Goal: Task Accomplishment & Management: Manage account settings

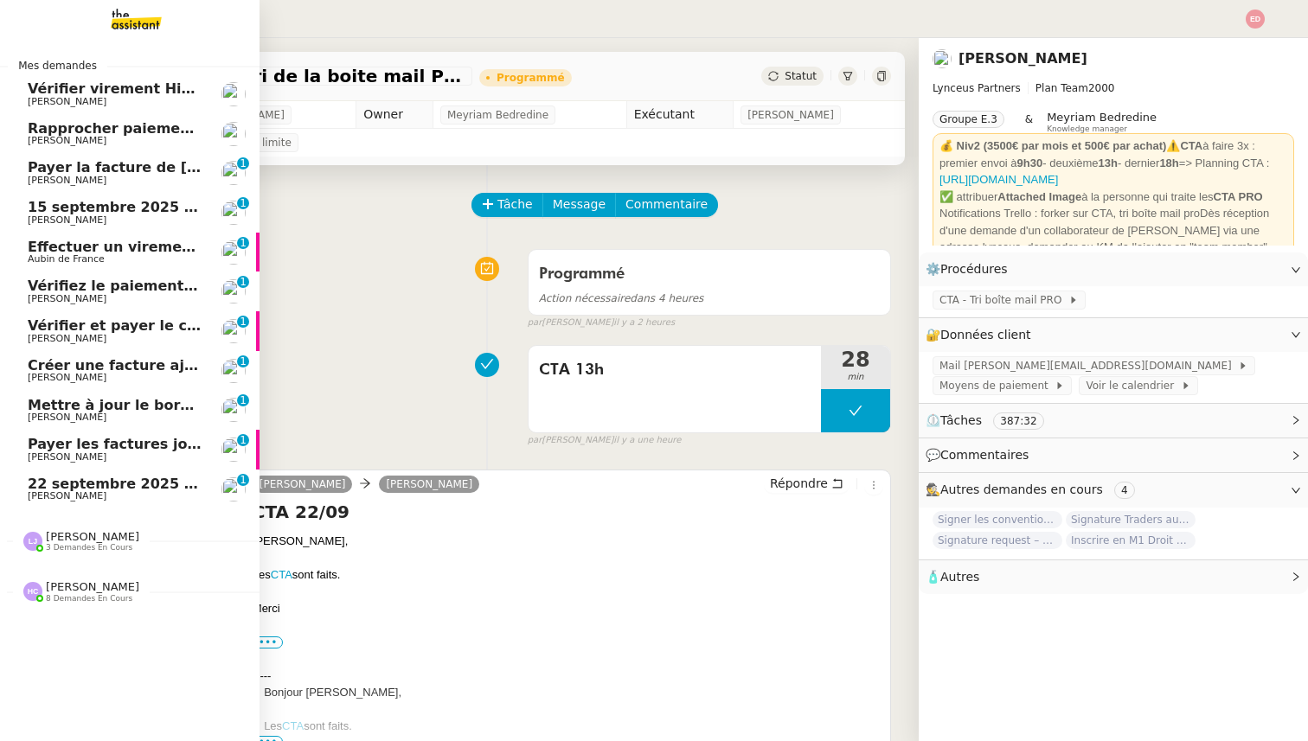
click at [77, 489] on span "22 septembre 2025 - QUOTIDIEN Gestion boite mail Accounting" at bounding box center [275, 484] width 494 height 16
click at [104, 496] on span "[PERSON_NAME]" at bounding box center [115, 496] width 175 height 10
click at [119, 93] on span "Vérifier virement Hiscox 12.09" at bounding box center [146, 88] width 237 height 16
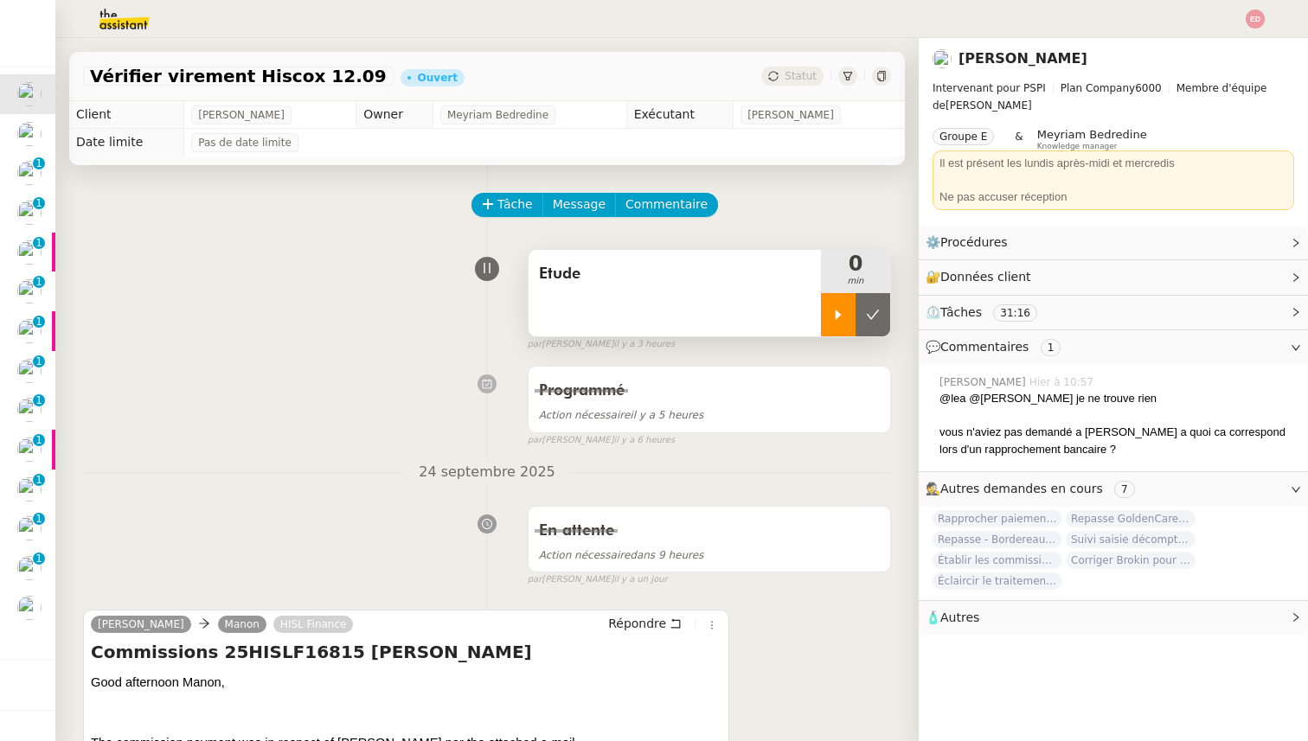
click at [832, 315] on icon at bounding box center [838, 315] width 14 height 14
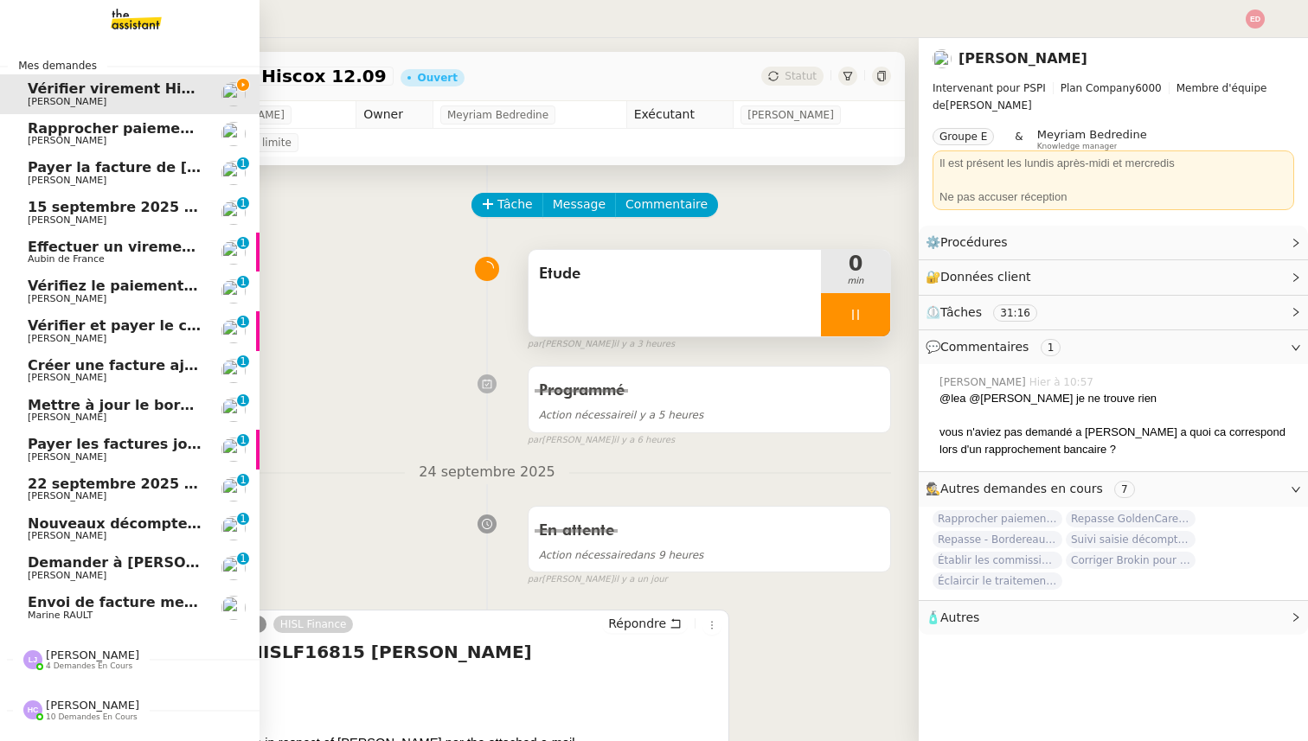
click at [57, 130] on span "Rapprocher paiements sur relevés bancaires" at bounding box center [202, 128] width 349 height 16
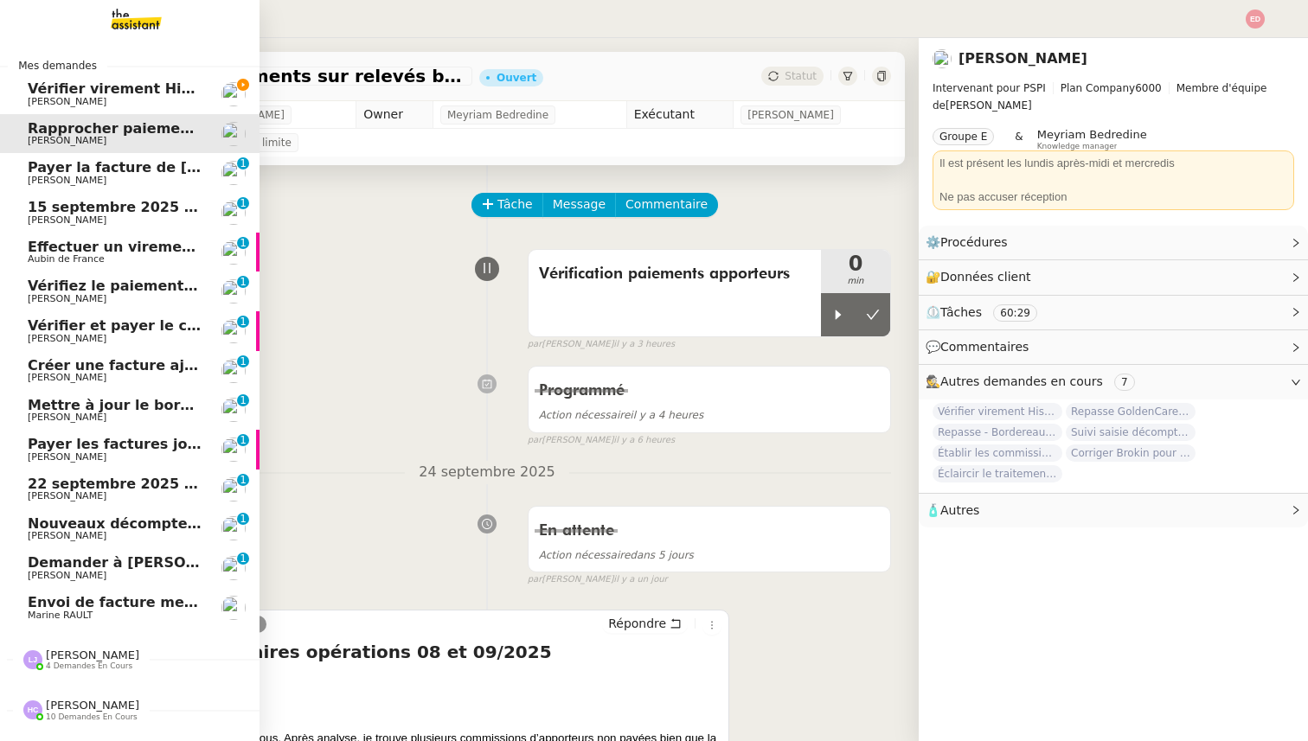
click at [135, 86] on span "Vérifier virement Hiscox 12.09" at bounding box center [146, 88] width 237 height 16
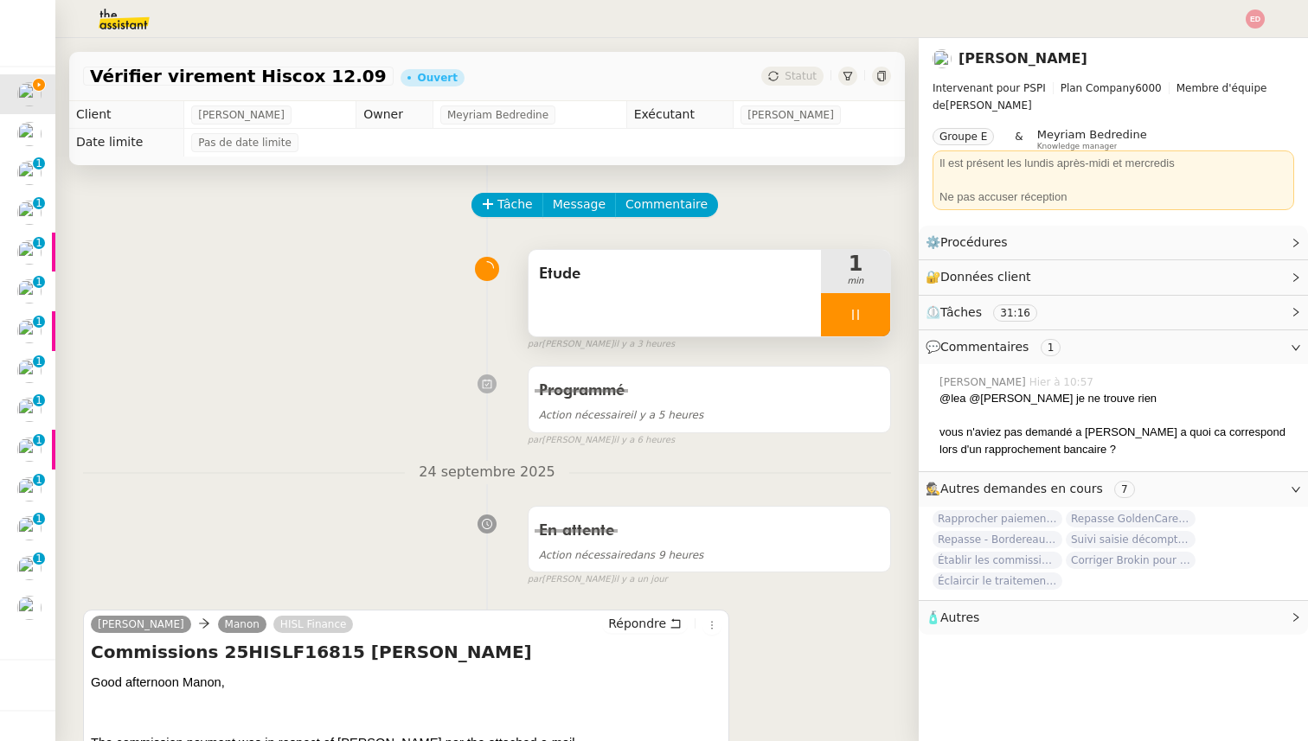
click at [879, 316] on div at bounding box center [855, 314] width 69 height 43
click at [879, 316] on icon at bounding box center [873, 315] width 14 height 14
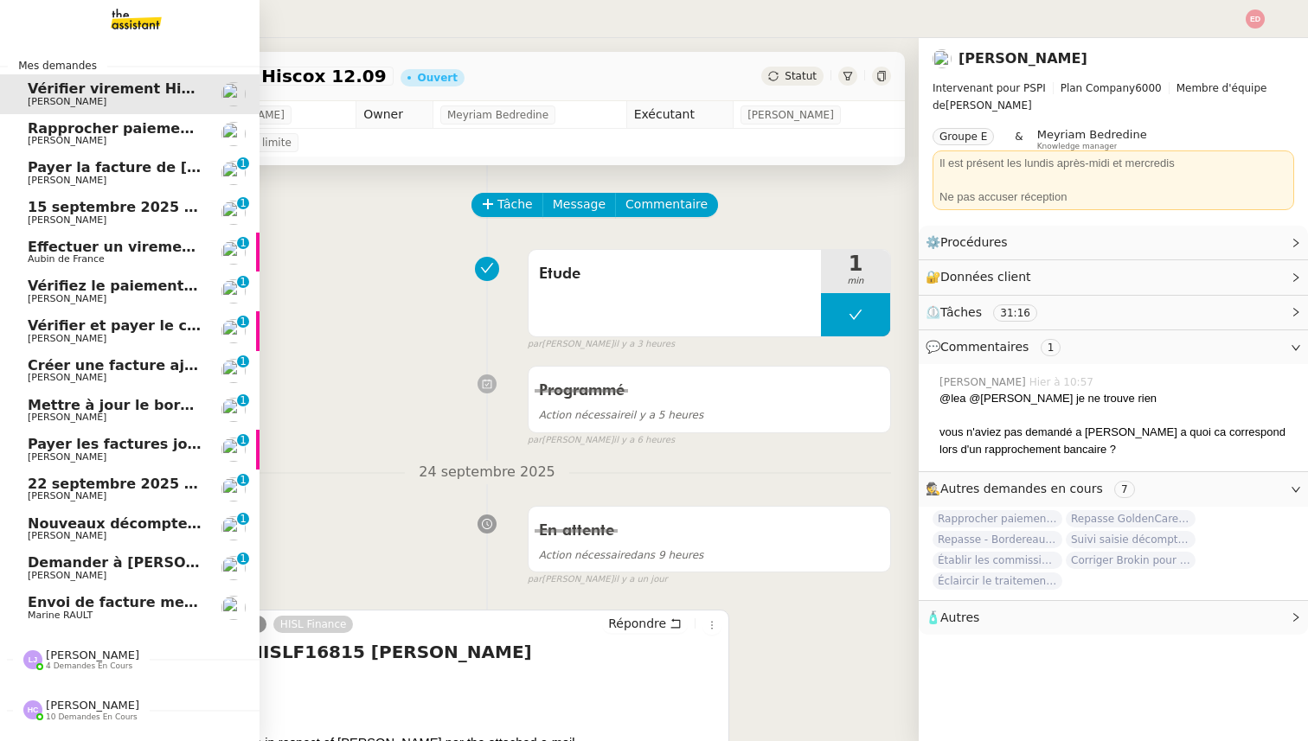
click at [66, 134] on span "Rapprocher paiements sur relevés bancaires" at bounding box center [202, 128] width 349 height 16
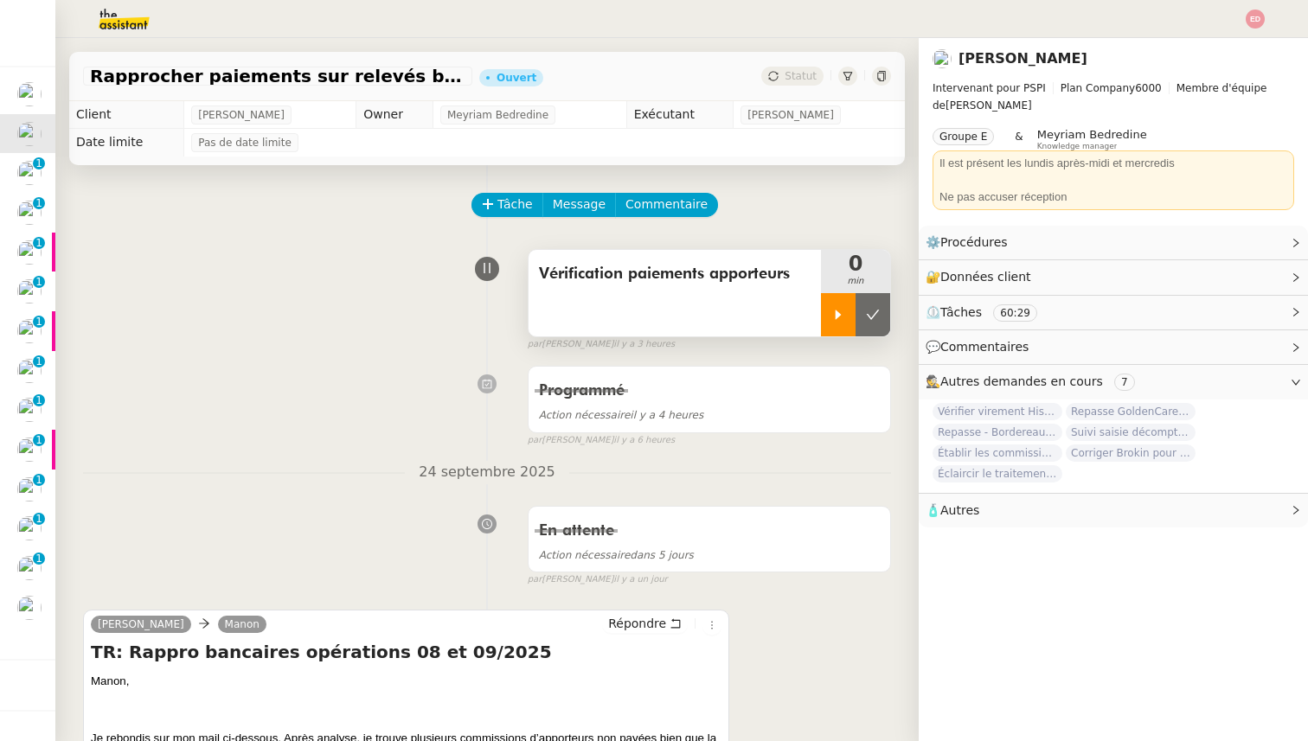
click at [839, 311] on icon at bounding box center [838, 315] width 14 height 14
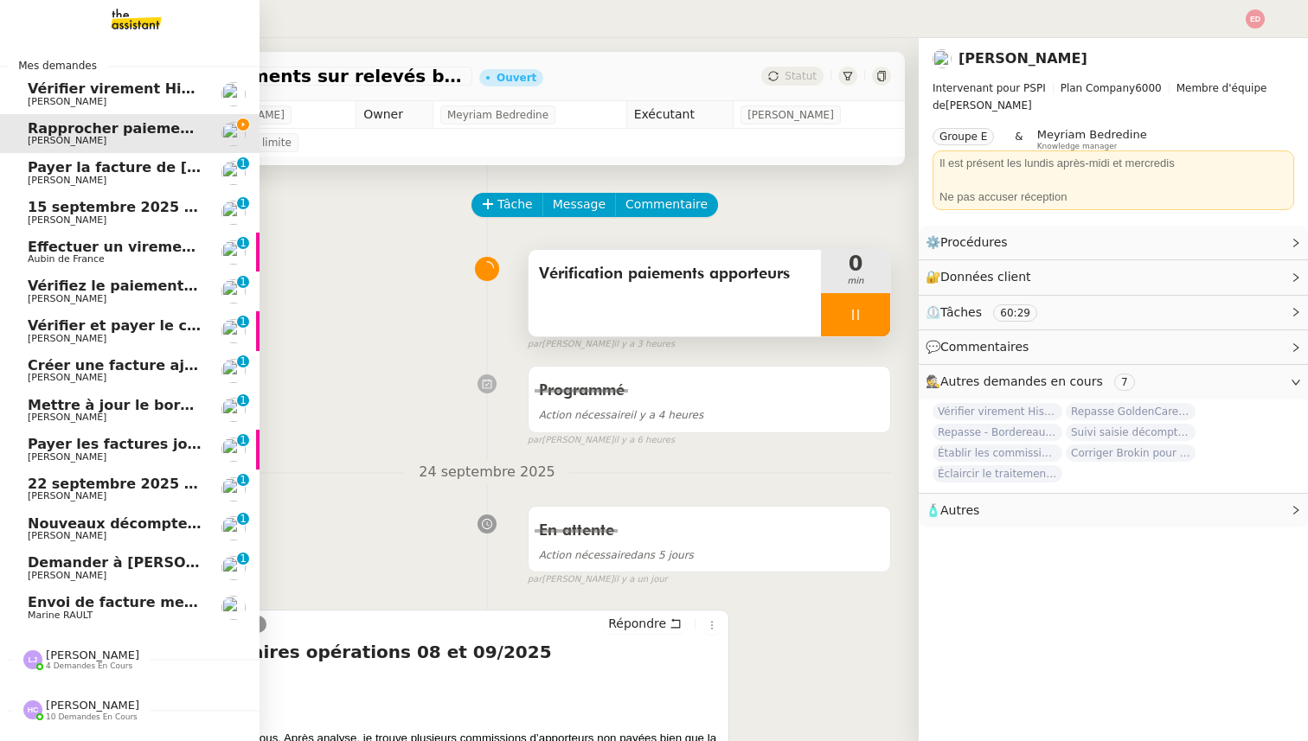
click at [43, 170] on span "Payer la facture de [PERSON_NAME]" at bounding box center [168, 167] width 281 height 16
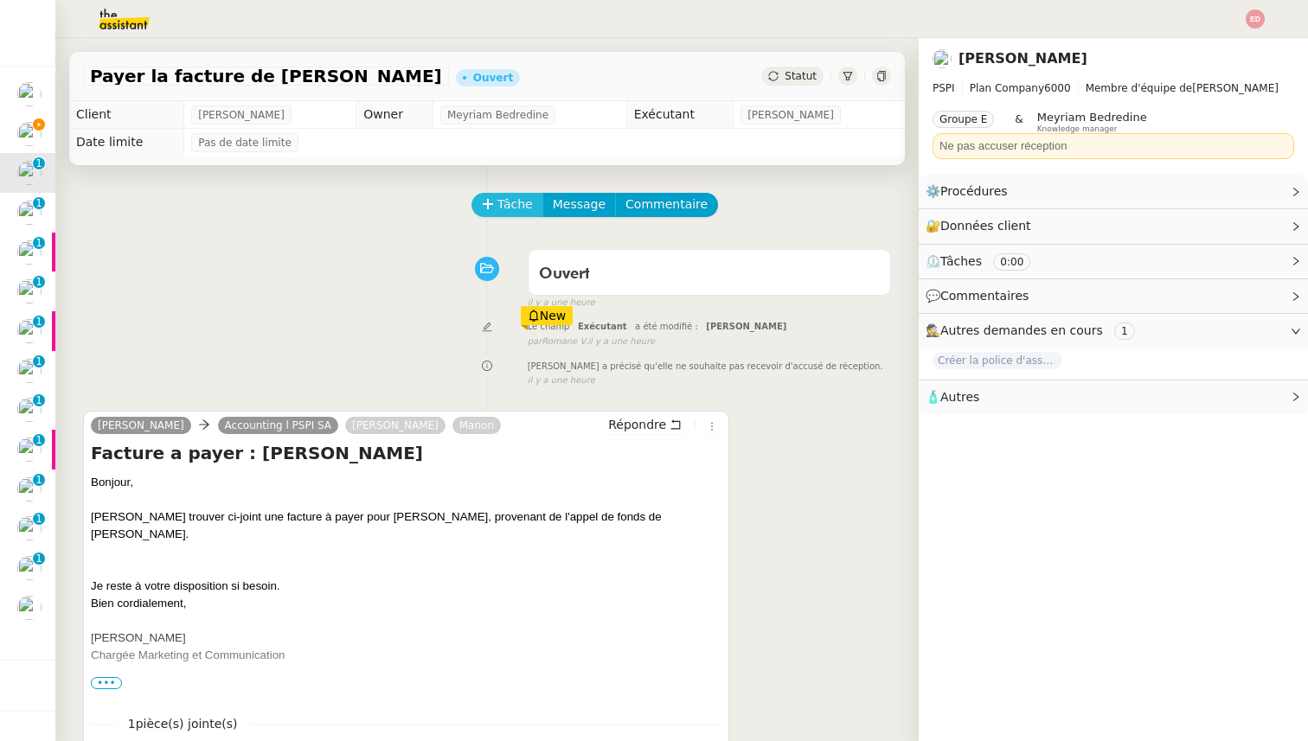
click at [505, 208] on span "Tâche" at bounding box center [514, 205] width 35 height 20
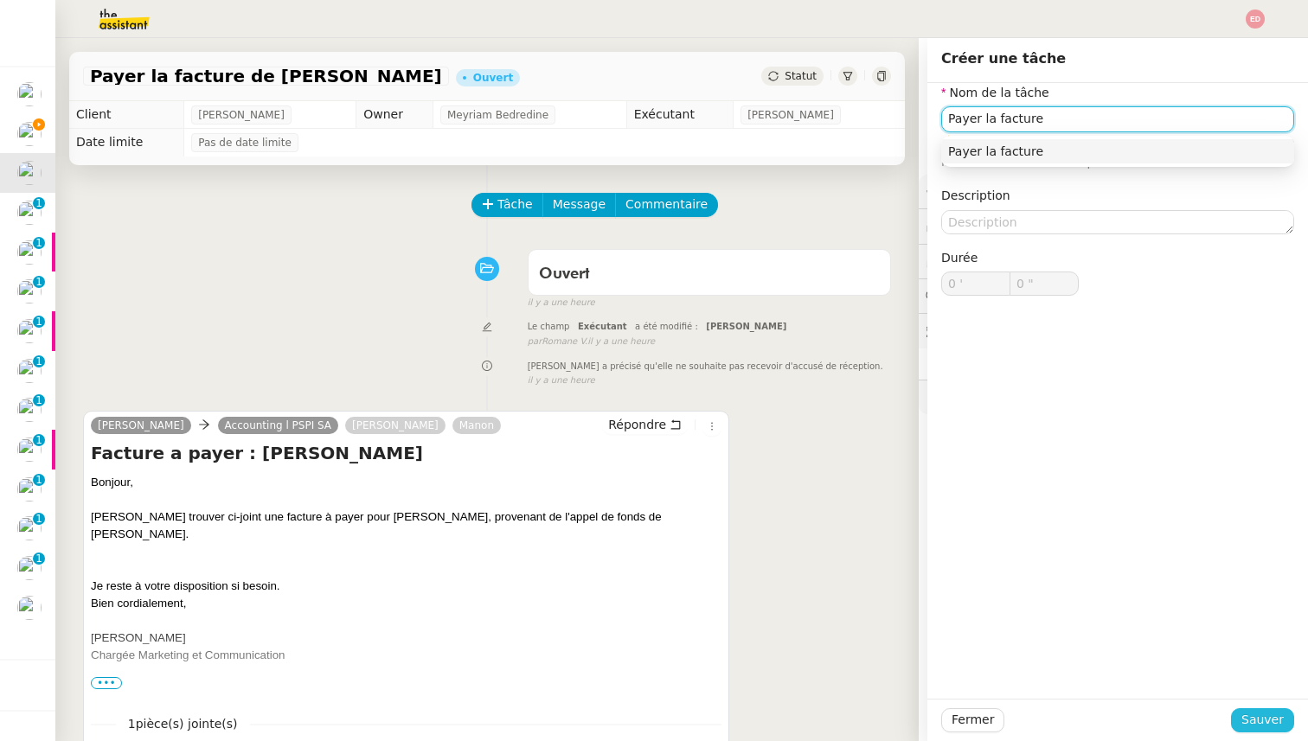
type input "Payer la facture"
click at [1273, 721] on span "Sauver" at bounding box center [1262, 720] width 42 height 20
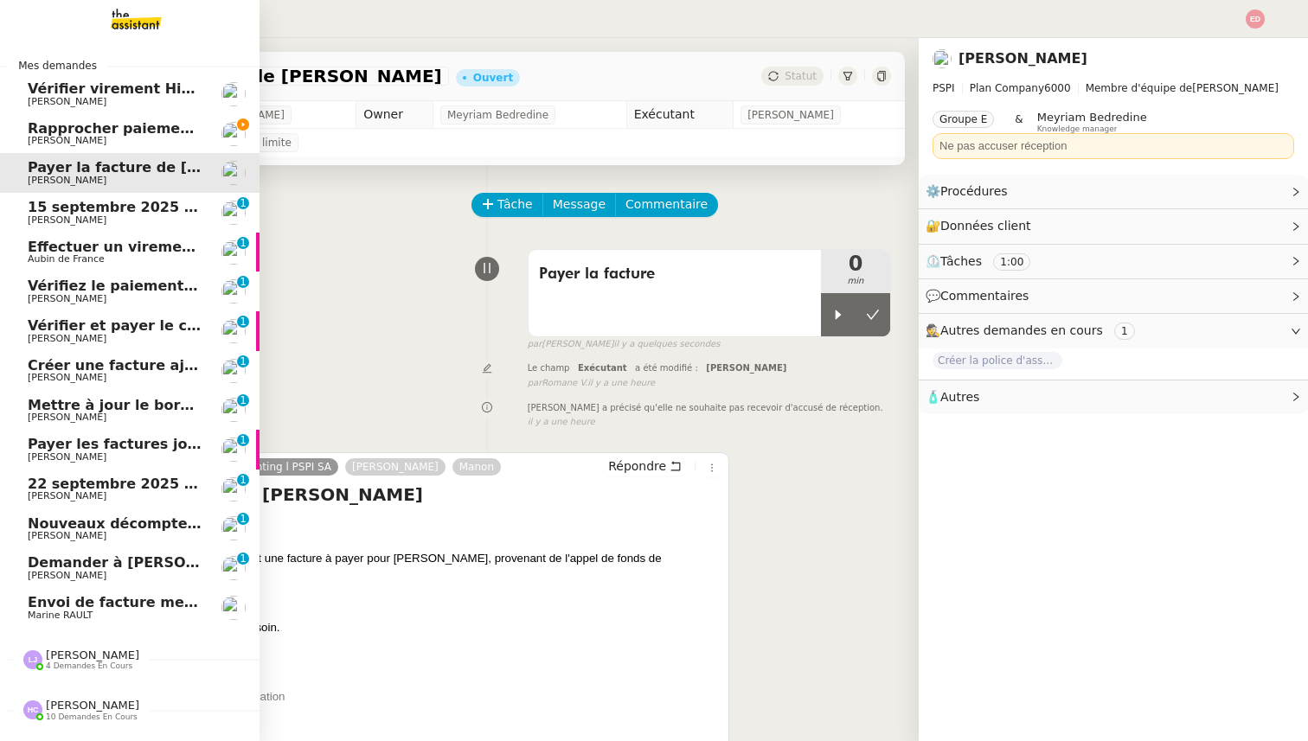
click at [41, 219] on span "[PERSON_NAME]" at bounding box center [67, 220] width 79 height 11
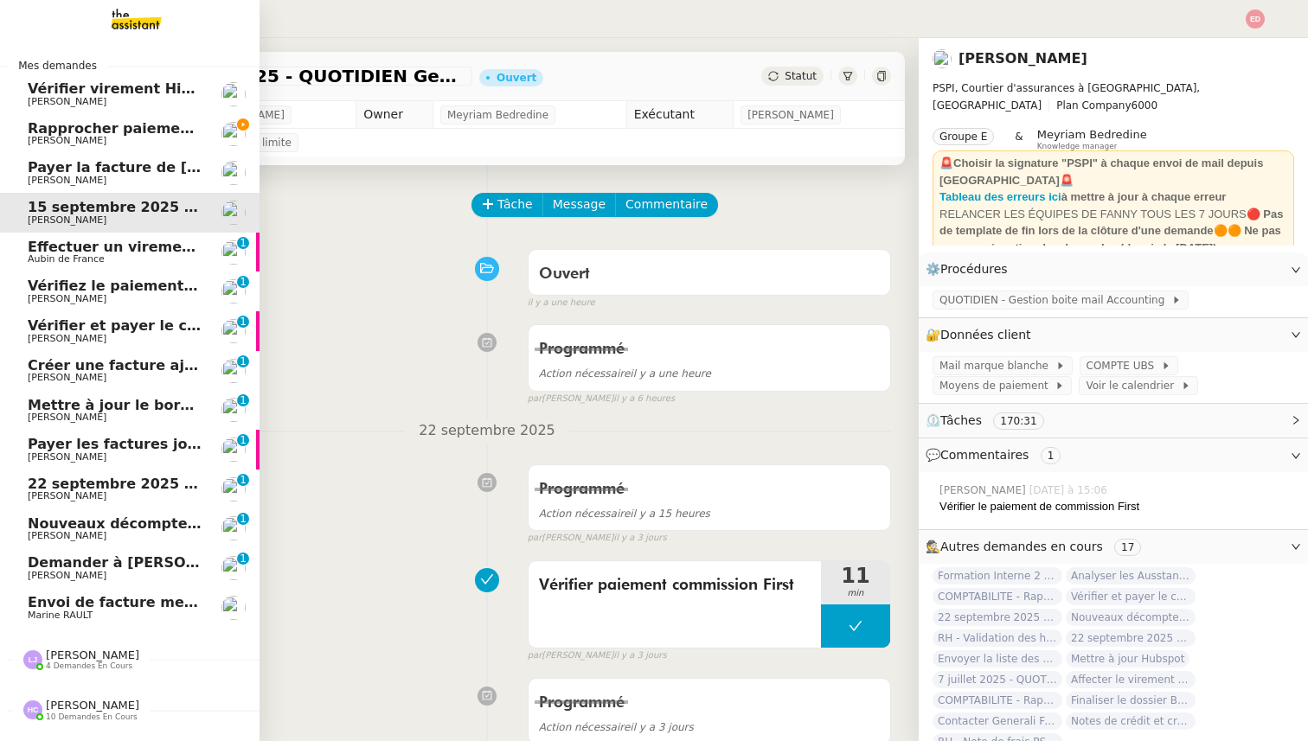
click at [35, 490] on span "22 septembre 2025 - QUOTIDIEN Gestion boite mail Accounting" at bounding box center [275, 484] width 494 height 16
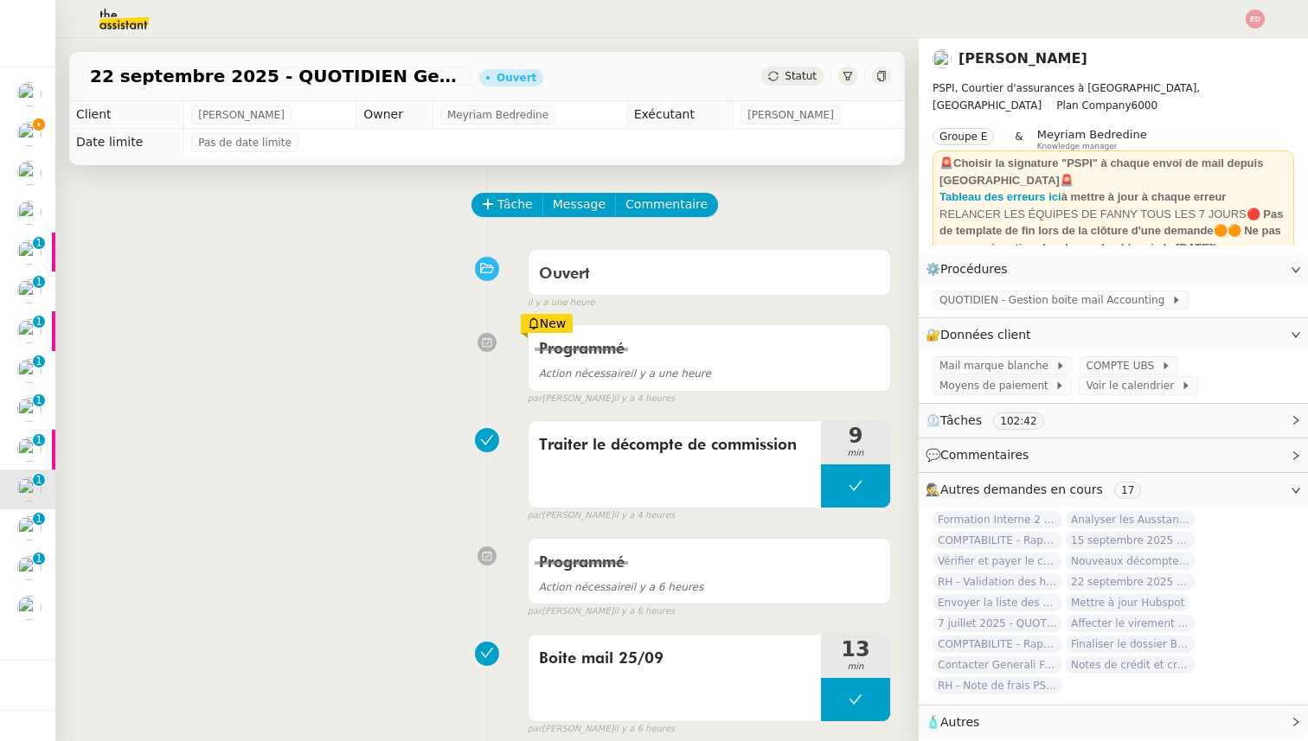
click at [801, 74] on span "Statut" at bounding box center [801, 76] width 32 height 12
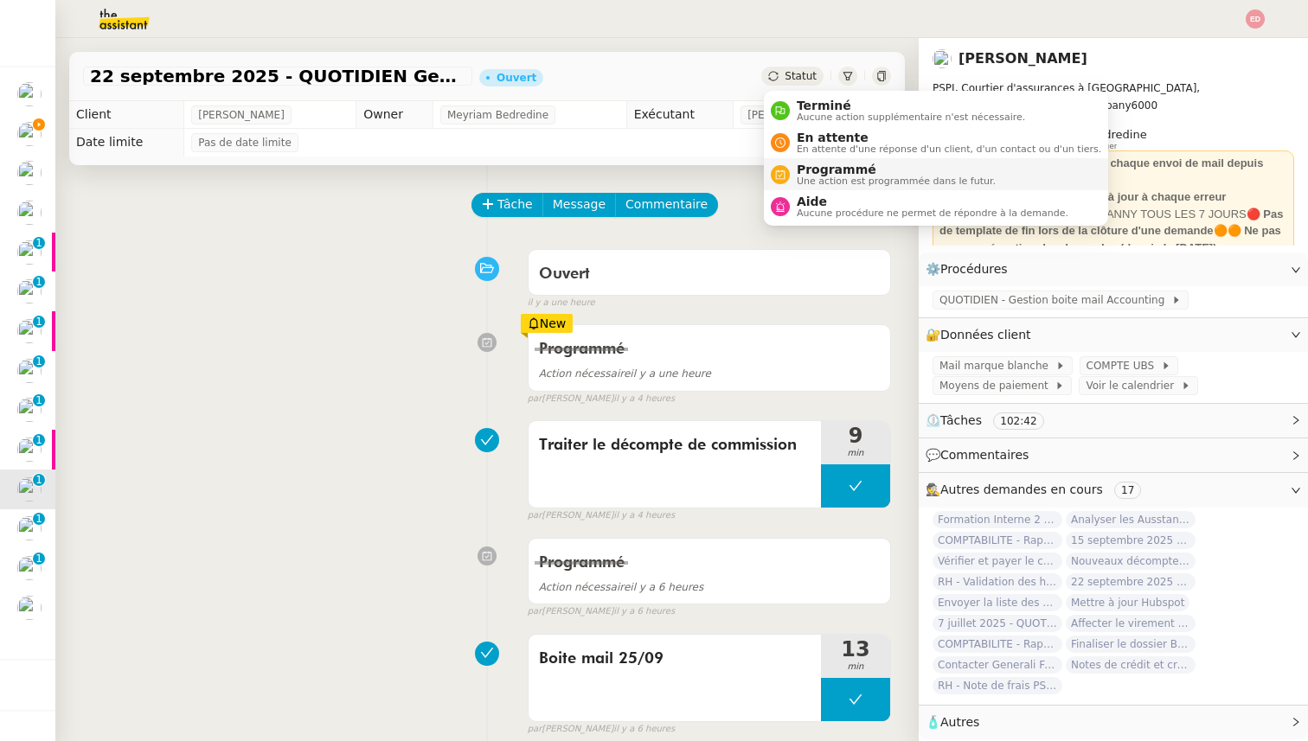
click at [829, 172] on span "Programmé" at bounding box center [896, 170] width 199 height 14
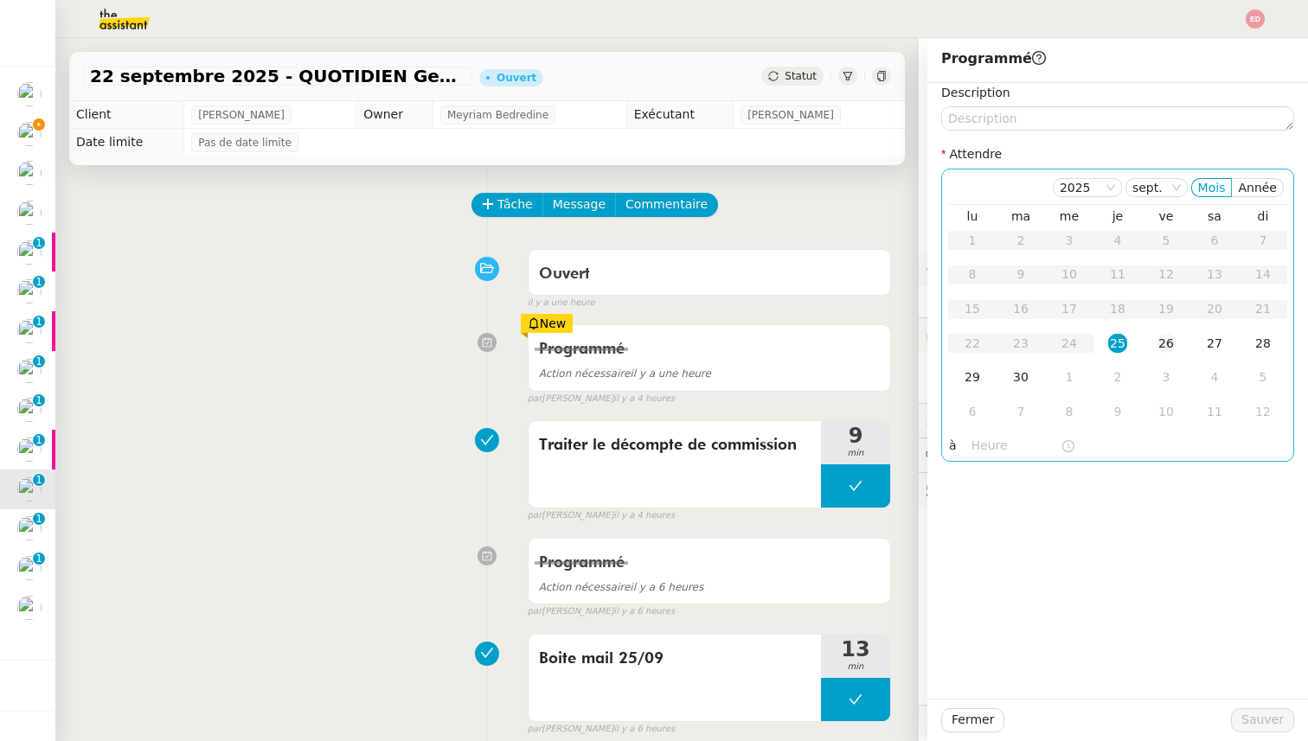
click at [1166, 343] on div "26" at bounding box center [1166, 343] width 19 height 19
click at [1247, 714] on span "Sauver" at bounding box center [1262, 720] width 42 height 20
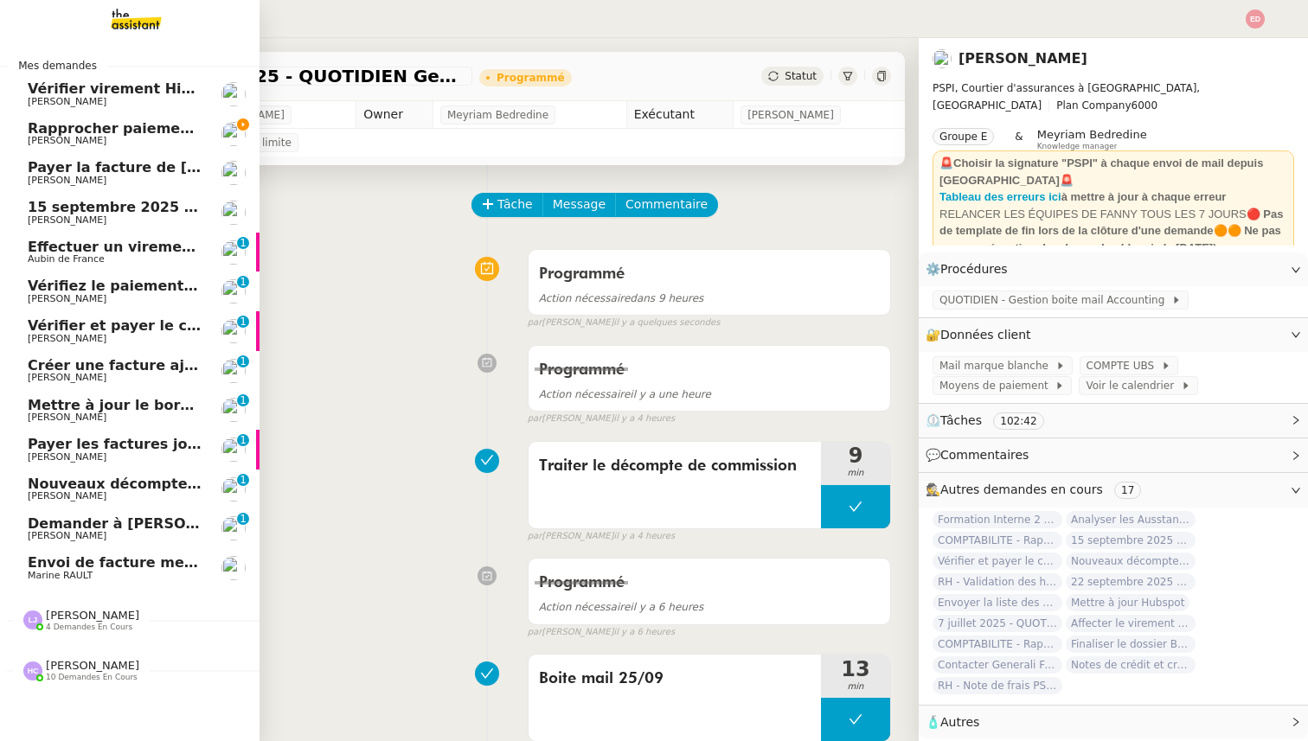
click at [42, 568] on span "Envoi de facture mensuelle Adobe" at bounding box center [161, 562] width 266 height 16
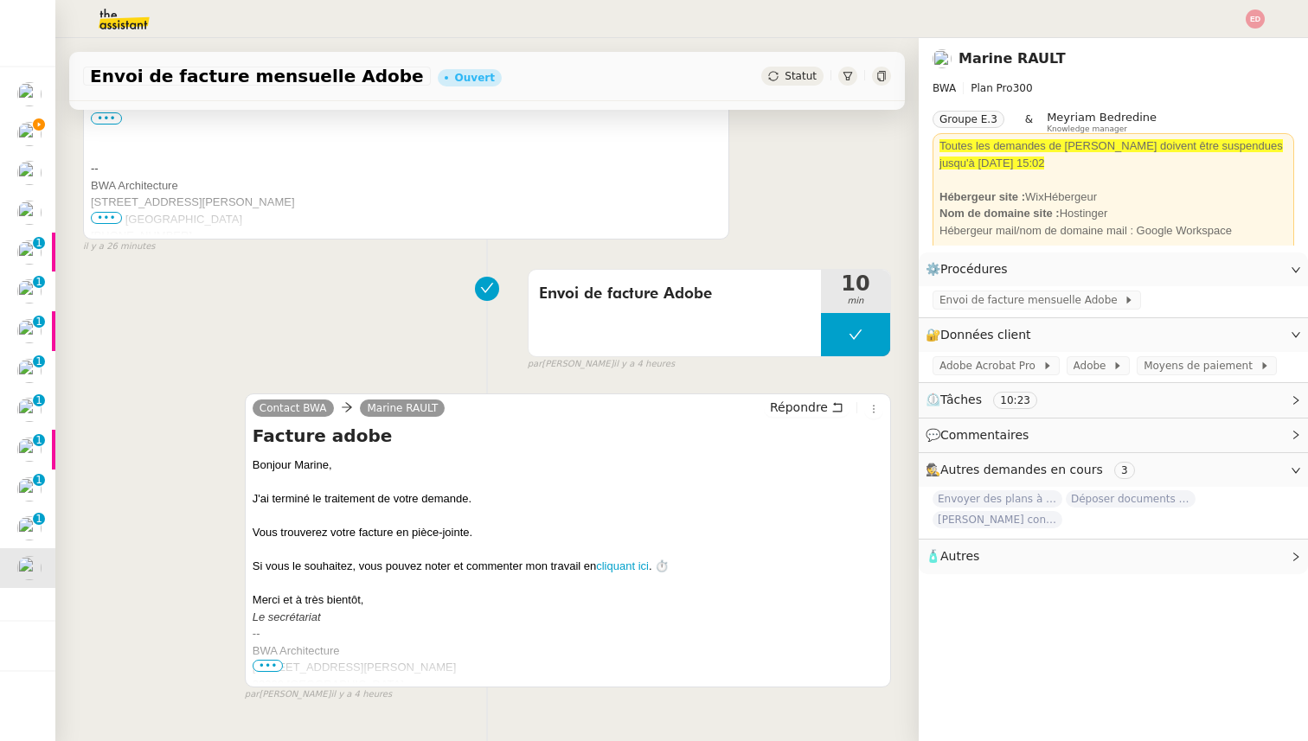
scroll to position [507, 0]
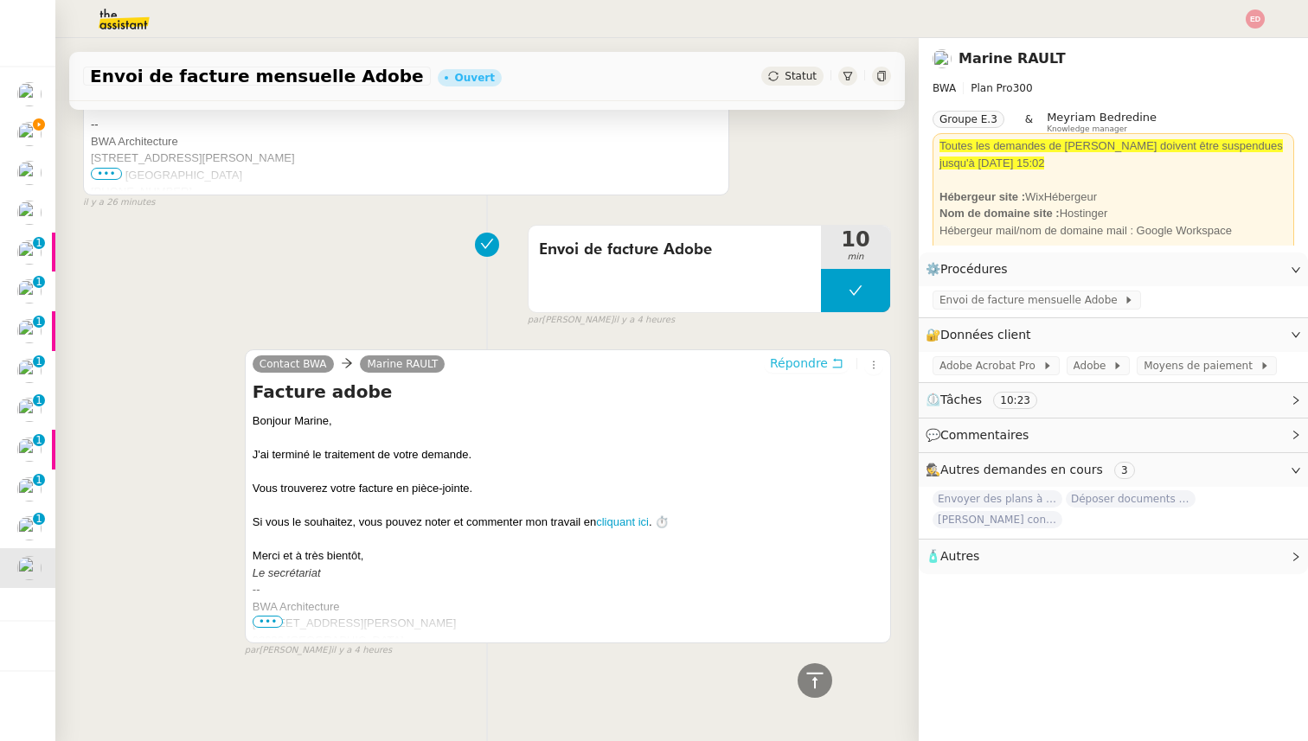
click at [797, 366] on span "Répondre" at bounding box center [799, 363] width 58 height 17
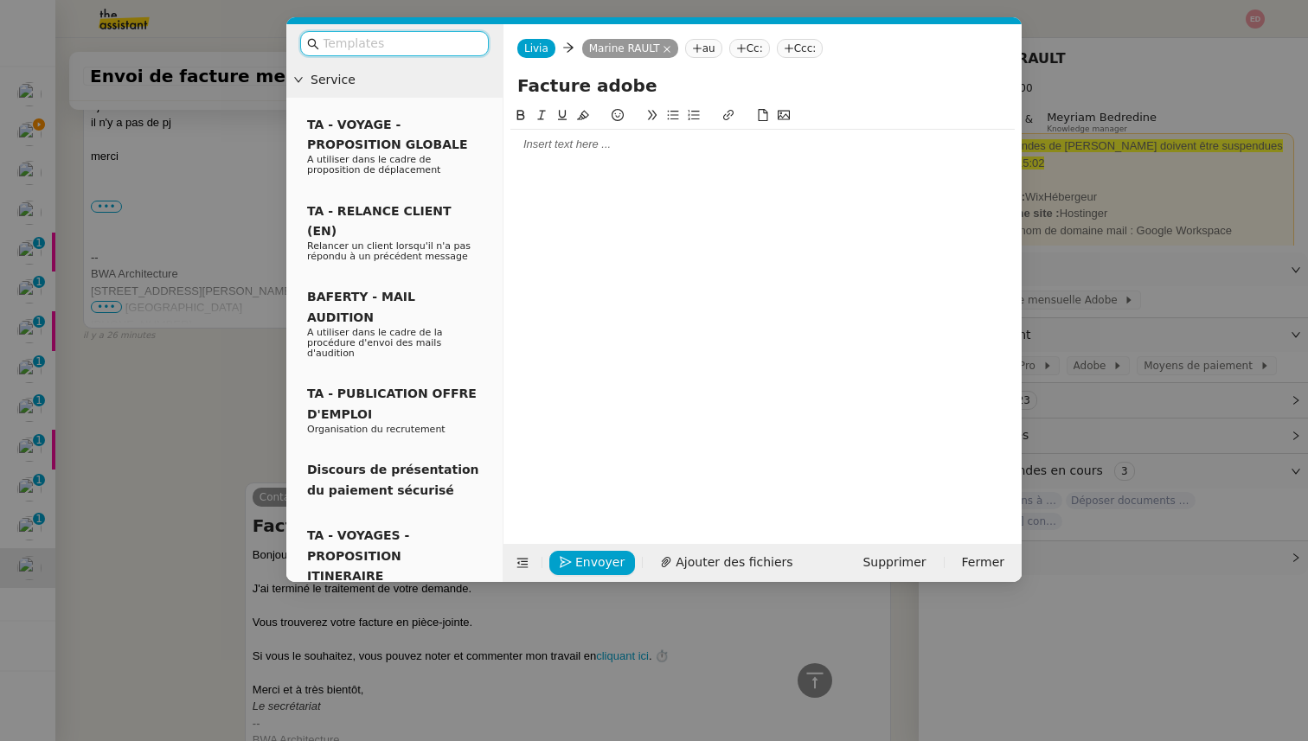
scroll to position [640, 0]
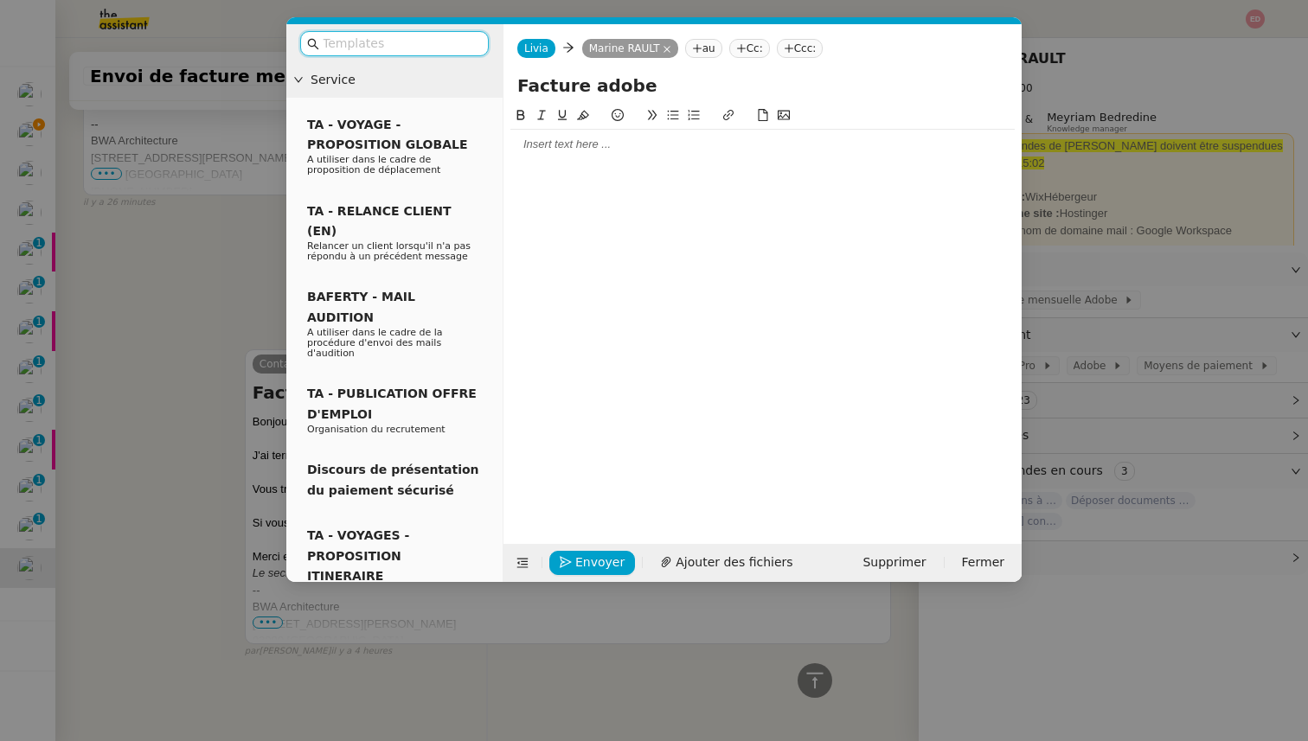
click at [557, 153] on div at bounding box center [762, 144] width 504 height 29
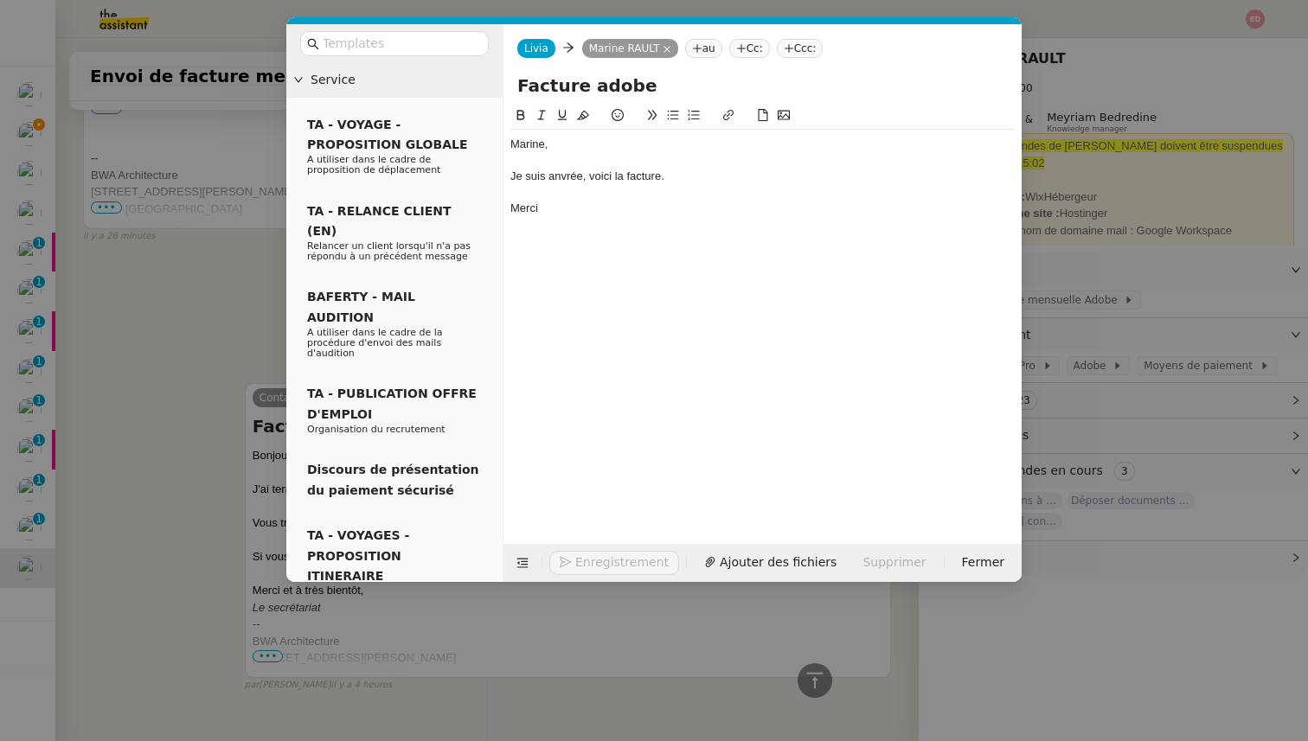
scroll to position [724, 0]
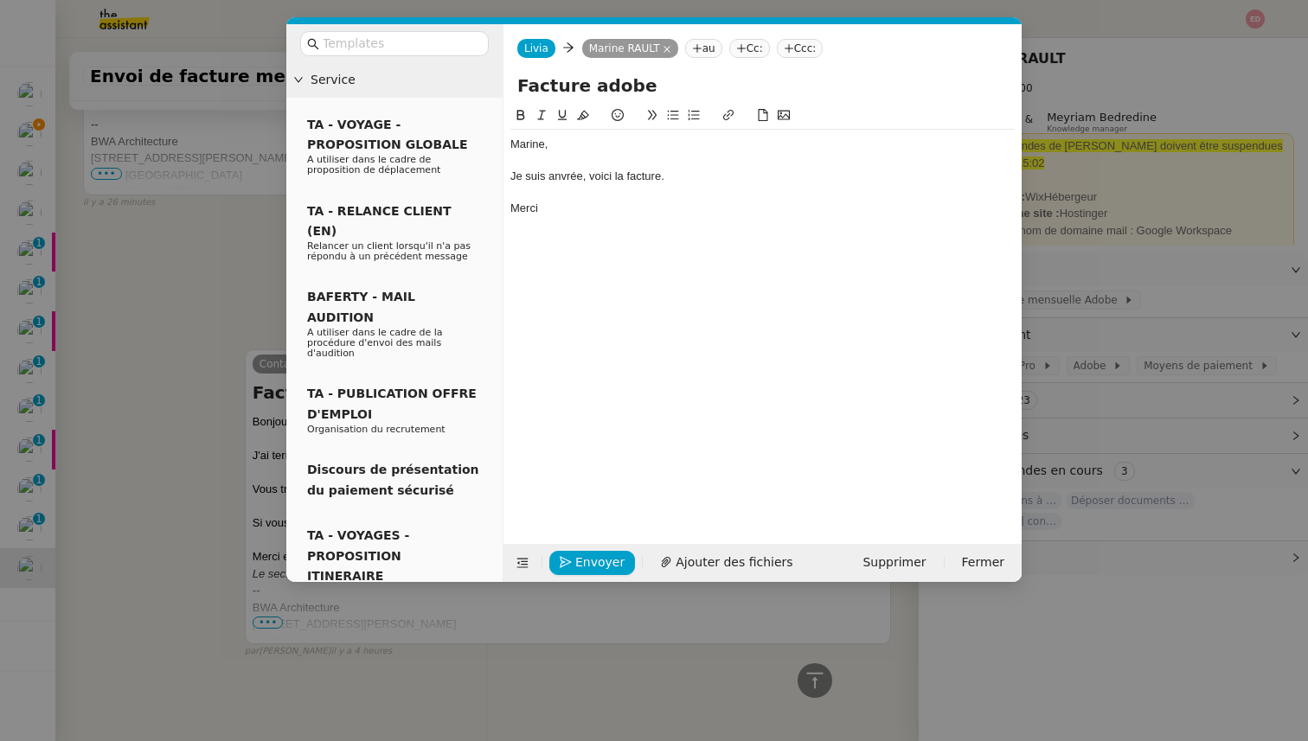
click at [565, 185] on div at bounding box center [762, 193] width 504 height 16
click at [564, 176] on div "Je suis anvrée, voici la facture." at bounding box center [762, 177] width 504 height 16
click at [0, 0] on lt-span "navrée" at bounding box center [0, 0] width 0 height 0
click at [683, 559] on div "Envoyer Ajouter des fichiers" at bounding box center [656, 563] width 293 height 24
click at [683, 559] on span "Ajouter des fichiers" at bounding box center [734, 563] width 117 height 20
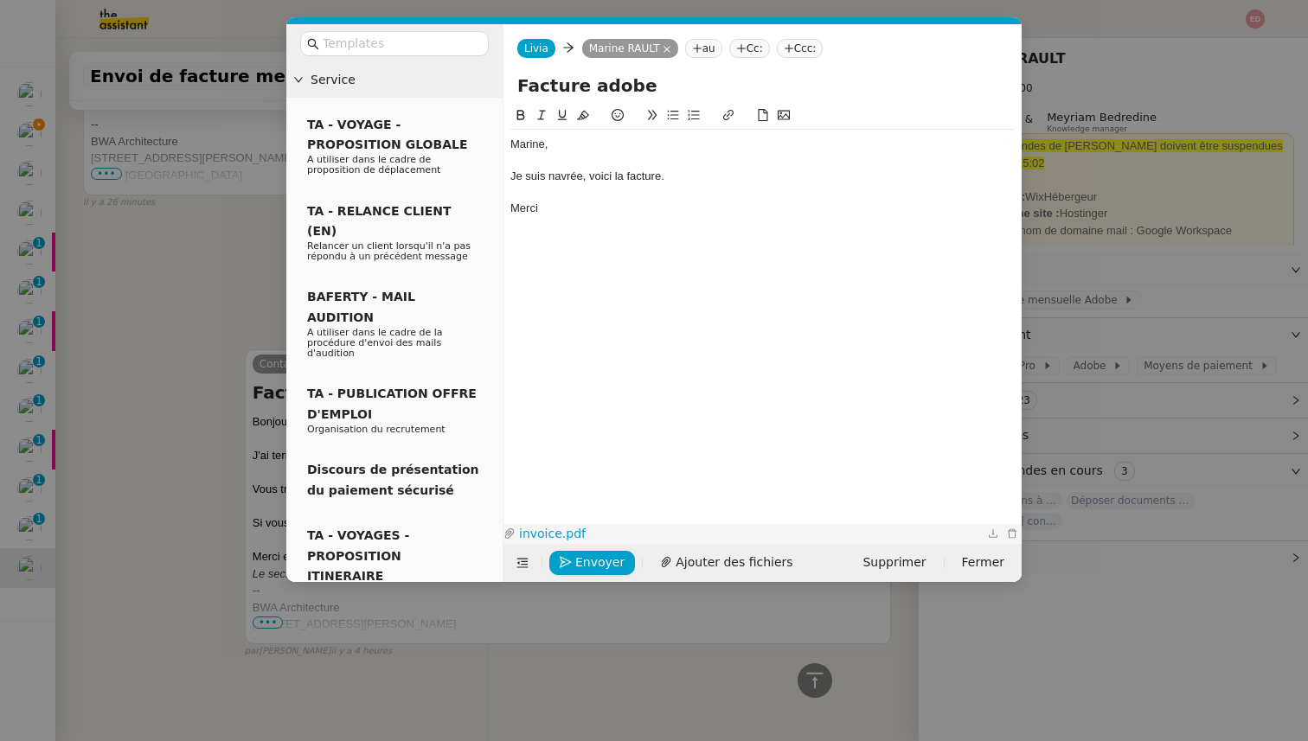
click at [542, 538] on link "invoice.pdf" at bounding box center [750, 534] width 468 height 20
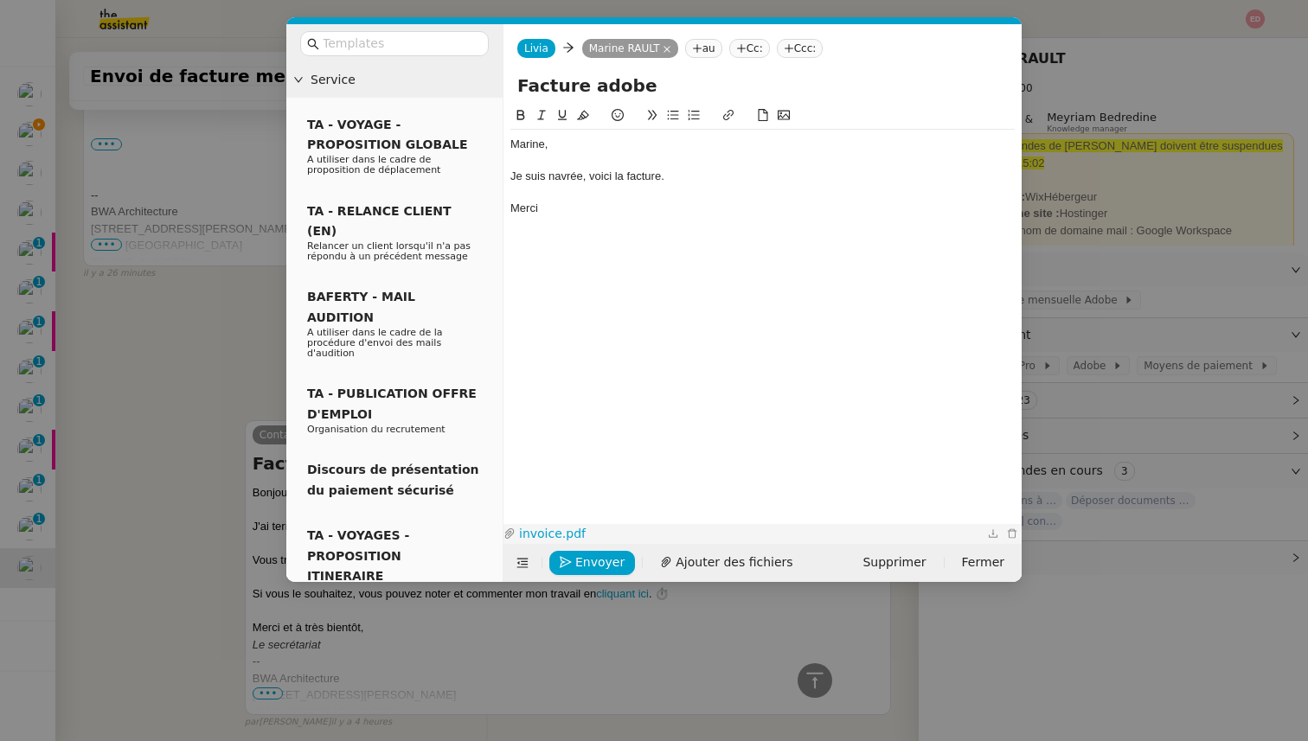
scroll to position [795, 0]
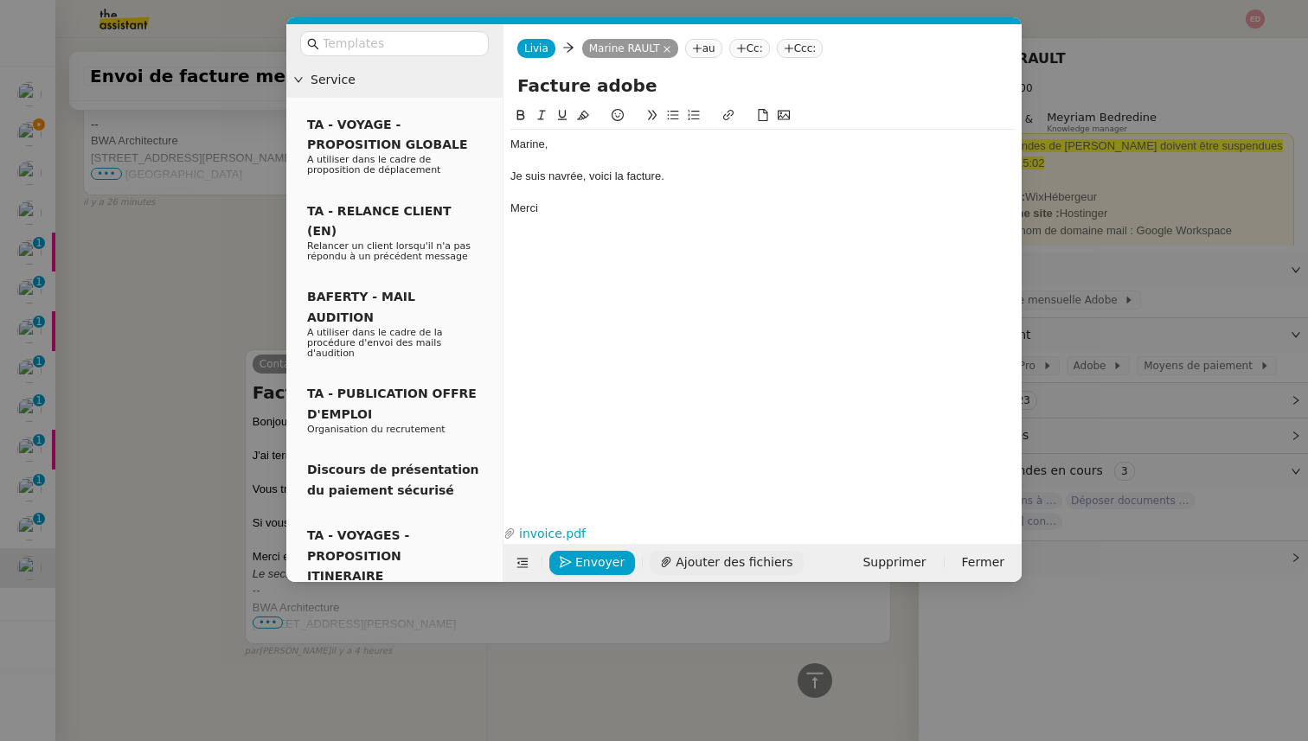
click at [676, 558] on span "Ajouter des fichiers" at bounding box center [734, 563] width 117 height 20
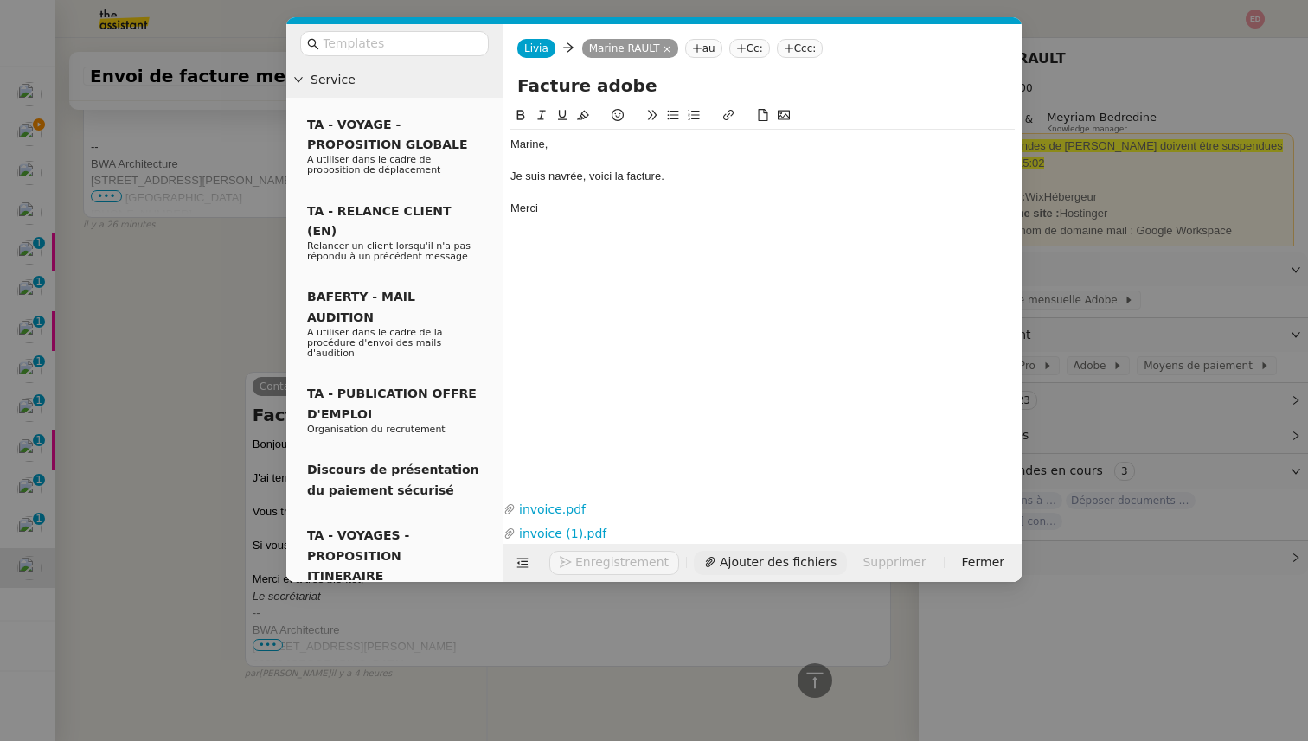
scroll to position [817, 0]
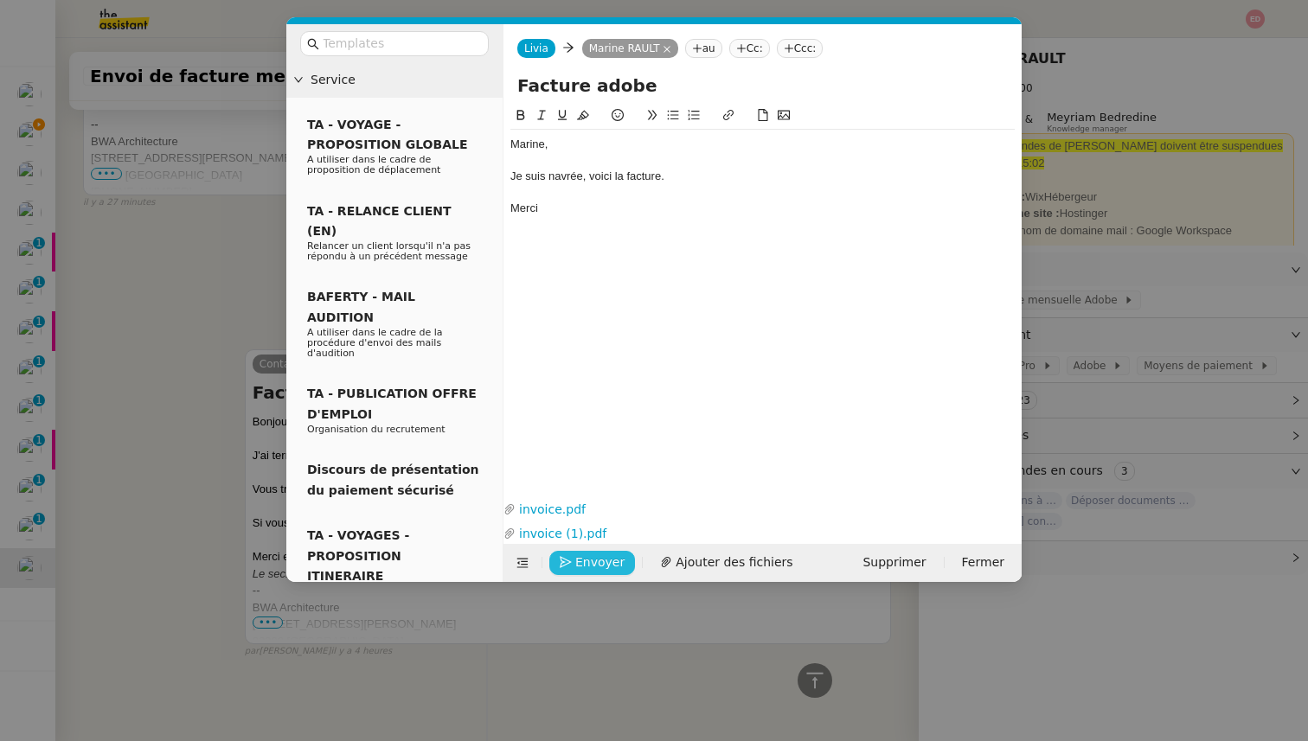
click at [582, 564] on span "Envoyer" at bounding box center [599, 563] width 49 height 20
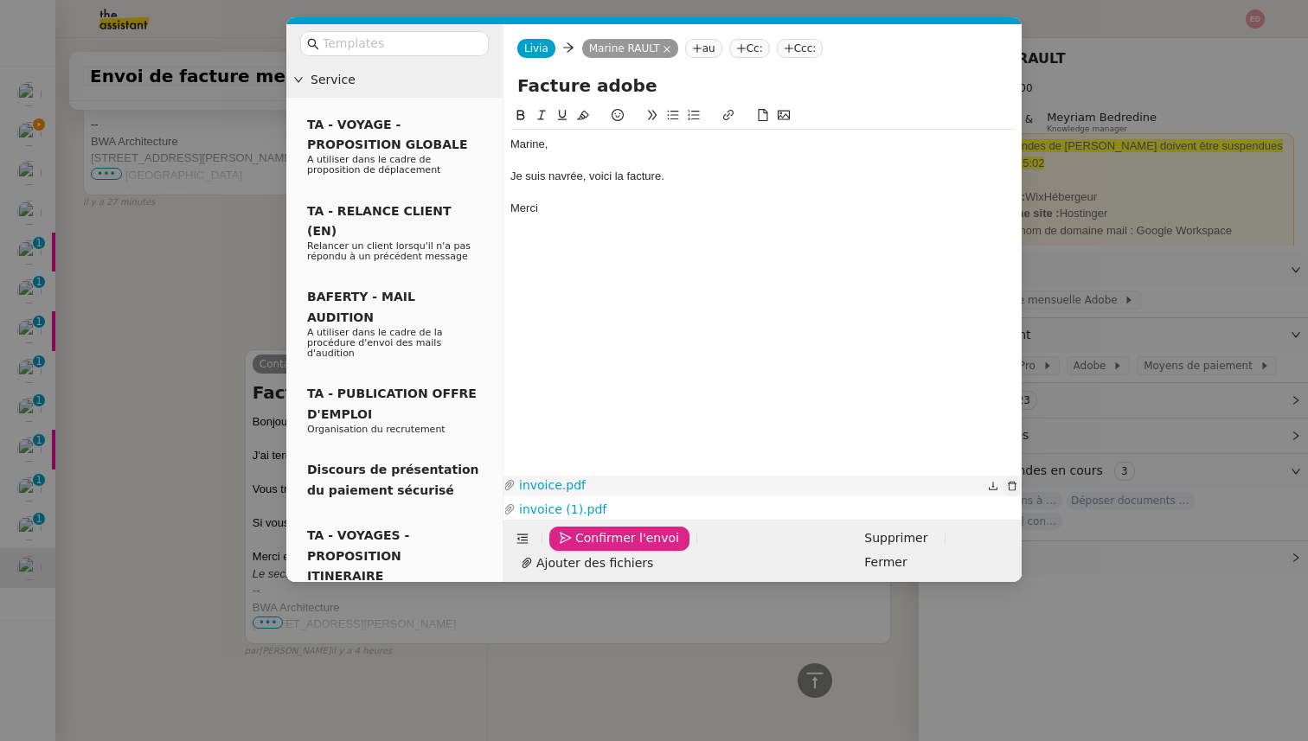
click at [1010, 491] on icon "button" at bounding box center [1012, 486] width 10 height 10
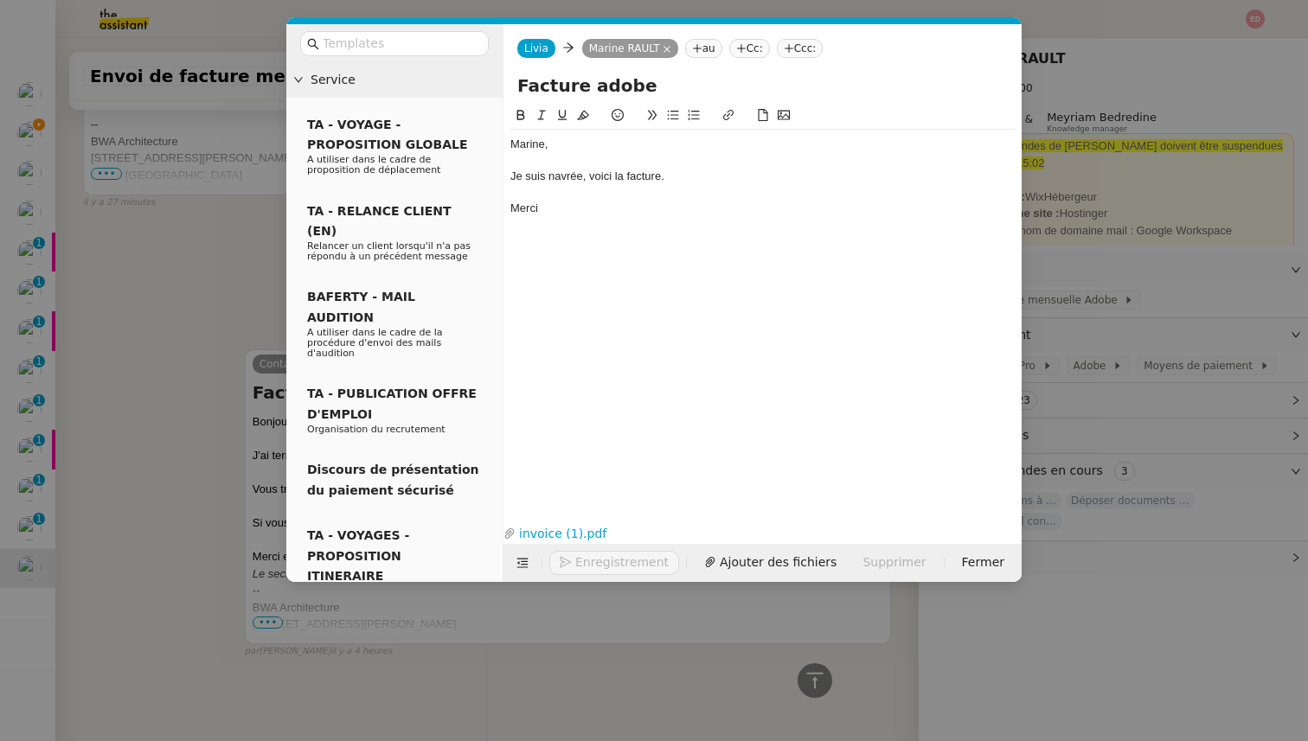
scroll to position [795, 0]
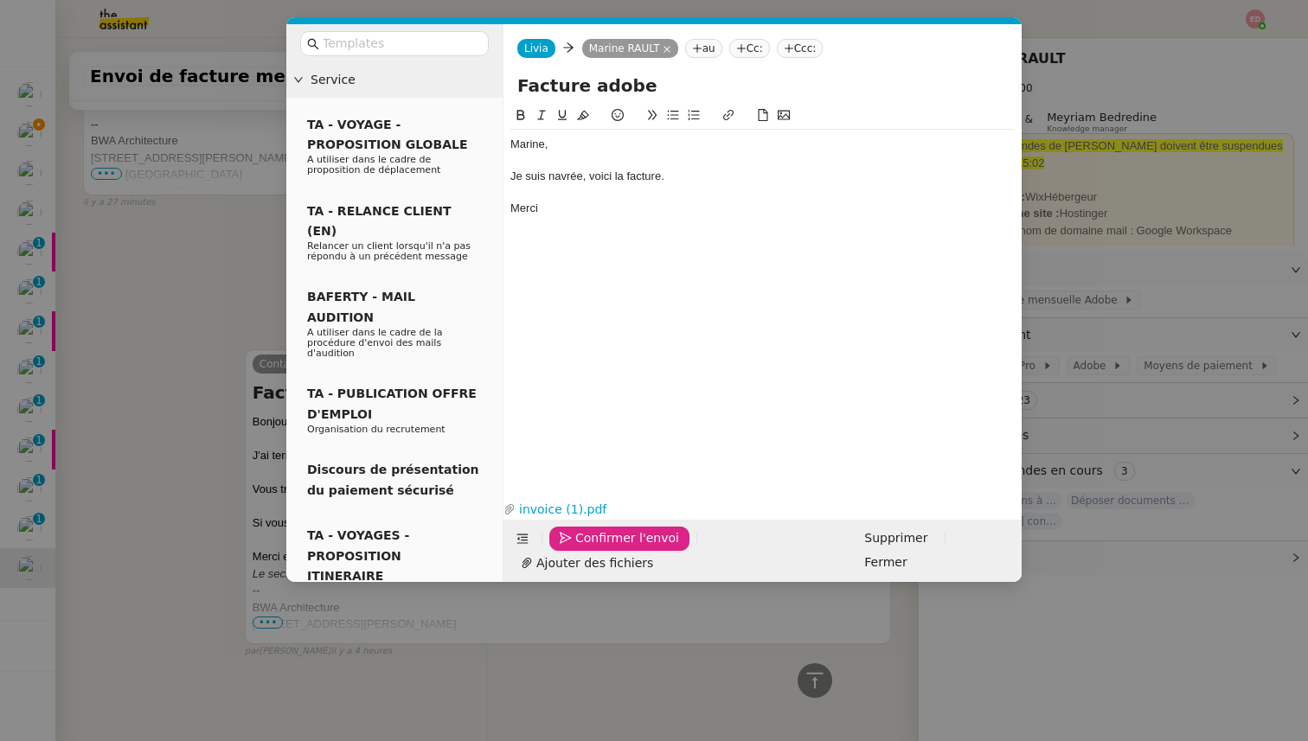
click at [614, 548] on span "Confirmer l'envoi" at bounding box center [627, 539] width 104 height 20
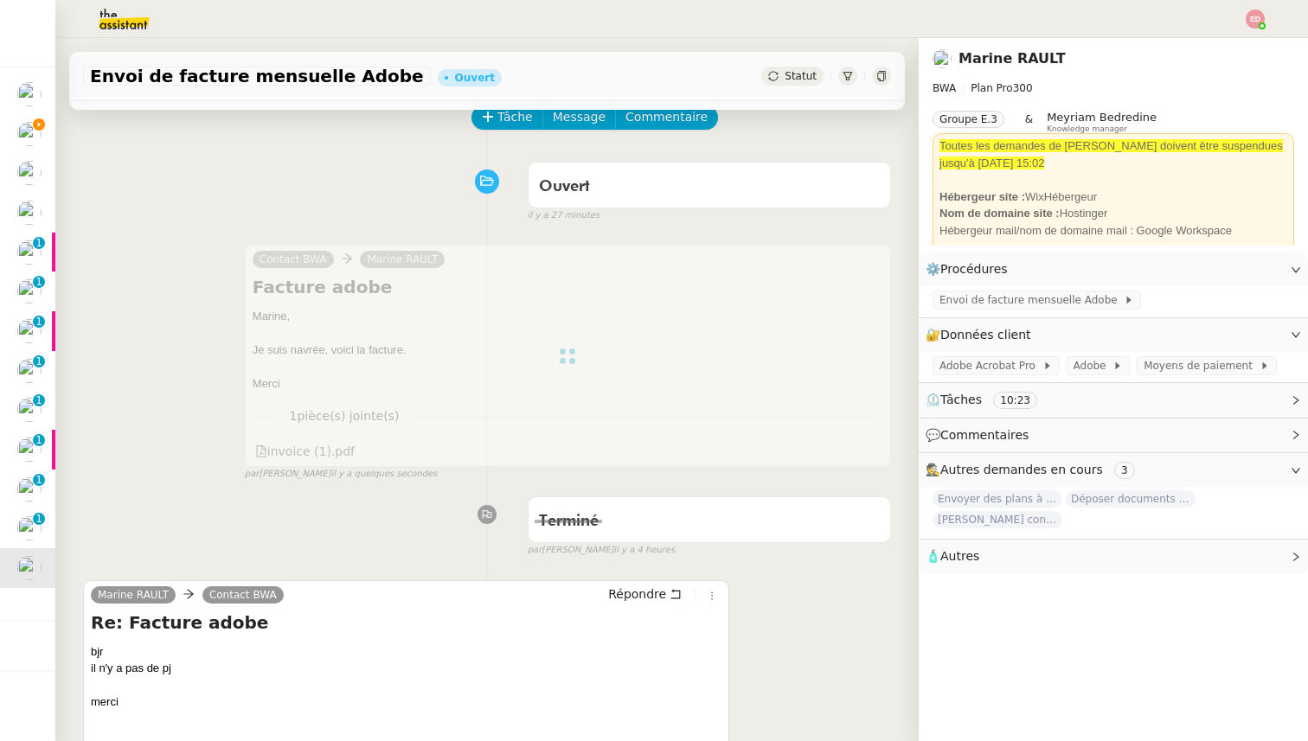
scroll to position [0, 0]
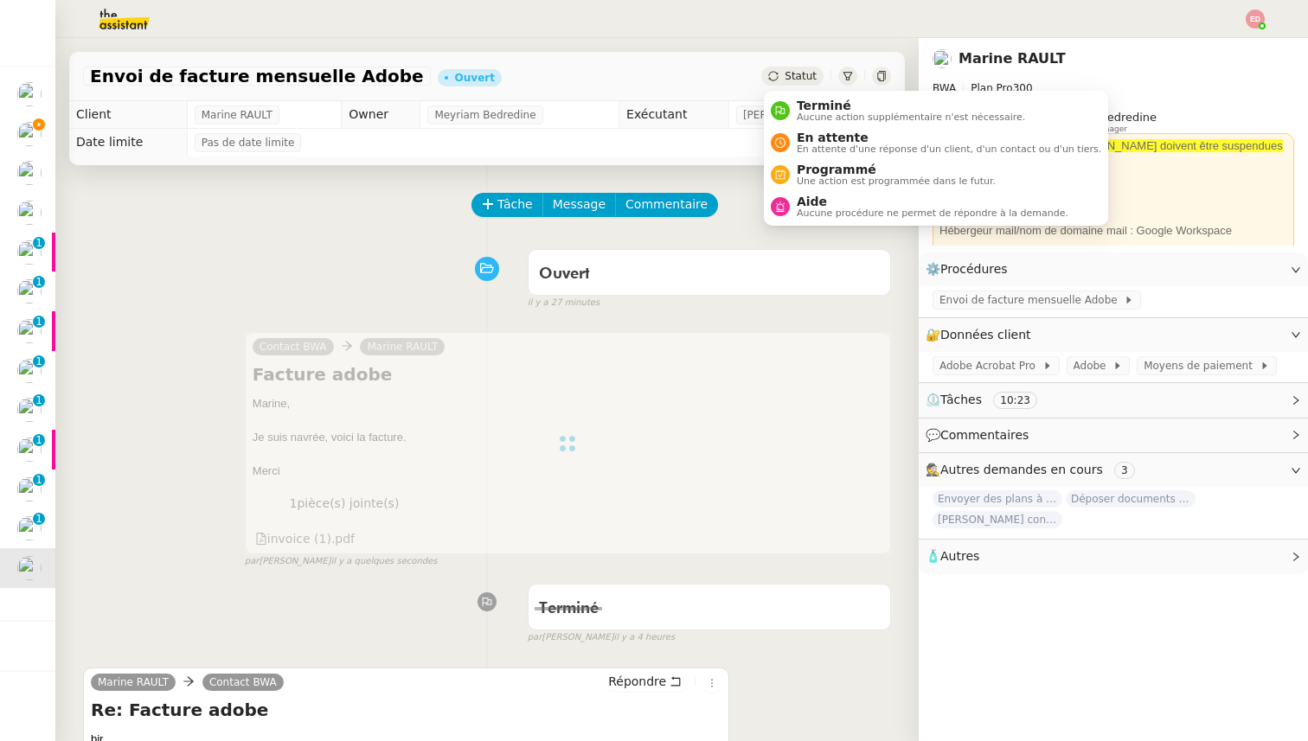
click at [788, 83] on div "Statut" at bounding box center [792, 76] width 62 height 19
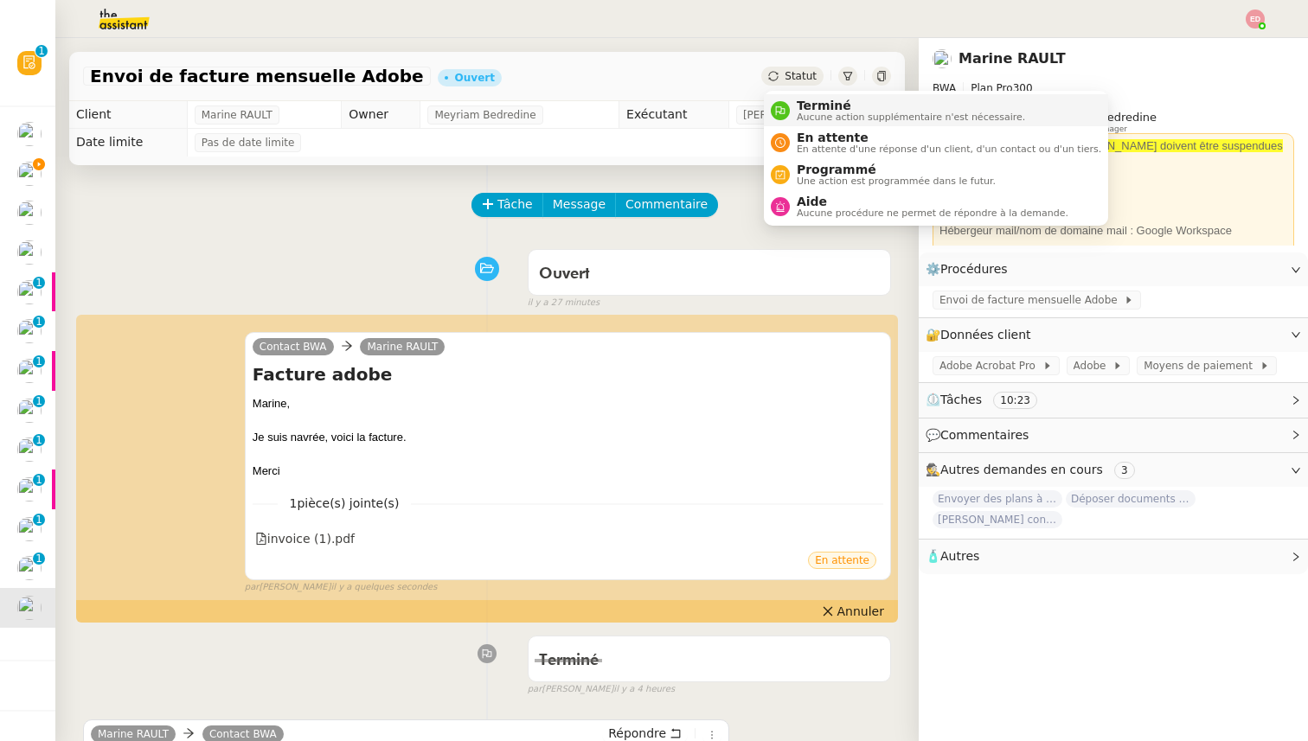
click at [808, 106] on span "Terminé" at bounding box center [911, 106] width 228 height 14
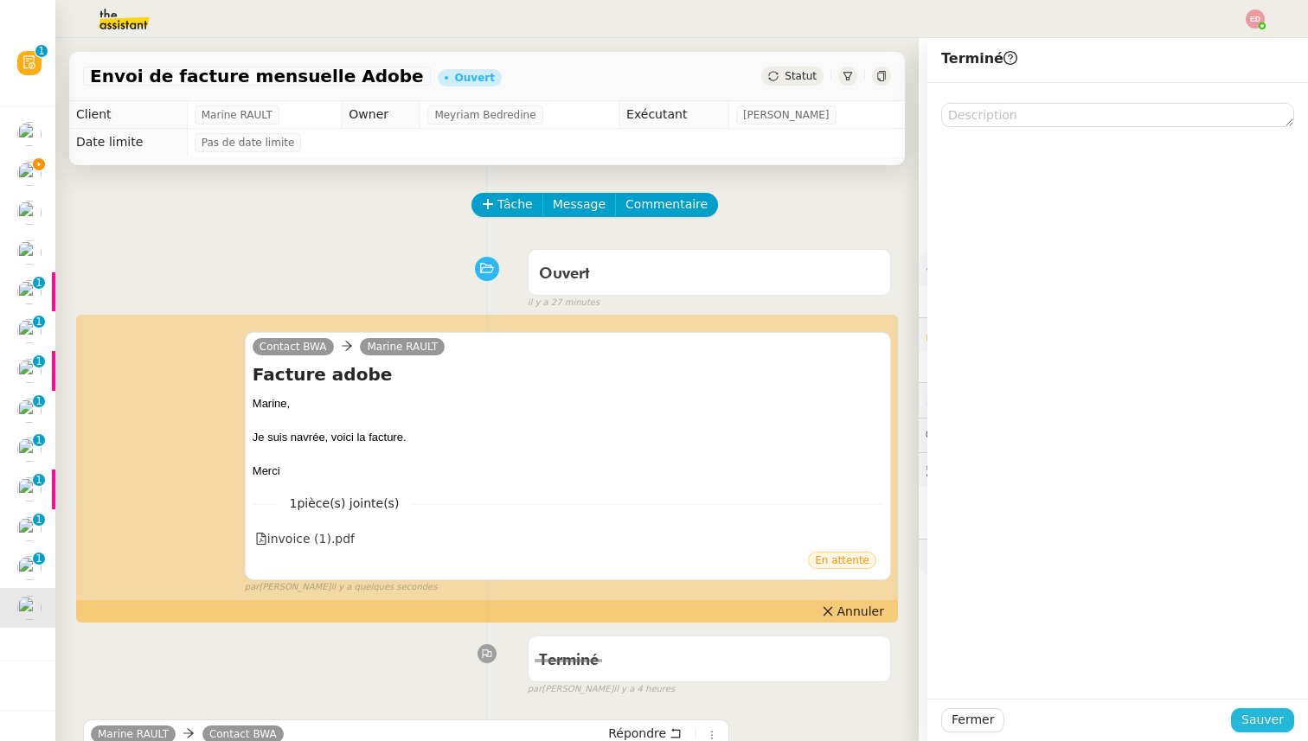
click at [1263, 728] on span "Sauver" at bounding box center [1262, 720] width 42 height 20
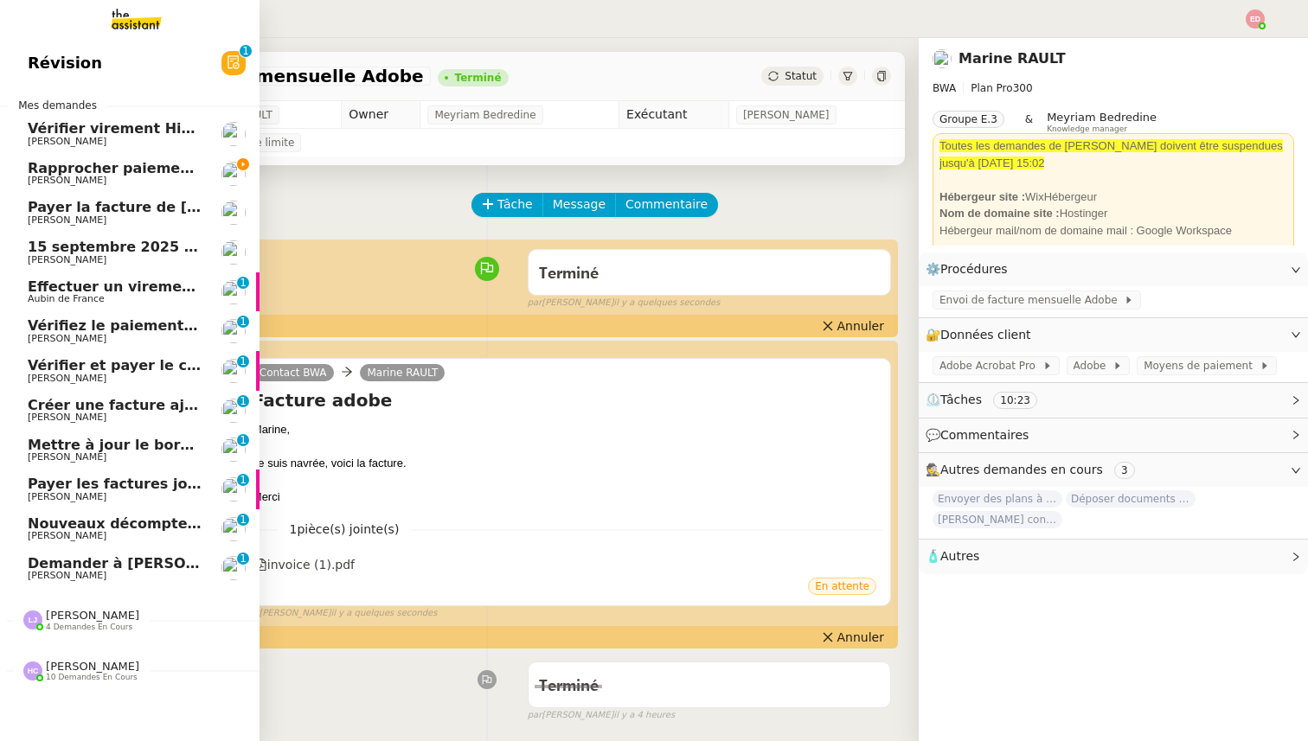
click at [48, 566] on span "Demander à [PERSON_NAME] de signer les accords Barclays" at bounding box center [262, 563] width 469 height 16
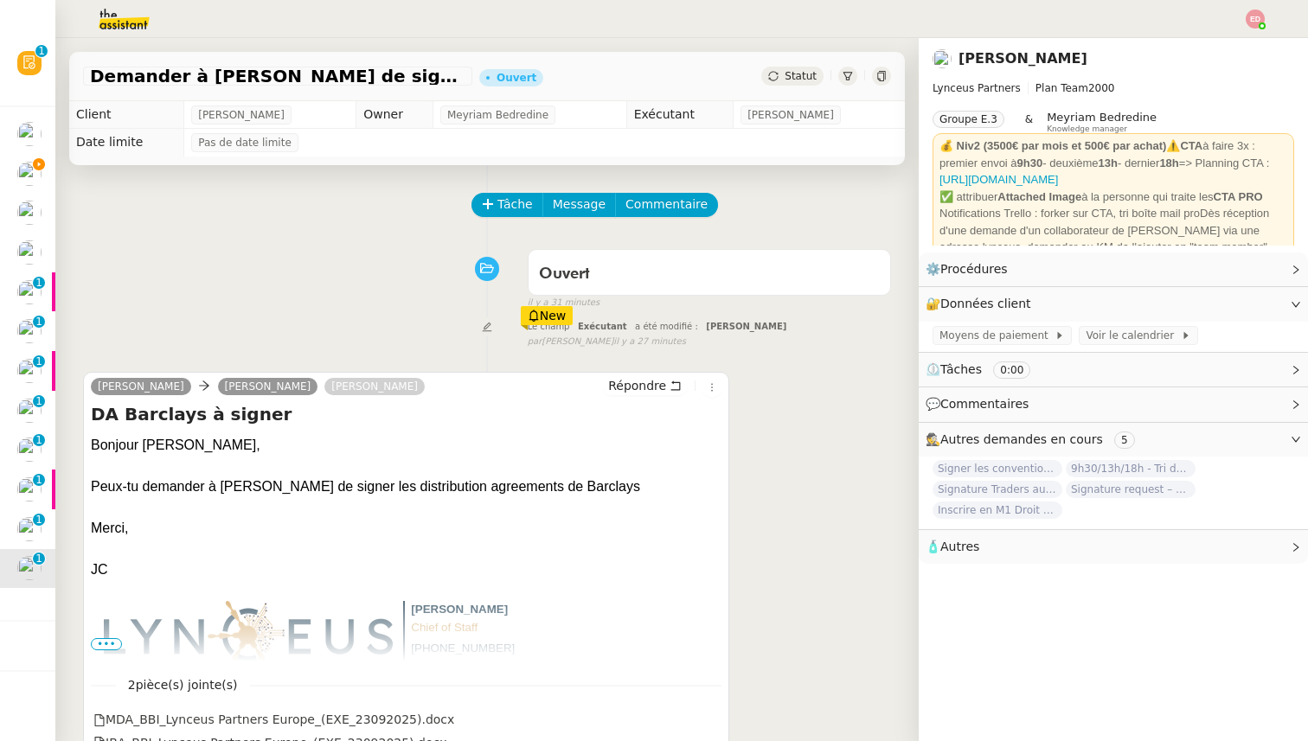
click at [787, 74] on span "Statut" at bounding box center [801, 76] width 32 height 12
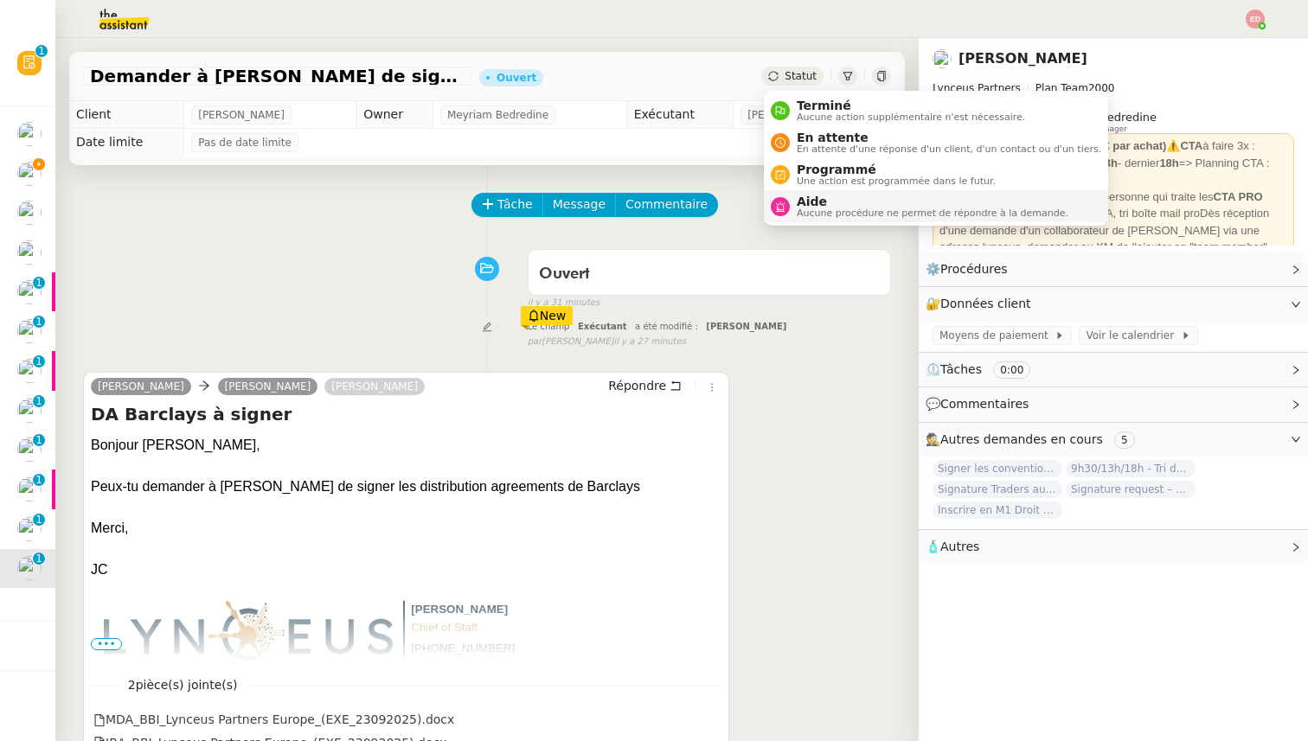
click at [800, 202] on span "Aide" at bounding box center [933, 202] width 272 height 14
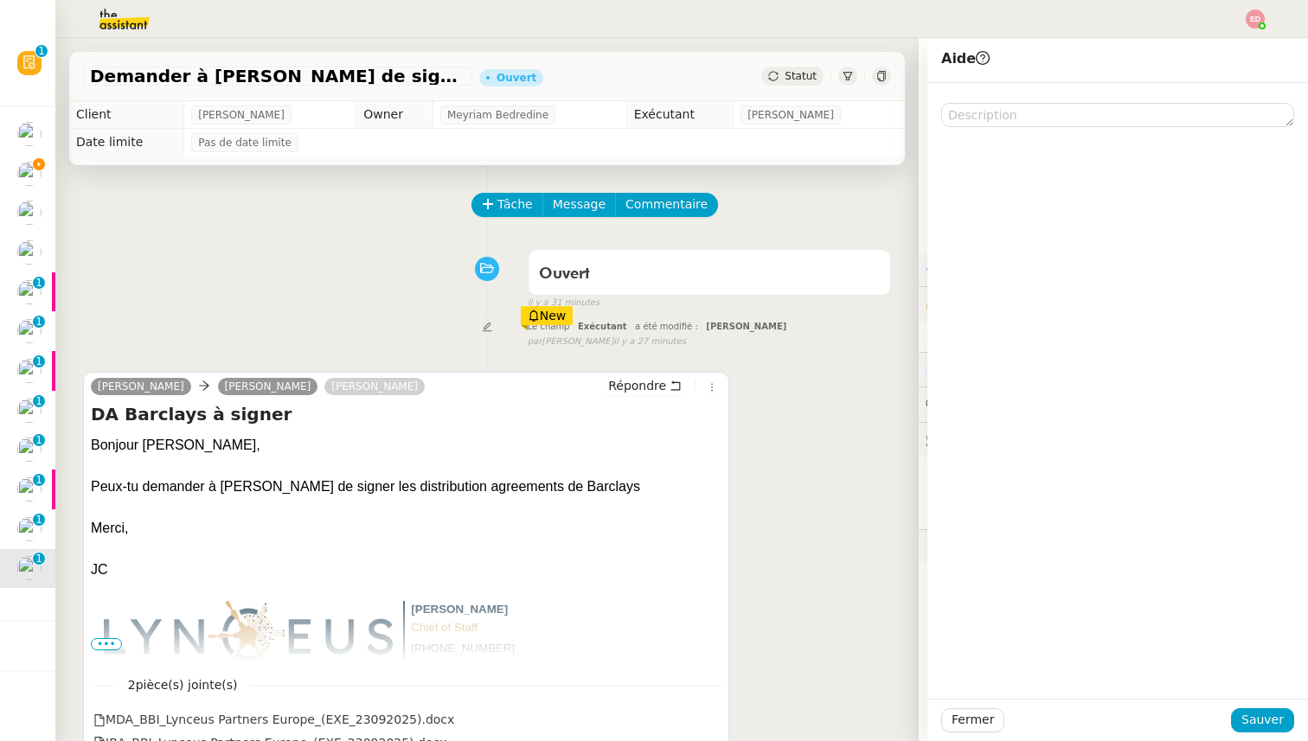
click at [1017, 130] on div at bounding box center [1117, 391] width 381 height 616
click at [1010, 115] on textarea at bounding box center [1117, 115] width 353 height 24
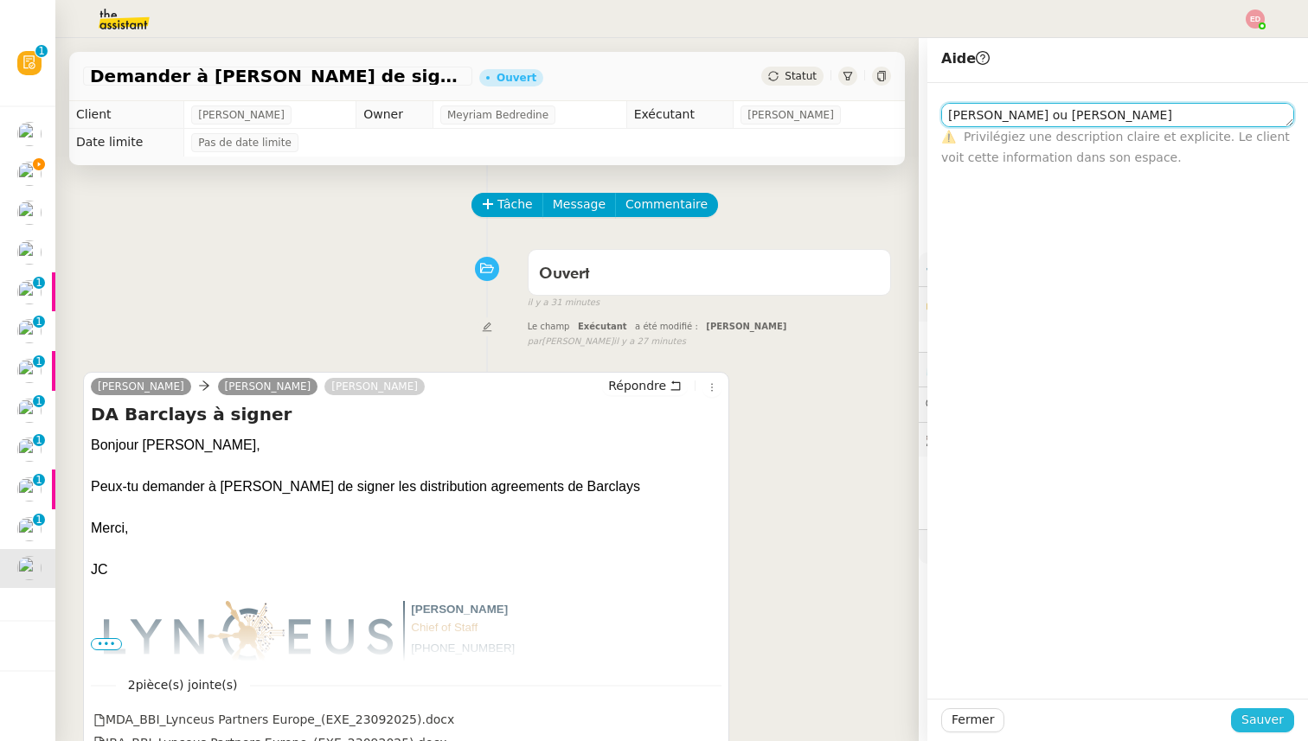
type textarea "Lea ou Hannah"
click at [1248, 723] on span "Sauver" at bounding box center [1262, 720] width 42 height 20
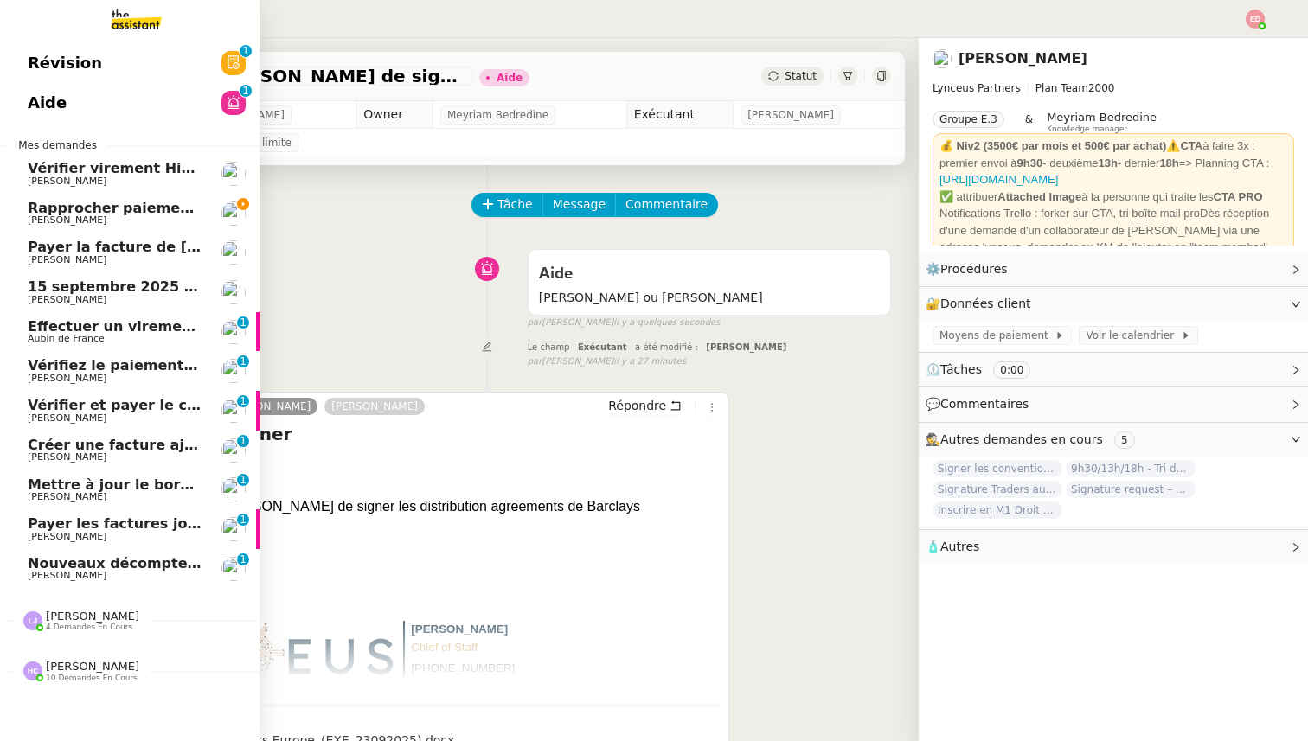
click at [73, 639] on div "Hannah Cassar 10 demandes en cours" at bounding box center [130, 664] width 260 height 50
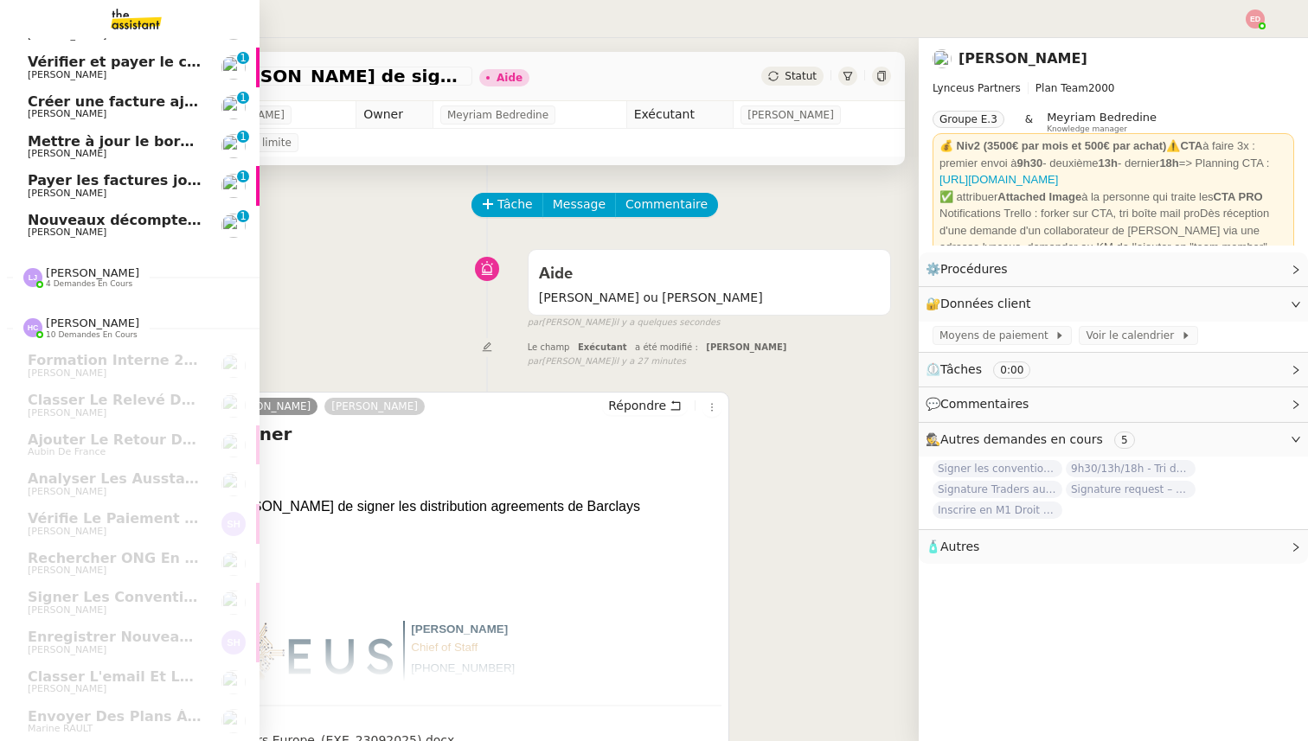
click at [77, 281] on span "4 demandes en cours" at bounding box center [89, 284] width 87 height 10
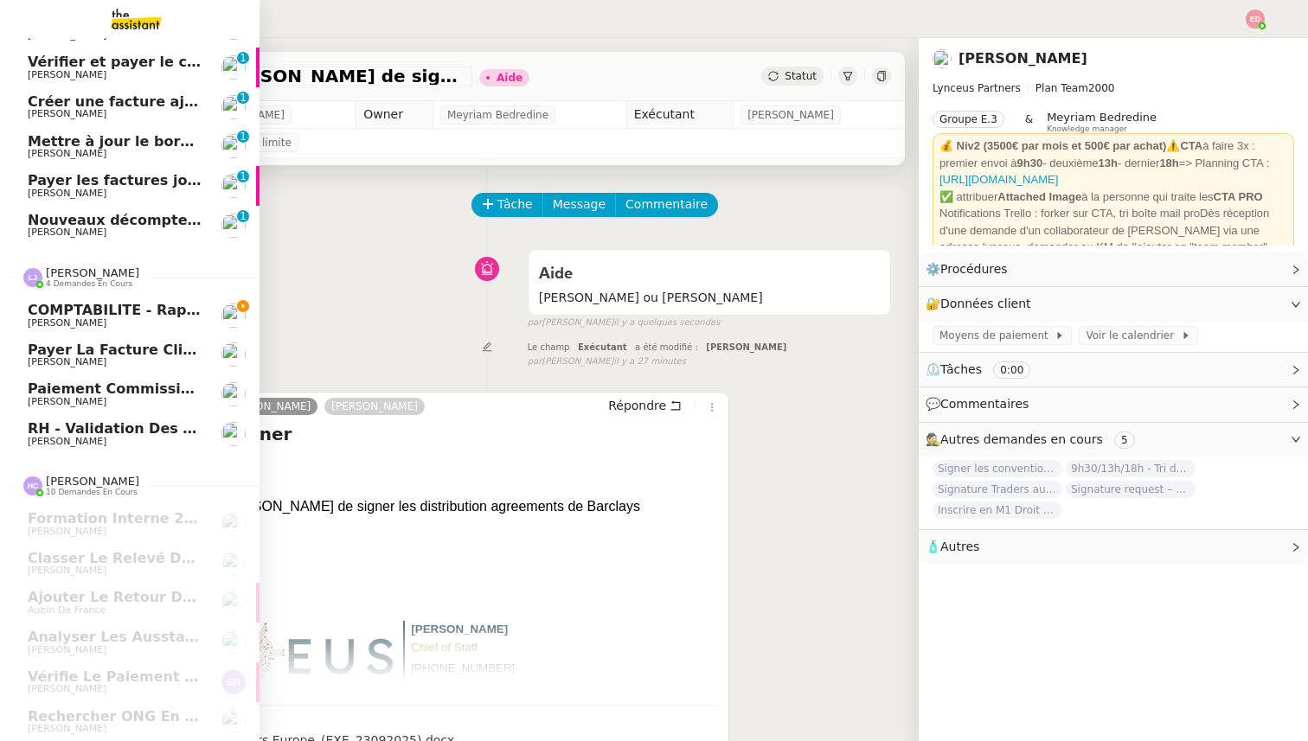
click at [84, 316] on span "COMPTABILITE - Rapprochement bancaire - 25 septembre 2025" at bounding box center [275, 310] width 495 height 16
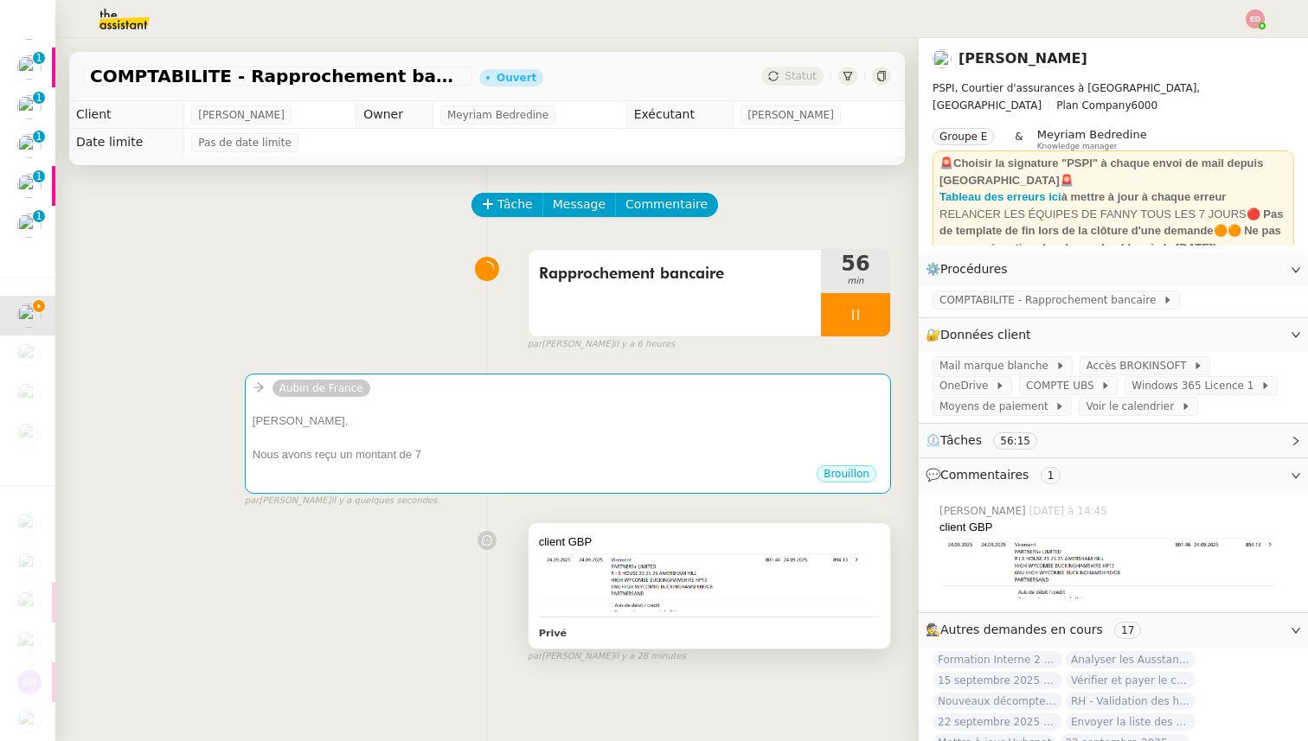
click at [625, 587] on img at bounding box center [709, 581] width 341 height 61
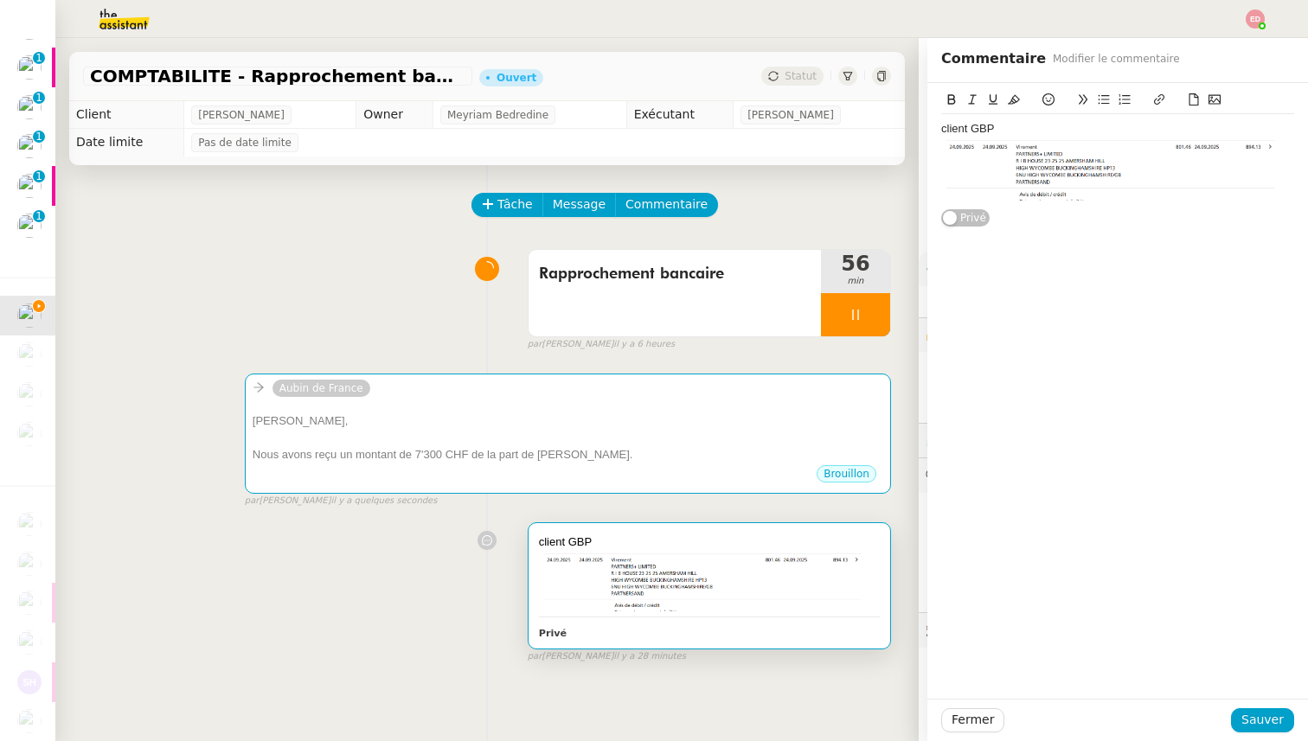
click at [407, 606] on div "client GBP Privé false par Léa J. il y a 28 minutes" at bounding box center [487, 589] width 808 height 149
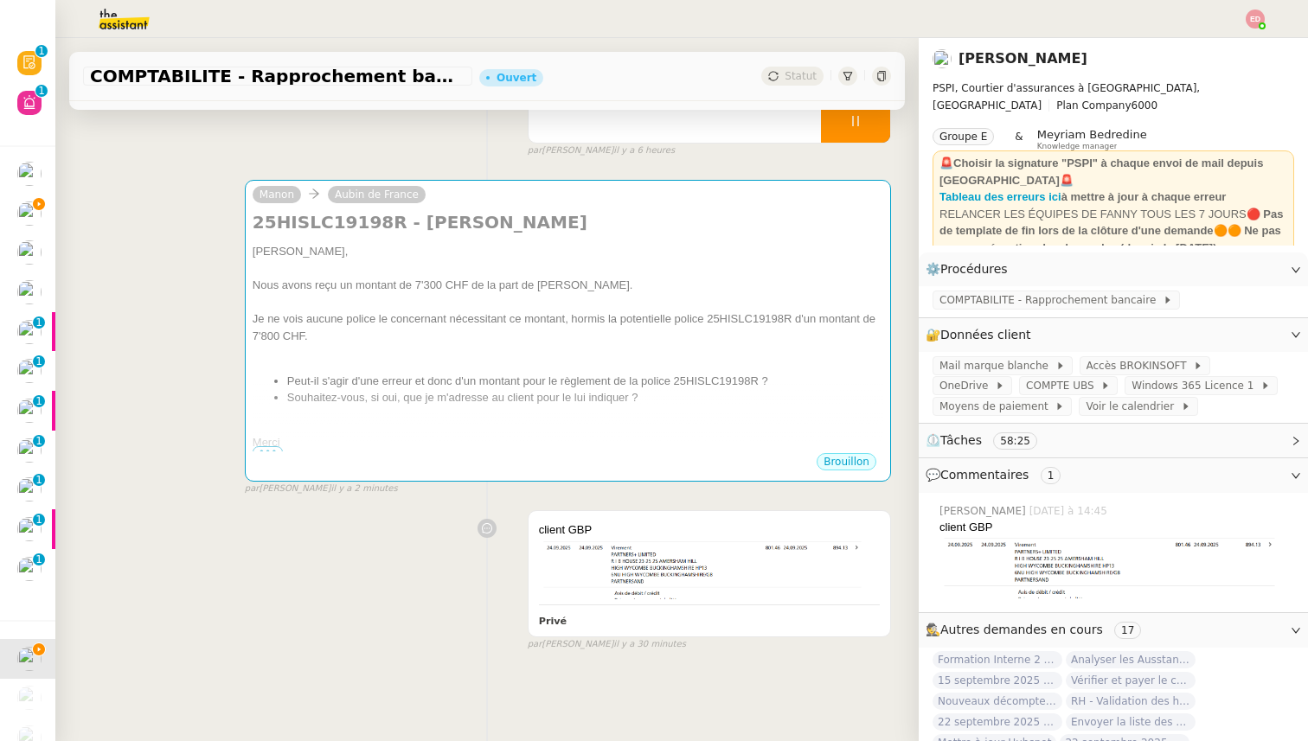
scroll to position [220, 0]
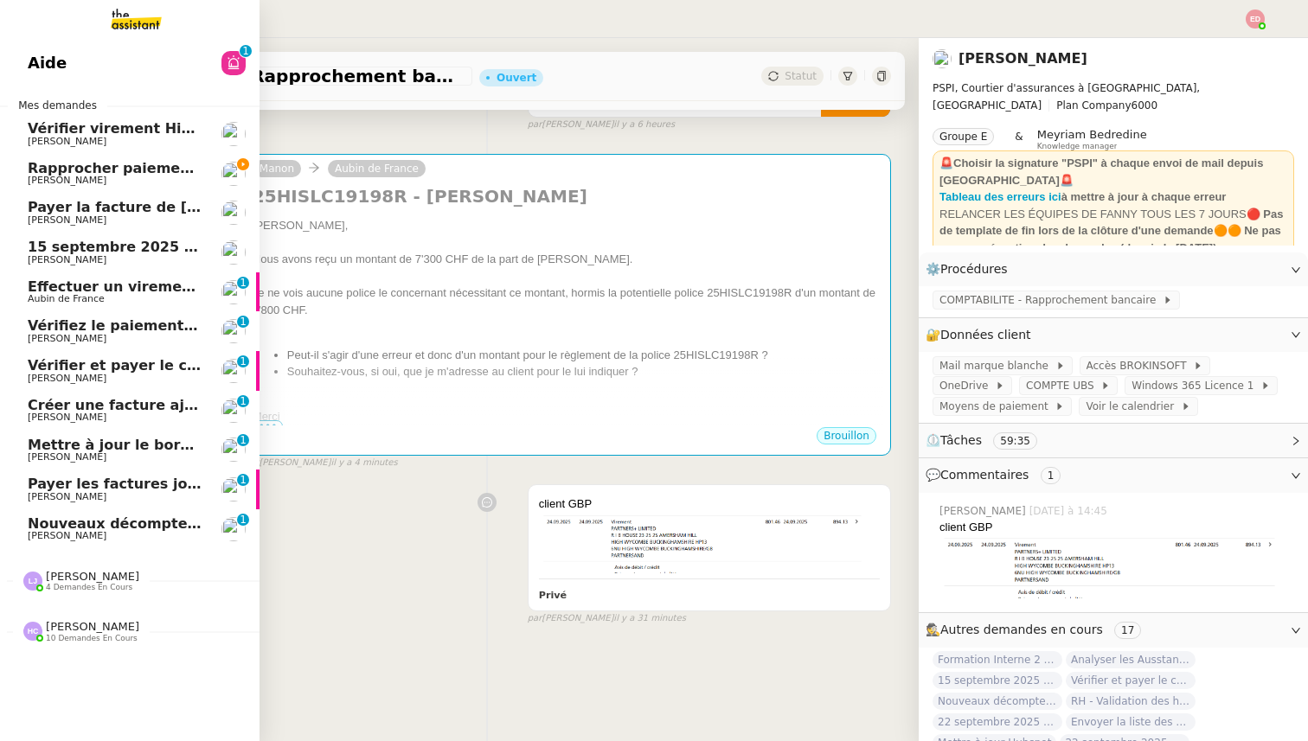
click at [88, 179] on span "[PERSON_NAME]" at bounding box center [67, 180] width 79 height 11
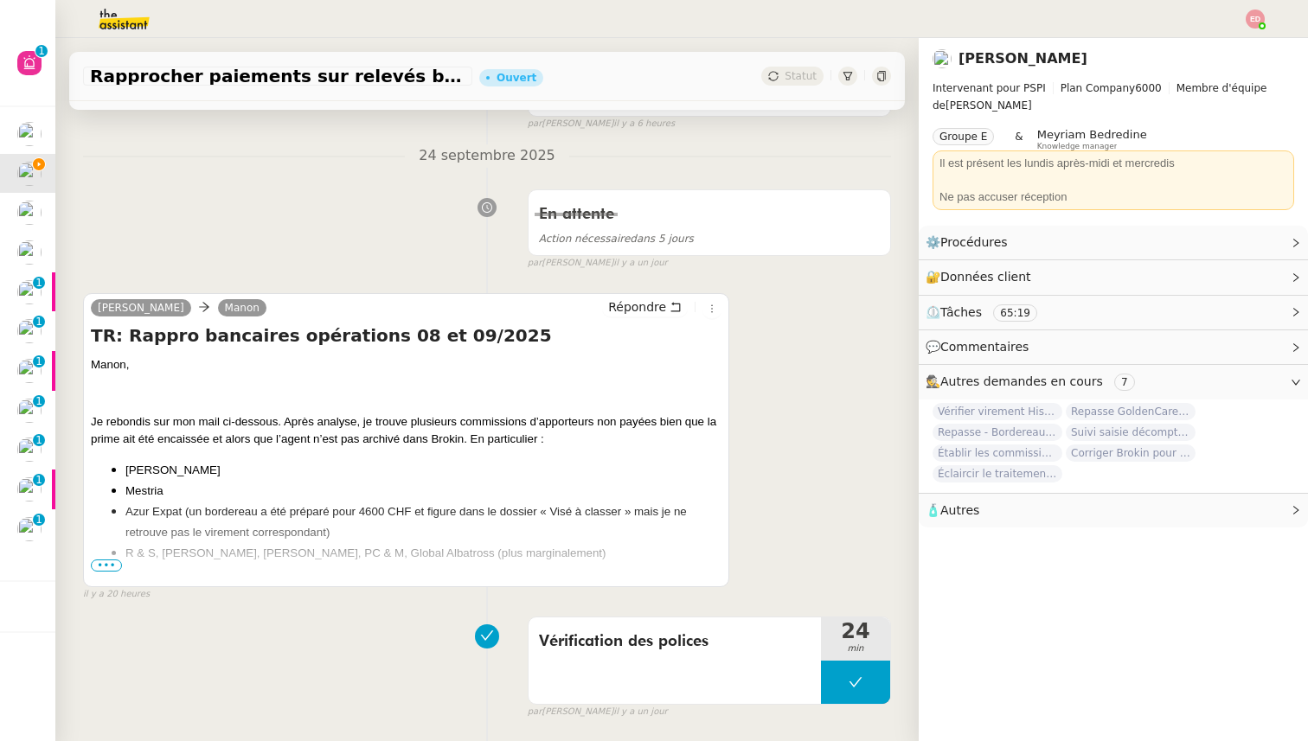
scroll to position [328, 0]
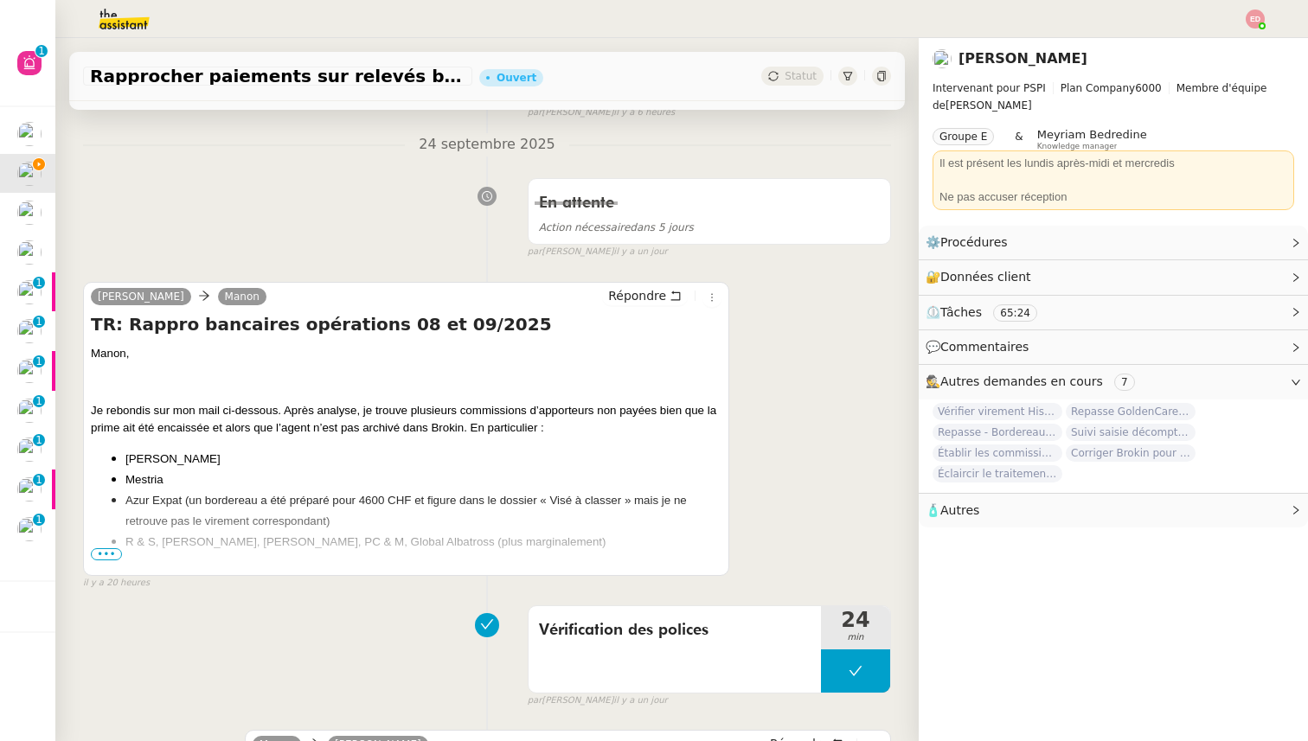
click at [110, 551] on span "•••" at bounding box center [106, 554] width 31 height 12
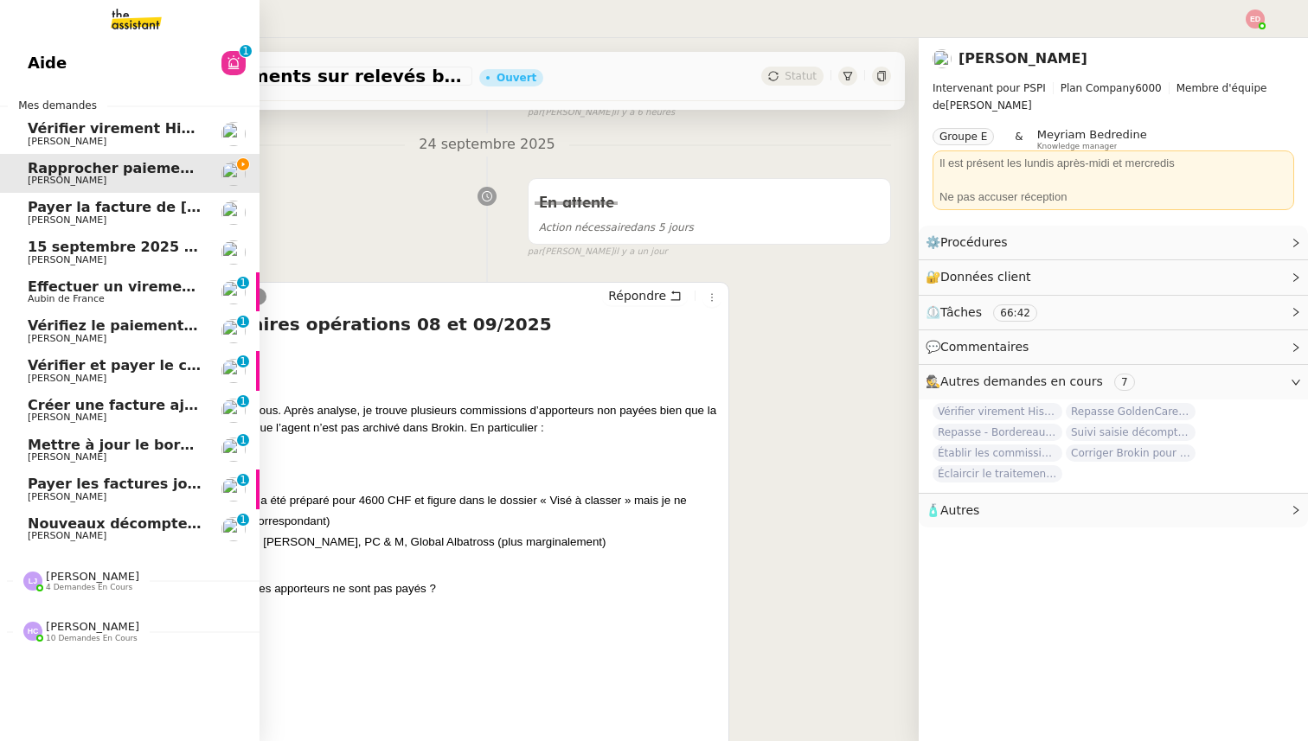
click at [60, 215] on span "[PERSON_NAME]" at bounding box center [67, 220] width 79 height 11
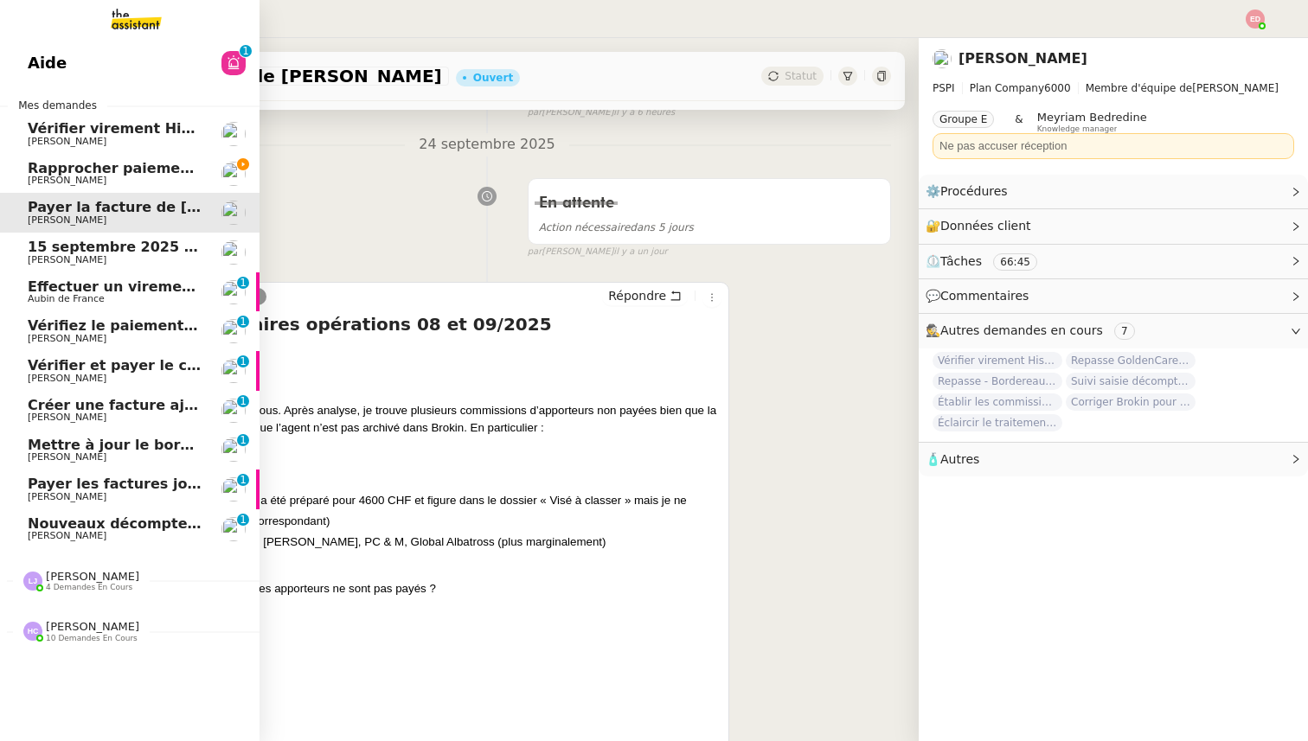
click at [59, 253] on span "15 septembre 2025 - QUOTIDIEN Gestion boite mail Accounting" at bounding box center [275, 247] width 494 height 16
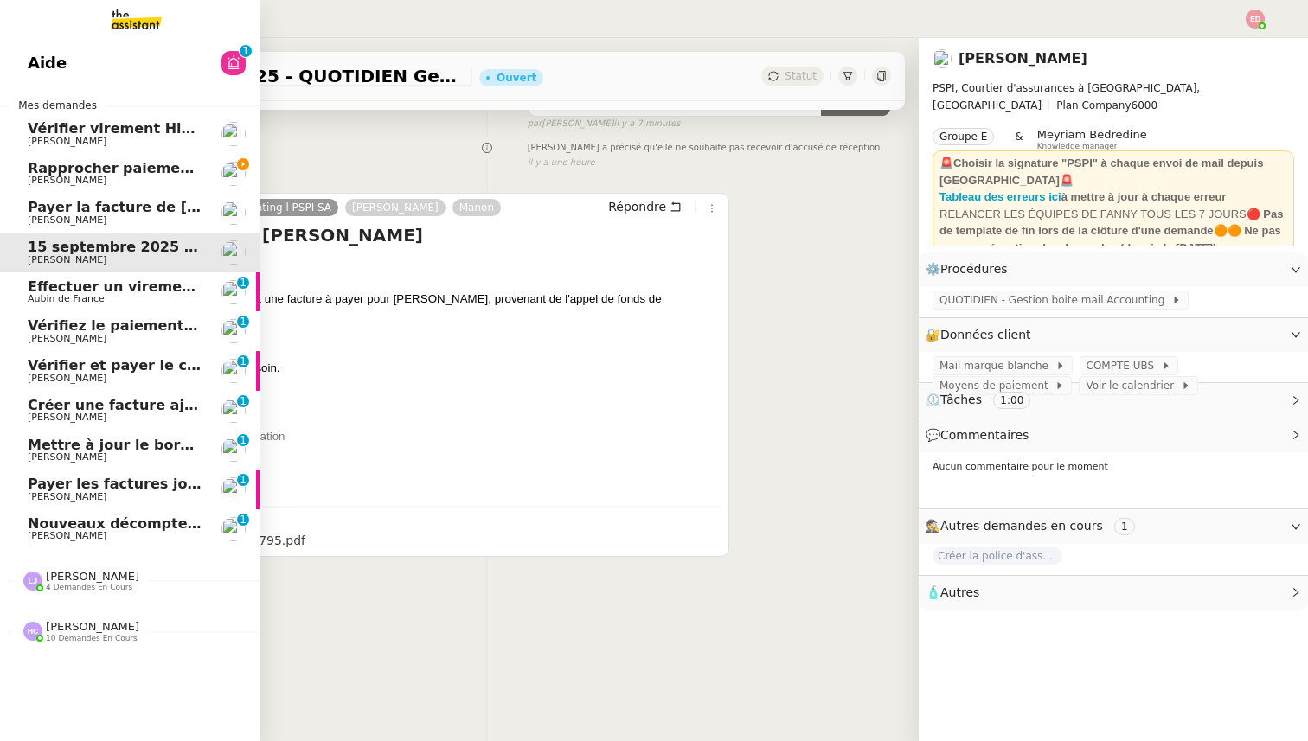
scroll to position [328, 0]
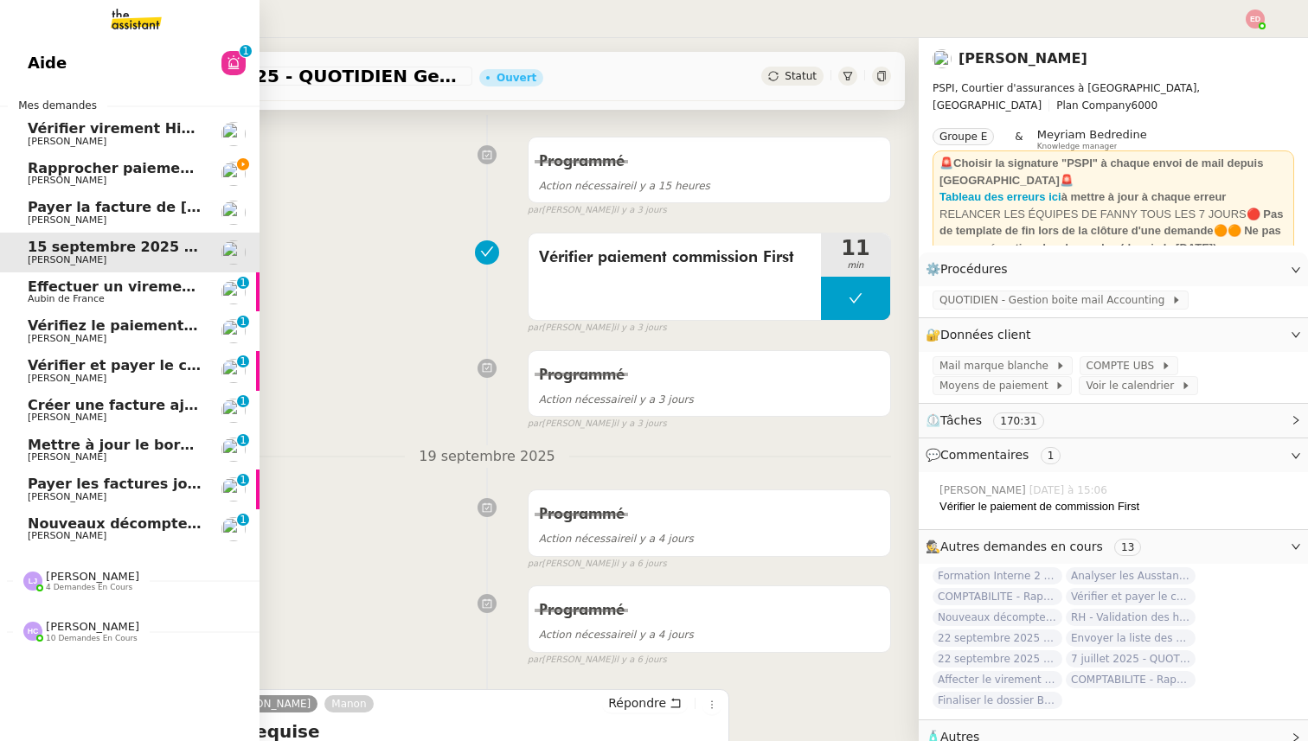
click at [53, 163] on span "Rapprocher paiements sur relevés bancaires" at bounding box center [202, 168] width 349 height 16
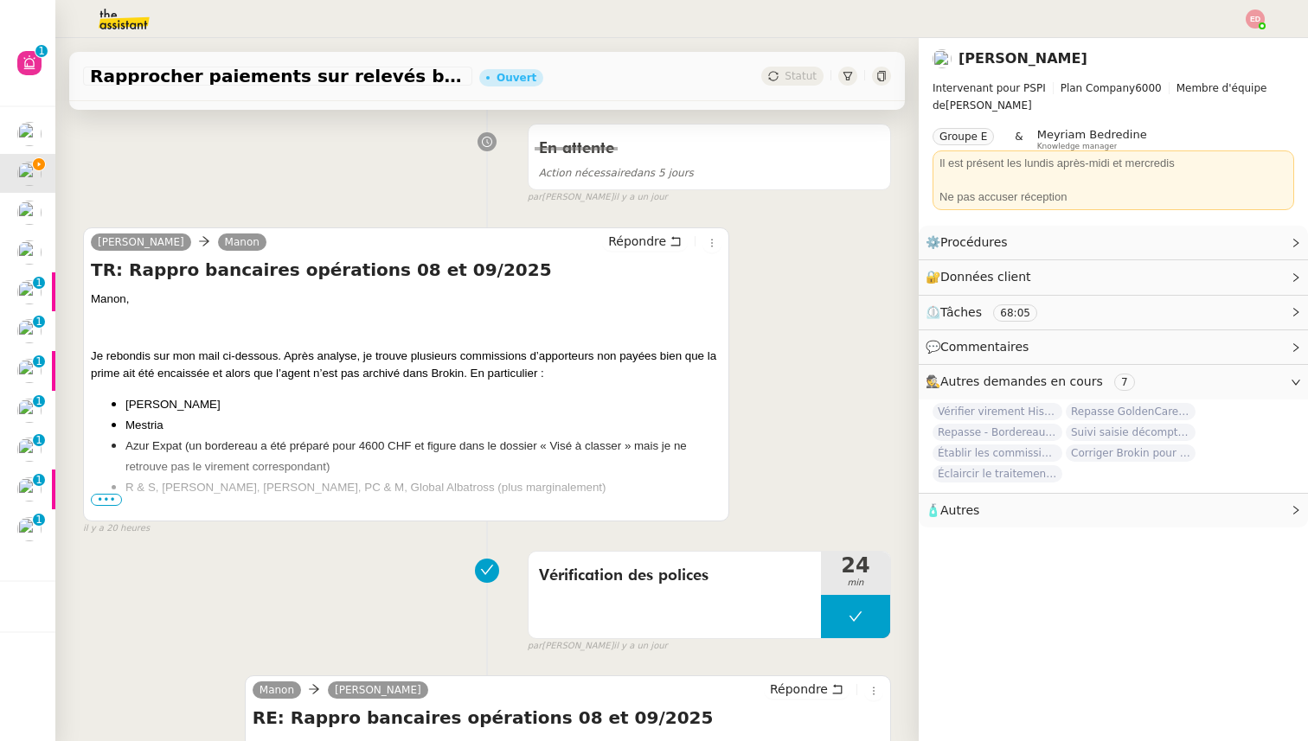
scroll to position [384, 0]
click at [109, 499] on span "•••" at bounding box center [106, 498] width 31 height 12
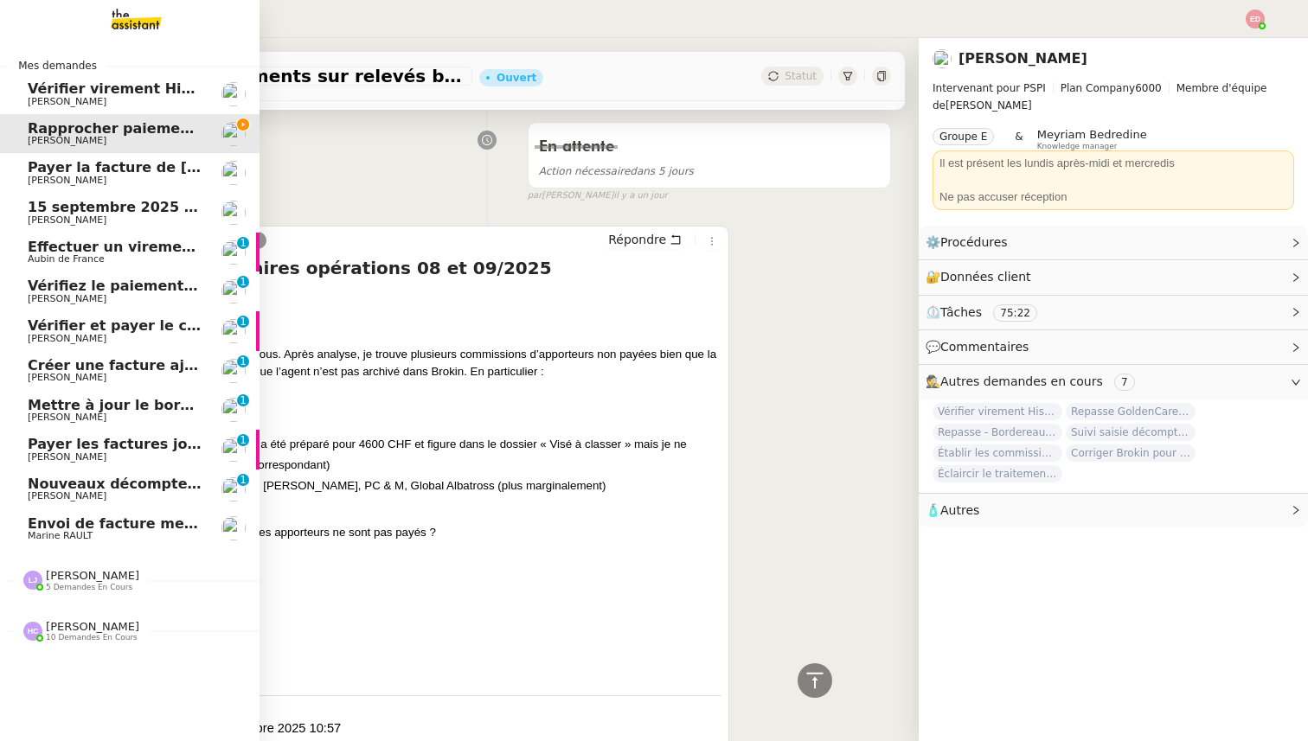
click at [47, 514] on link "Envoi de facture mensuelle Adobe Marine RAULT" at bounding box center [130, 530] width 260 height 40
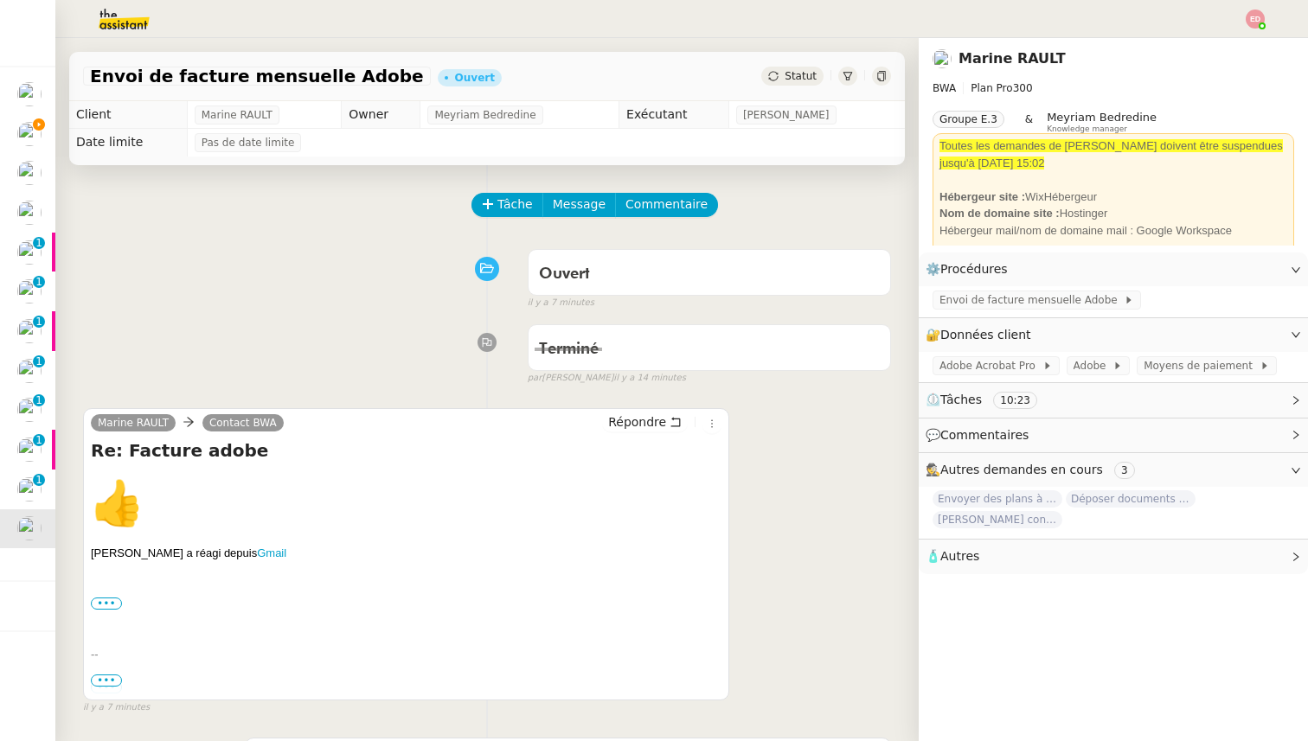
click at [780, 69] on div "Statut" at bounding box center [792, 76] width 62 height 19
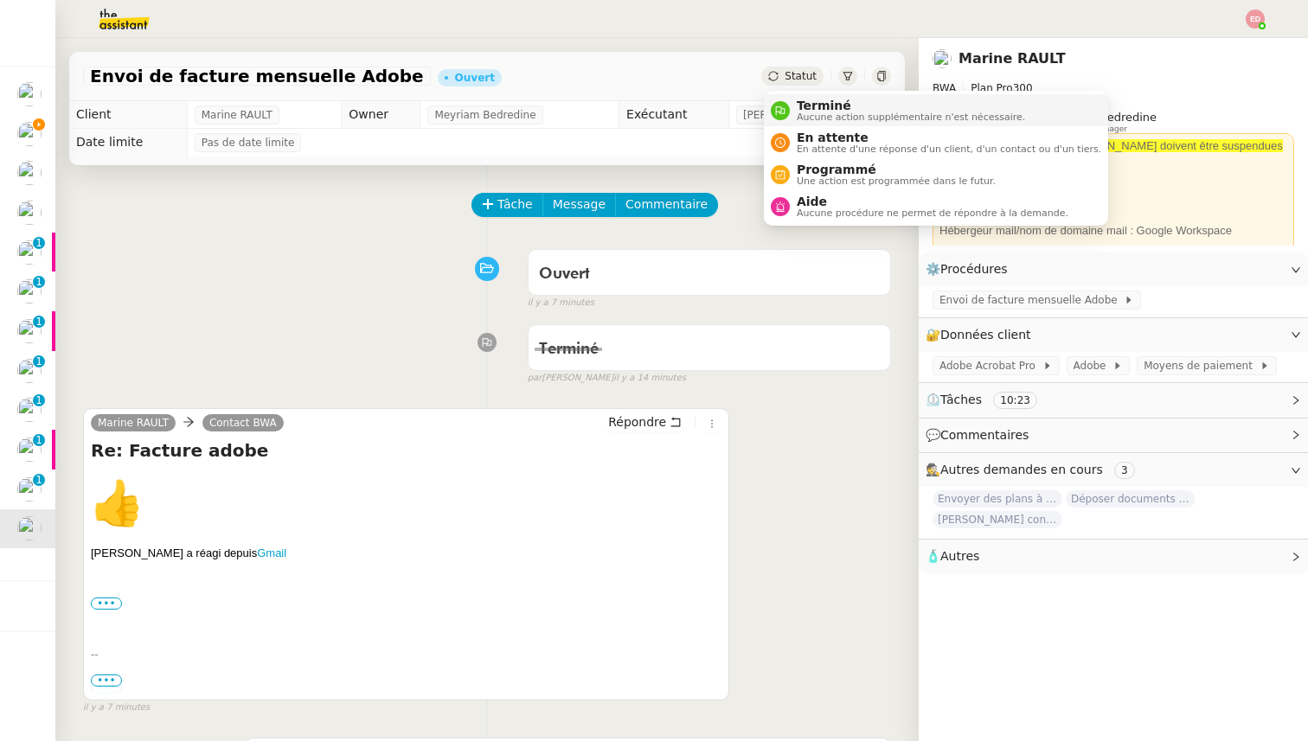
click at [808, 104] on span "Terminé" at bounding box center [911, 106] width 228 height 14
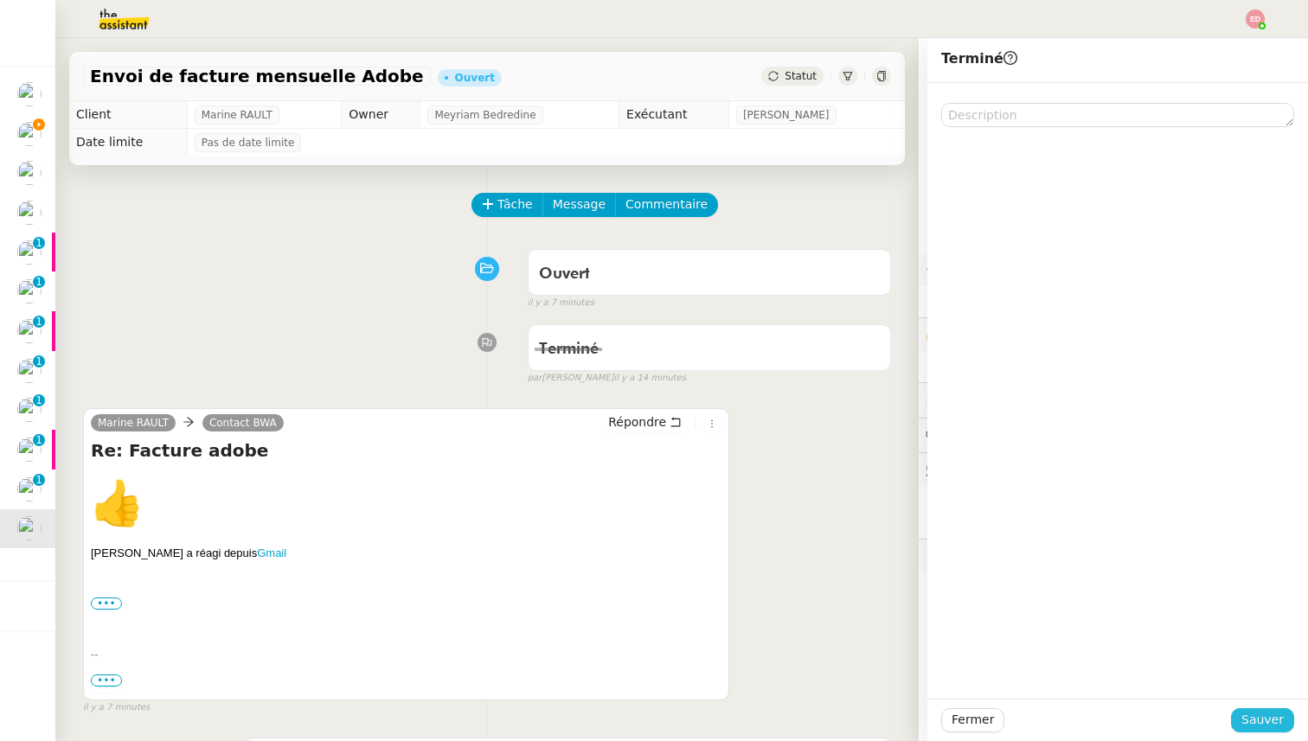
click at [1249, 723] on span "Sauver" at bounding box center [1262, 720] width 42 height 20
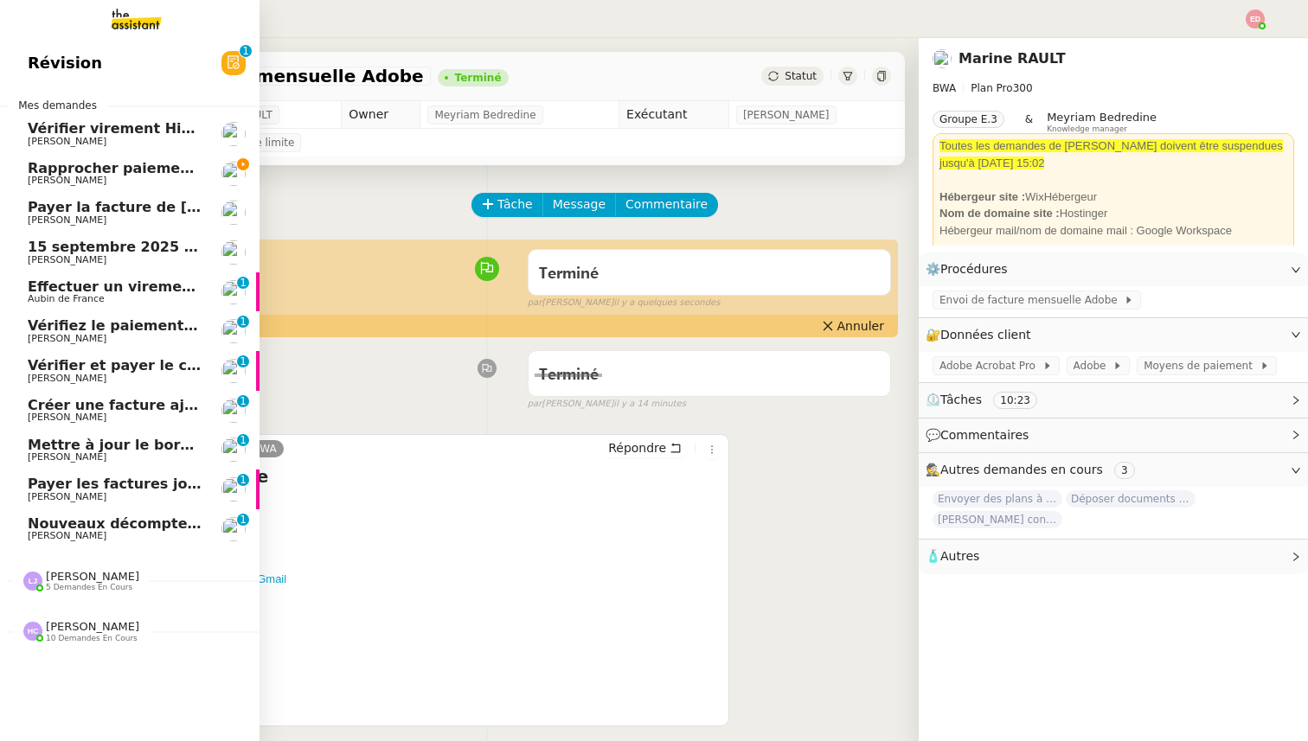
click at [85, 128] on span "Vérifier virement Hiscox 12.09" at bounding box center [146, 128] width 237 height 16
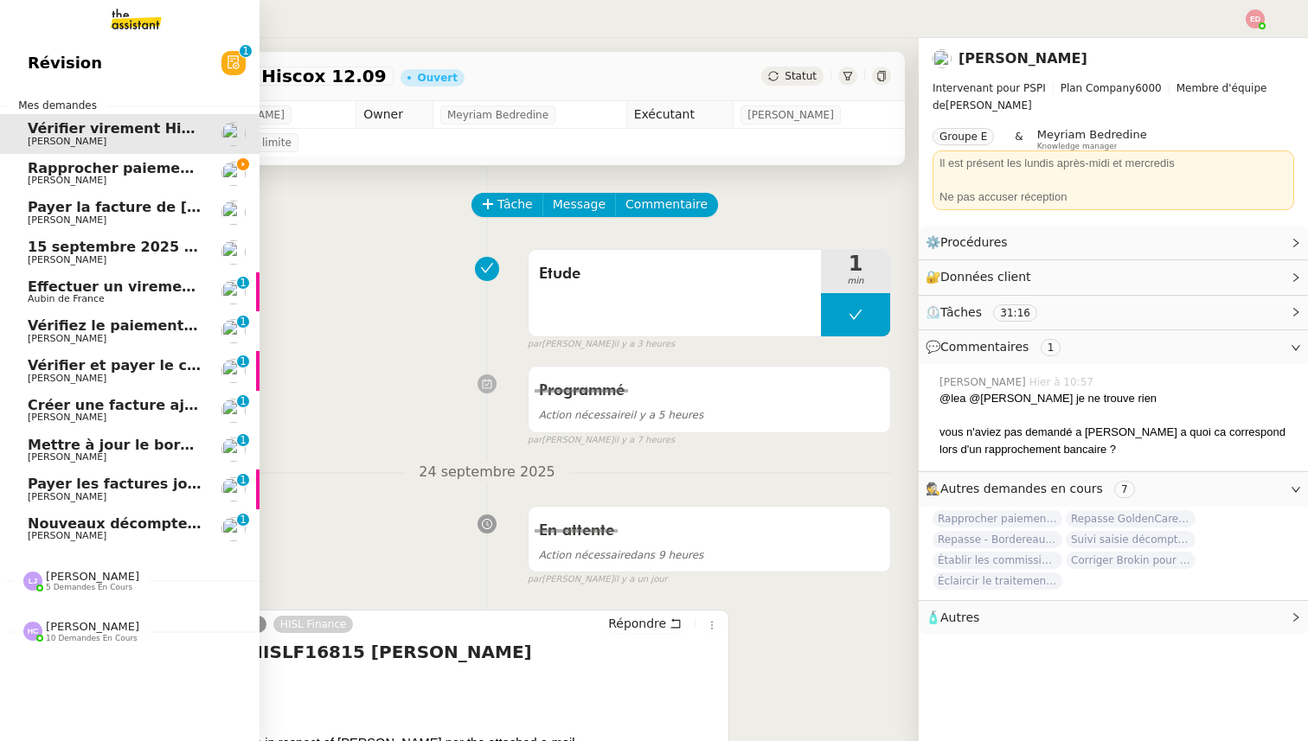
click at [41, 177] on span "[PERSON_NAME]" at bounding box center [67, 180] width 79 height 11
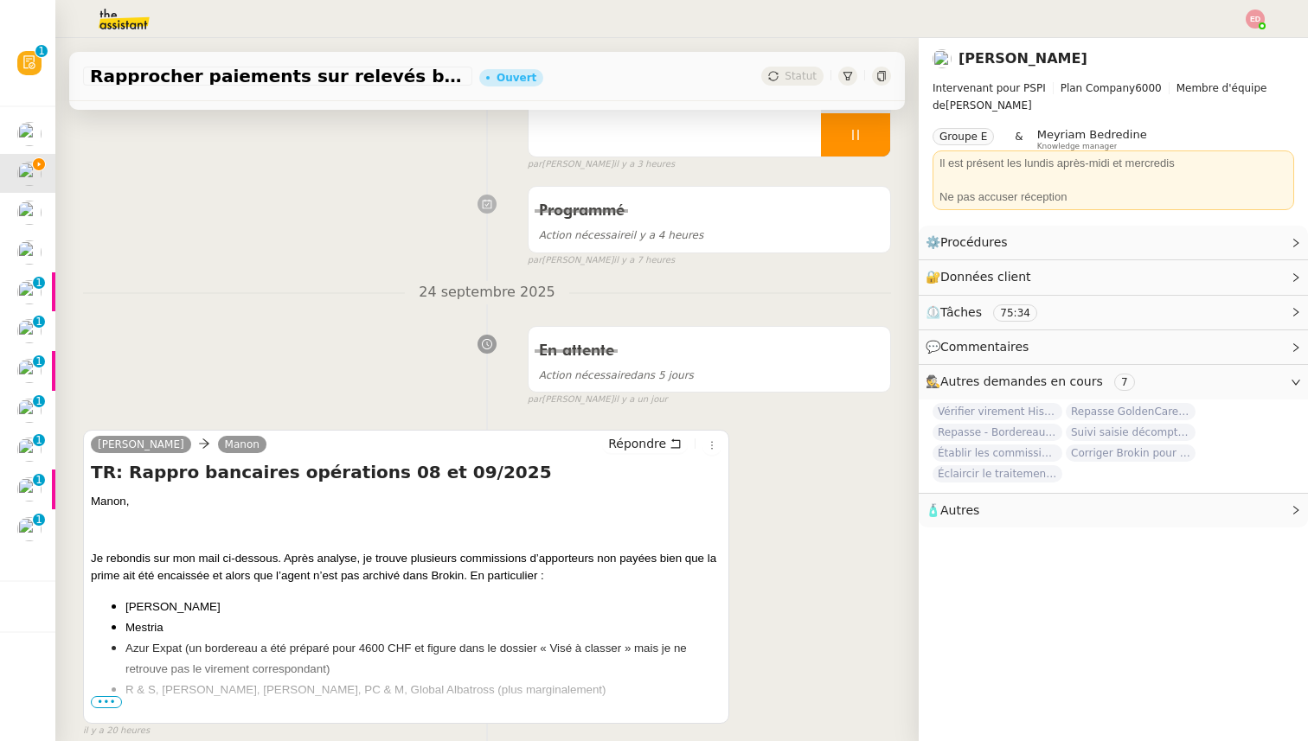
scroll to position [297, 0]
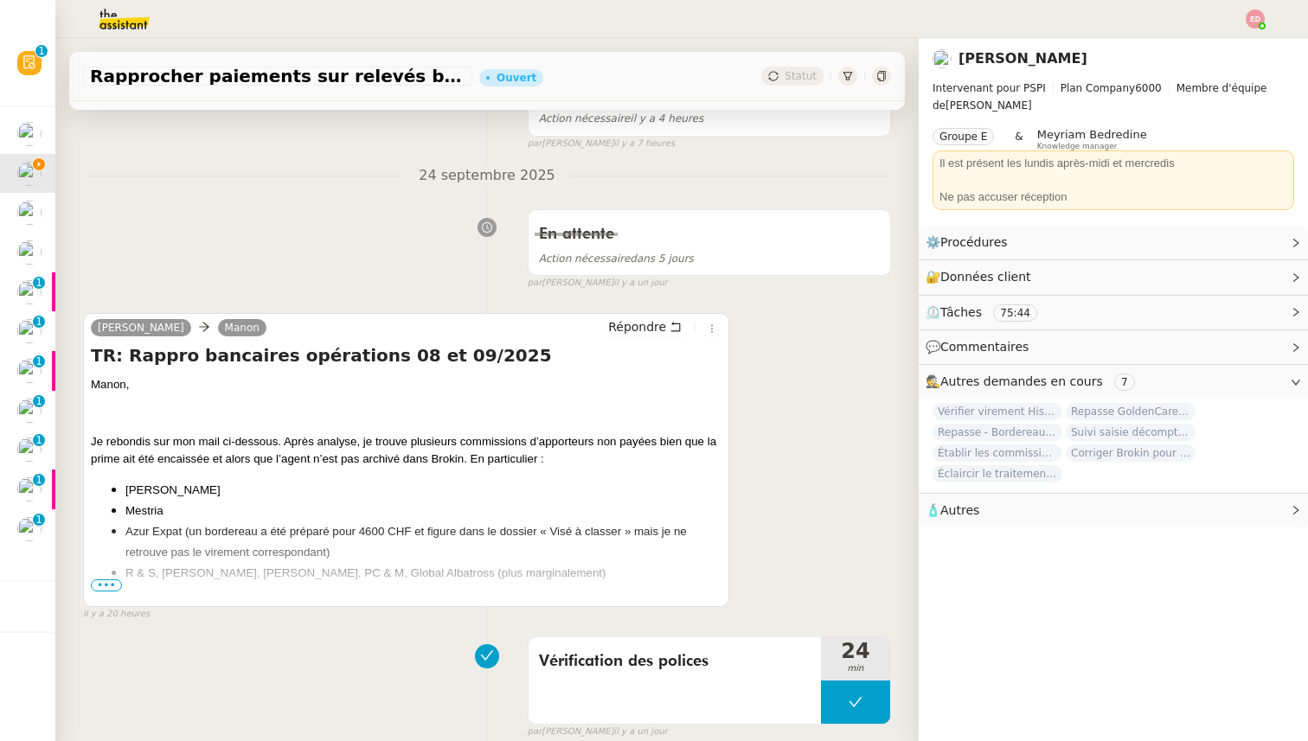
click at [107, 590] on span "•••" at bounding box center [106, 586] width 31 height 12
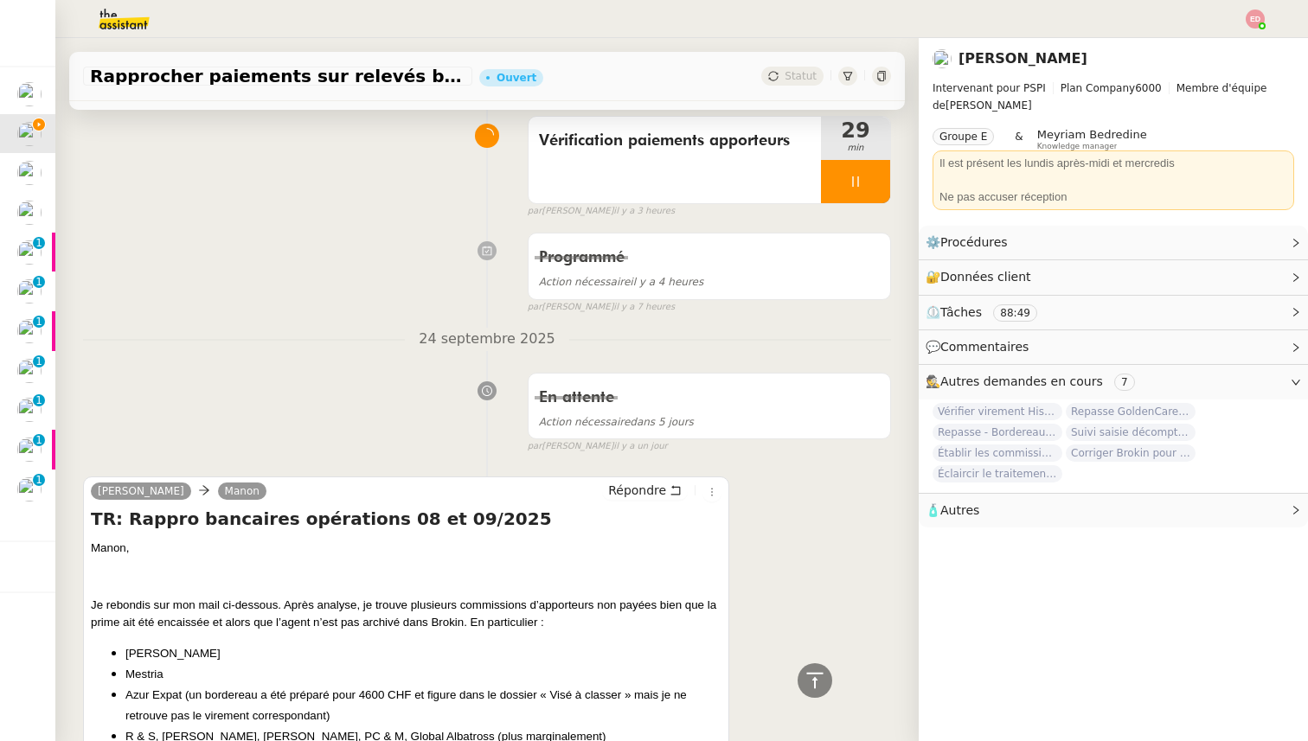
scroll to position [0, 0]
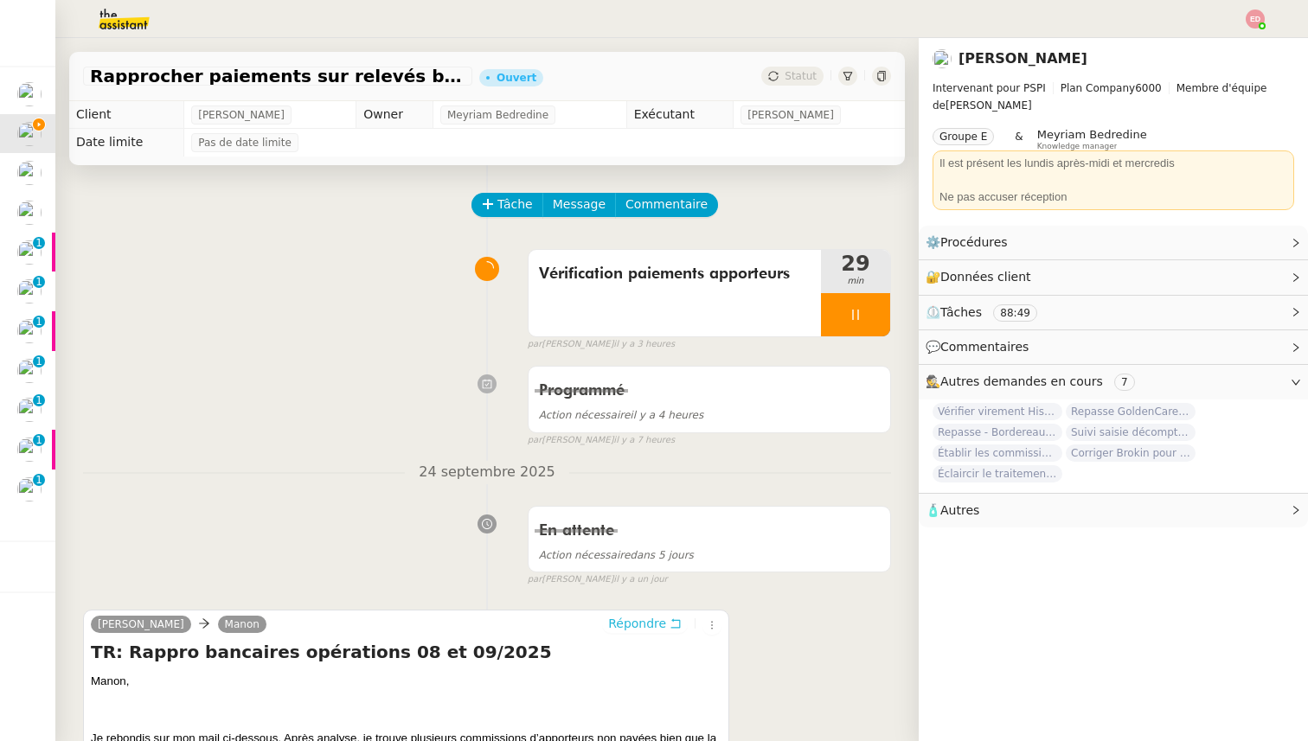
click at [628, 626] on span "Répondre" at bounding box center [637, 623] width 58 height 17
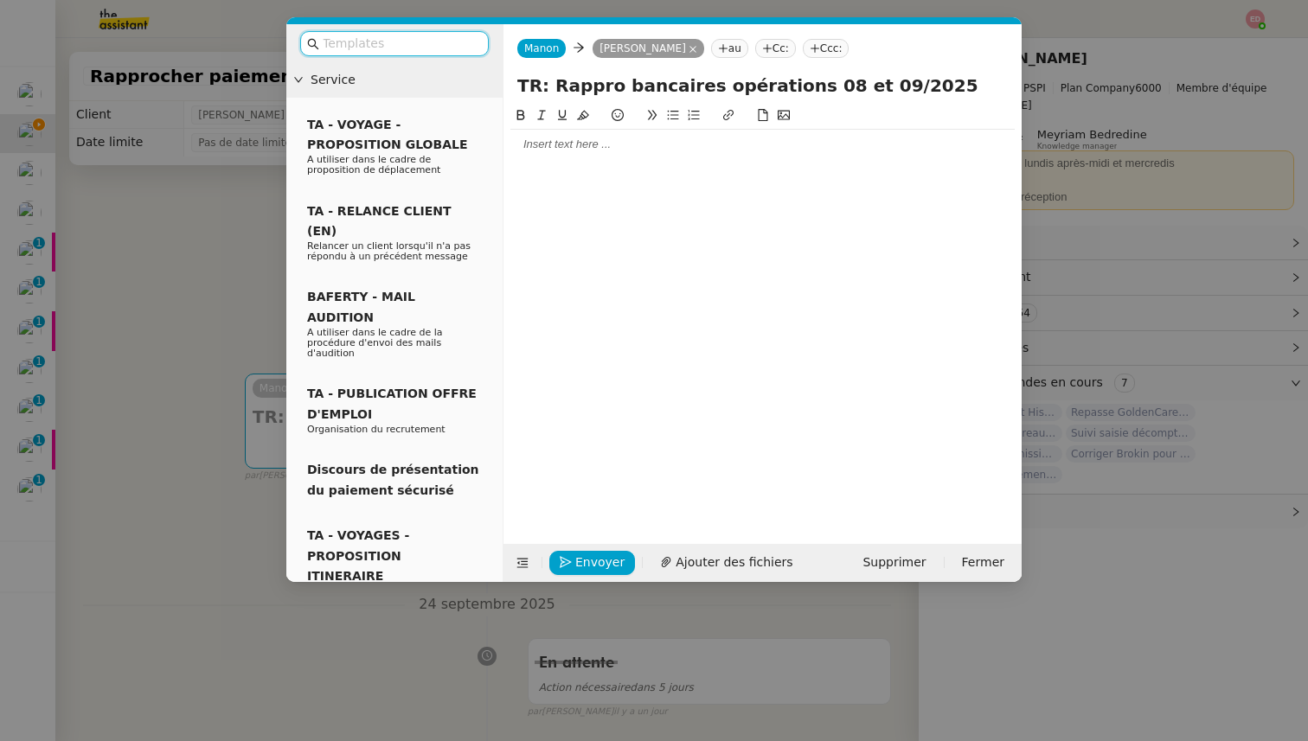
click at [535, 149] on div at bounding box center [762, 145] width 504 height 16
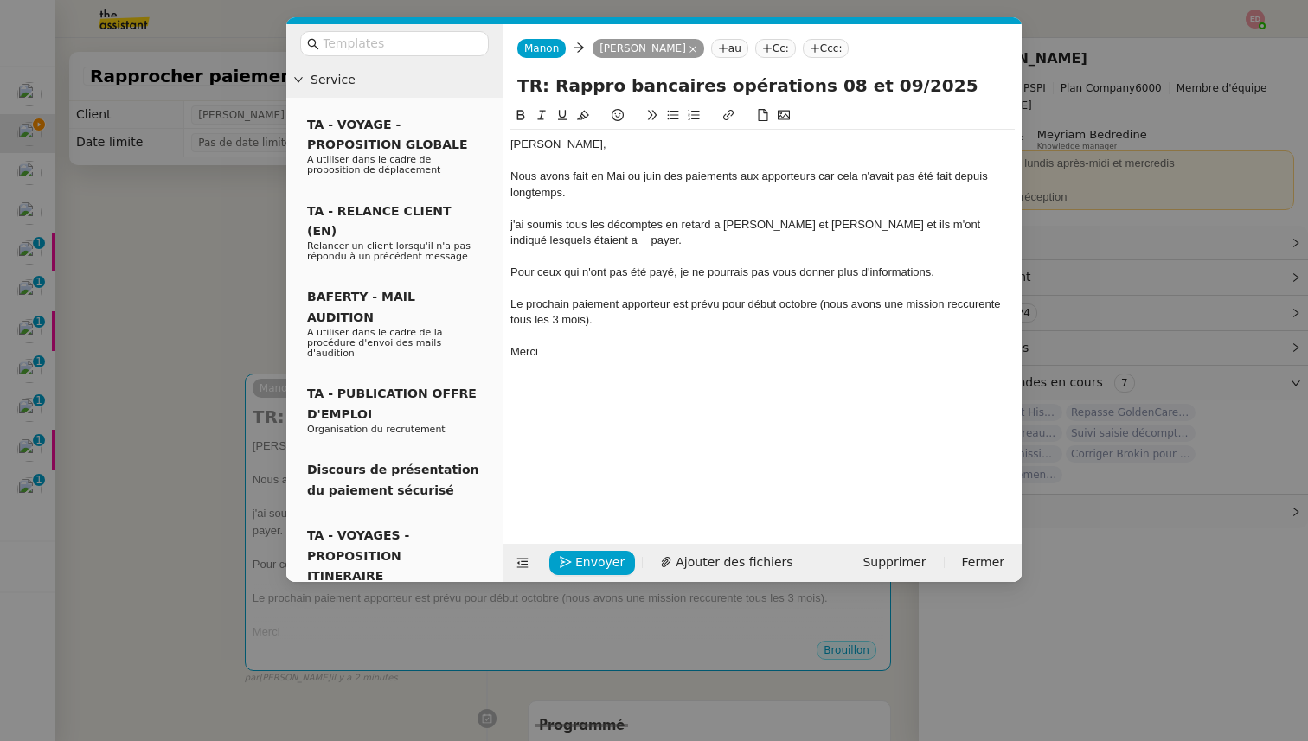
click at [528, 245] on div "j'ai soumis tous les décomptes en retard a Abdoullah et Fanny et ils m'ont indi…" at bounding box center [762, 233] width 504 height 32
click at [0, 0] on lt-span "à payer" at bounding box center [0, 0] width 0 height 0
click at [516, 227] on div "j'ai soumis tous les décomptes en retard a Abdoullah et Fanny et ils m'ont indi…" at bounding box center [762, 233] width 504 height 32
click at [0, 0] on lt-strong "J" at bounding box center [0, 0] width 0 height 0
click at [824, 177] on div "Nous avons fait en Mai ou juin des paiements aux apporteurs car cela n'avait pa…" at bounding box center [762, 185] width 504 height 32
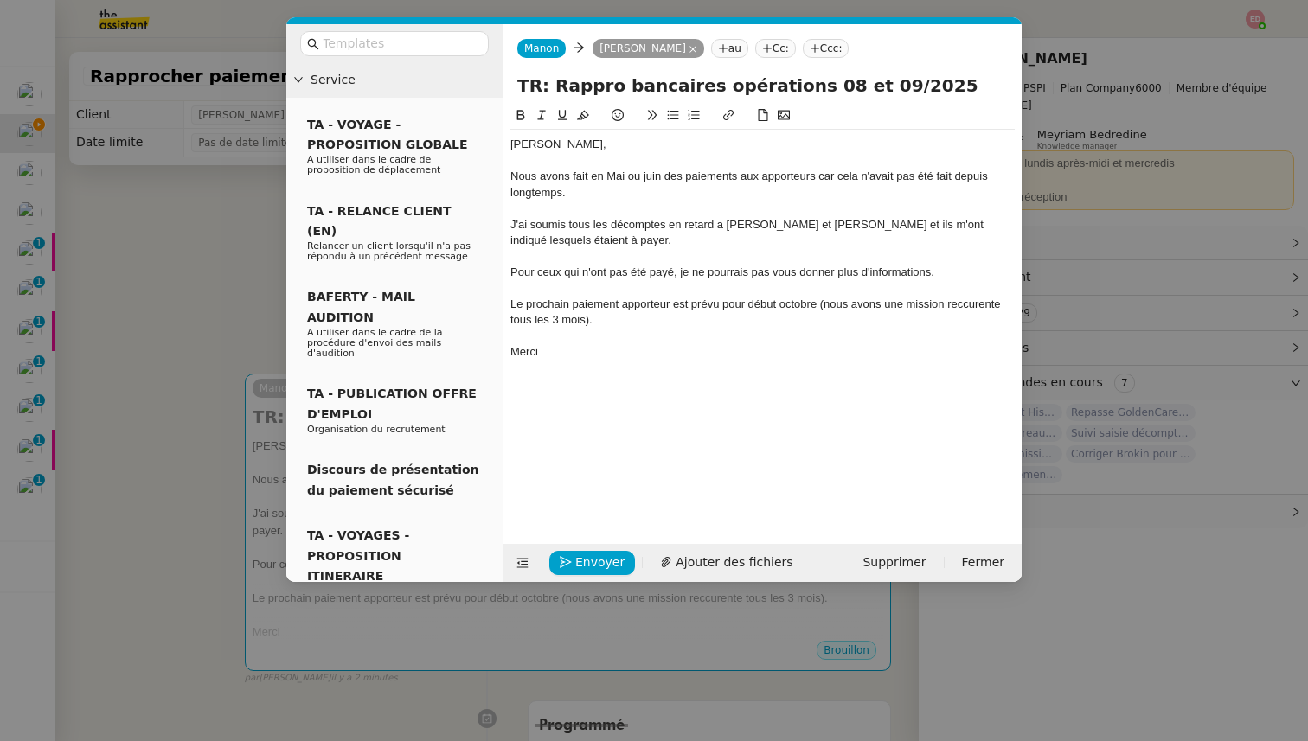
click at [0, 0] on lt-span ", car" at bounding box center [0, 0] width 0 height 0
click at [720, 224] on div "J'ai soumis tous les décomptes en retard a Abdoullah et Fanny et ils m'ont indi…" at bounding box center [762, 233] width 504 height 32
click at [0, 0] on lt-em "à" at bounding box center [0, 0] width 0 height 0
click at [659, 272] on div "Pour ceux qui n'ont pas été payé, je ne pourrais pas vous donner plus d'informa…" at bounding box center [762, 273] width 504 height 16
click at [0, 0] on lt-span "payé s" at bounding box center [0, 0] width 0 height 0
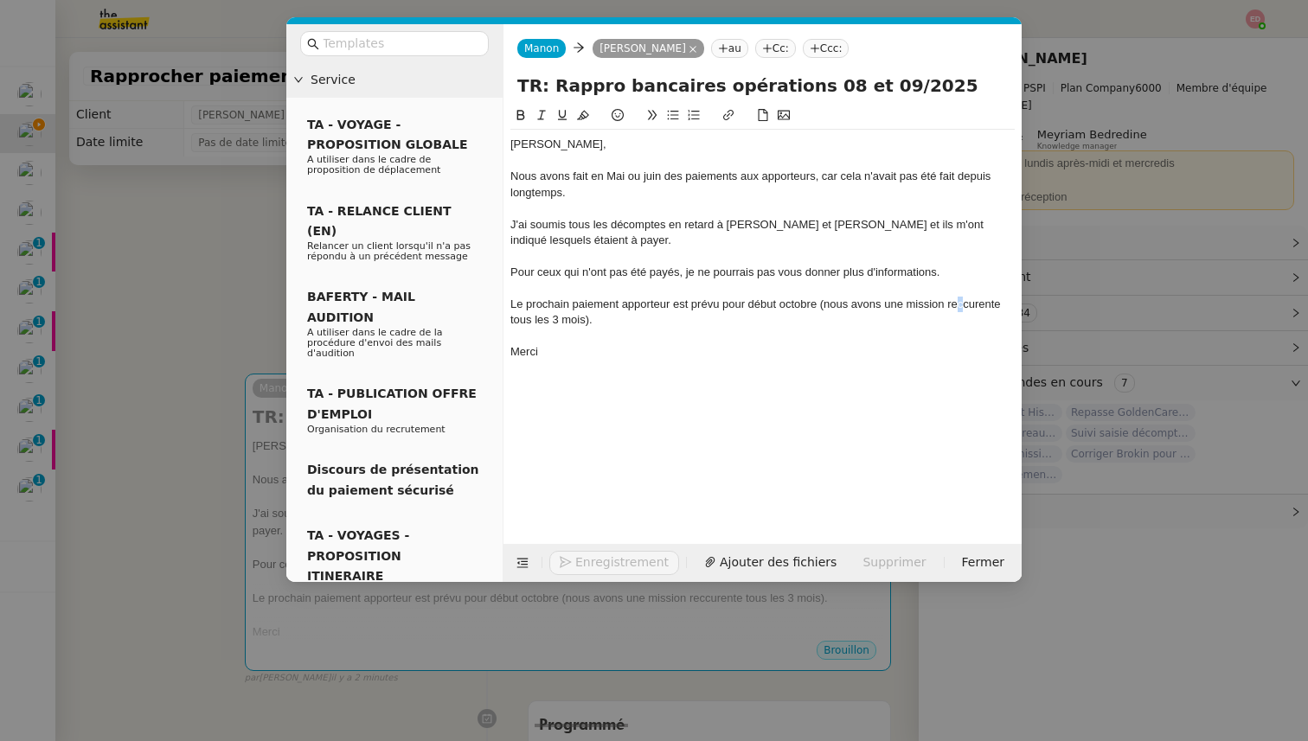
click at [959, 304] on div "Le prochain paiement apporteur est prévu pour début octobre (nous avons une mis…" at bounding box center [762, 313] width 504 height 32
click at [984, 304] on div "Le prochain paiement apporteur est prévu pour début octobre (nous avons une mis…" at bounding box center [762, 313] width 504 height 32
click at [0, 0] on lt-span "récurrente" at bounding box center [0, 0] width 0 height 0
click at [587, 555] on span "Envoyer" at bounding box center [599, 563] width 49 height 20
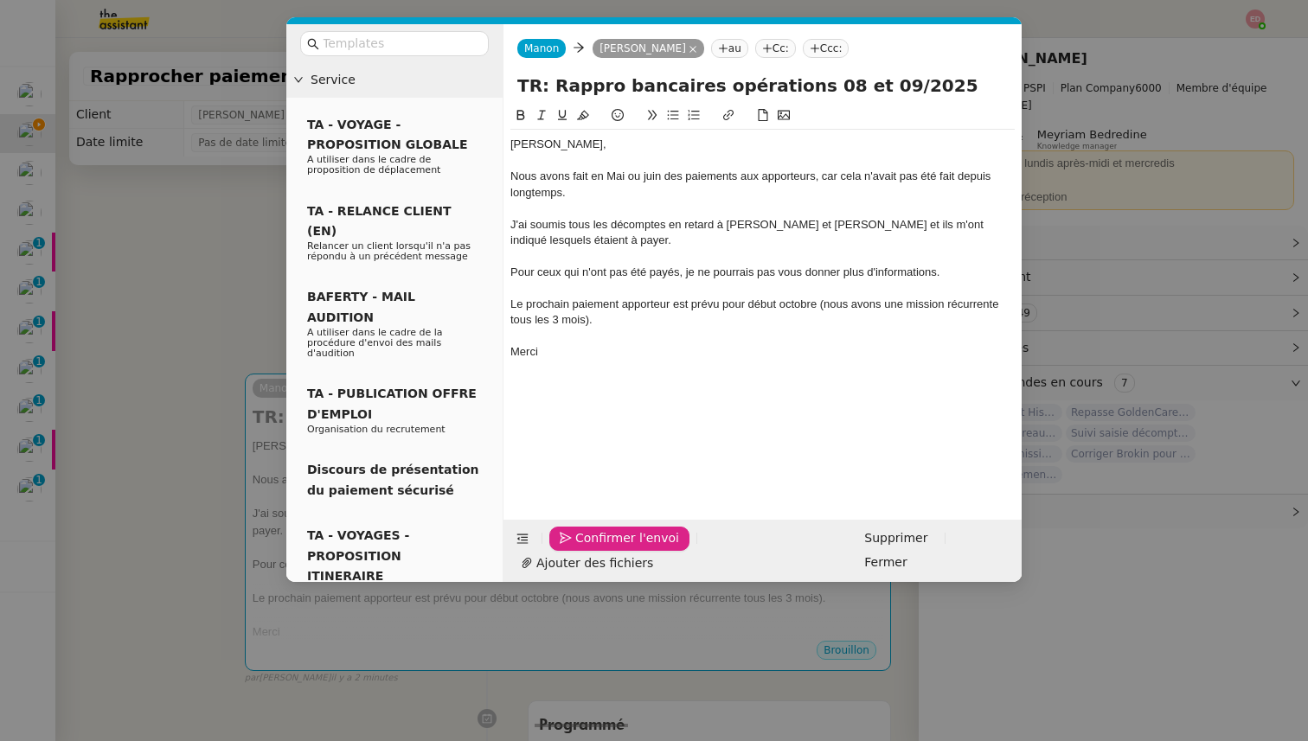
click at [587, 548] on span "Confirmer l'envoi" at bounding box center [627, 539] width 104 height 20
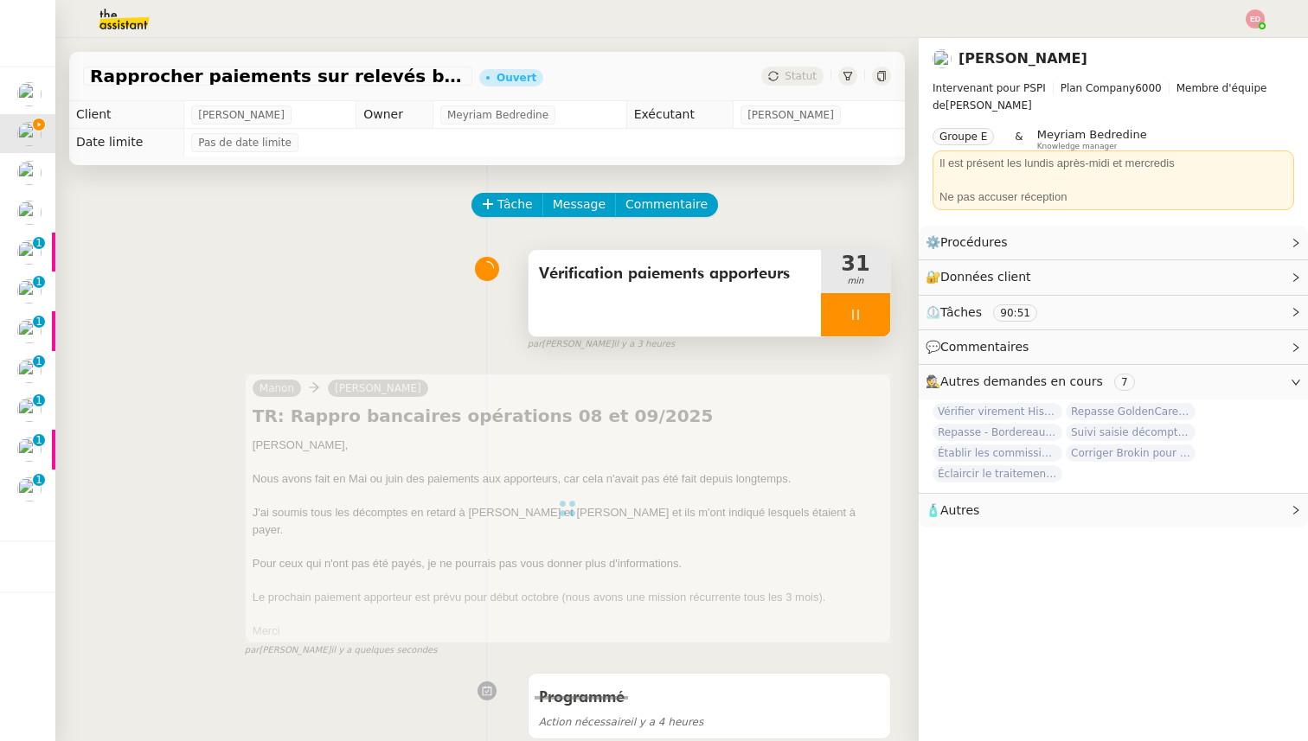
click at [881, 317] on div at bounding box center [855, 314] width 69 height 43
click at [881, 317] on button at bounding box center [873, 314] width 35 height 43
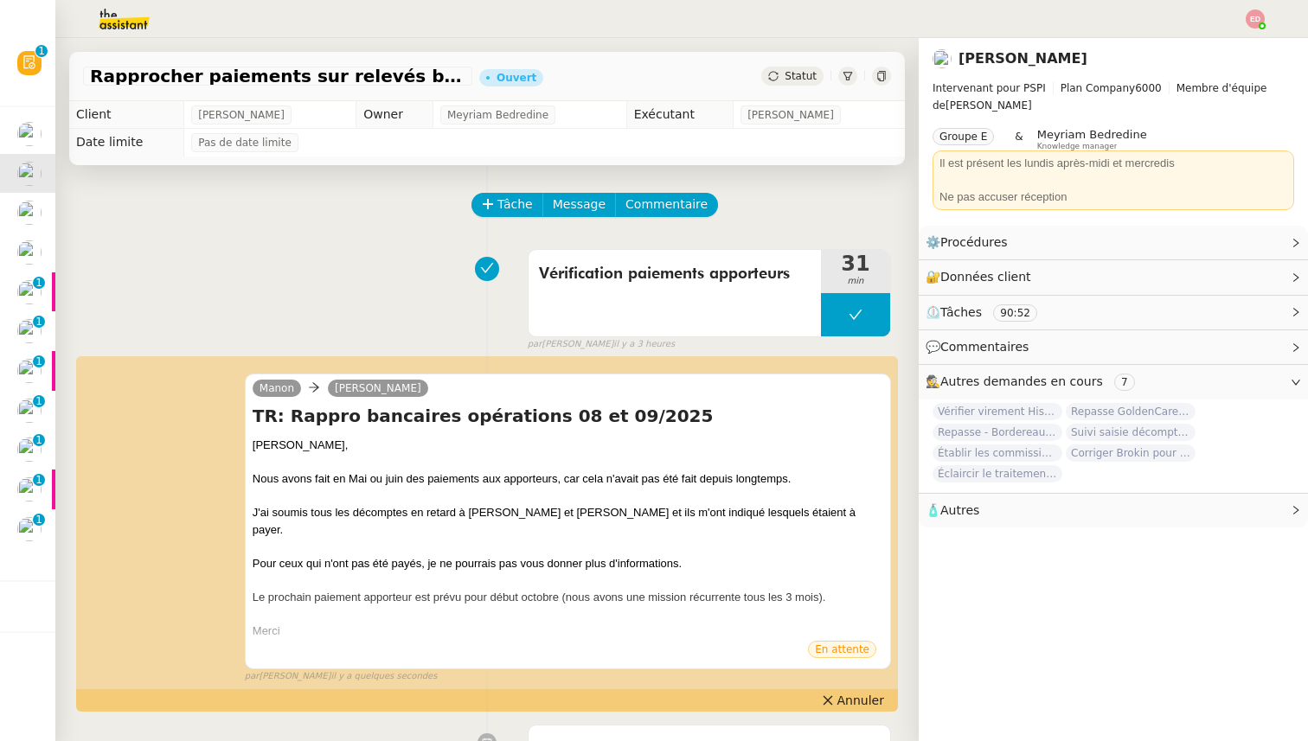
click at [798, 74] on span "Statut" at bounding box center [801, 76] width 32 height 12
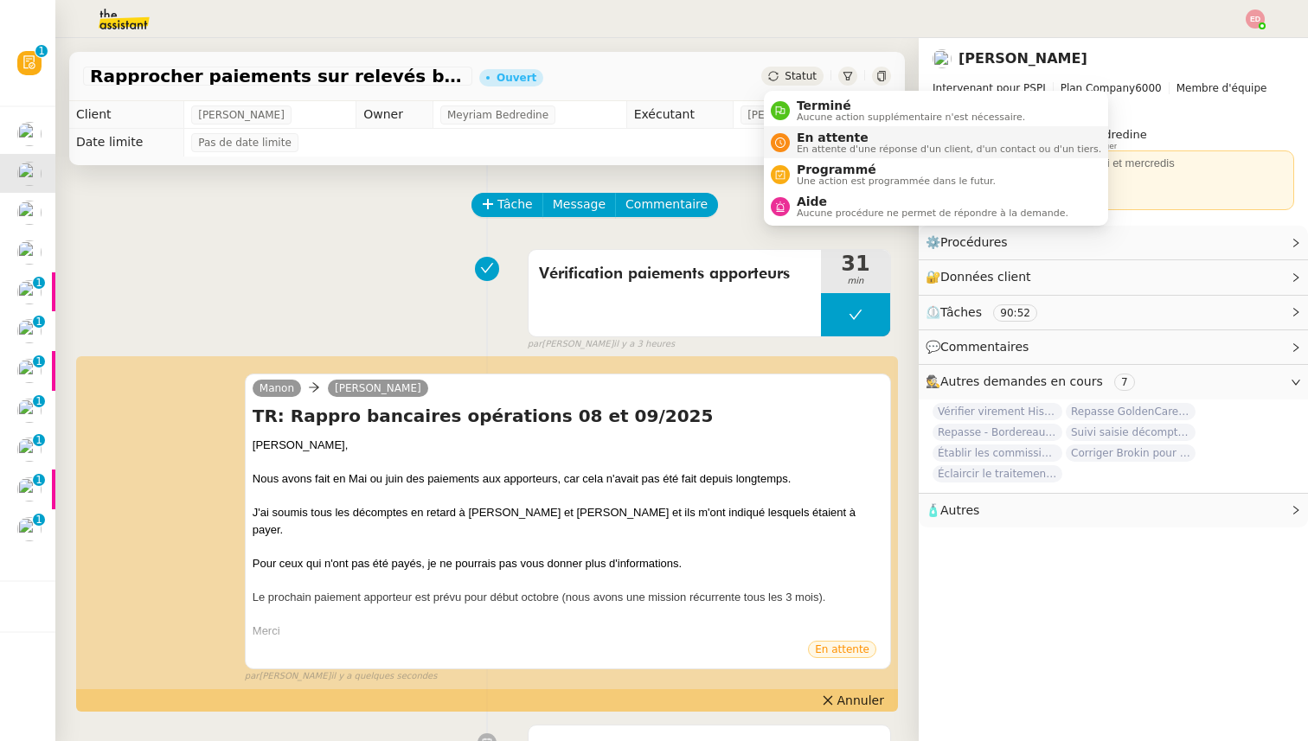
click at [823, 138] on span "En attente" at bounding box center [949, 138] width 304 height 14
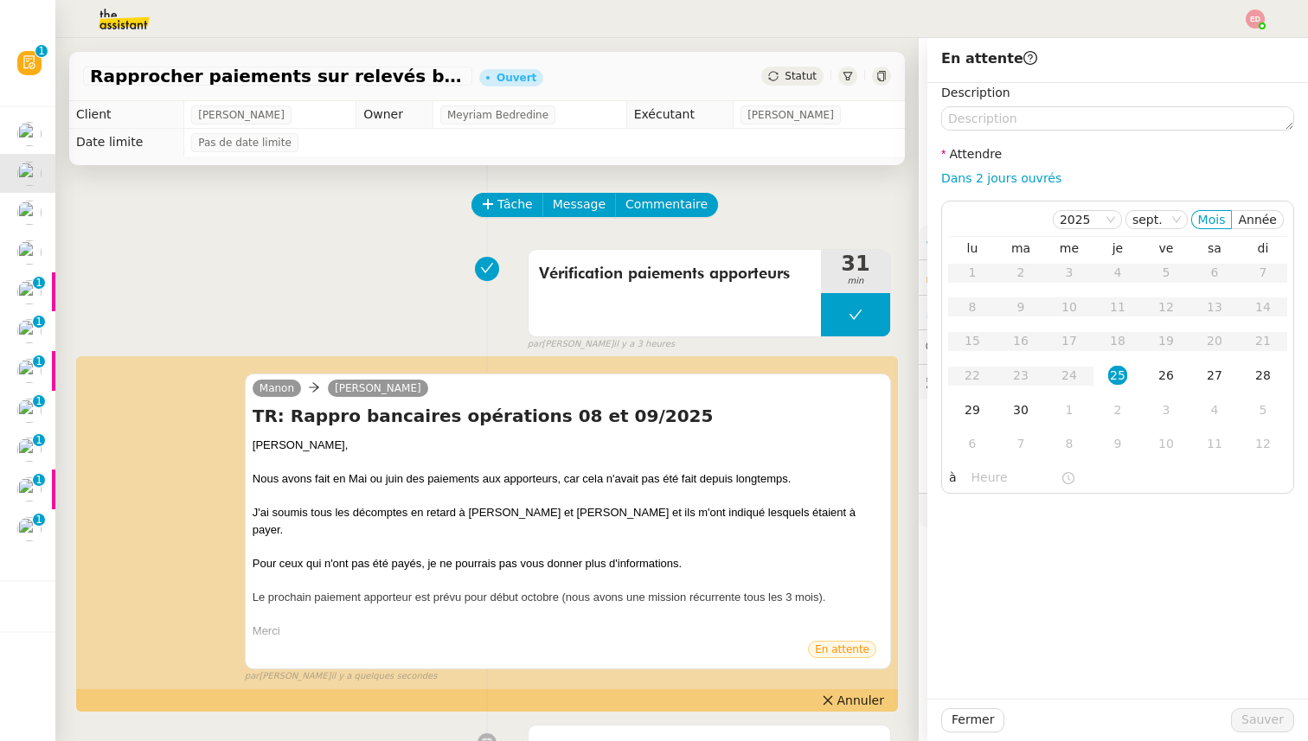
click at [1121, 408] on div "2" at bounding box center [1117, 410] width 19 height 19
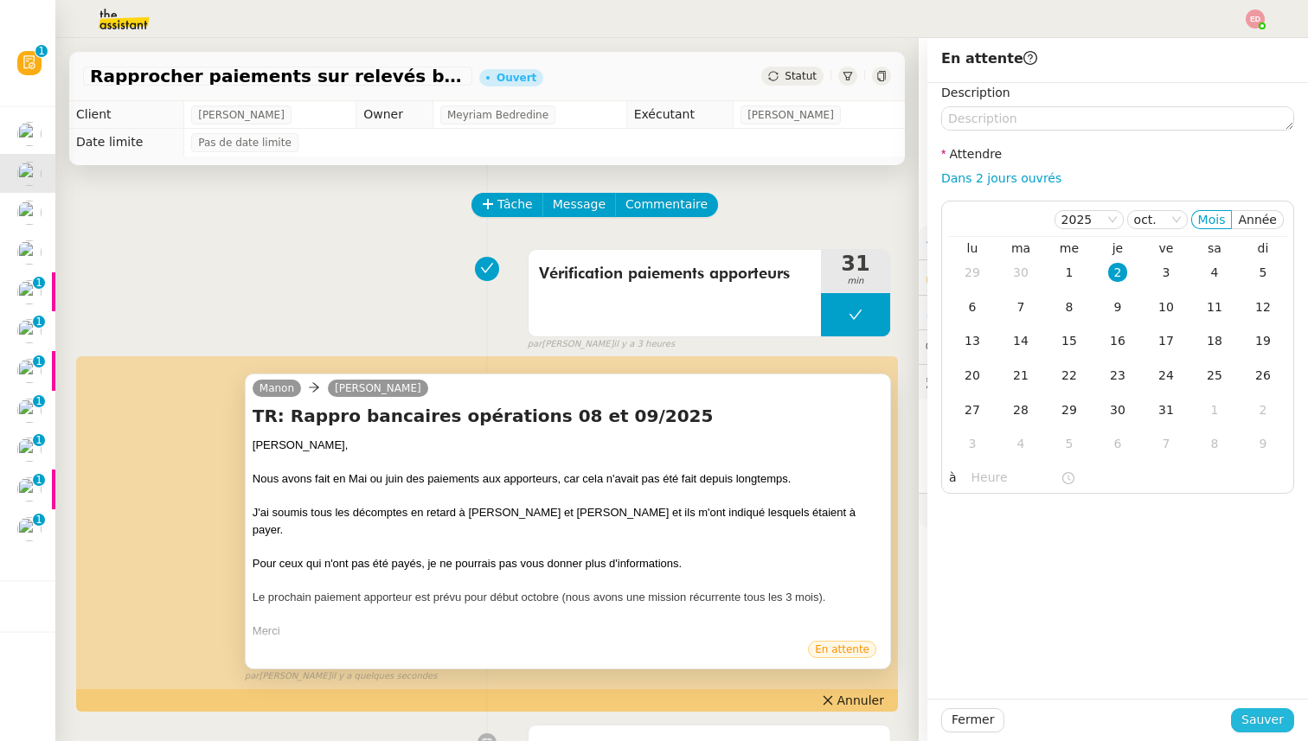
click at [1257, 721] on span "Sauver" at bounding box center [1262, 720] width 42 height 20
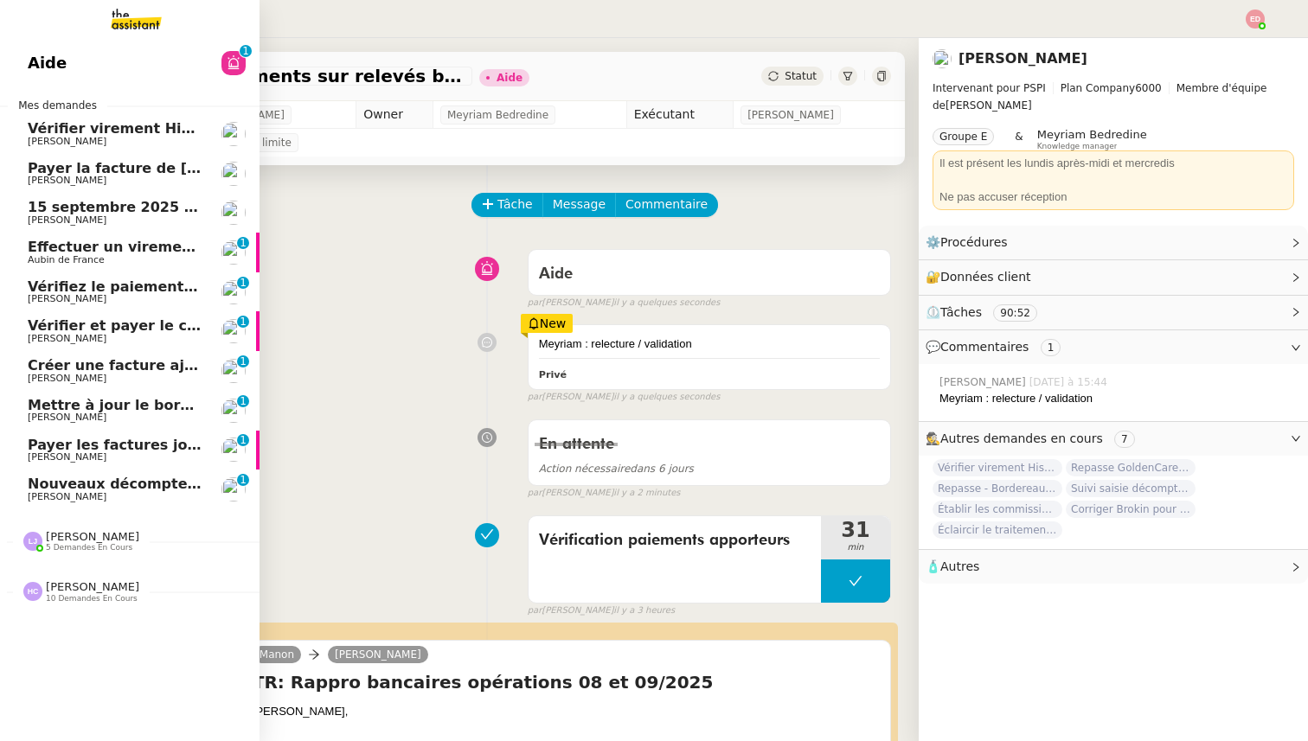
click at [74, 546] on span "5 demandes en cours" at bounding box center [89, 548] width 87 height 10
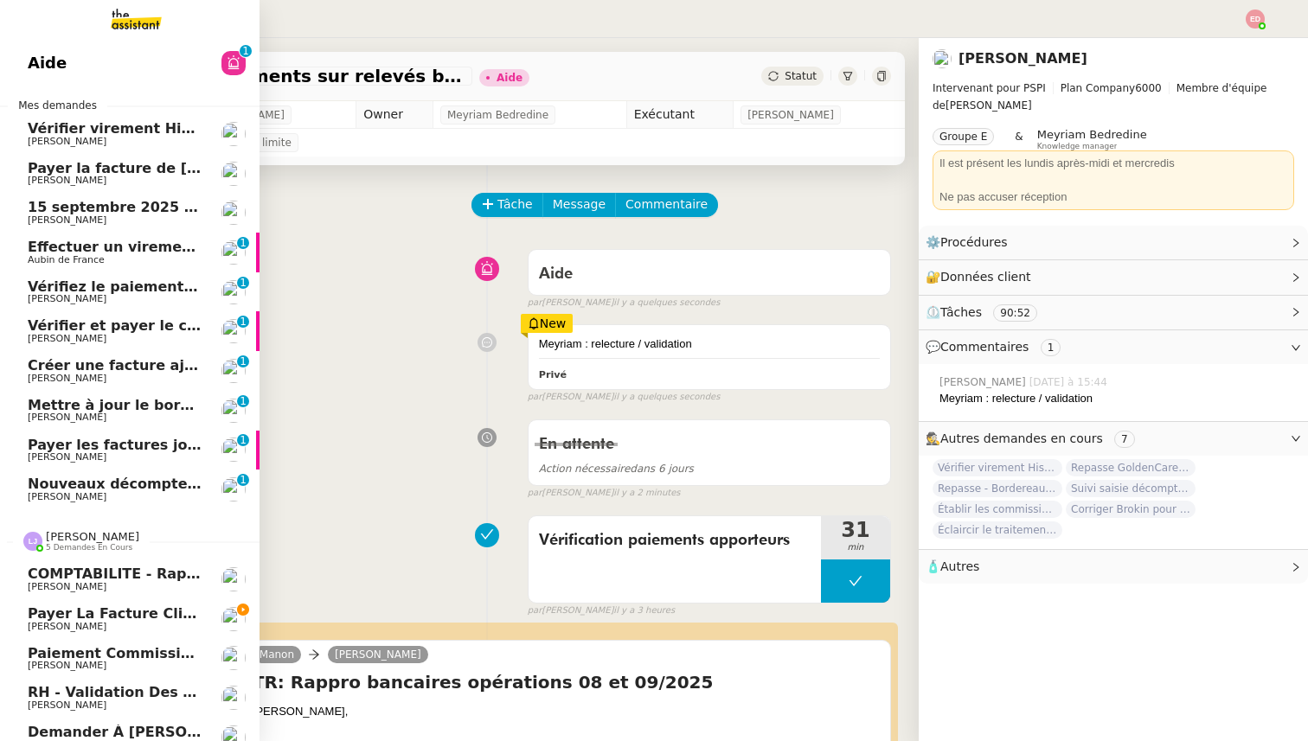
scroll to position [67, 0]
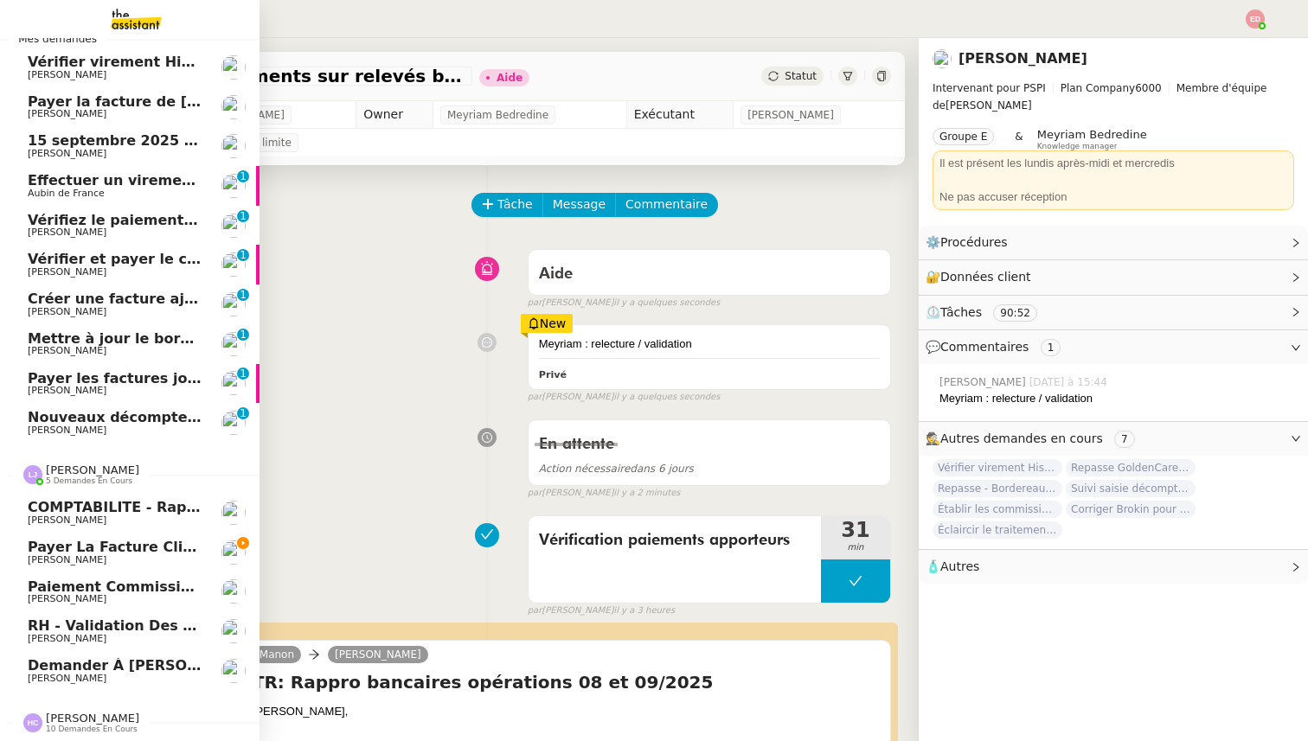
click at [78, 593] on span "Paiement commission [PERSON_NAME]" at bounding box center [180, 587] width 305 height 16
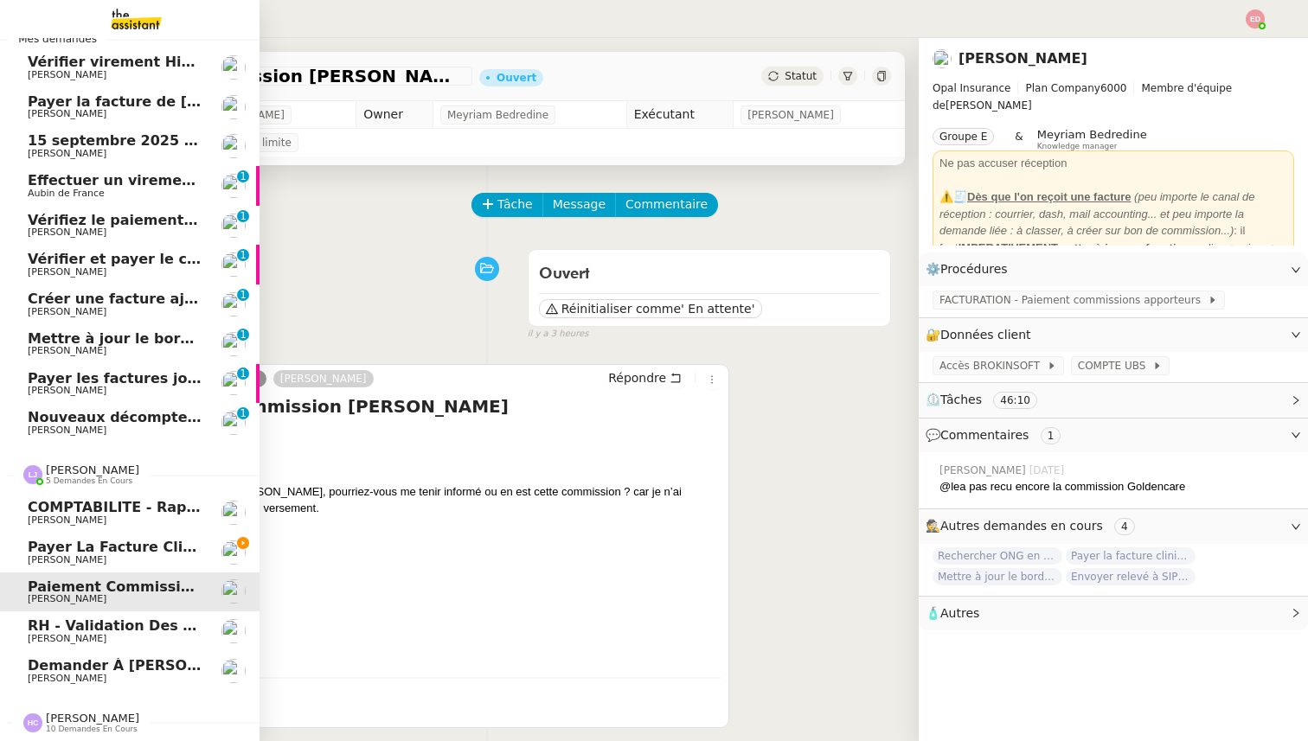
click at [85, 510] on span "COMPTABILITE - Rapprochement bancaire - 25 septembre 2025" at bounding box center [275, 507] width 495 height 16
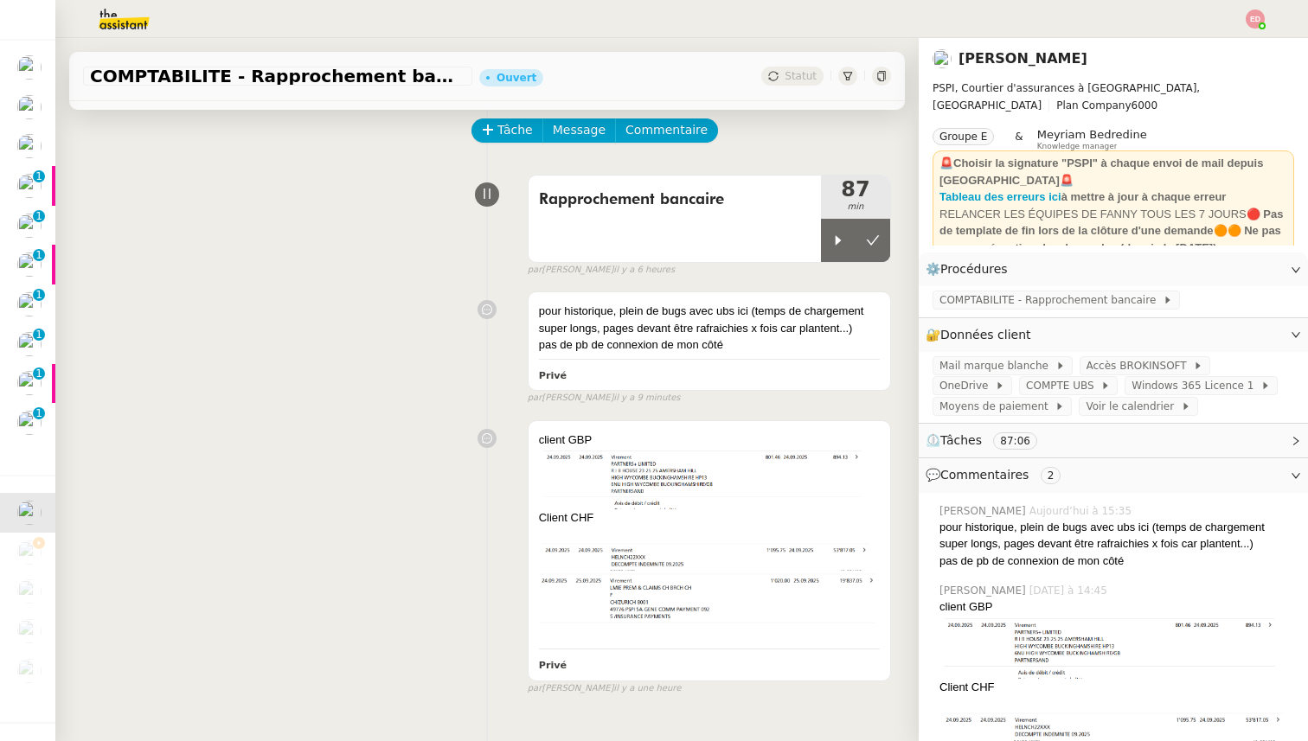
scroll to position [220, 0]
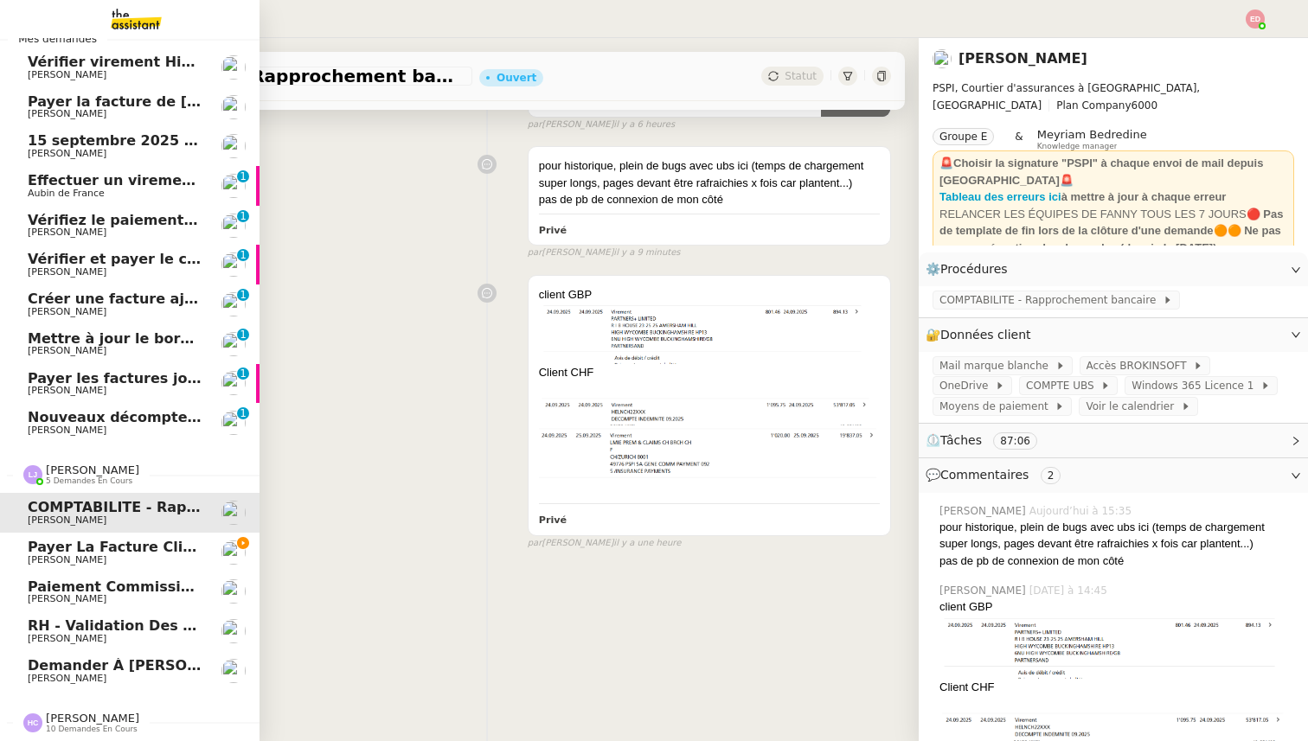
click at [71, 552] on span "Payer la facture clinique Générale Beaulieu" at bounding box center [201, 547] width 347 height 16
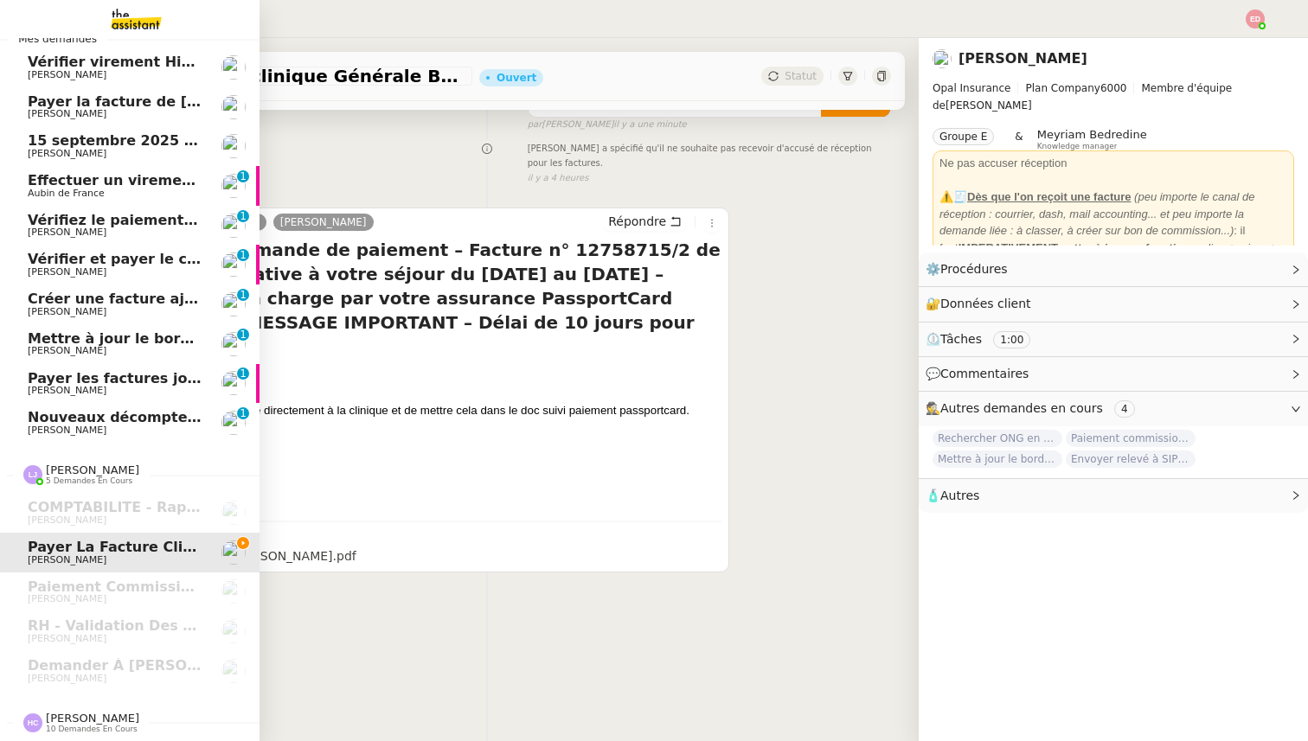
click at [73, 726] on span "10 demandes en cours" at bounding box center [92, 730] width 92 height 10
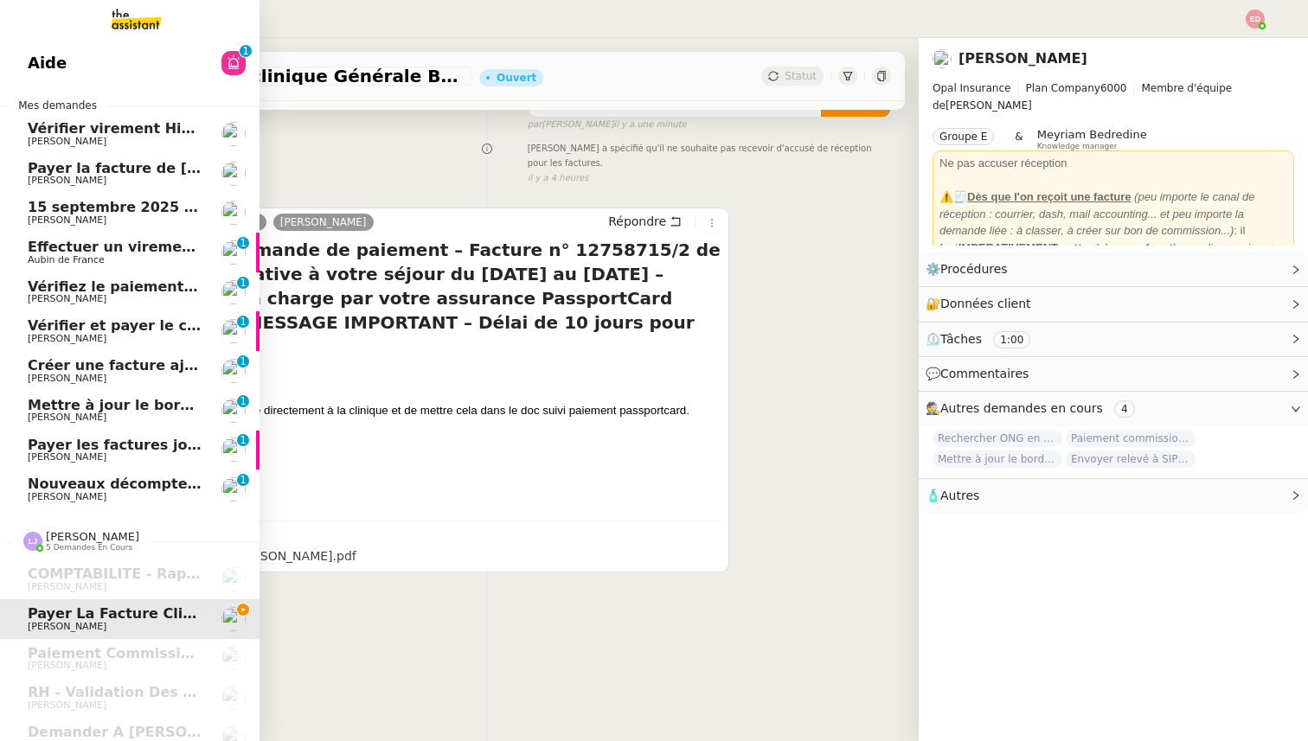
click at [60, 132] on span "Vérifier virement Hiscox 12.09" at bounding box center [146, 128] width 237 height 16
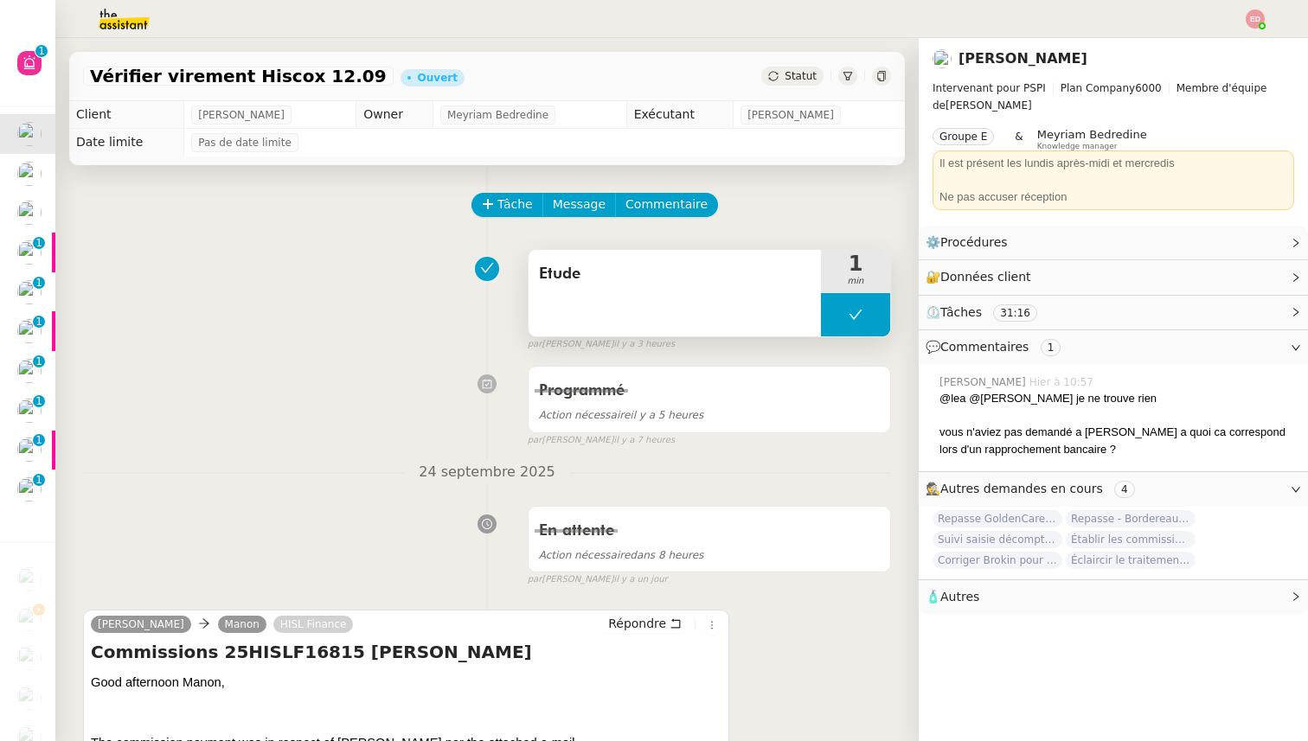
click at [837, 317] on button at bounding box center [855, 314] width 69 height 43
click at [836, 311] on icon at bounding box center [839, 315] width 6 height 10
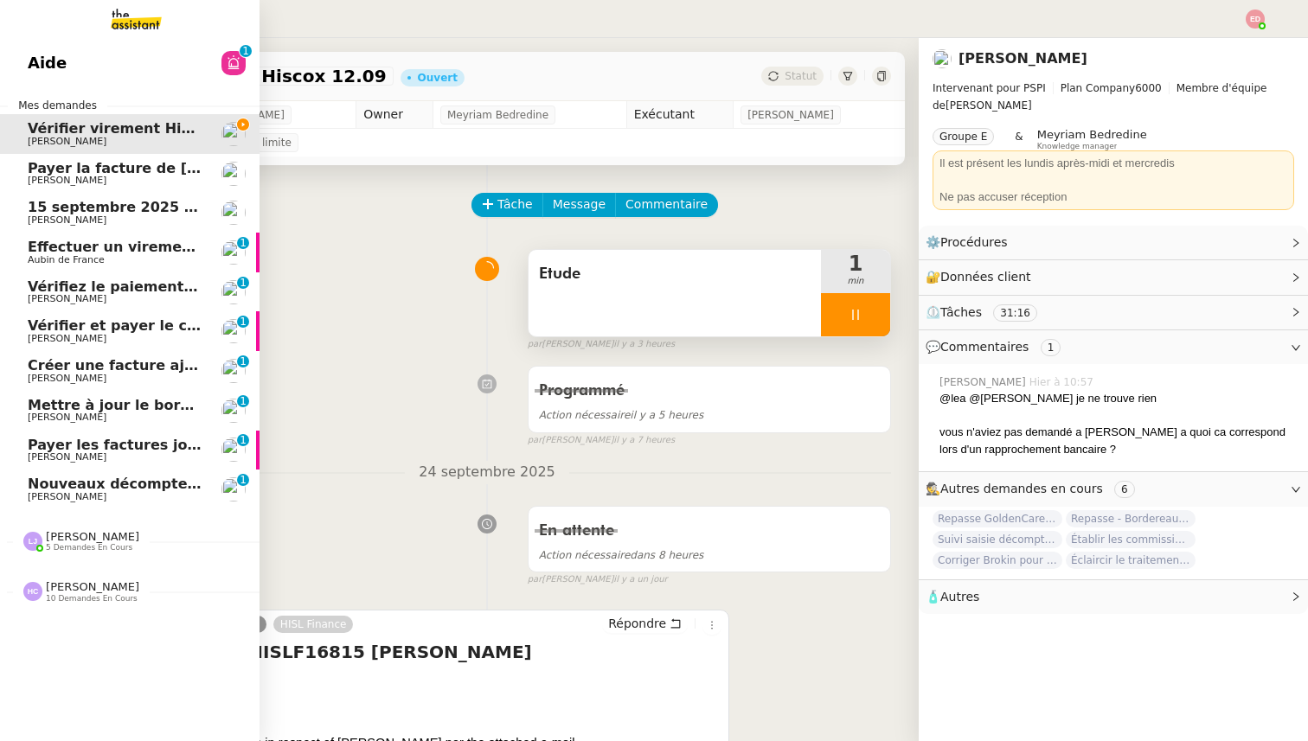
click at [74, 204] on span "15 septembre 2025 - QUOTIDIEN Gestion boite mail Accounting" at bounding box center [275, 207] width 494 height 16
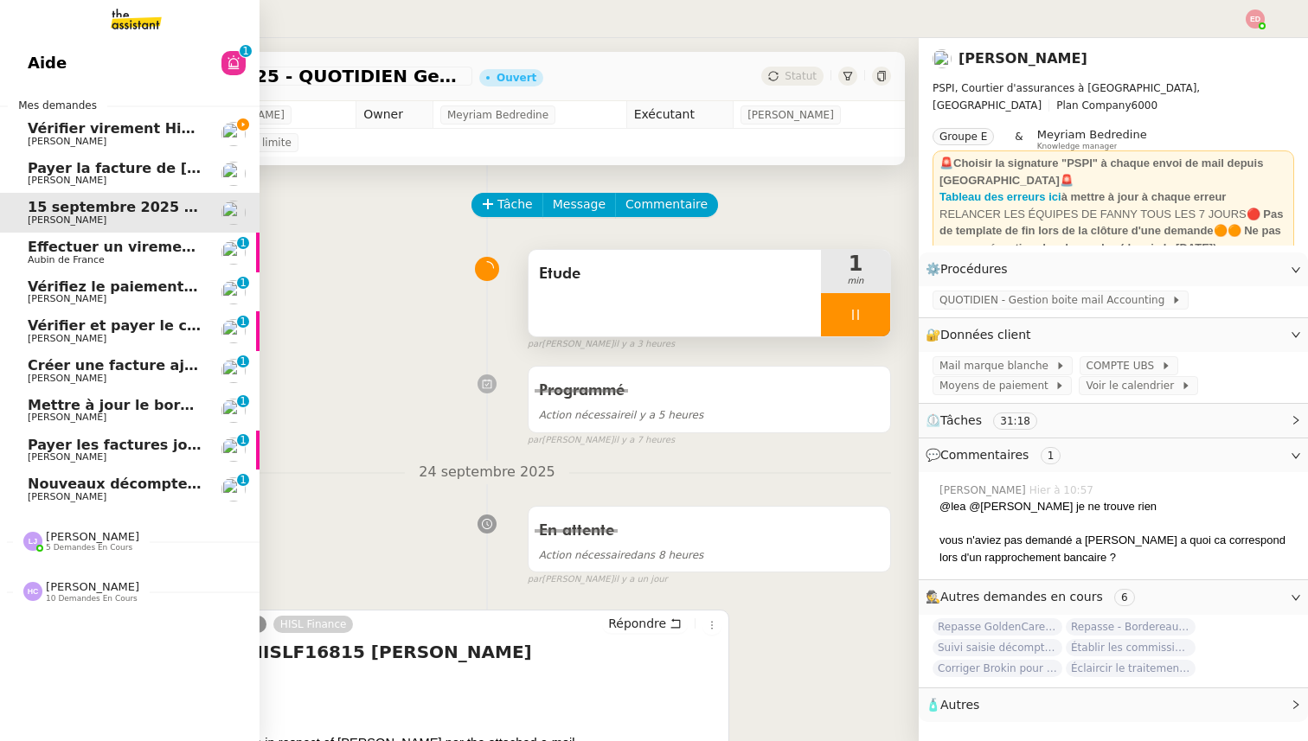
click at [167, 139] on span "[PERSON_NAME]" at bounding box center [115, 142] width 175 height 10
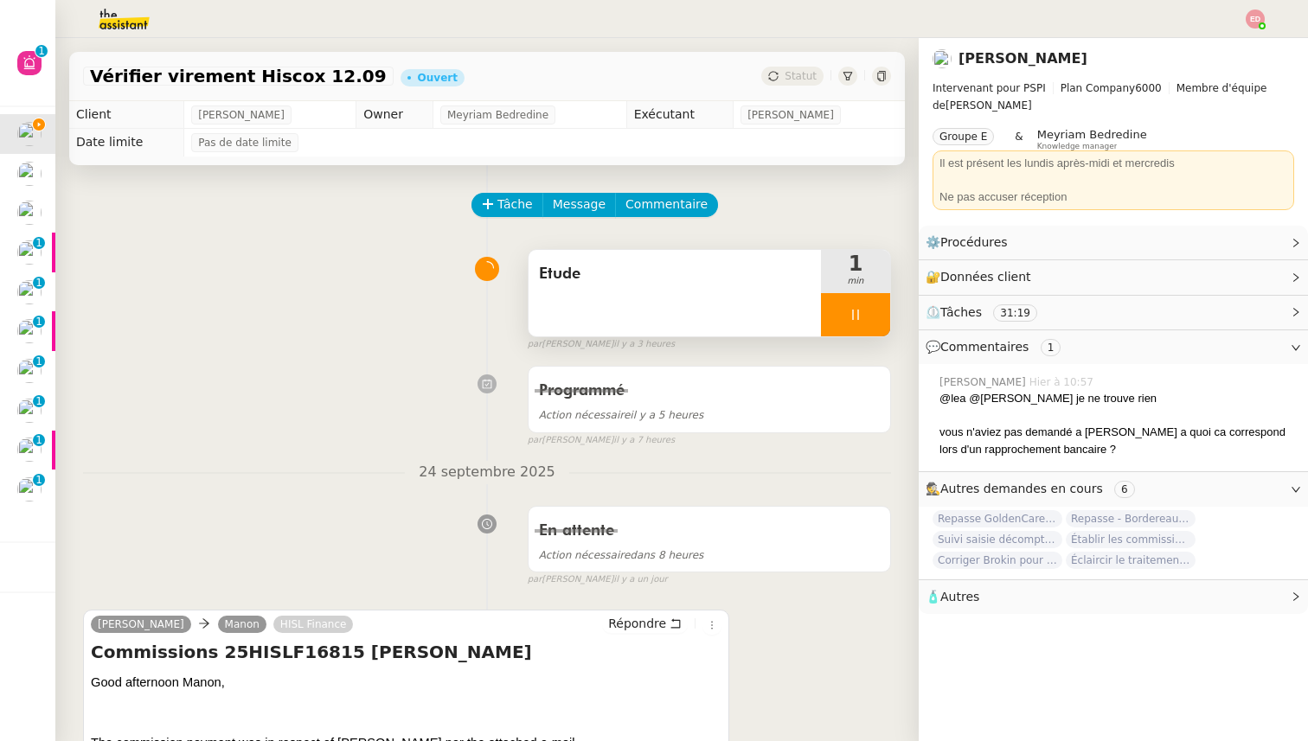
click at [878, 314] on div at bounding box center [855, 314] width 69 height 43
click at [878, 314] on icon at bounding box center [873, 315] width 14 height 14
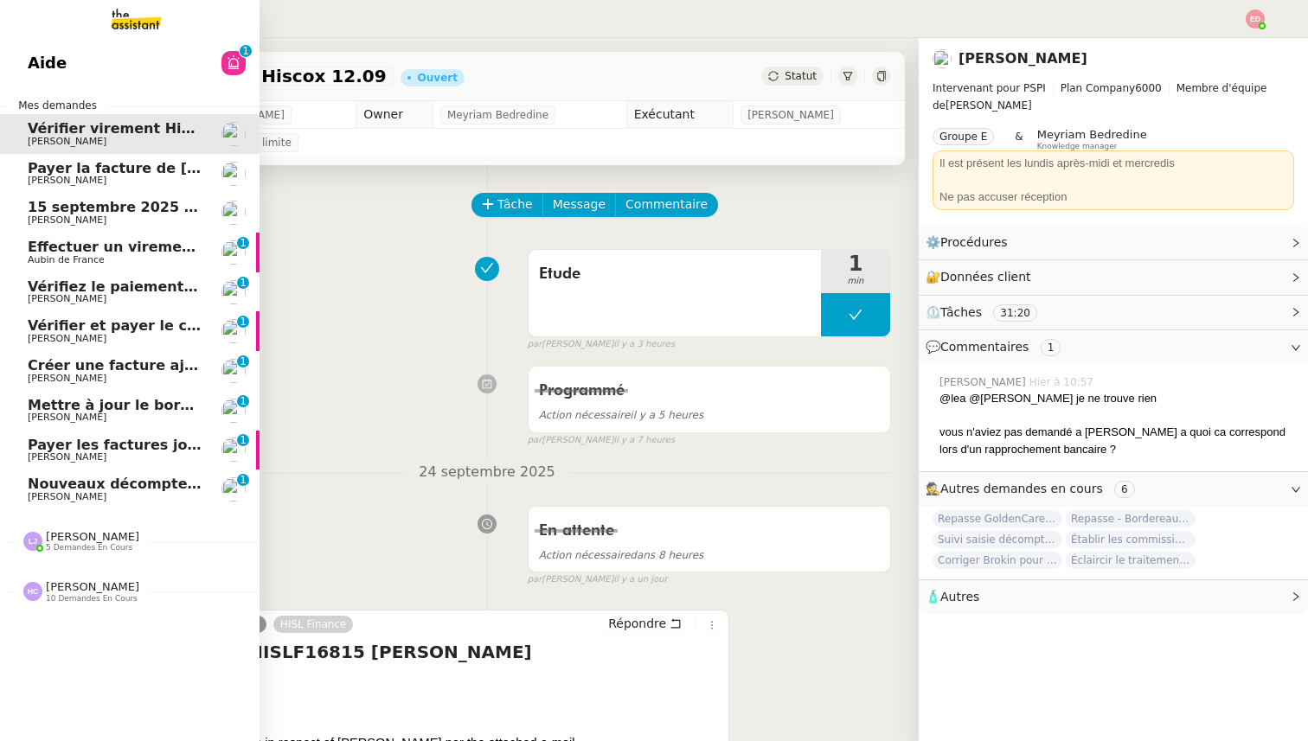
click at [42, 212] on span "15 septembre 2025 - QUOTIDIEN Gestion boite mail Accounting" at bounding box center [275, 207] width 494 height 16
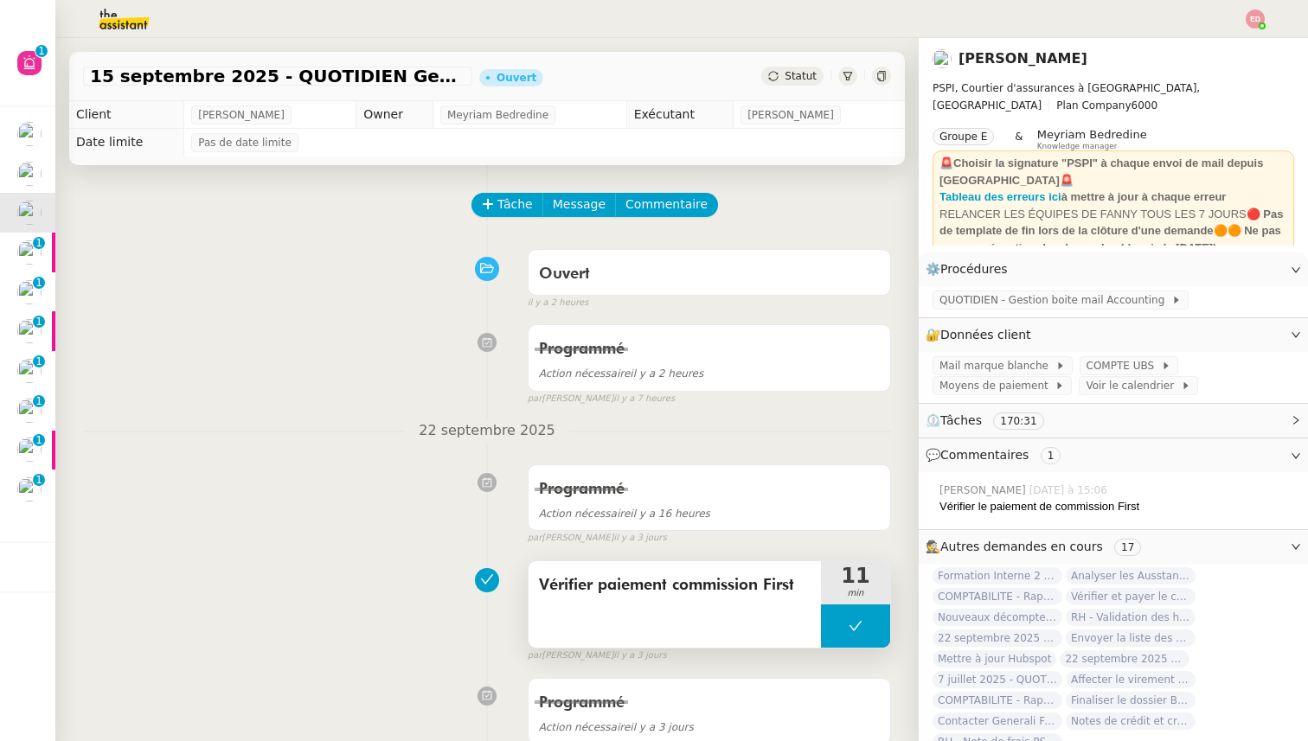
click at [620, 583] on span "Vérifier paiement commission First" at bounding box center [675, 586] width 272 height 26
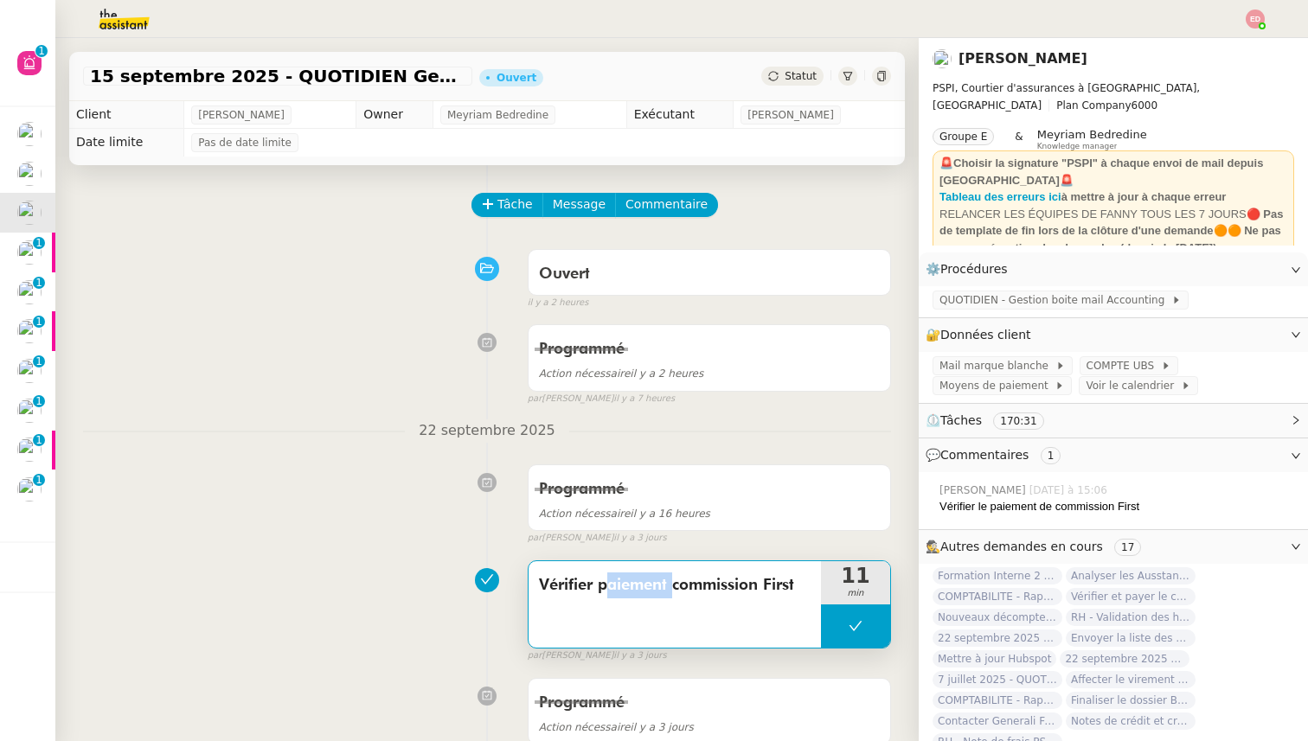
click at [620, 583] on span "Vérifier paiement commission First" at bounding box center [675, 586] width 272 height 26
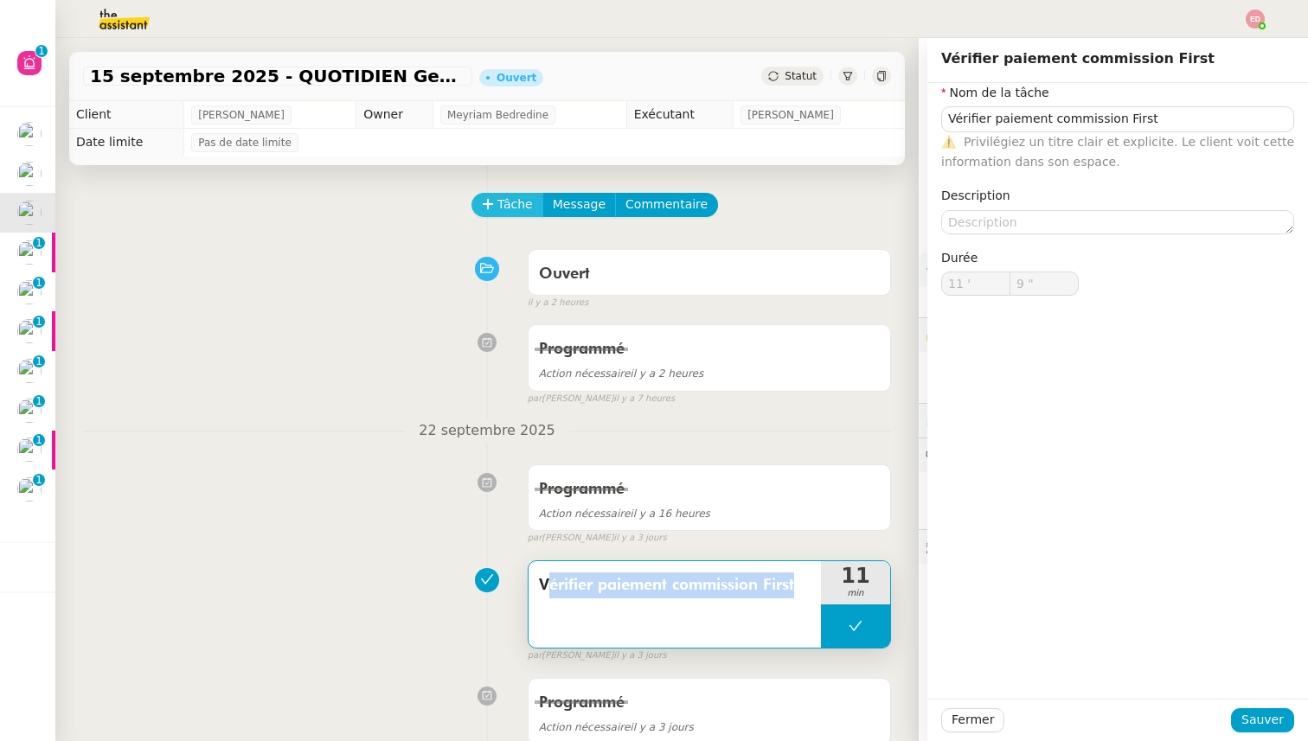
click at [497, 213] on span "Tâche" at bounding box center [514, 205] width 35 height 20
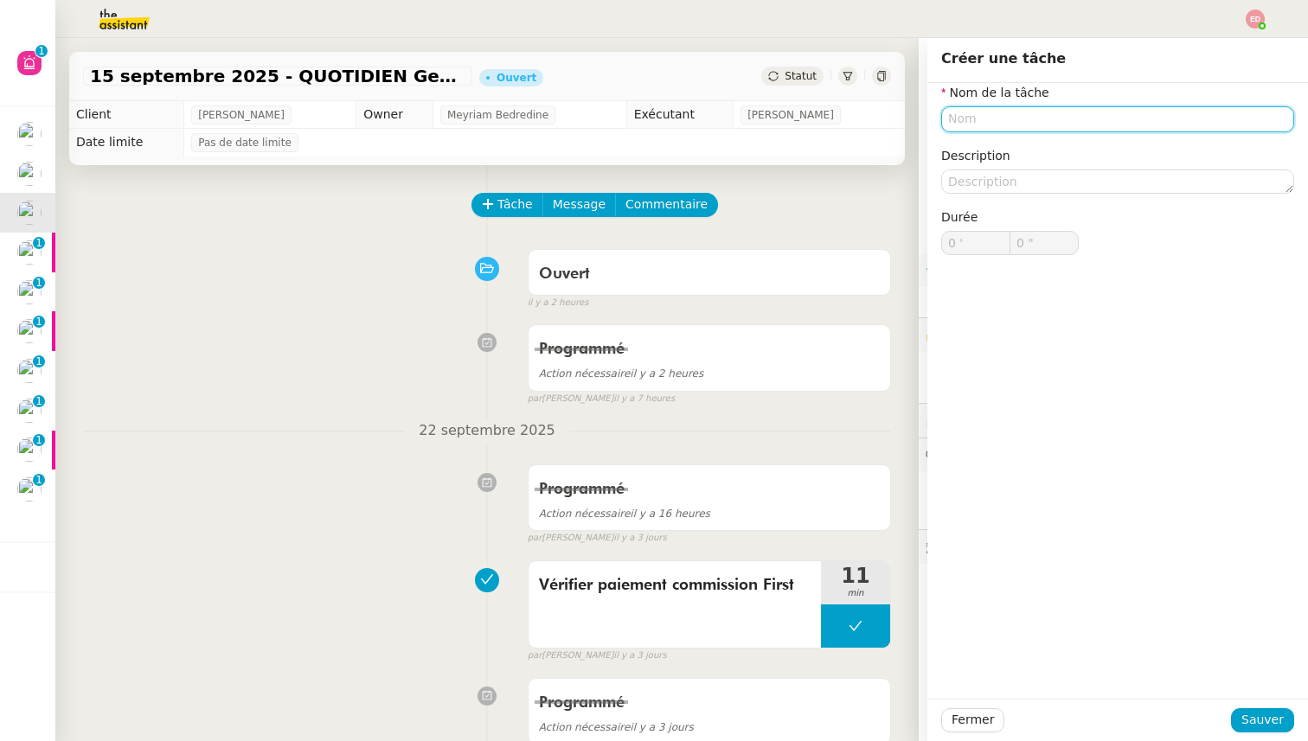
click at [999, 125] on input "text" at bounding box center [1117, 118] width 353 height 25
paste input "Vérifier paiement commission First"
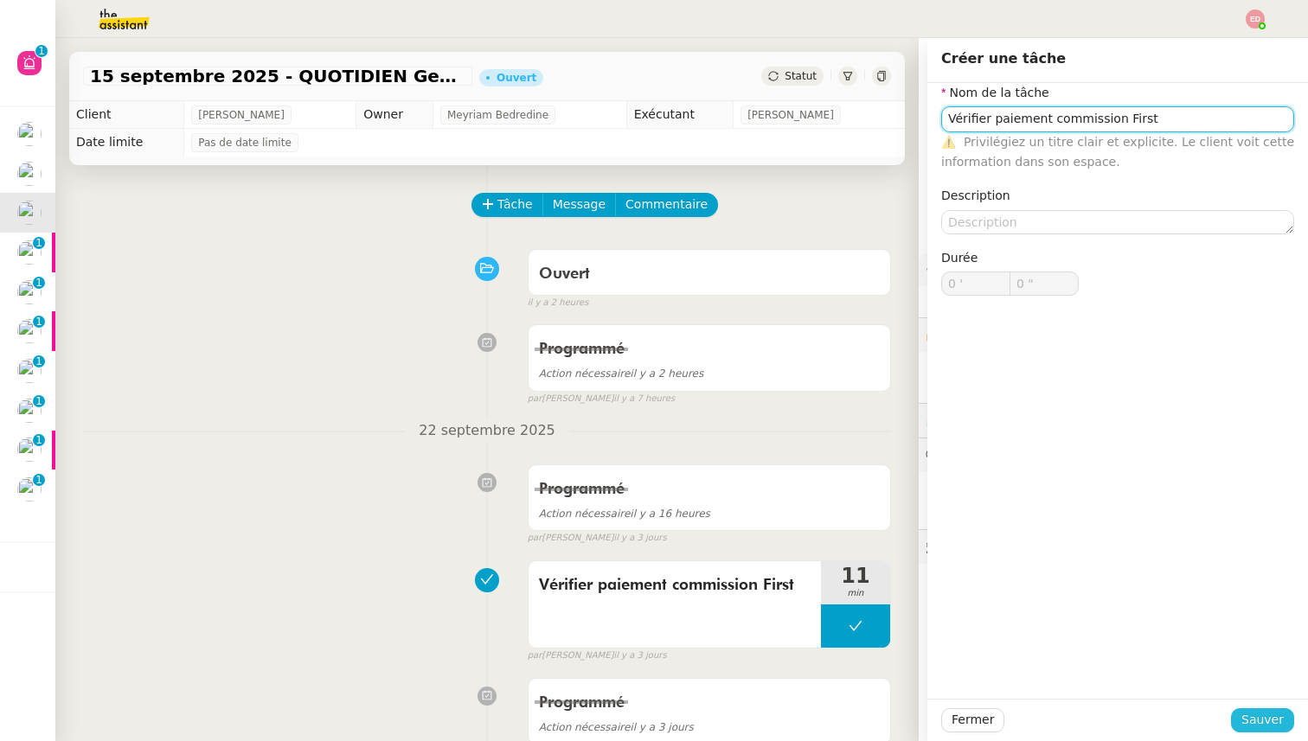
type input "Vérifier paiement commission First"
click at [1248, 721] on span "Sauver" at bounding box center [1262, 720] width 42 height 20
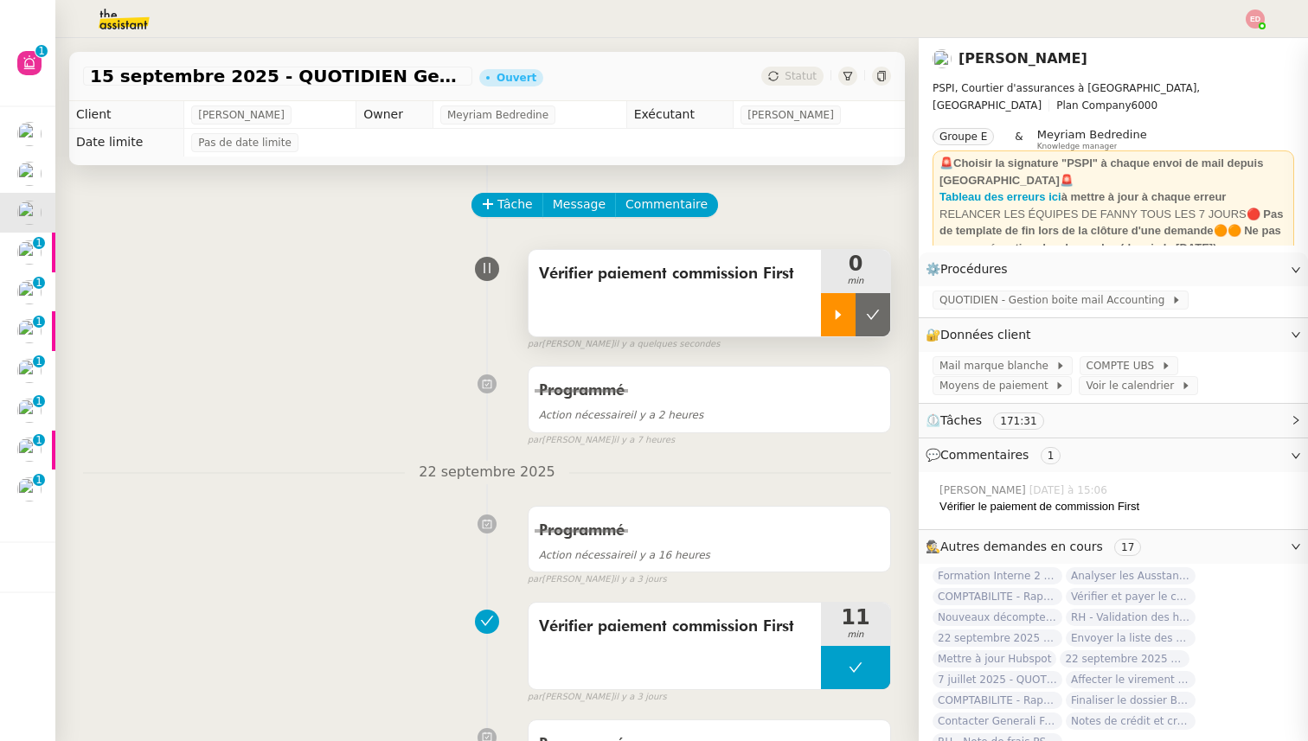
click at [840, 313] on icon at bounding box center [838, 315] width 14 height 14
click at [1127, 365] on span "COMPTE UBS" at bounding box center [1123, 365] width 74 height 17
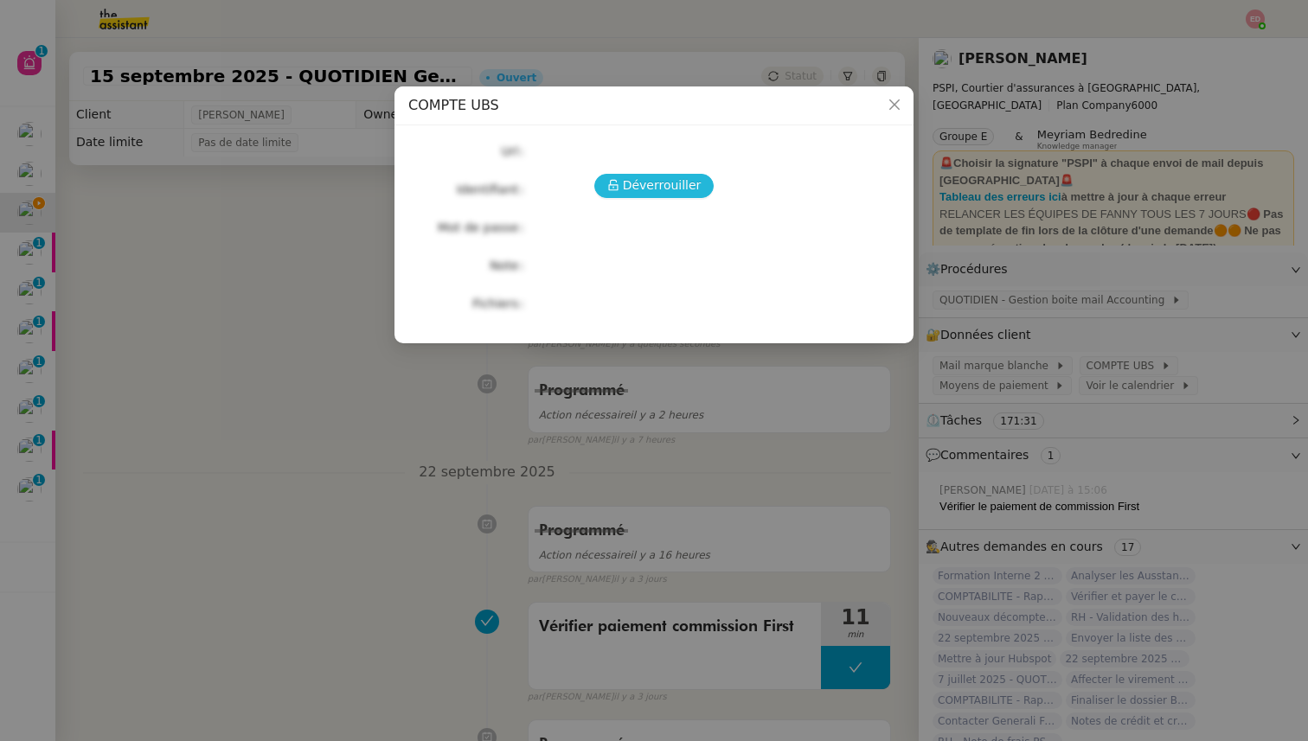
click at [623, 179] on button "Déverrouiller" at bounding box center [654, 186] width 120 height 24
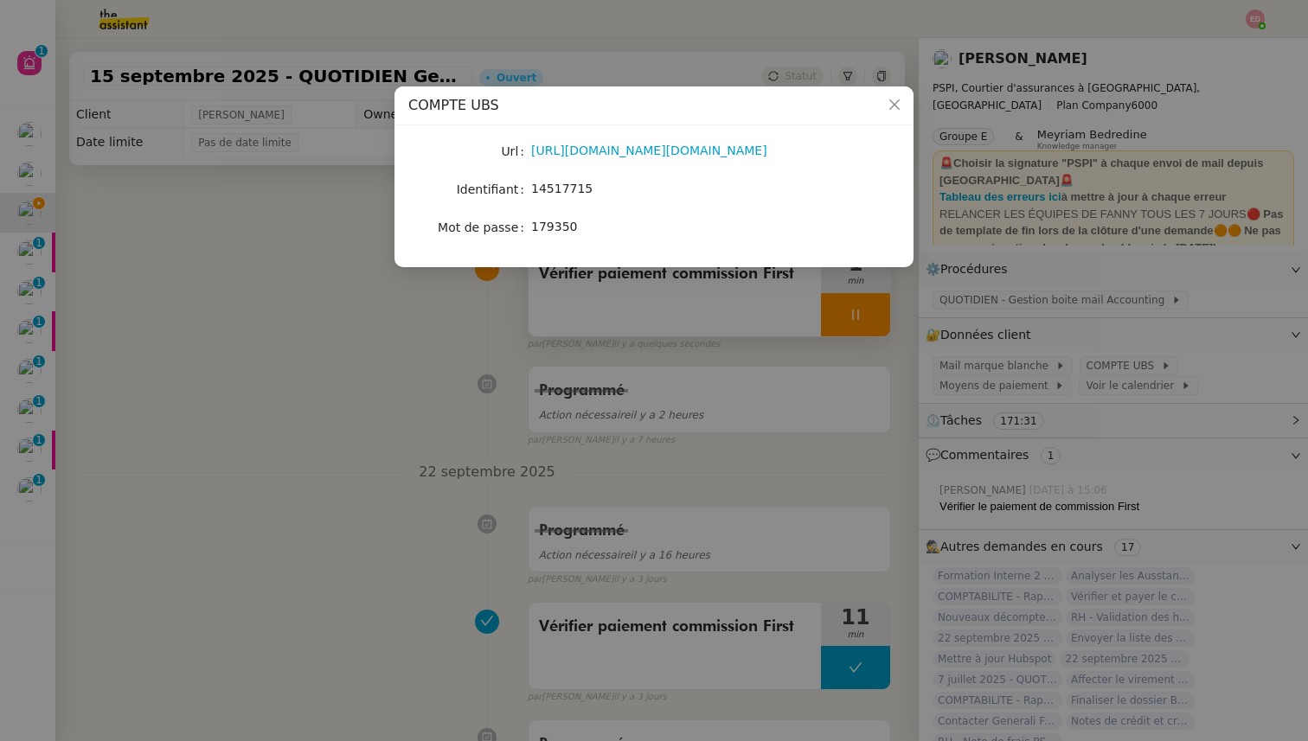
click at [569, 185] on span "14517715" at bounding box center [561, 189] width 61 height 14
copy span "14517715"
click at [639, 152] on link "https://ebanking-ch1.ubs.com/workbench/WorkbenchOpenAction.do?login#/home?navit…" at bounding box center [649, 151] width 236 height 14
click at [223, 362] on nz-modal-container "COMPTE UBS Url https://ebanking-ch1.ubs.com/workbench/WorkbenchOpenAction.do?lo…" at bounding box center [654, 370] width 1308 height 741
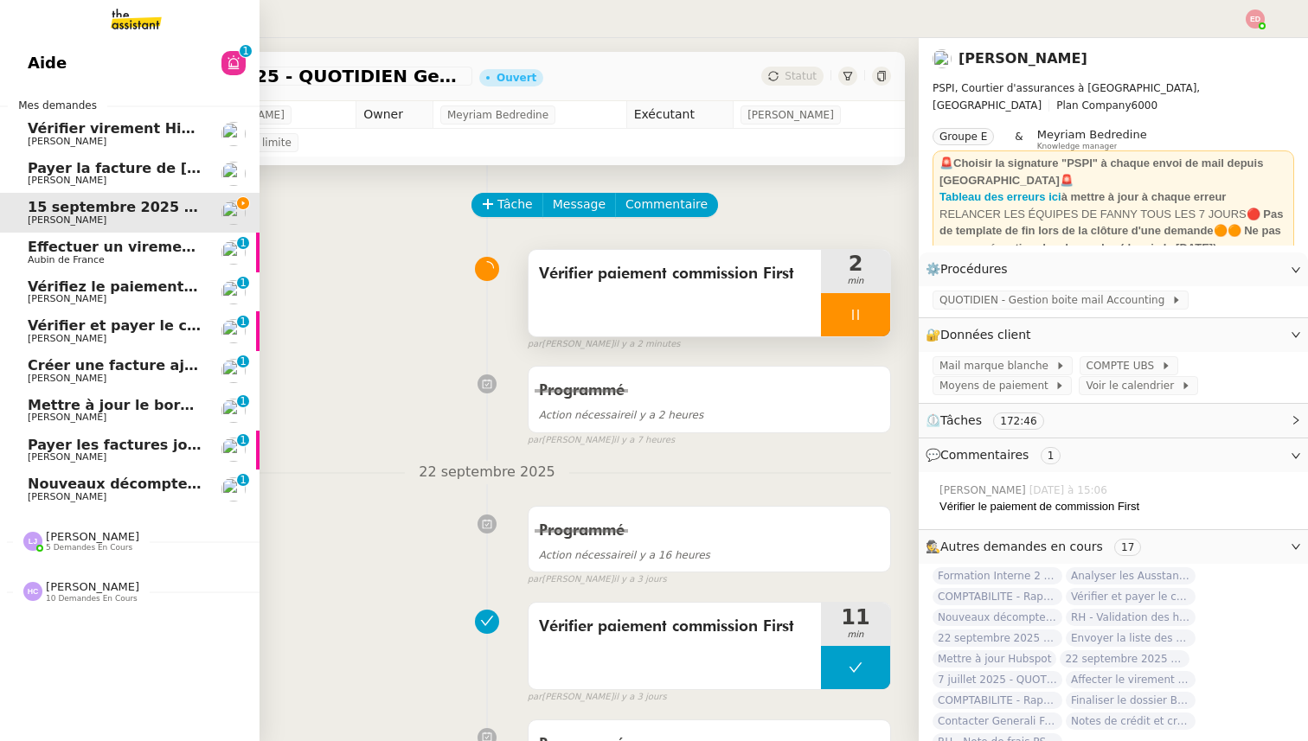
click at [80, 168] on span "Payer la facture de [PERSON_NAME]" at bounding box center [168, 168] width 281 height 16
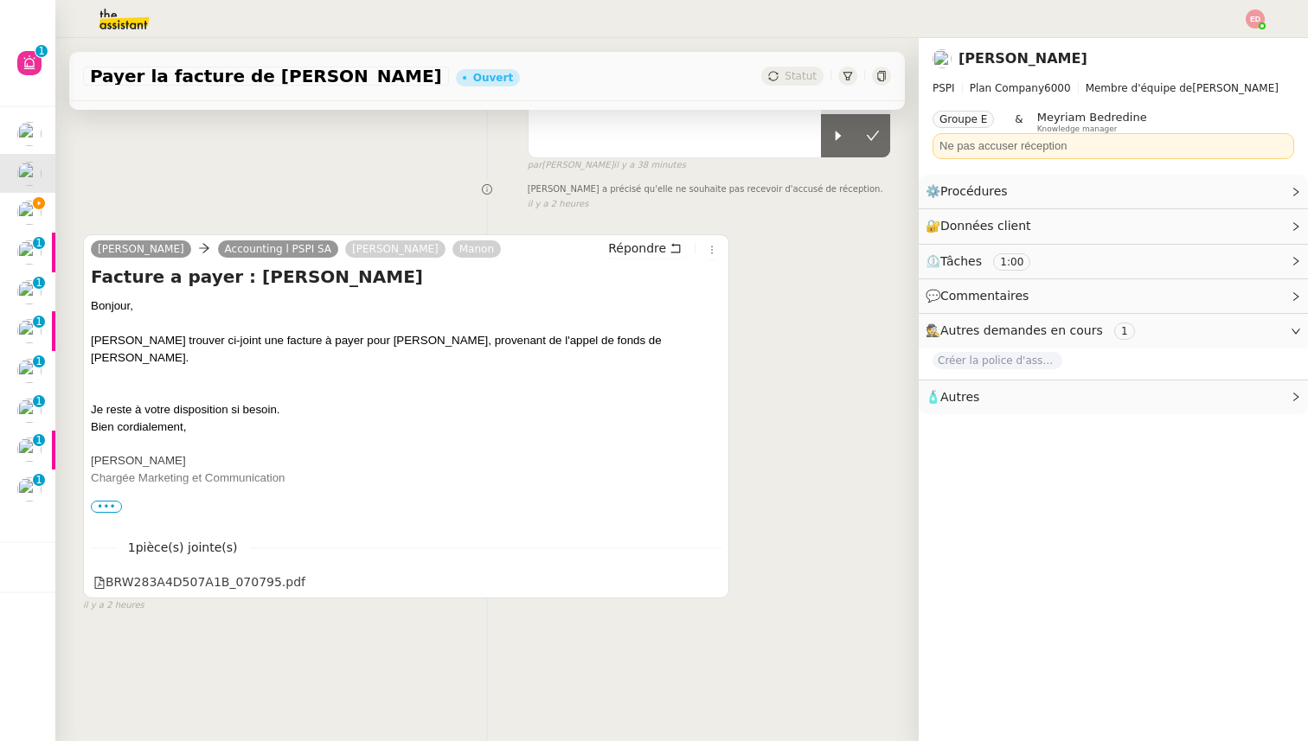
scroll to position [208, 0]
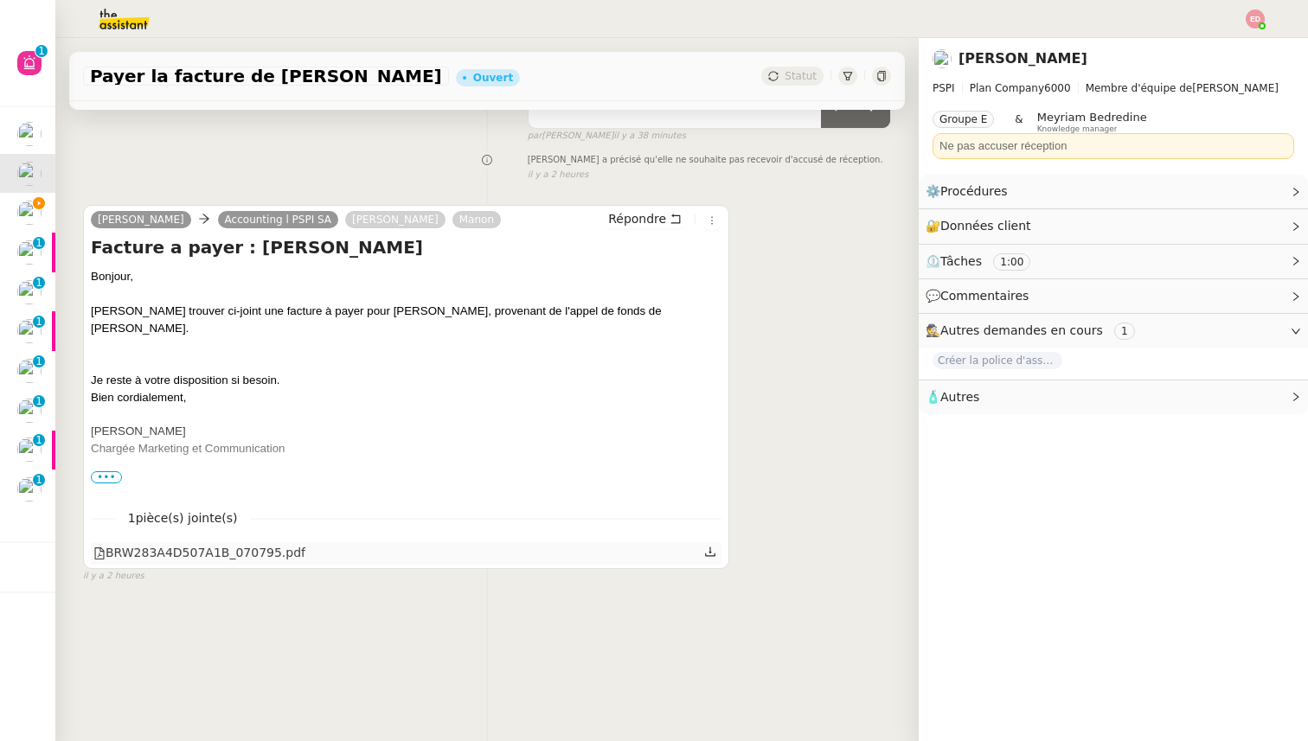
click at [708, 553] on icon at bounding box center [710, 552] width 12 height 12
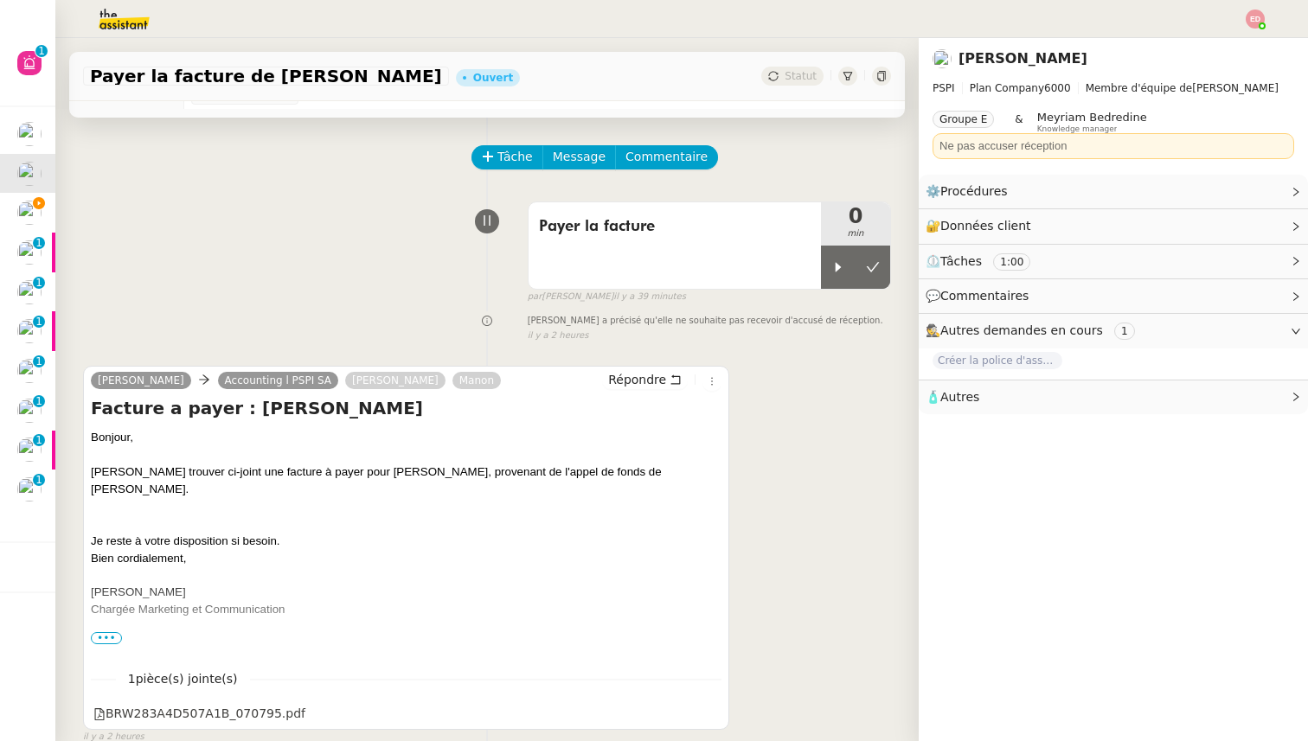
scroll to position [0, 0]
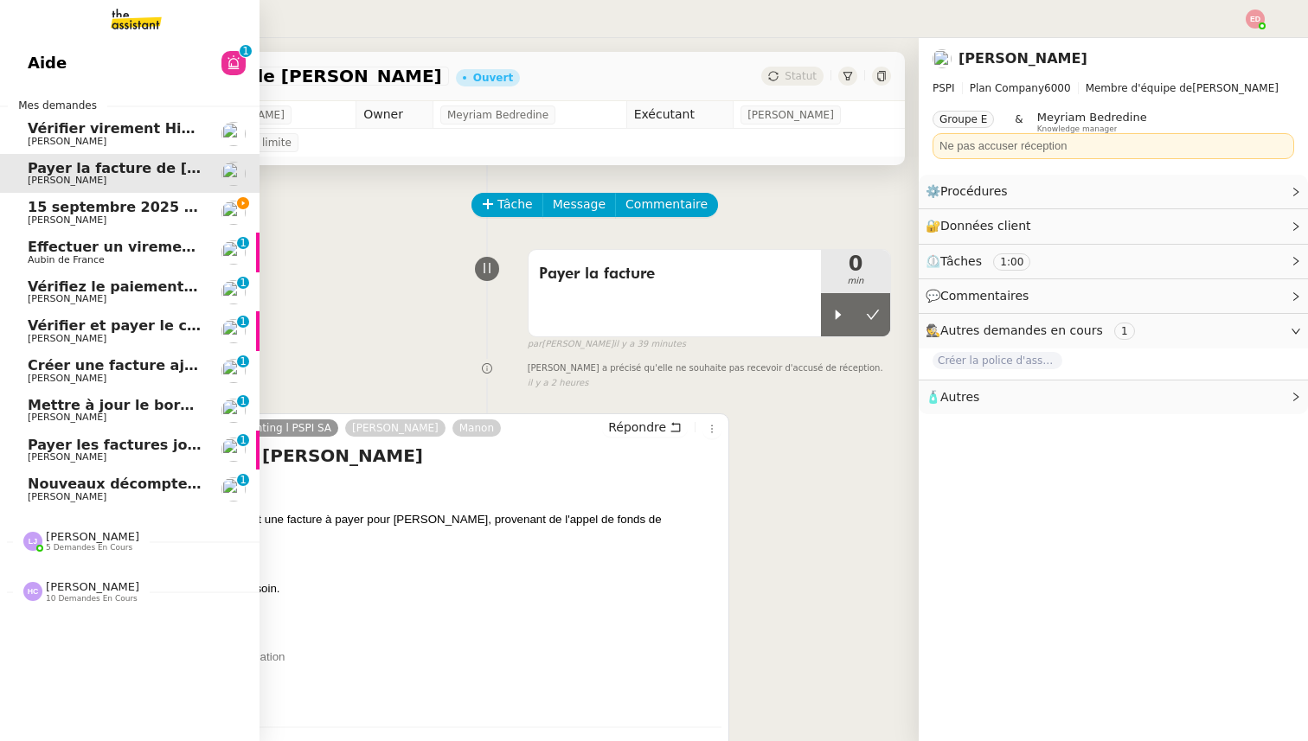
click at [46, 204] on span "15 septembre 2025 - QUOTIDIEN Gestion boite mail Accounting" at bounding box center [275, 207] width 494 height 16
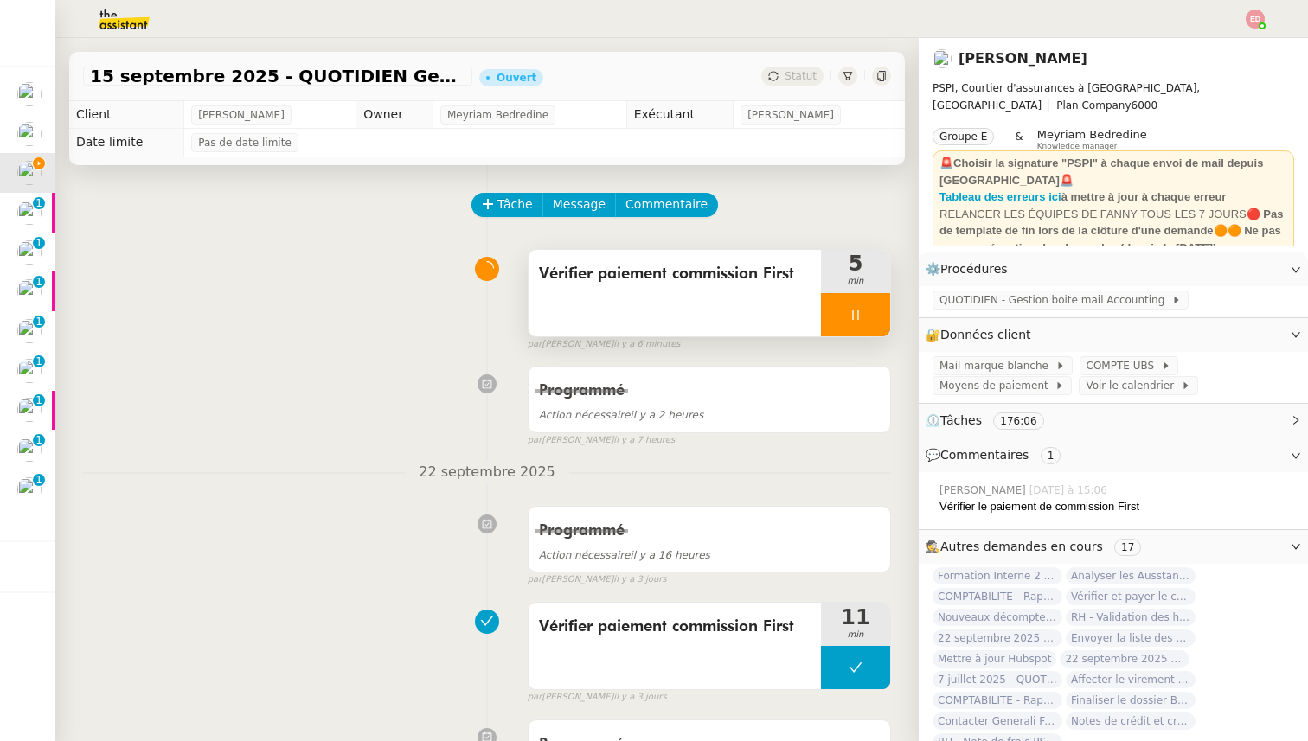
click at [580, 257] on div "Vérifier paiement commission First" at bounding box center [675, 293] width 292 height 87
click at [570, 272] on span "Vérifier paiement commission First" at bounding box center [675, 274] width 272 height 26
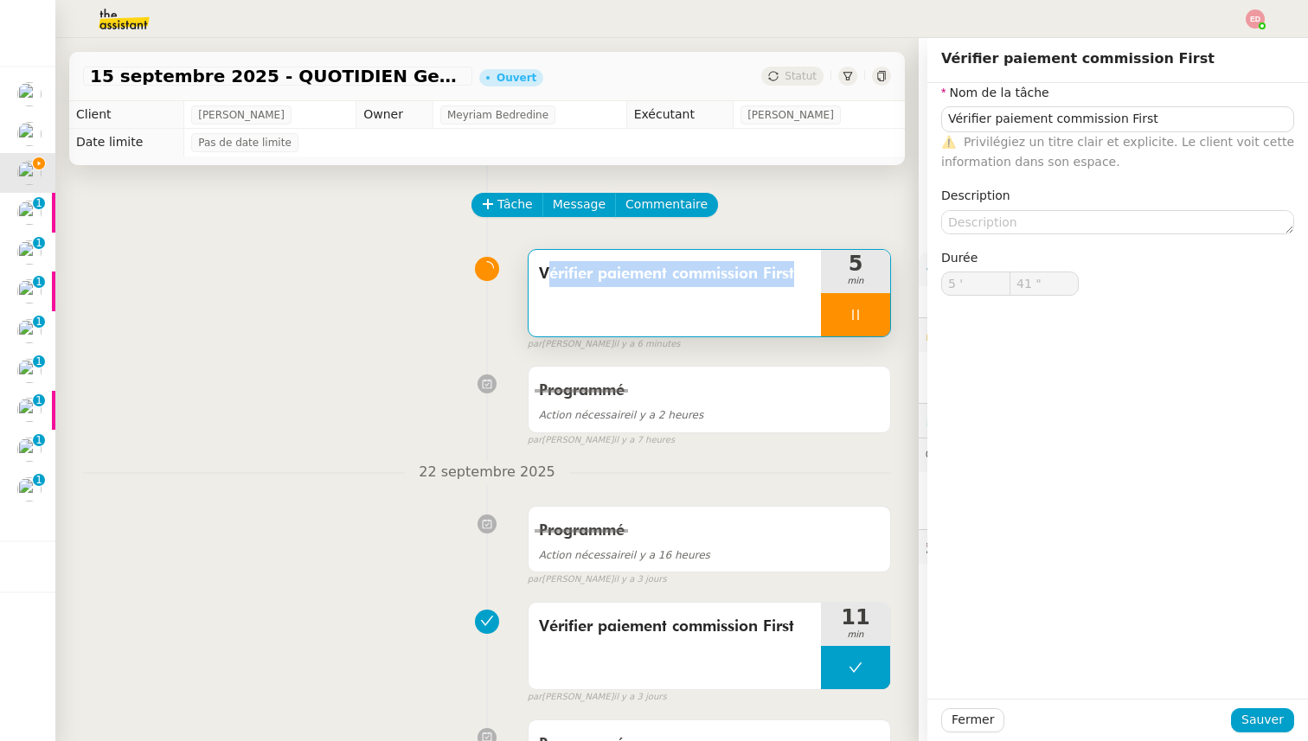
click at [657, 268] on span "Vérifier paiement commission First" at bounding box center [675, 274] width 272 height 26
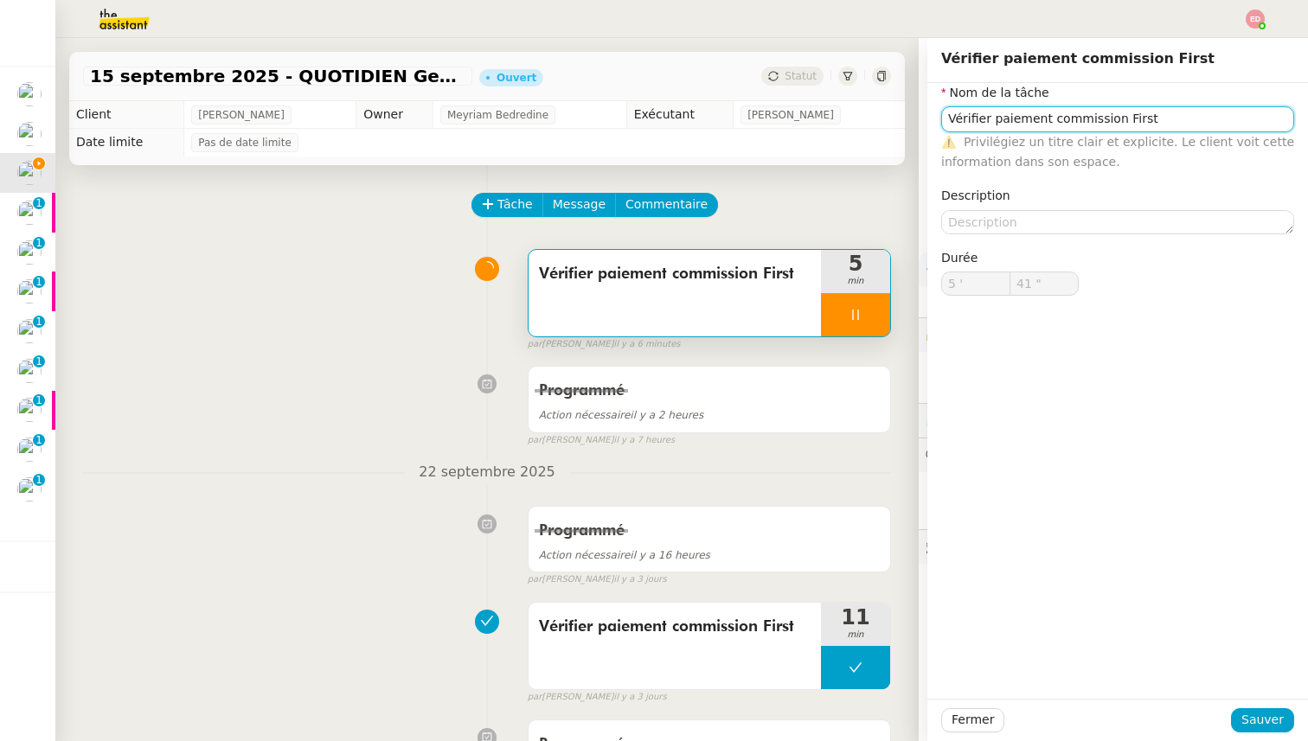
click at [963, 120] on input "Vérifier paiement commission First" at bounding box center [1117, 118] width 353 height 25
type input "42 ""
click at [963, 120] on input "Vérifier paiement commission First" at bounding box center [1117, 118] width 353 height 25
type input "C"
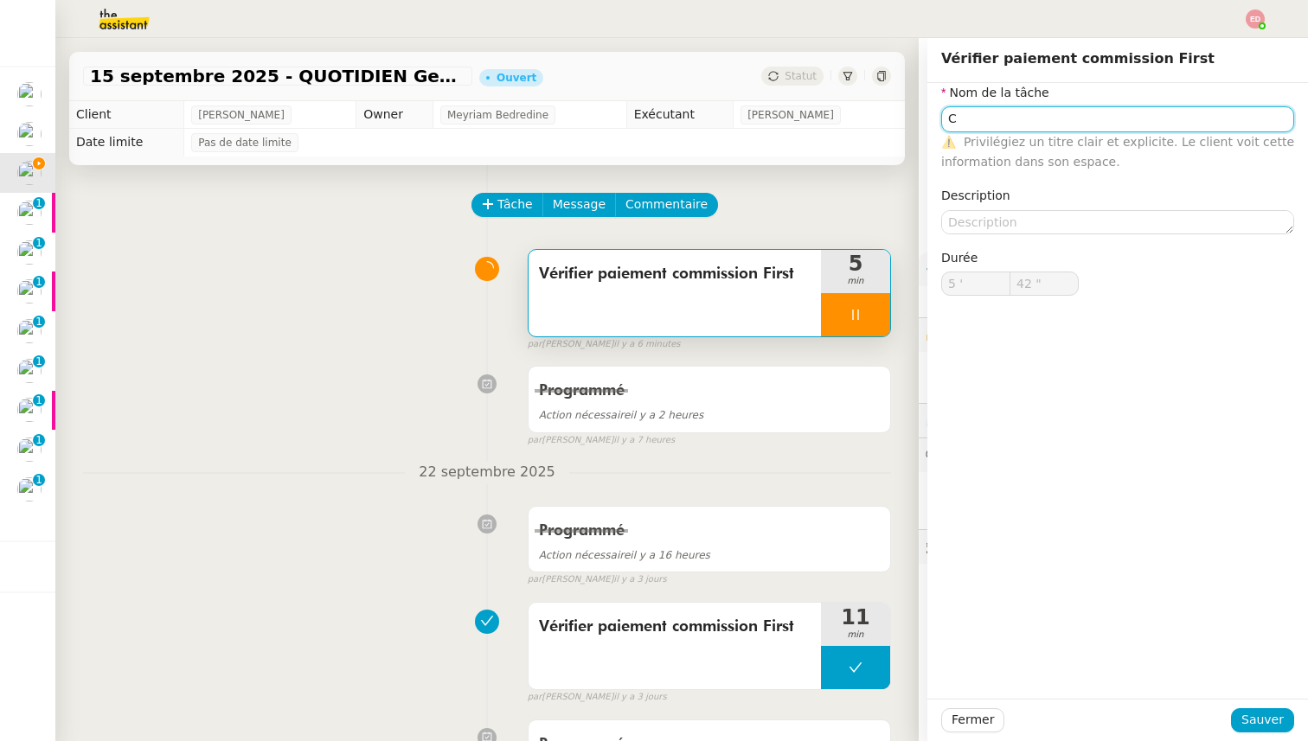
type input "43 ""
type input "Créat"
type input "44 ""
type input "Création"
type input "45 ""
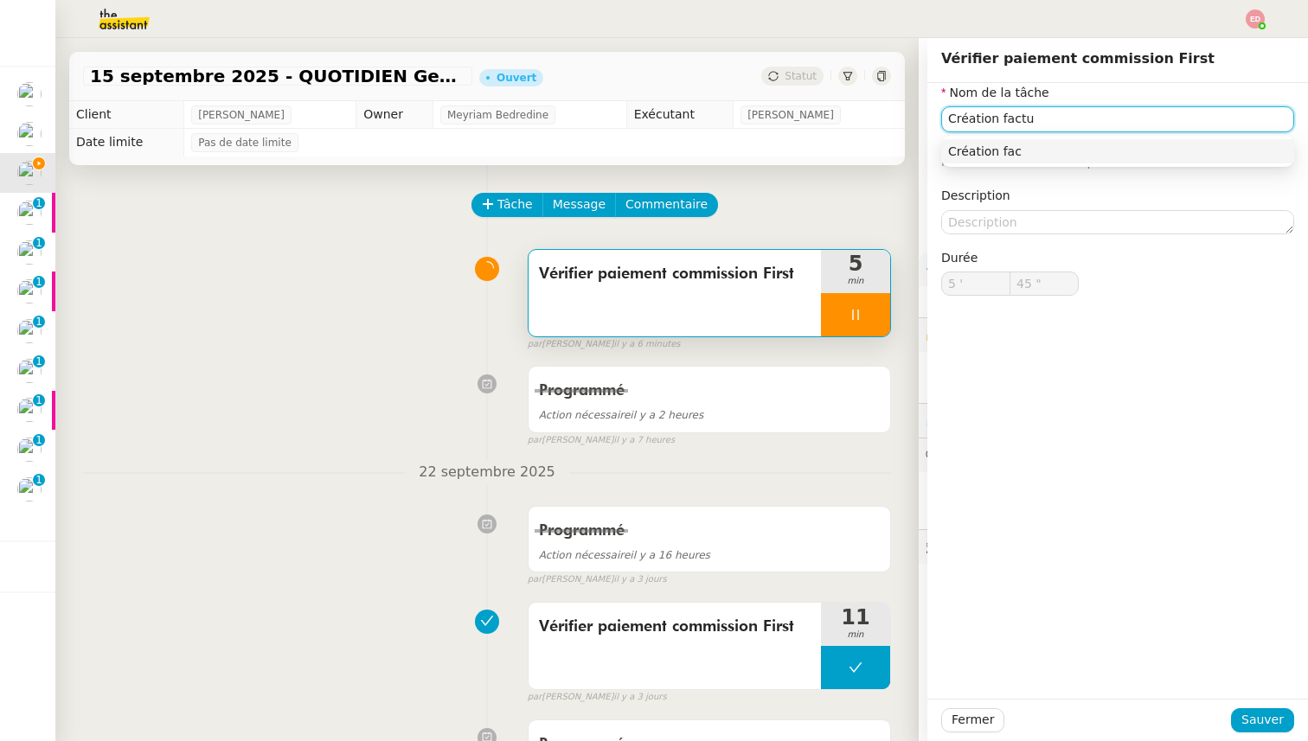
type input "Création factur"
type input "46 ""
type input "Création facture comm"
type input "47 ""
type input "Création facture commission"
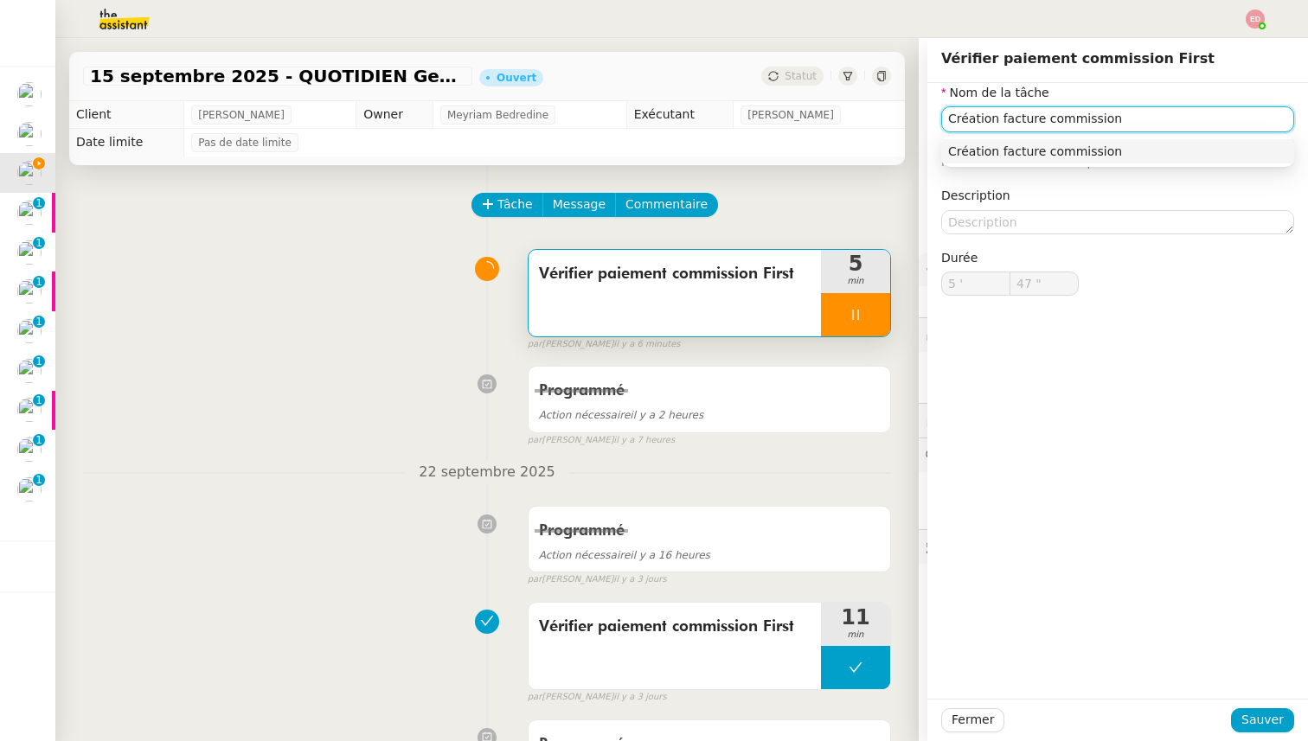
type input "48 ""
type input "Création facture commission First"
type input "50 ""
click at [1271, 731] on button "Sauver" at bounding box center [1262, 720] width 63 height 24
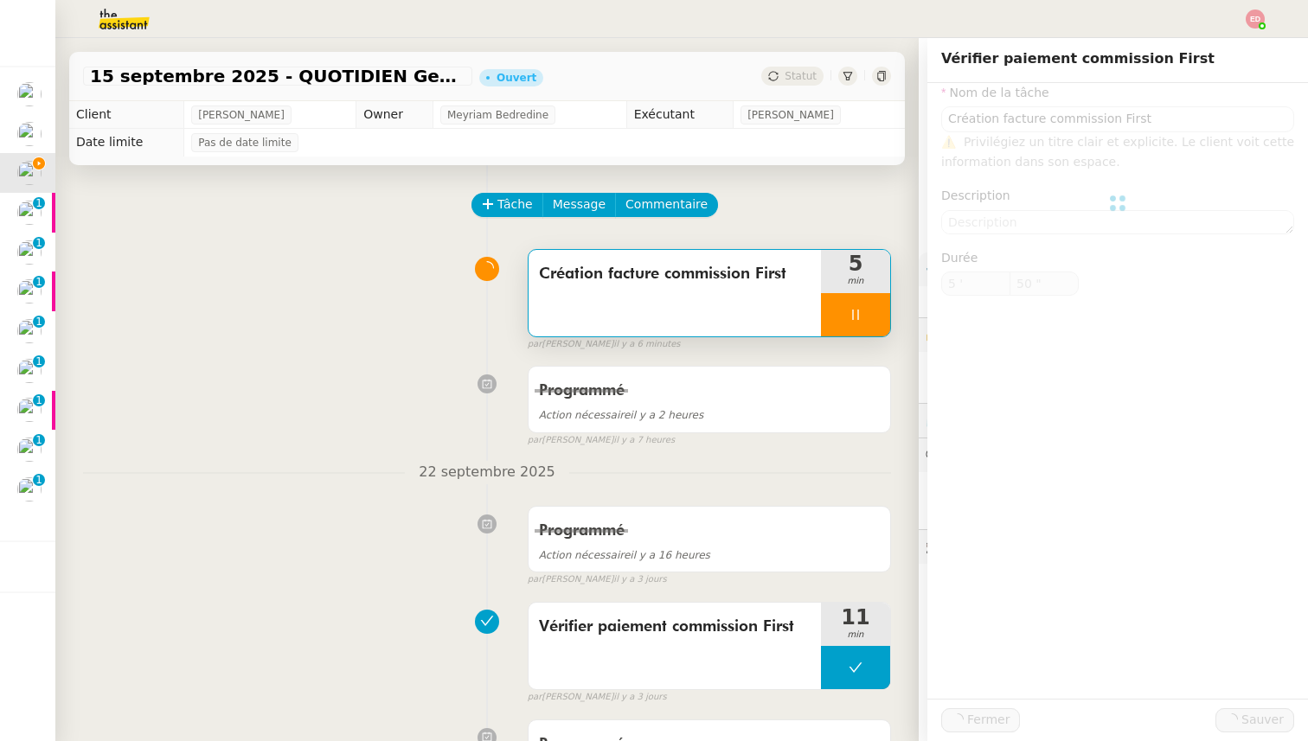
type input "Création facture commission First"
type input "5 '"
type input "51 ""
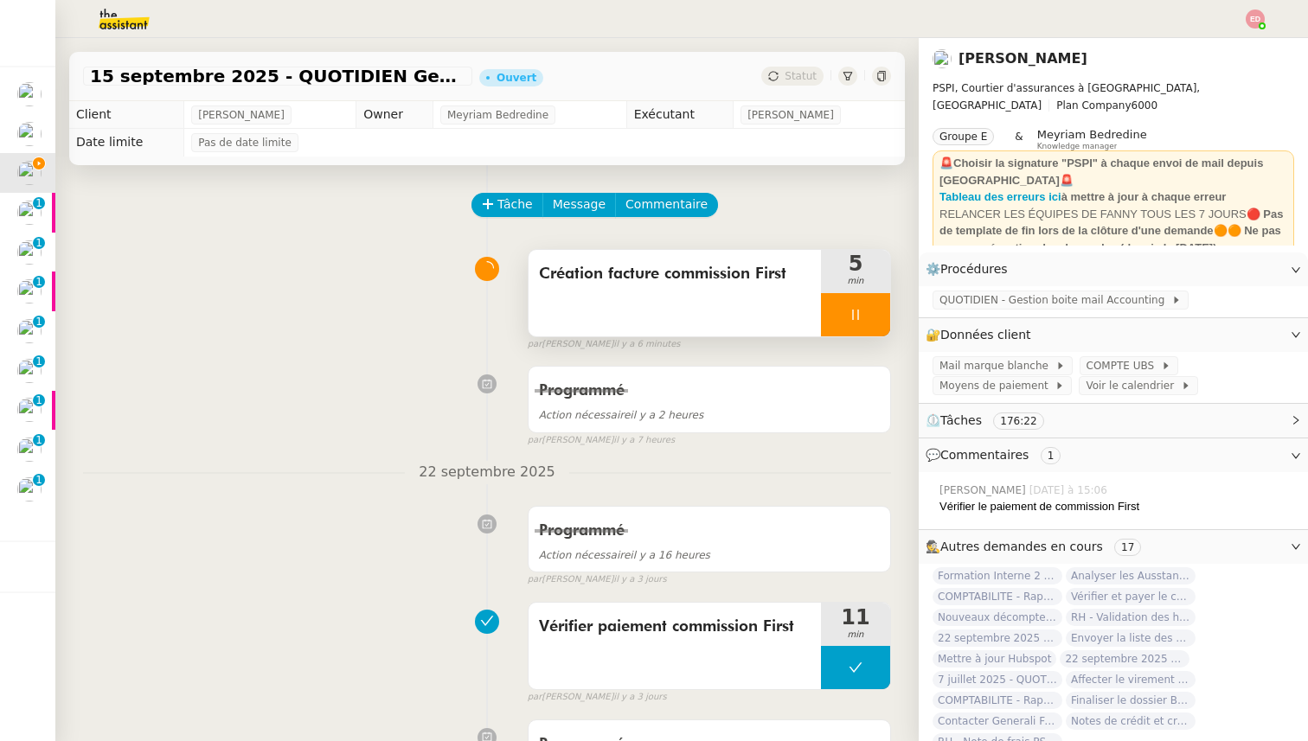
click at [877, 305] on div at bounding box center [855, 314] width 69 height 43
click at [877, 305] on button at bounding box center [873, 314] width 35 height 43
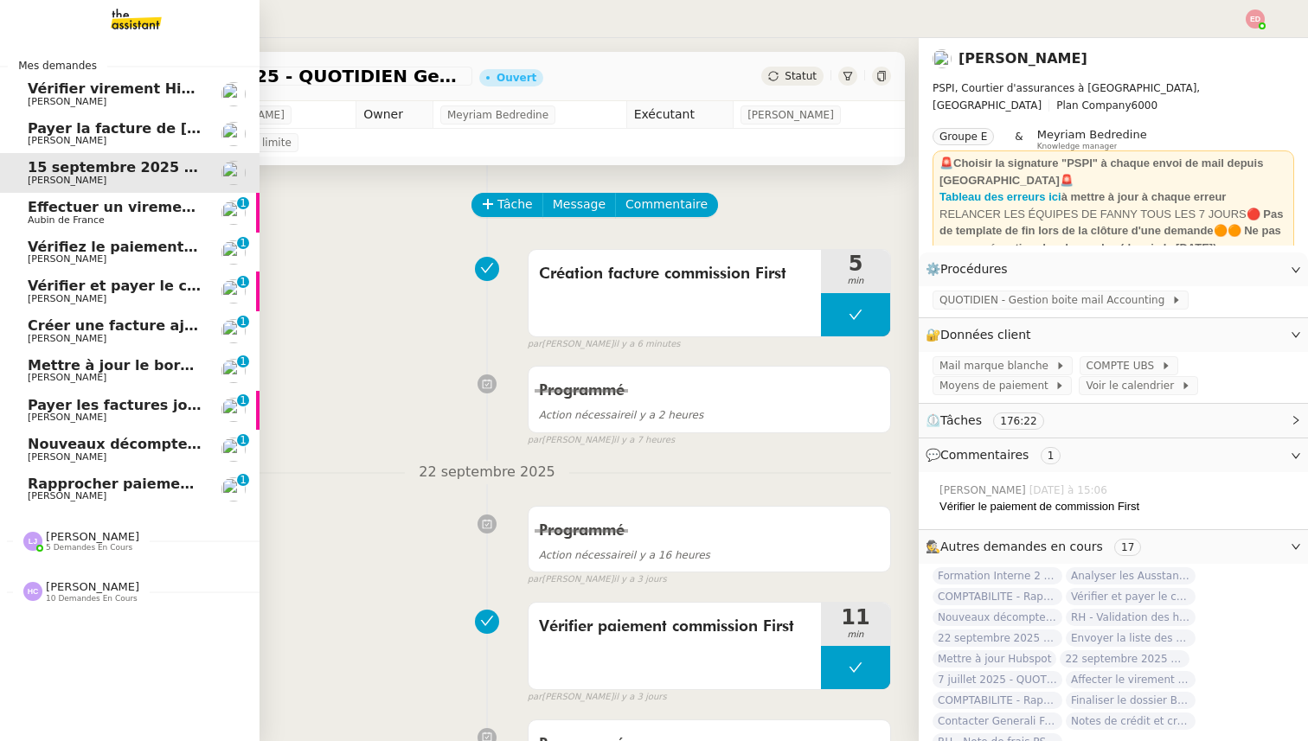
click at [56, 138] on span "[PERSON_NAME]" at bounding box center [67, 140] width 79 height 11
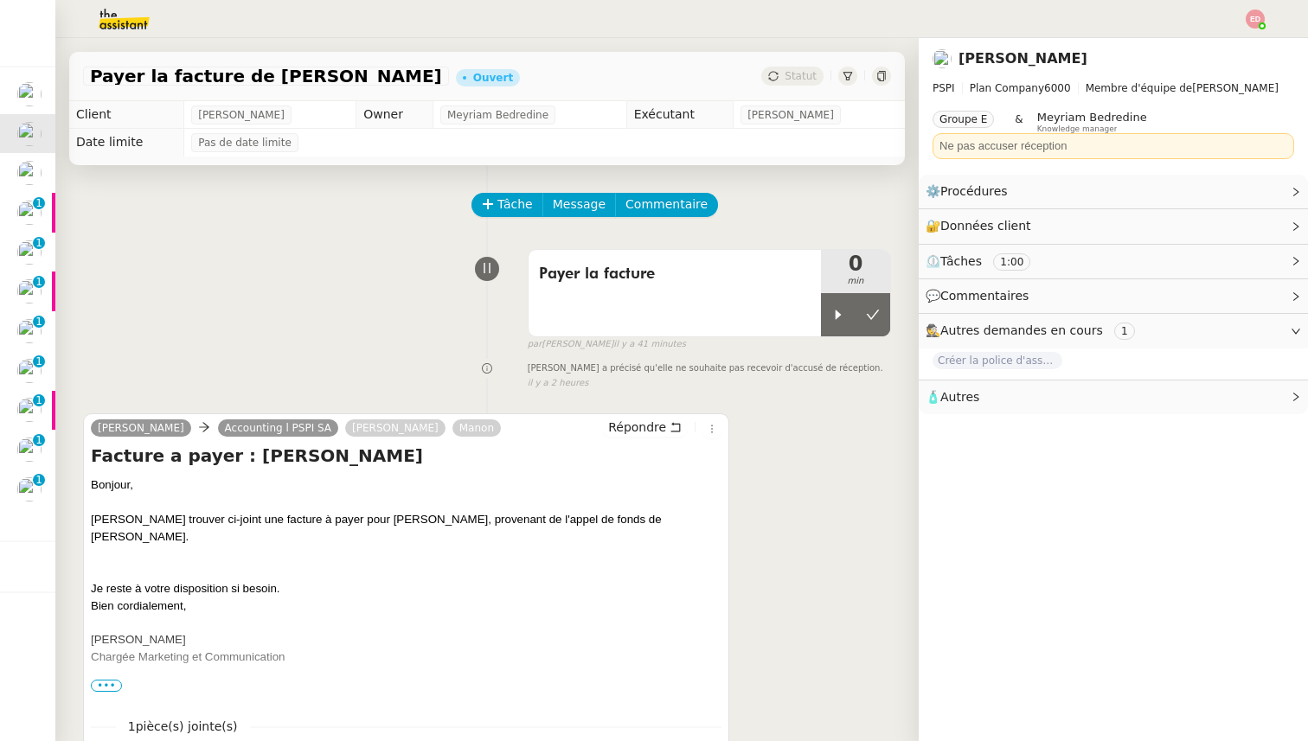
click at [848, 311] on div at bounding box center [838, 314] width 35 height 43
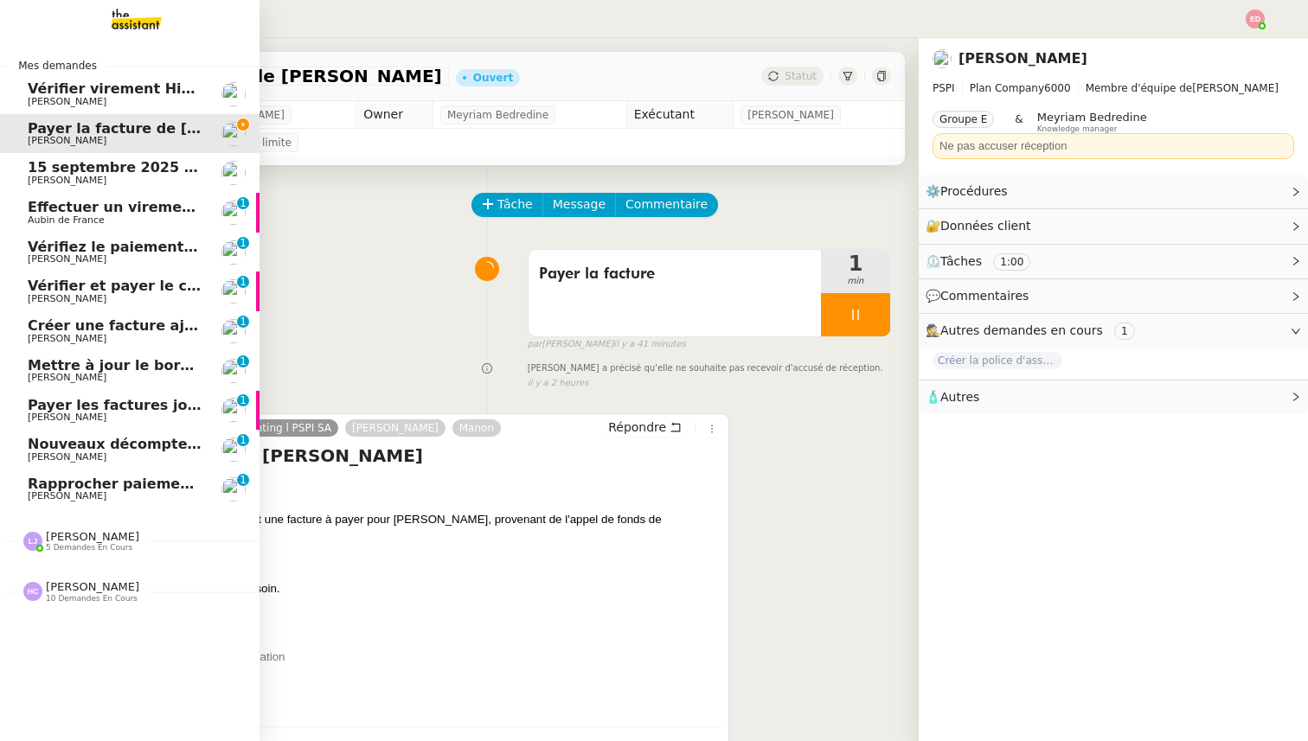
click at [89, 220] on span "Aubin de France" at bounding box center [66, 220] width 77 height 11
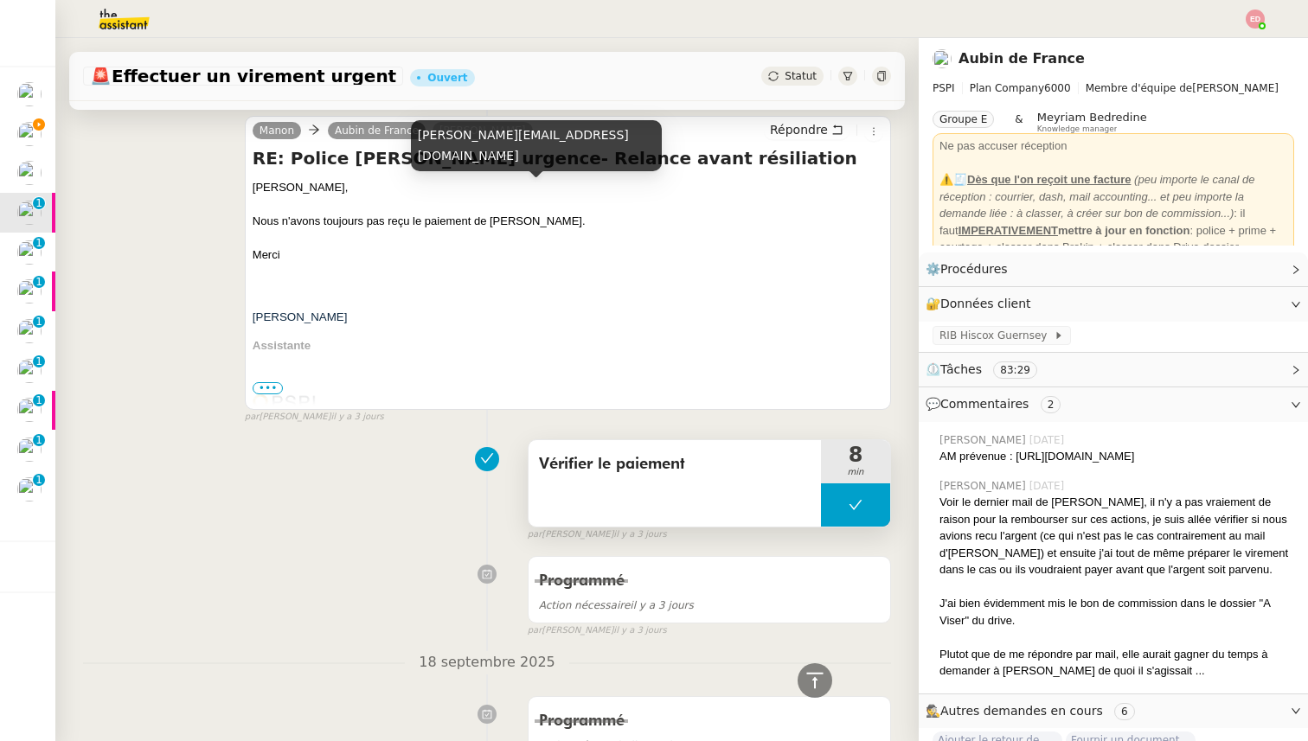
scroll to position [1876, 0]
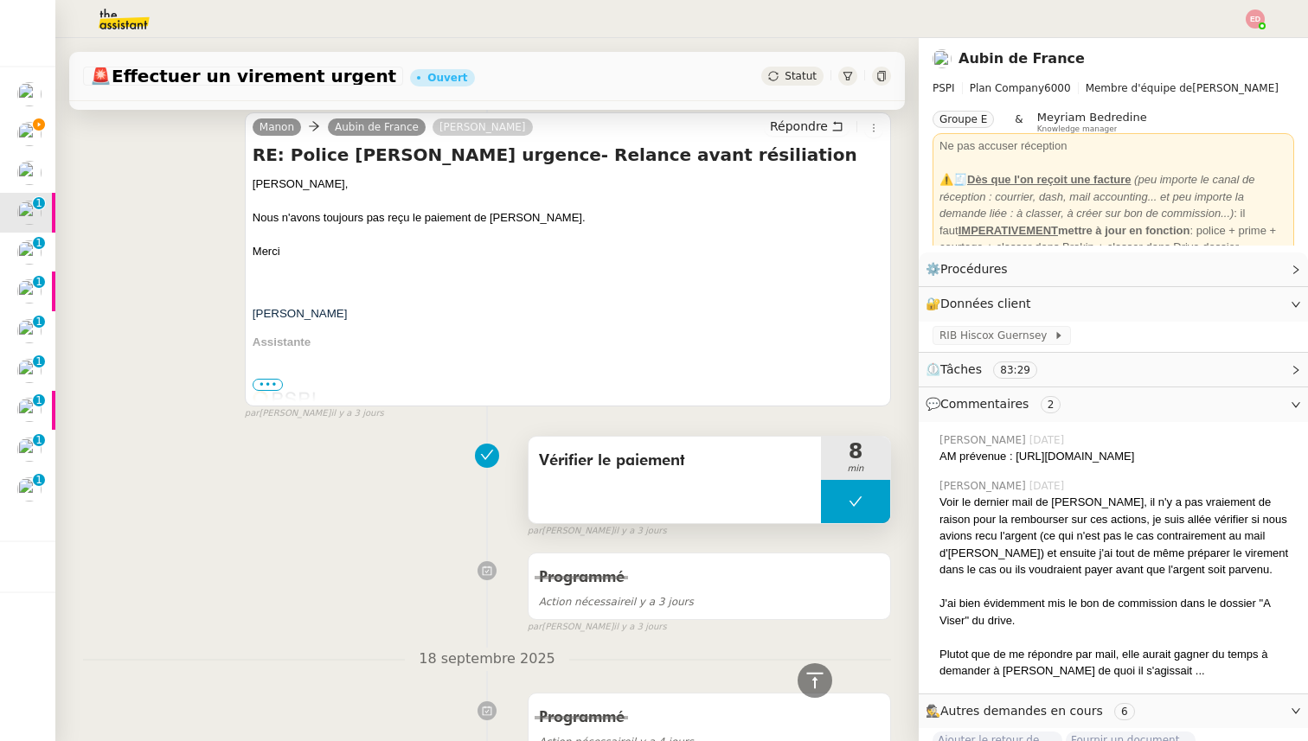
click at [591, 448] on span "Vérifier le paiement" at bounding box center [675, 461] width 272 height 26
click at [958, 117] on nz-tag "Groupe E" at bounding box center [963, 119] width 61 height 17
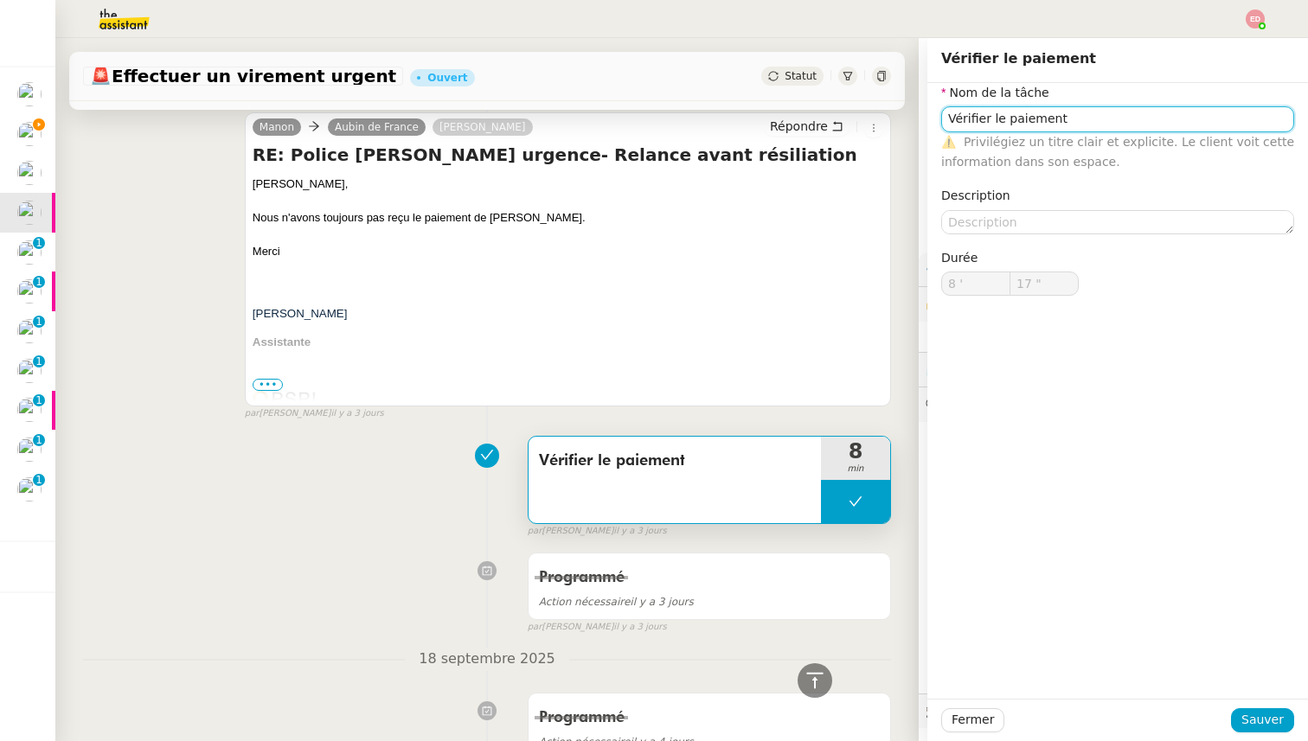
click at [966, 119] on input "Vérifier le paiement" at bounding box center [1117, 118] width 353 height 25
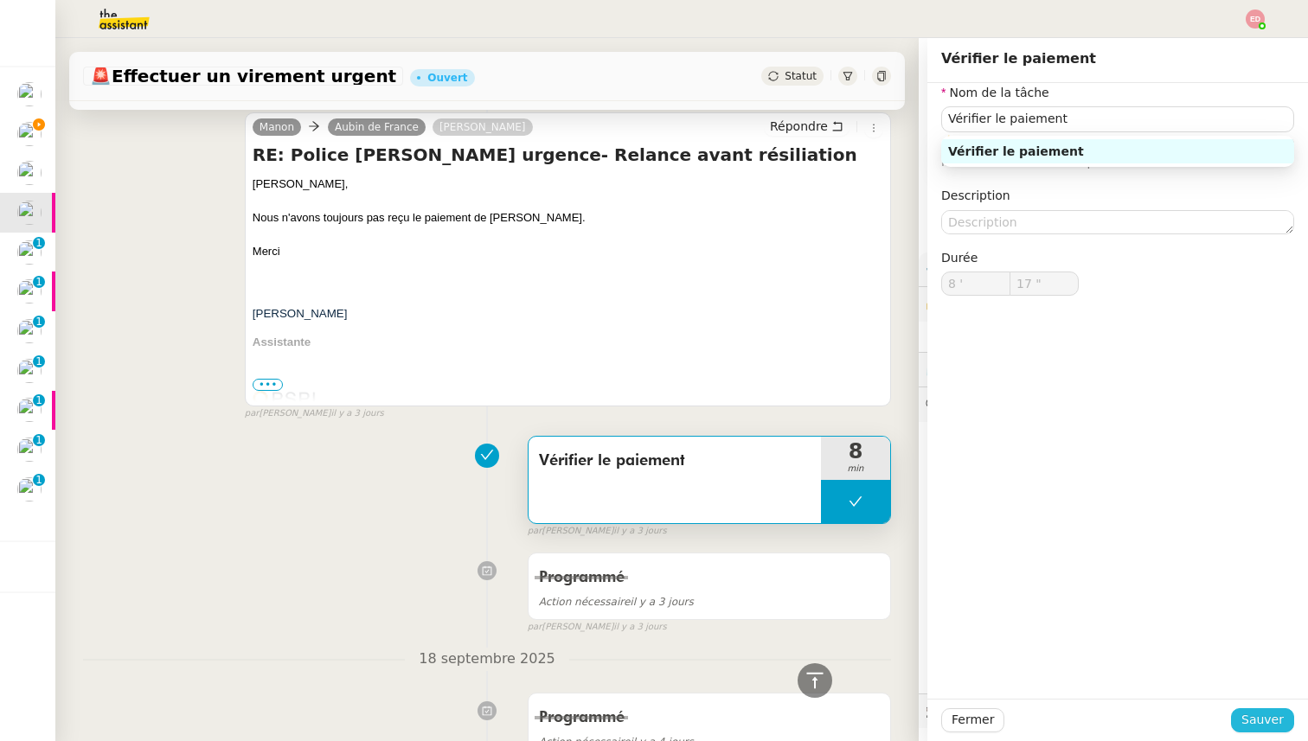
click at [1266, 721] on span "Sauver" at bounding box center [1262, 720] width 42 height 20
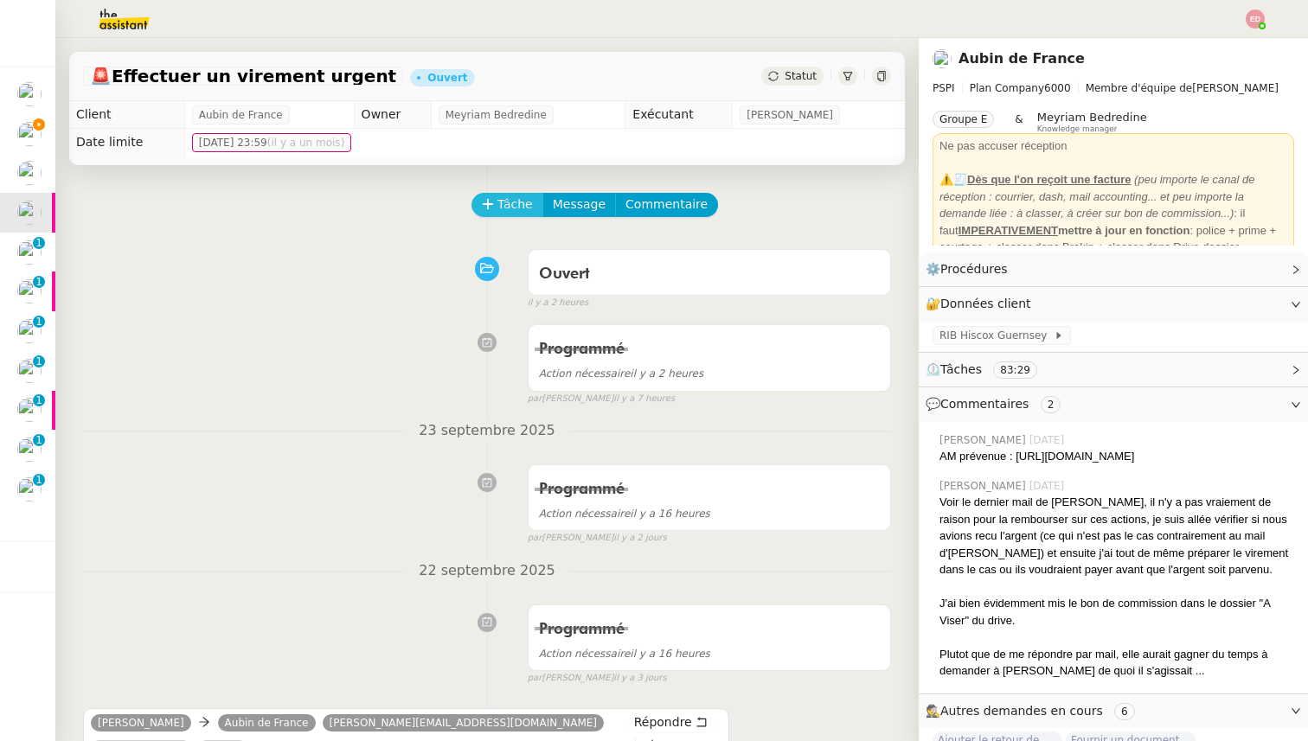
click at [520, 207] on span "Tâche" at bounding box center [514, 205] width 35 height 20
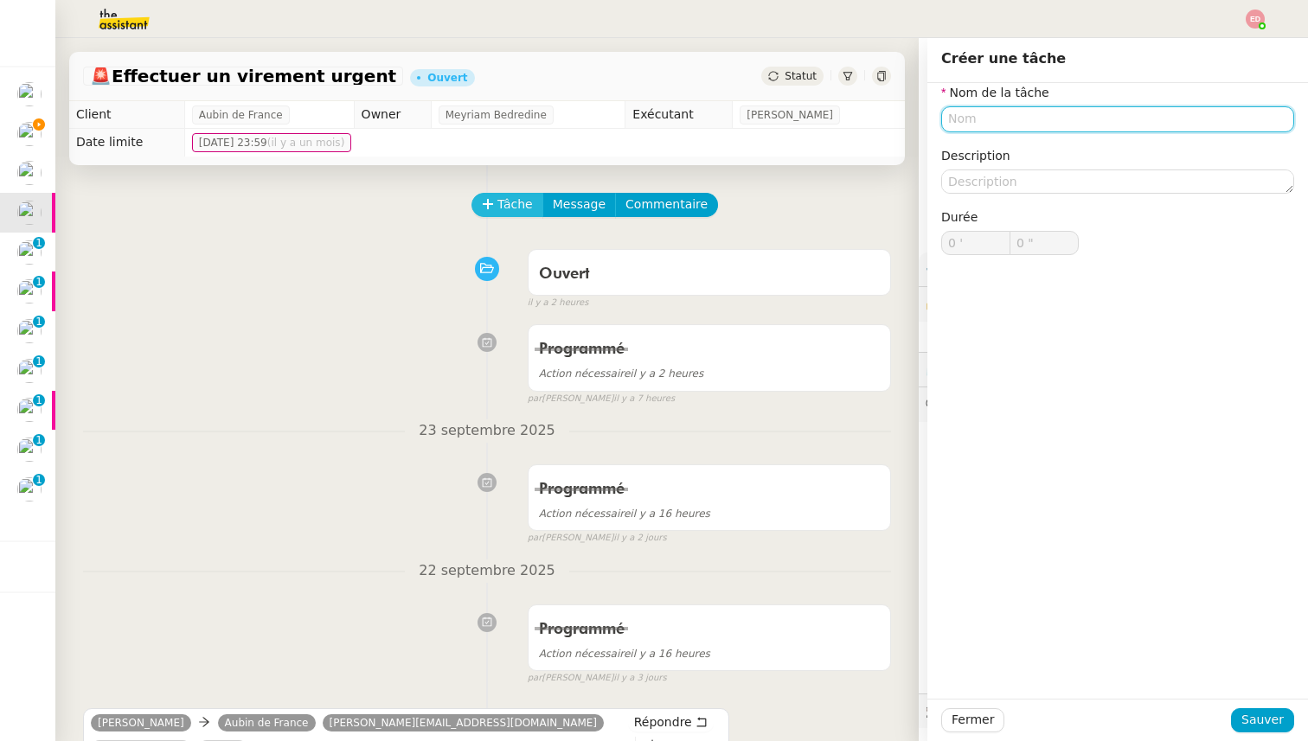
paste input "Vérifier le paiement"
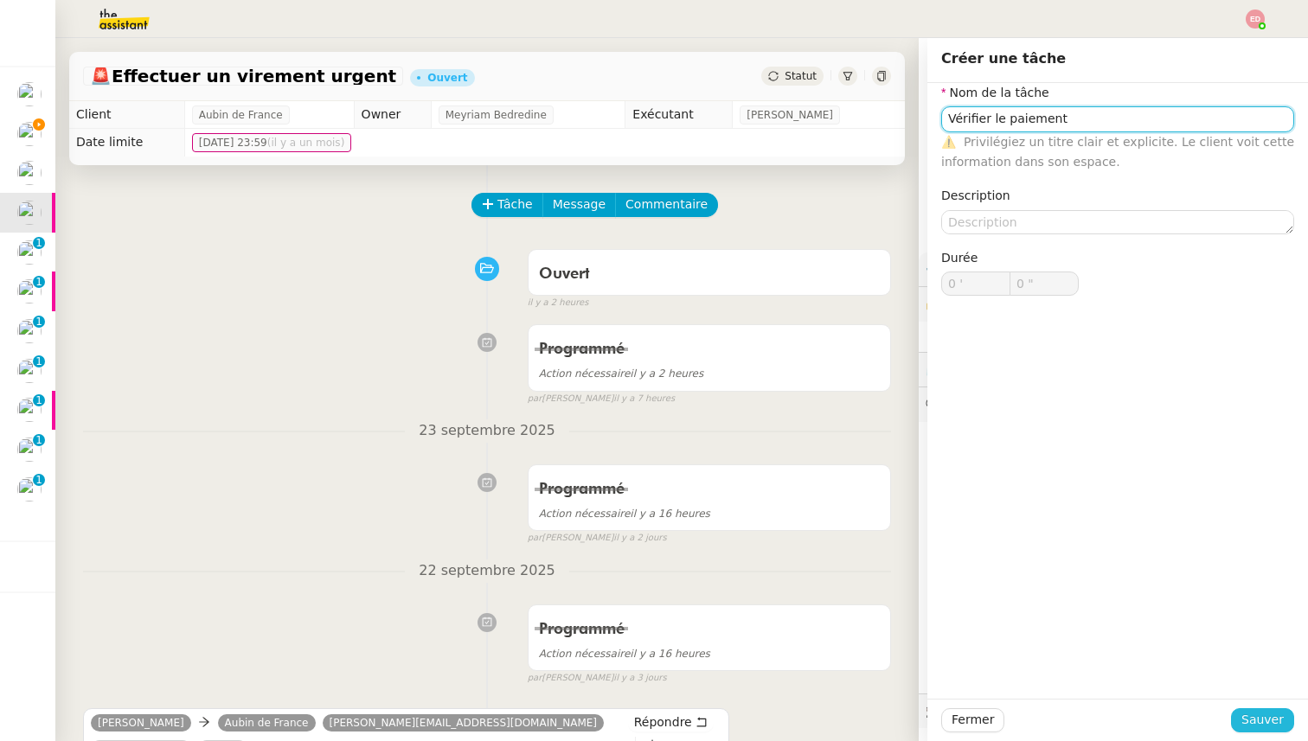
type input "Vérifier le paiement"
click at [1253, 722] on span "Sauver" at bounding box center [1262, 720] width 42 height 20
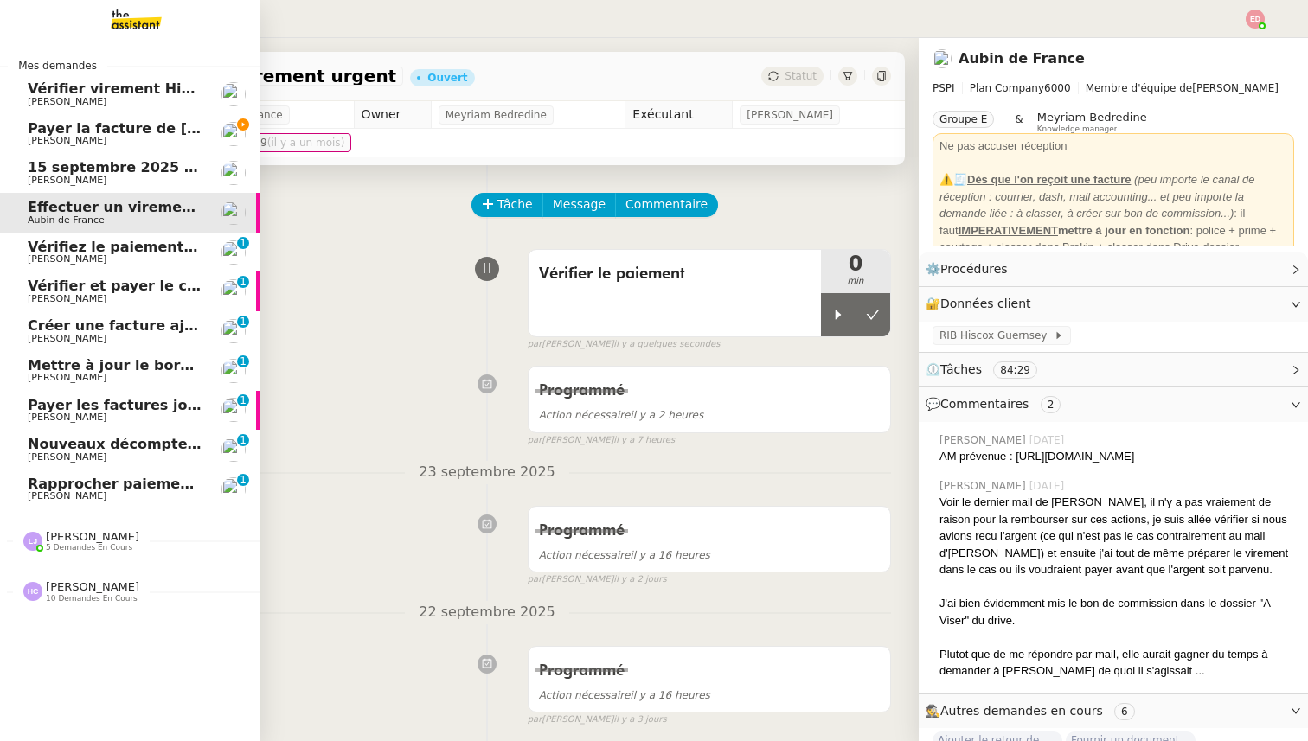
click at [52, 255] on span "[PERSON_NAME]" at bounding box center [67, 258] width 79 height 11
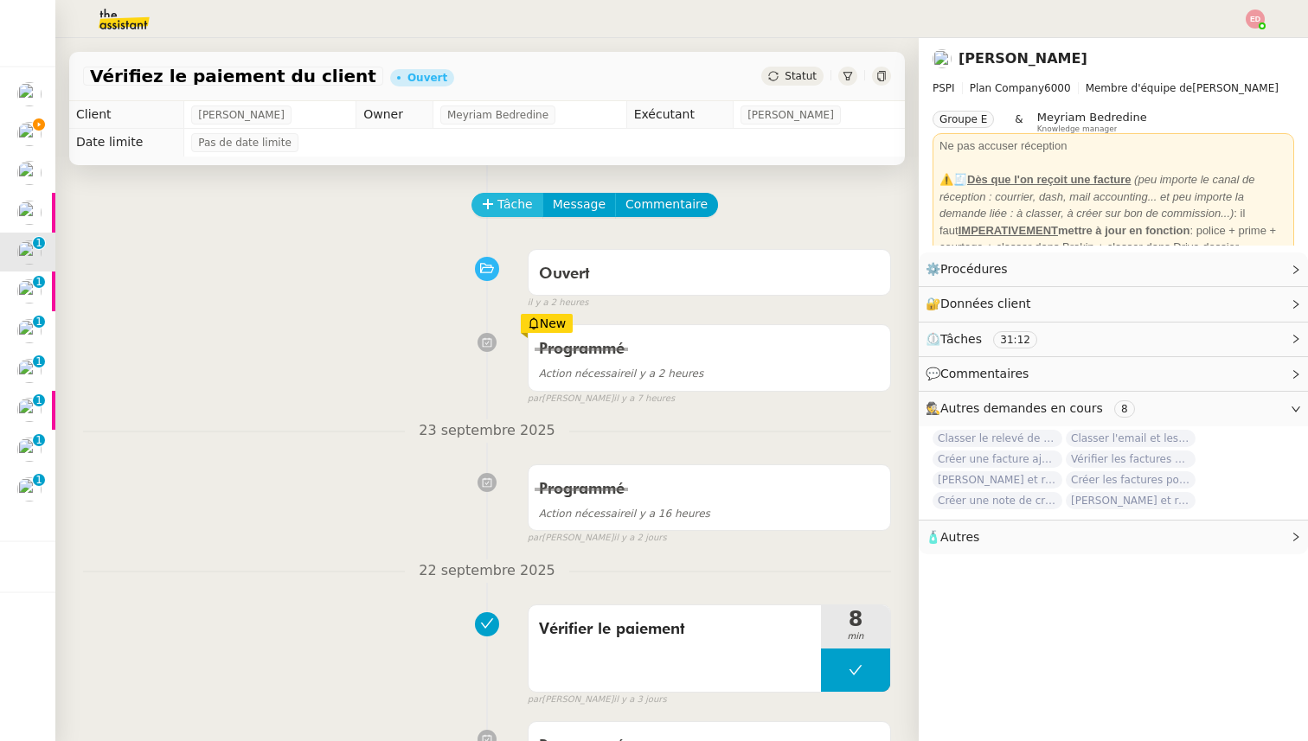
click at [509, 208] on span "Tâche" at bounding box center [514, 205] width 35 height 20
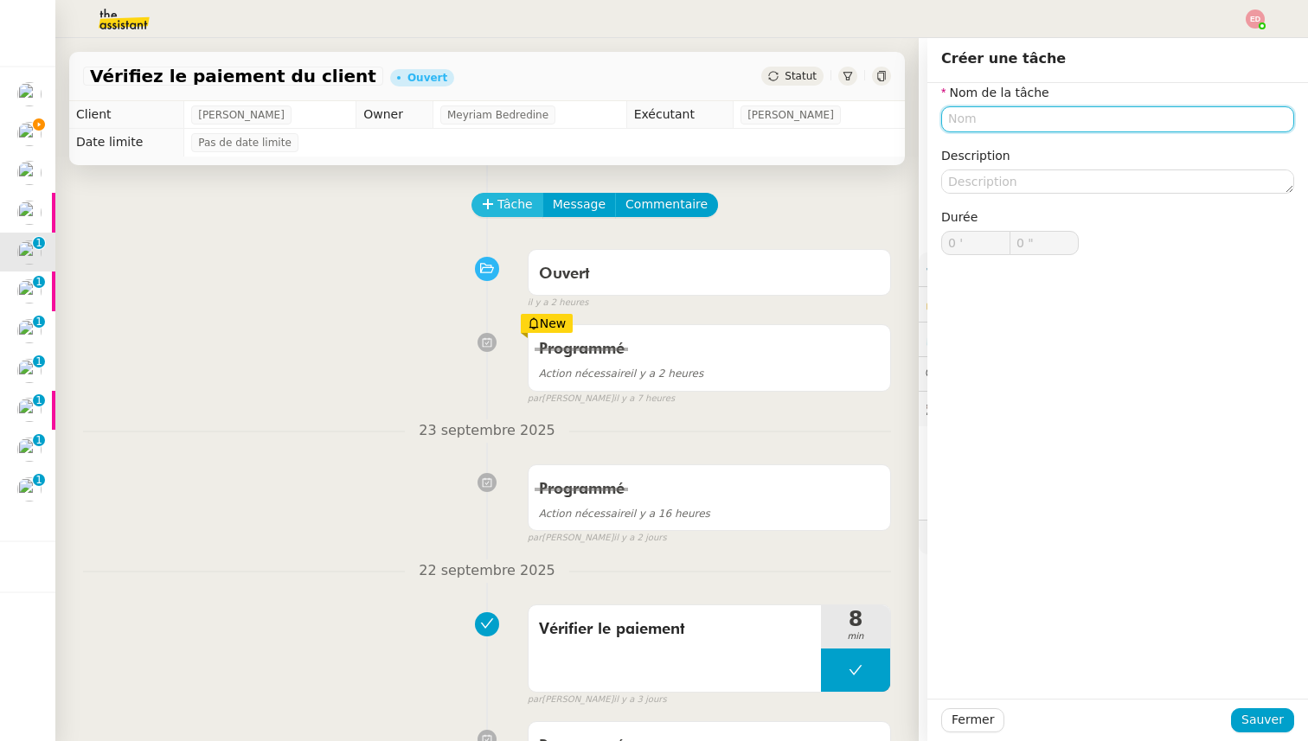
paste input "Vérifier le paiement"
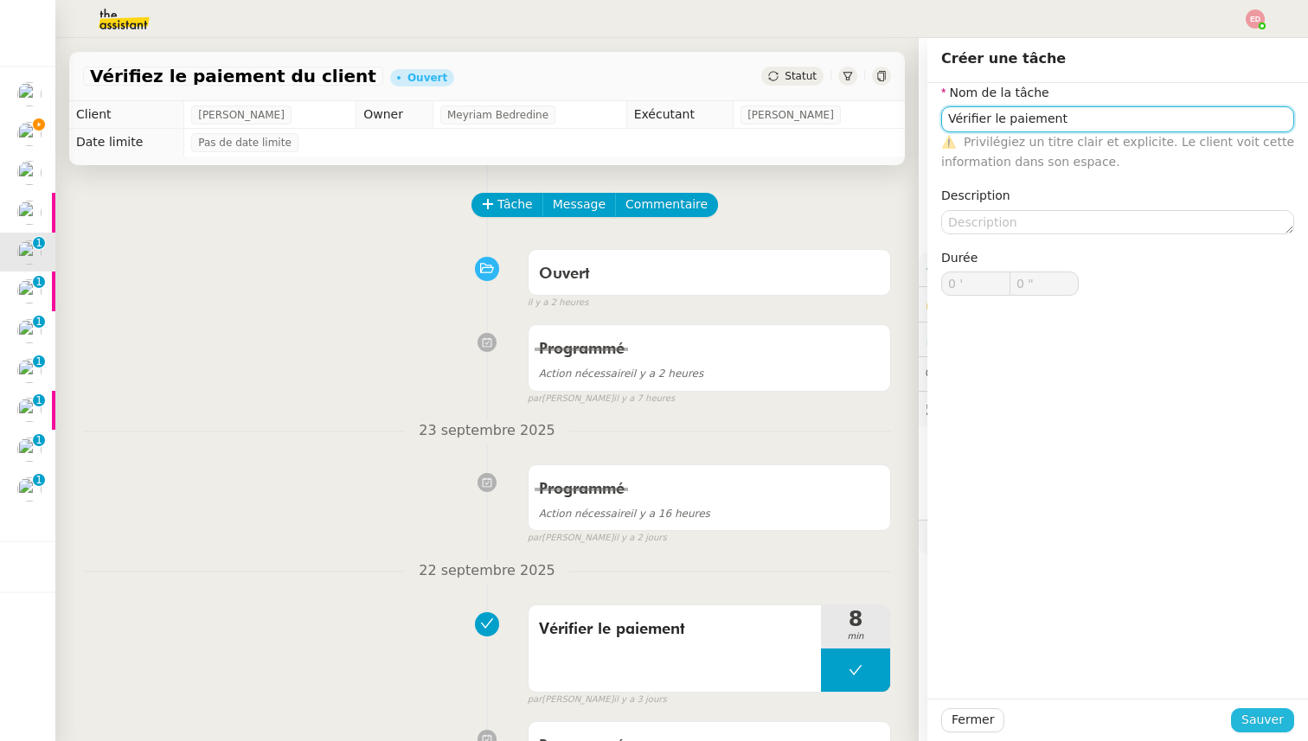
type input "Vérifier le paiement"
click at [1252, 725] on span "Sauver" at bounding box center [1262, 720] width 42 height 20
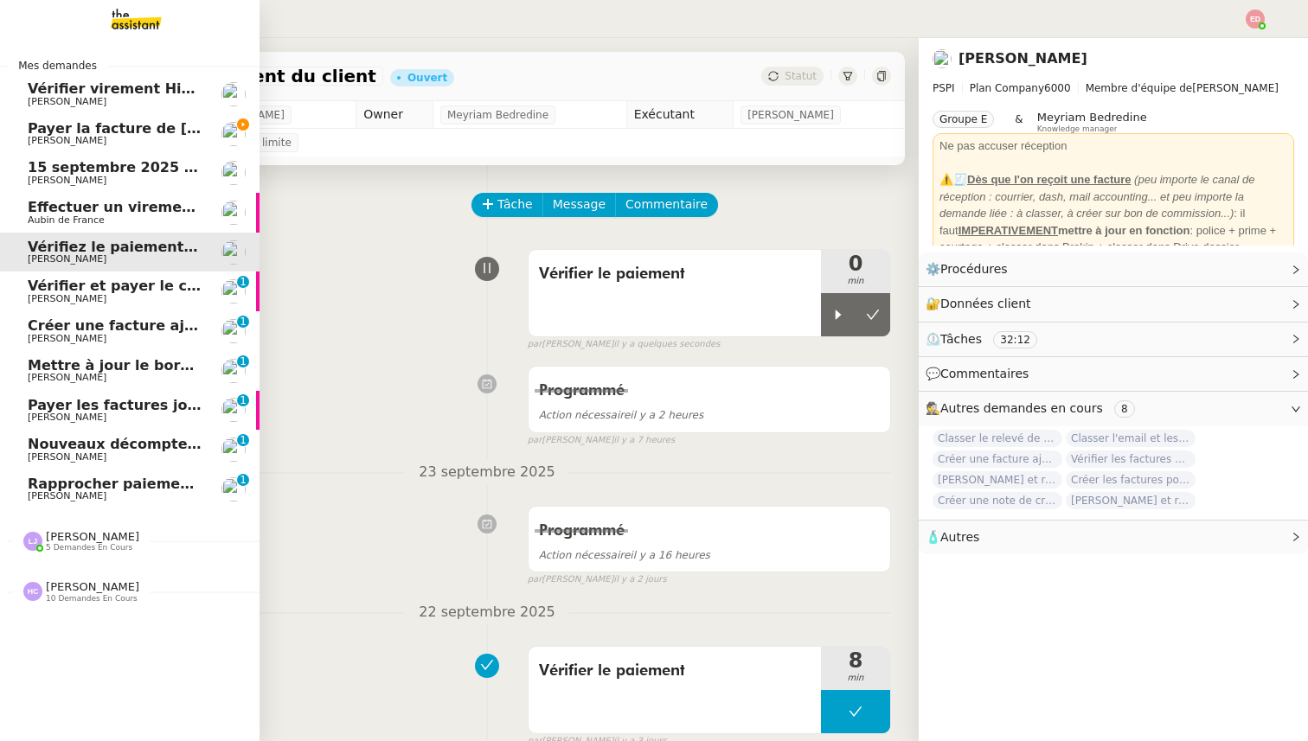
click at [66, 296] on span "[PERSON_NAME]" at bounding box center [67, 298] width 79 height 11
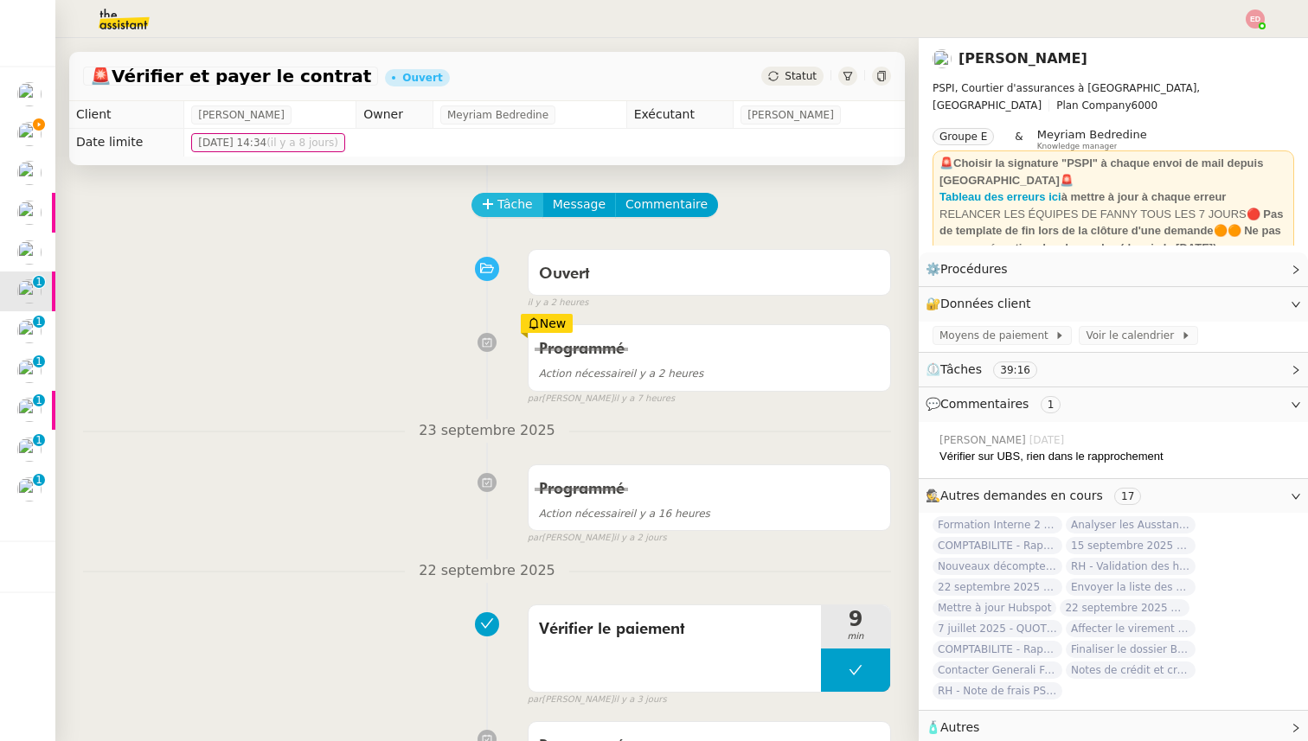
click at [502, 207] on span "Tâche" at bounding box center [514, 205] width 35 height 20
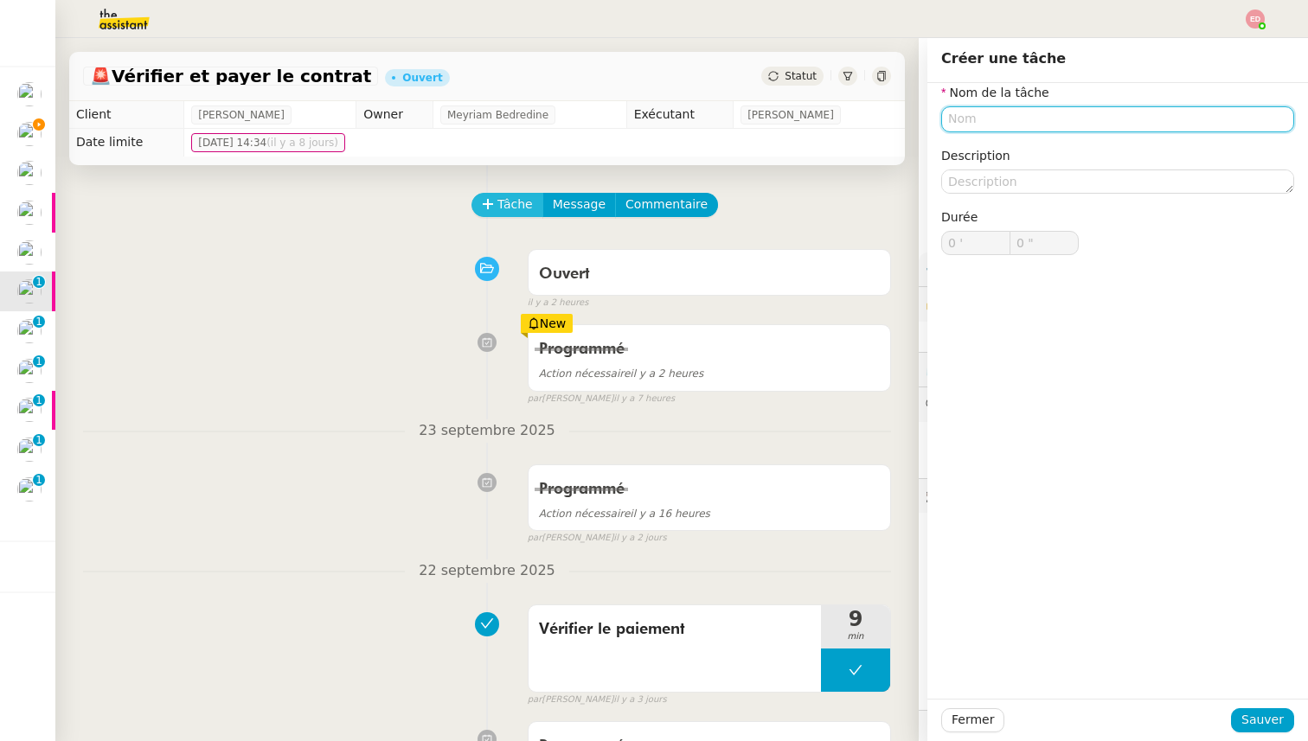
paste input "Vérifier le paiement"
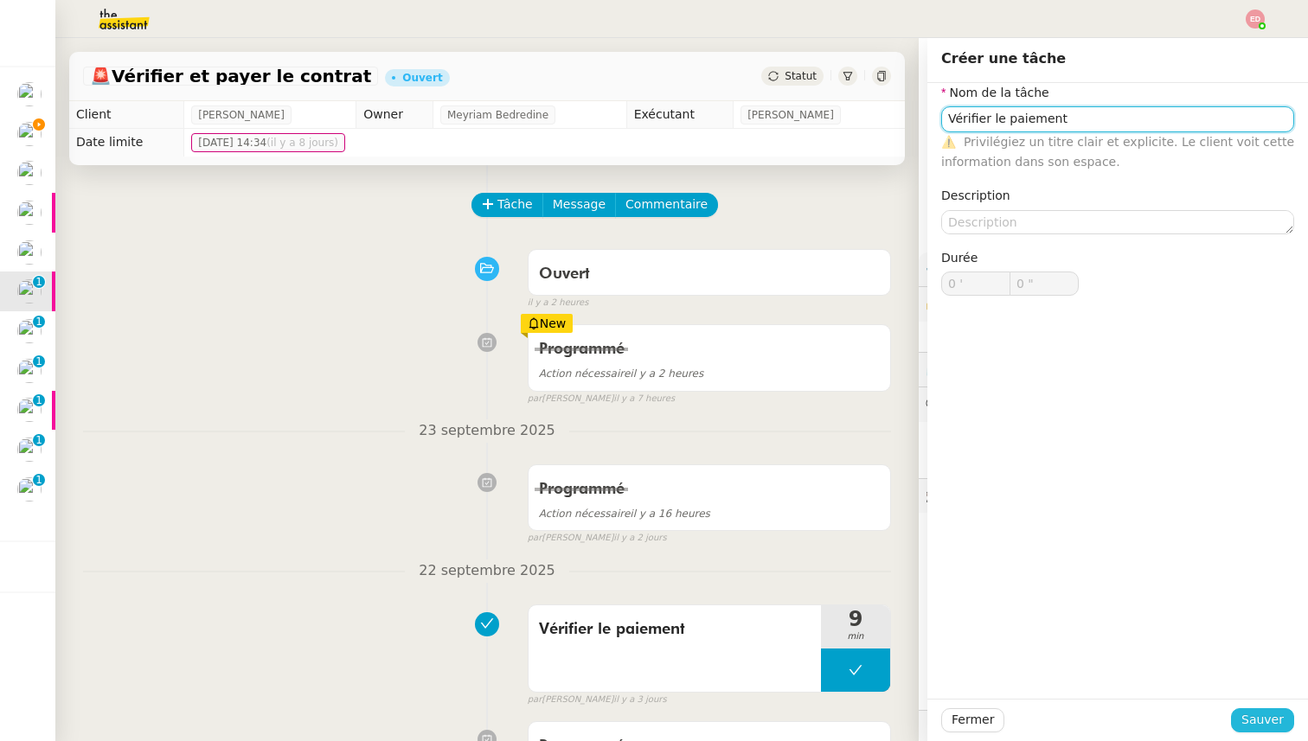
type input "Vérifier le paiement"
click at [1266, 722] on span "Sauver" at bounding box center [1262, 720] width 42 height 20
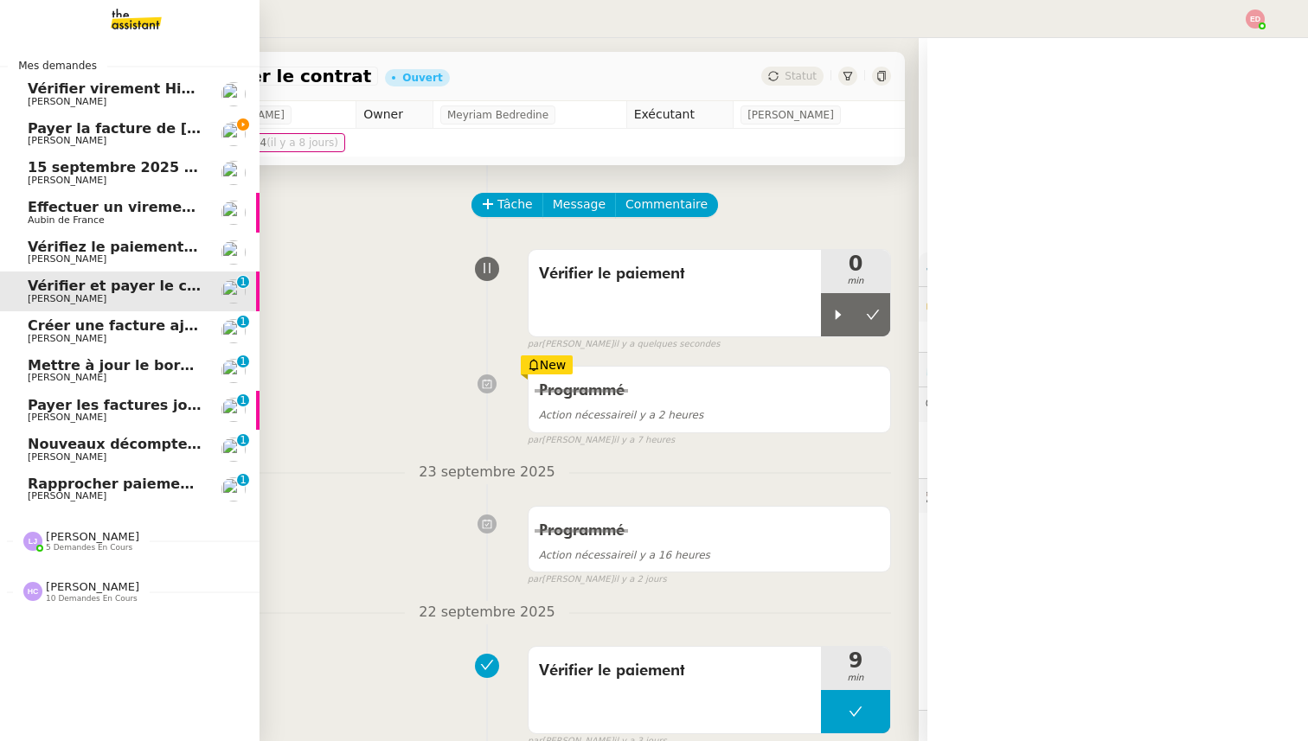
click at [62, 331] on span "Créer une facture ajustée" at bounding box center [128, 325] width 200 height 16
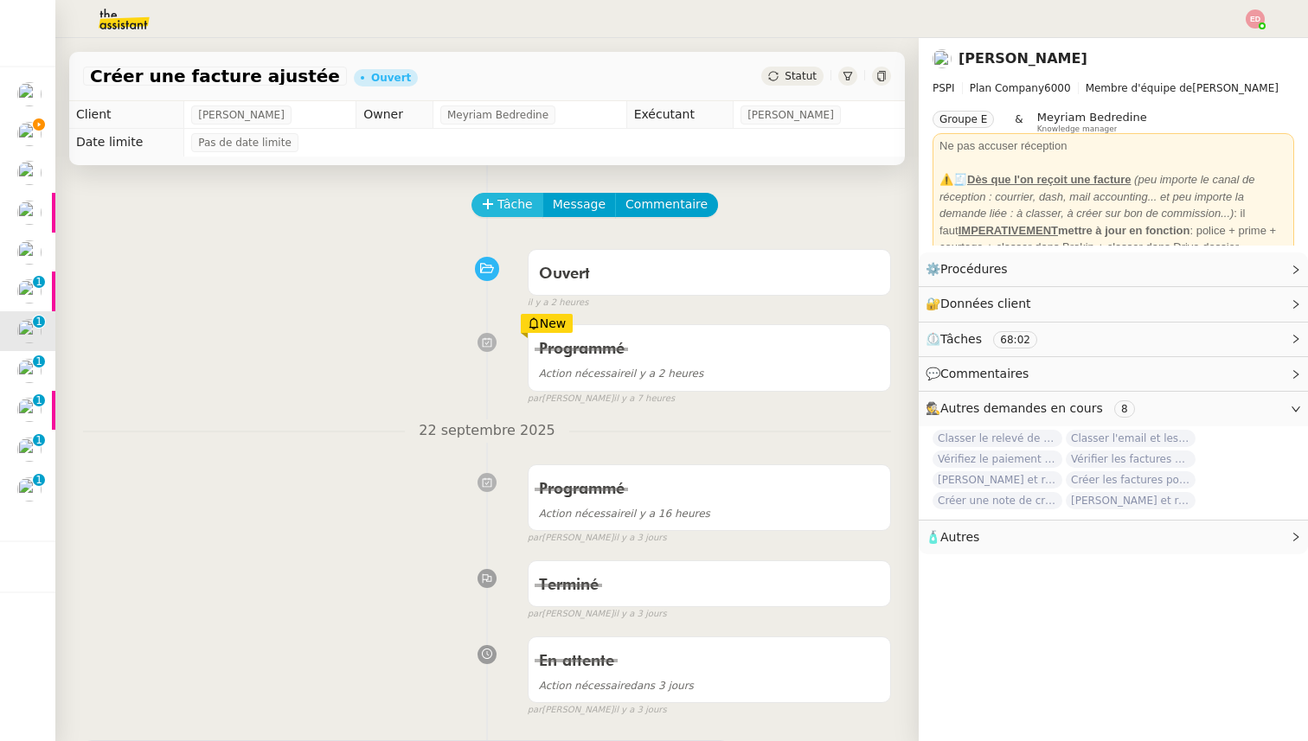
click at [500, 210] on span "Tâche" at bounding box center [514, 205] width 35 height 20
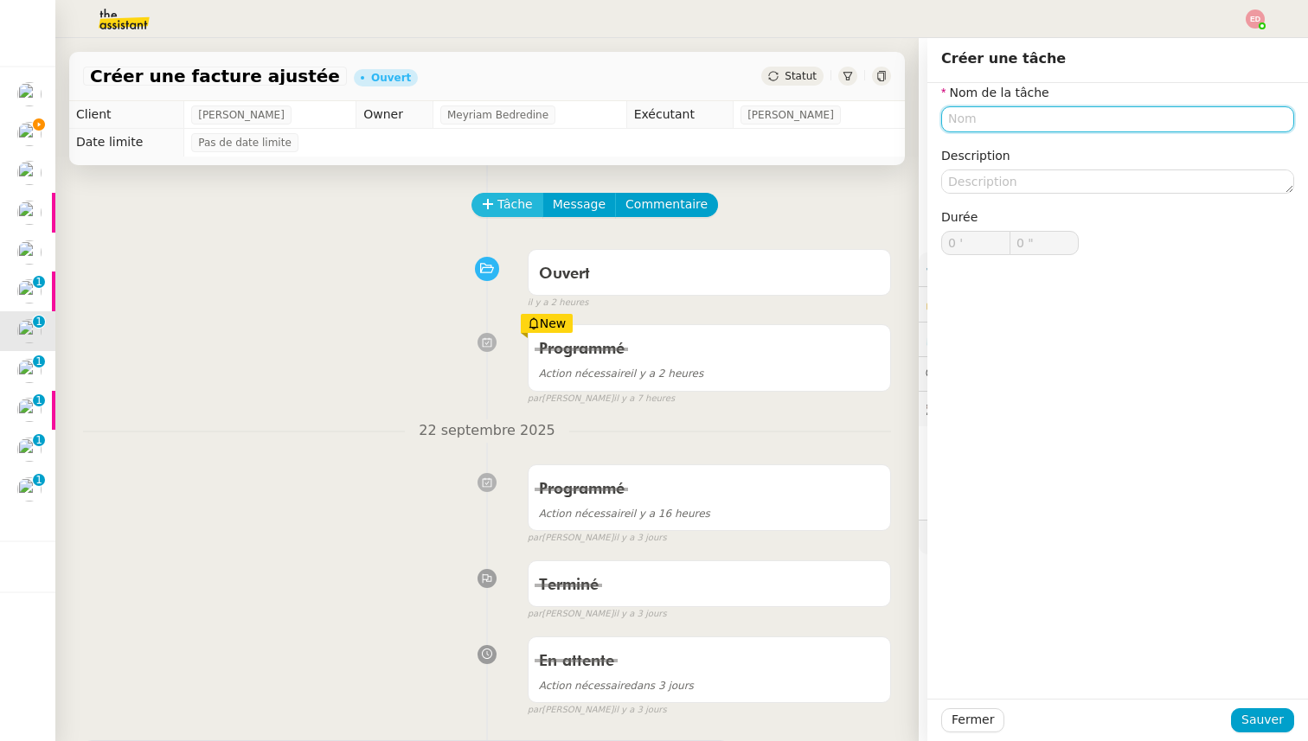
paste input "Vérifier le paiement"
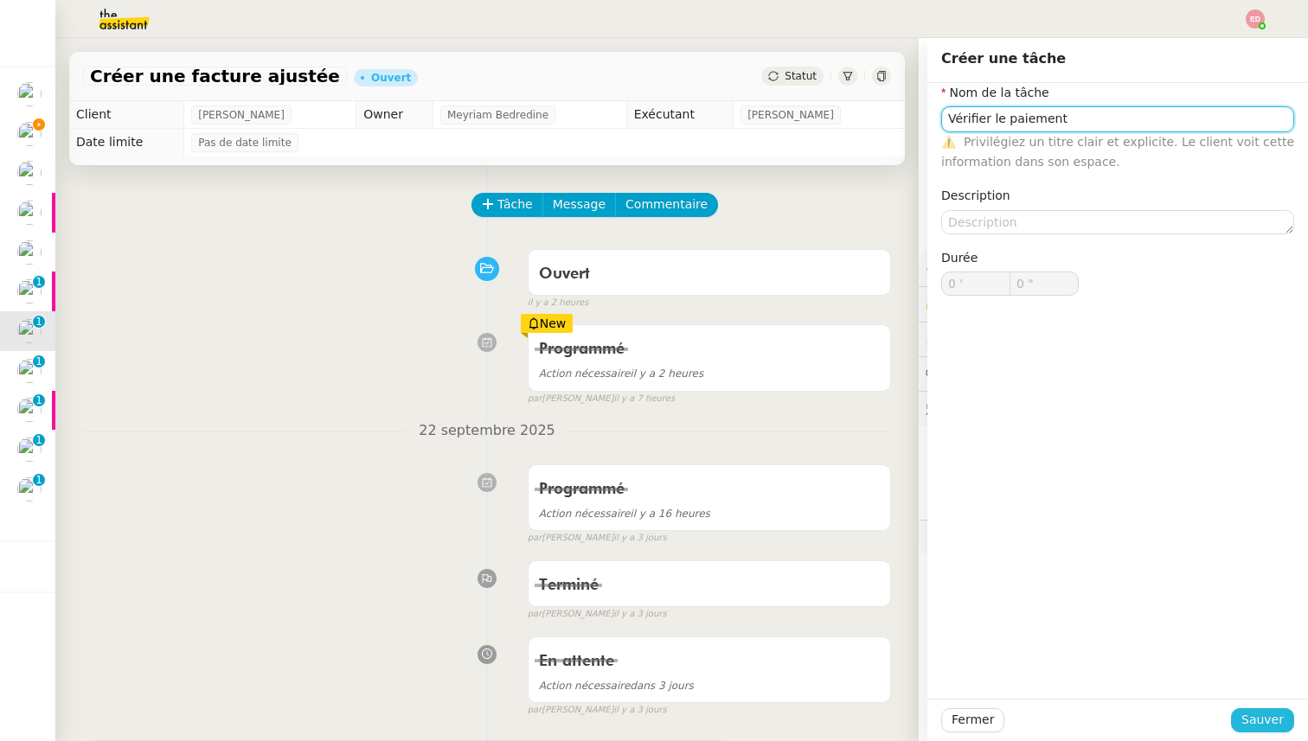
type input "Vérifier le paiement"
click at [1244, 718] on button "Sauver" at bounding box center [1262, 720] width 63 height 24
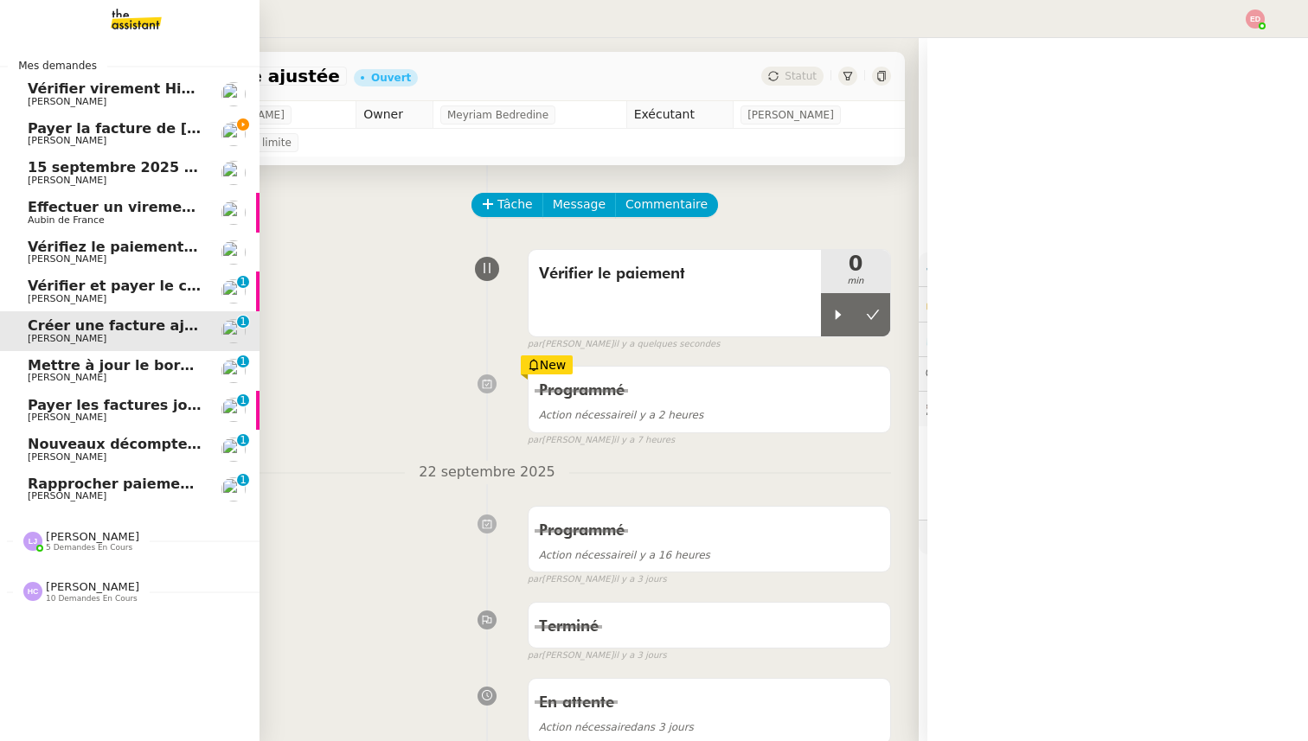
click at [41, 367] on span "Mettre à jour le bordereau de juin" at bounding box center [161, 365] width 266 height 16
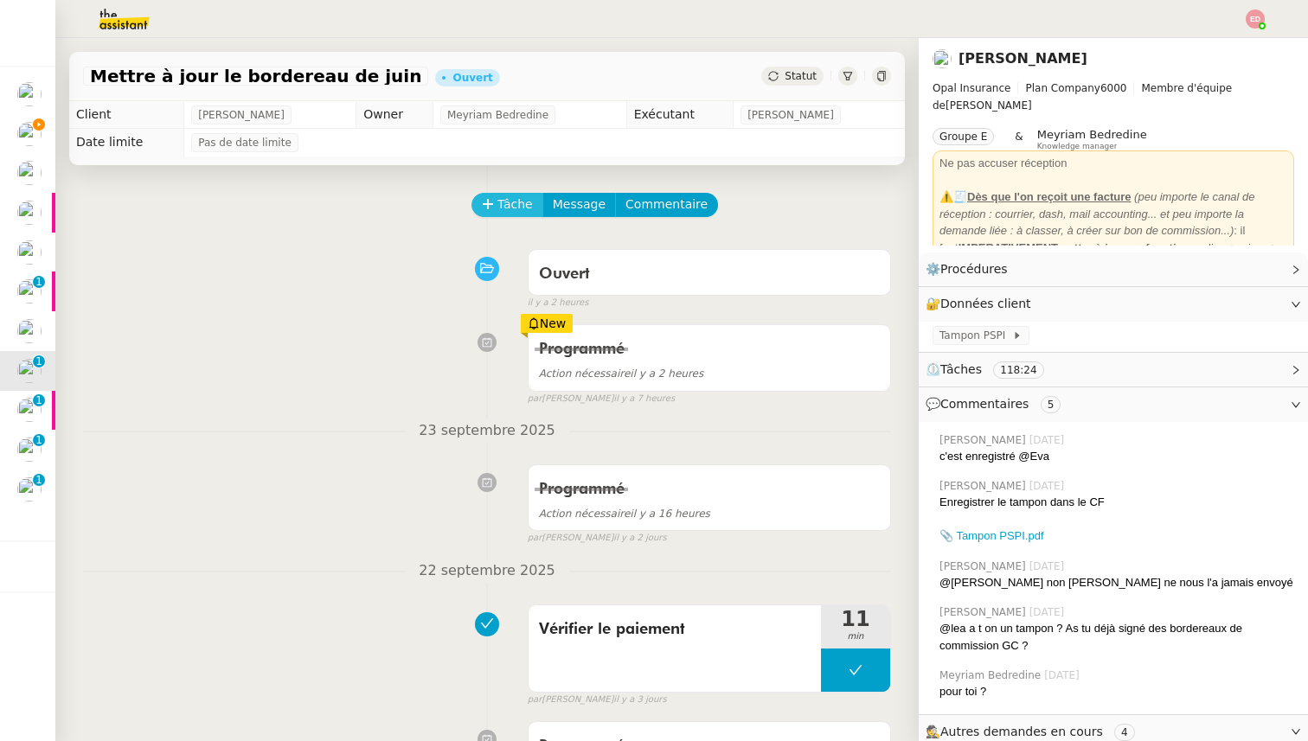
click at [491, 203] on icon at bounding box center [488, 204] width 12 height 12
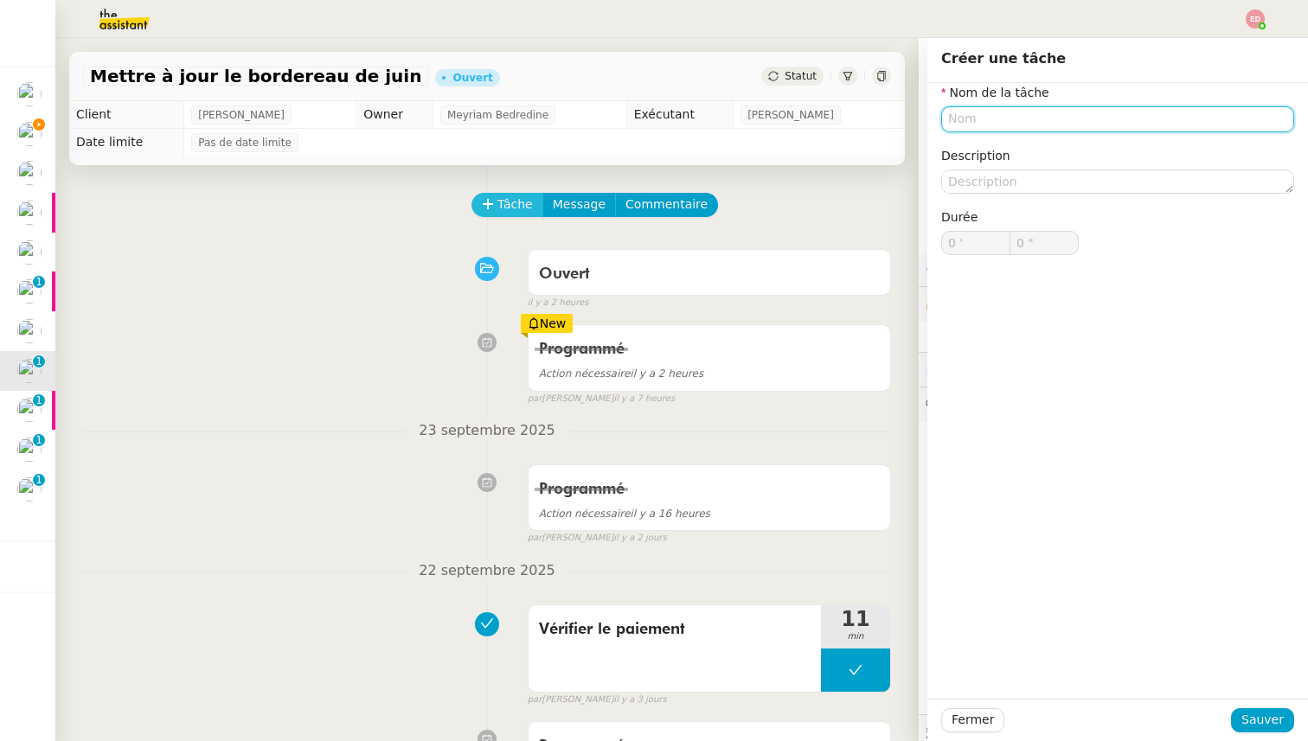
paste input "Vérifier le paiement"
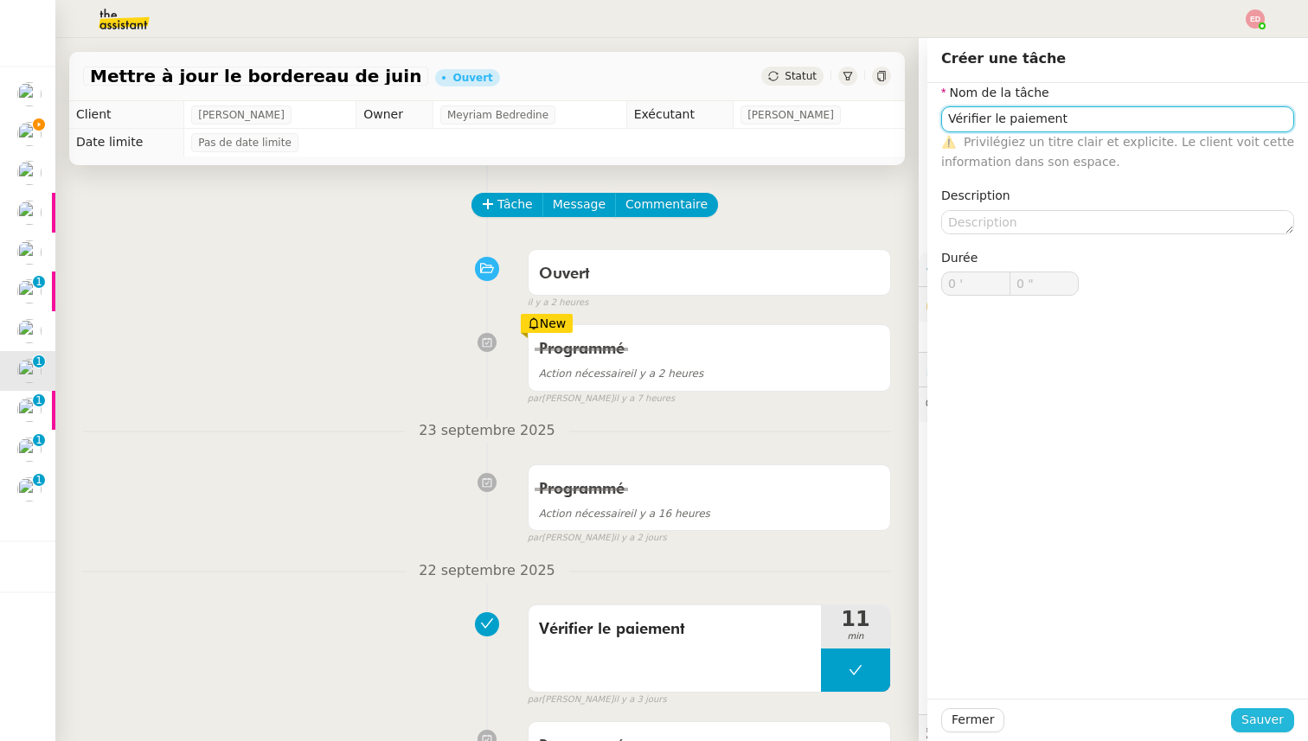
type input "Vérifier le paiement"
click at [1261, 712] on span "Sauver" at bounding box center [1262, 720] width 42 height 20
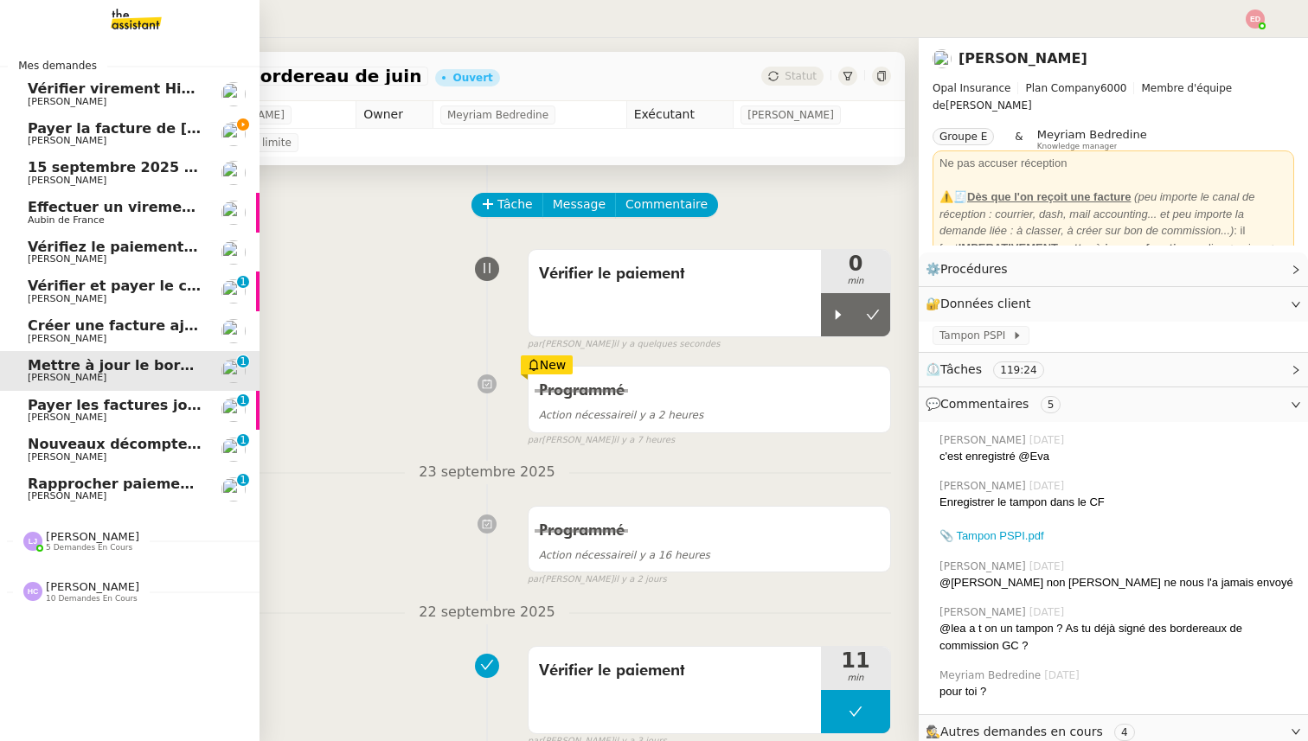
click at [83, 398] on span "Payer les factures jointes" at bounding box center [127, 405] width 198 height 16
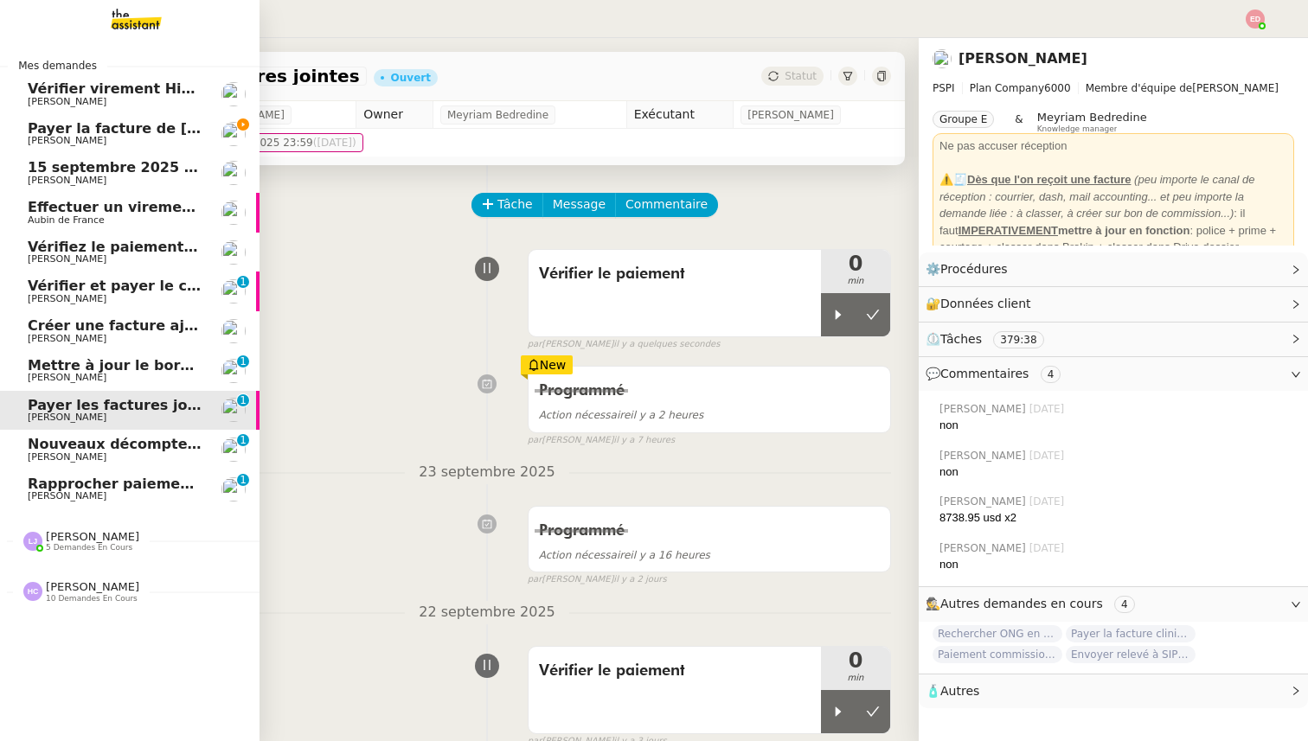
click at [95, 376] on span "[PERSON_NAME]" at bounding box center [115, 378] width 175 height 10
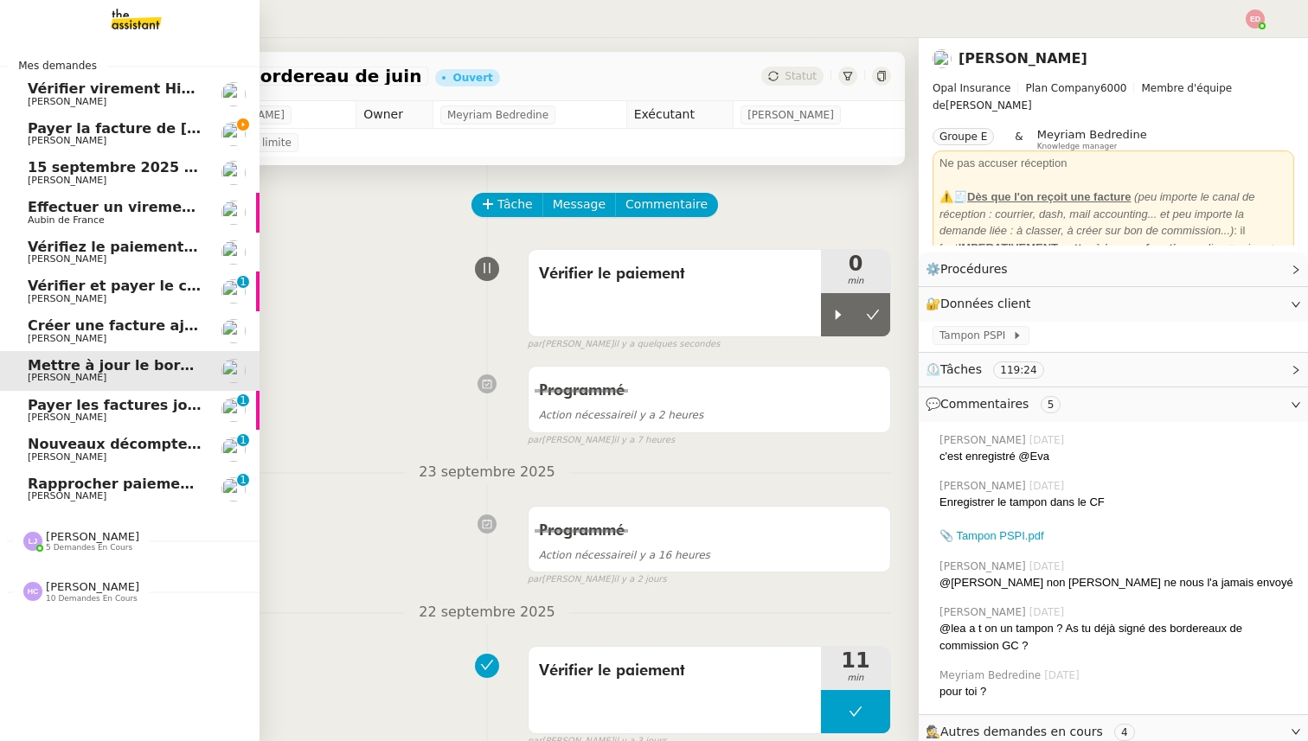
click at [84, 408] on span "Payer les factures jointes" at bounding box center [127, 405] width 198 height 16
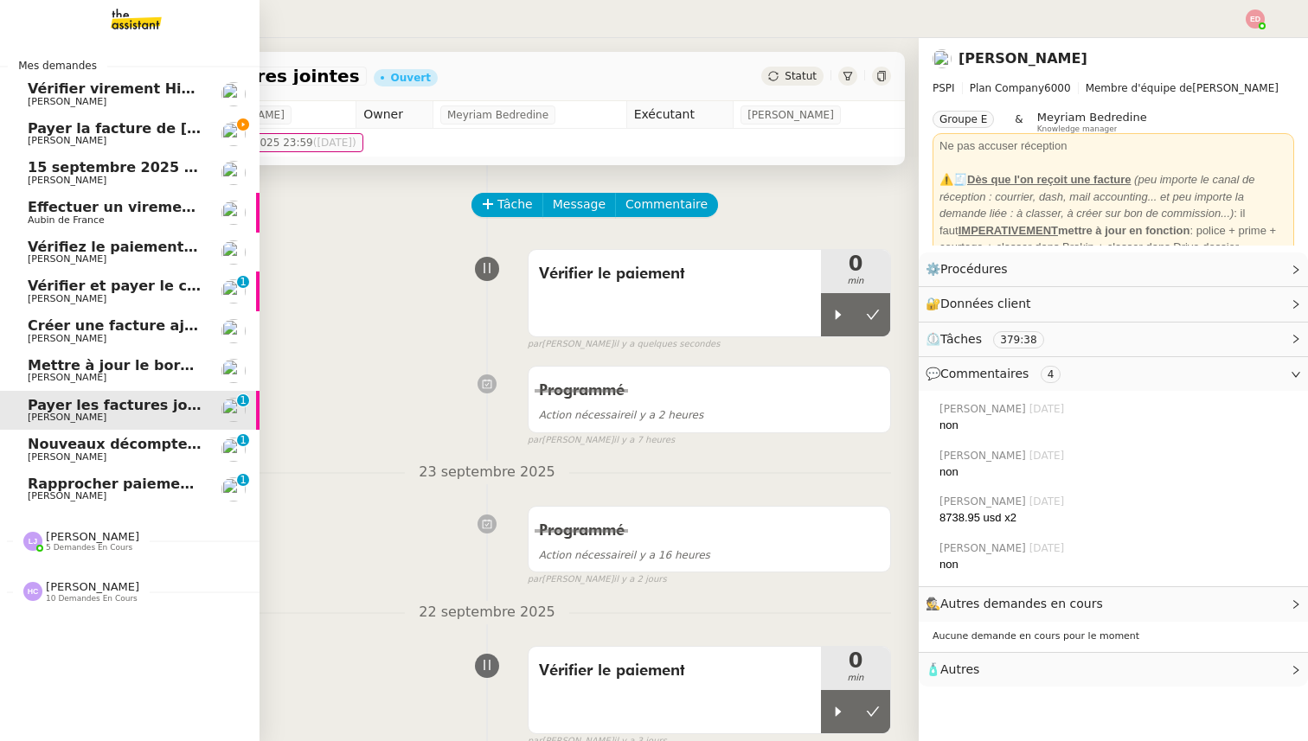
click at [97, 447] on span "Nouveaux décomptes de commissions" at bounding box center [176, 444] width 297 height 16
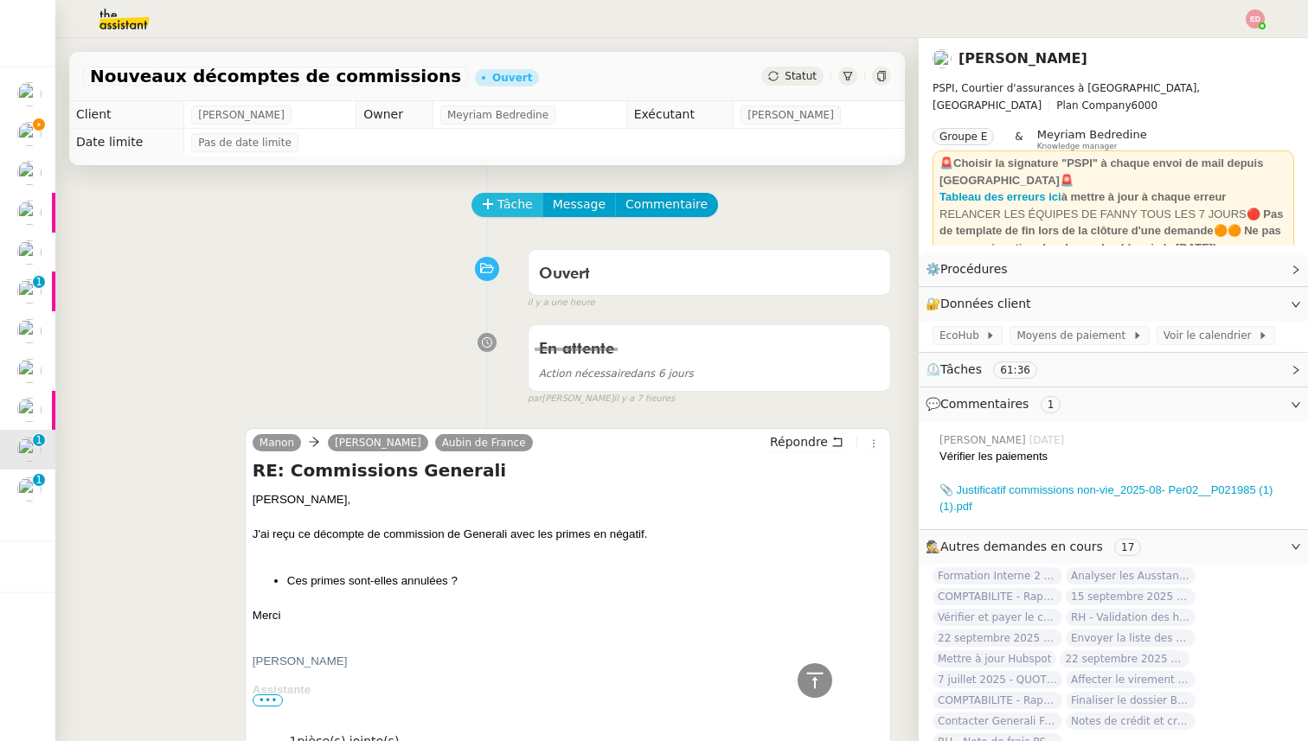
click at [497, 203] on button "Tâche" at bounding box center [507, 205] width 72 height 24
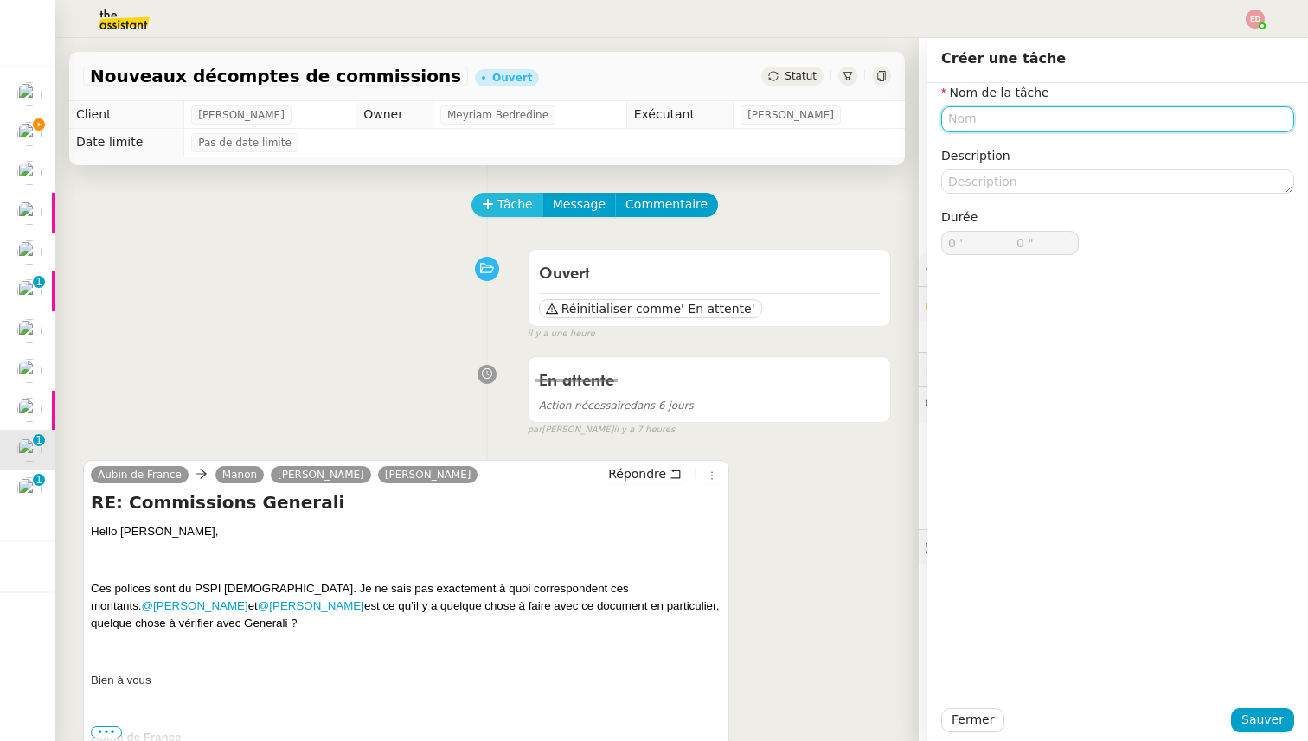
paste input "Vérifier le paiement"
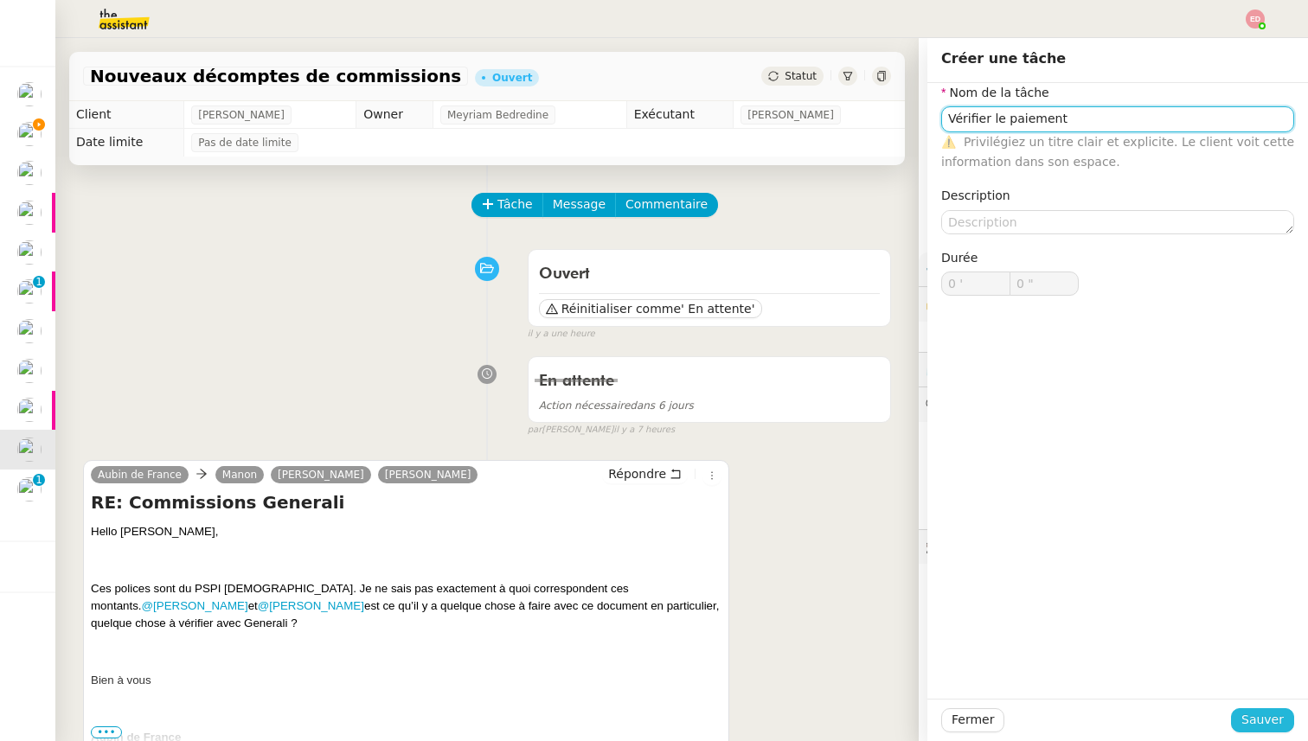
type input "Vérifier le paiement"
click at [1260, 728] on span "Sauver" at bounding box center [1262, 720] width 42 height 20
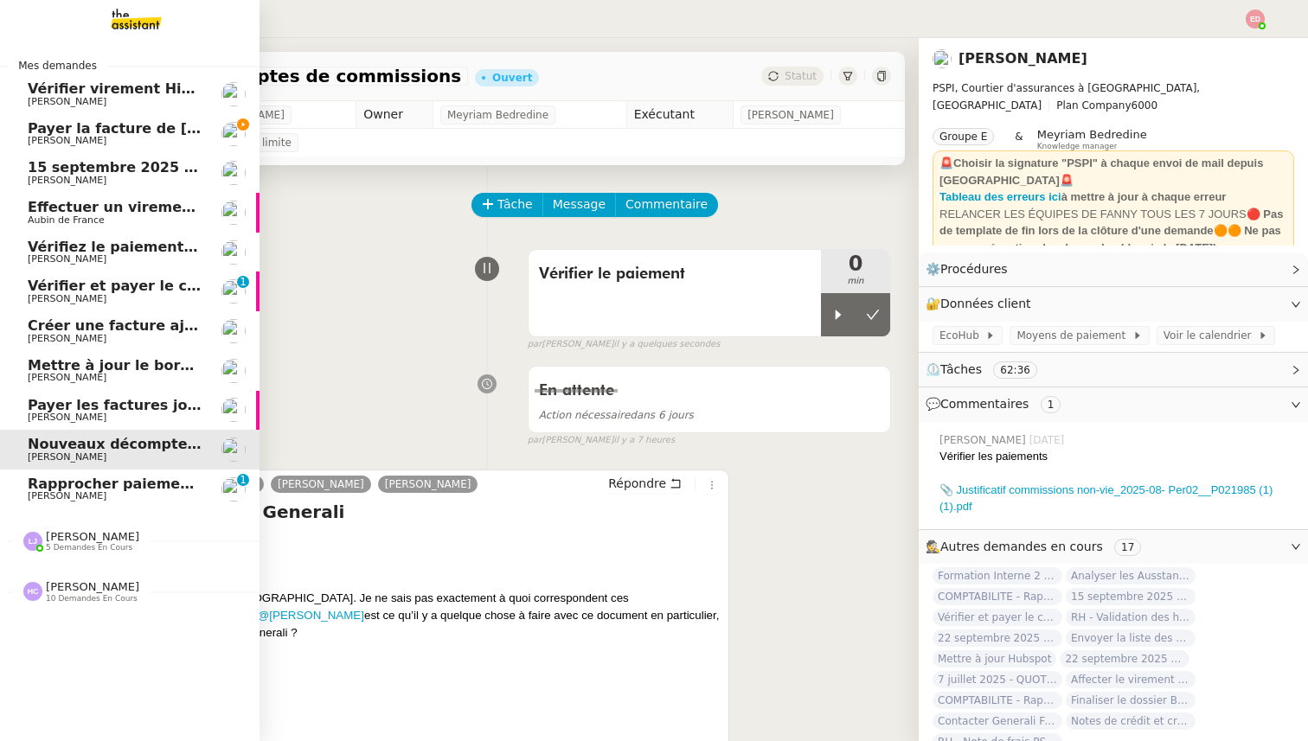
click at [40, 488] on span "Rapprocher paiements sur relevés bancaires" at bounding box center [202, 484] width 349 height 16
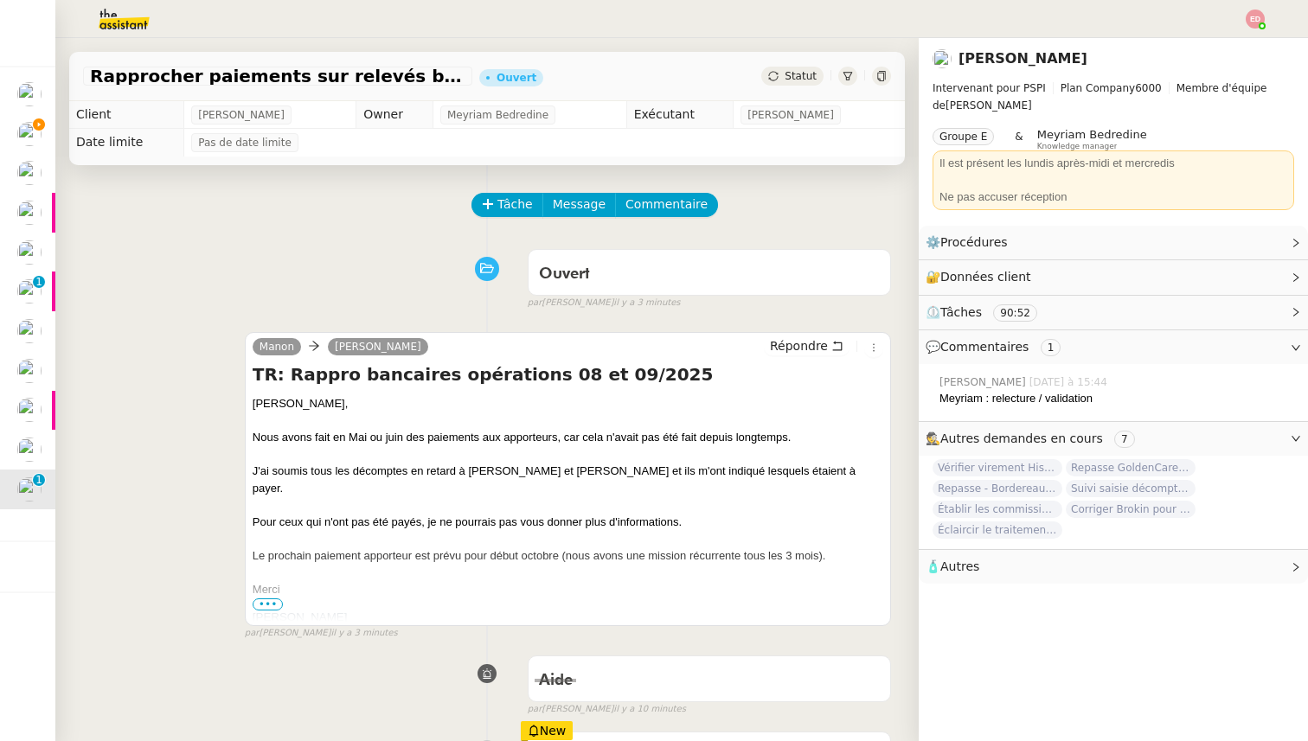
click at [792, 70] on span "Statut" at bounding box center [801, 76] width 32 height 12
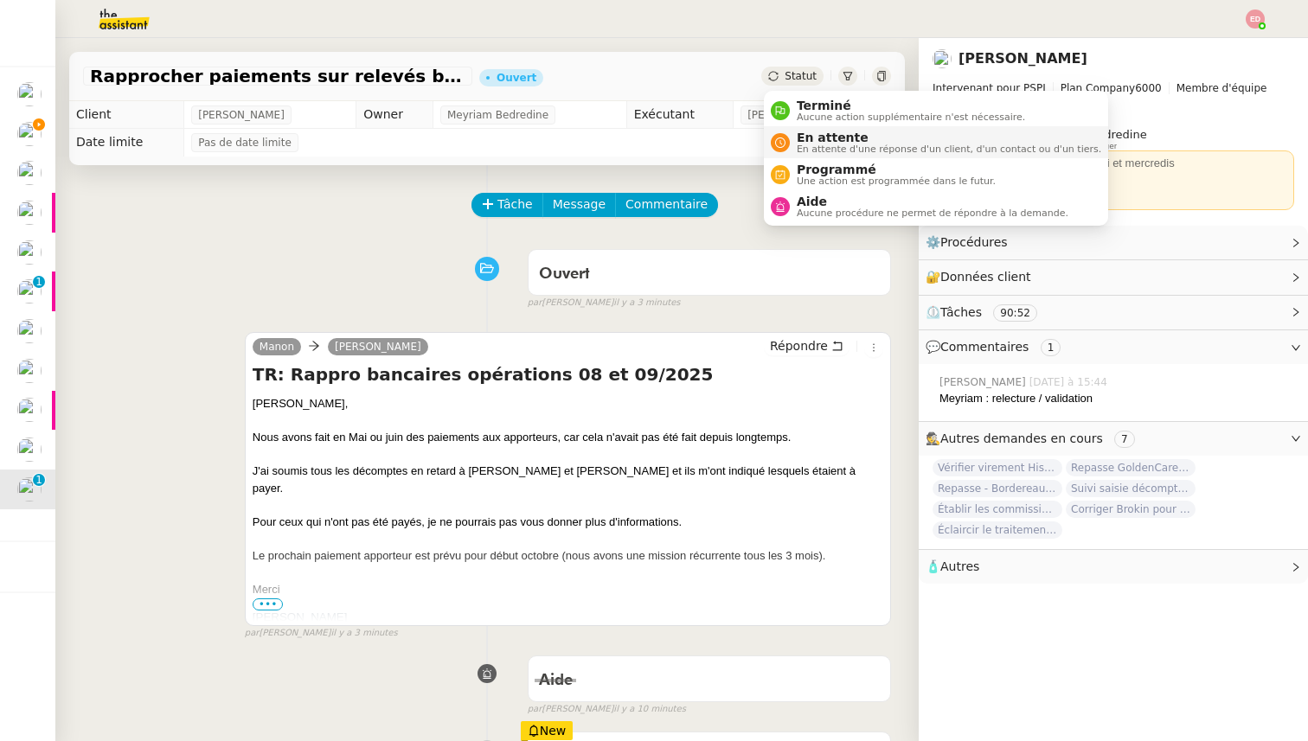
click at [839, 138] on span "En attente" at bounding box center [949, 138] width 304 height 14
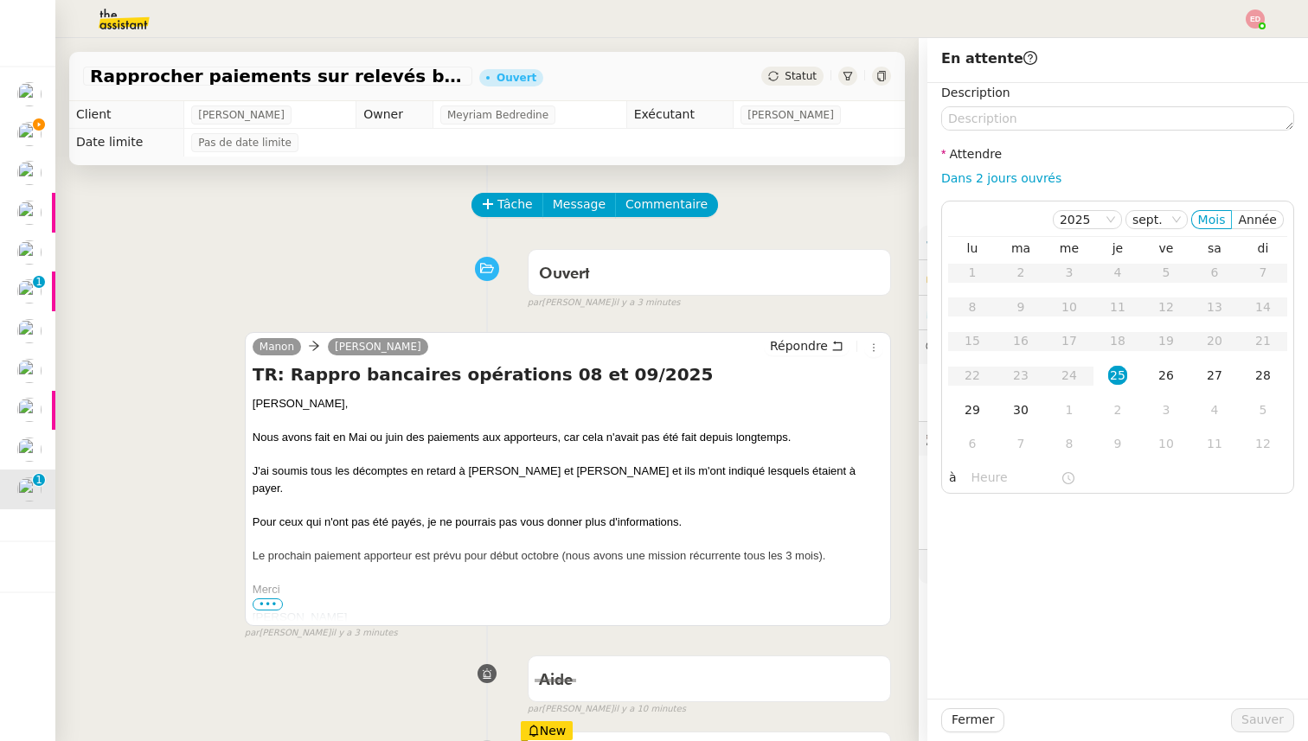
click at [1122, 409] on div "2" at bounding box center [1117, 410] width 19 height 19
click at [1254, 723] on span "Sauver" at bounding box center [1262, 720] width 42 height 20
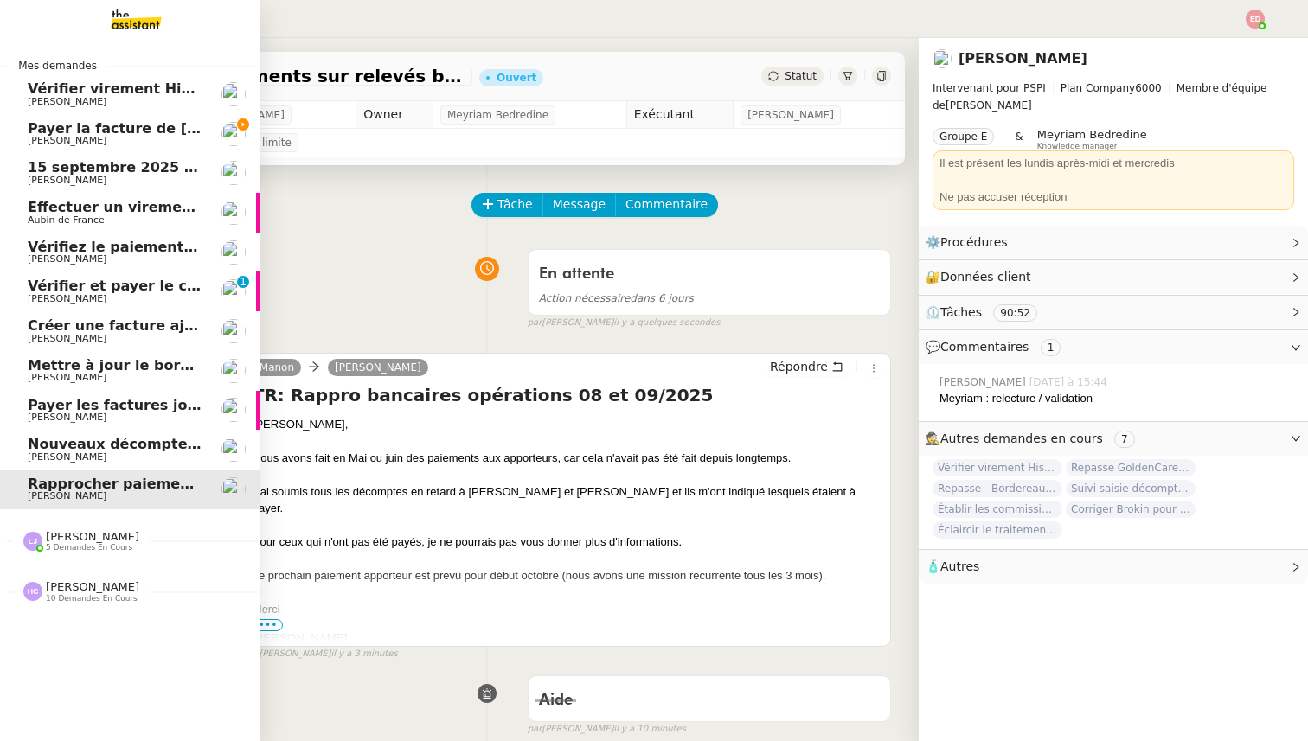
click at [42, 131] on span "Payer la facture de [PERSON_NAME]" at bounding box center [168, 128] width 281 height 16
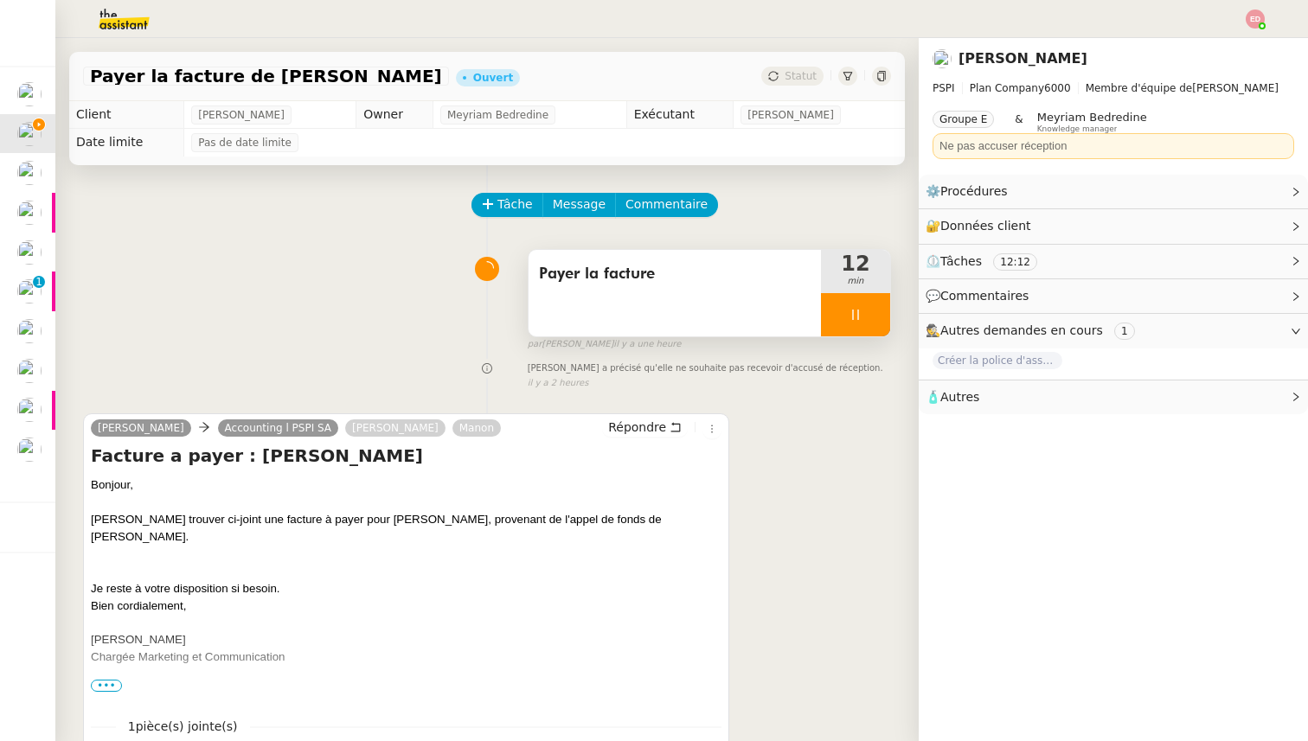
click at [879, 320] on div at bounding box center [855, 314] width 69 height 43
click at [879, 320] on icon at bounding box center [873, 315] width 14 height 14
click at [39, 176] on img at bounding box center [29, 173] width 24 height 24
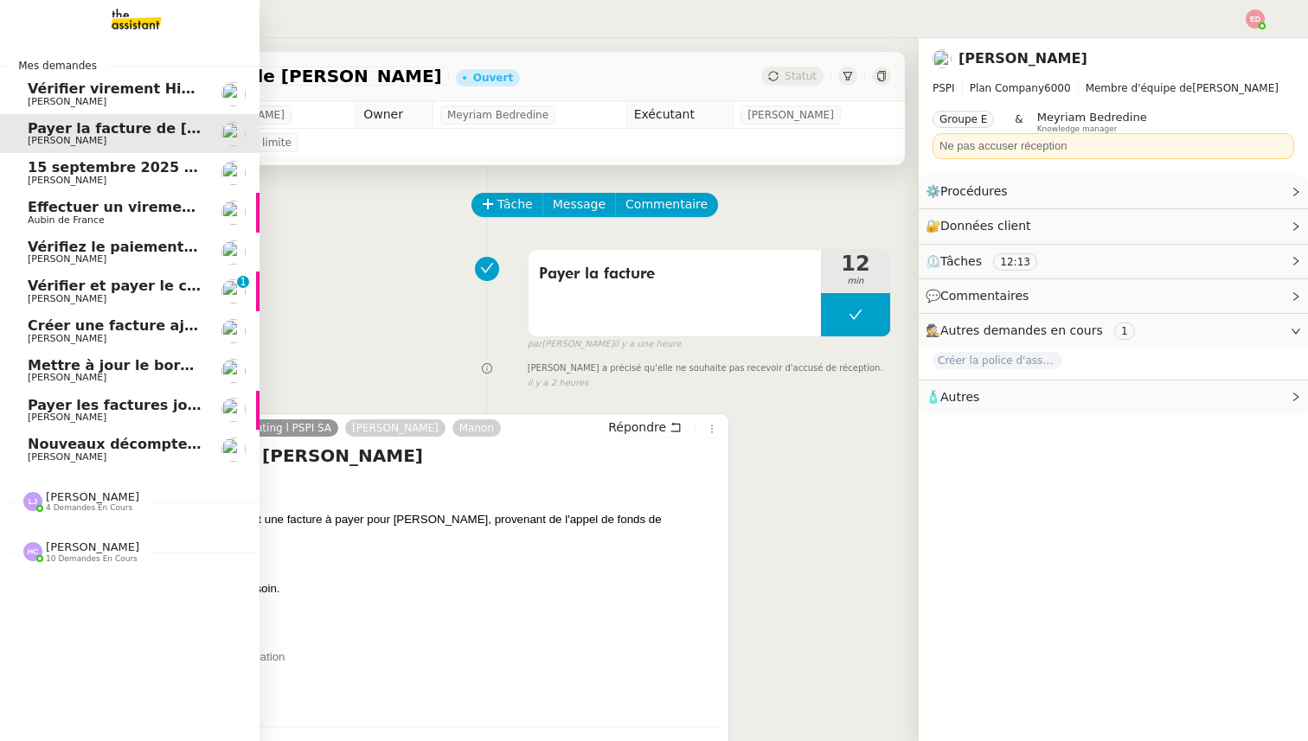
click at [39, 176] on span "[PERSON_NAME]" at bounding box center [67, 180] width 79 height 11
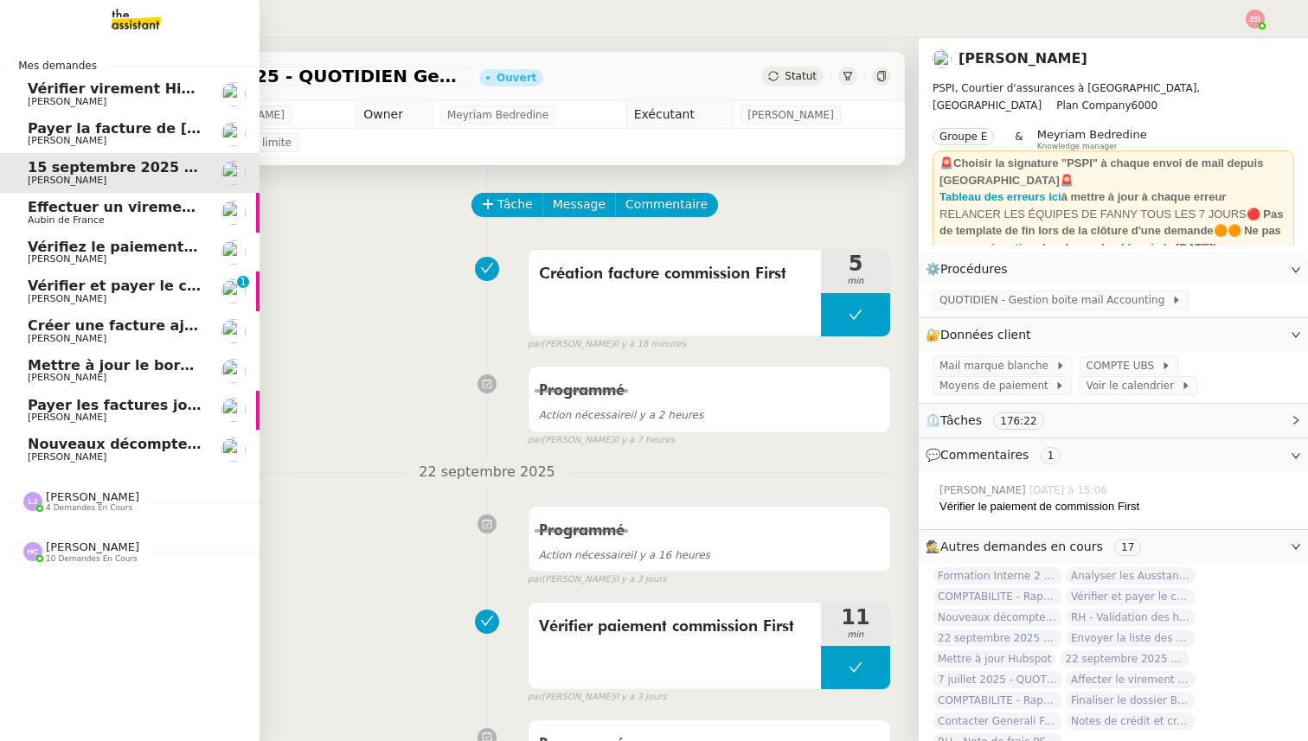
click at [98, 209] on span "Effectuer un virement urgent" at bounding box center [142, 207] width 228 height 16
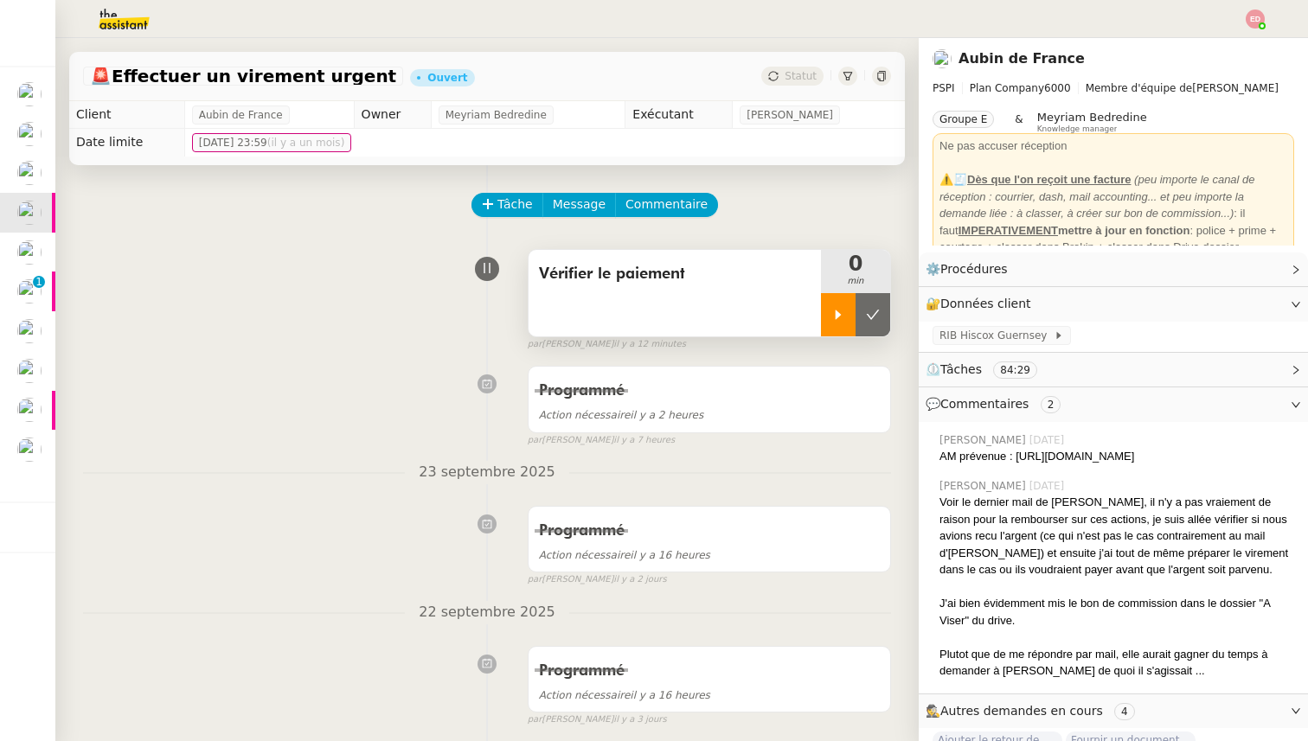
click at [836, 313] on icon at bounding box center [839, 315] width 6 height 10
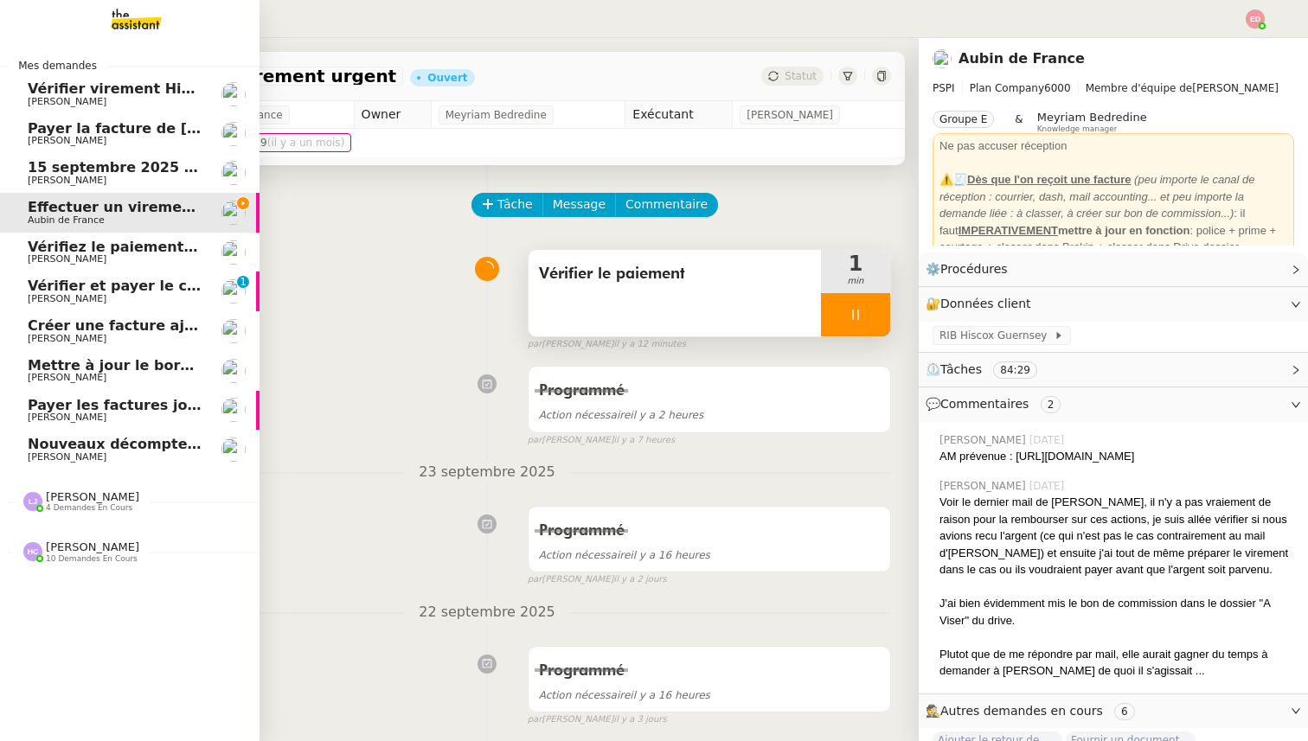
click at [84, 135] on span "Payer la facture de [PERSON_NAME]" at bounding box center [168, 128] width 281 height 16
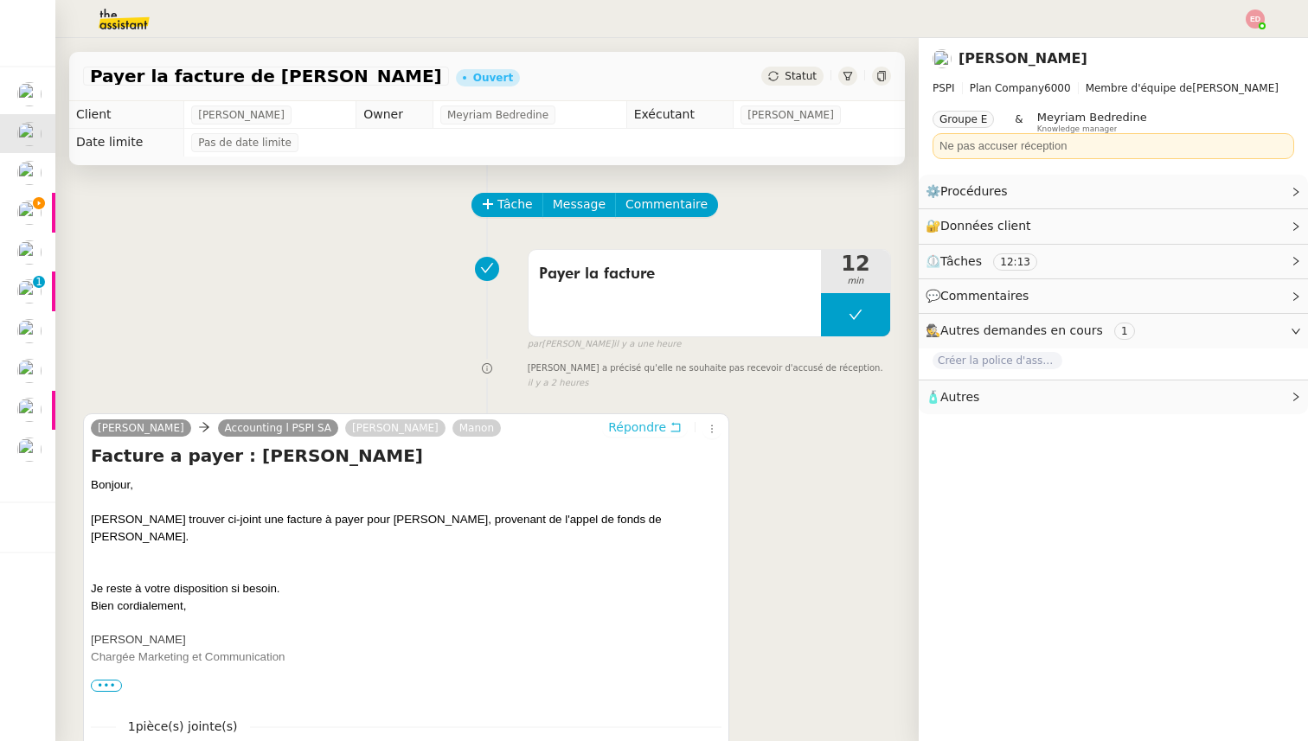
click at [637, 431] on span "Répondre" at bounding box center [637, 427] width 58 height 17
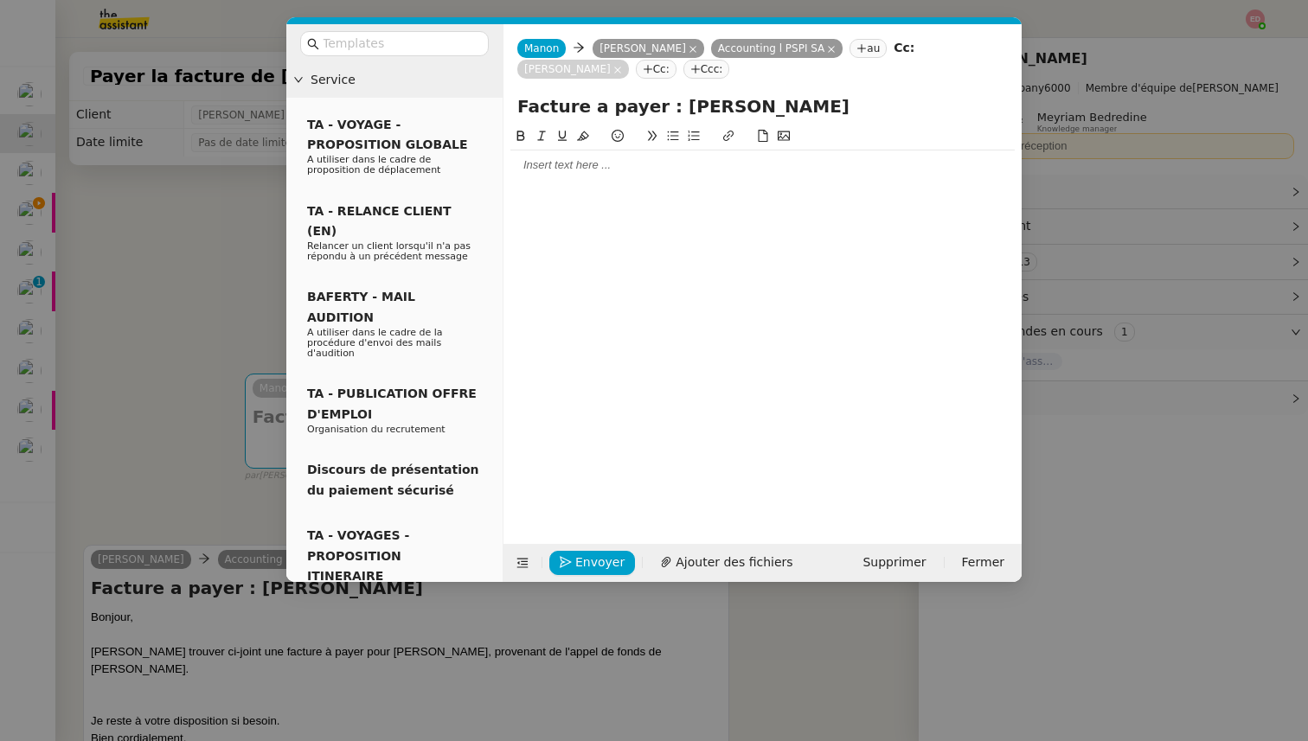
click at [211, 635] on nz-modal-container "Service TA - VOYAGE - PROPOSITION GLOBALE A utiliser dans le cadre de propositi…" at bounding box center [654, 370] width 1308 height 741
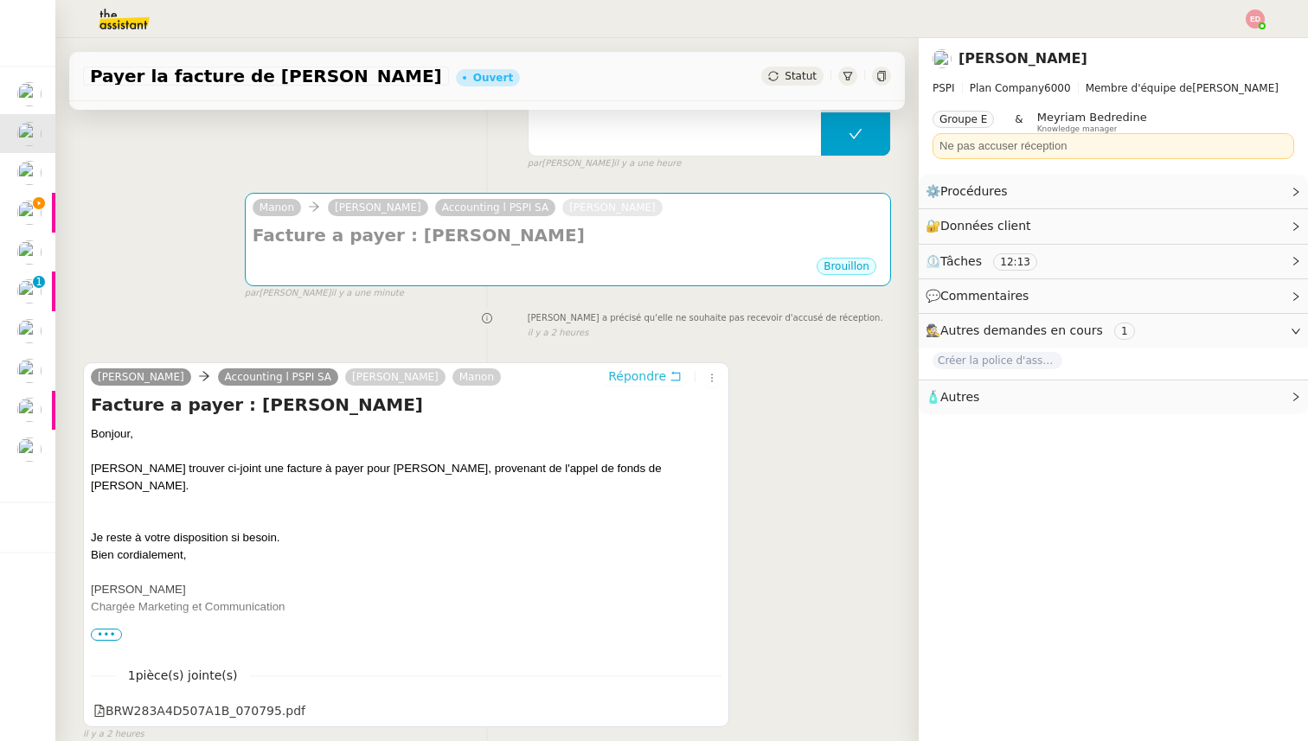
scroll to position [183, 0]
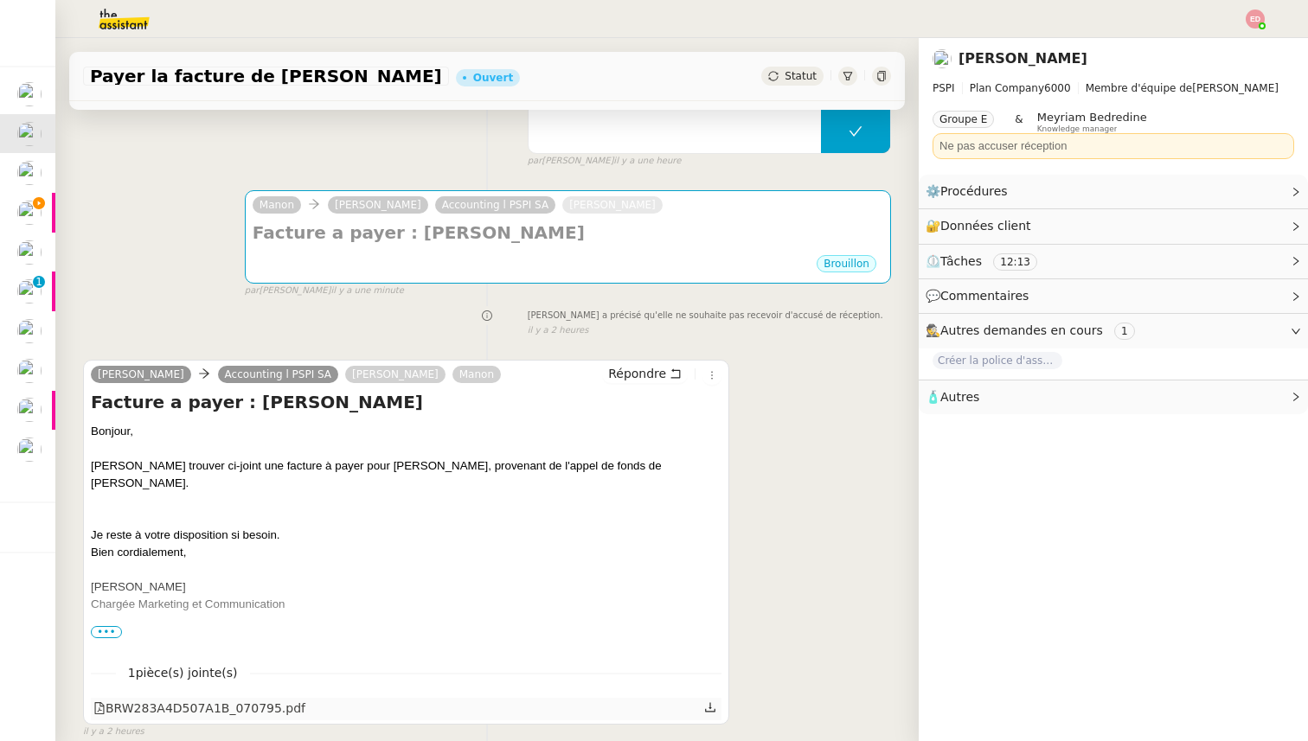
click at [183, 707] on div "BRW283A4D507A1B_070795.pdf" at bounding box center [199, 709] width 212 height 20
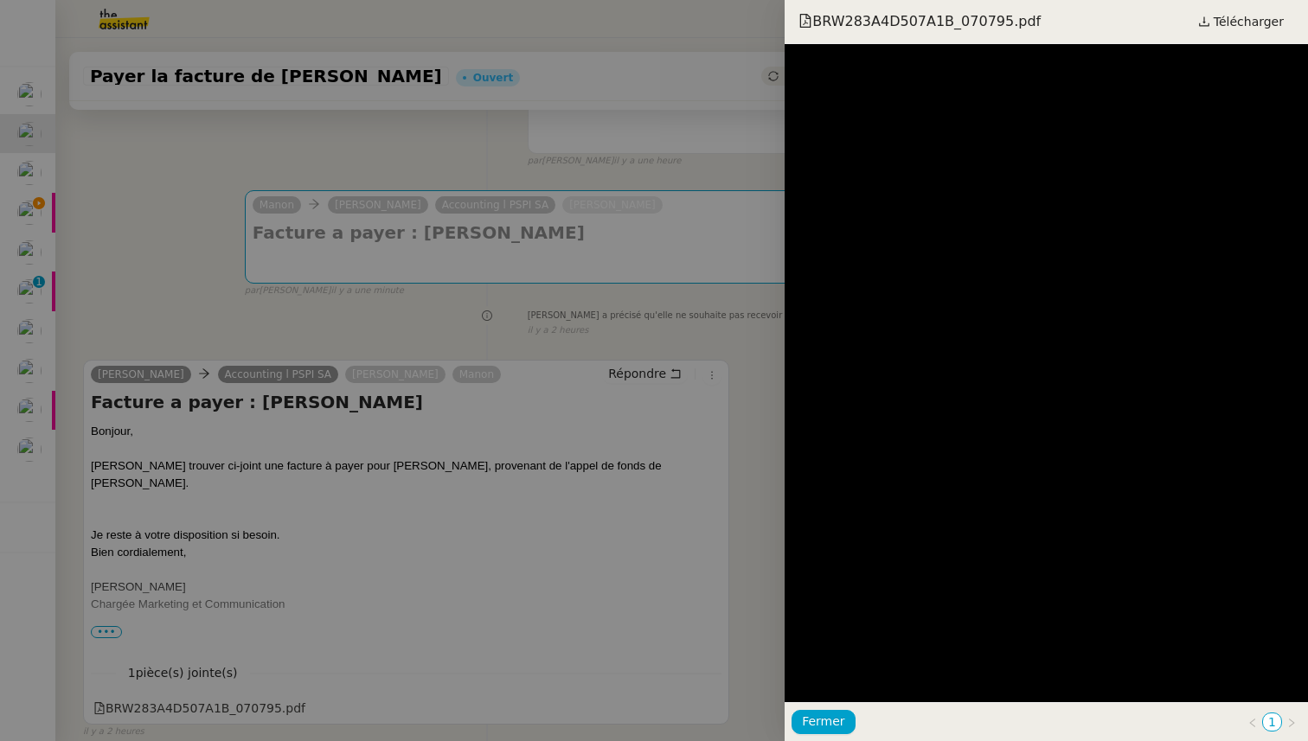
click at [10, 740] on div at bounding box center [654, 370] width 1308 height 741
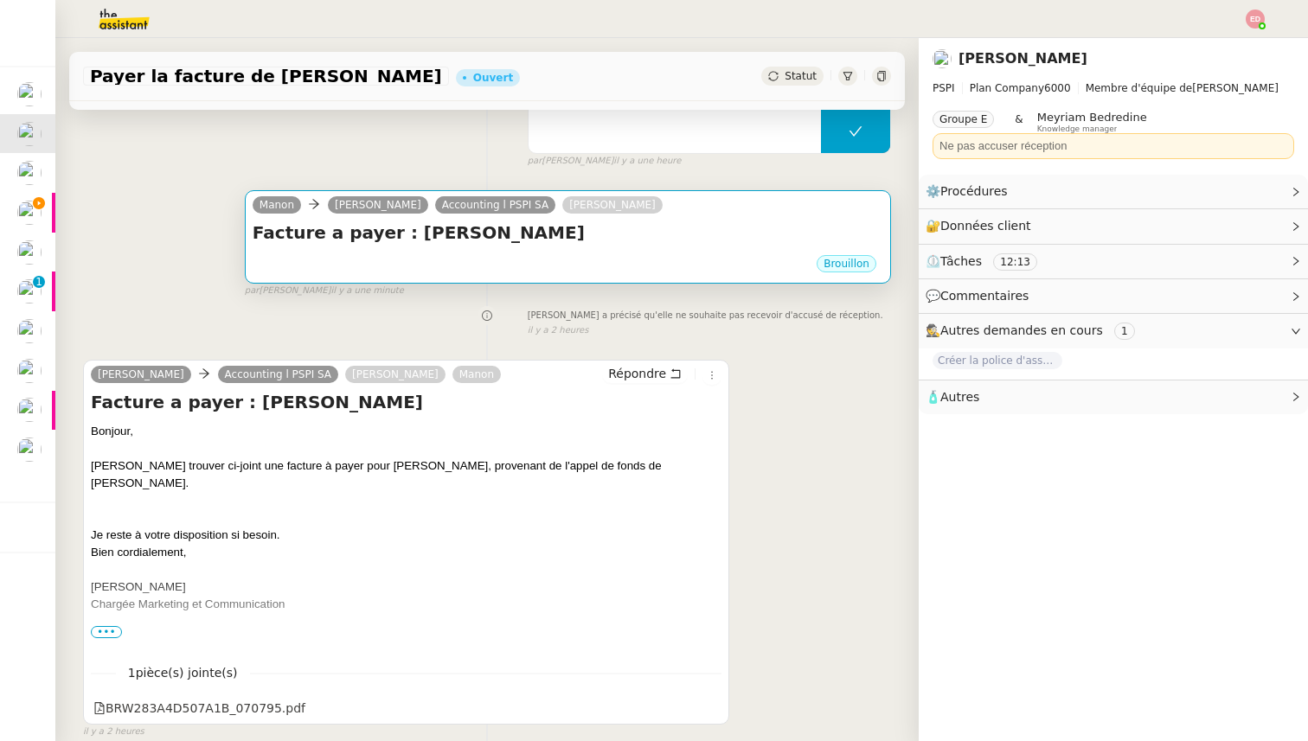
click at [318, 277] on div "Brouillon" at bounding box center [568, 266] width 631 height 26
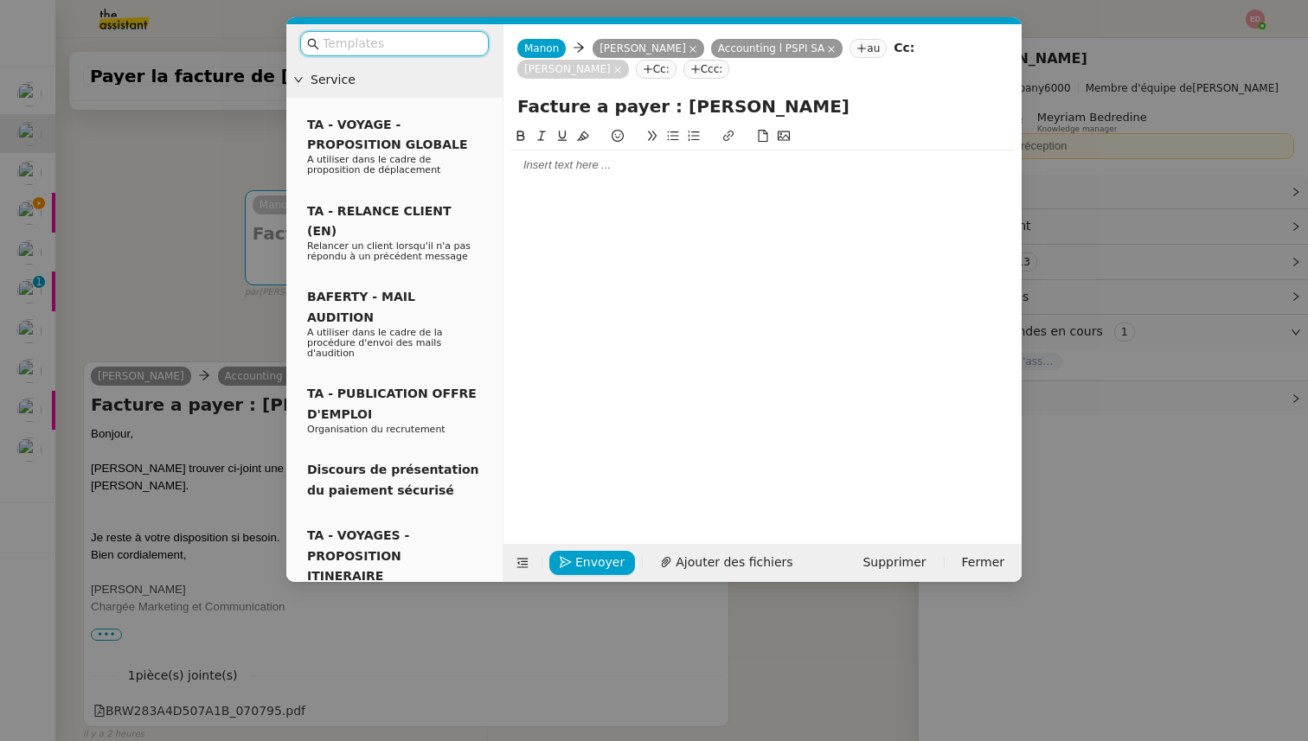
click at [549, 161] on div at bounding box center [762, 165] width 504 height 16
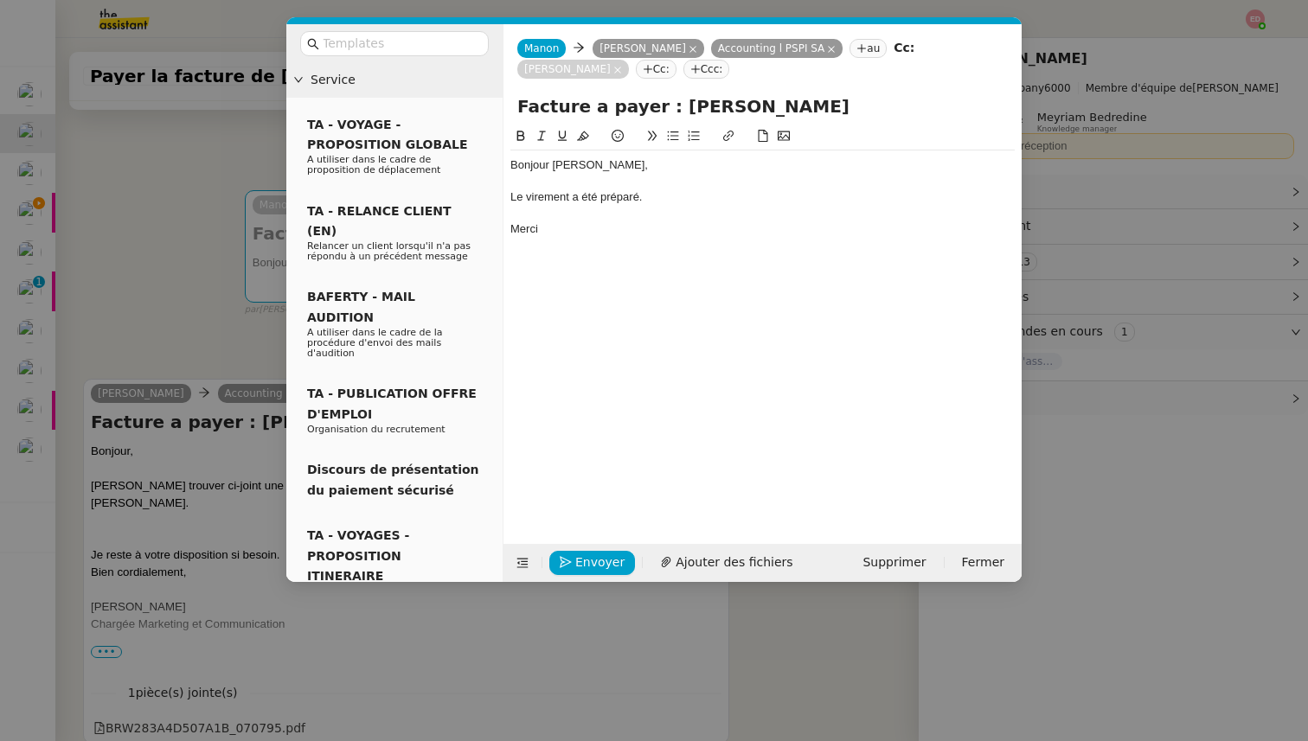
click at [566, 170] on div "Bonjour rebecca," at bounding box center [762, 165] width 504 height 16
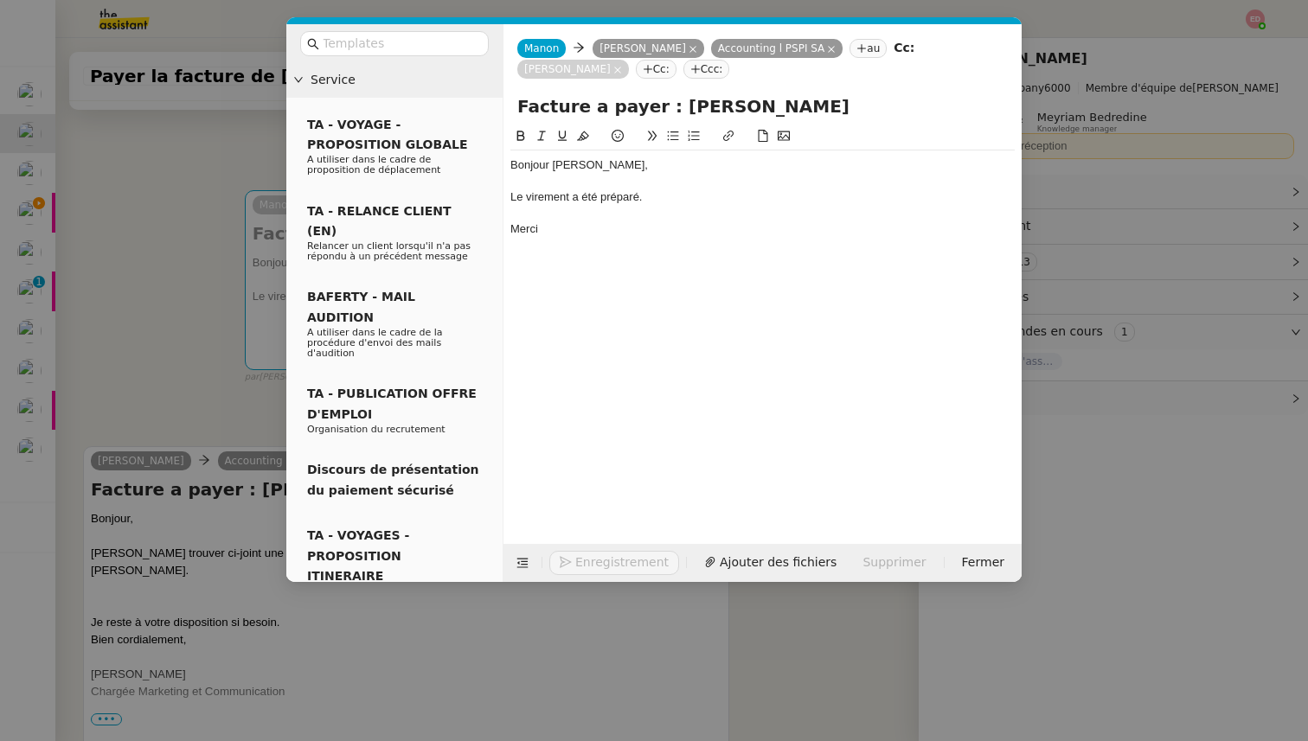
click at [0, 0] on lt-span "Rebecca" at bounding box center [0, 0] width 0 height 0
click at [577, 566] on span "Envoyer" at bounding box center [599, 563] width 49 height 20
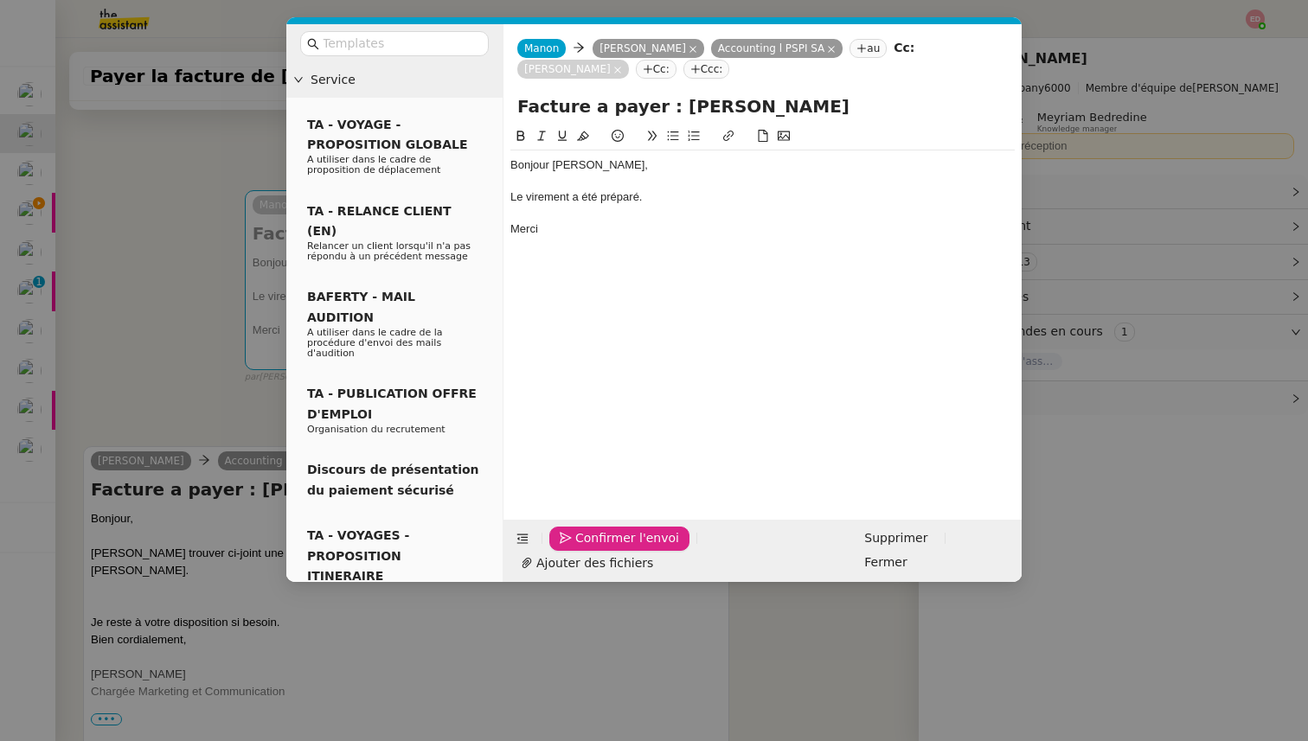
click at [577, 548] on span "Confirmer l'envoi" at bounding box center [627, 539] width 104 height 20
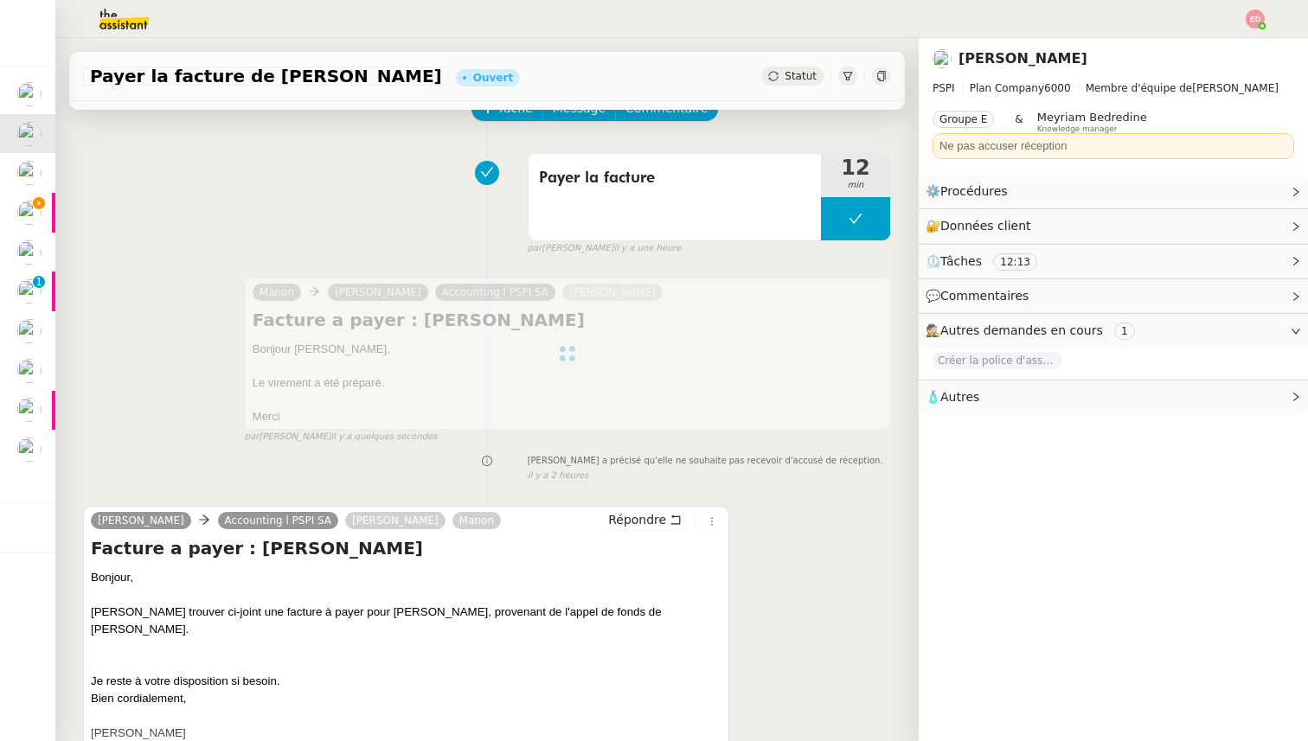
scroll to position [0, 0]
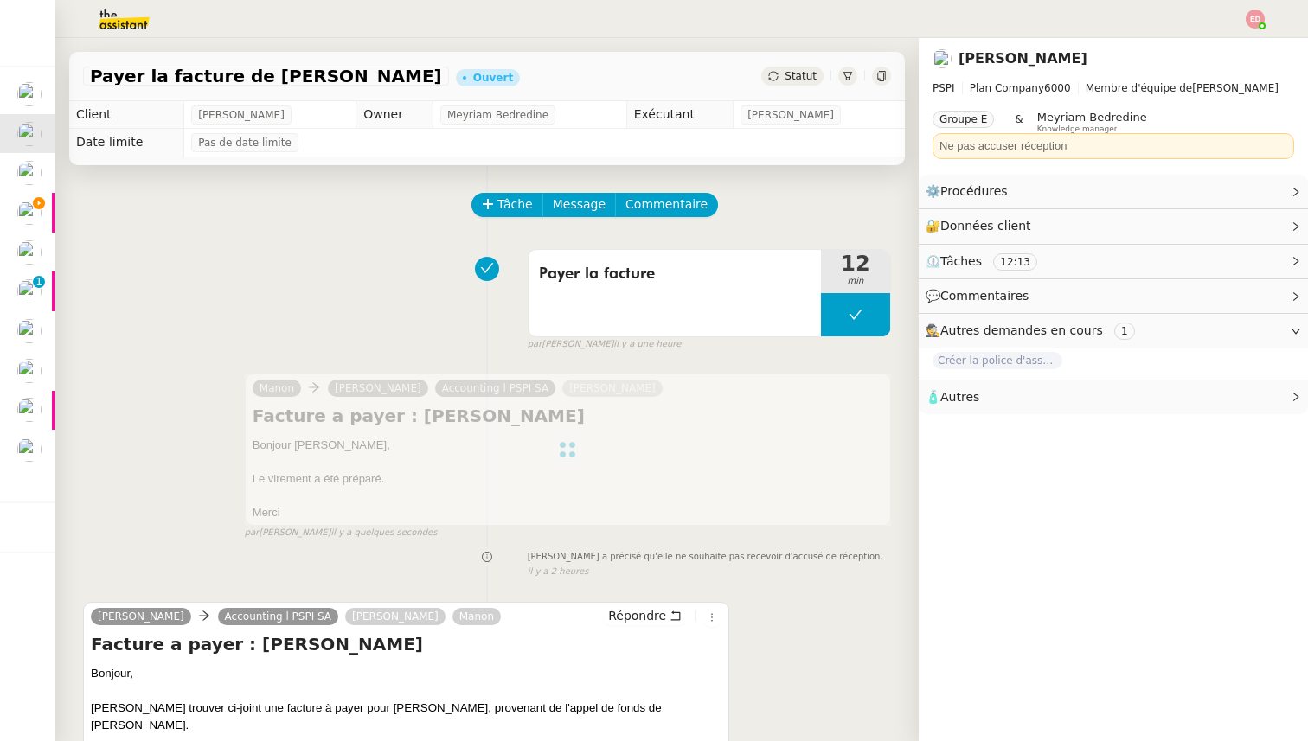
click at [798, 65] on div "Payer la facture de Laure de Marignac Ouvert Statut" at bounding box center [487, 76] width 836 height 49
click at [798, 73] on span "Statut" at bounding box center [801, 76] width 32 height 12
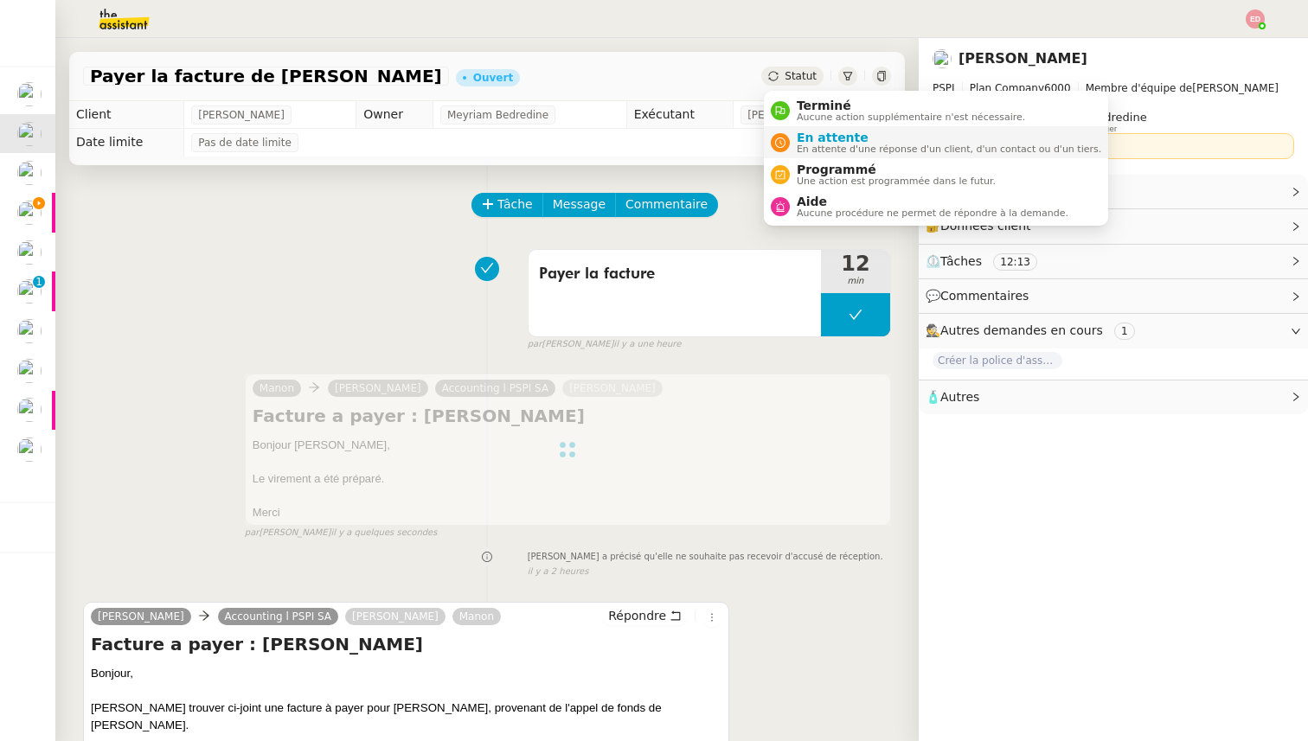
click at [820, 141] on span "En attente" at bounding box center [949, 138] width 304 height 14
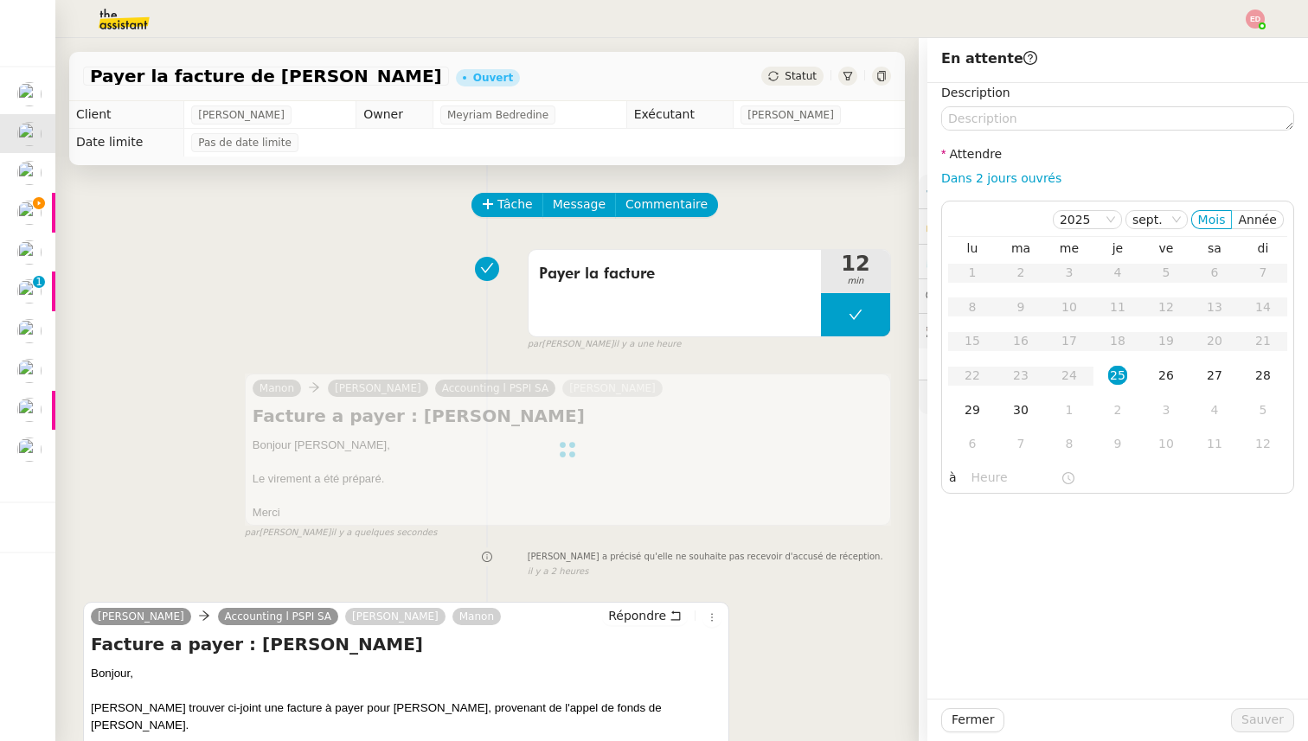
click at [1119, 403] on div "2" at bounding box center [1117, 410] width 19 height 19
click at [790, 79] on span "Statut" at bounding box center [801, 76] width 32 height 12
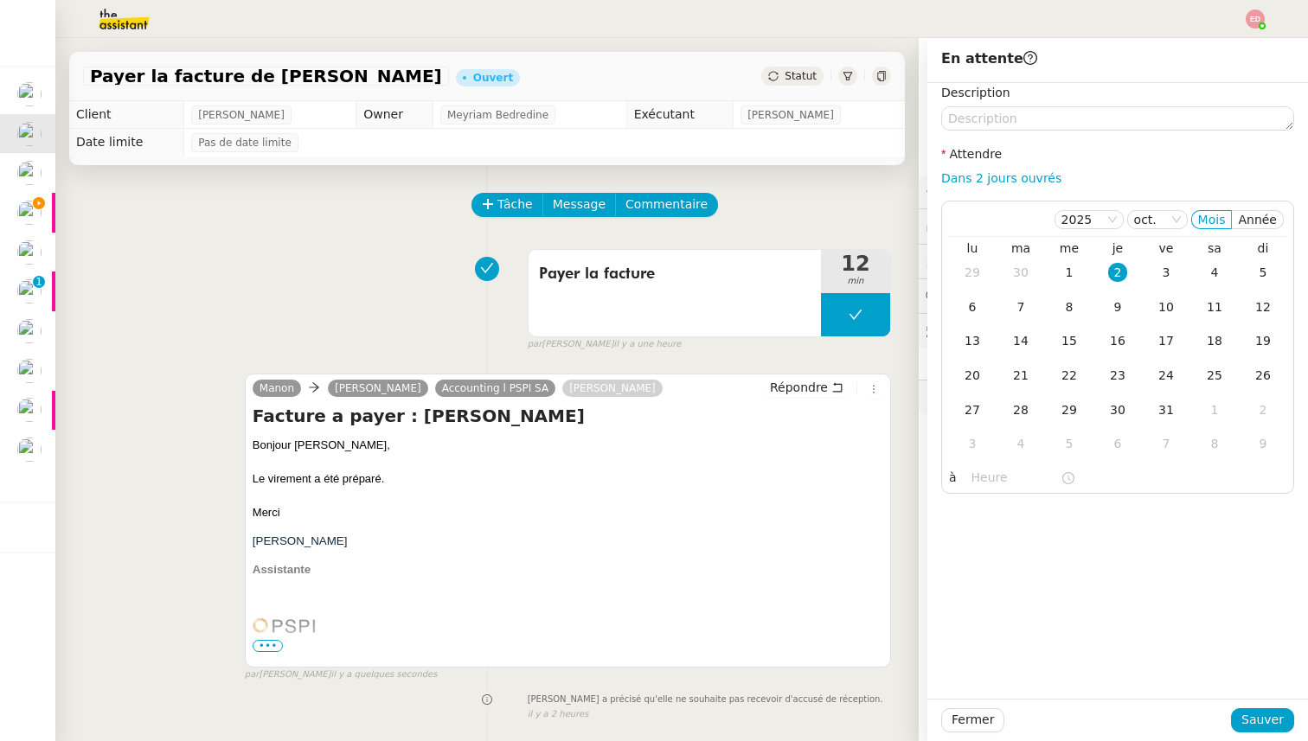
click at [861, 200] on div "Tâche Message Commentaire" at bounding box center [682, 214] width 418 height 42
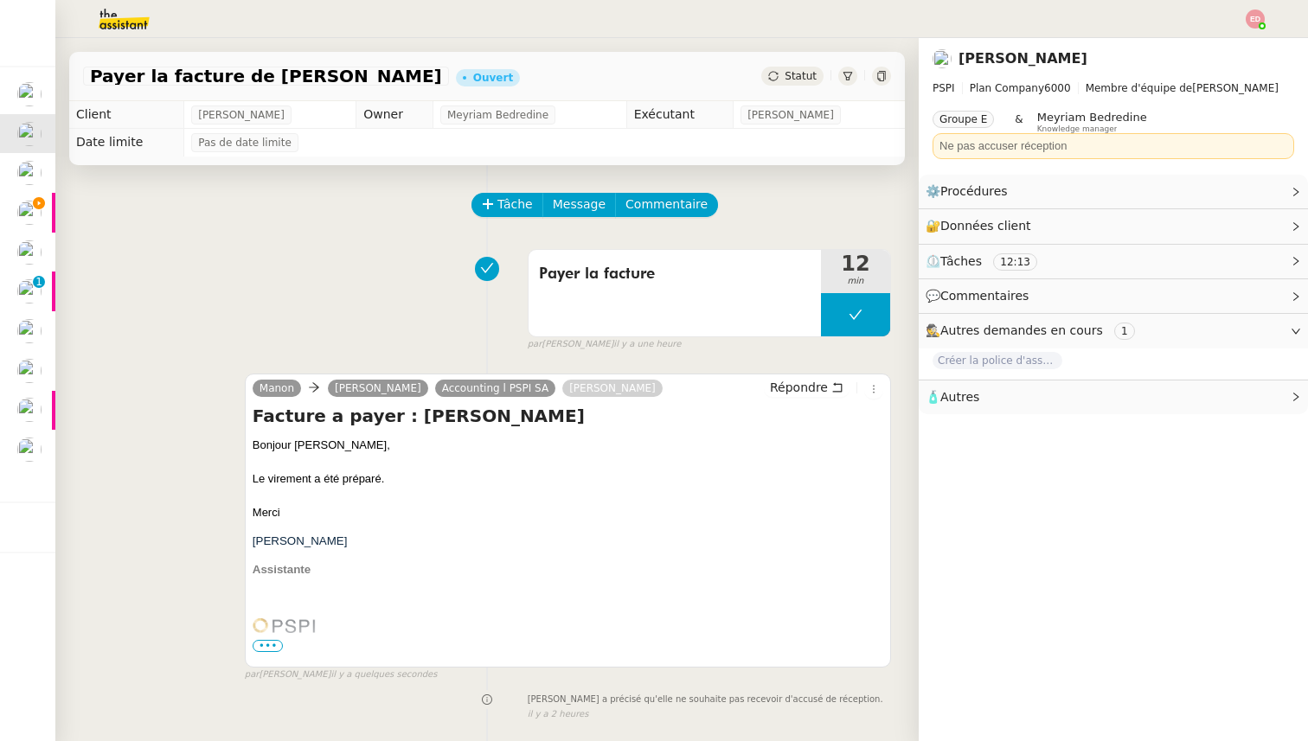
click at [819, 75] on div "Statut" at bounding box center [792, 76] width 62 height 19
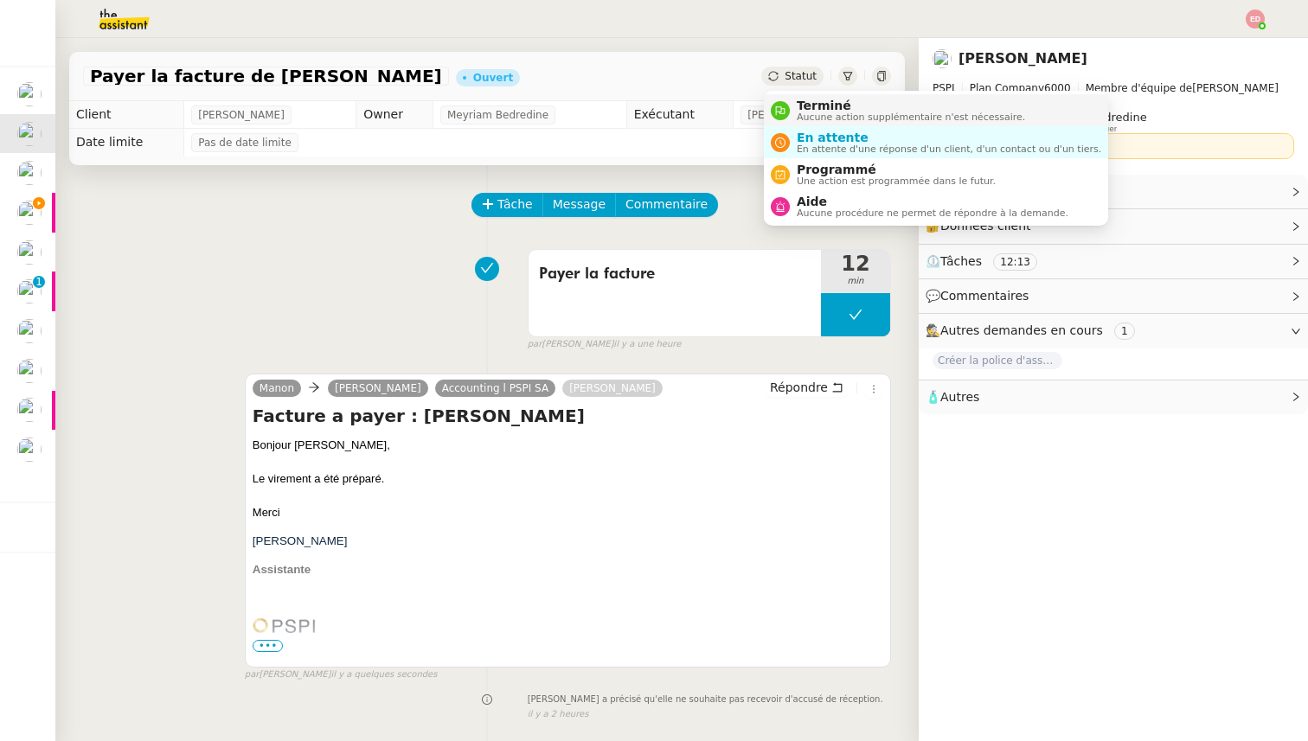
click at [830, 116] on span "Aucune action supplémentaire n'est nécessaire." at bounding box center [911, 117] width 228 height 10
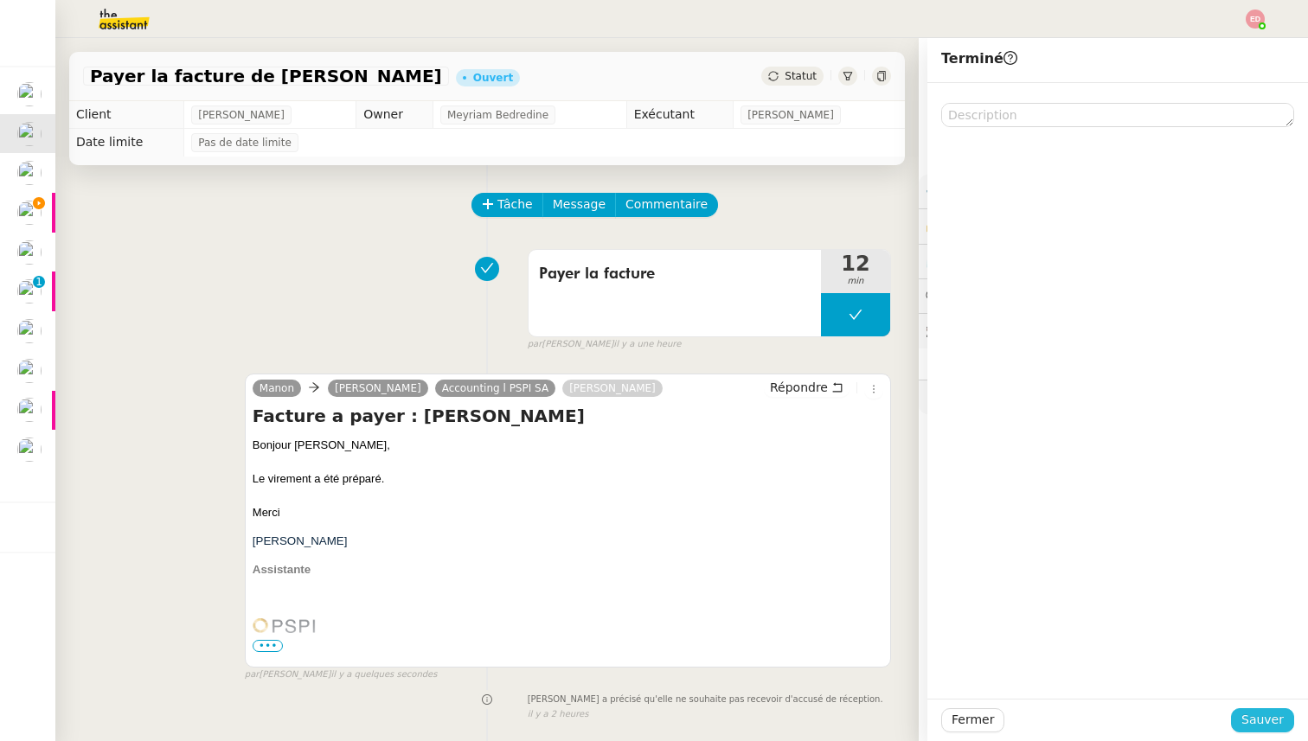
click at [1258, 717] on span "Sauver" at bounding box center [1262, 720] width 42 height 20
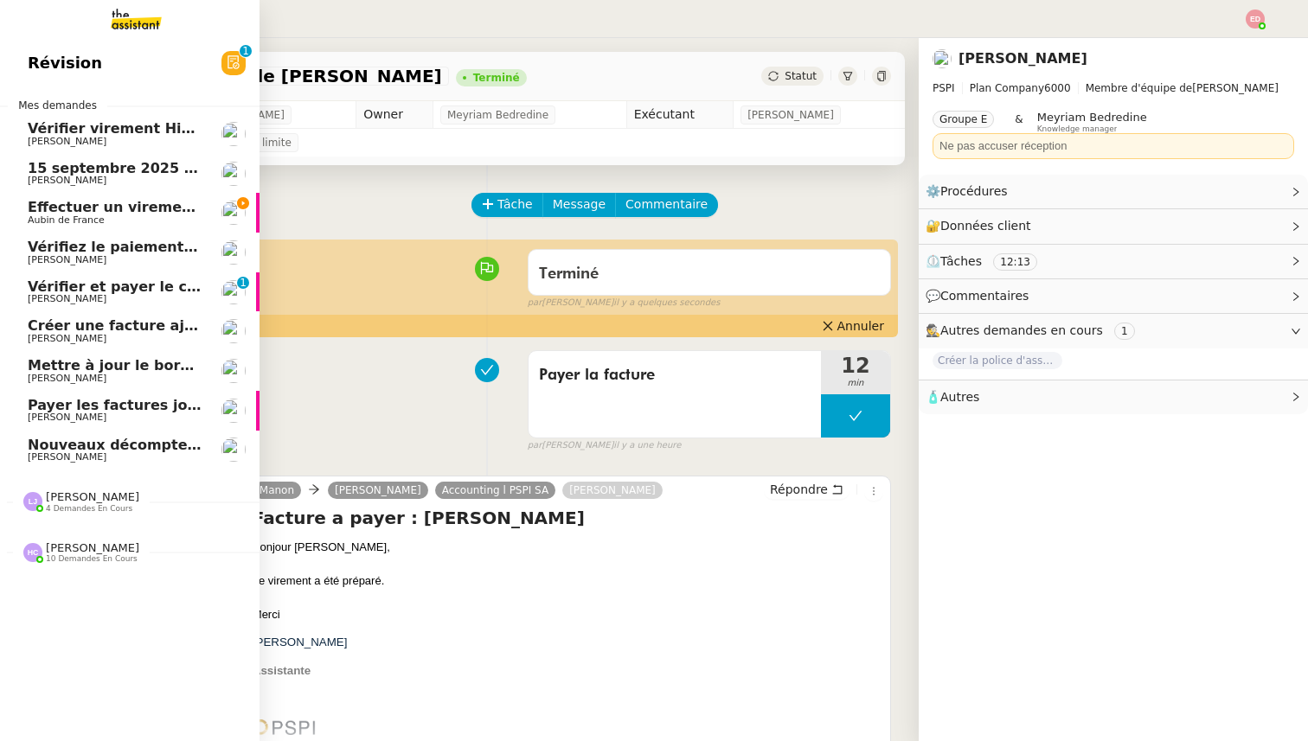
click at [42, 208] on link "Effectuer un virement urgent Aubin de France" at bounding box center [130, 213] width 260 height 40
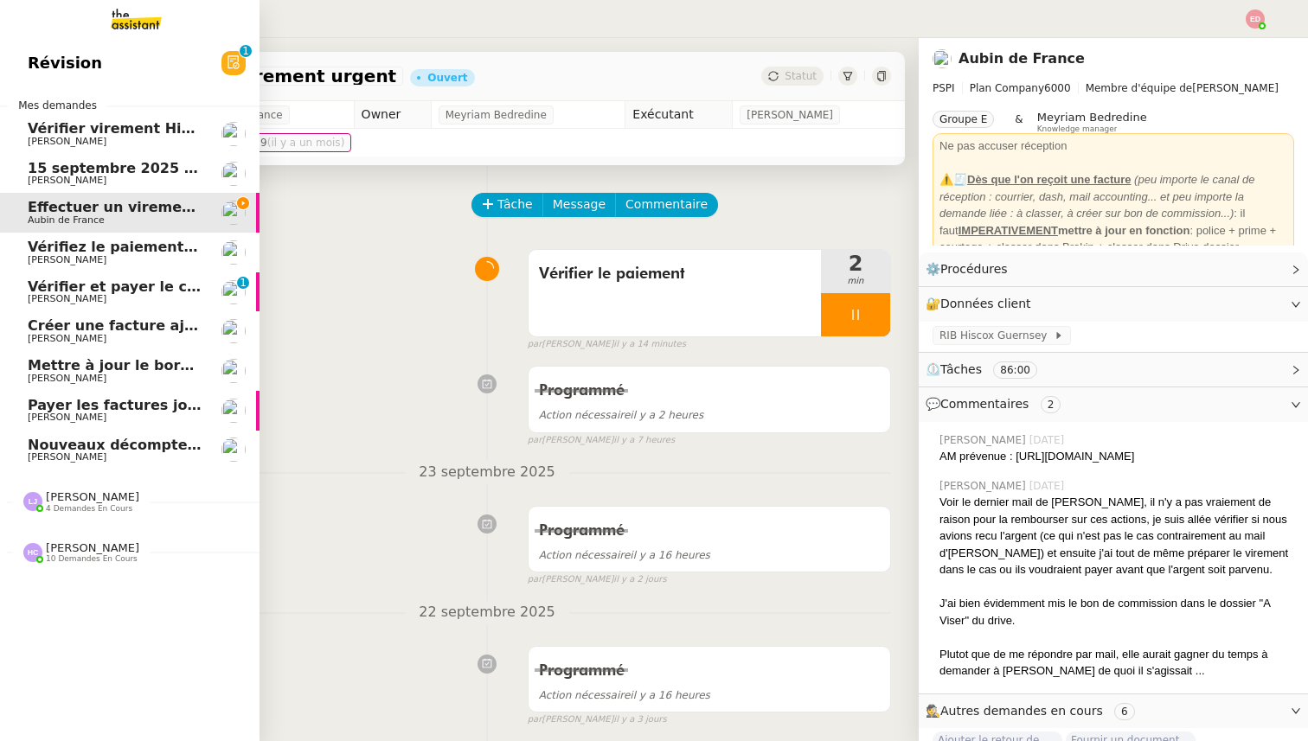
click at [71, 498] on span "[PERSON_NAME]" at bounding box center [92, 496] width 93 height 13
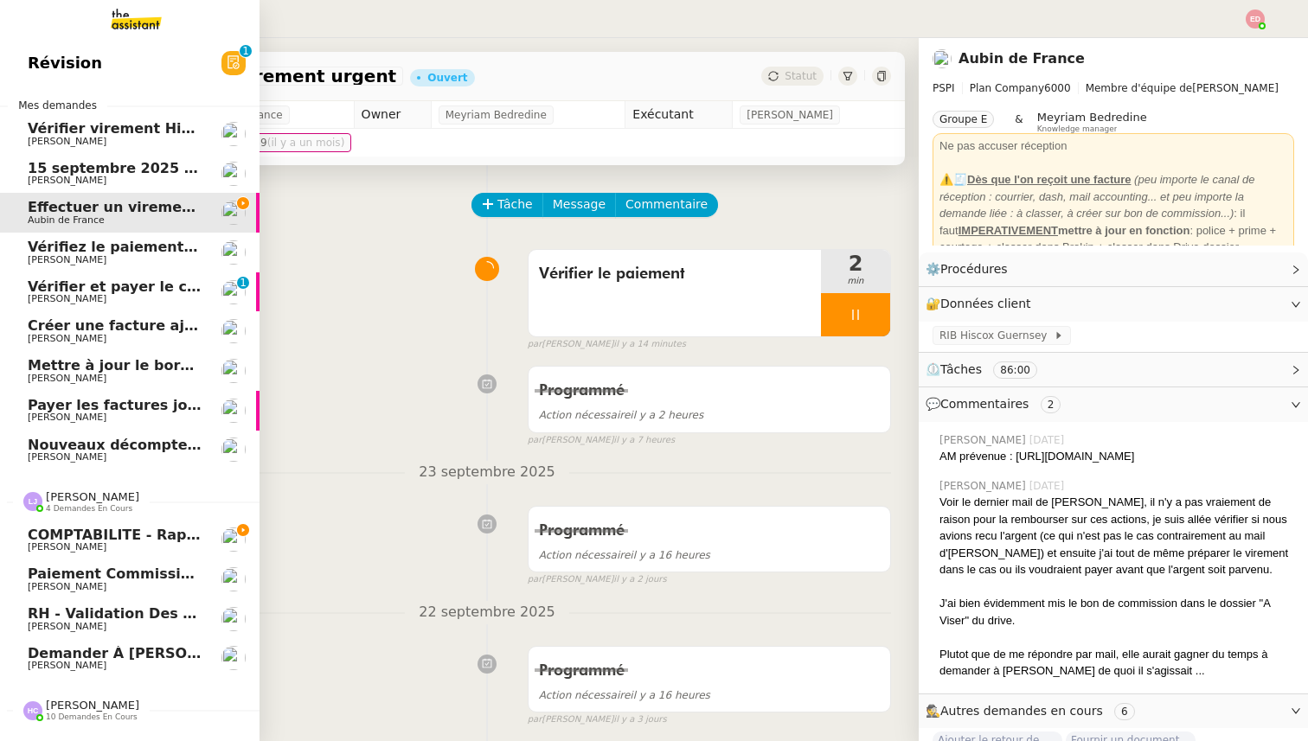
click at [80, 538] on span "COMPTABILITE - Rapprochement bancaire - 25 septembre 2025" at bounding box center [275, 535] width 495 height 16
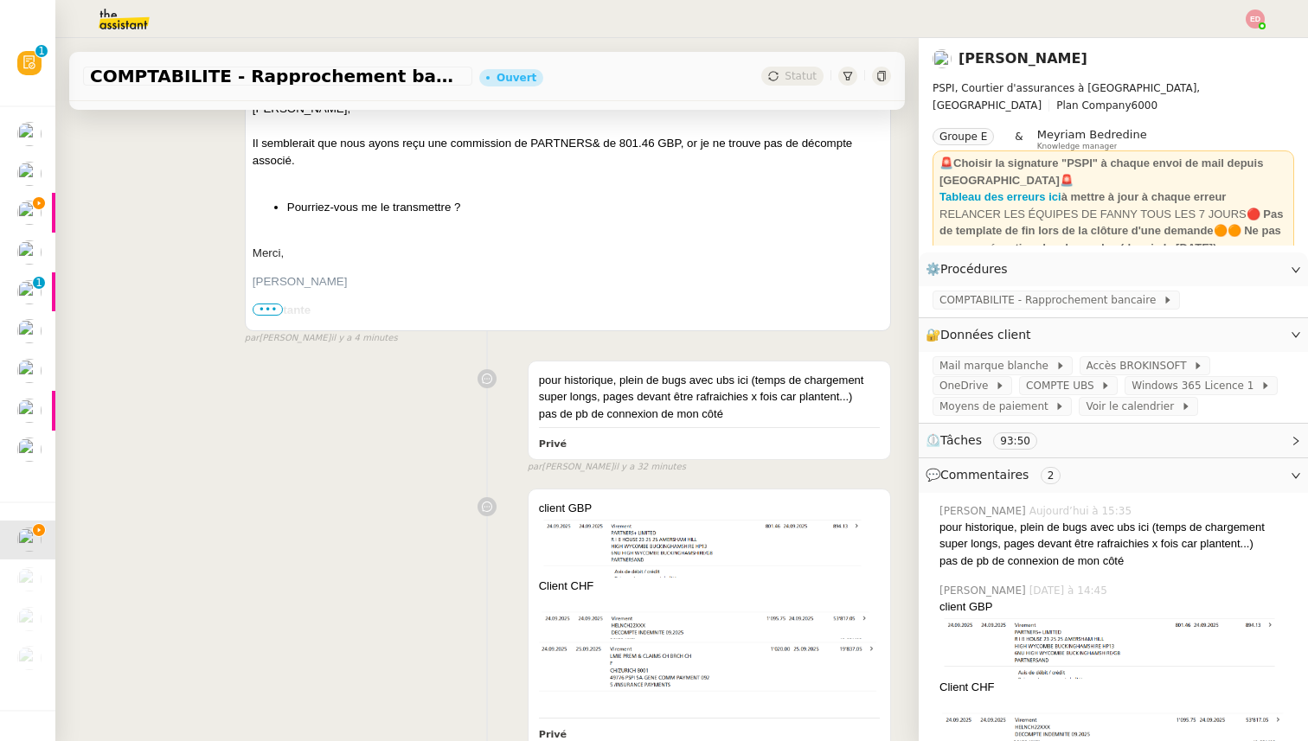
scroll to position [443, 0]
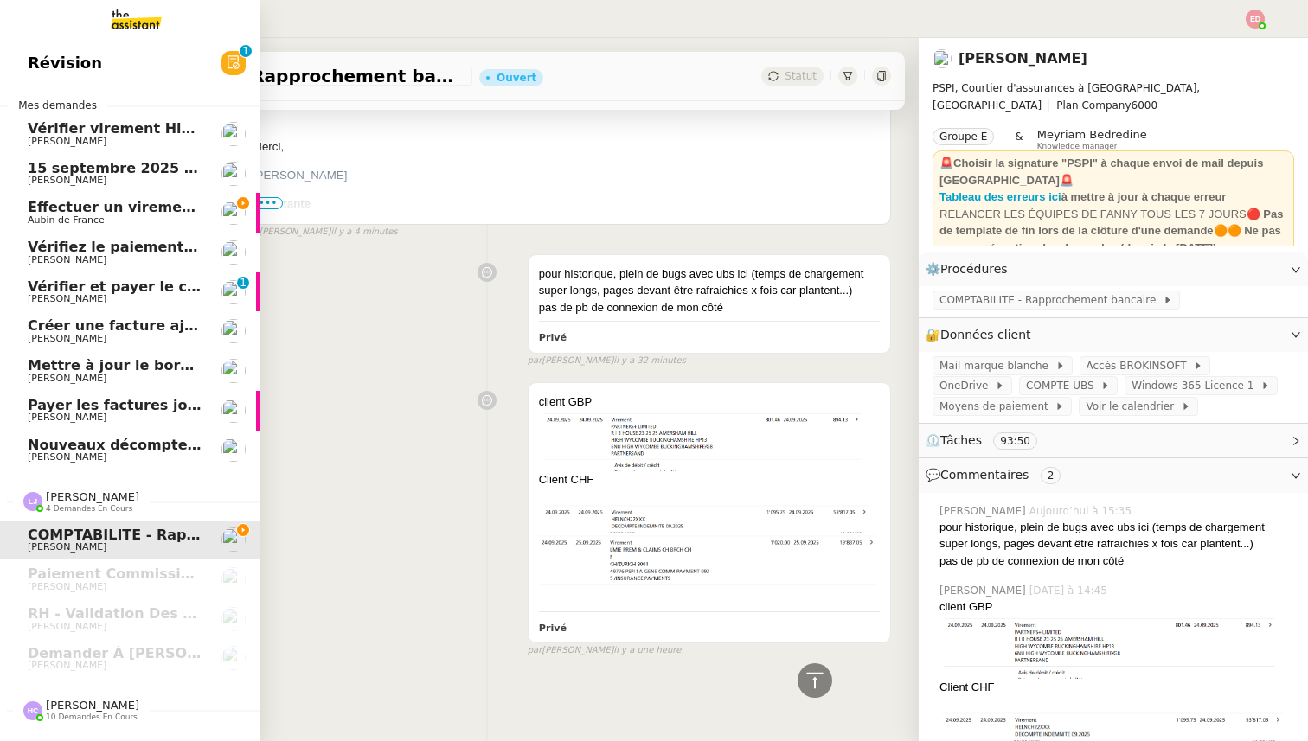
click at [69, 293] on span "Vérifier et payer le contrat" at bounding box center [132, 287] width 208 height 16
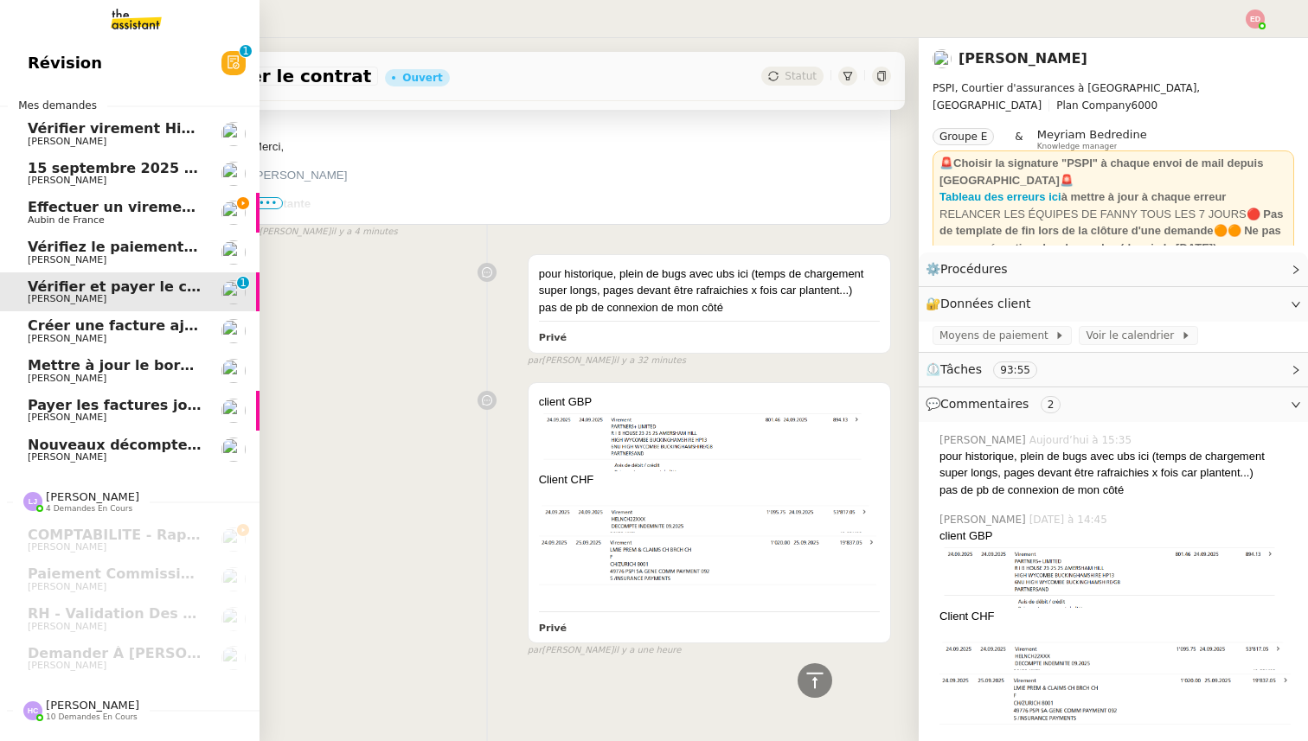
click at [87, 212] on span "Effectuer un virement urgent" at bounding box center [142, 207] width 228 height 16
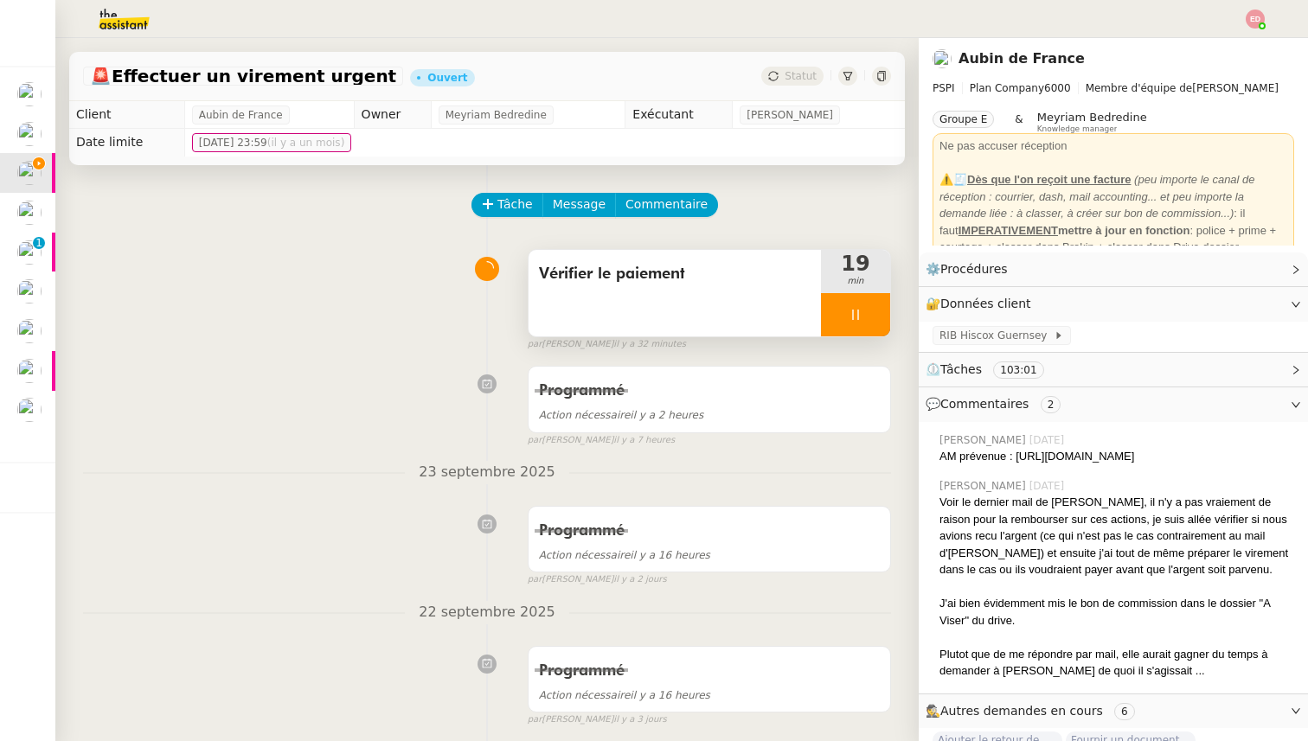
click at [873, 318] on div at bounding box center [855, 314] width 69 height 43
click at [873, 318] on icon at bounding box center [873, 315] width 14 height 14
click at [37, 215] on img at bounding box center [29, 213] width 24 height 24
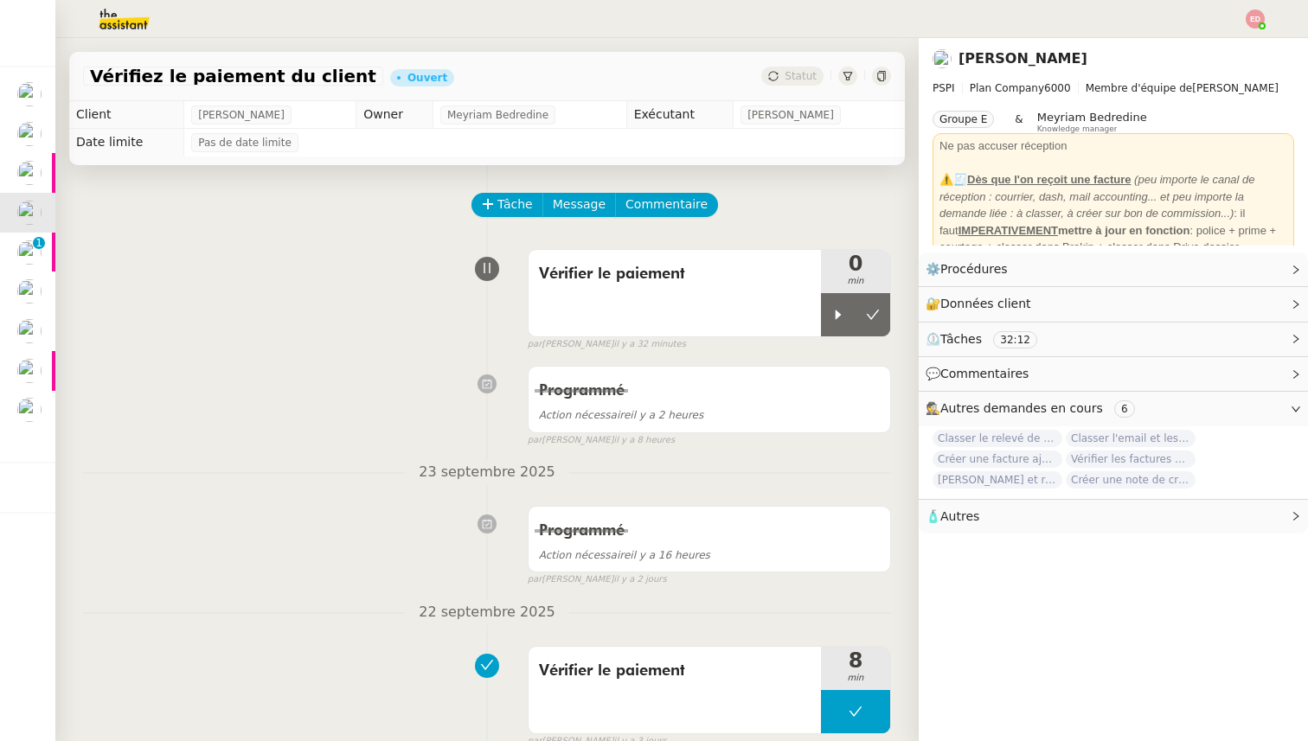
click at [841, 315] on icon at bounding box center [838, 315] width 14 height 14
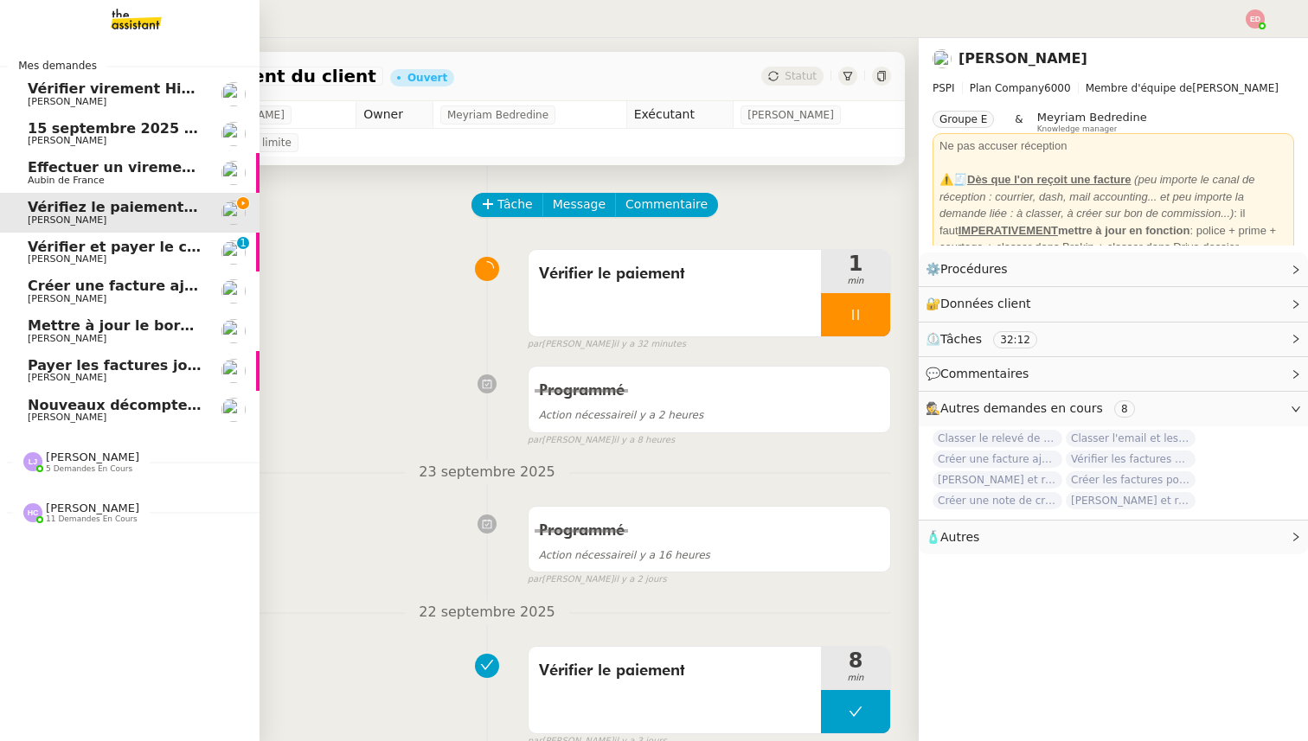
click at [52, 179] on span "Aubin de France" at bounding box center [66, 180] width 77 height 11
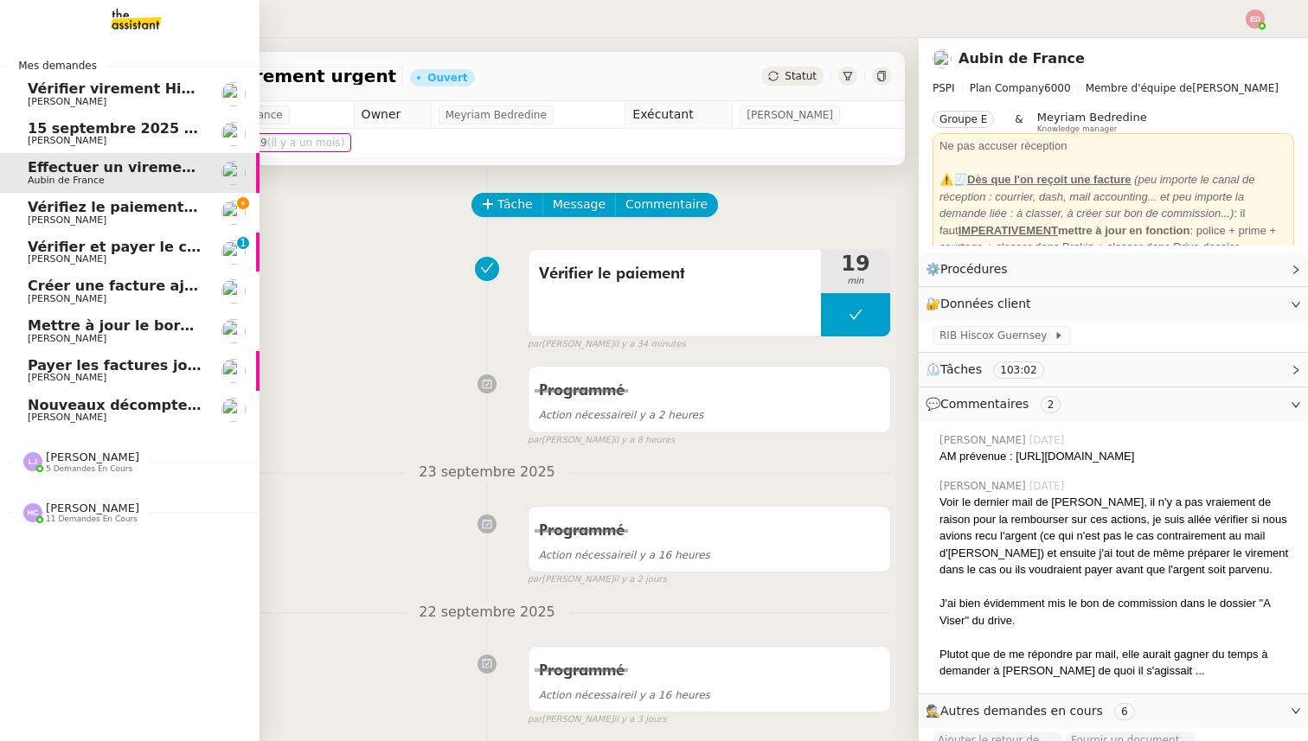
click at [57, 211] on span "Vérifiez le paiement du client" at bounding box center [142, 207] width 229 height 16
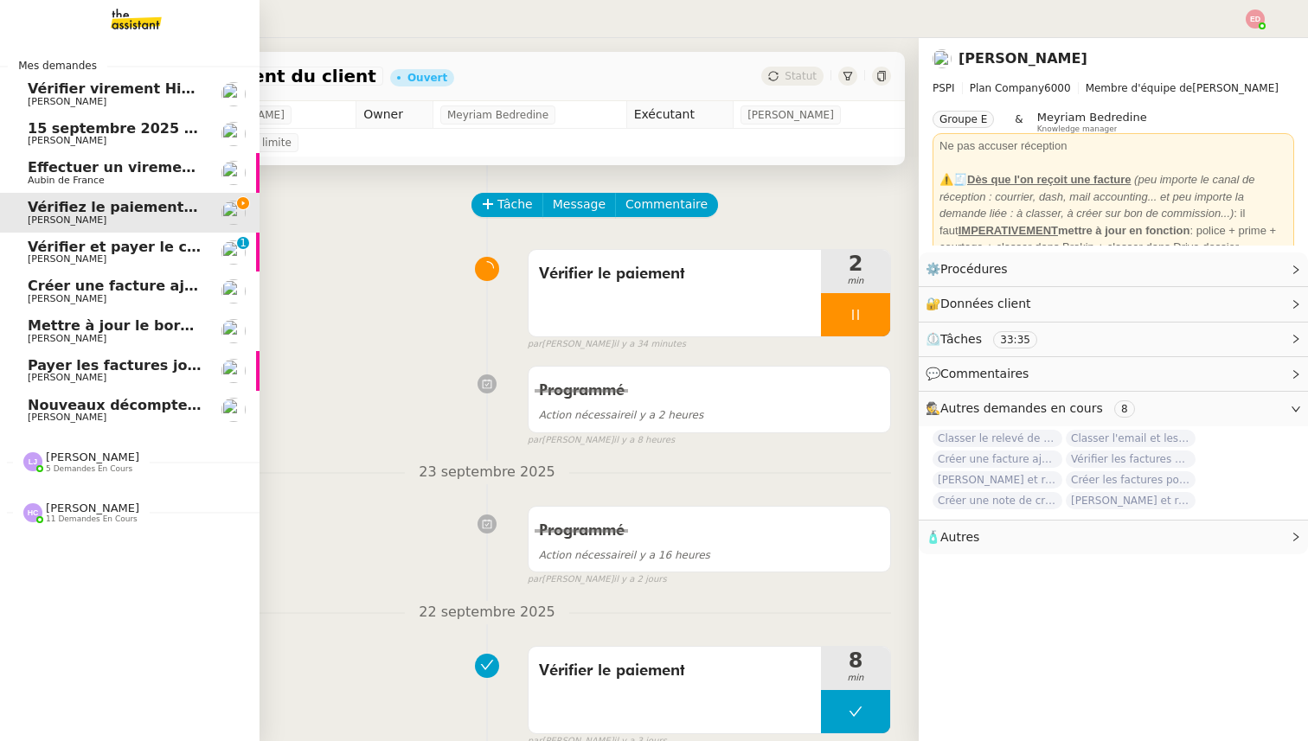
click at [50, 176] on span "Aubin de France" at bounding box center [66, 180] width 77 height 11
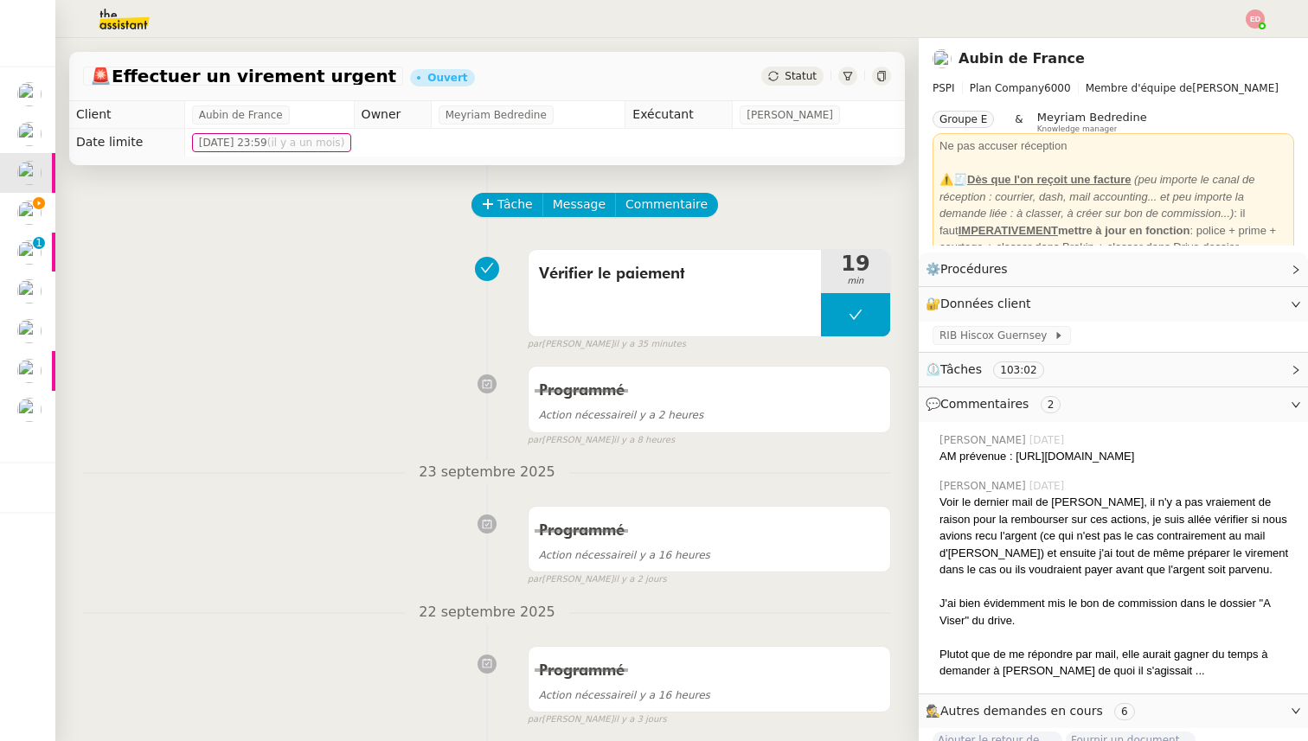
click at [801, 80] on span "Statut" at bounding box center [801, 76] width 32 height 12
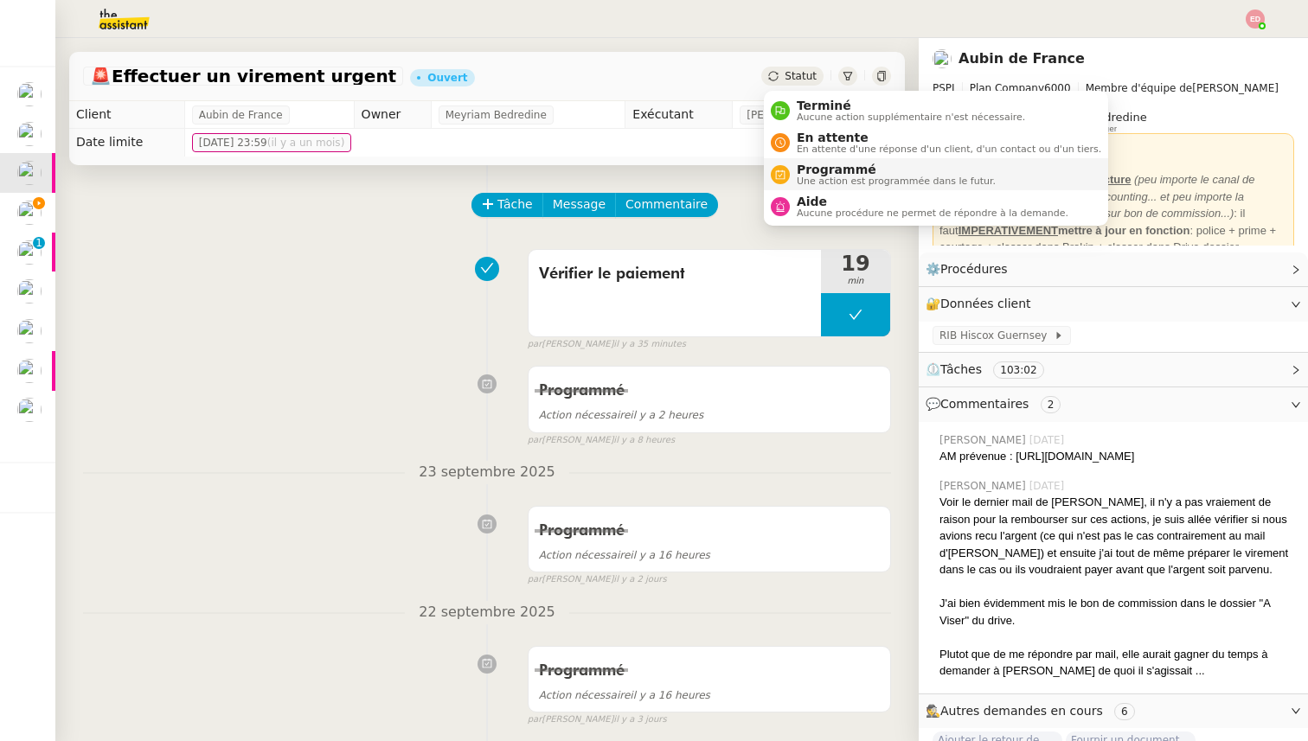
click at [815, 172] on span "Programmé" at bounding box center [896, 170] width 199 height 14
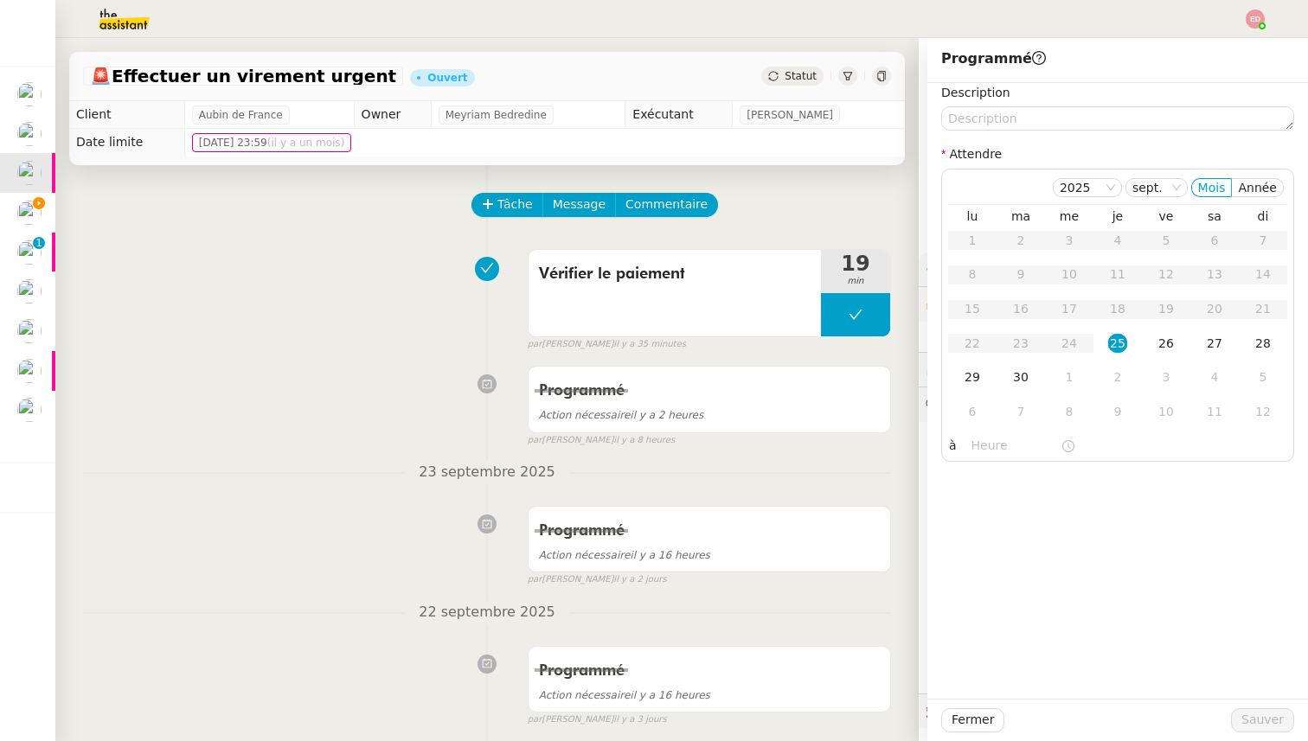
click at [975, 381] on div "29" at bounding box center [972, 377] width 19 height 19
click at [1263, 724] on span "Sauver" at bounding box center [1262, 720] width 42 height 20
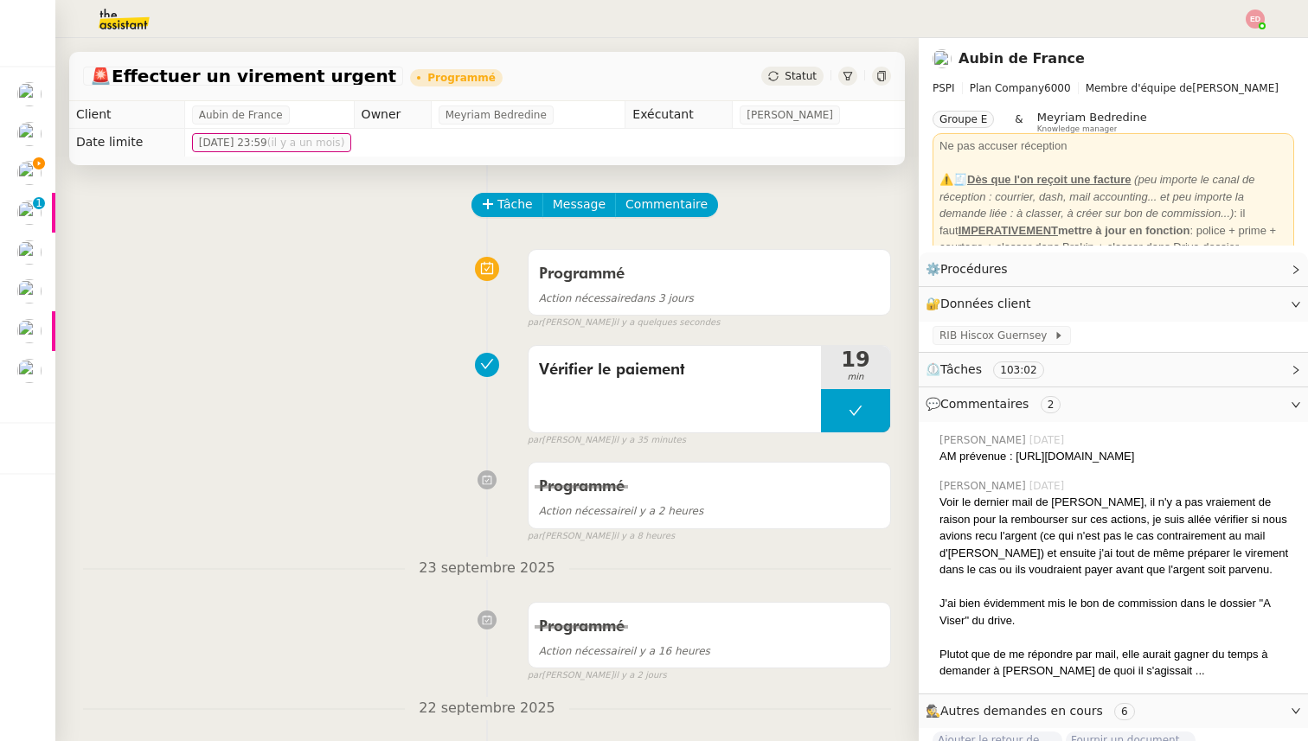
click at [42, 170] on icon at bounding box center [39, 163] width 12 height 12
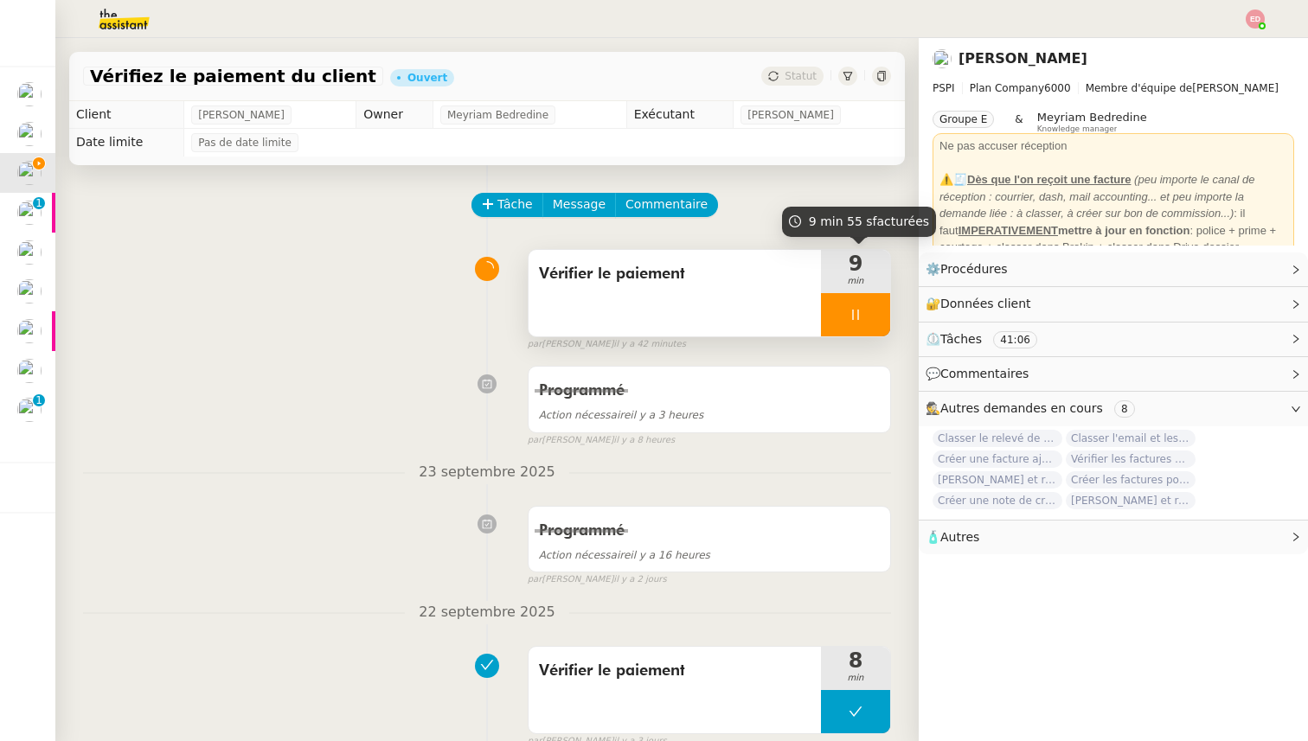
click at [879, 304] on div at bounding box center [855, 314] width 69 height 43
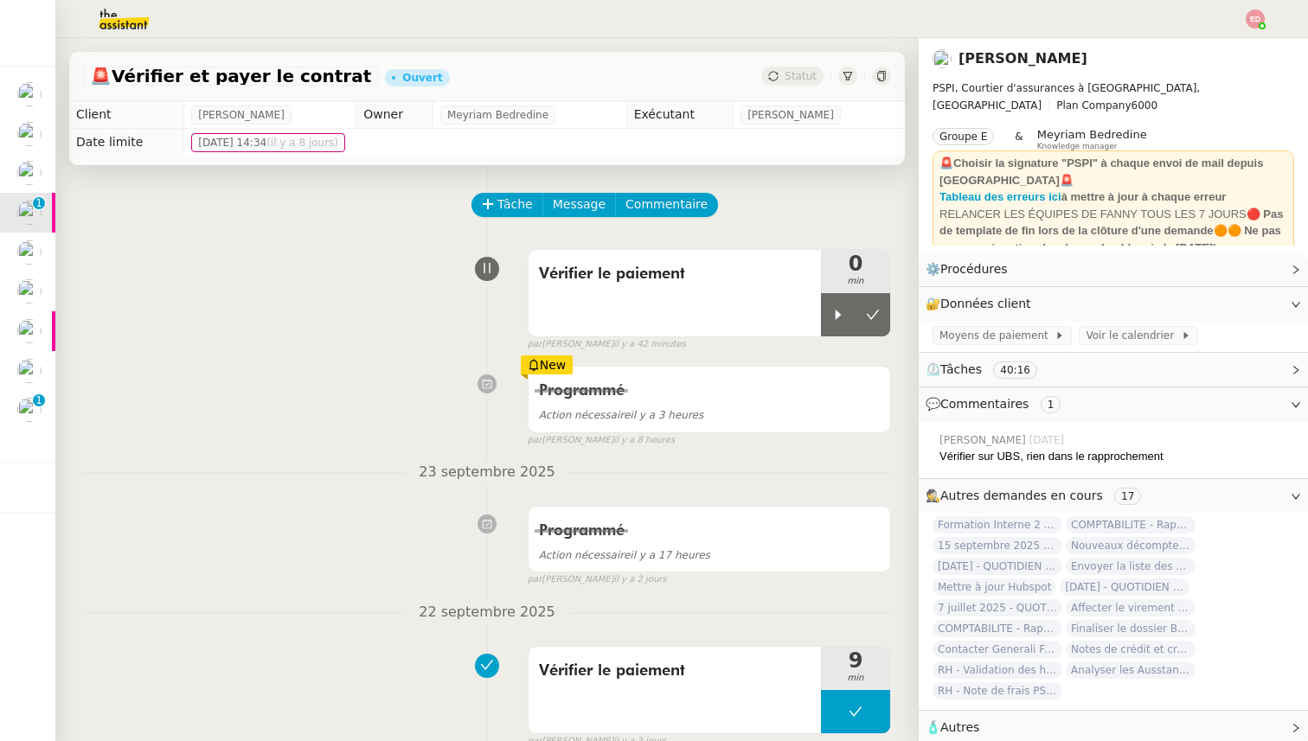
click at [834, 312] on icon at bounding box center [838, 315] width 14 height 14
click at [26, 165] on img at bounding box center [29, 173] width 24 height 24
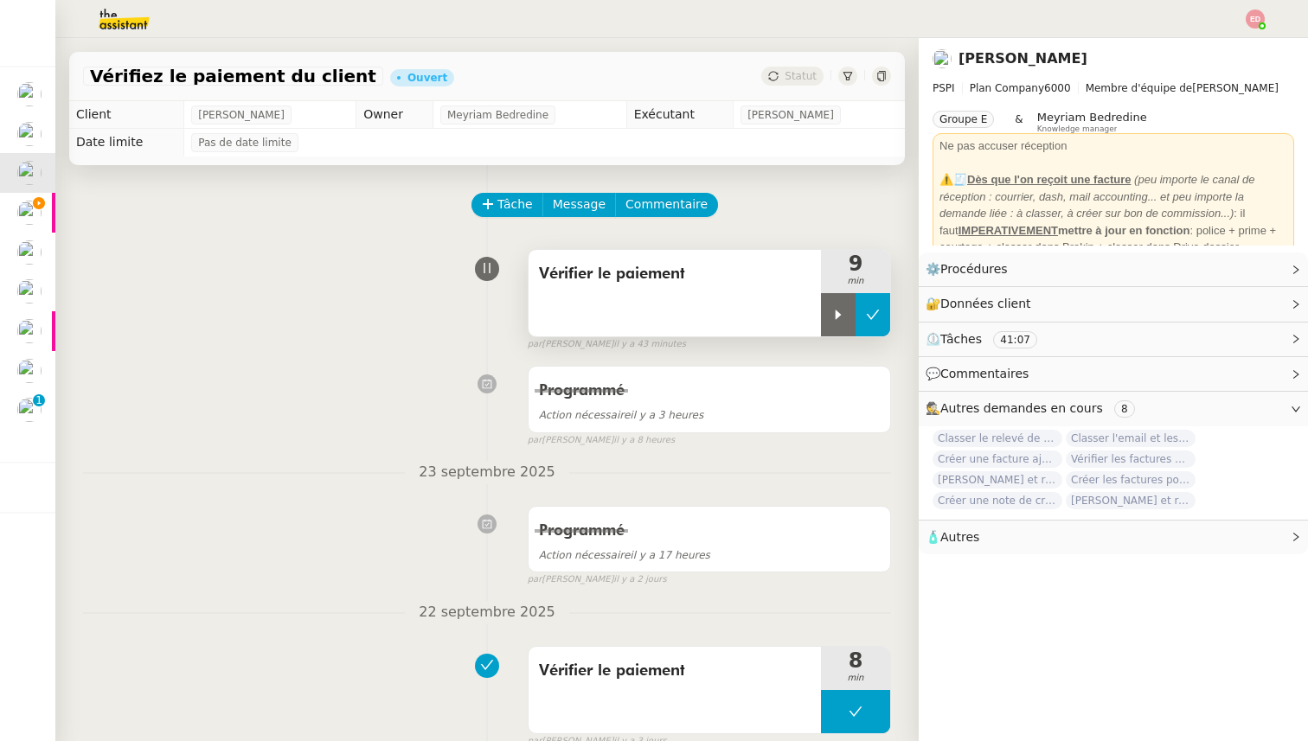
click at [861, 313] on button at bounding box center [873, 314] width 35 height 43
click at [786, 79] on span "Statut" at bounding box center [801, 76] width 32 height 12
click at [803, 70] on span "Statut" at bounding box center [801, 76] width 32 height 12
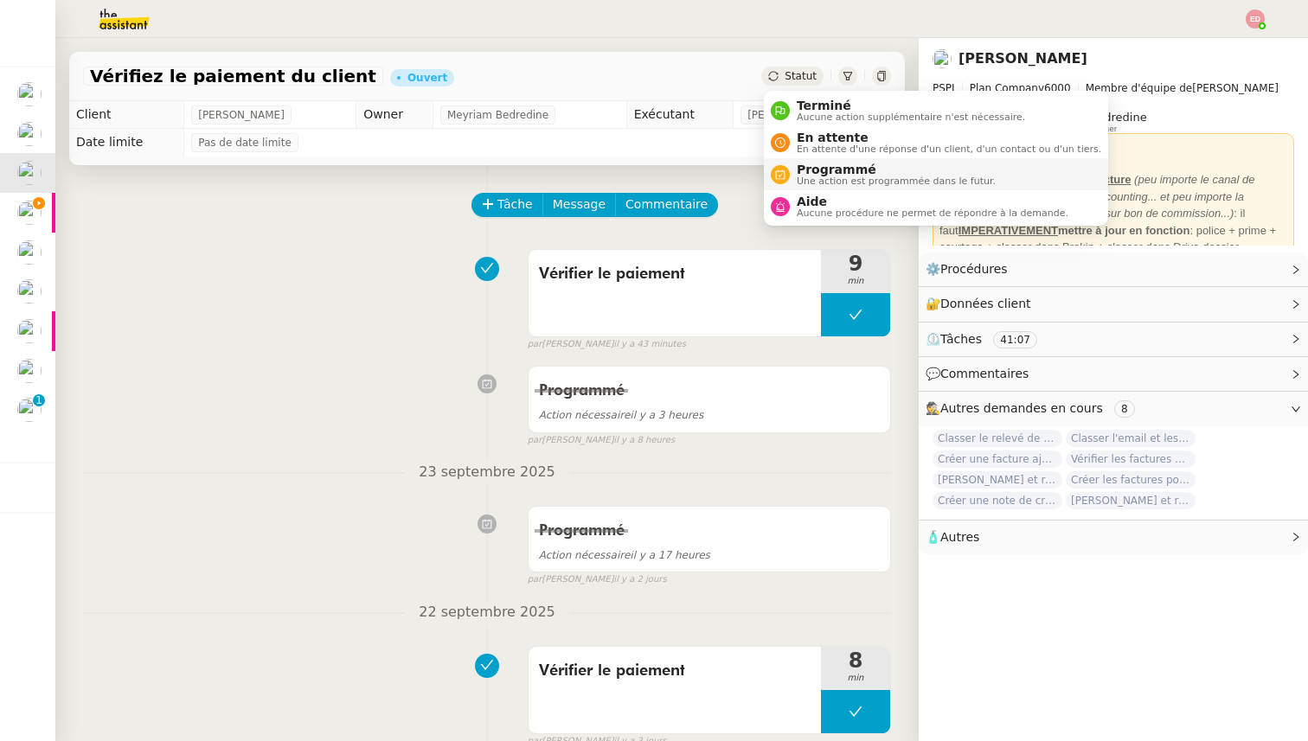
click at [821, 175] on span "Programmé" at bounding box center [896, 170] width 199 height 14
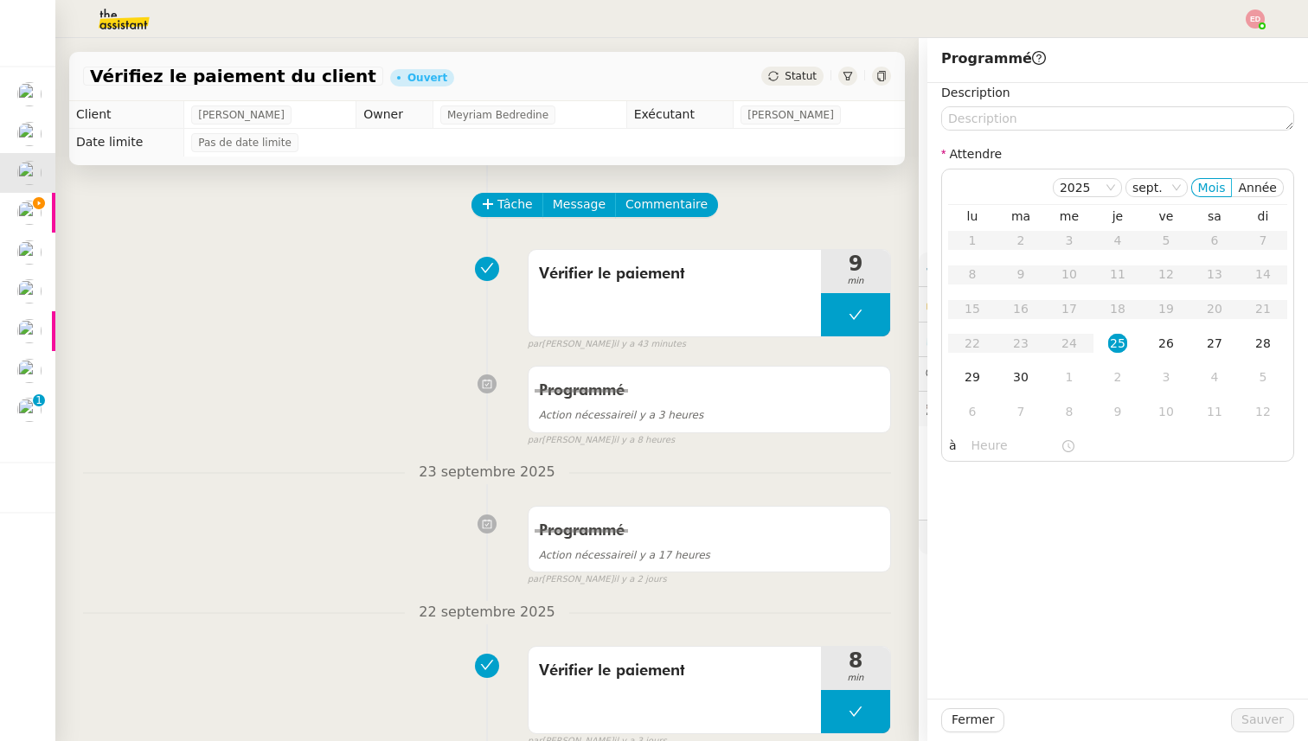
click at [971, 374] on div "29" at bounding box center [972, 377] width 19 height 19
click at [1257, 724] on span "Sauver" at bounding box center [1262, 720] width 42 height 20
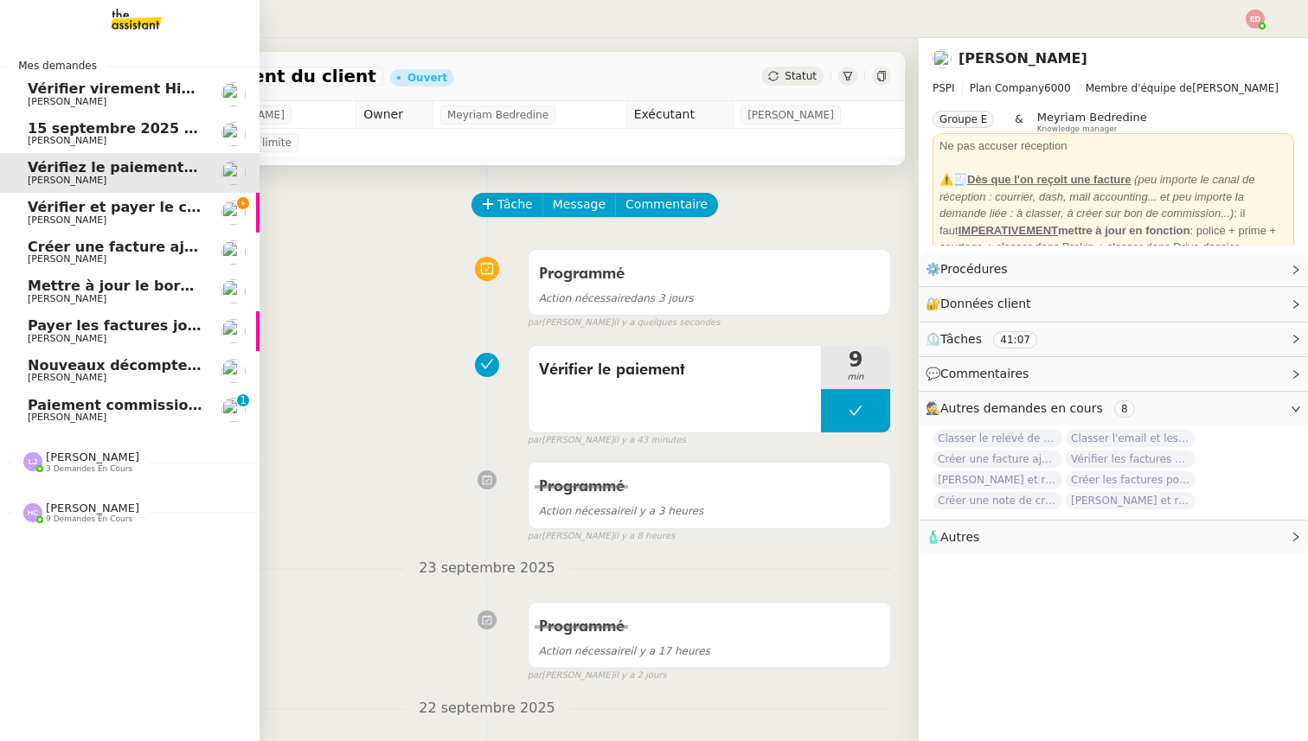
click at [84, 239] on span "Créer une facture ajustée" at bounding box center [128, 247] width 200 height 16
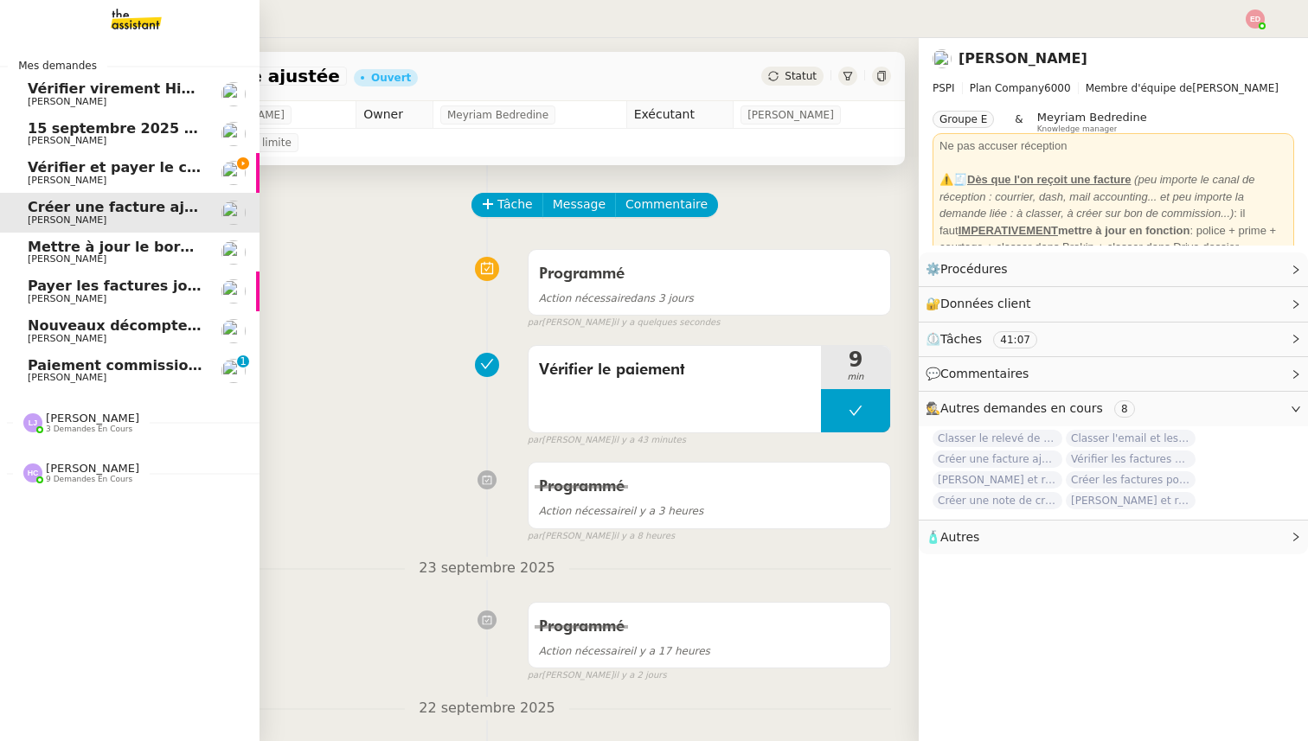
click at [74, 169] on span "Vérifier et payer le contrat" at bounding box center [132, 167] width 208 height 16
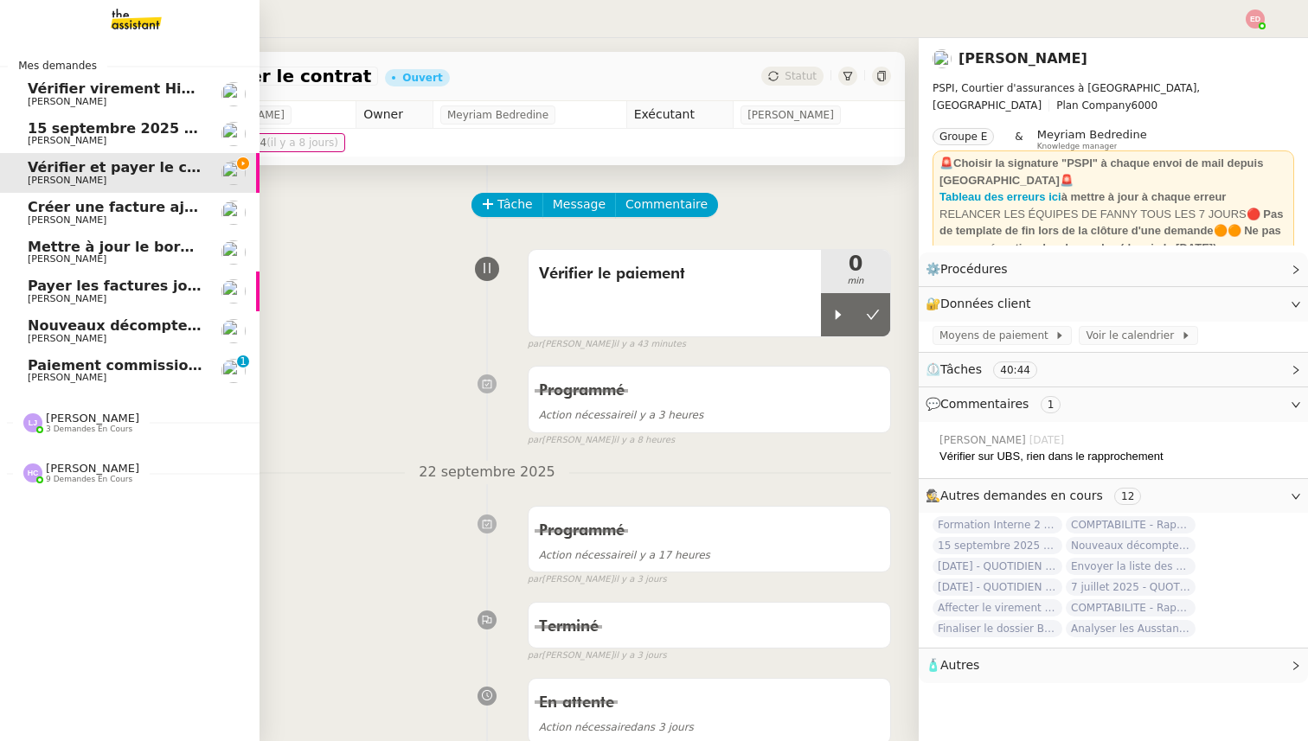
click at [90, 372] on span "Paiement commission [PERSON_NAME]" at bounding box center [180, 365] width 304 height 16
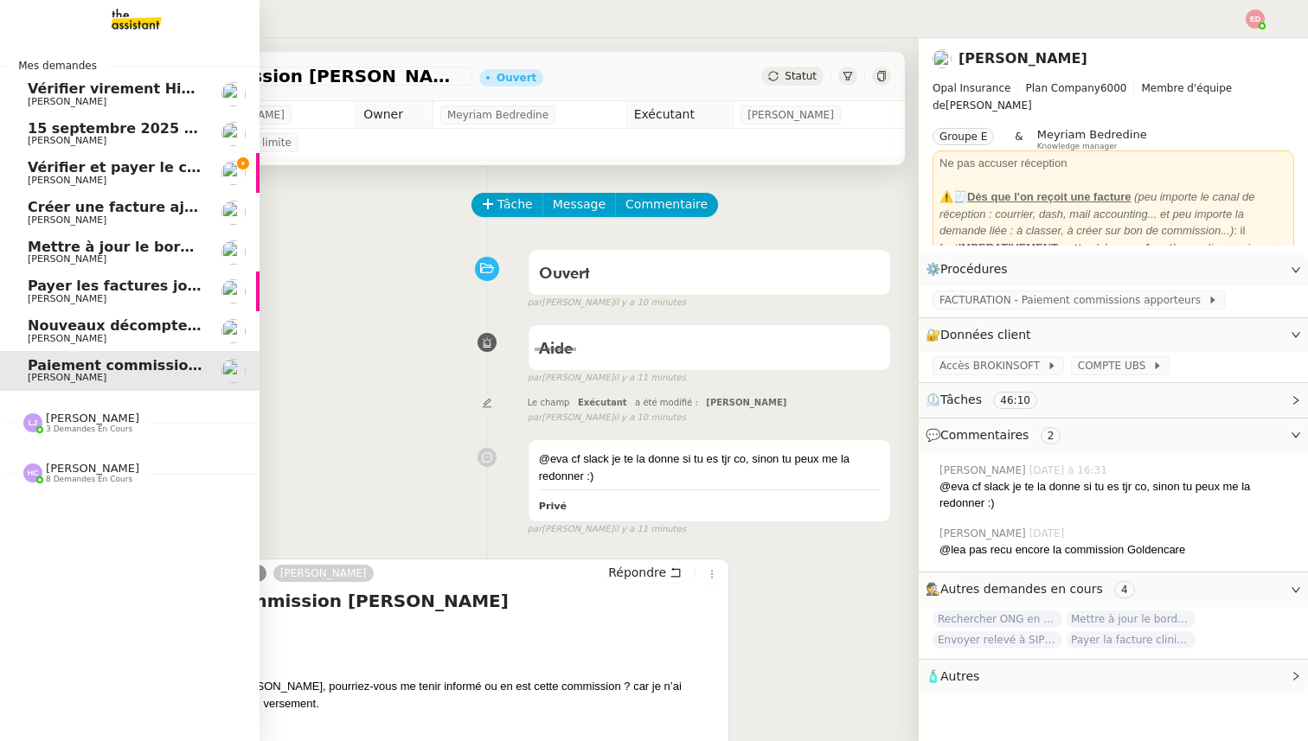
click at [57, 176] on span "[PERSON_NAME]" at bounding box center [67, 180] width 79 height 11
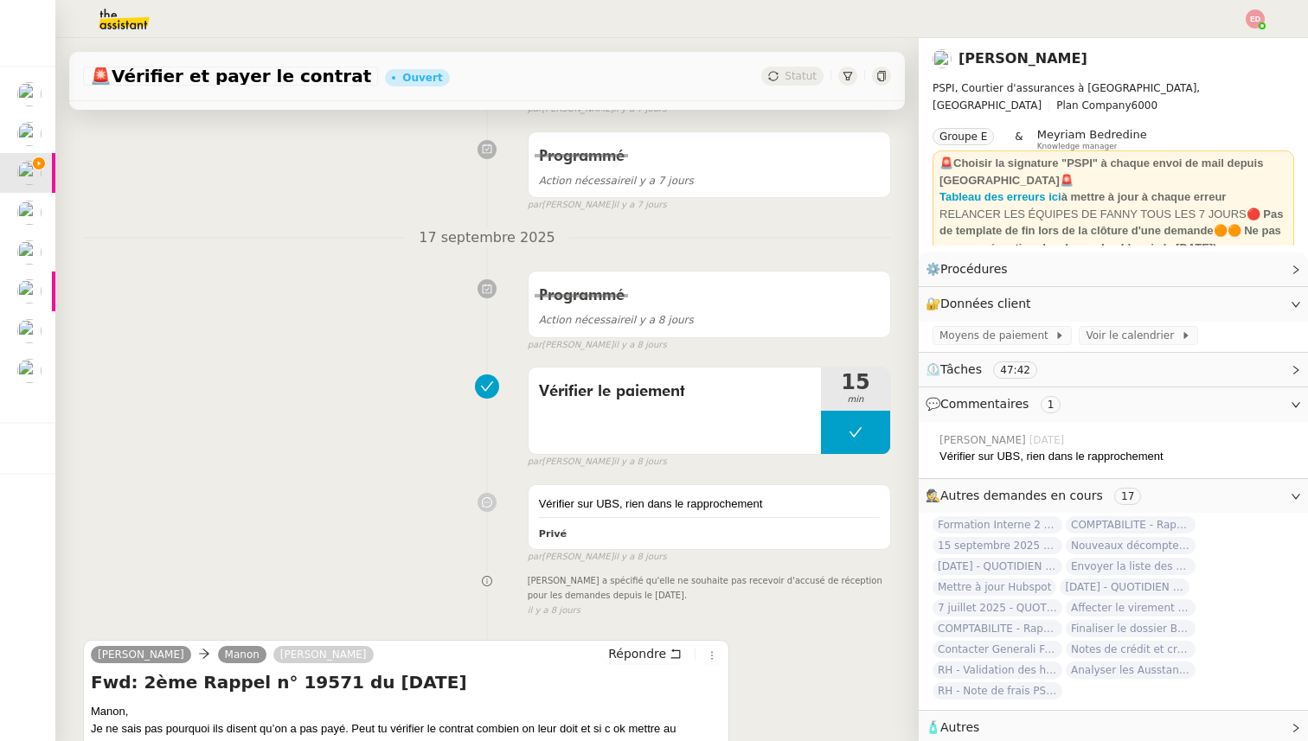
scroll to position [1336, 0]
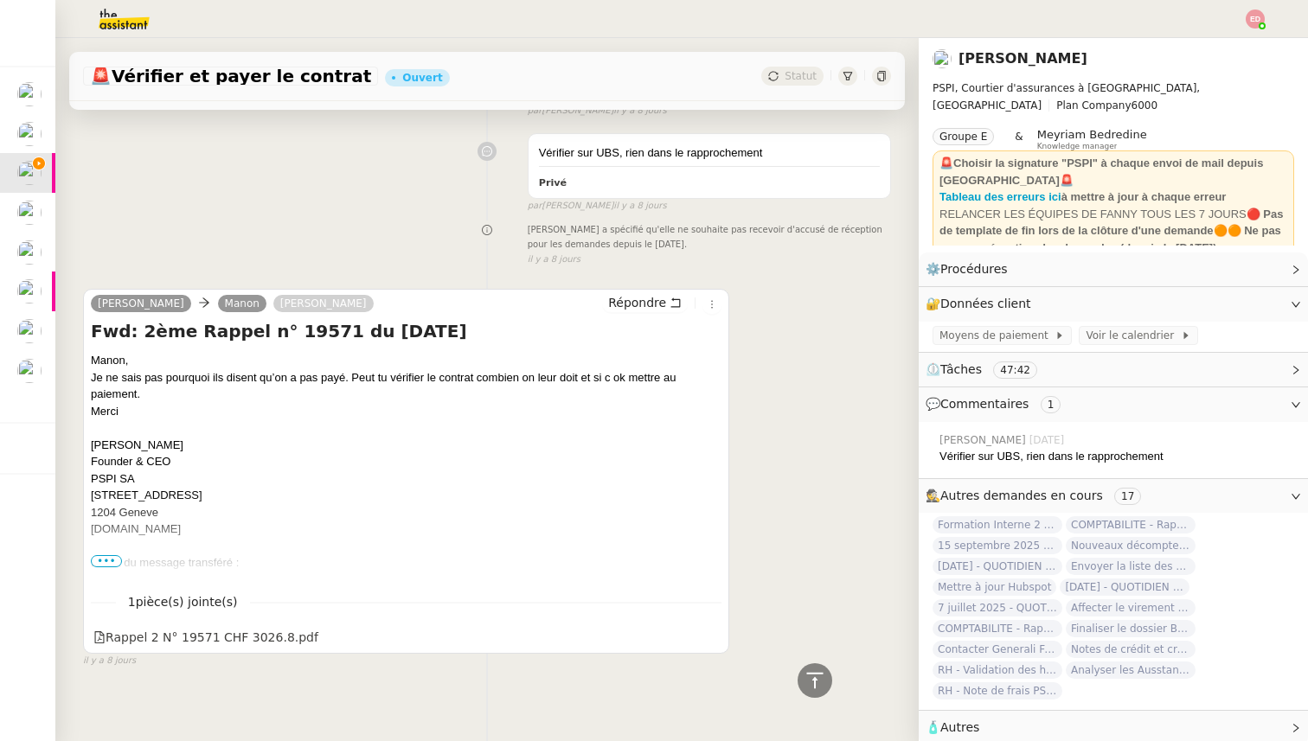
click at [248, 637] on div "Rappel 2 N° 19571 CHF 3026.8.pdf" at bounding box center [205, 638] width 225 height 20
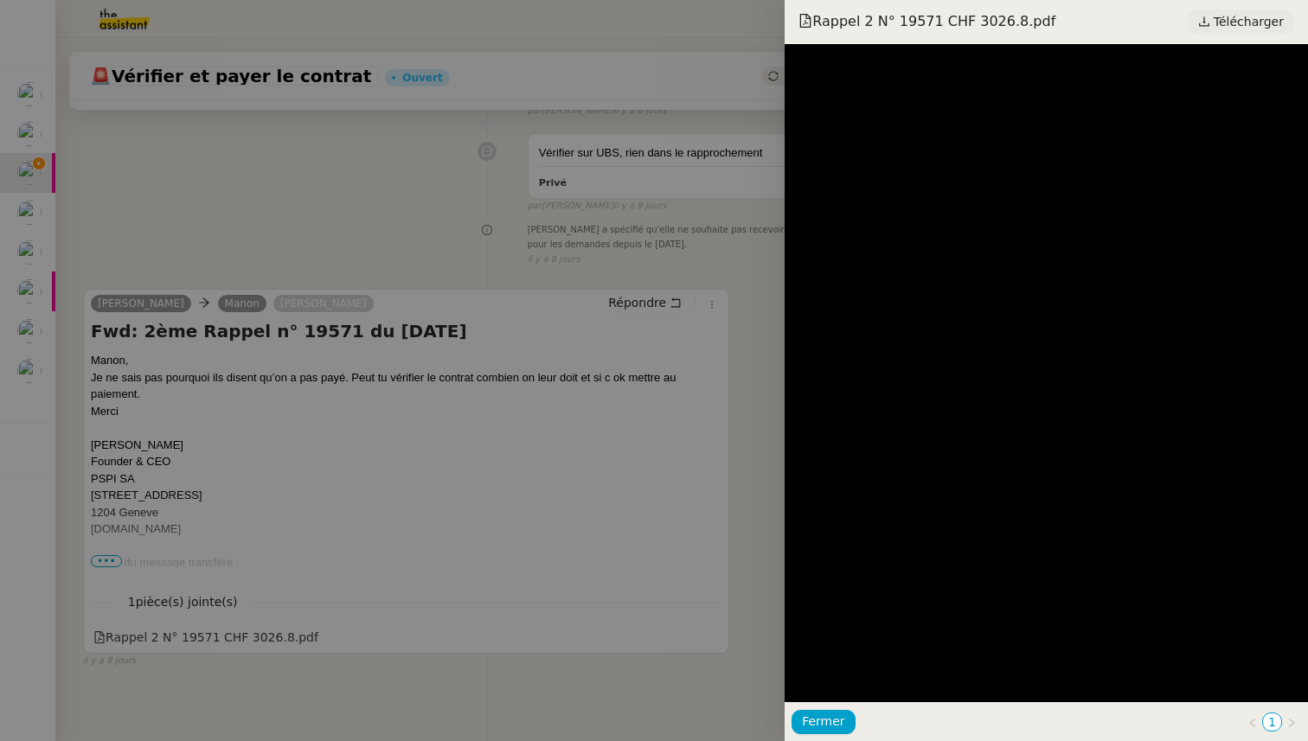
scroll to position [0, 0]
click at [368, 540] on div at bounding box center [654, 370] width 1308 height 741
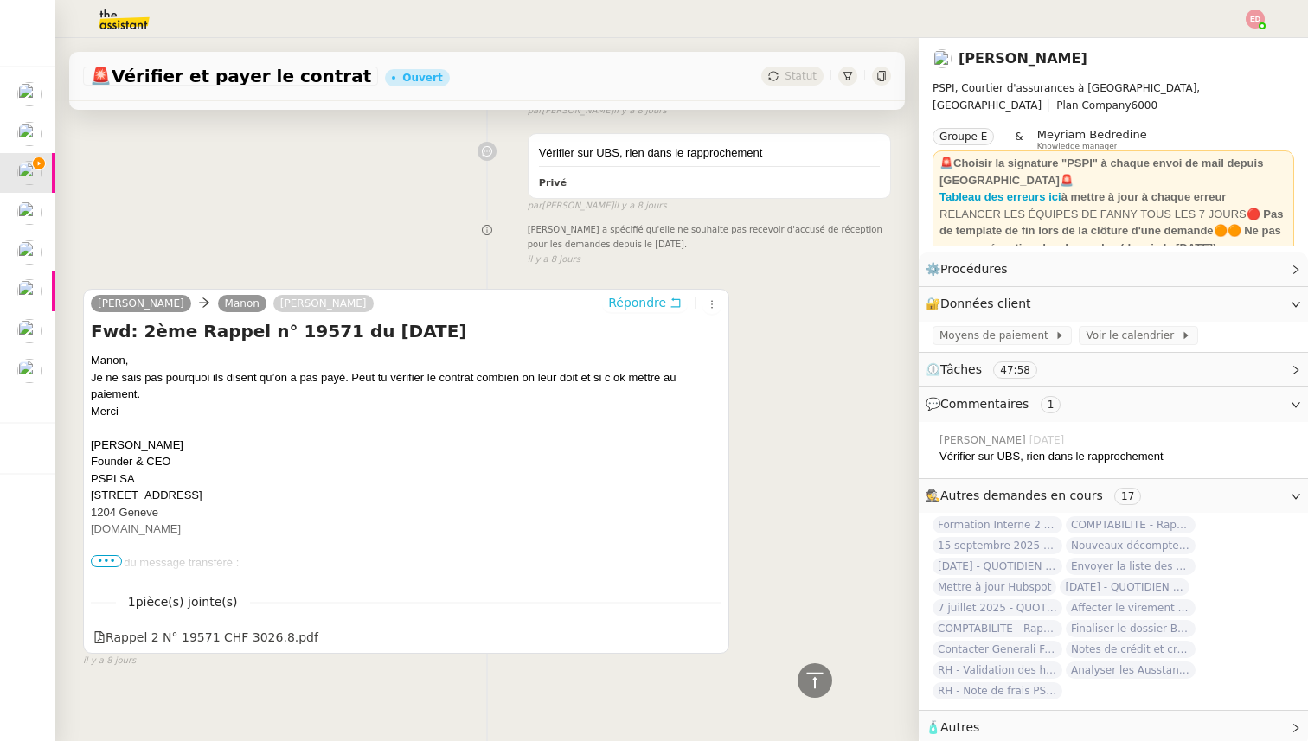
click at [640, 298] on span "Répondre" at bounding box center [637, 302] width 58 height 17
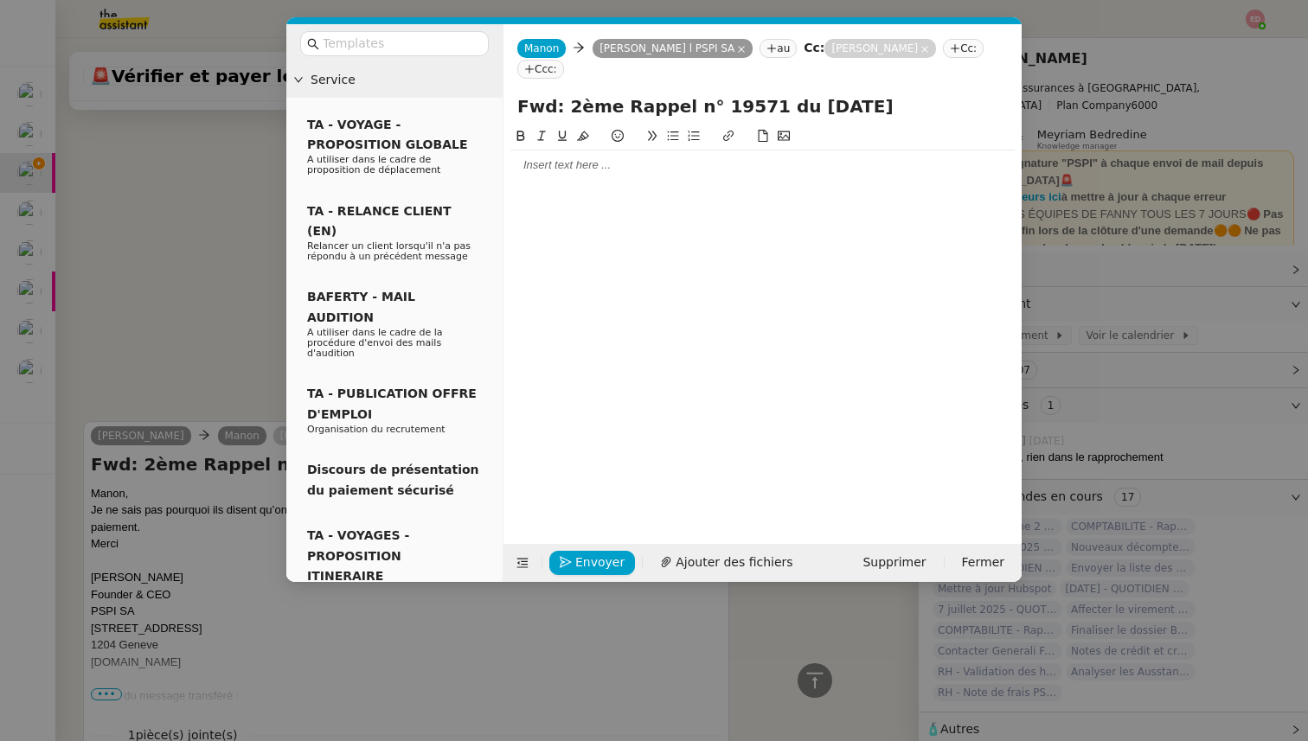
scroll to position [1468, 0]
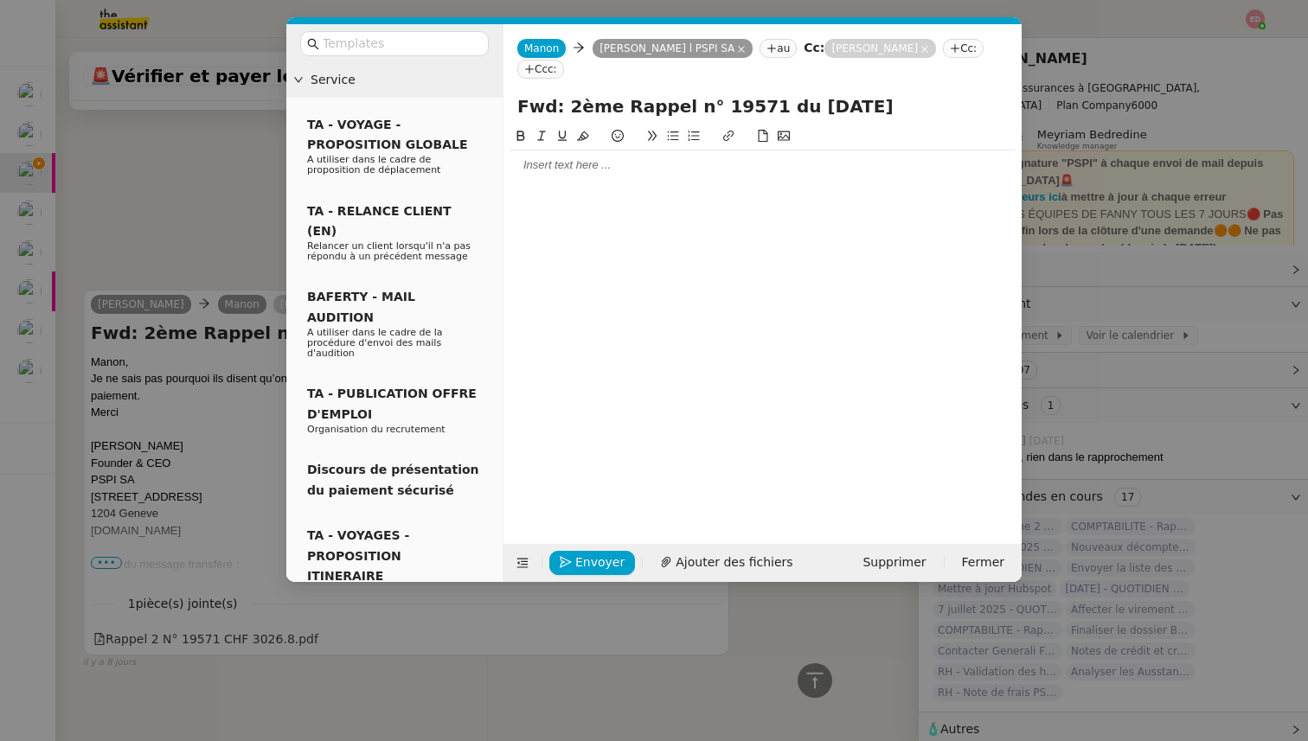
click at [541, 170] on div at bounding box center [762, 165] width 504 height 16
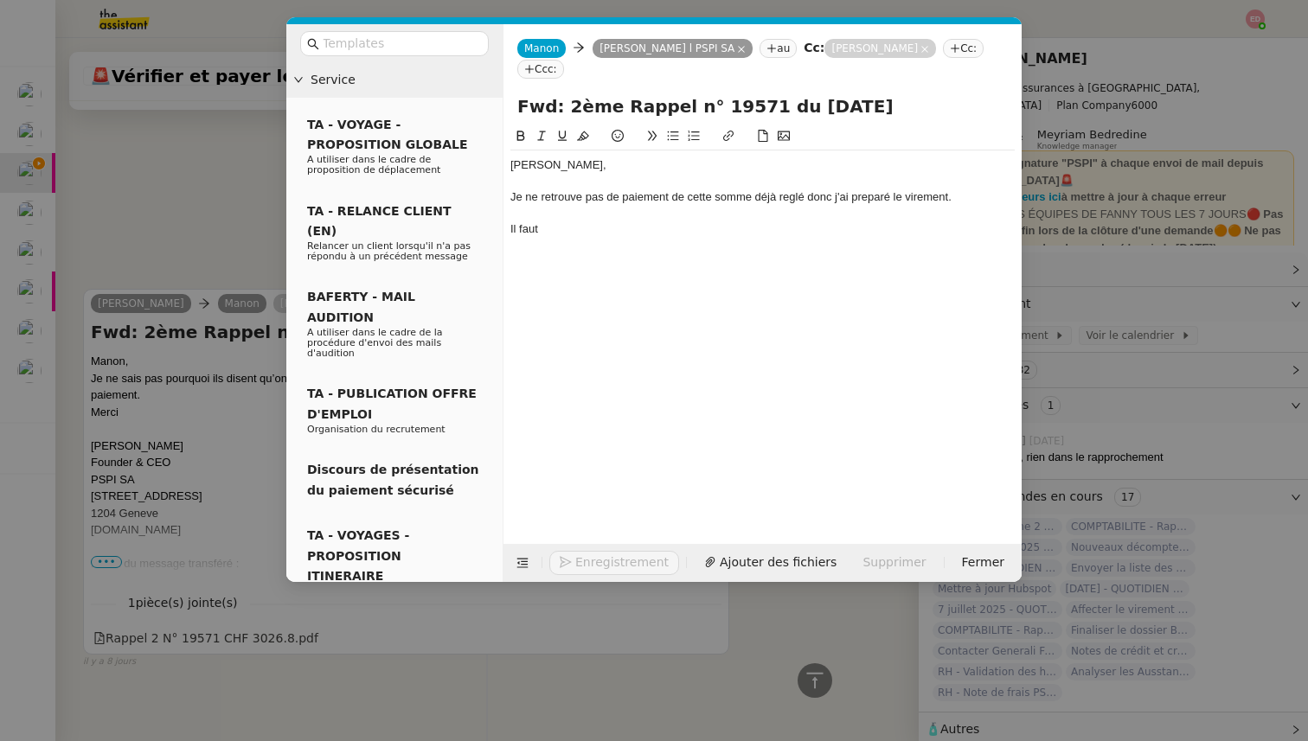
scroll to position [1553, 0]
click at [795, 194] on div "Je ne retrouve pas de paiement de cette somme déjà reglé donc j'ai preparé le v…" at bounding box center [762, 197] width 504 height 16
click at [0, 0] on lt-span "réglé" at bounding box center [0, 0] width 0 height 0
click at [875, 194] on div "Je ne retrouve pas de paiement de cette somme déjà réglé donc j'ai preparé le v…" at bounding box center [762, 197] width 504 height 16
click at [0, 0] on lt-span "préparé" at bounding box center [0, 0] width 0 height 0
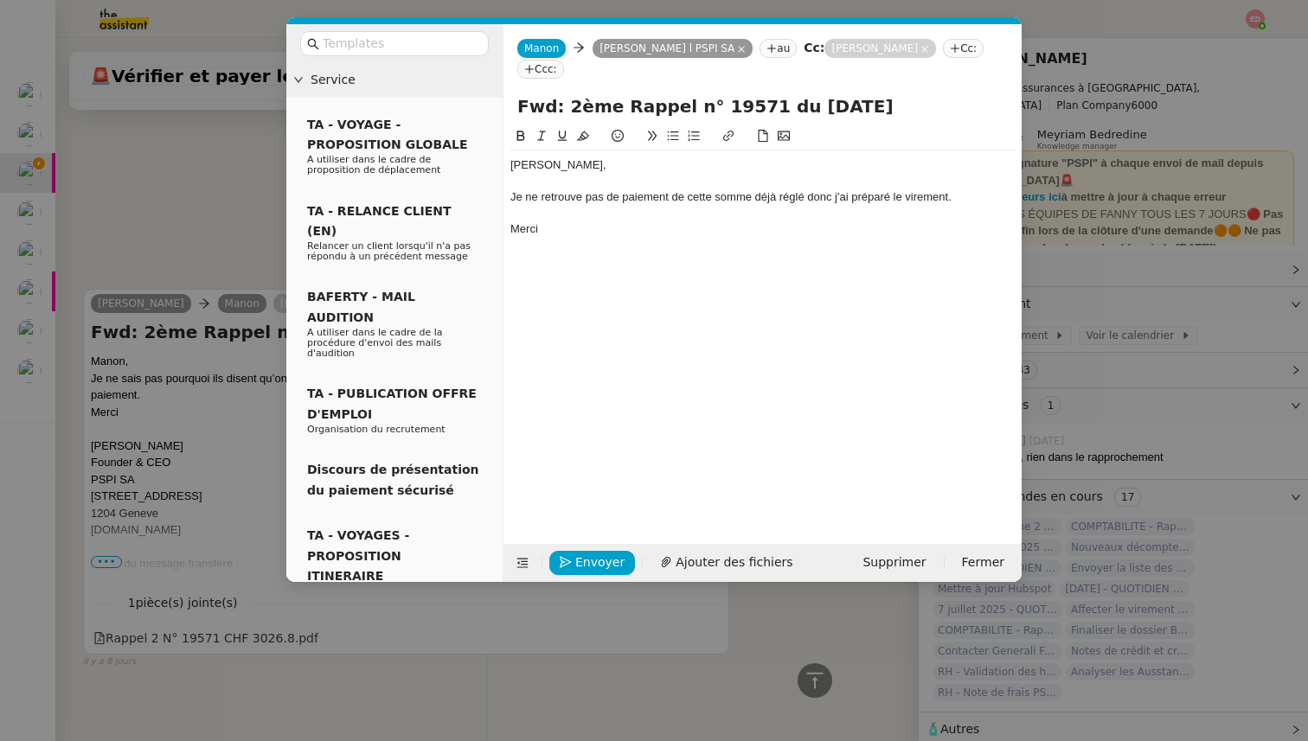
click at [798, 202] on div "Je ne retrouve pas de paiement de cette somme déjà réglé donc j'ai préparé le v…" at bounding box center [762, 197] width 504 height 16
click at [803, 197] on div "Je ne retrouve pas de paiement de cette somme déjà réglé donc j'ai préparé le v…" at bounding box center [762, 197] width 504 height 16
click at [592, 564] on span "Envoyer" at bounding box center [599, 563] width 49 height 20
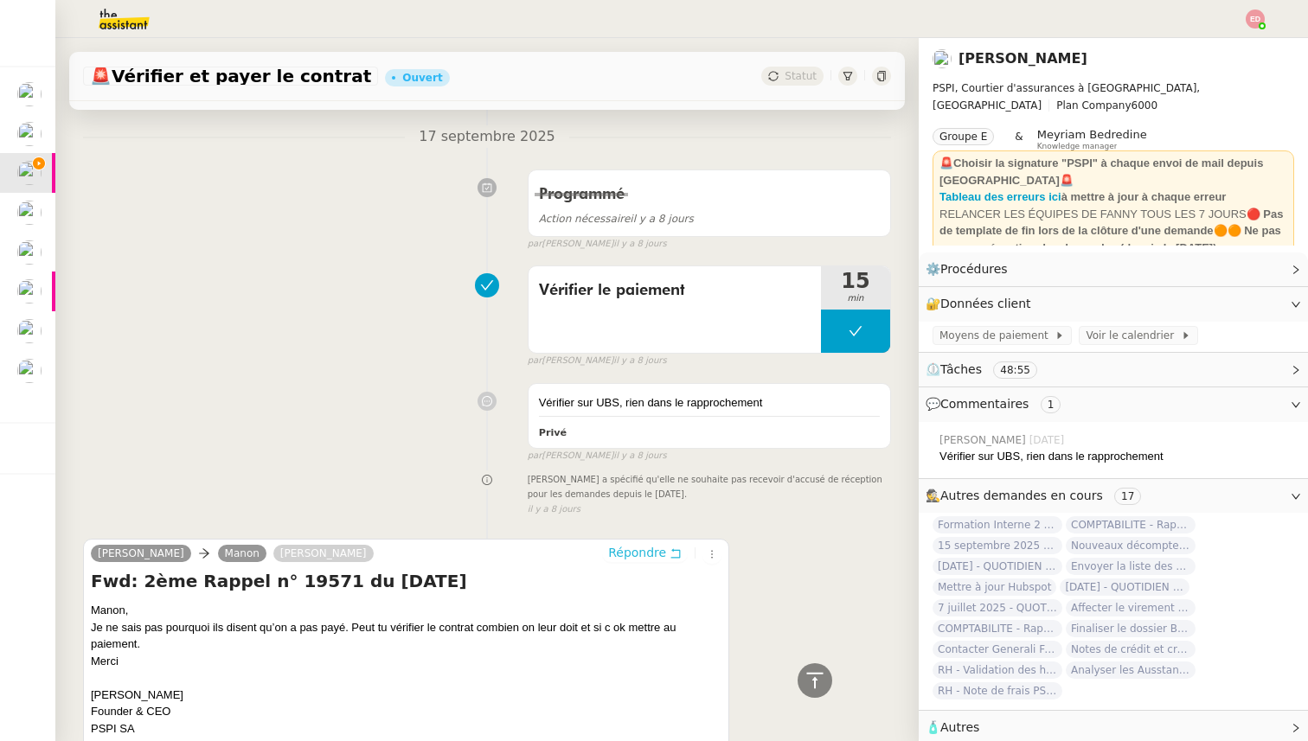
scroll to position [0, 0]
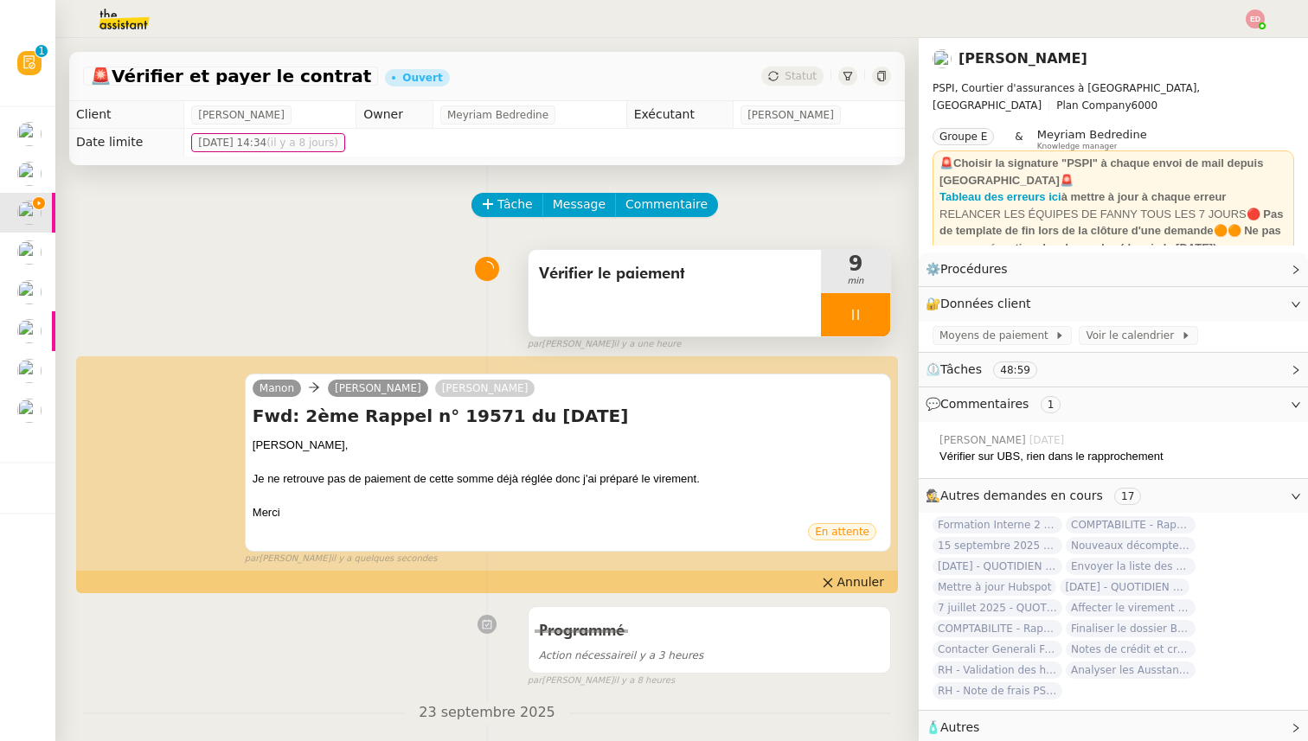
click at [875, 316] on div at bounding box center [855, 314] width 69 height 43
click at [27, 253] on img at bounding box center [29, 252] width 24 height 24
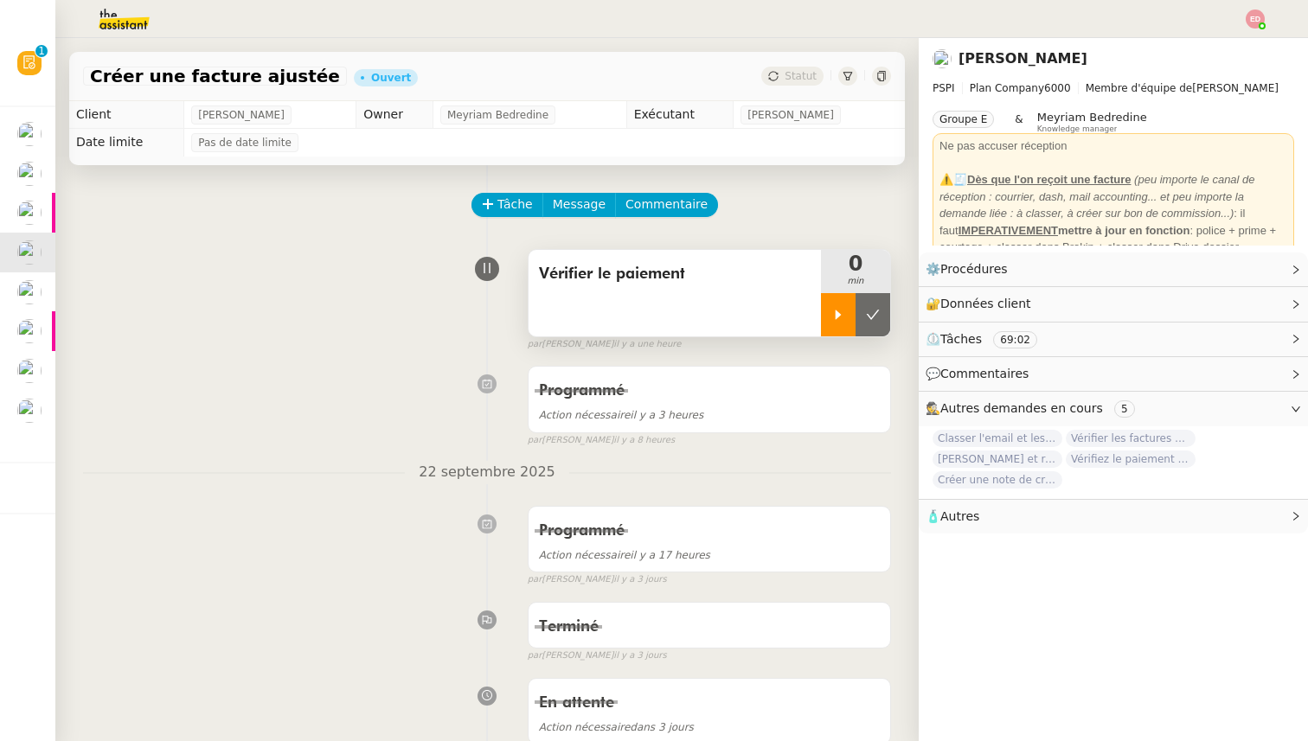
click at [842, 313] on icon at bounding box center [838, 315] width 14 height 14
click at [41, 214] on img at bounding box center [29, 213] width 24 height 24
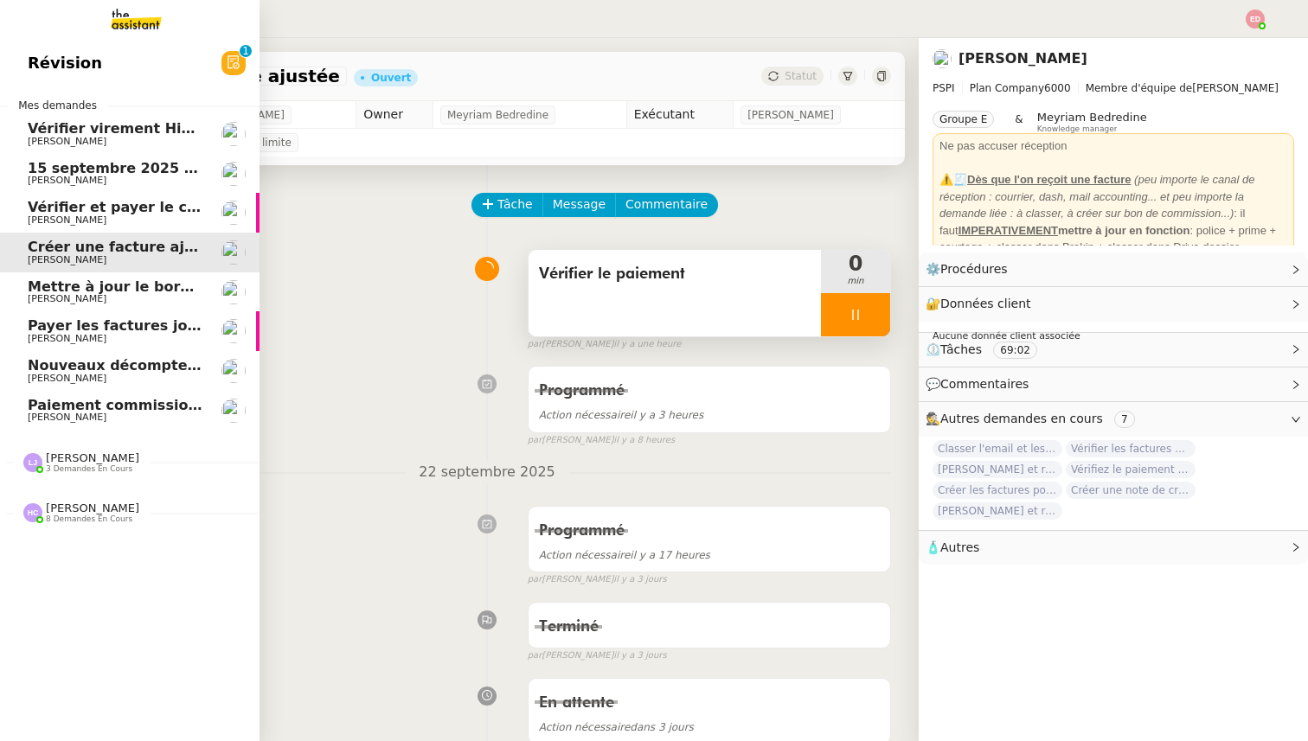
click at [92, 214] on span "Vérifier et payer le contrat" at bounding box center [132, 207] width 208 height 16
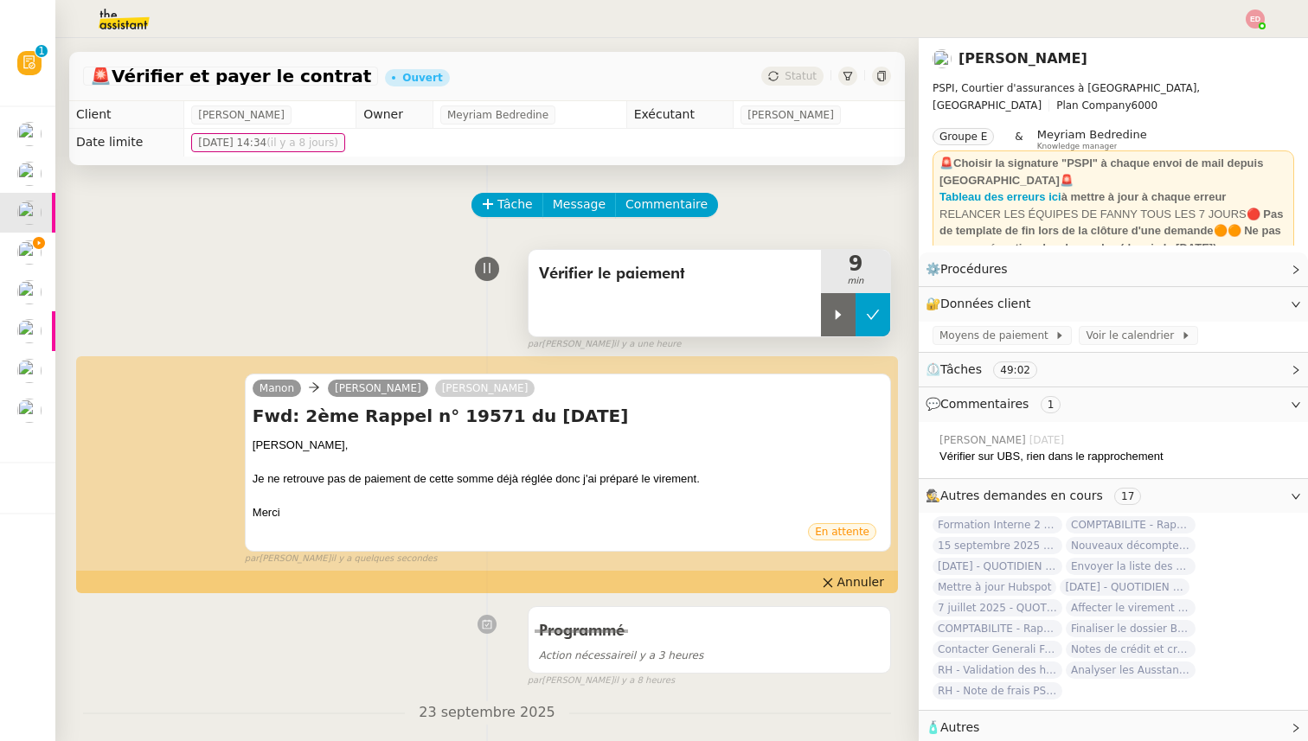
click at [870, 317] on icon at bounding box center [873, 315] width 14 height 14
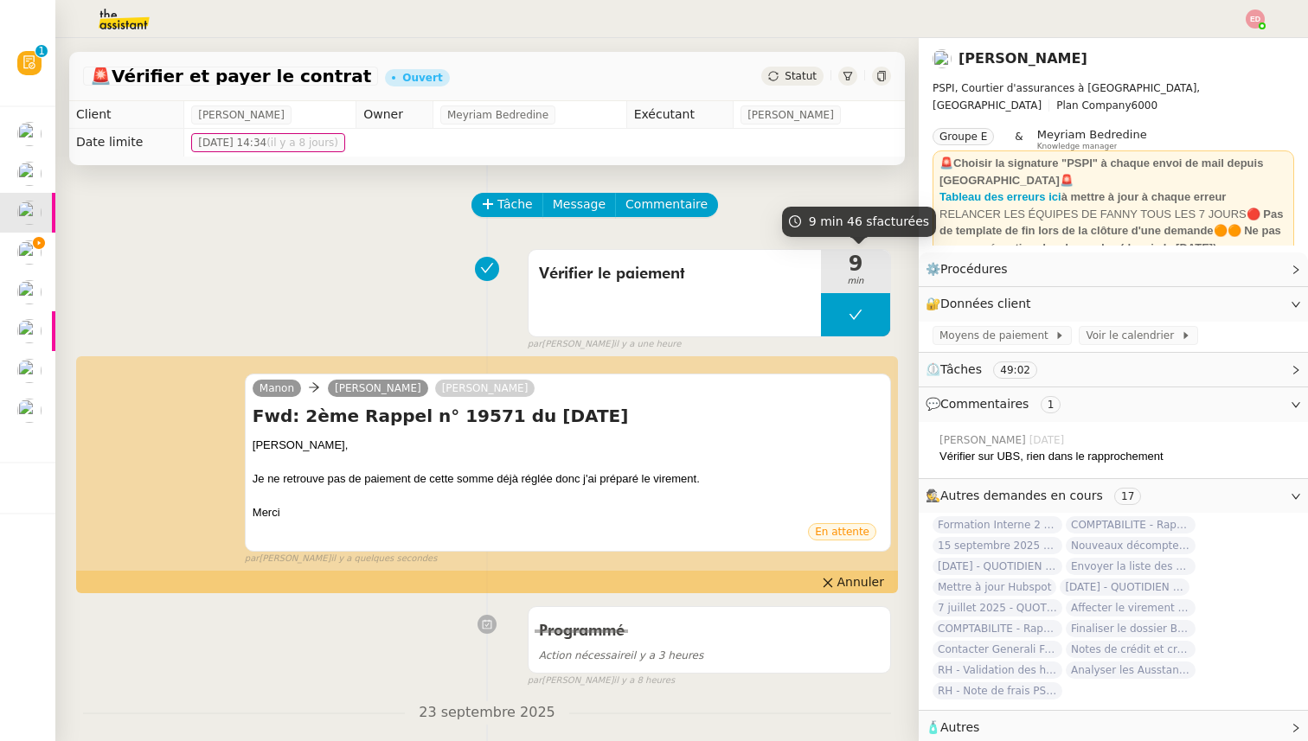
click at [799, 74] on span "Statut" at bounding box center [801, 76] width 32 height 12
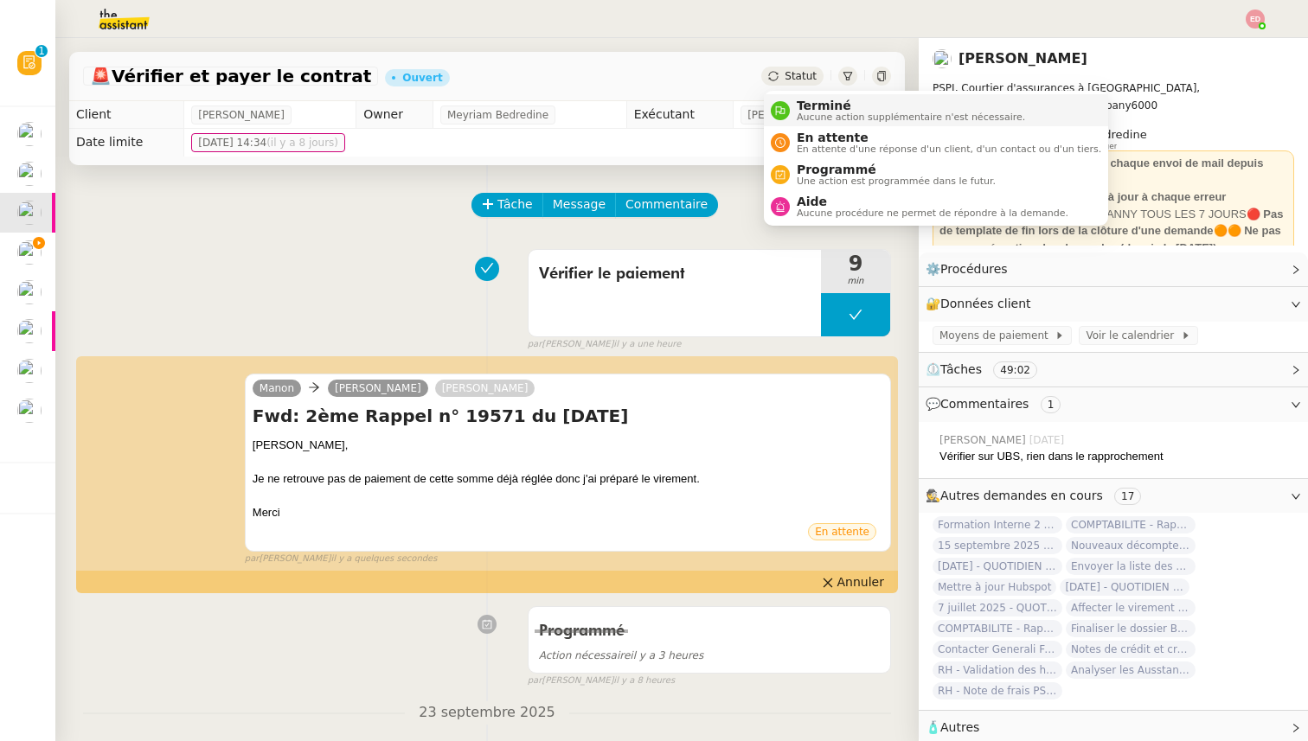
click at [809, 120] on span "Aucune action supplémentaire n'est nécessaire." at bounding box center [911, 117] width 228 height 10
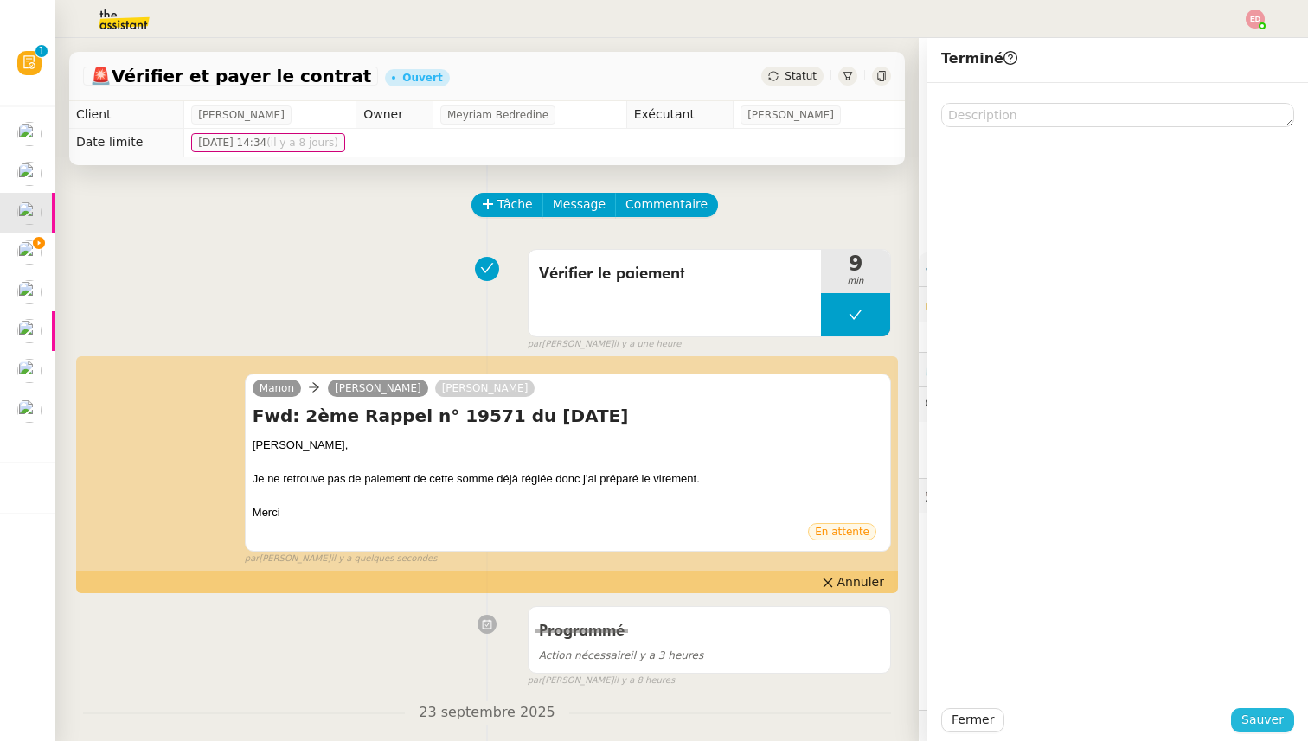
click at [1266, 711] on span "Sauver" at bounding box center [1262, 720] width 42 height 20
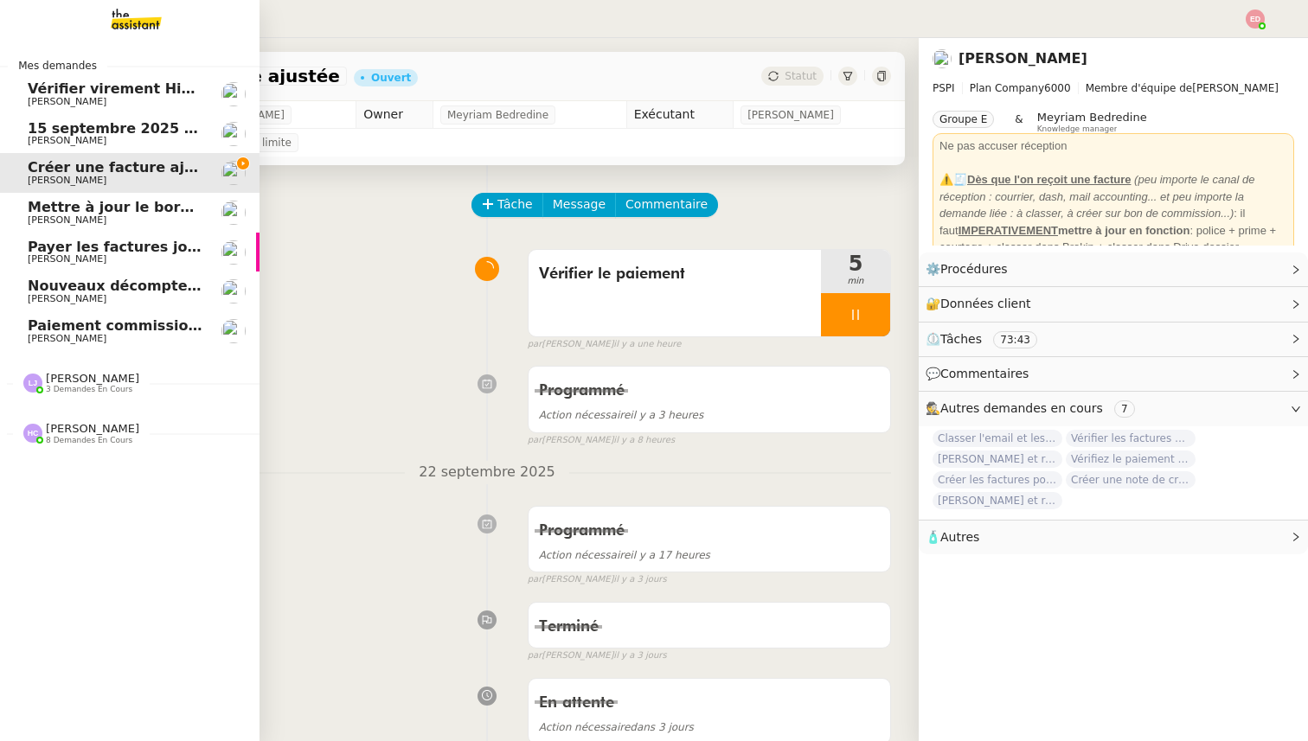
click at [37, 91] on span "Vérifier virement Hiscox 12.09" at bounding box center [146, 88] width 237 height 16
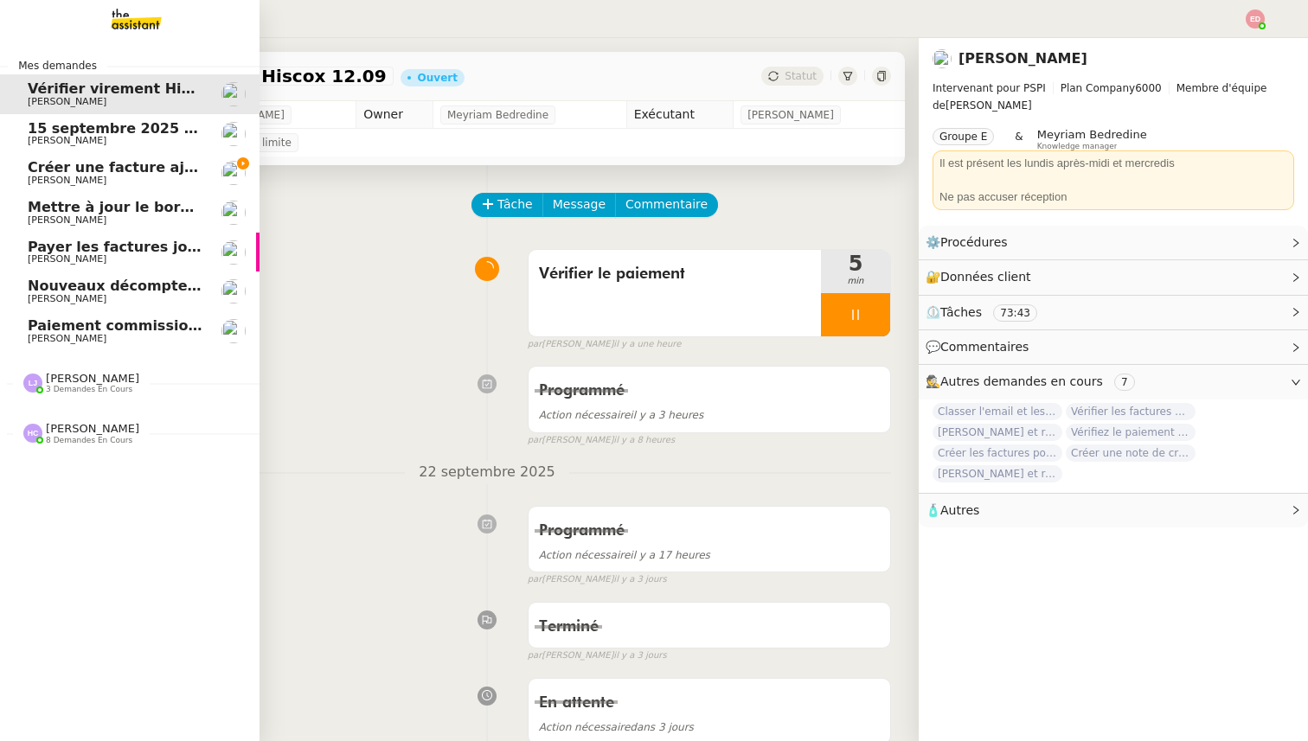
click at [92, 182] on span "[PERSON_NAME]" at bounding box center [67, 180] width 79 height 11
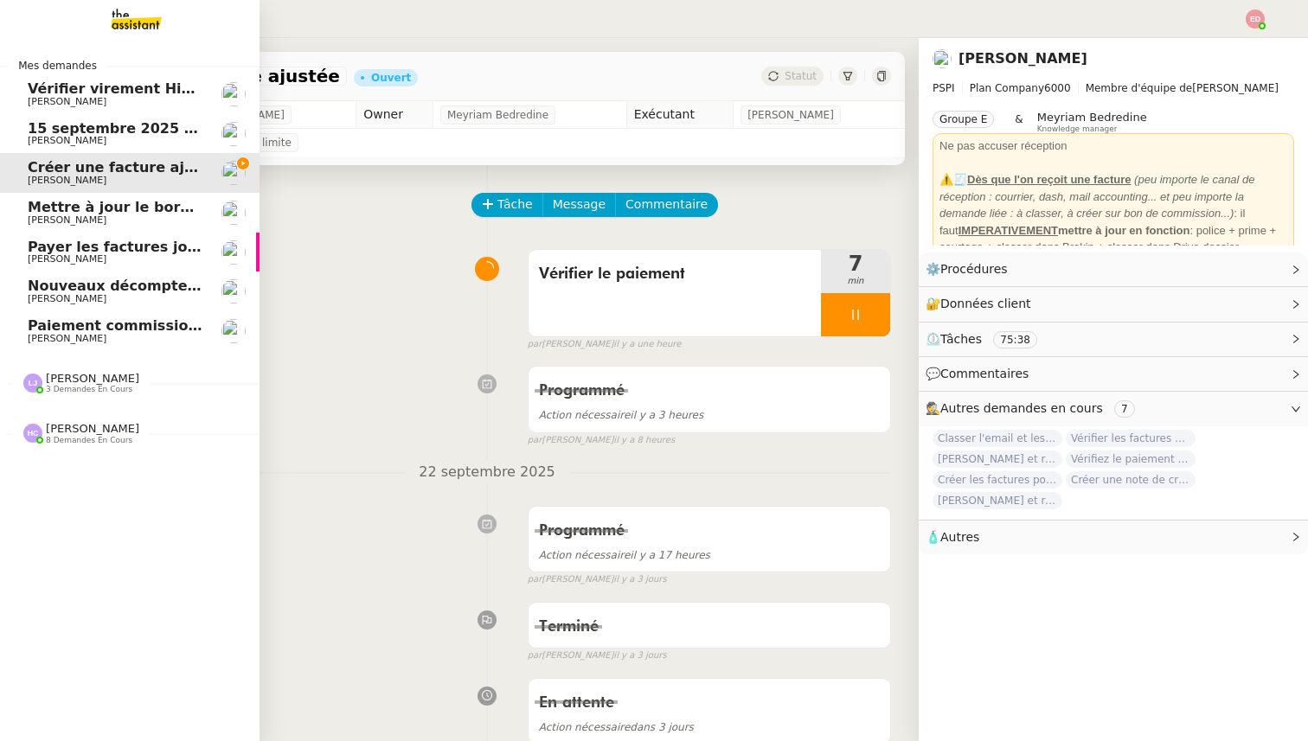
click at [54, 210] on span "Mettre à jour le bordereau de juin" at bounding box center [161, 207] width 266 height 16
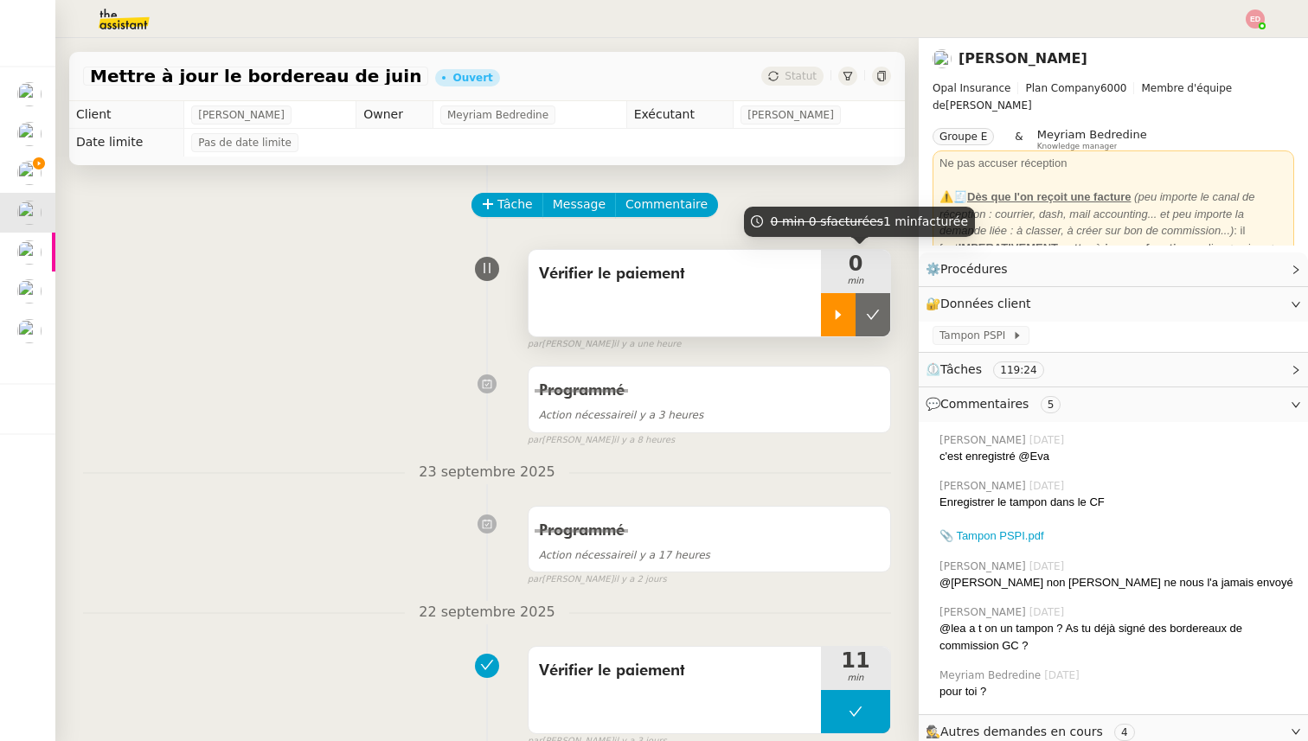
click at [836, 317] on icon at bounding box center [839, 315] width 6 height 10
click at [833, 321] on div at bounding box center [838, 314] width 35 height 43
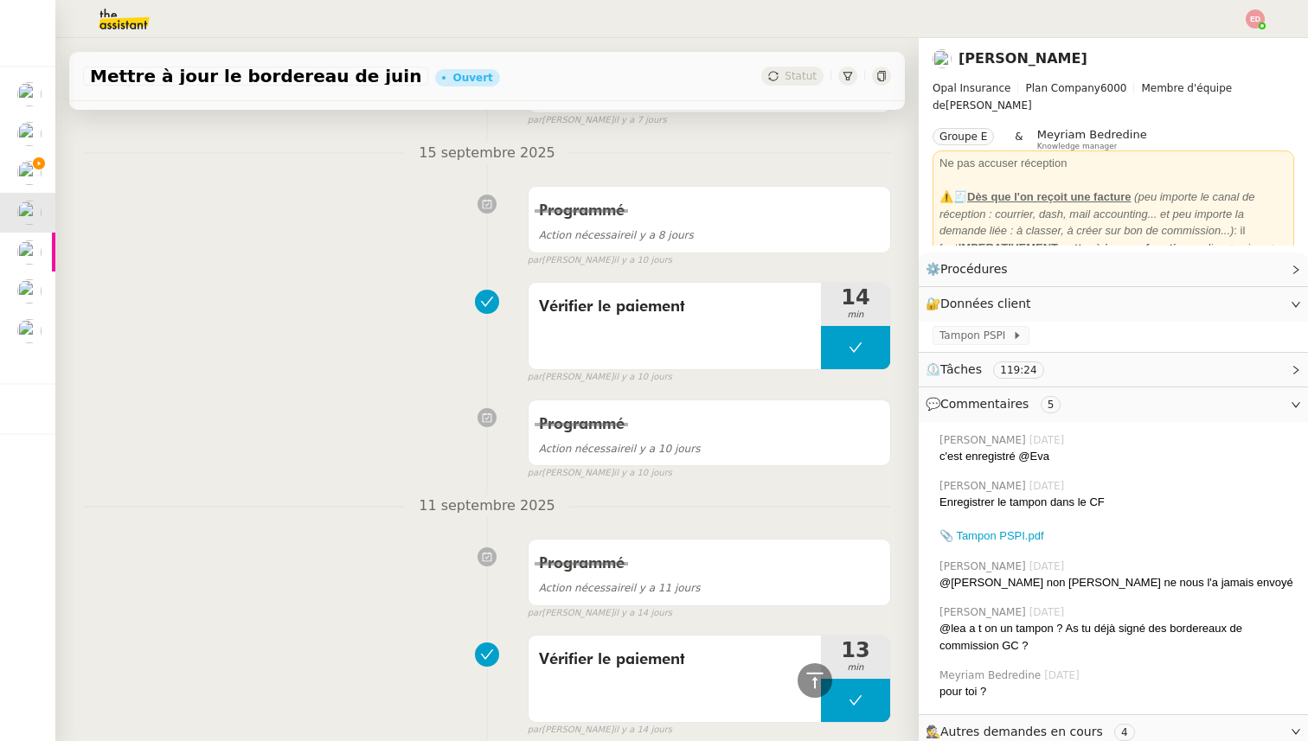
scroll to position [1208, 0]
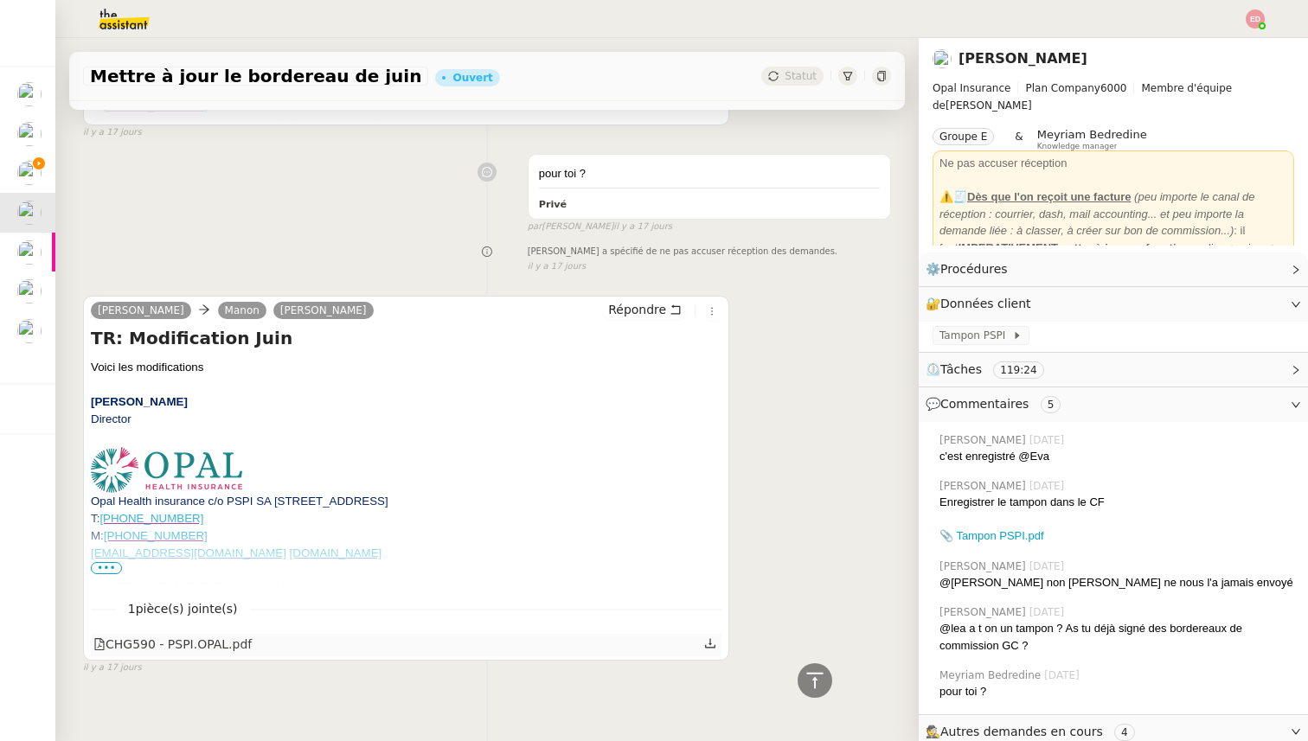
click at [712, 638] on icon at bounding box center [710, 644] width 12 height 12
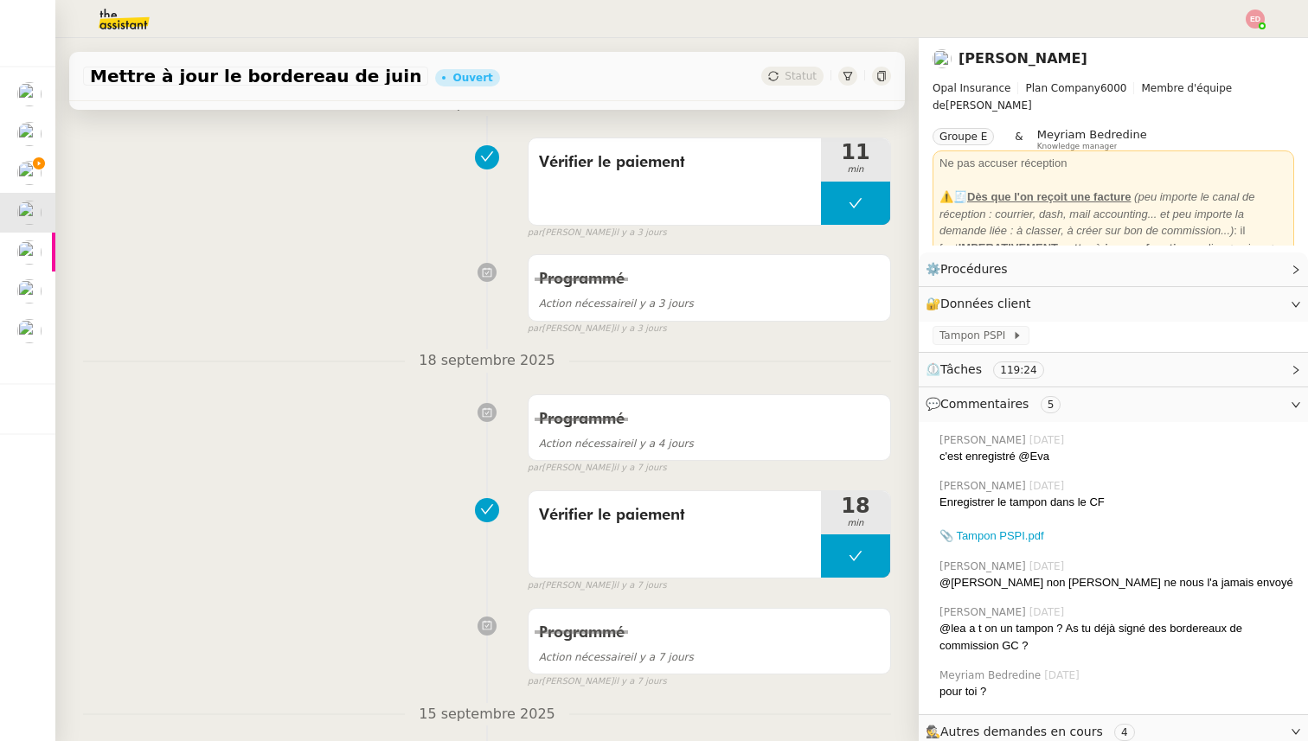
scroll to position [0, 0]
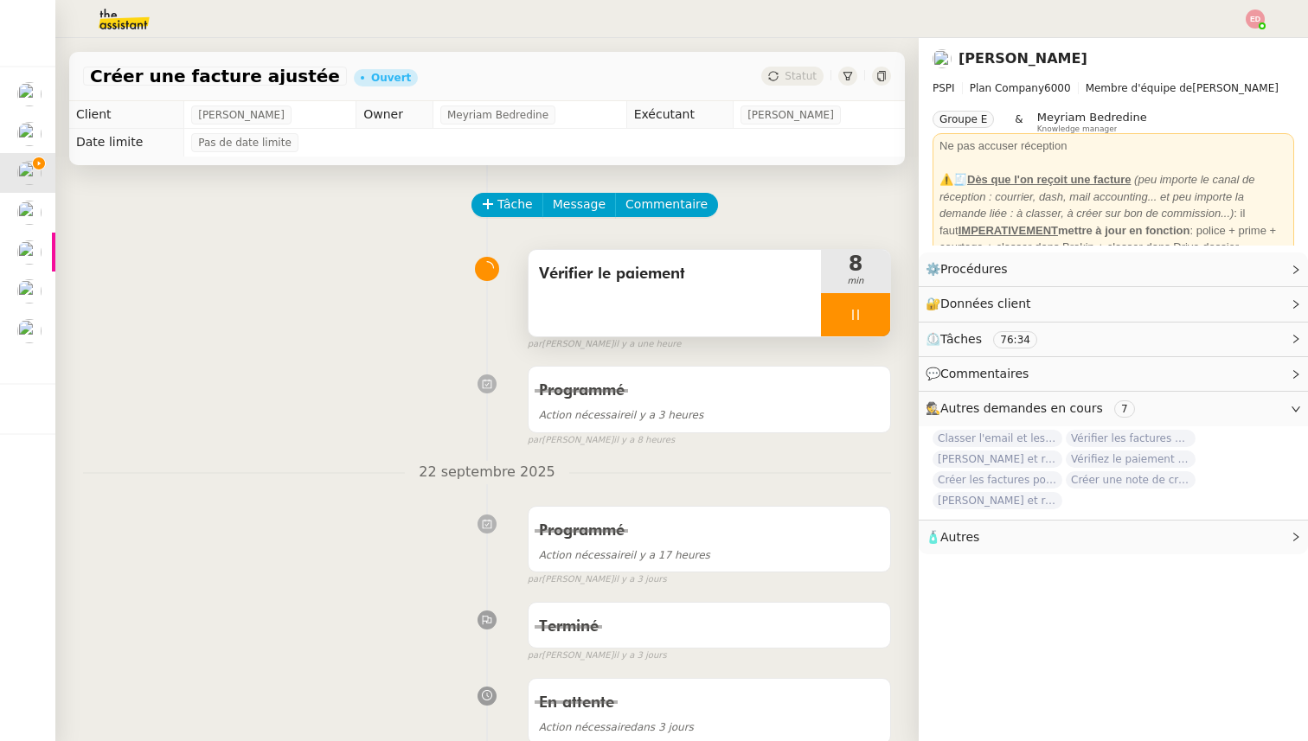
click at [868, 314] on div at bounding box center [855, 314] width 69 height 43
click at [875, 317] on div at bounding box center [855, 314] width 69 height 43
click at [883, 317] on icon at bounding box center [890, 315] width 14 height 14
click at [800, 77] on span "Statut" at bounding box center [801, 76] width 32 height 12
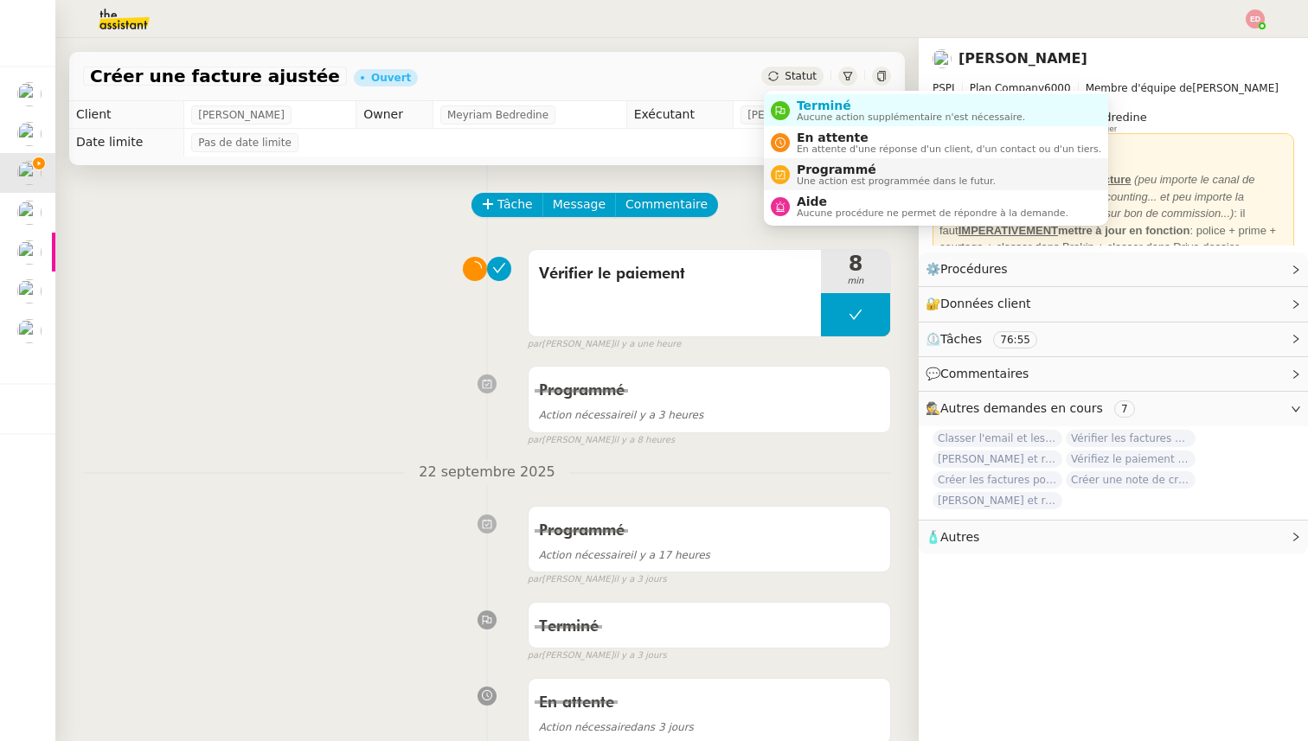
click at [842, 177] on span "Une action est programmée dans le futur." at bounding box center [896, 181] width 199 height 10
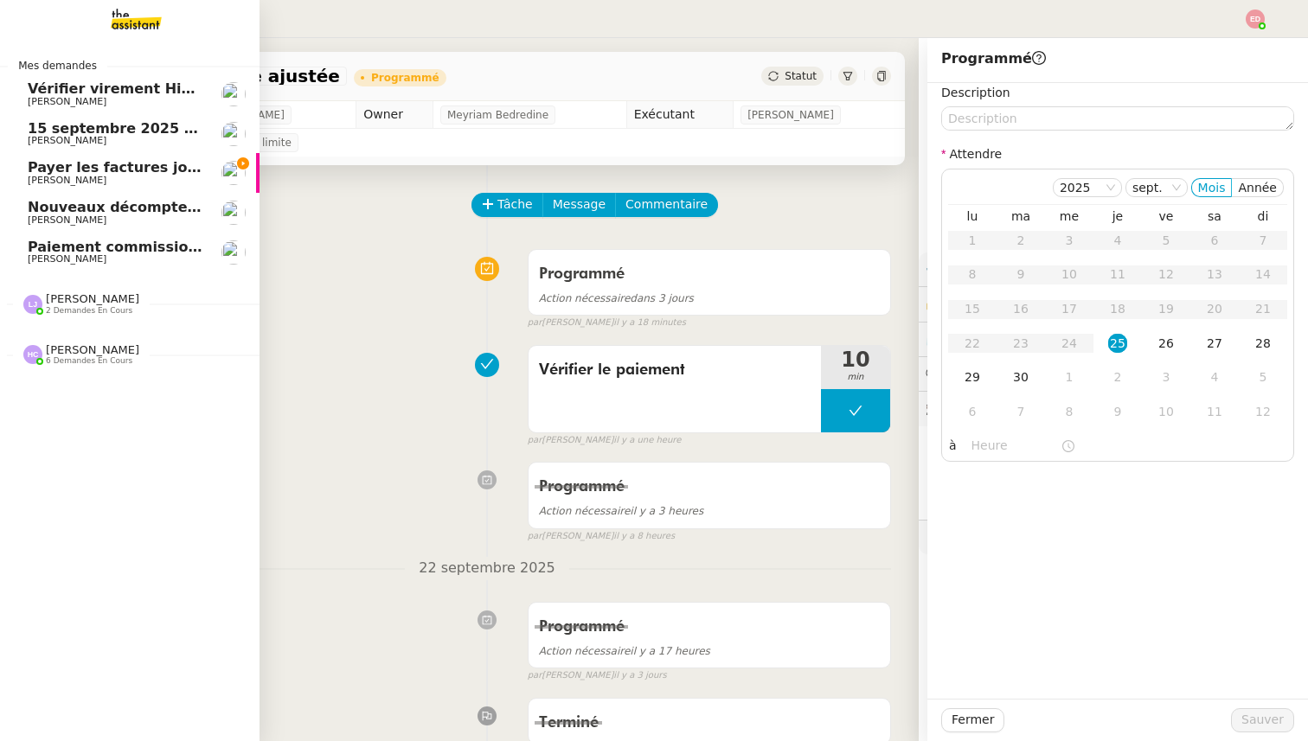
click at [89, 164] on span "Payer les factures jointes" at bounding box center [127, 167] width 198 height 16
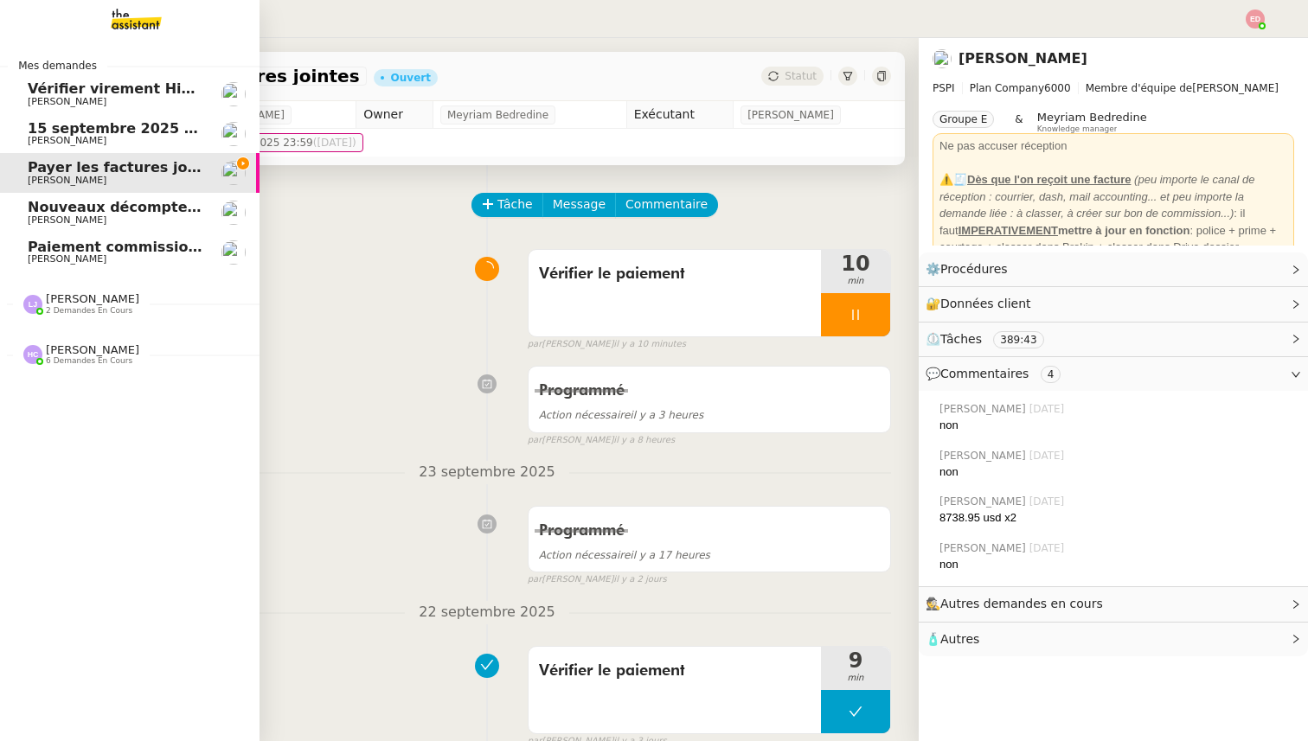
click at [90, 214] on div "Nouveaux décomptes de commissions [PERSON_NAME]" at bounding box center [115, 213] width 175 height 26
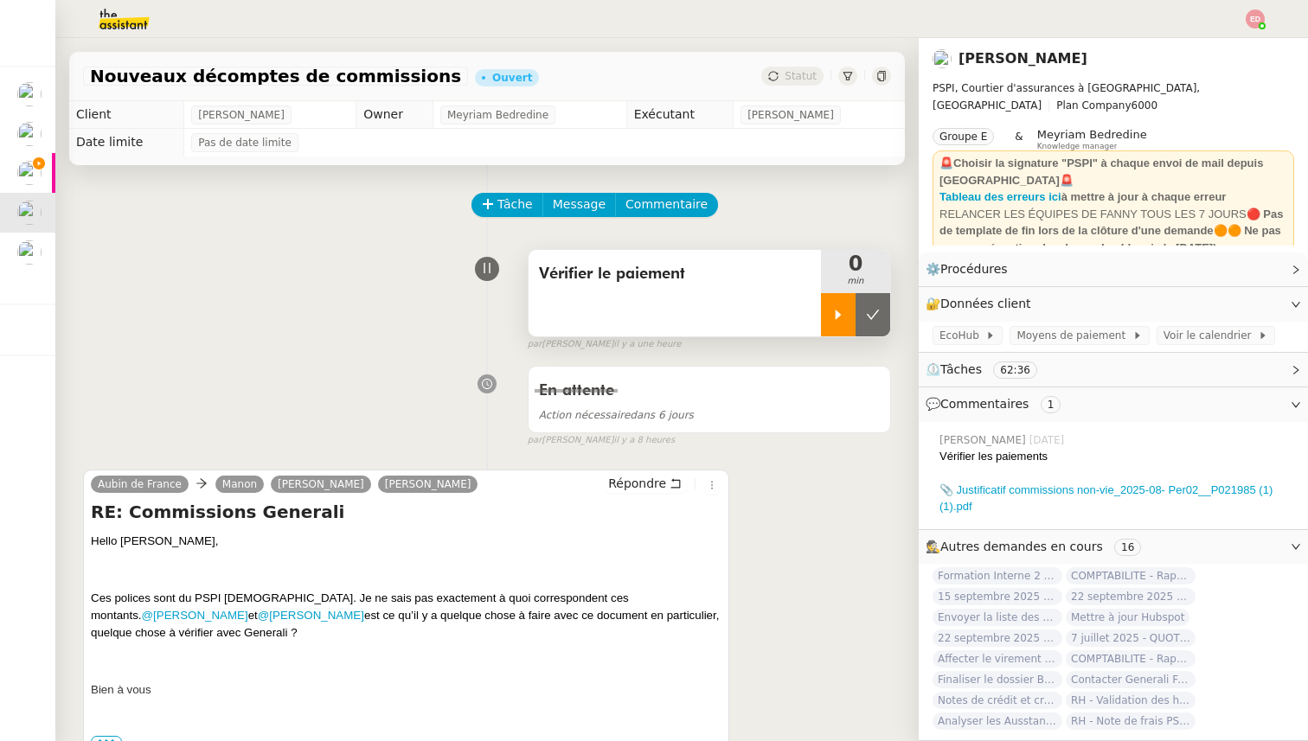
click at [842, 311] on icon at bounding box center [838, 315] width 14 height 14
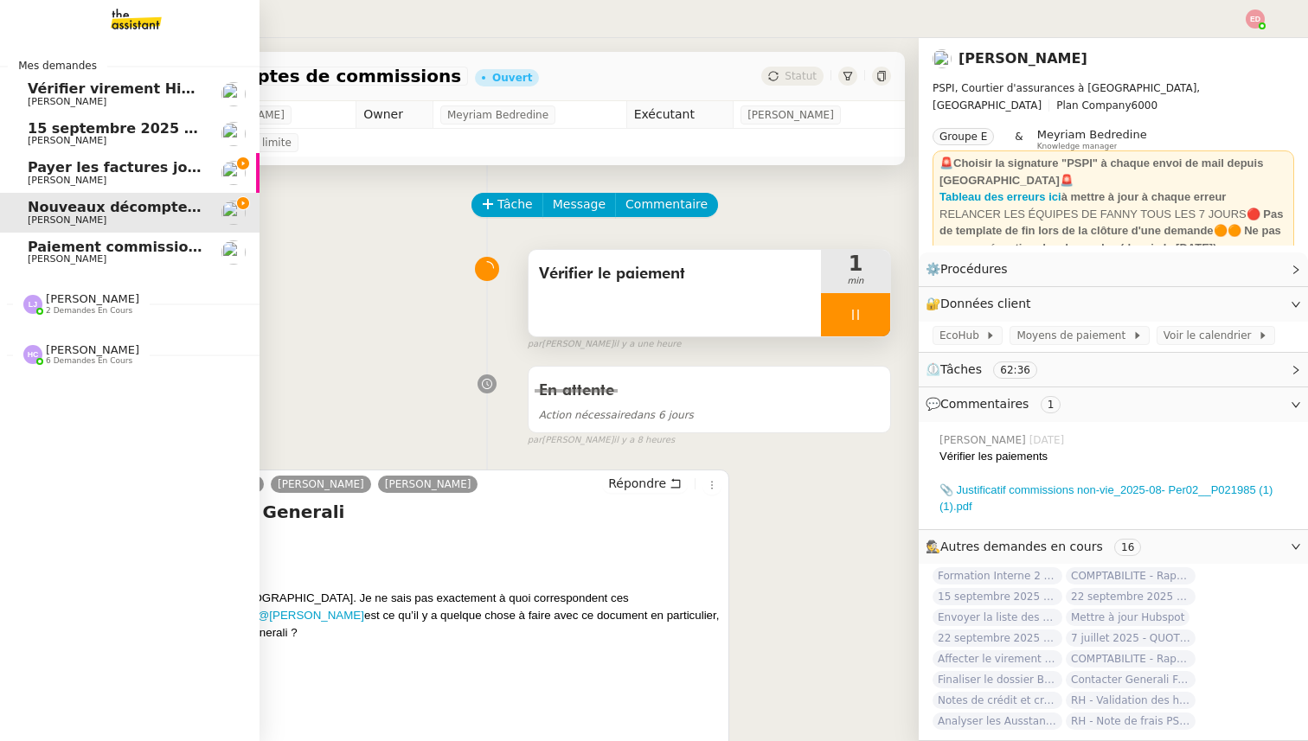
click at [48, 171] on span "Payer les factures jointes" at bounding box center [127, 167] width 198 height 16
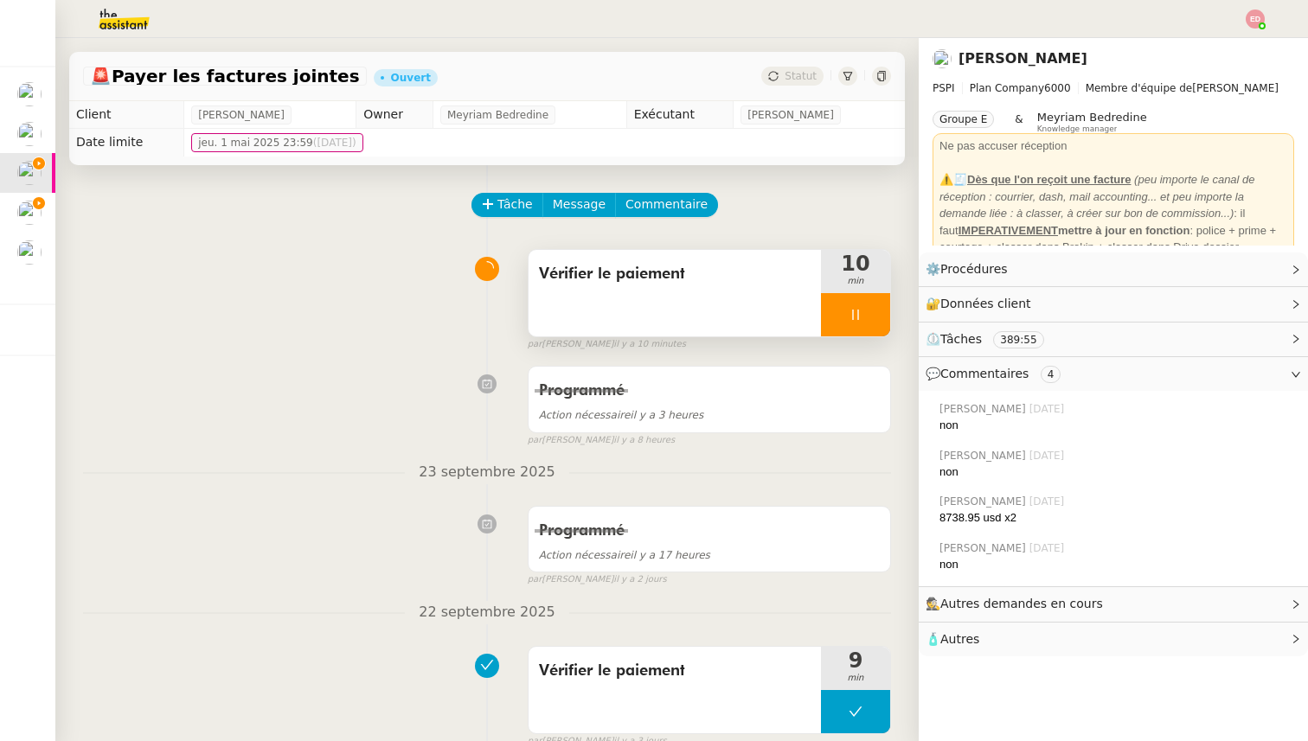
click at [884, 314] on div at bounding box center [855, 314] width 69 height 43
click at [884, 314] on button at bounding box center [873, 314] width 35 height 43
click at [791, 74] on span "Statut" at bounding box center [801, 76] width 32 height 12
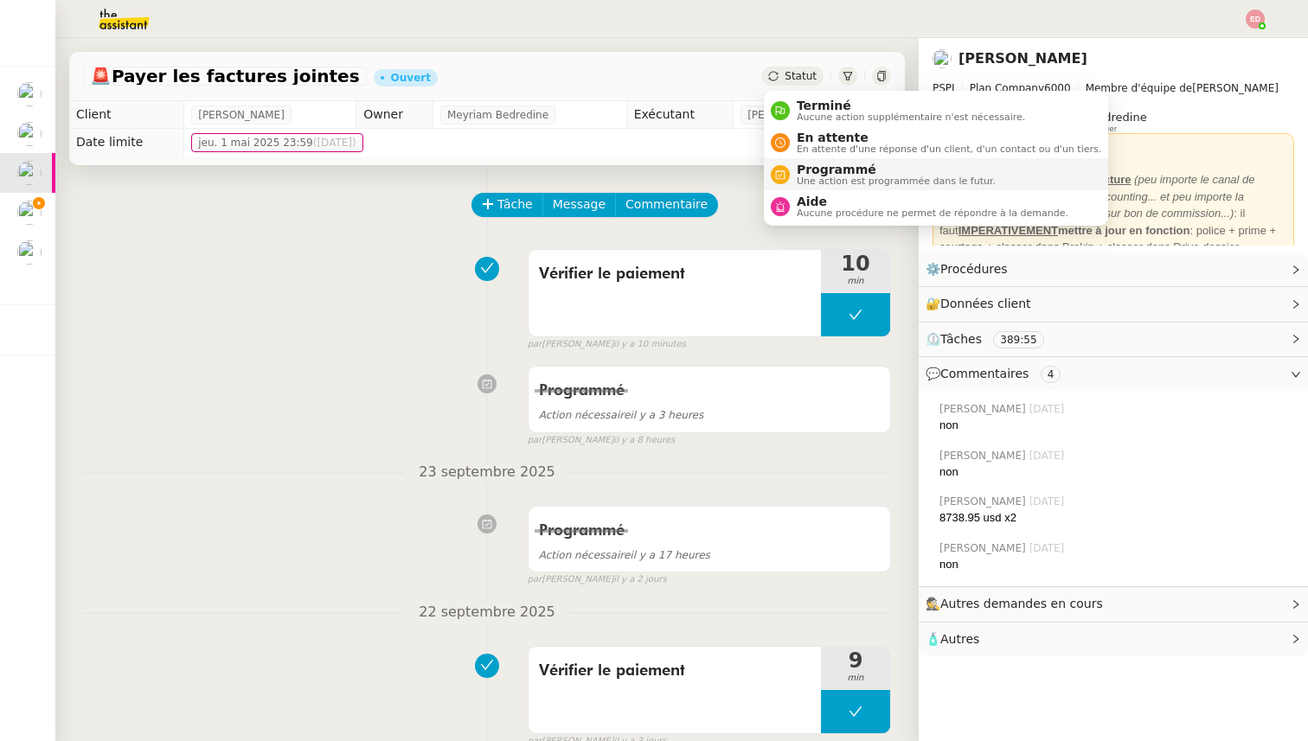
click at [814, 171] on span "Programmé" at bounding box center [896, 170] width 199 height 14
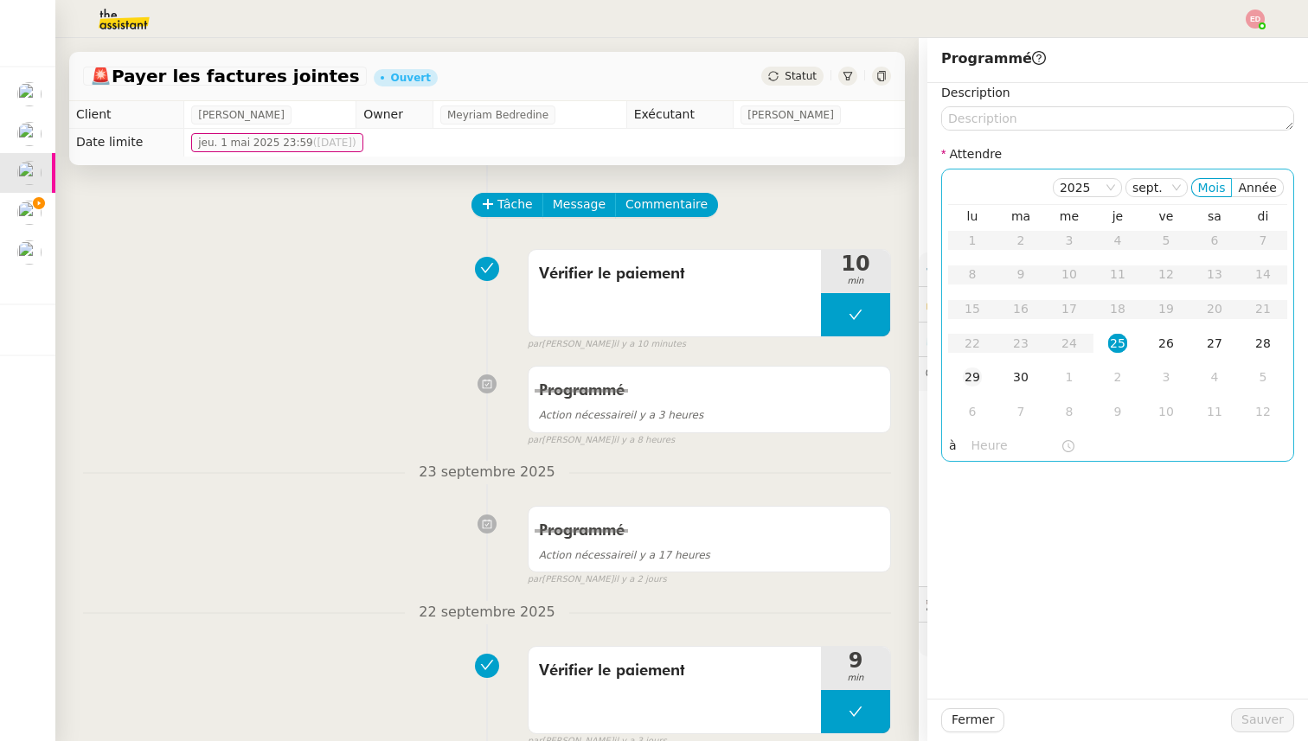
click at [971, 378] on div "29" at bounding box center [972, 377] width 19 height 19
click at [1260, 723] on span "Sauver" at bounding box center [1262, 720] width 42 height 20
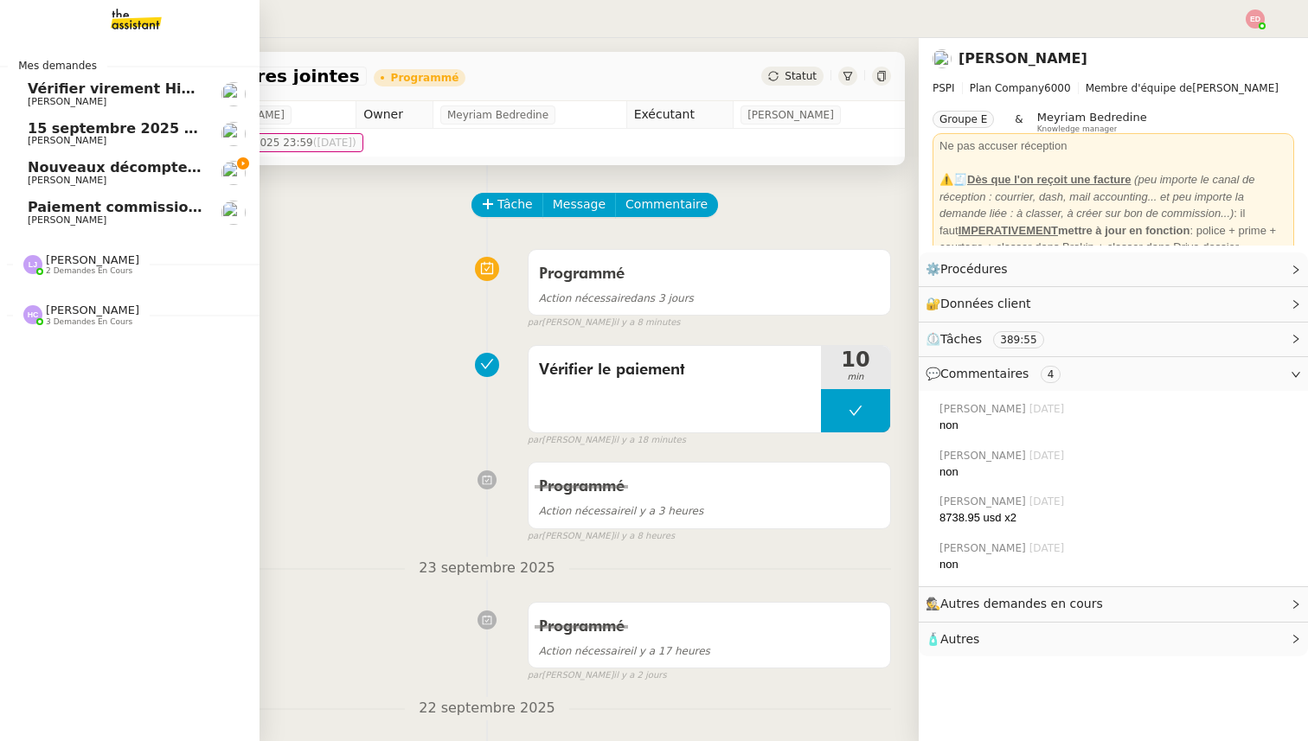
click at [35, 163] on span "Nouveaux décomptes de commissions" at bounding box center [176, 167] width 297 height 16
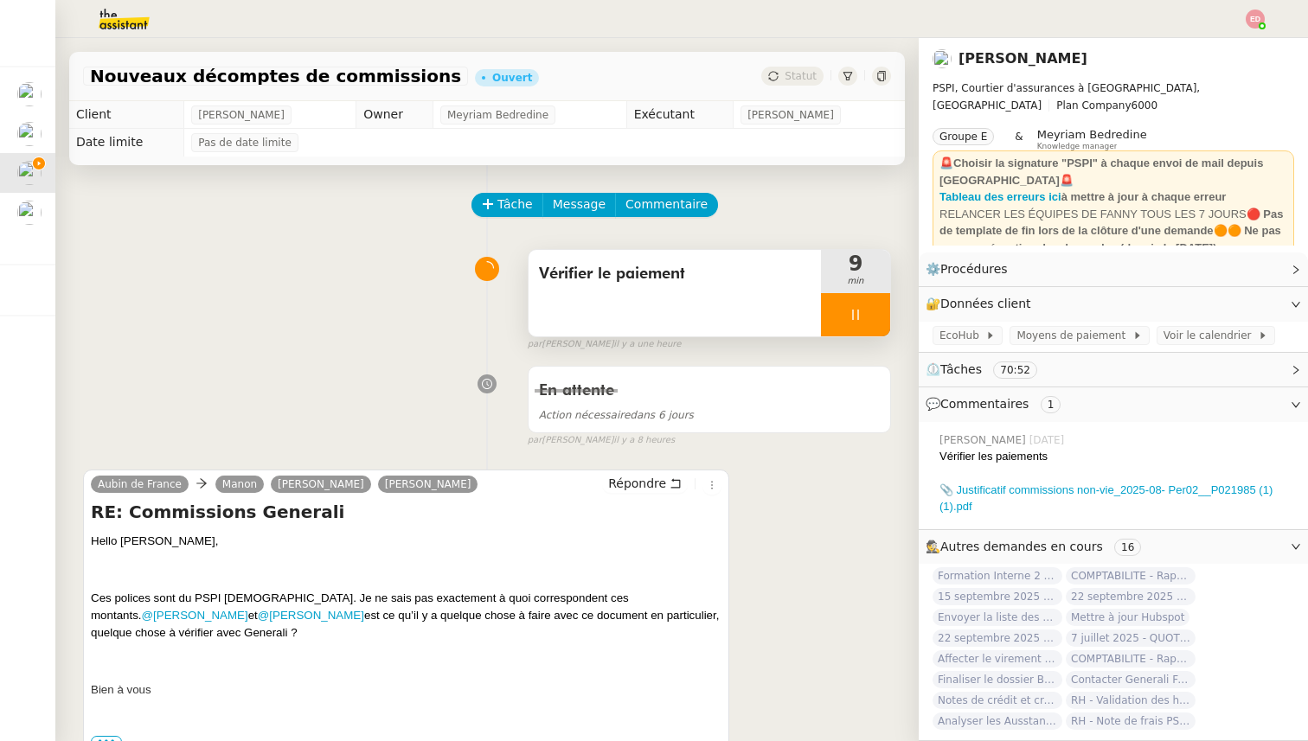
click at [878, 314] on div at bounding box center [855, 314] width 69 height 43
click at [878, 314] on icon at bounding box center [873, 315] width 14 height 14
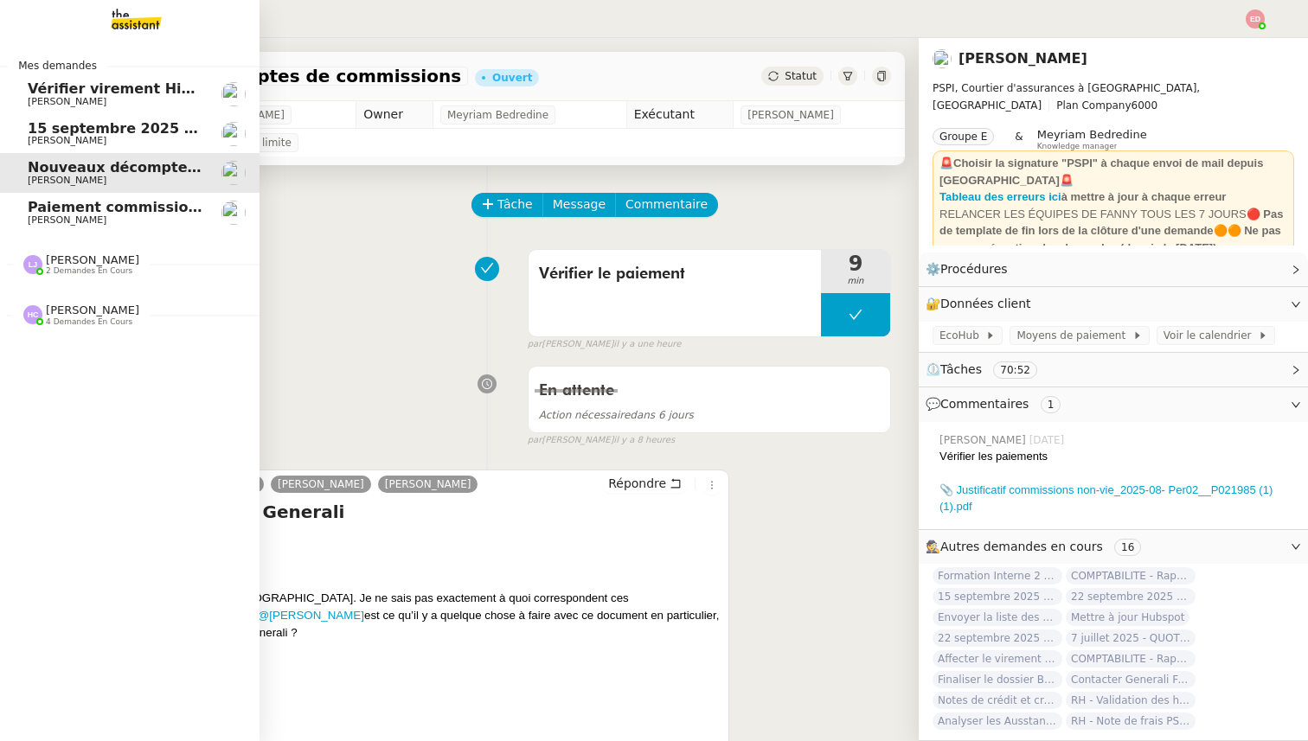
click at [56, 217] on span "[PERSON_NAME]" at bounding box center [67, 220] width 79 height 11
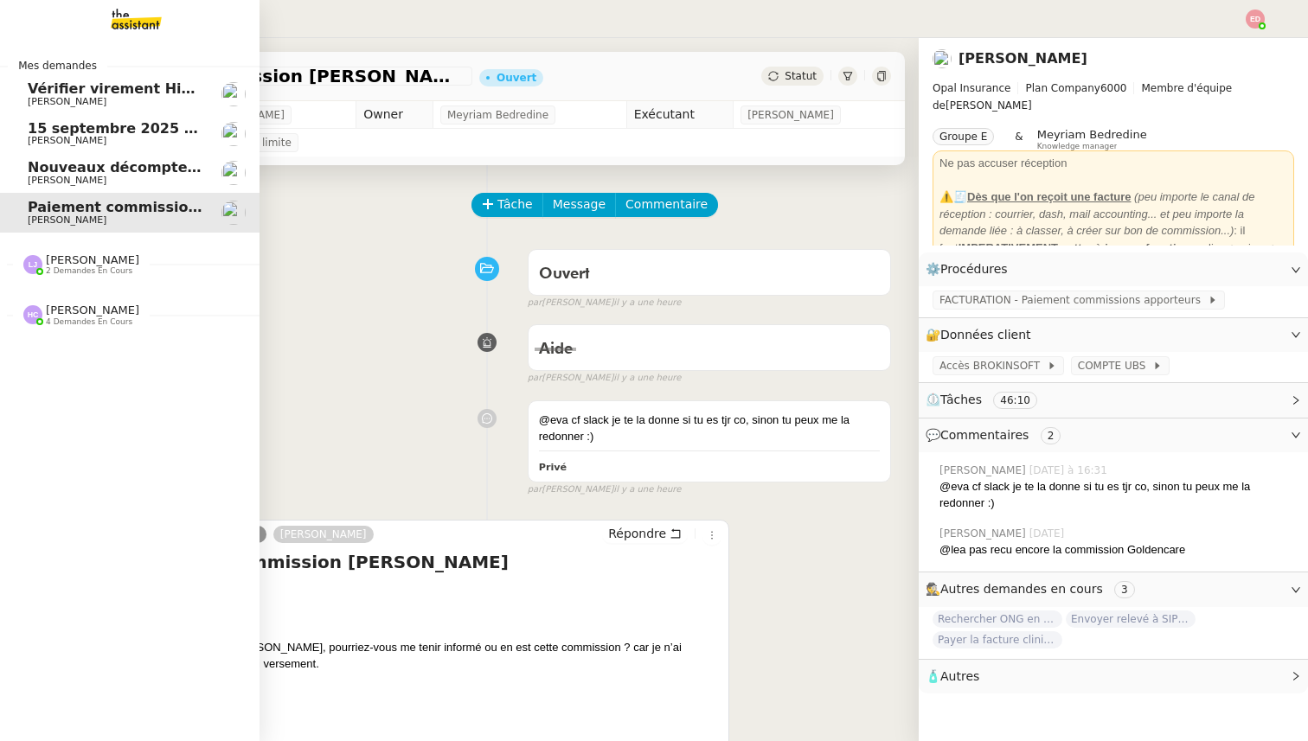
click at [116, 89] on span "Vérifier virement Hiscox 12.09" at bounding box center [146, 88] width 237 height 16
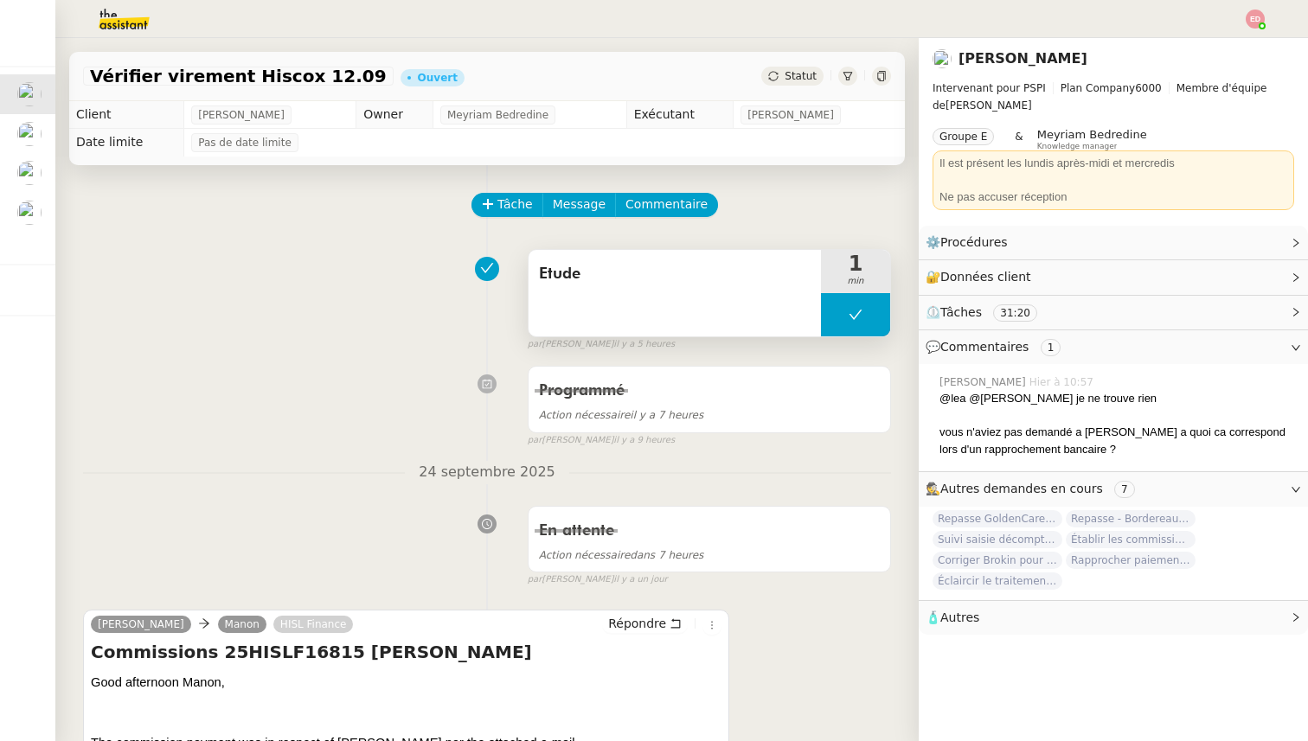
click at [837, 311] on button at bounding box center [855, 314] width 69 height 43
click at [837, 311] on icon at bounding box center [839, 315] width 6 height 10
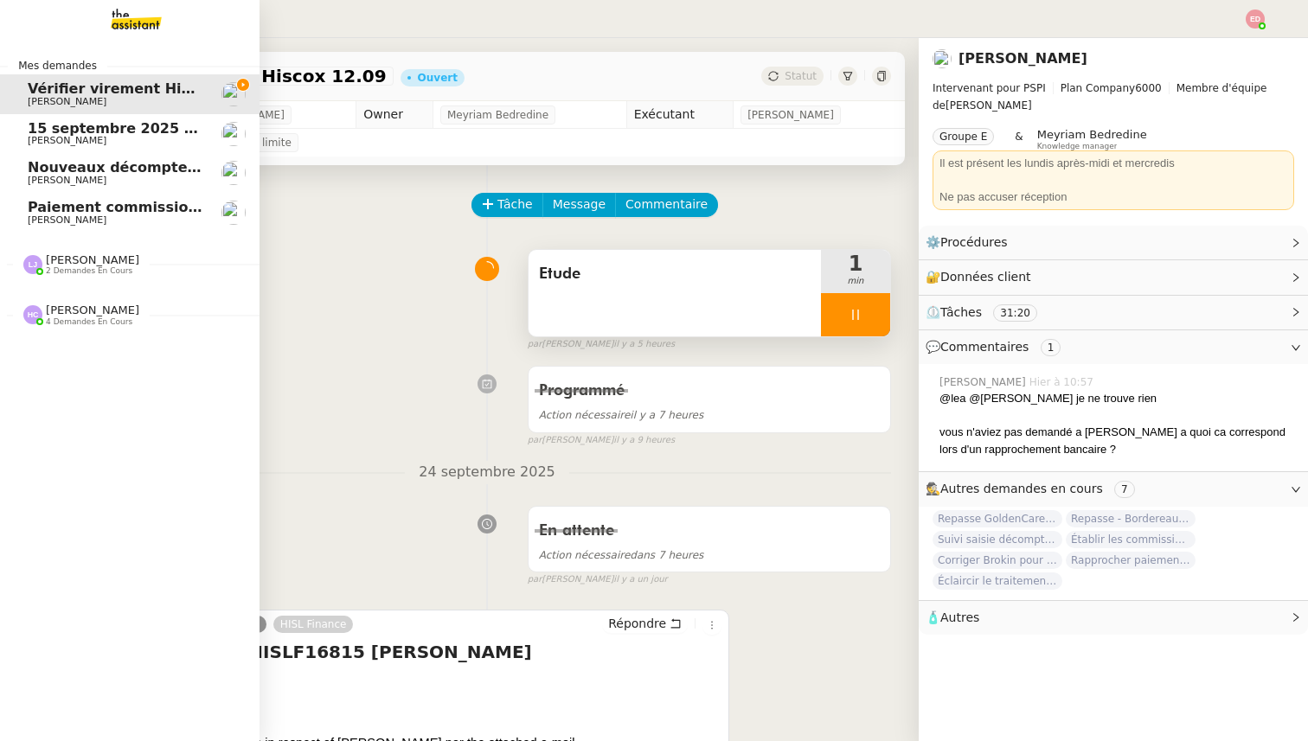
click at [45, 175] on span "[PERSON_NAME]" at bounding box center [67, 180] width 79 height 11
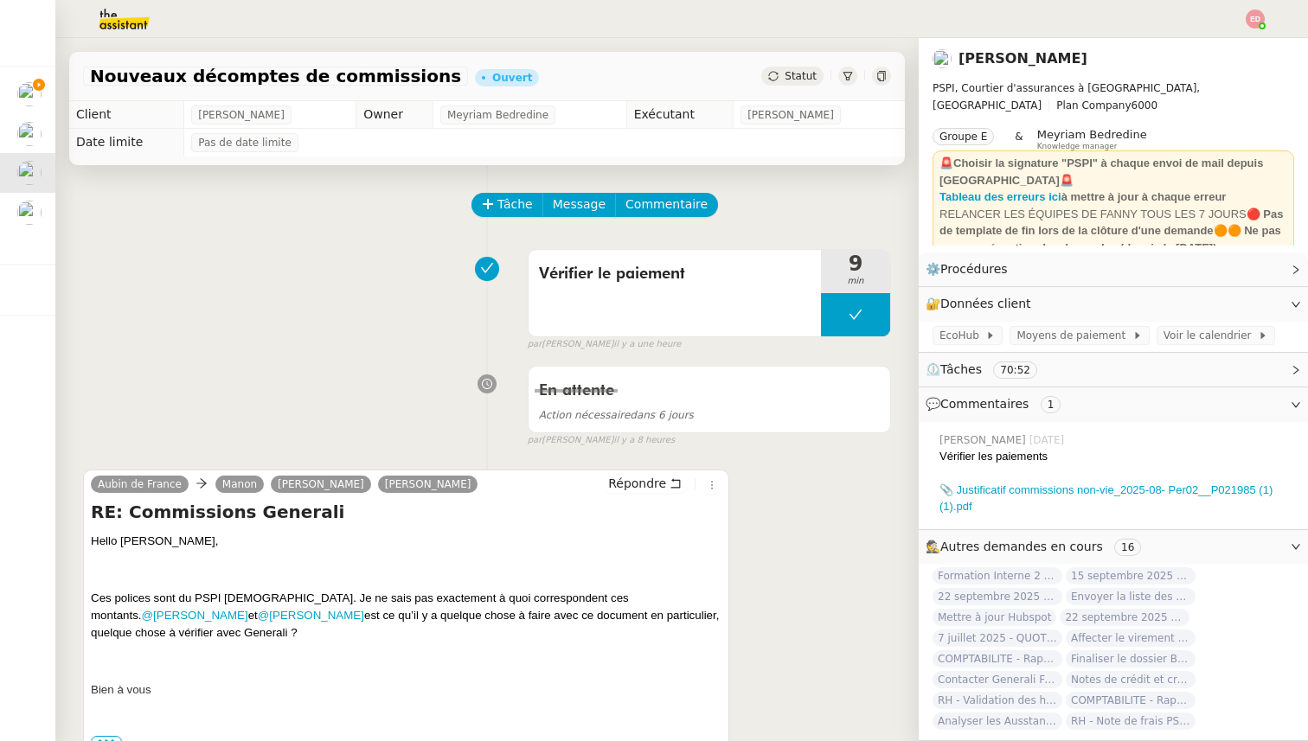
click at [789, 71] on span "Statut" at bounding box center [801, 76] width 32 height 12
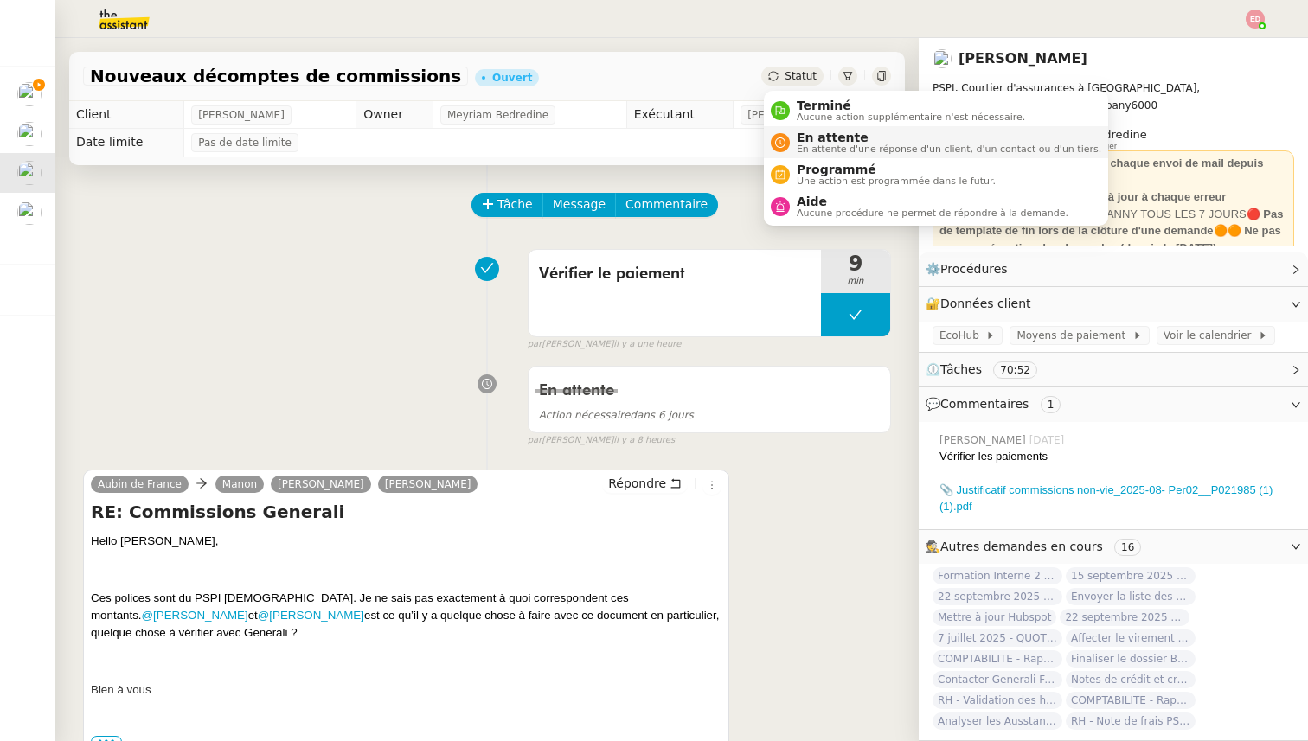
click at [806, 136] on span "En attente" at bounding box center [949, 138] width 304 height 14
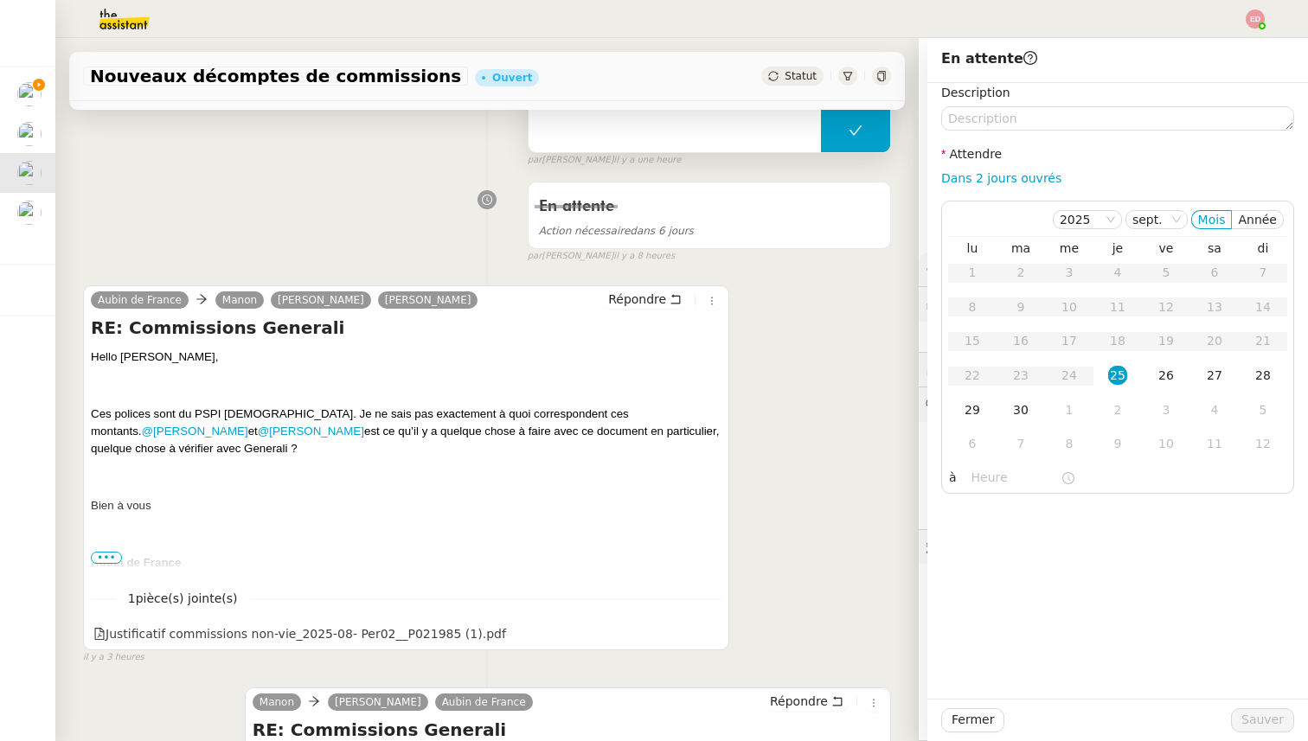
scroll to position [204, 0]
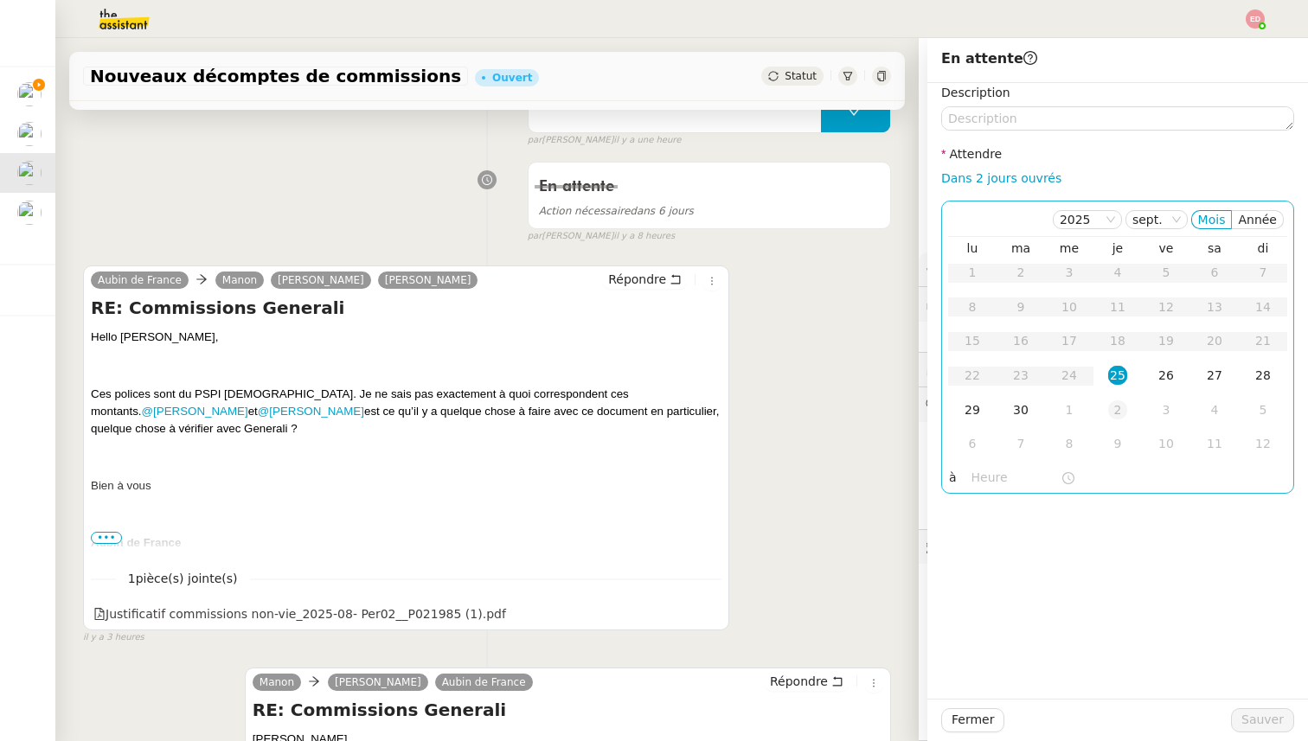
click at [1112, 407] on div "2" at bounding box center [1117, 410] width 19 height 19
click at [1253, 721] on span "Sauver" at bounding box center [1262, 720] width 42 height 20
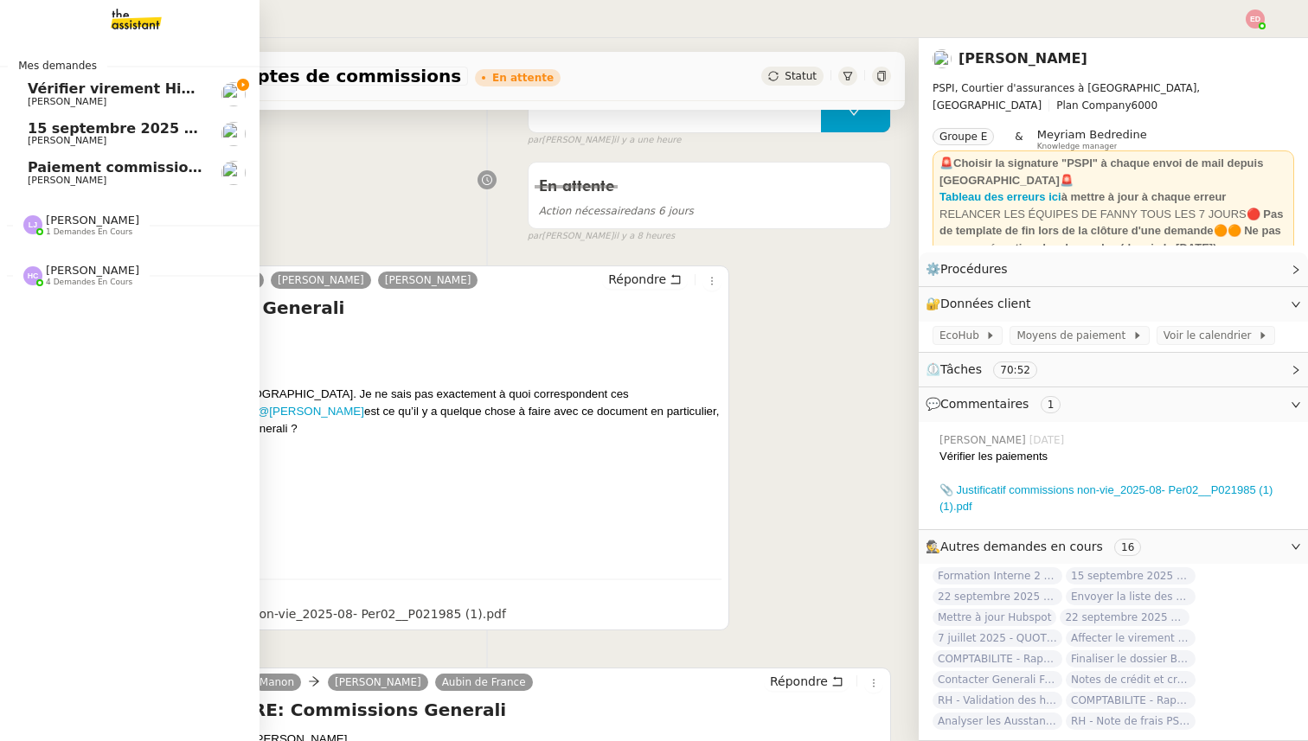
click at [33, 93] on span "Vérifier virement Hiscox 12.09" at bounding box center [146, 88] width 237 height 16
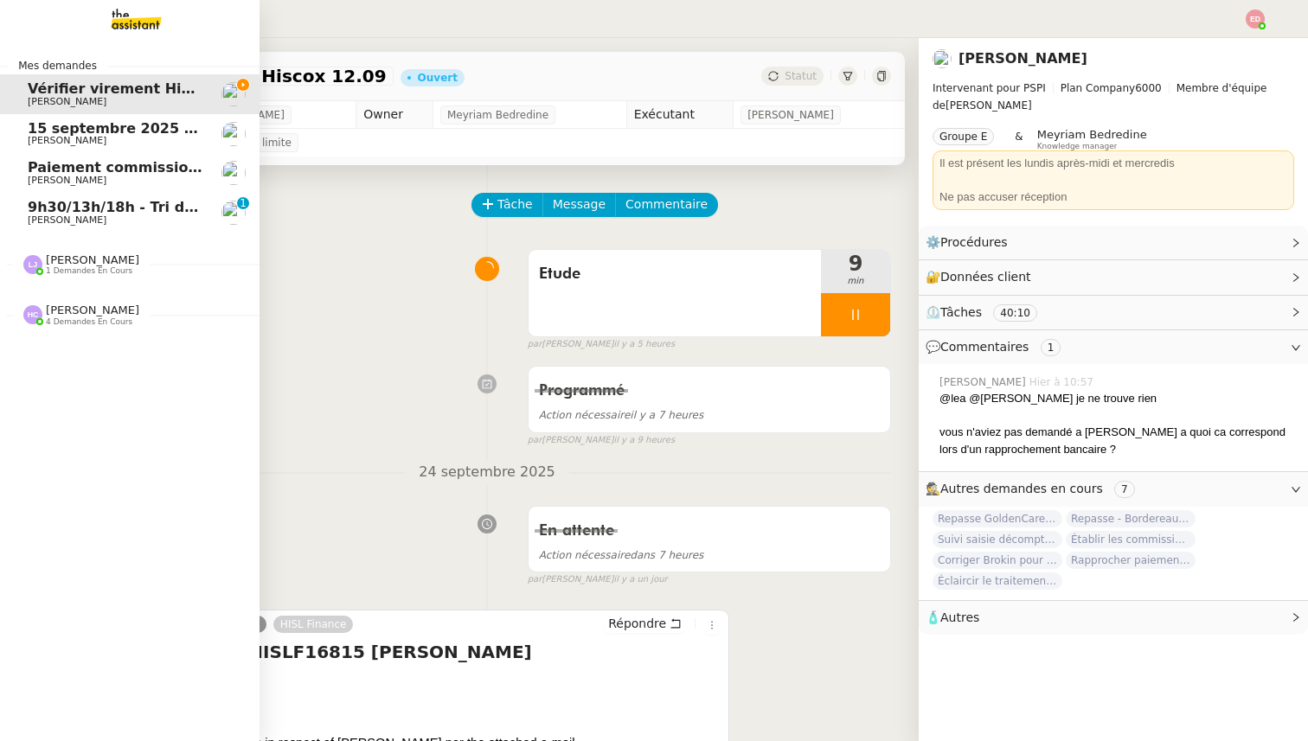
click at [113, 208] on span "9h30/13h/18h - Tri de la boite mail PRO - 19 septembre 2025" at bounding box center [264, 207] width 472 height 16
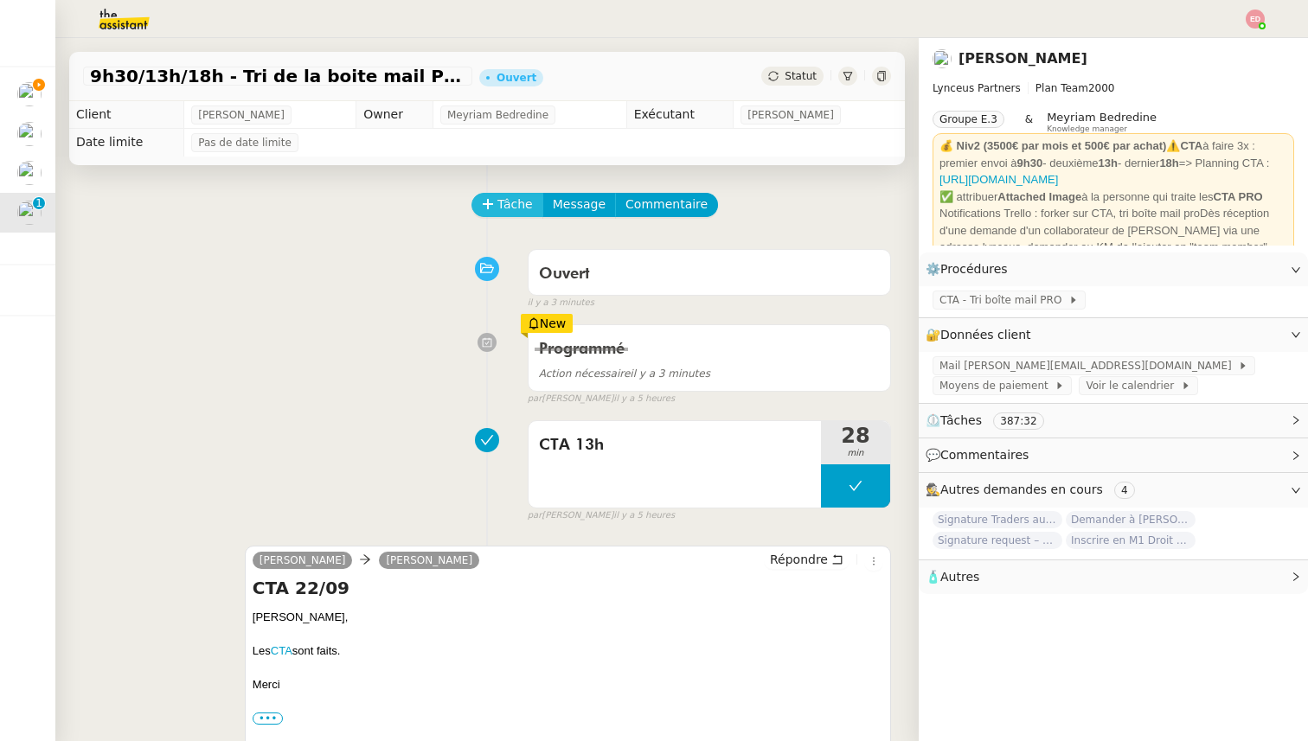
click at [484, 212] on button "Tâche" at bounding box center [507, 205] width 72 height 24
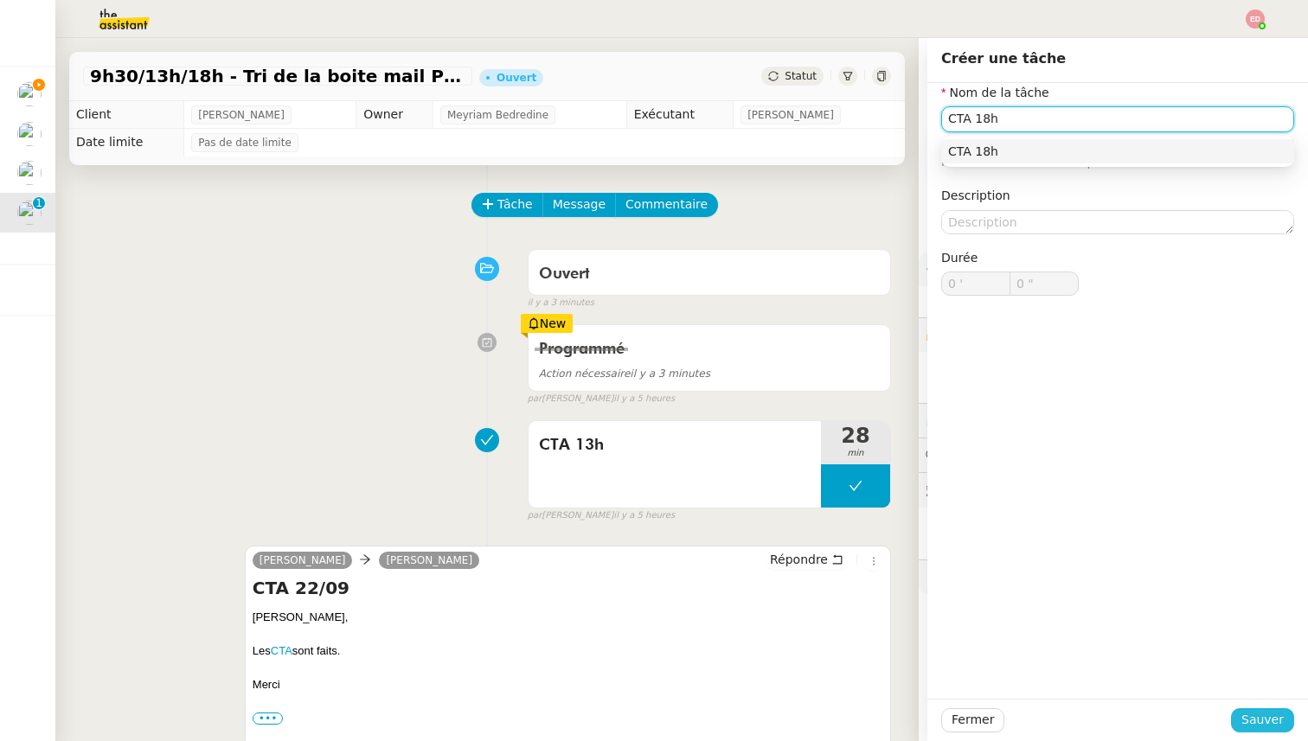
type input "CTA 18h"
click at [1283, 719] on span "Sauver" at bounding box center [1262, 720] width 42 height 20
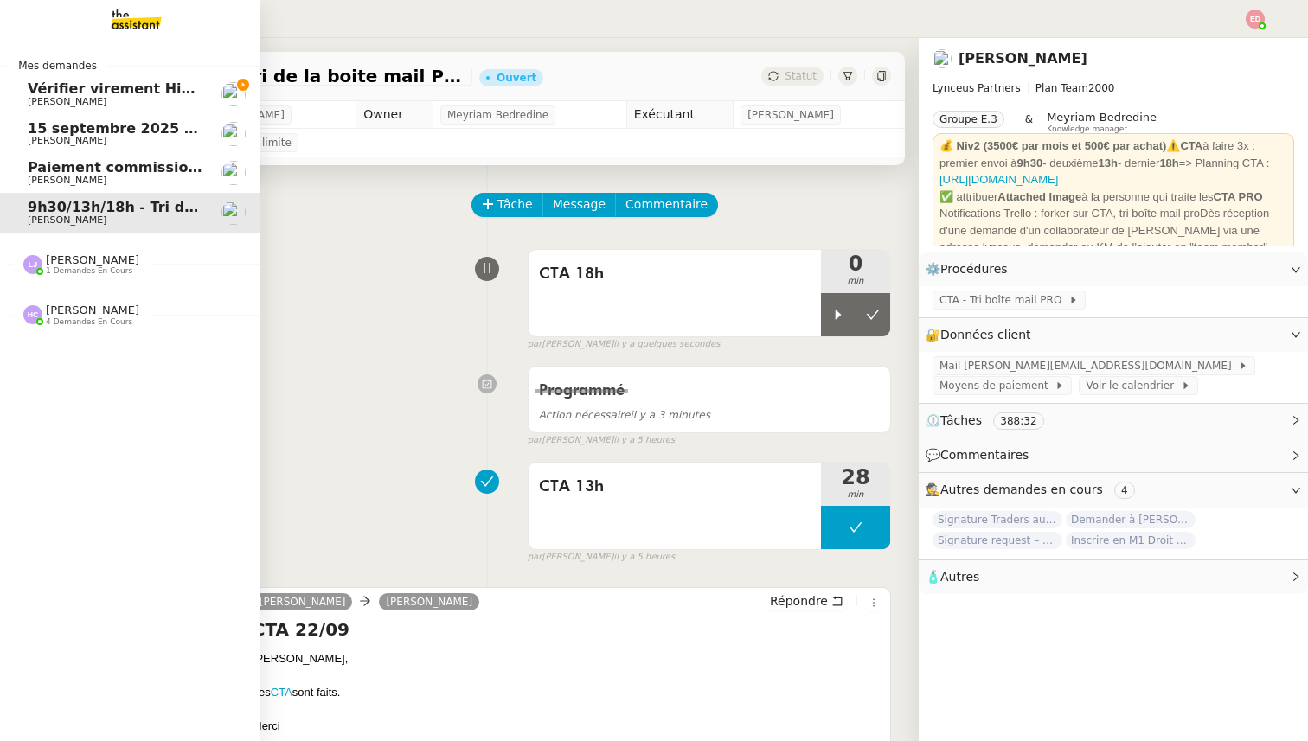
click at [57, 87] on span "Vérifier virement Hiscox 12.09" at bounding box center [146, 88] width 237 height 16
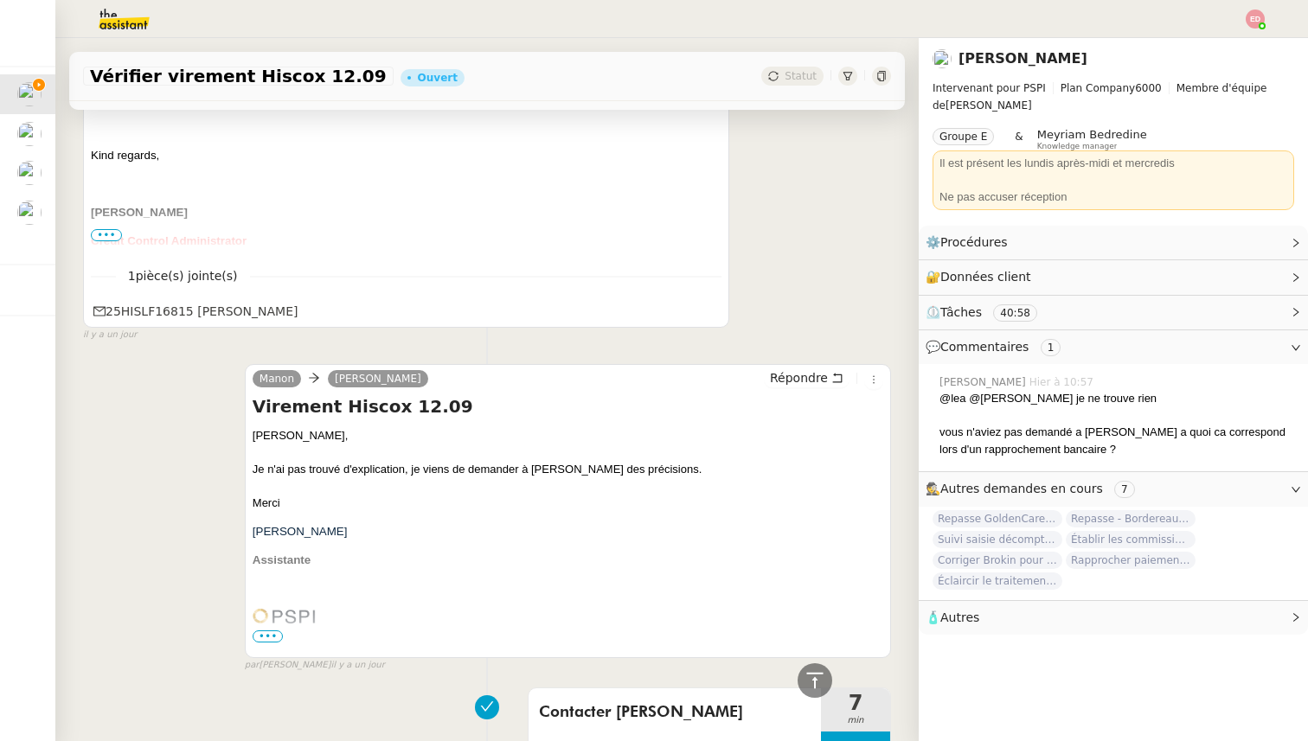
scroll to position [618, 0]
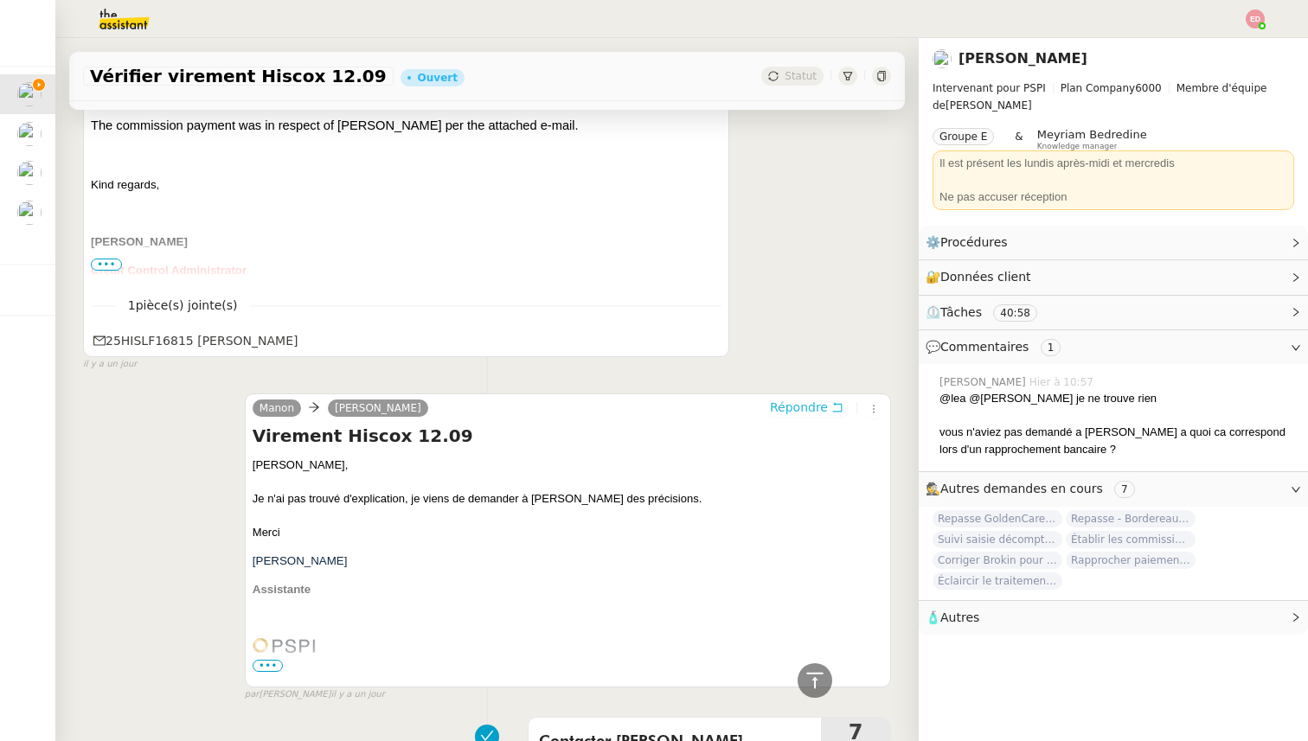
click at [789, 405] on span "Répondre" at bounding box center [799, 407] width 58 height 17
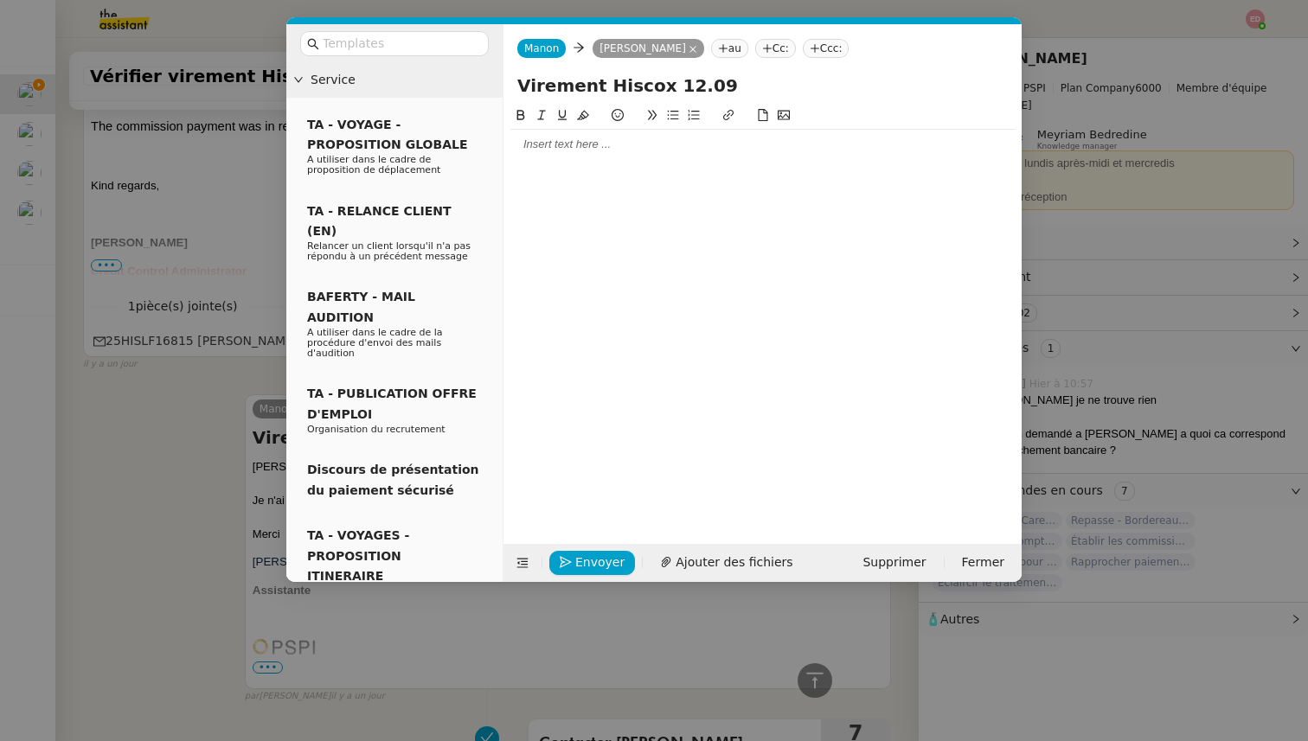
scroll to position [750, 0]
click at [604, 151] on div at bounding box center [762, 145] width 504 height 16
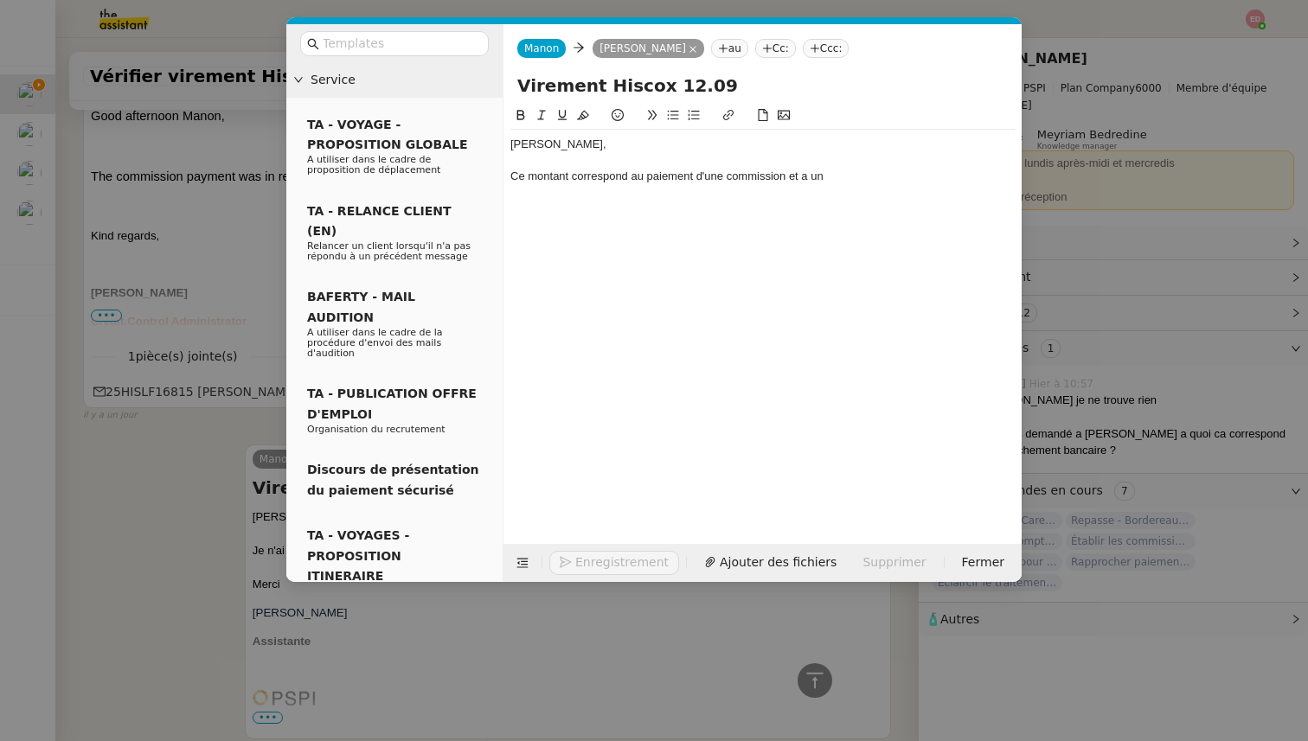
scroll to position [801, 0]
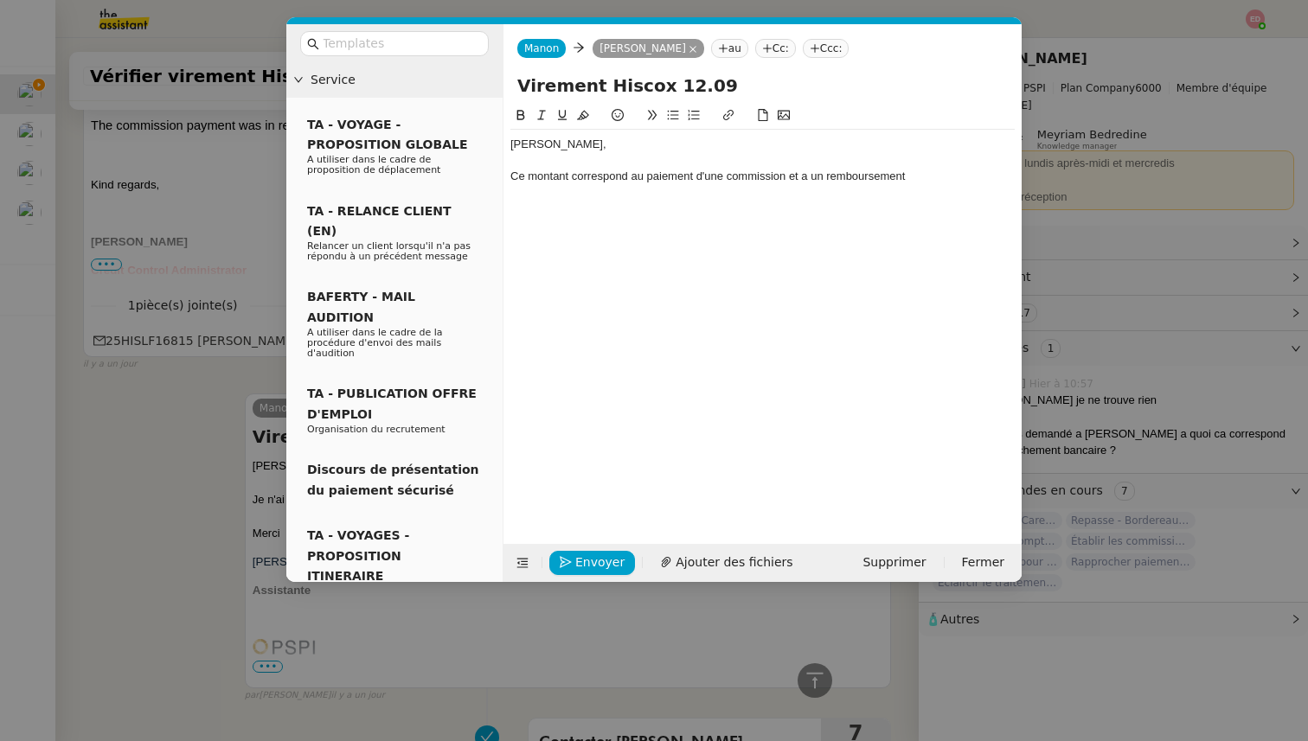
click at [604, 151] on div "[PERSON_NAME]," at bounding box center [762, 145] width 504 height 16
click at [945, 183] on div "Ce montant correspond au paiement d'une commission et a un remboursement" at bounding box center [762, 177] width 504 height 16
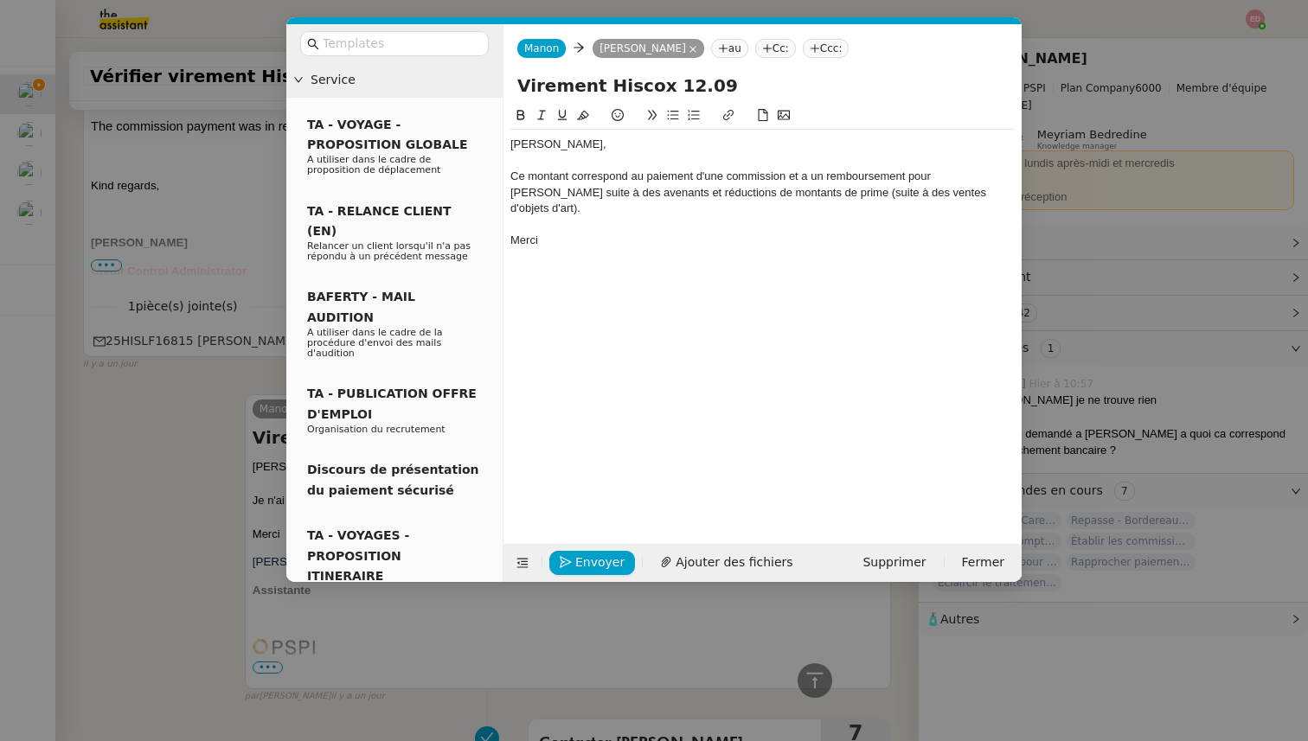
scroll to position [851, 0]
click at [648, 193] on div "Ce montant correspond au paiement d'une commission et a un remboursement pour […" at bounding box center [762, 193] width 504 height 48
click at [0, 0] on lt-span "des réductions" at bounding box center [0, 0] width 0 height 0
click at [574, 558] on button "Envoyer" at bounding box center [592, 563] width 86 height 24
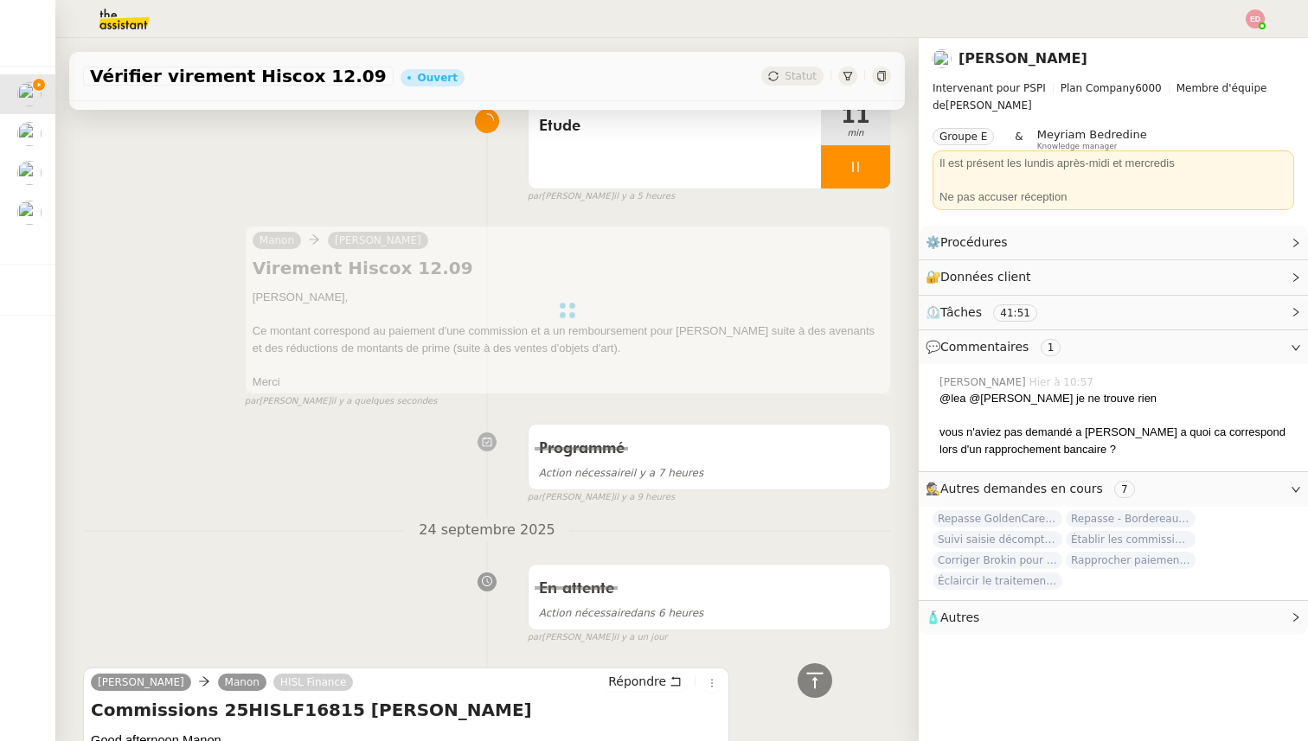
scroll to position [0, 0]
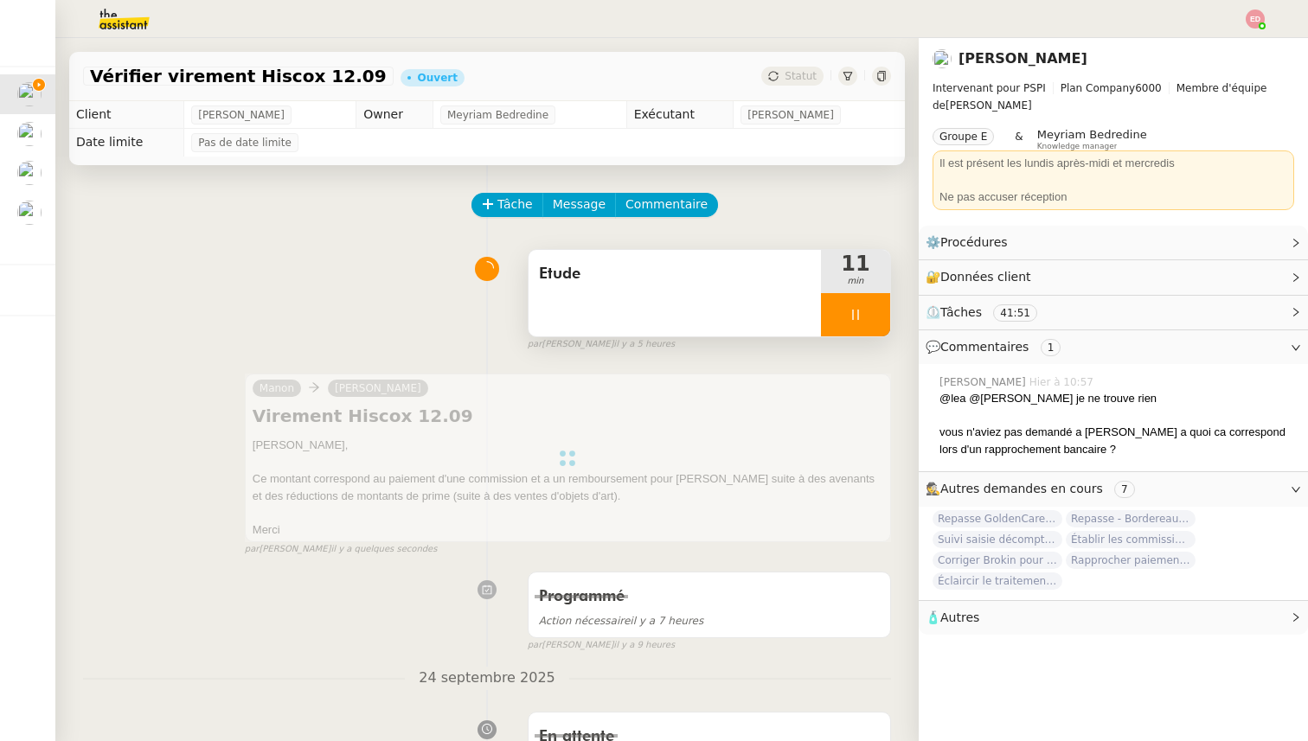
click at [890, 310] on div "Etude 11 min" at bounding box center [709, 293] width 363 height 88
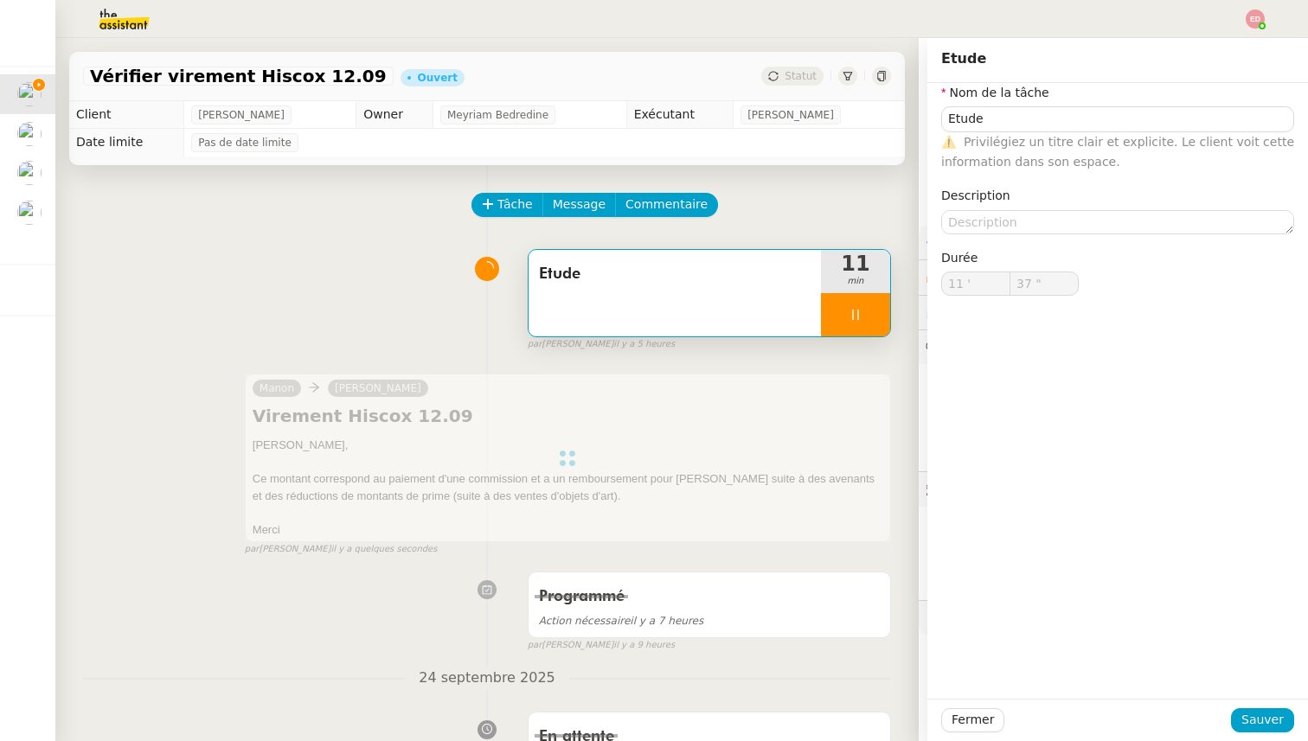
click at [878, 312] on div at bounding box center [855, 314] width 69 height 43
type input "Etude"
type input "11 '"
type input "37 ""
type input "Etude"
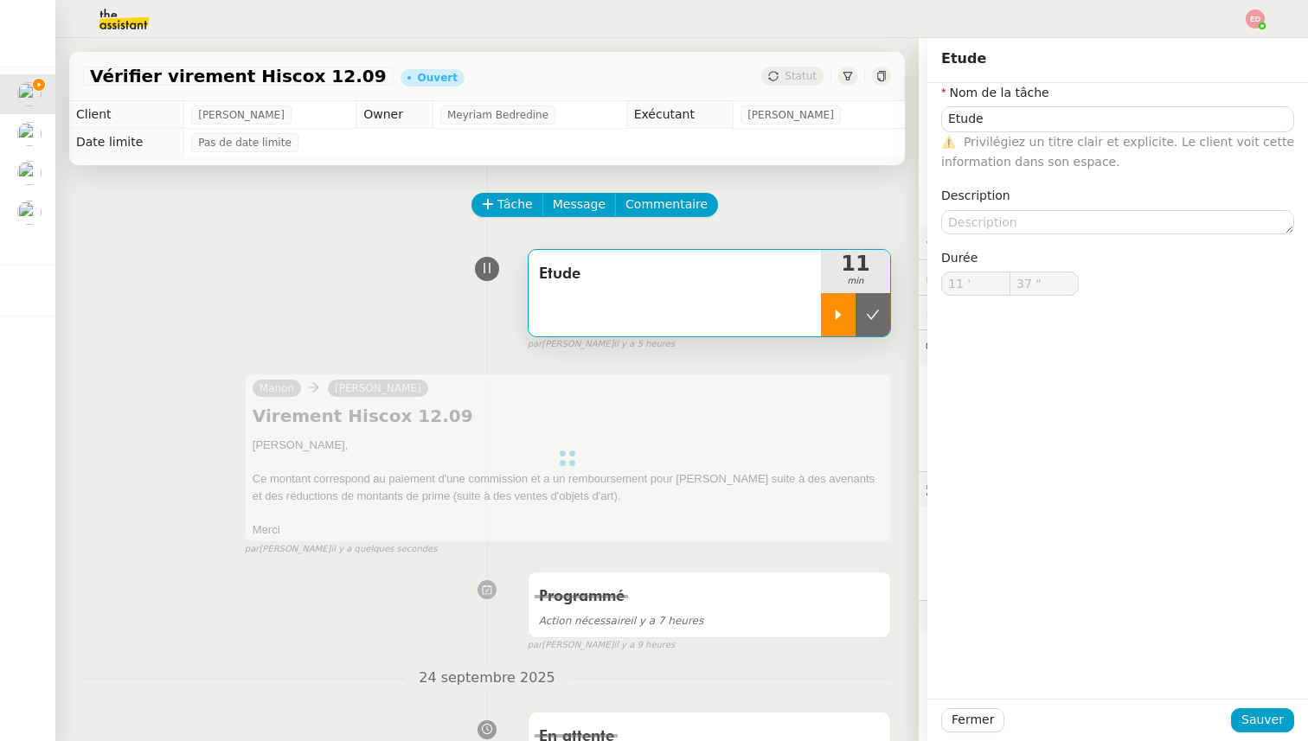
type input "11 '"
type input "37 ""
type input "Etude"
type input "11 '"
type input "37 ""
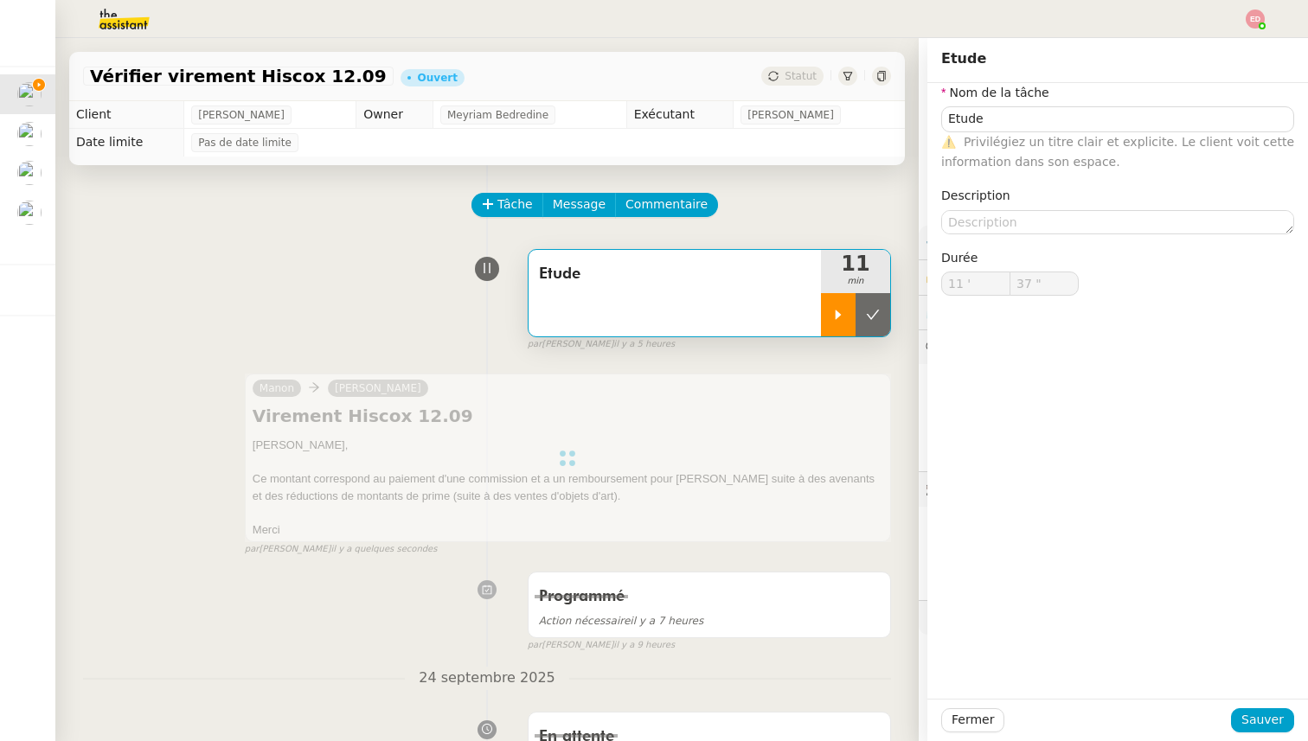
click at [878, 312] on icon at bounding box center [873, 315] width 14 height 14
type input "Etude"
type input "11 '"
type input "37 ""
click at [864, 198] on div "Tâche Message Commentaire" at bounding box center [682, 214] width 418 height 42
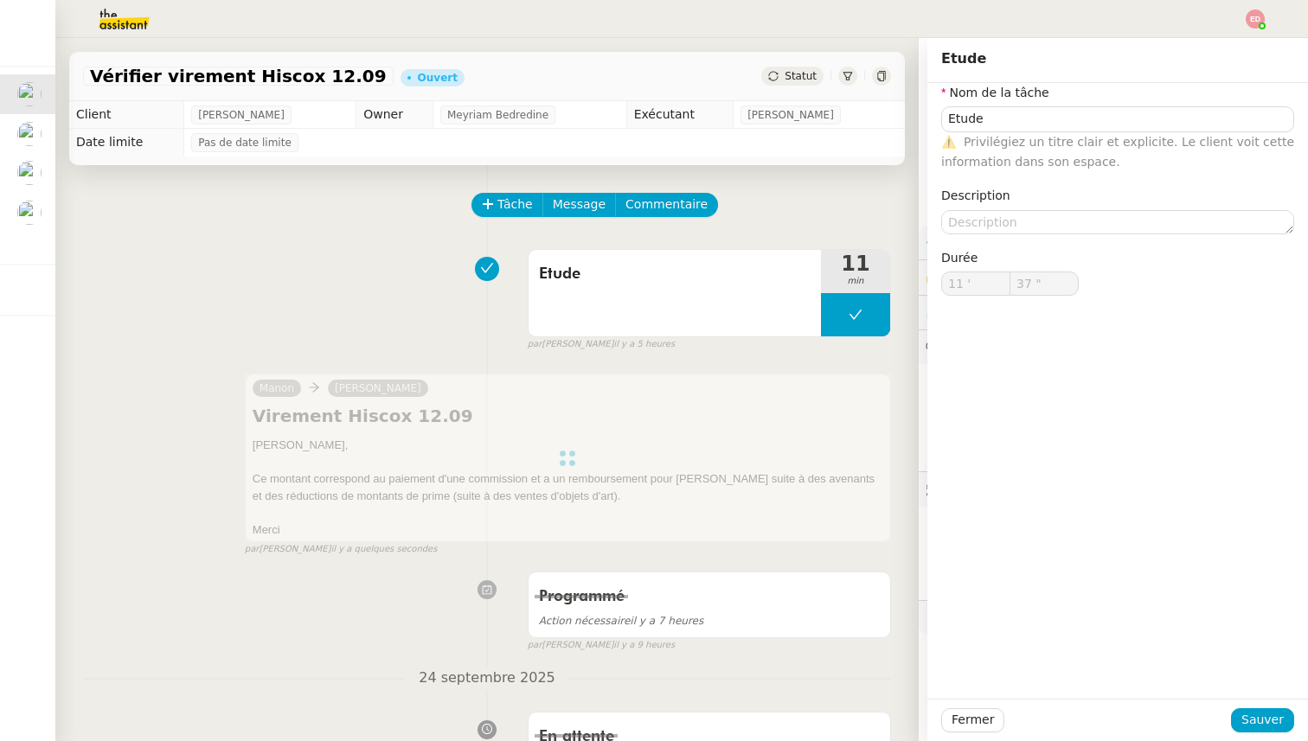
click at [805, 80] on span "Statut" at bounding box center [801, 76] width 32 height 12
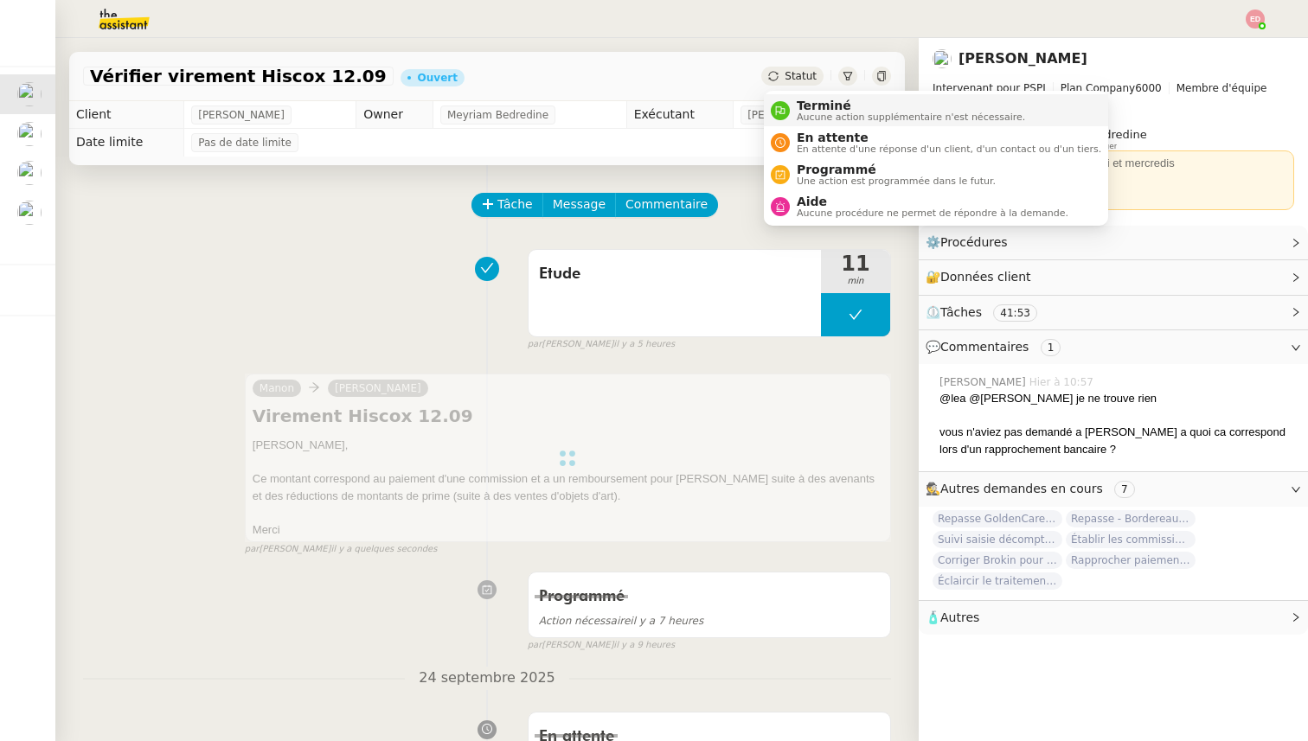
click at [821, 107] on span "Terminé" at bounding box center [911, 106] width 228 height 14
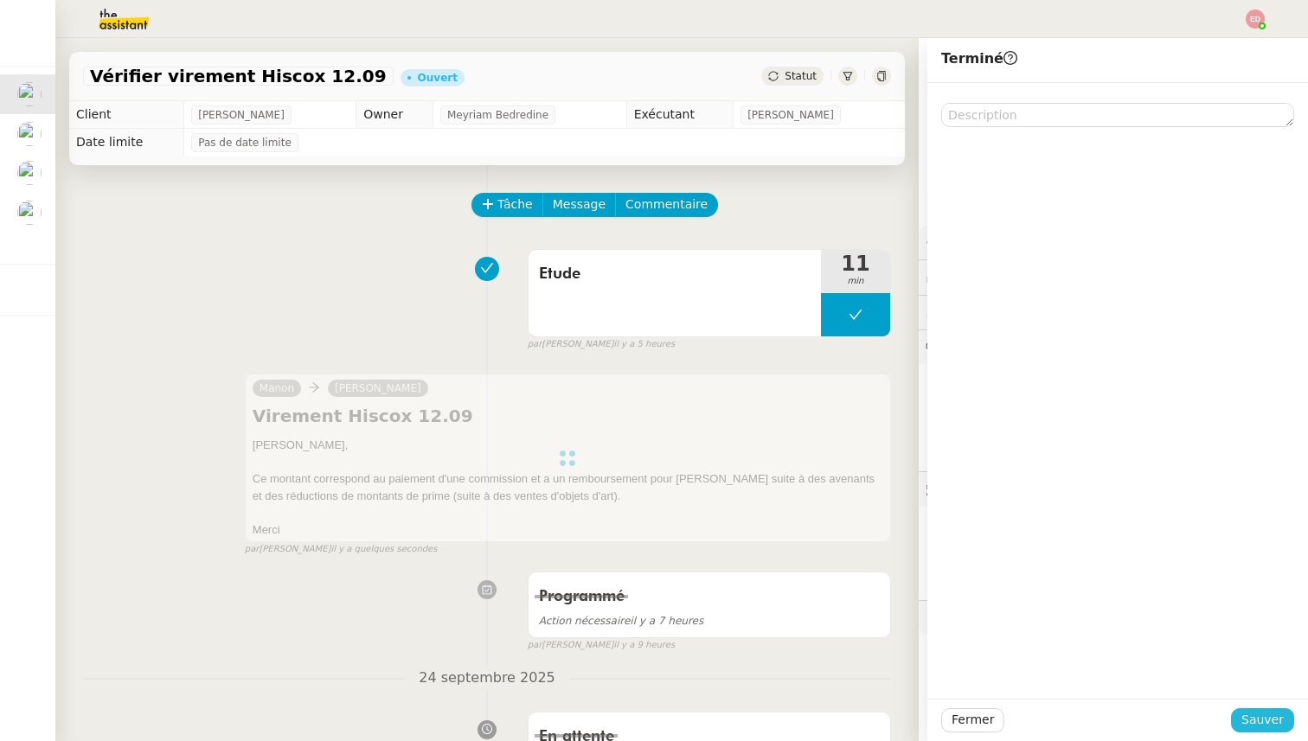
click at [1257, 721] on span "Sauver" at bounding box center [1262, 720] width 42 height 20
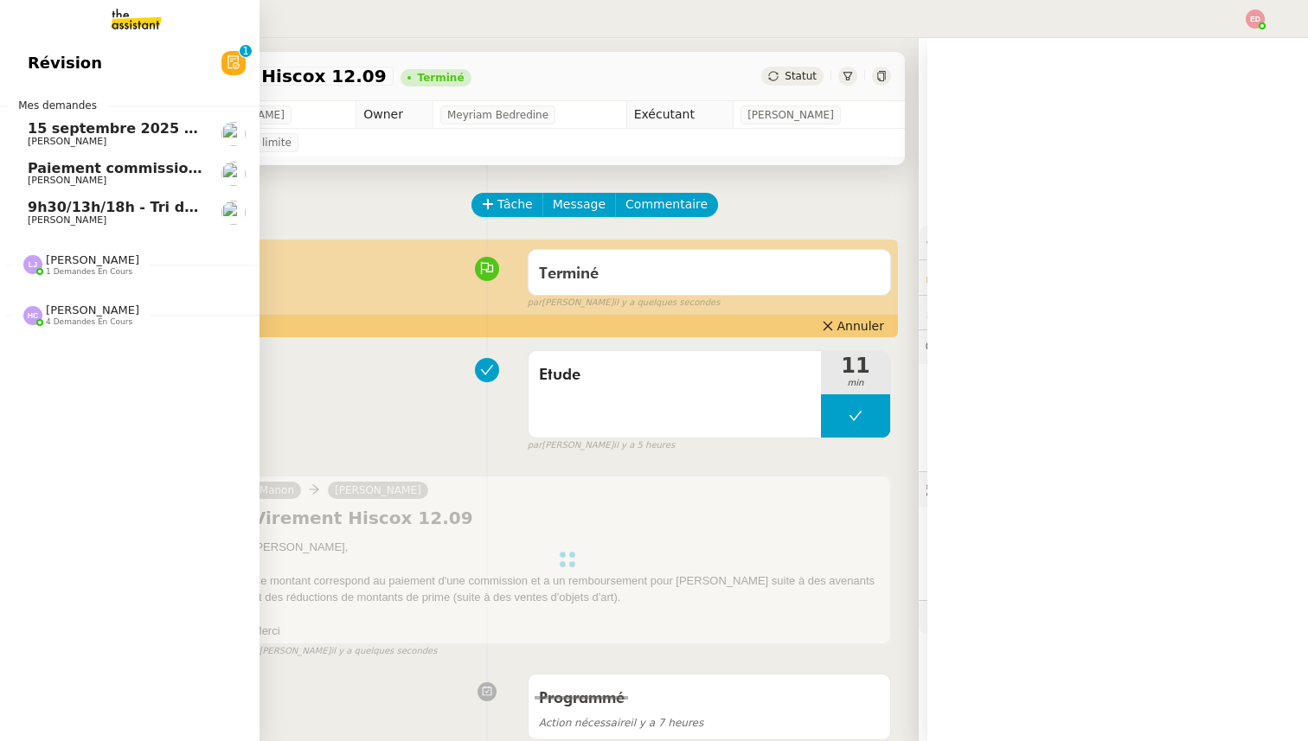
click at [24, 221] on link "9h30/13h/18h - Tri de la boite mail PRO - [DATE] [PERSON_NAME]" at bounding box center [130, 213] width 260 height 40
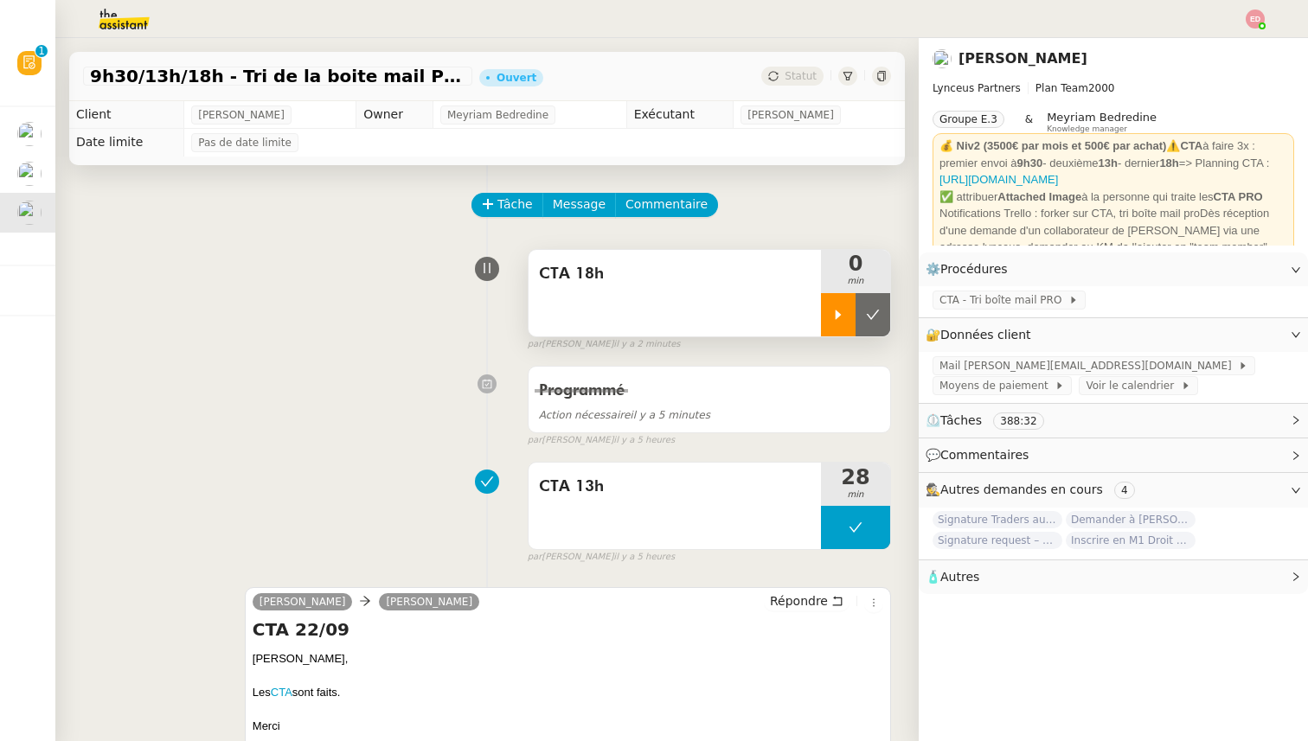
click at [836, 309] on icon at bounding box center [838, 315] width 14 height 14
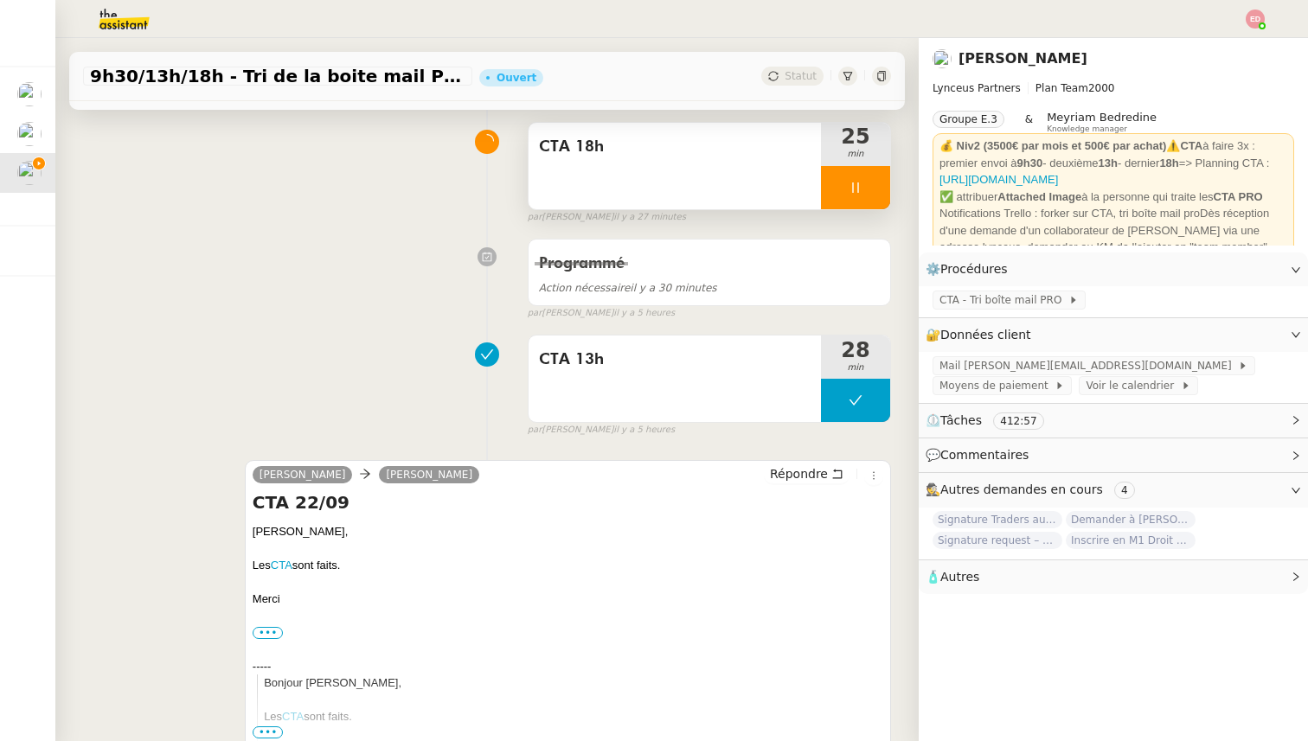
scroll to position [128, 0]
drag, startPoint x: 285, startPoint y: 599, endPoint x: 250, endPoint y: 530, distance: 77.4
click at [250, 530] on div "[PERSON_NAME] [PERSON_NAME] Répondre CTA 22/09 [PERSON_NAME], Les CTA sont fait…" at bounding box center [568, 606] width 646 height 294
copy div "[PERSON_NAME], Les CTA sont faits. [GEOGRAPHIC_DATA]"
click at [806, 471] on span "Répondre" at bounding box center [799, 473] width 58 height 17
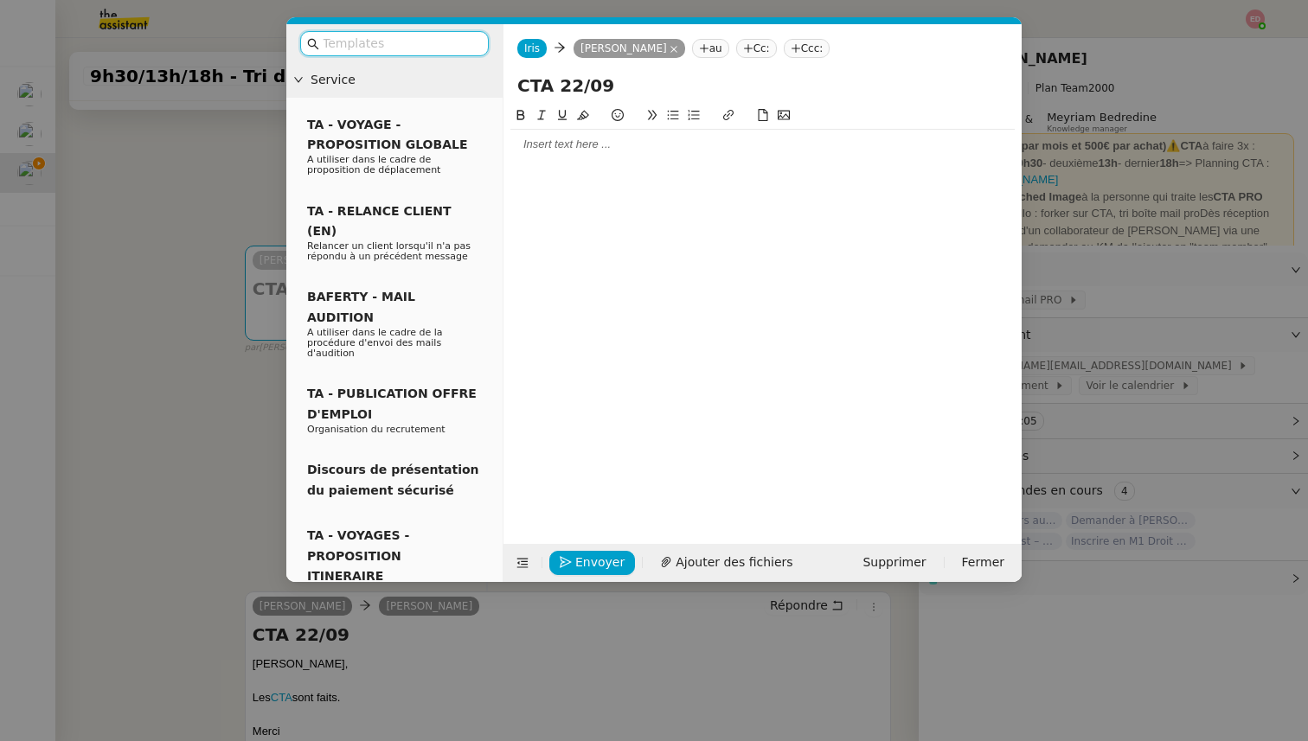
click at [580, 149] on div at bounding box center [762, 145] width 504 height 16
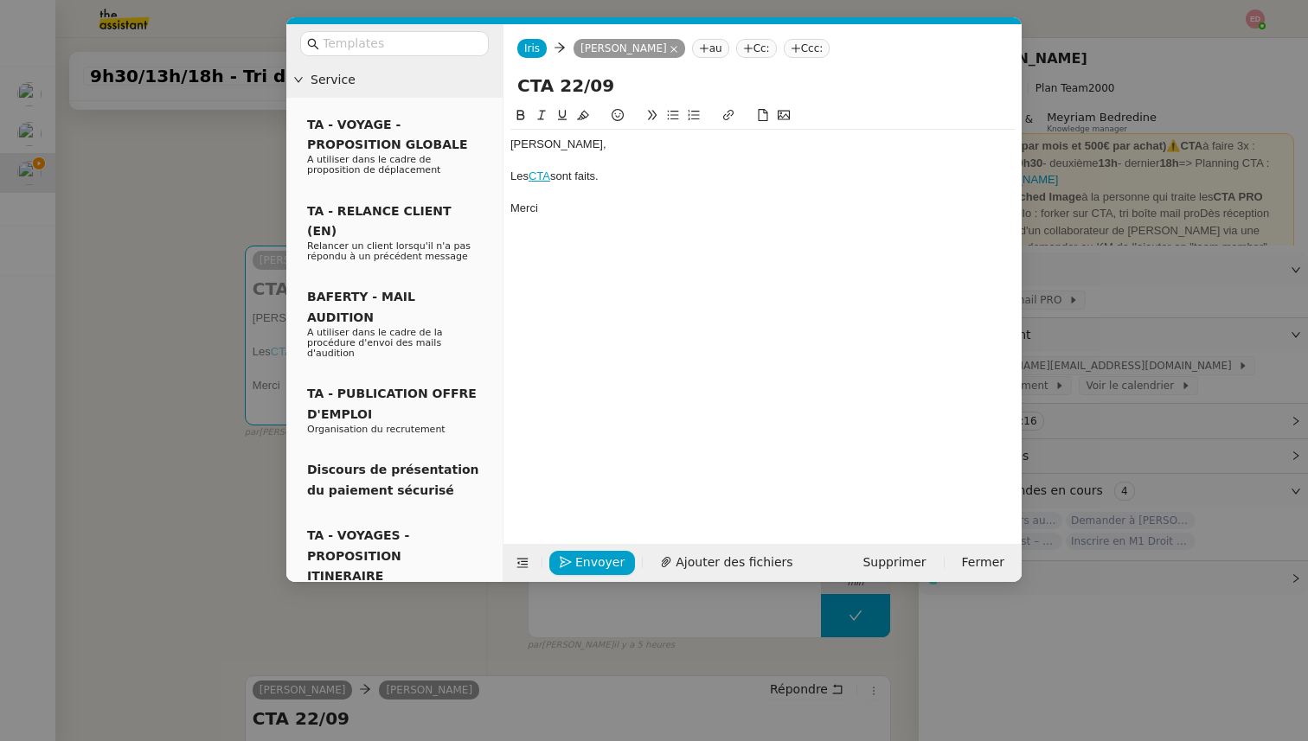
click at [151, 292] on nz-modal-container "Service TA - VOYAGE - PROPOSITION GLOBALE A utiliser dans le cadre de propositi…" at bounding box center [654, 370] width 1308 height 741
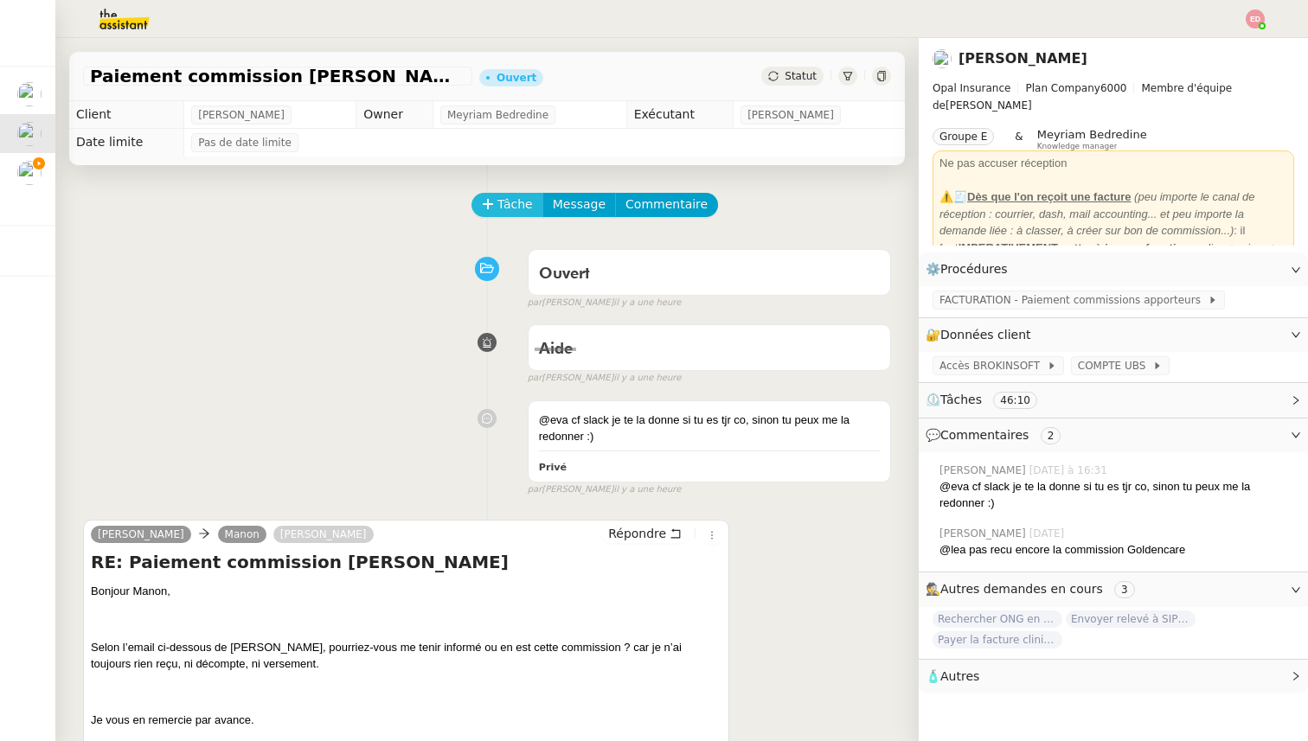
click at [495, 211] on button "Tâche" at bounding box center [507, 205] width 72 height 24
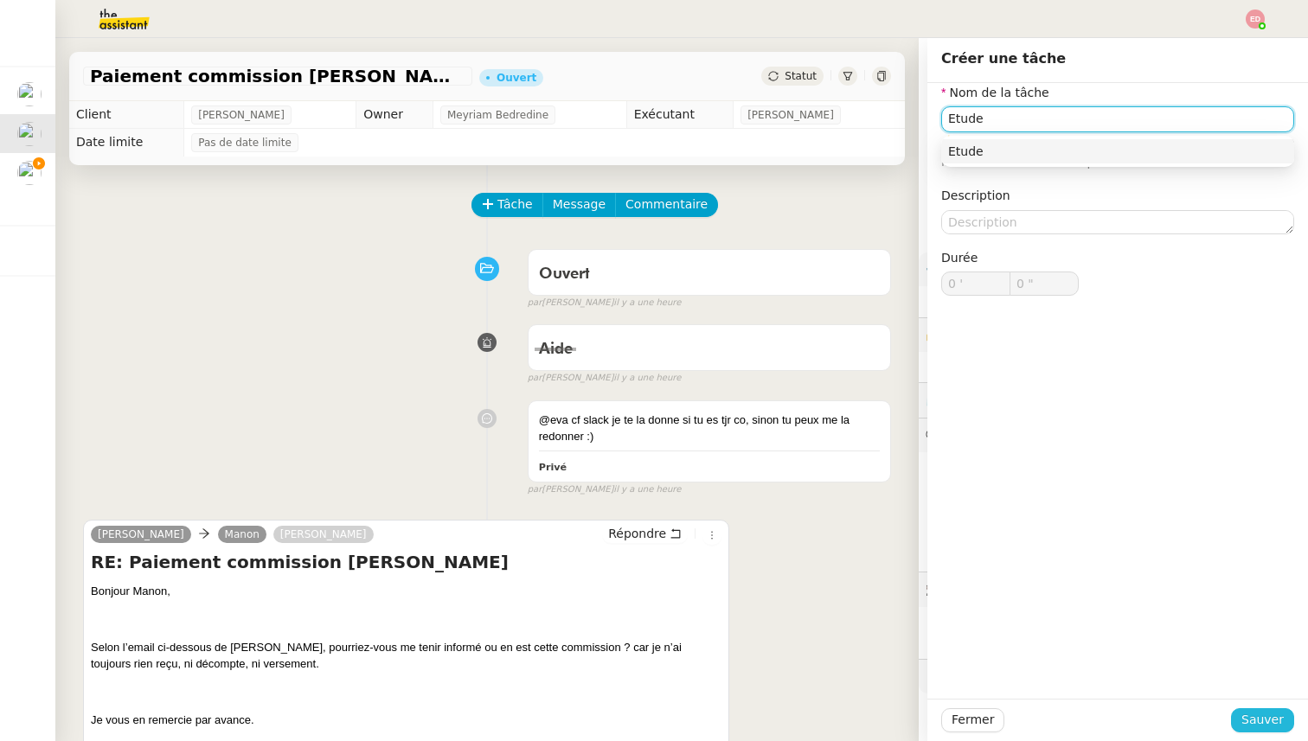
type input "Etude"
click at [1255, 711] on span "Sauver" at bounding box center [1262, 720] width 42 height 20
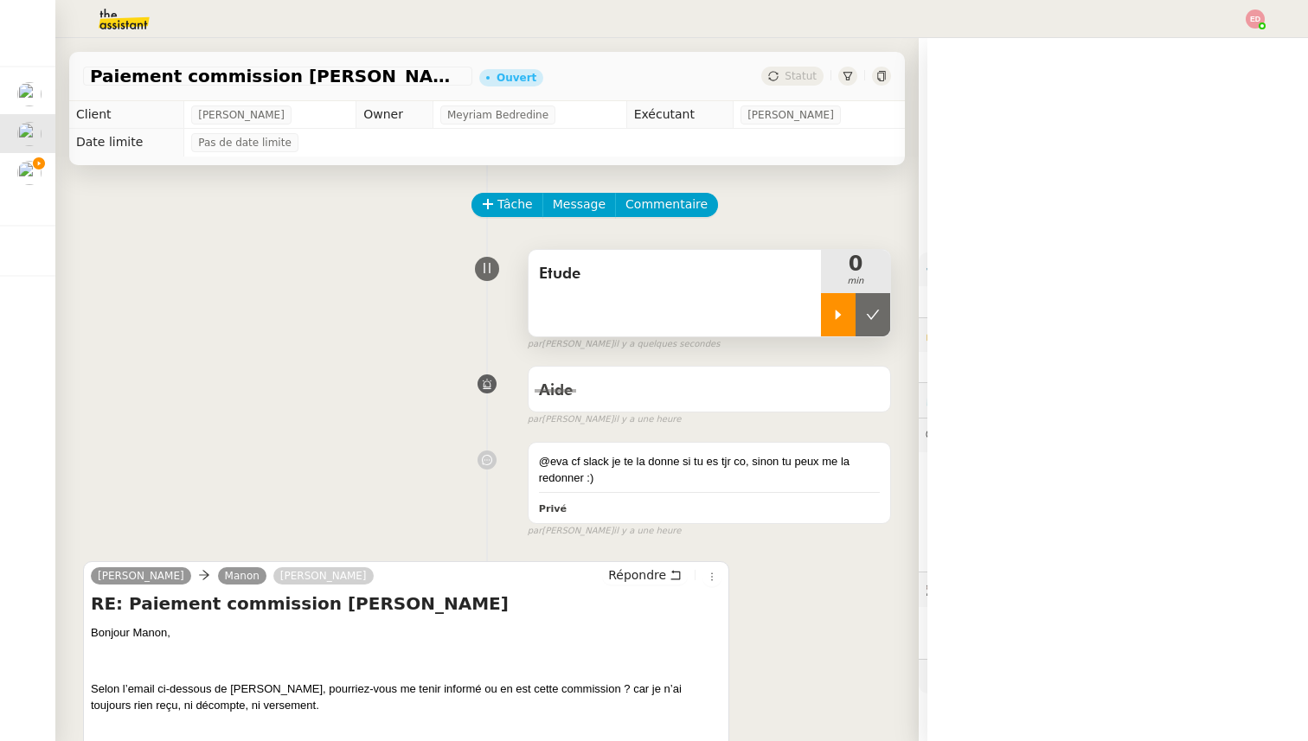
click at [837, 325] on div at bounding box center [838, 314] width 35 height 43
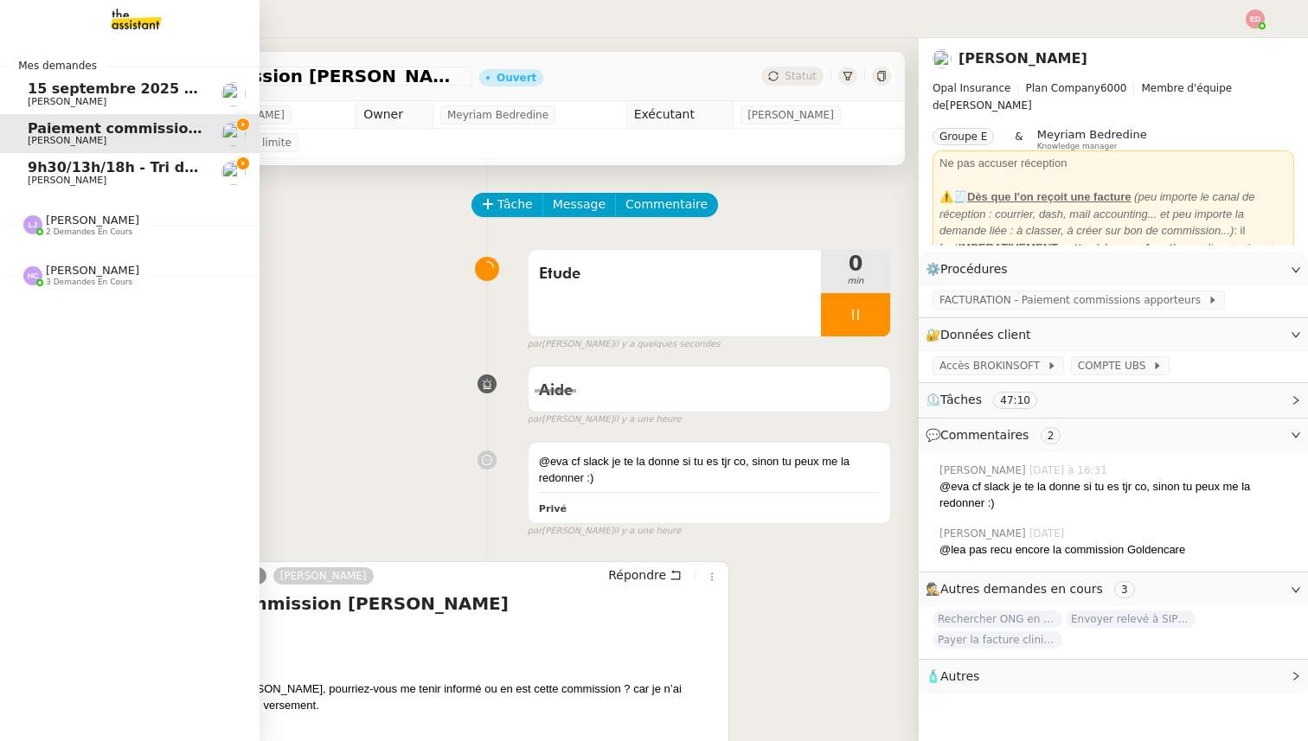
click at [58, 103] on span "[PERSON_NAME]" at bounding box center [67, 101] width 79 height 11
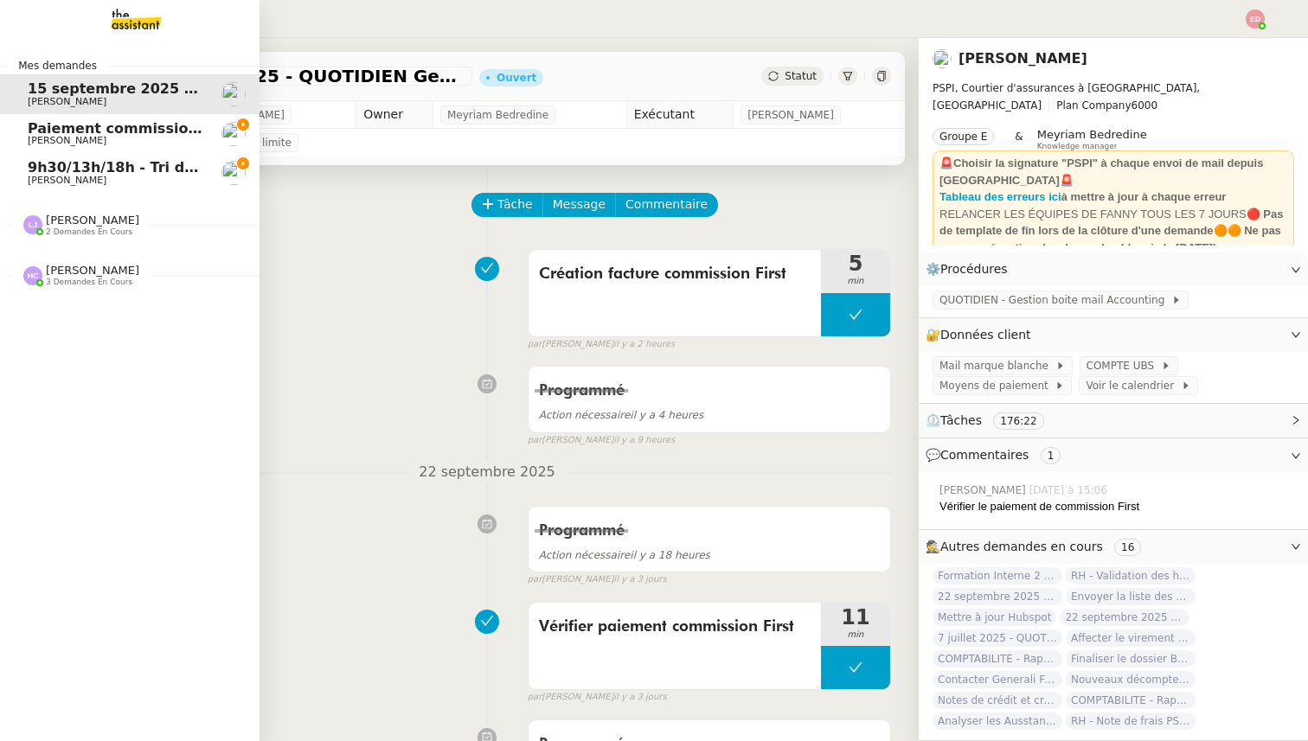
click at [70, 181] on span "[PERSON_NAME]" at bounding box center [67, 180] width 79 height 11
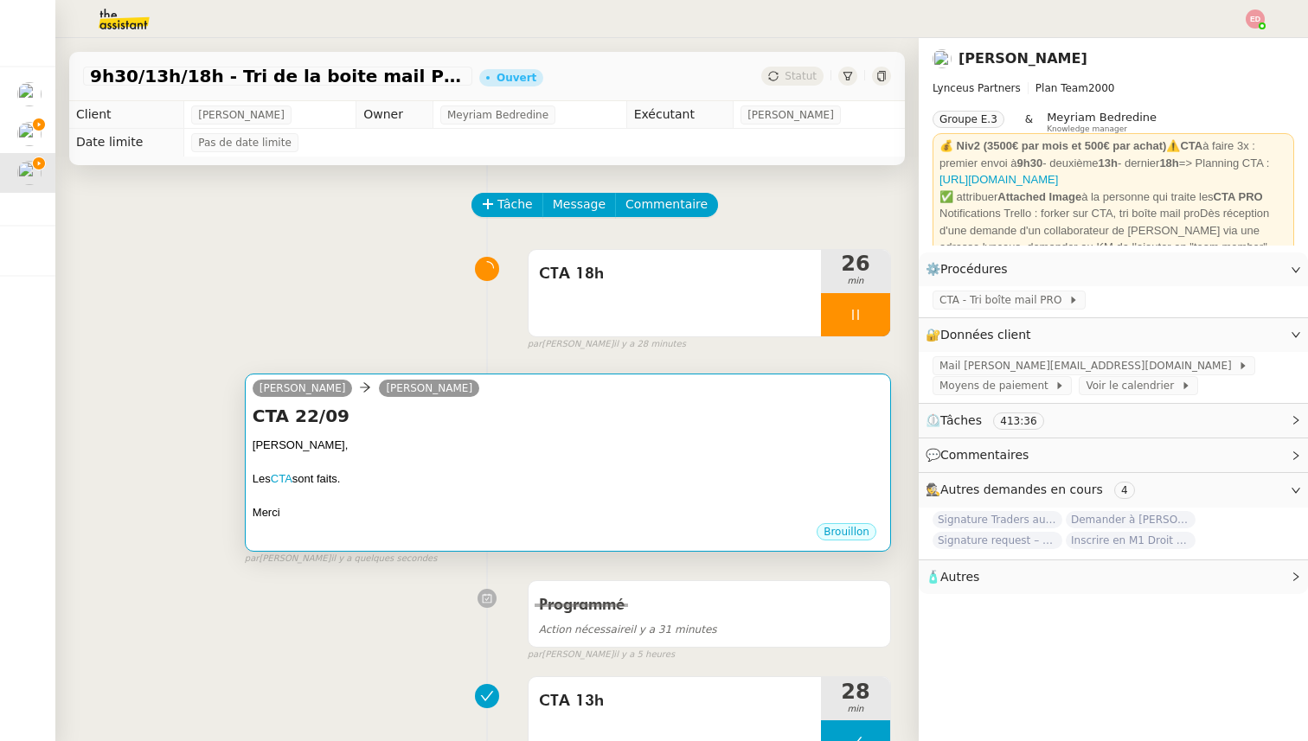
click at [374, 443] on div "[PERSON_NAME]," at bounding box center [568, 445] width 631 height 17
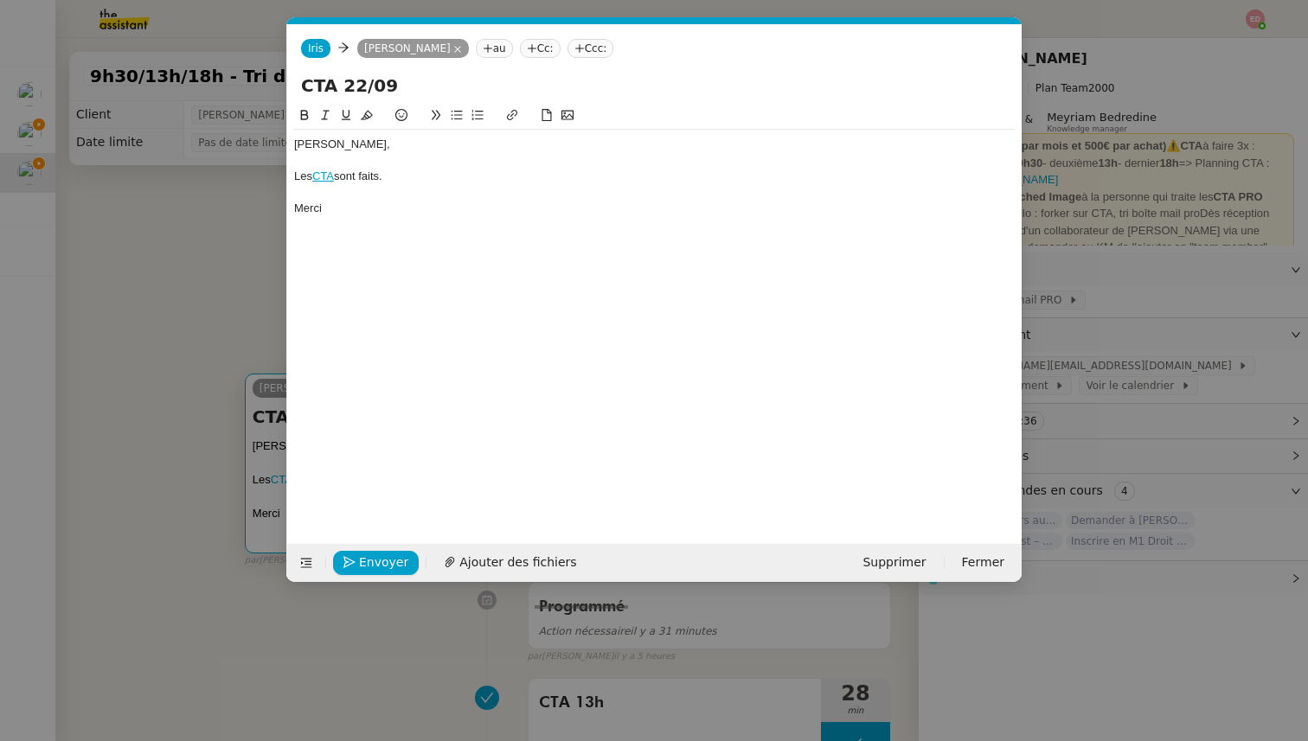
scroll to position [0, 36]
click at [365, 559] on span "Envoyer" at bounding box center [383, 563] width 49 height 20
click at [365, 559] on span "Confirmer l'envoi" at bounding box center [411, 563] width 104 height 20
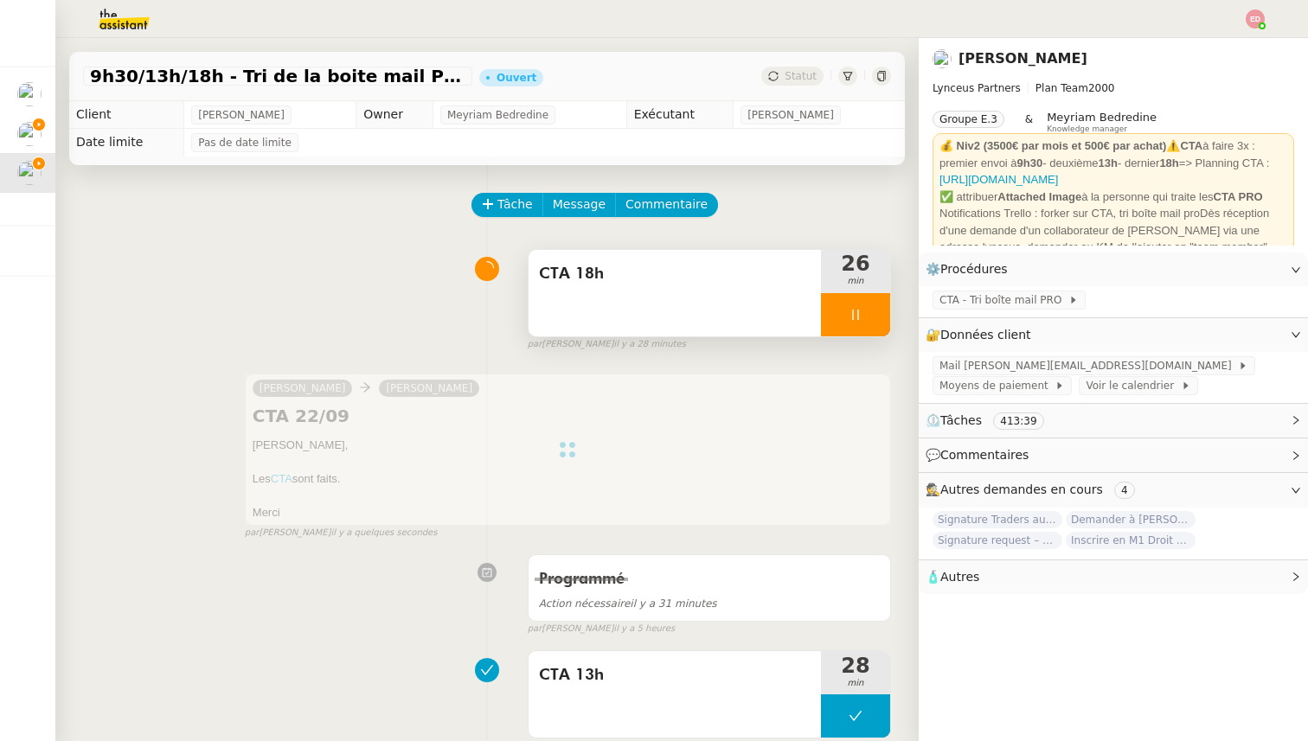
click at [863, 314] on div at bounding box center [855, 314] width 69 height 43
click at [872, 314] on icon at bounding box center [873, 315] width 14 height 14
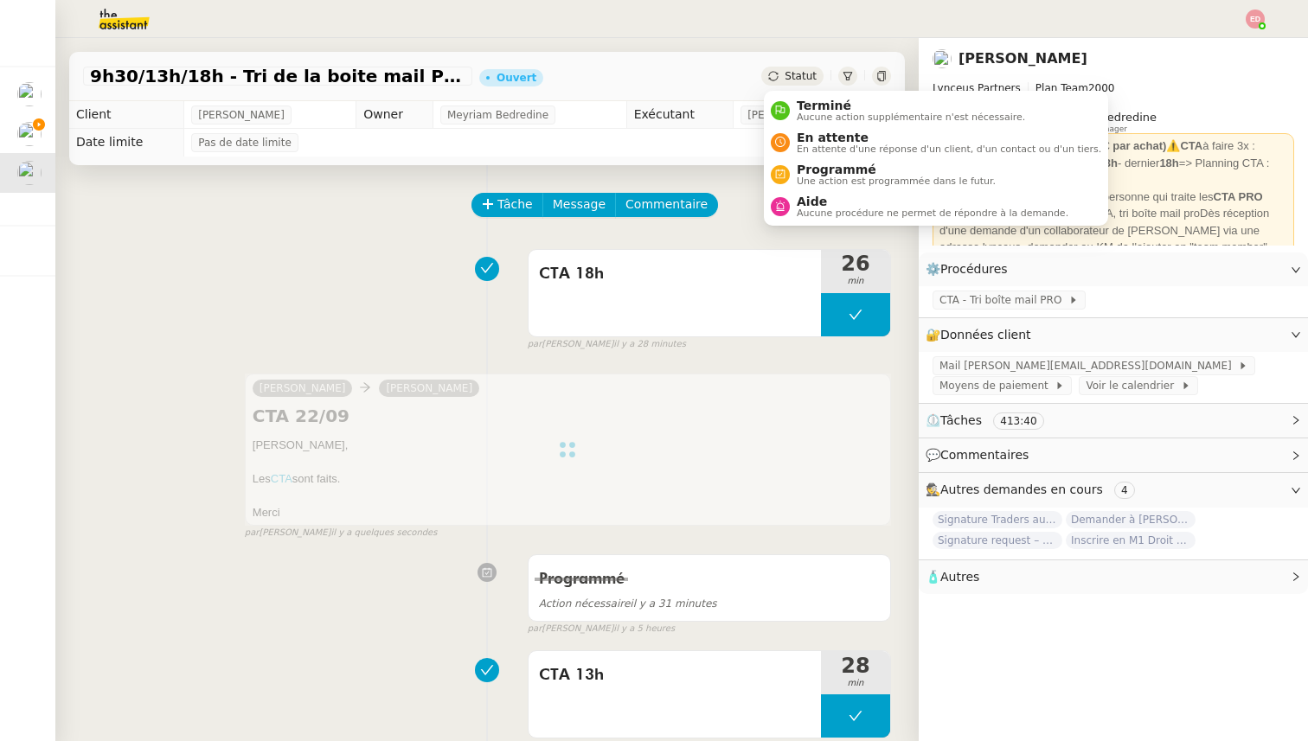
click at [805, 77] on span "Statut" at bounding box center [801, 76] width 32 height 12
click at [831, 174] on span "Programmé" at bounding box center [896, 170] width 199 height 14
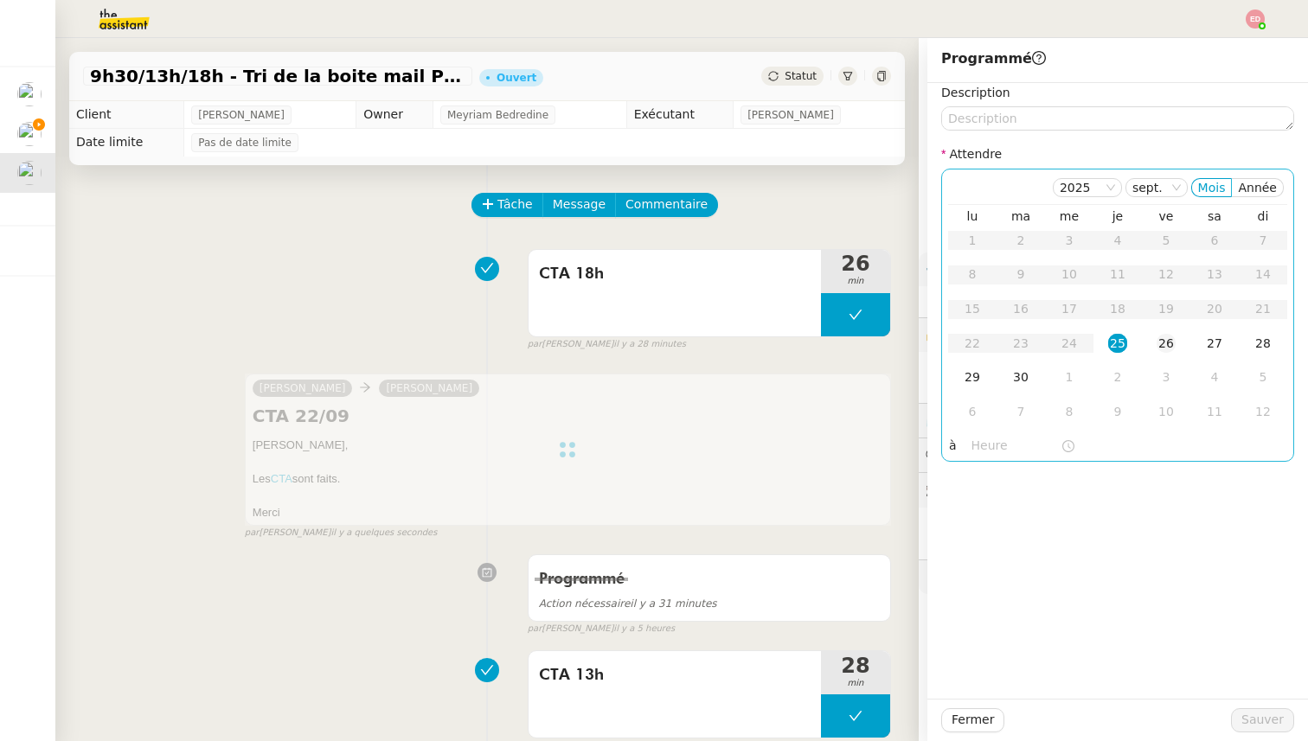
click at [1174, 338] on div "26" at bounding box center [1166, 343] width 19 height 19
click at [989, 441] on input "text" at bounding box center [1015, 446] width 89 height 20
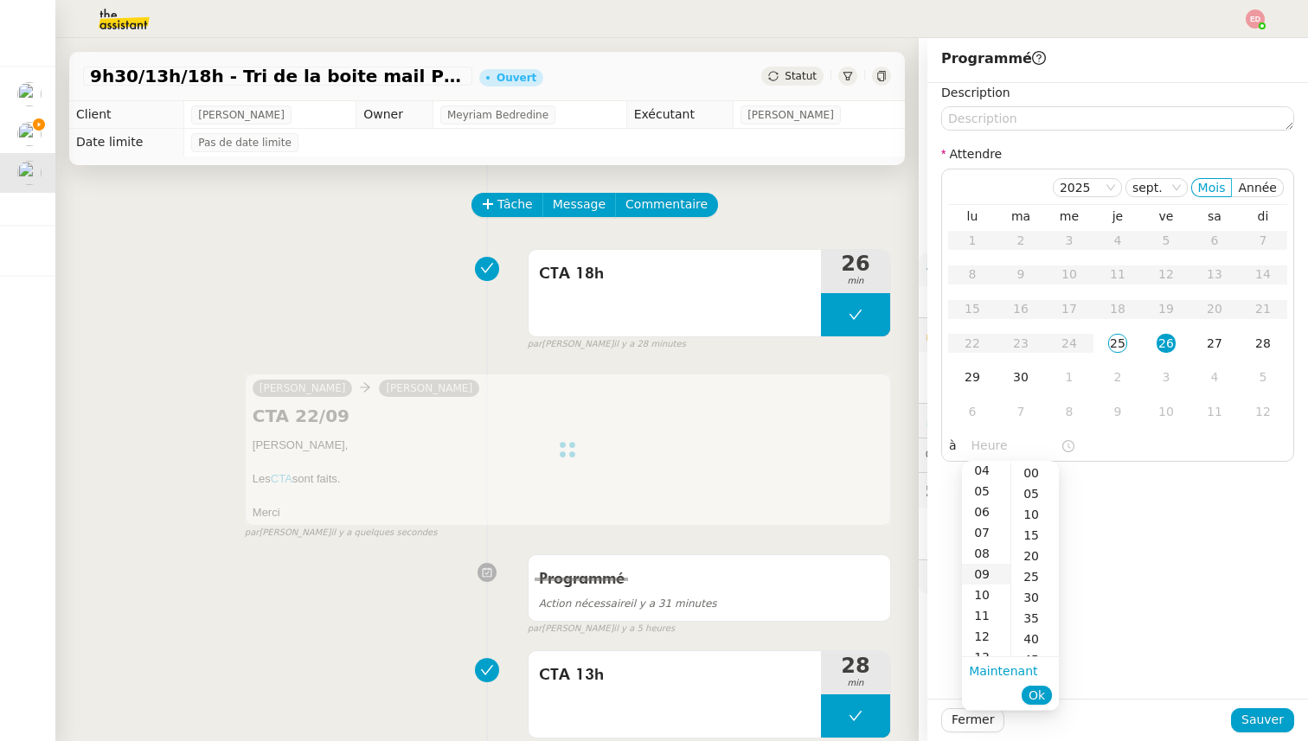
click at [989, 571] on div "09" at bounding box center [986, 574] width 48 height 21
type input "09:00"
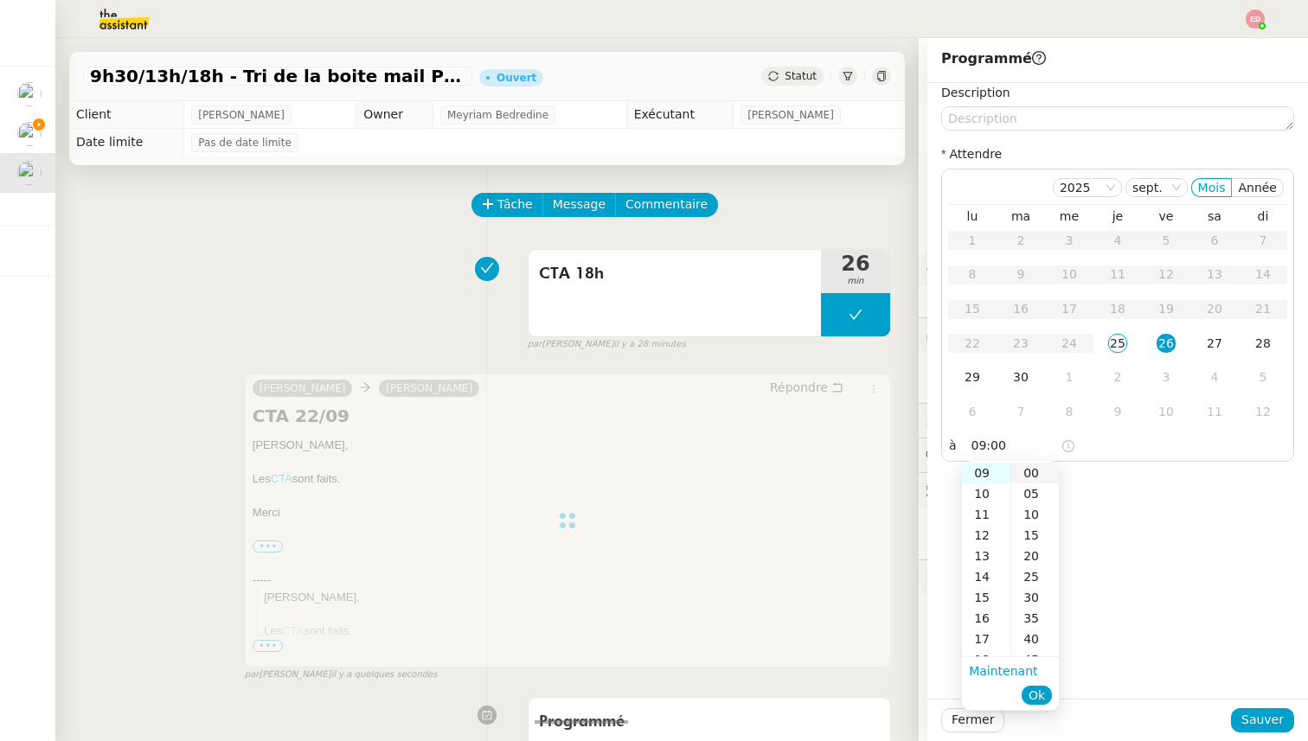
click at [1035, 471] on div "00" at bounding box center [1035, 473] width 48 height 21
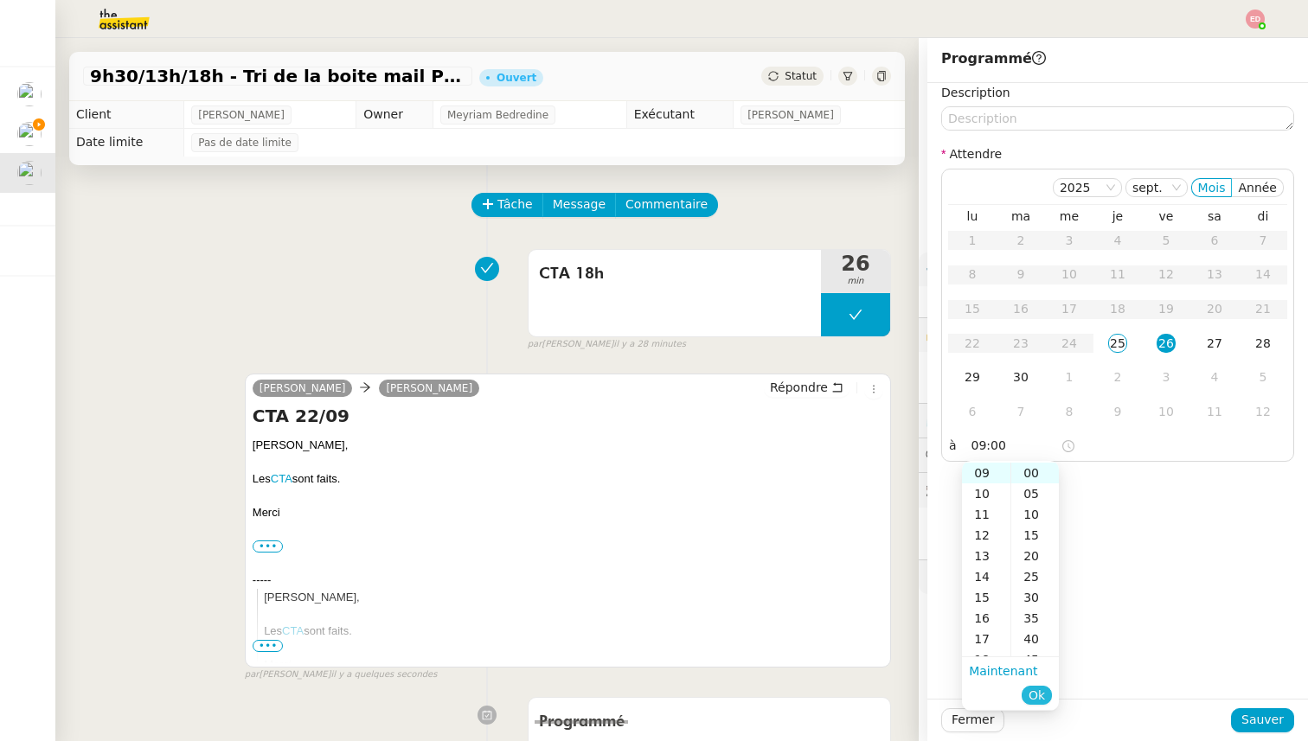
click at [1040, 693] on span "Ok" at bounding box center [1037, 695] width 16 height 17
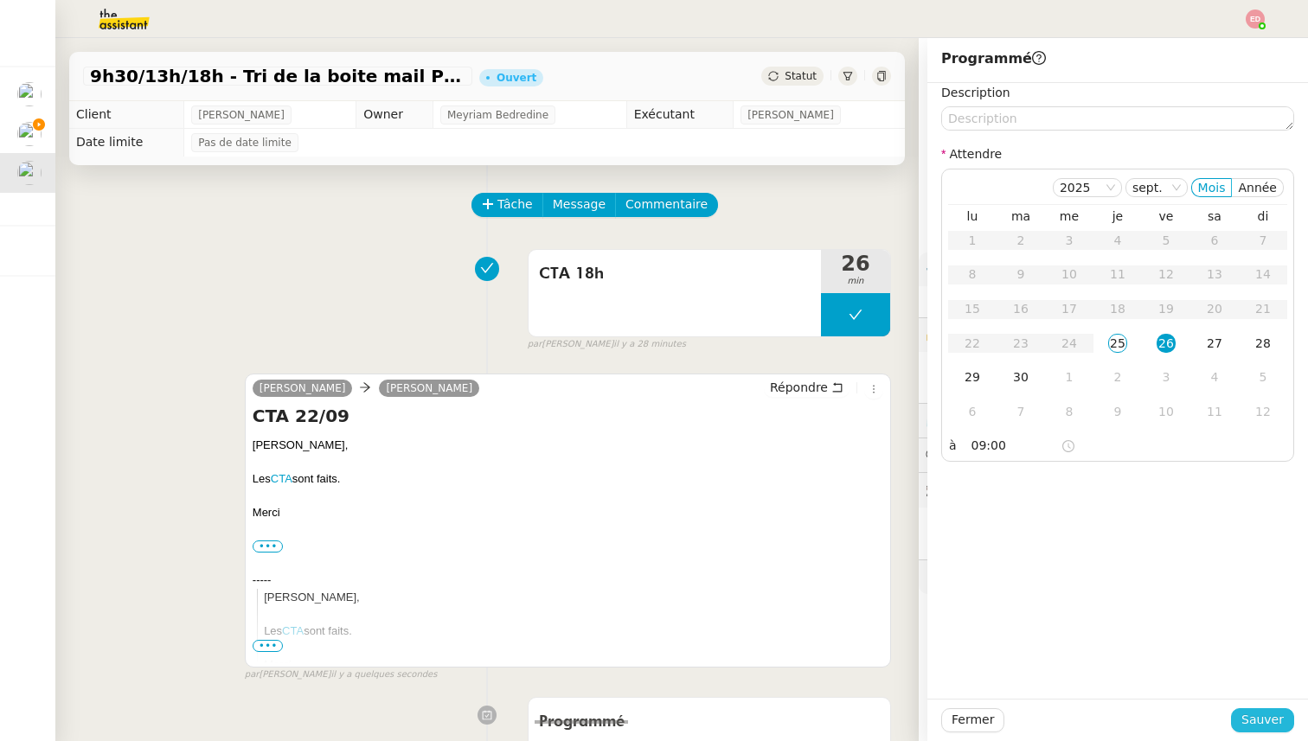
click at [1247, 726] on span "Sauver" at bounding box center [1262, 720] width 42 height 20
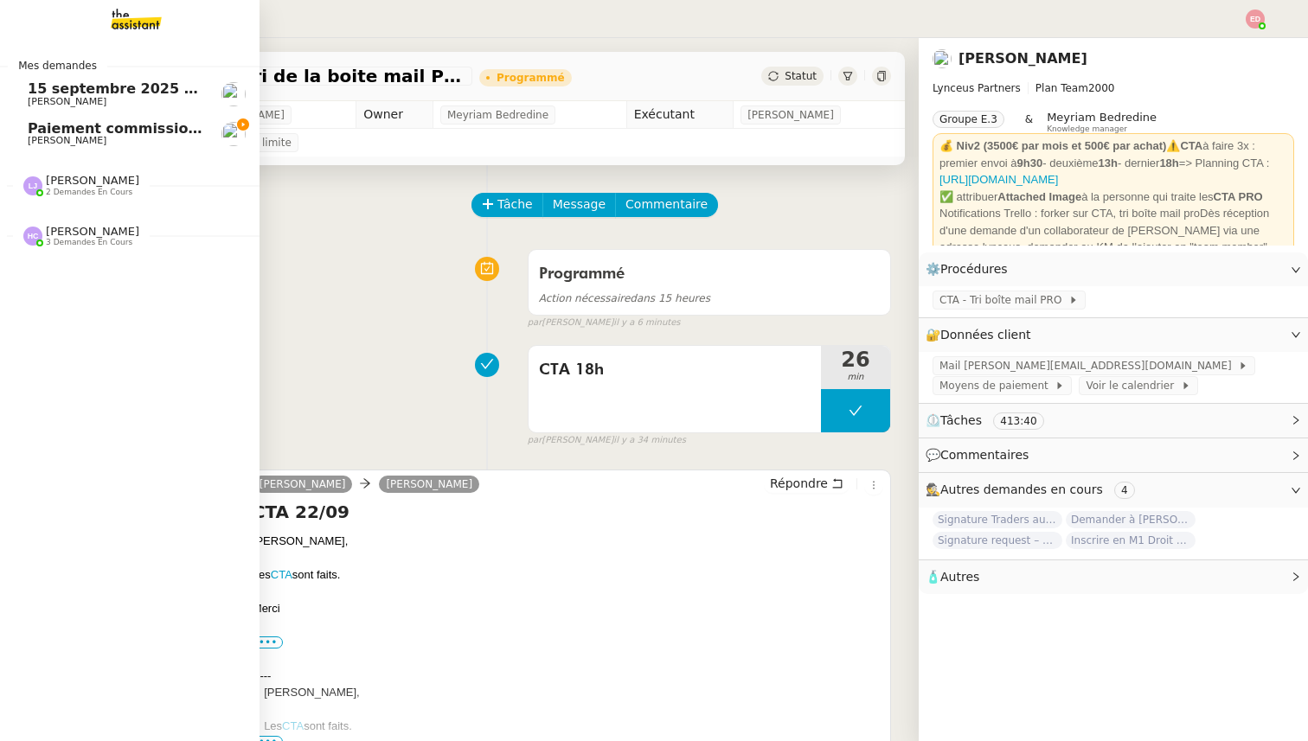
click at [88, 124] on span "Paiement commission [PERSON_NAME]" at bounding box center [180, 128] width 304 height 16
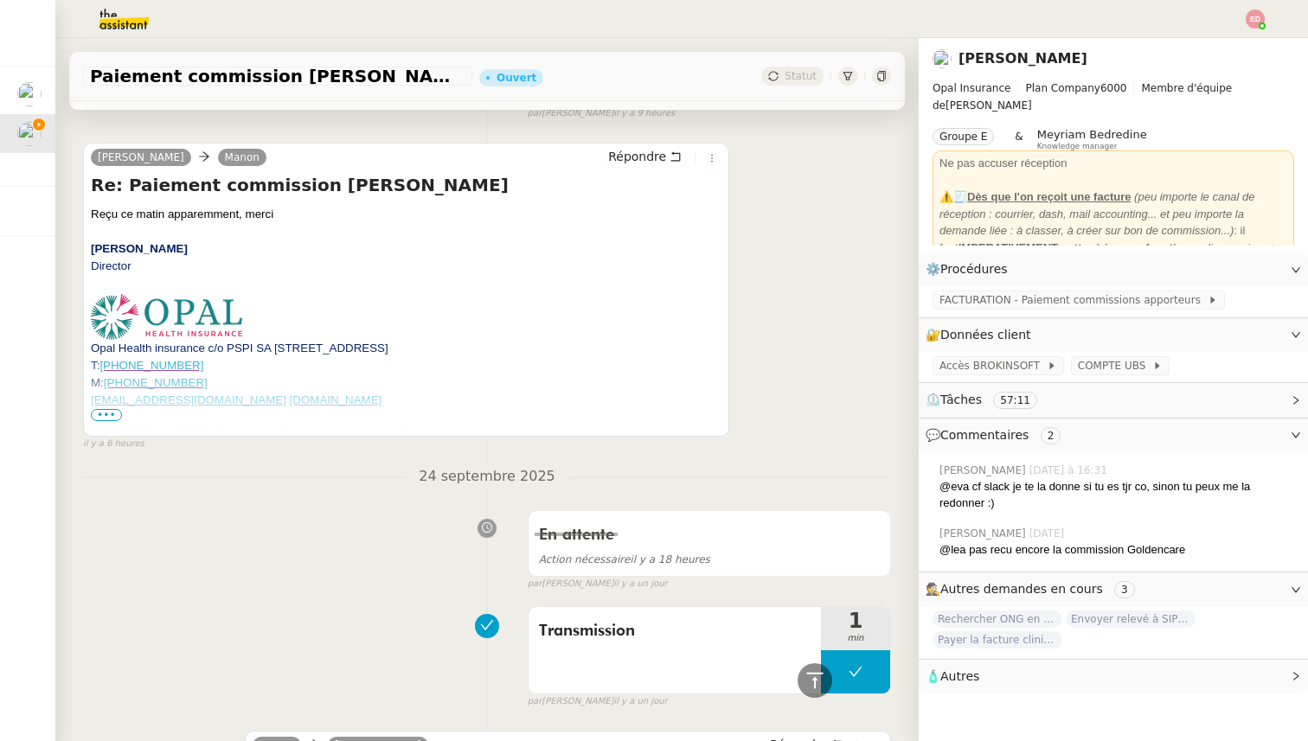
scroll to position [911, 0]
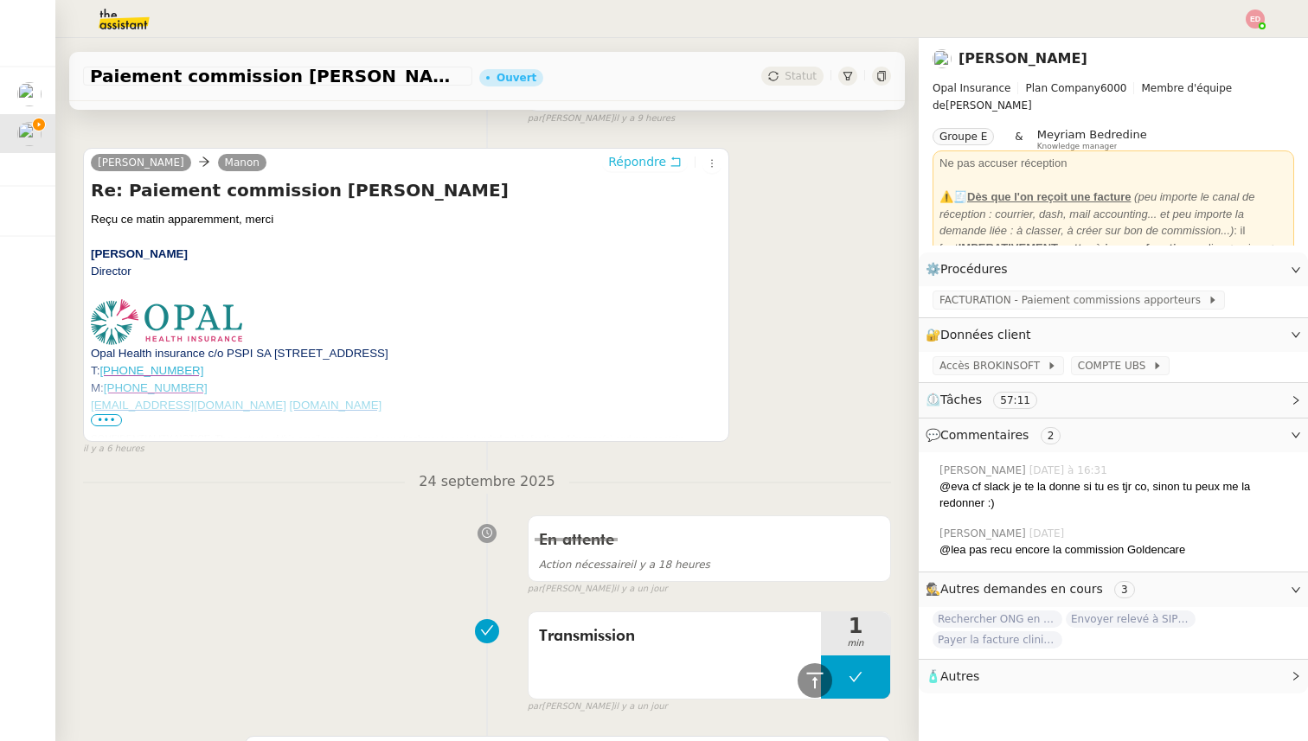
click at [630, 161] on span "Répondre" at bounding box center [637, 161] width 58 height 17
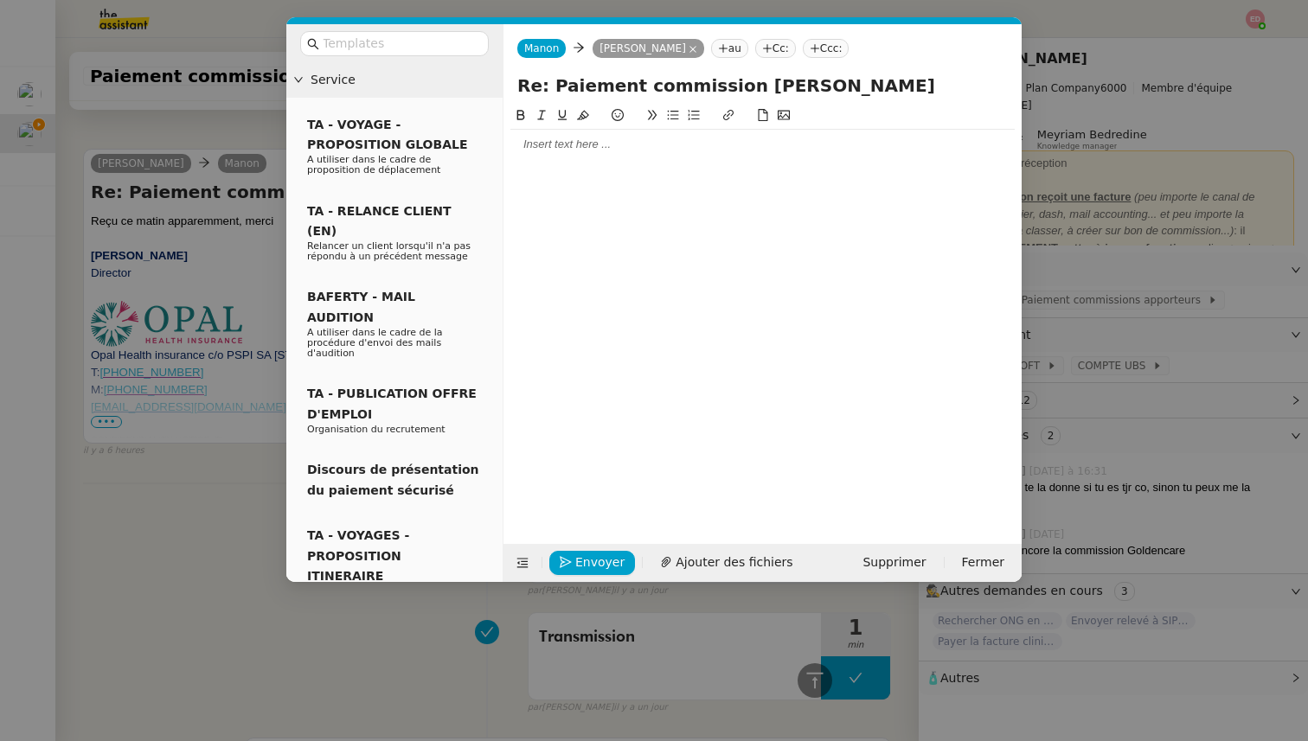
scroll to position [1043, 0]
click at [569, 150] on div at bounding box center [762, 145] width 504 height 16
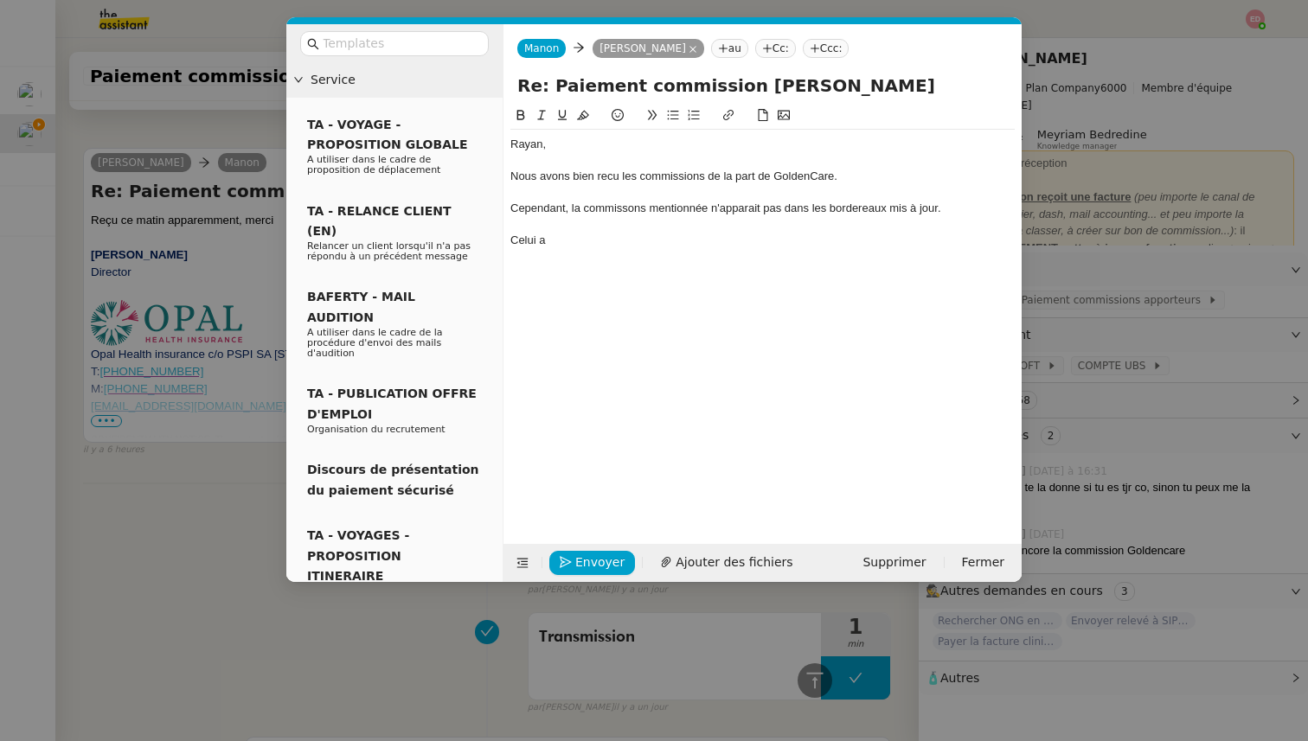
scroll to position [1162, 0]
click at [545, 244] on div "Celui a a été payé est" at bounding box center [762, 241] width 504 height 16
click at [654, 245] on div "Celui qui a été payé est" at bounding box center [762, 241] width 504 height 16
click at [715, 567] on span "Ajouter des fichiers" at bounding box center [734, 563] width 117 height 20
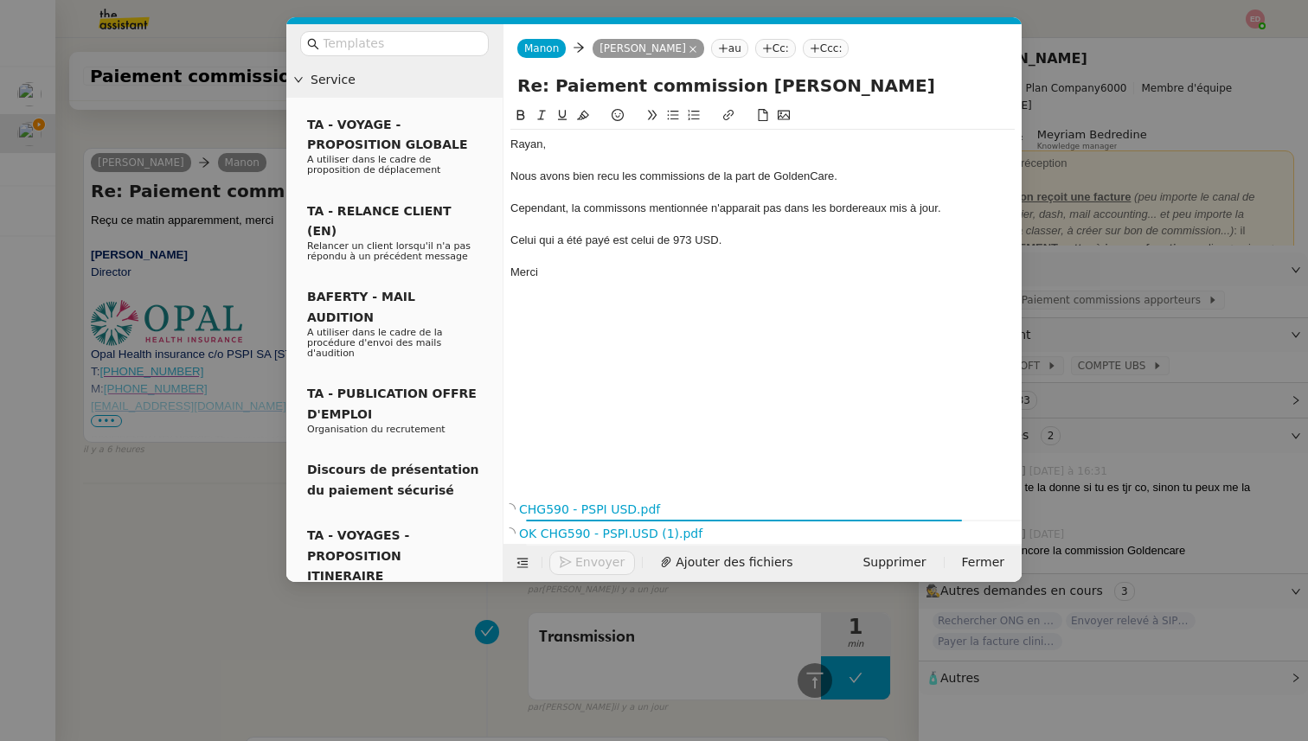
click at [614, 211] on div "Cependant, la commissons mentionnée n'apparait pas dans les bordereaux mis à jo…" at bounding box center [762, 209] width 504 height 16
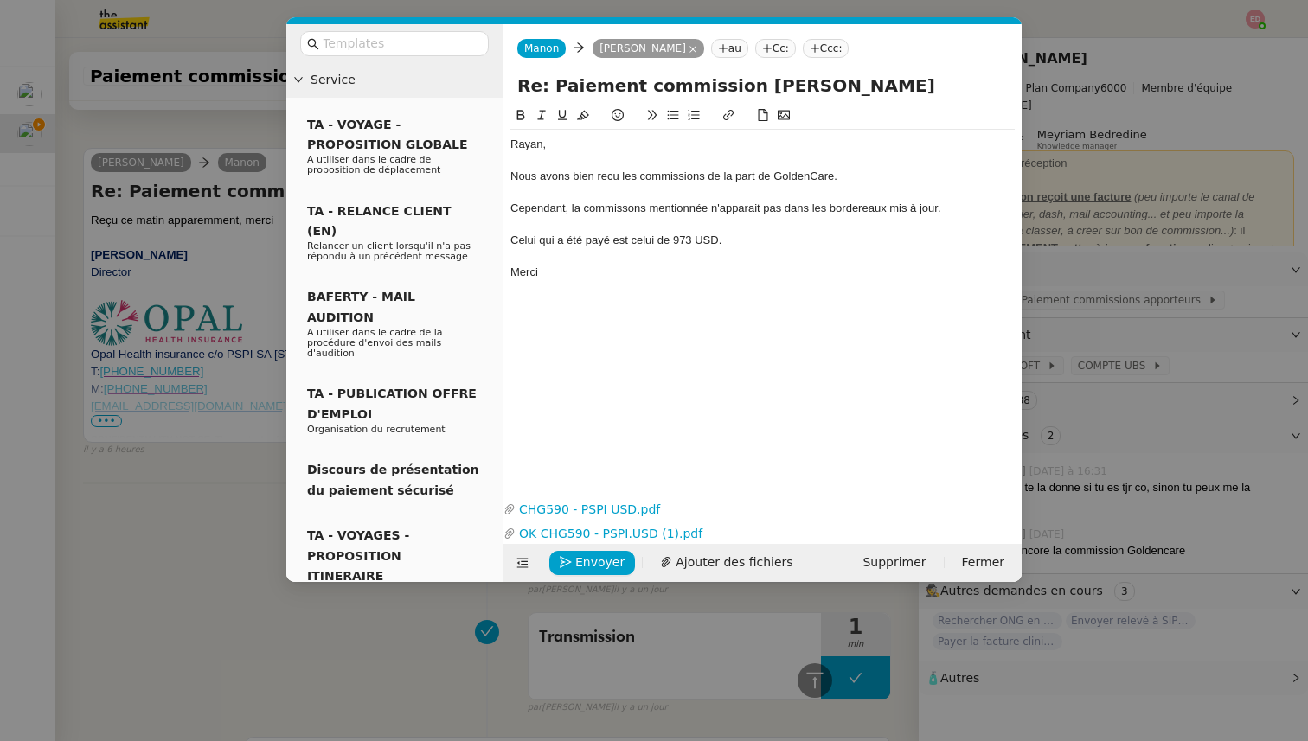
scroll to position [1289, 0]
click at [646, 208] on div "Cependant, la commissons mentionnée n'apparait pas dans les bordereaux mis à jo…" at bounding box center [762, 209] width 504 height 16
click at [604, 176] on div "Nous avons bien recu les commissions de la part de GoldenCare." at bounding box center [762, 177] width 504 height 16
click at [0, 0] on lt-span "reçu" at bounding box center [0, 0] width 0 height 0
click at [581, 507] on link "CHG590 - PSPI USD.pdf" at bounding box center [750, 510] width 468 height 20
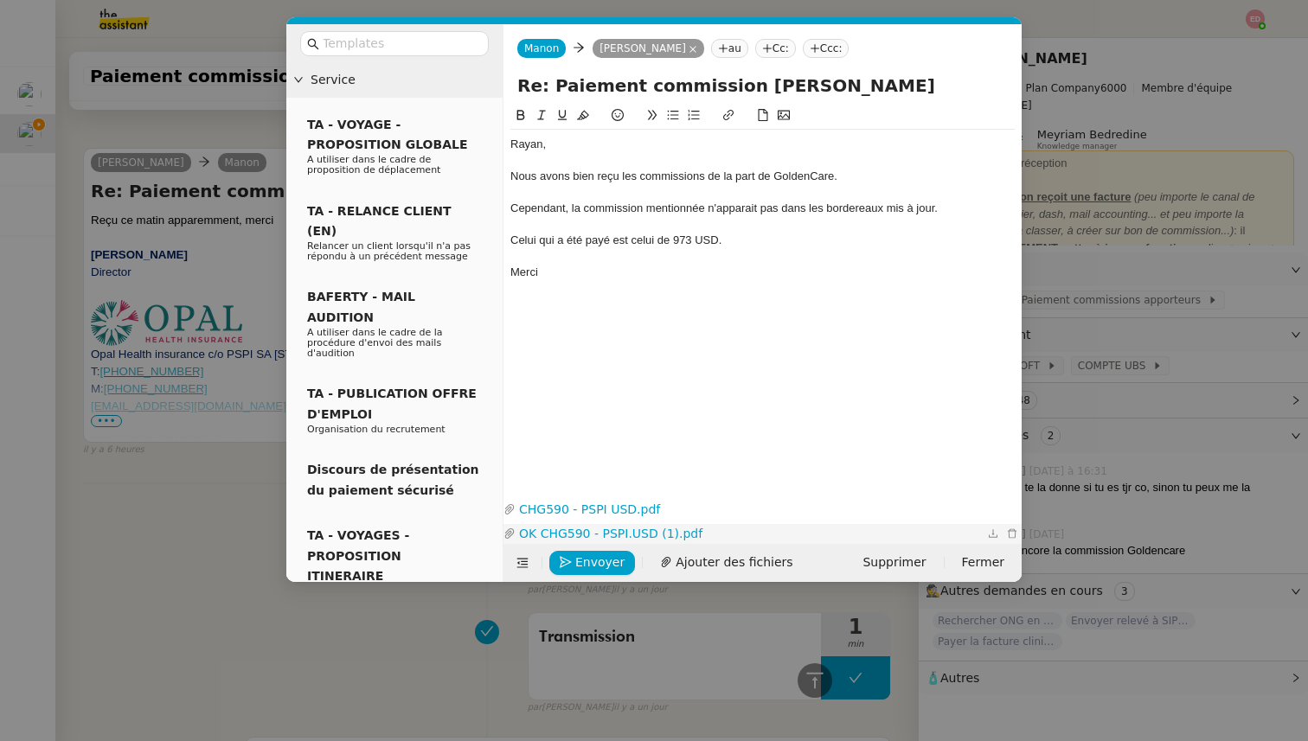
click at [593, 534] on link "OK CHG590 - PSPI.USD (1).pdf" at bounding box center [750, 534] width 468 height 20
click at [691, 238] on div "Celui qui a été payé est celui de 973 USD." at bounding box center [762, 241] width 504 height 16
click at [196, 522] on nz-modal-container "Service TA - VOYAGE - PROPOSITION GLOBALE A utiliser dans le cadre de propositi…" at bounding box center [654, 370] width 1308 height 741
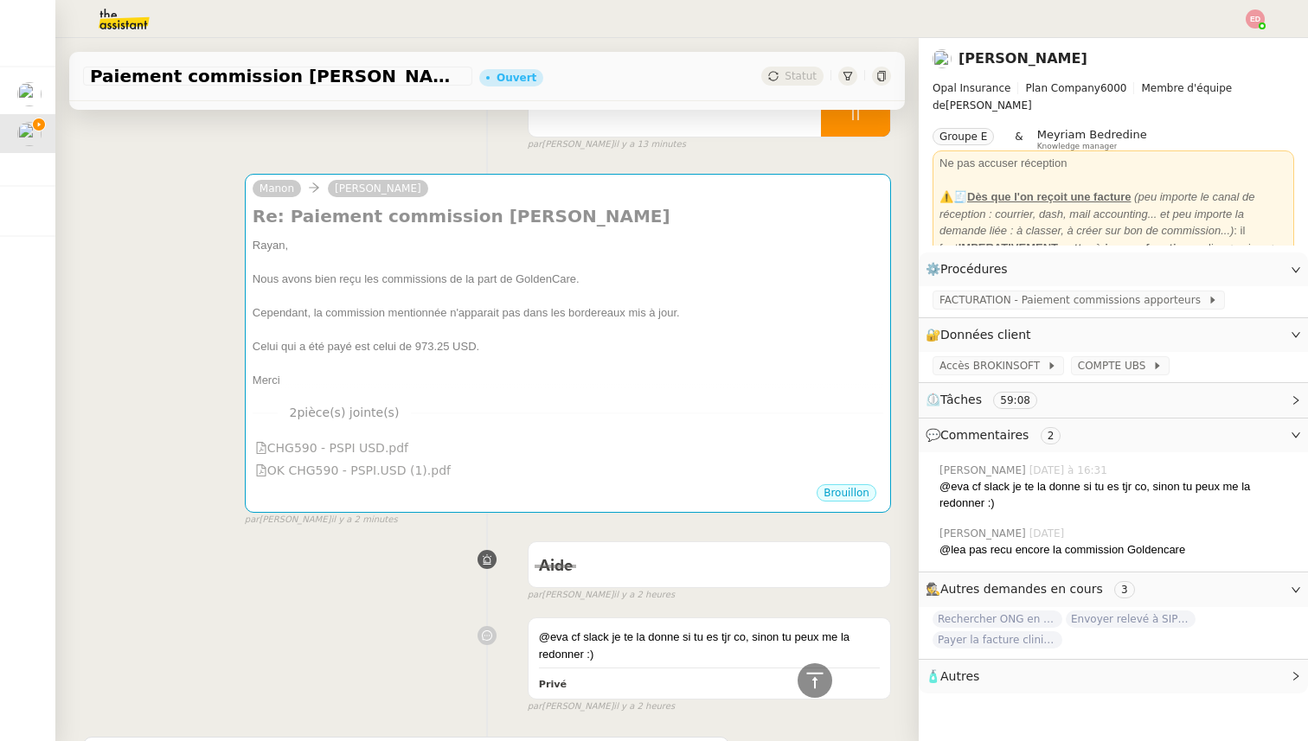
scroll to position [0, 0]
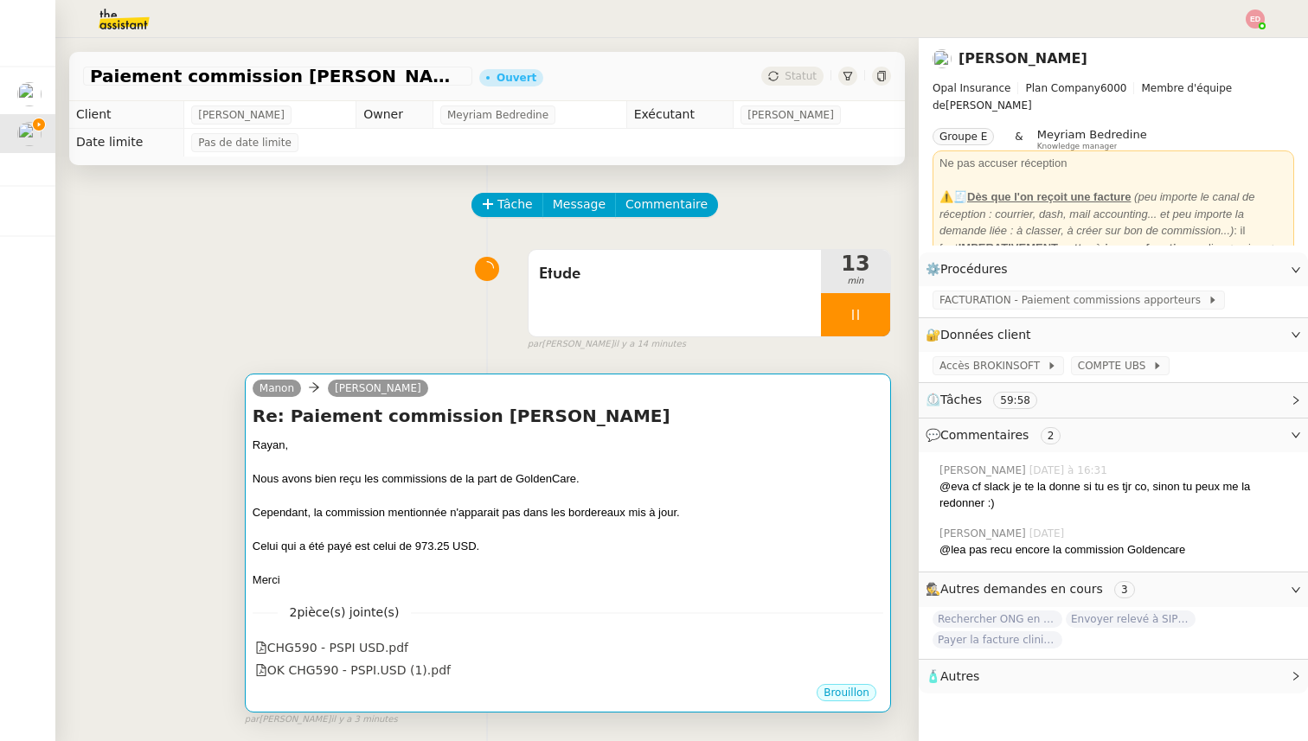
click at [610, 548] on div "Celui qui a été payé est celui de 973.25 USD." at bounding box center [568, 546] width 631 height 17
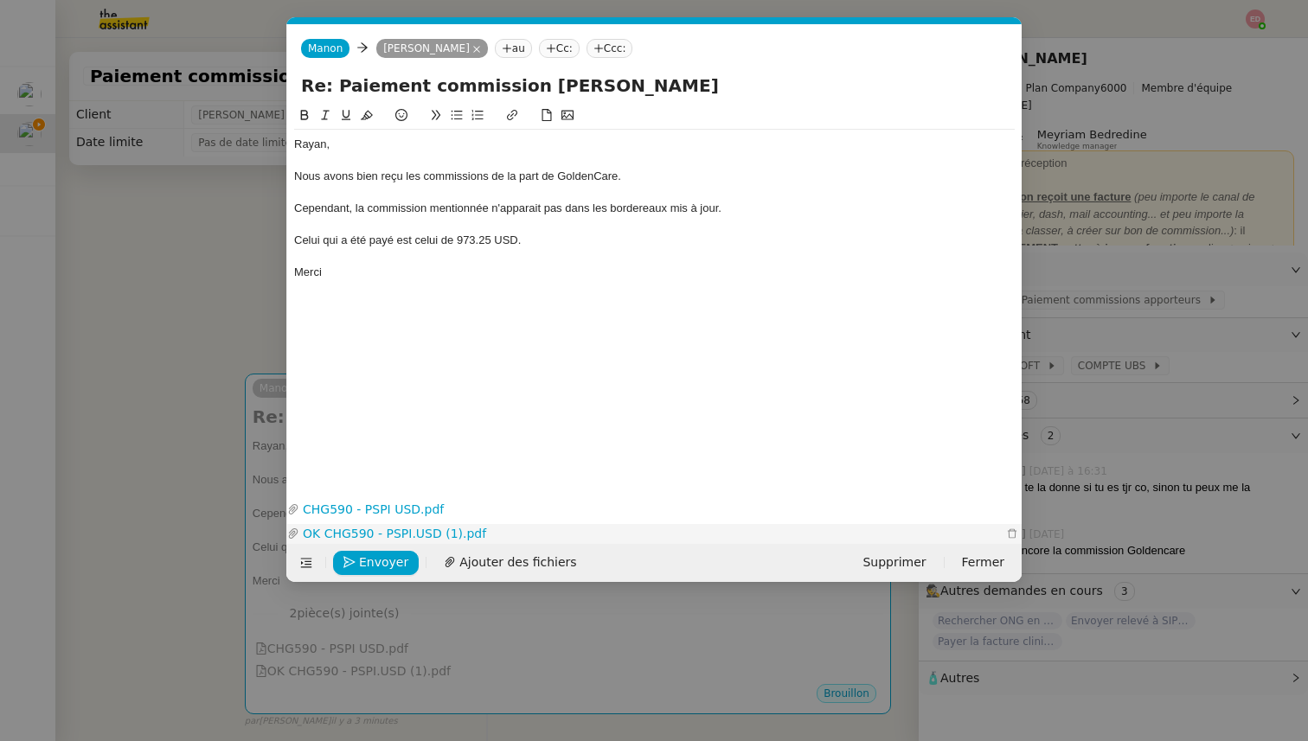
scroll to position [0, 36]
click at [384, 555] on span "Envoyer" at bounding box center [383, 563] width 49 height 20
click at [384, 555] on span "Confirmer l'envoi" at bounding box center [411, 563] width 104 height 20
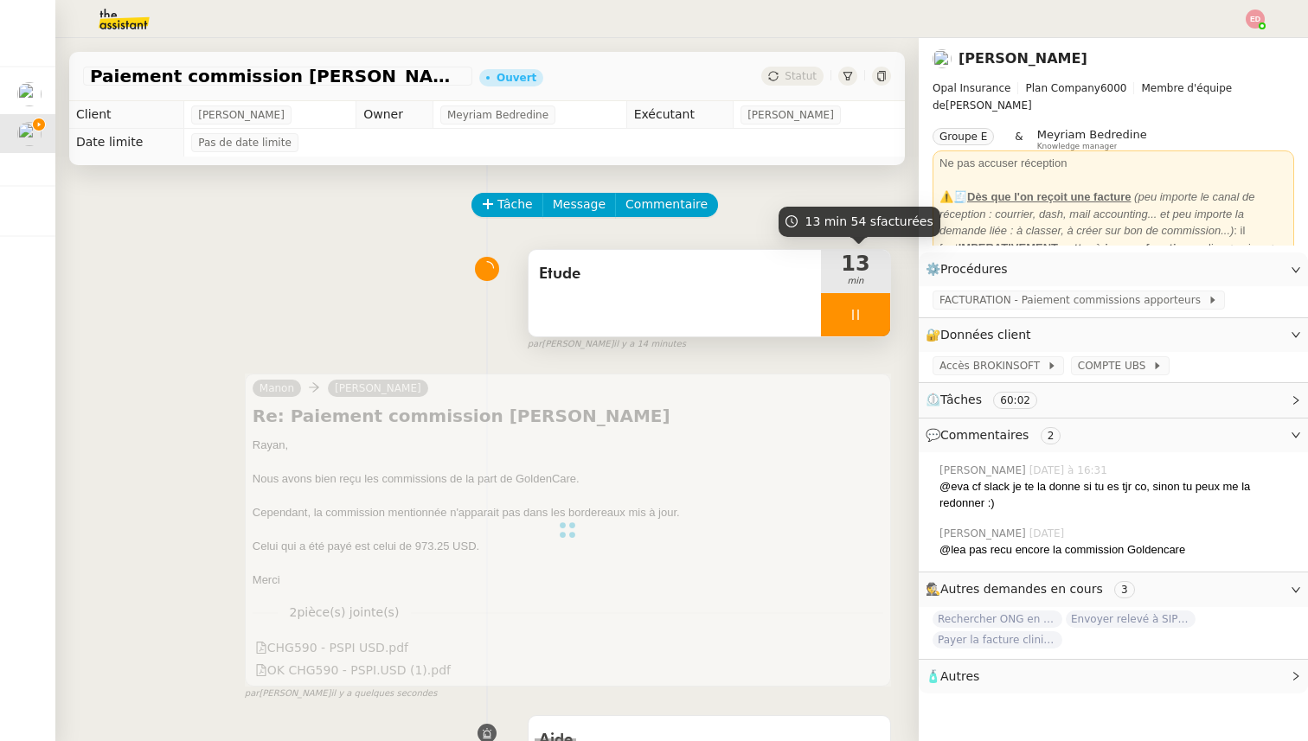
click at [881, 320] on div at bounding box center [855, 314] width 69 height 43
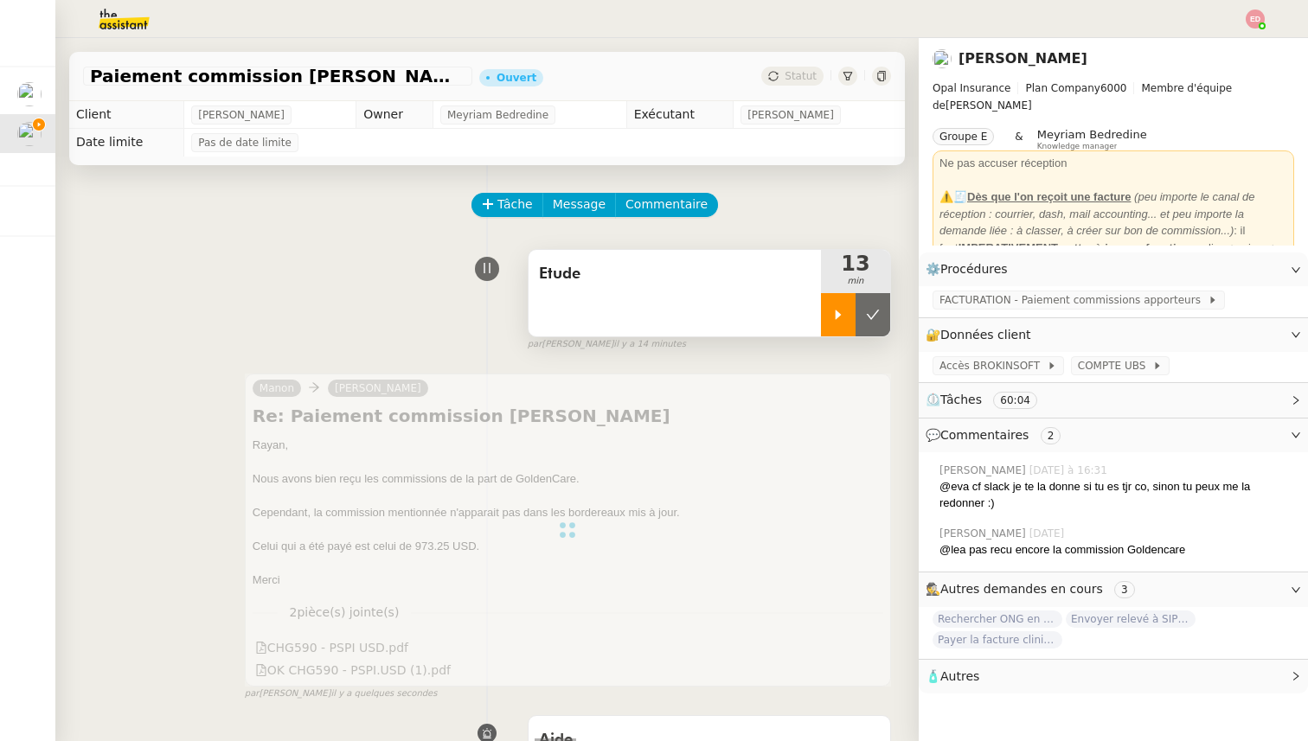
click at [881, 320] on button at bounding box center [873, 314] width 35 height 43
click at [802, 80] on span "Statut" at bounding box center [801, 76] width 32 height 12
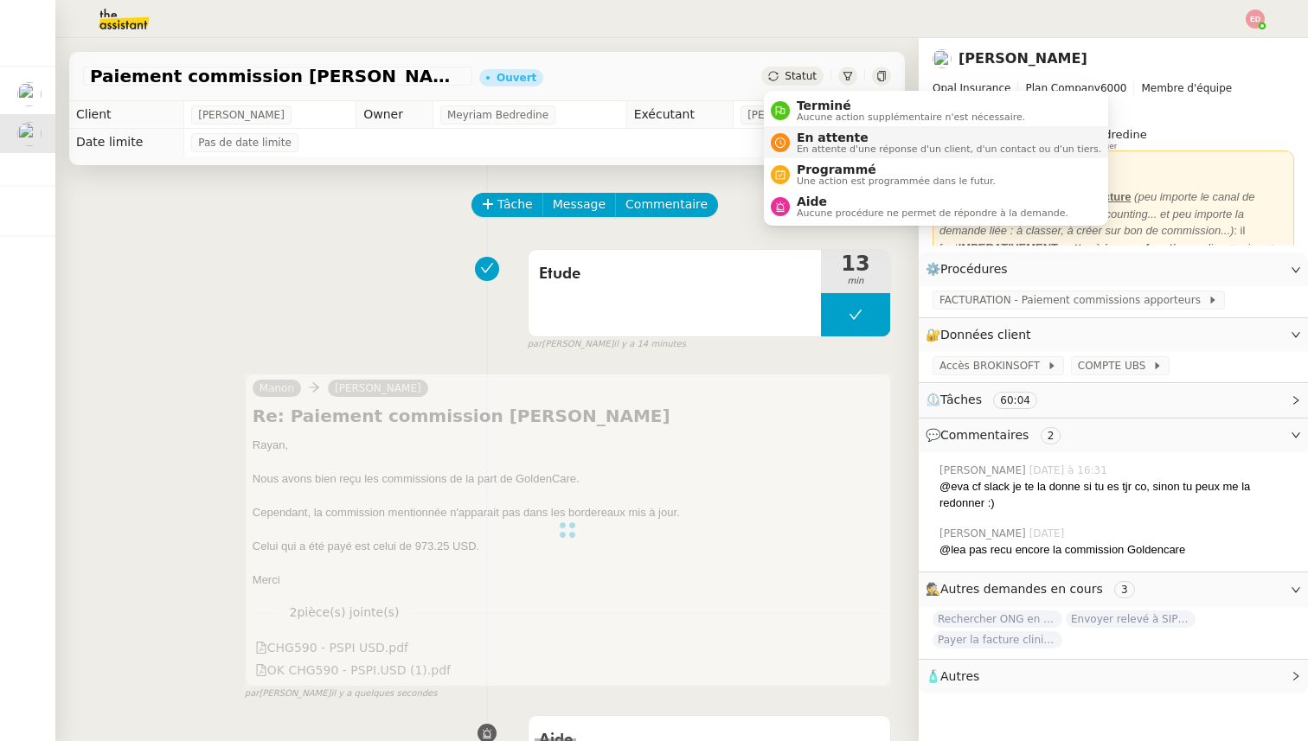
click at [832, 135] on span "En attente" at bounding box center [949, 138] width 304 height 14
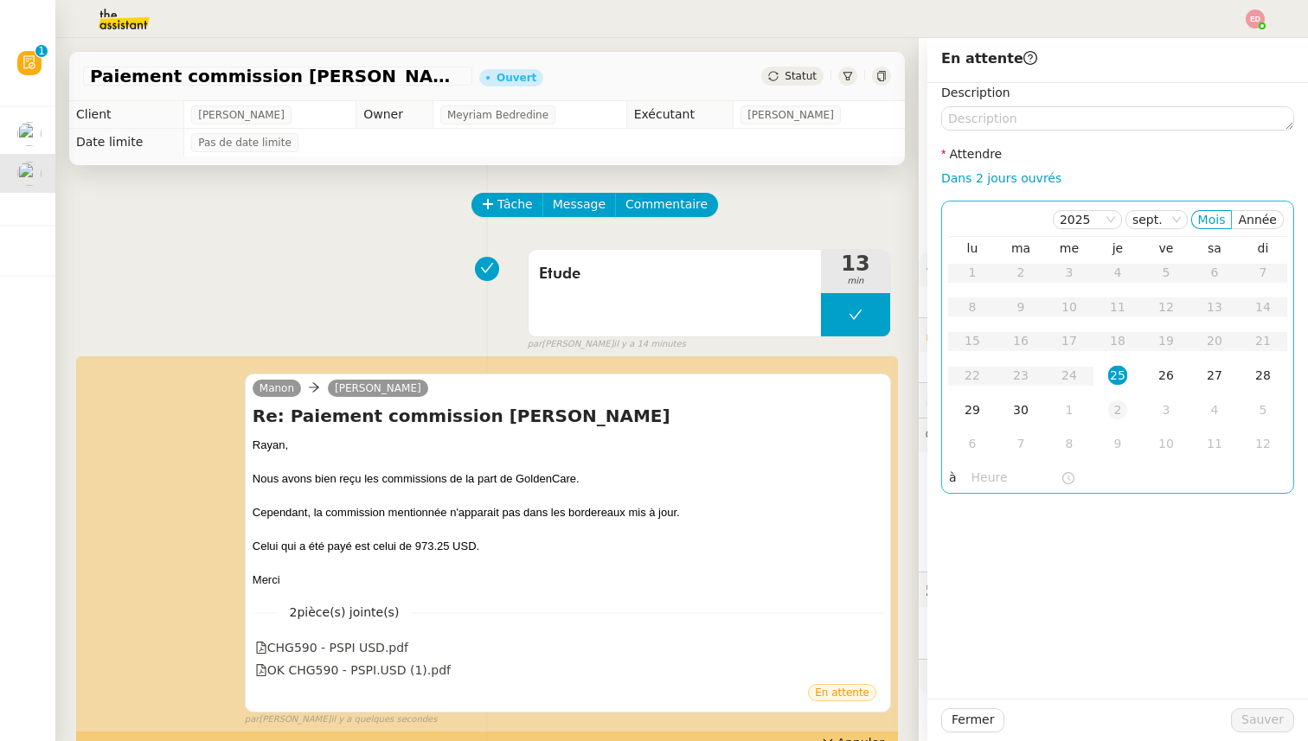
click at [1123, 405] on div "2" at bounding box center [1117, 410] width 19 height 19
click at [1253, 711] on span "Sauver" at bounding box center [1262, 720] width 42 height 20
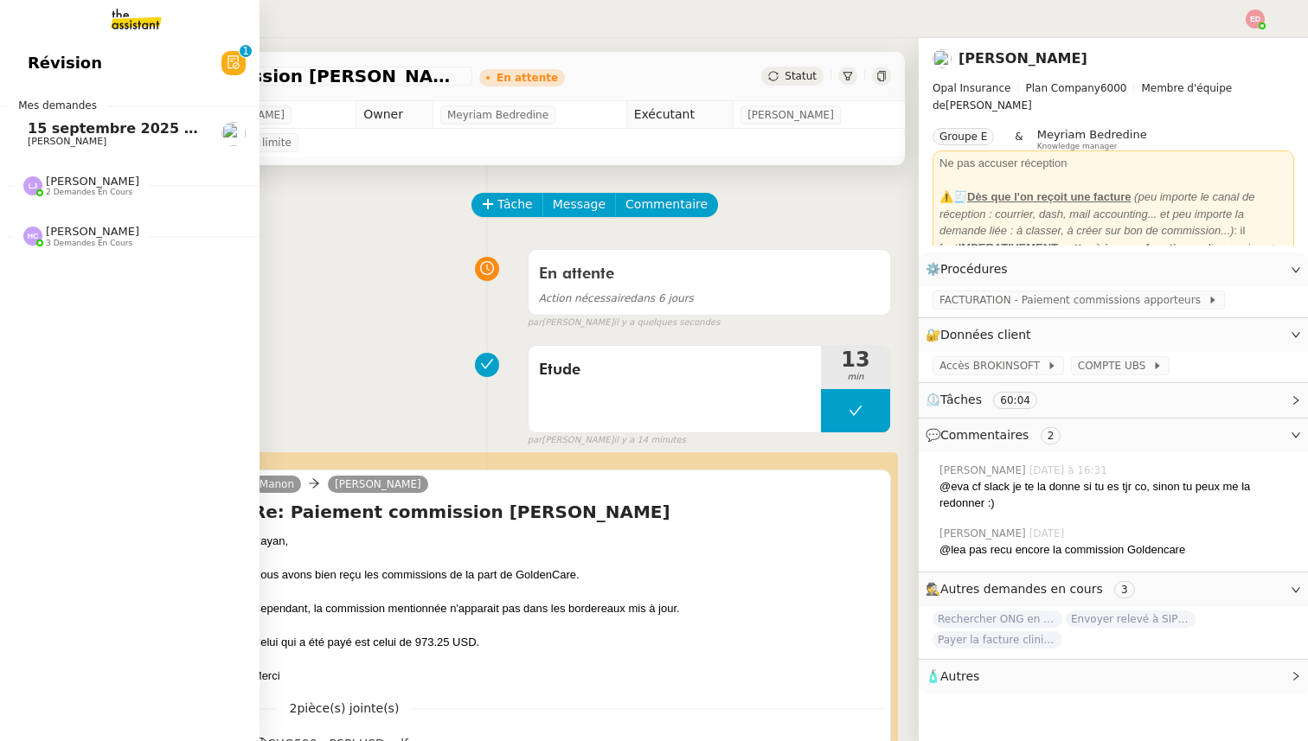
click at [37, 131] on span "15 septembre 2025 - QUOTIDIEN Gestion boite mail Accounting" at bounding box center [275, 128] width 494 height 16
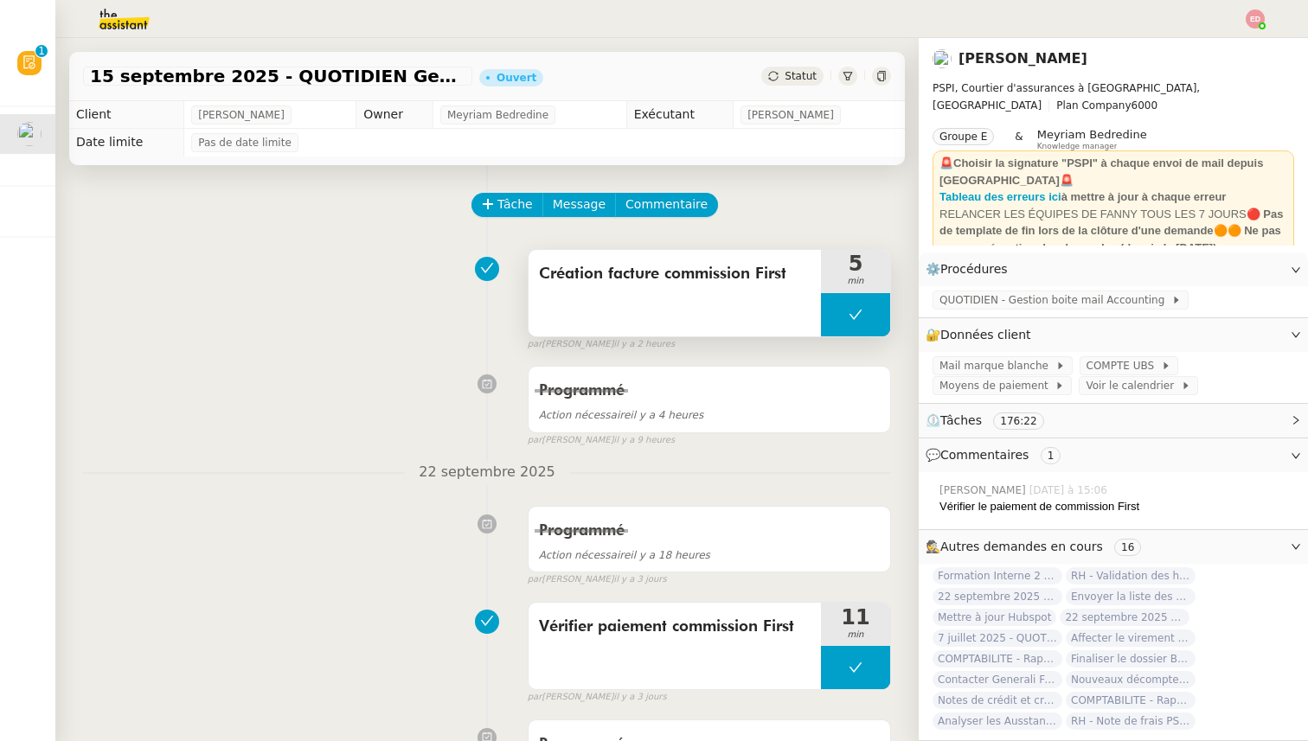
click at [838, 301] on button at bounding box center [855, 314] width 69 height 43
click at [838, 301] on div at bounding box center [838, 314] width 35 height 43
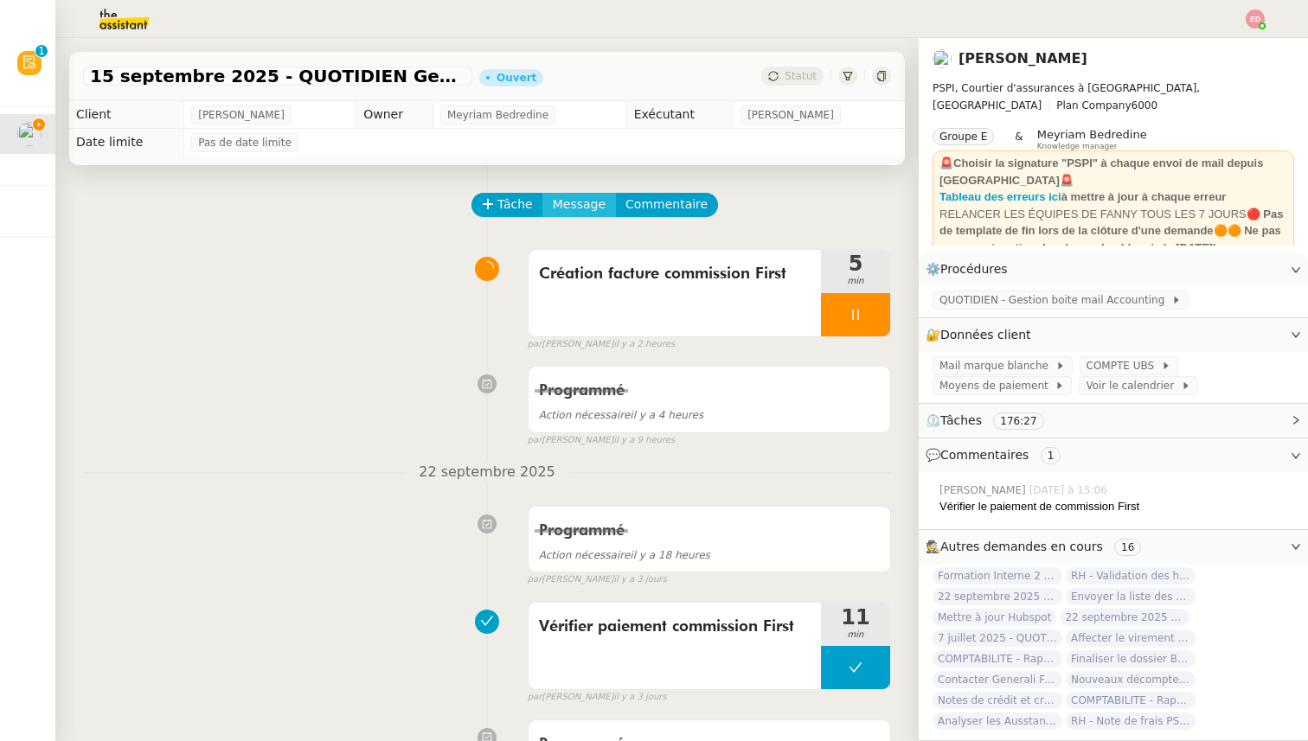
click at [574, 201] on span "Message" at bounding box center [579, 205] width 53 height 20
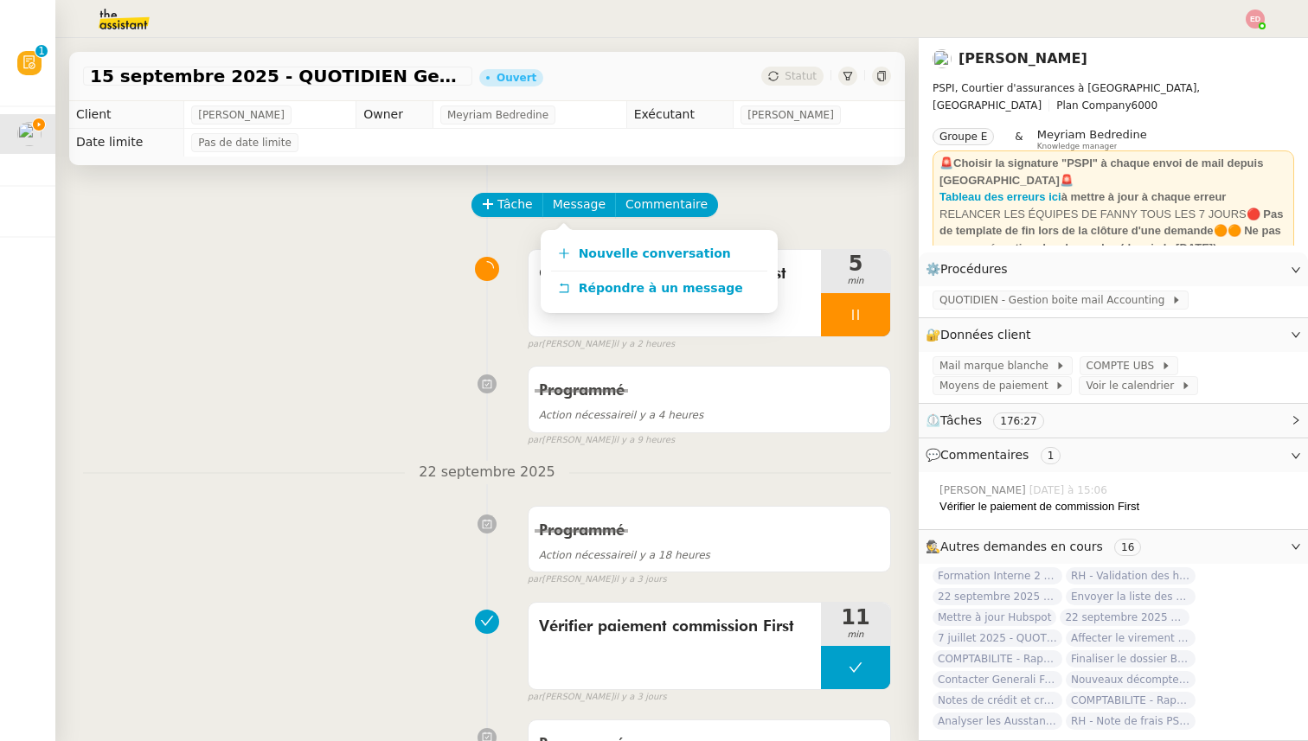
click at [582, 235] on div "Nouvelle conversation Répondre à un message" at bounding box center [659, 271] width 237 height 83
click at [583, 249] on span "Nouvelle conversation" at bounding box center [655, 254] width 152 height 14
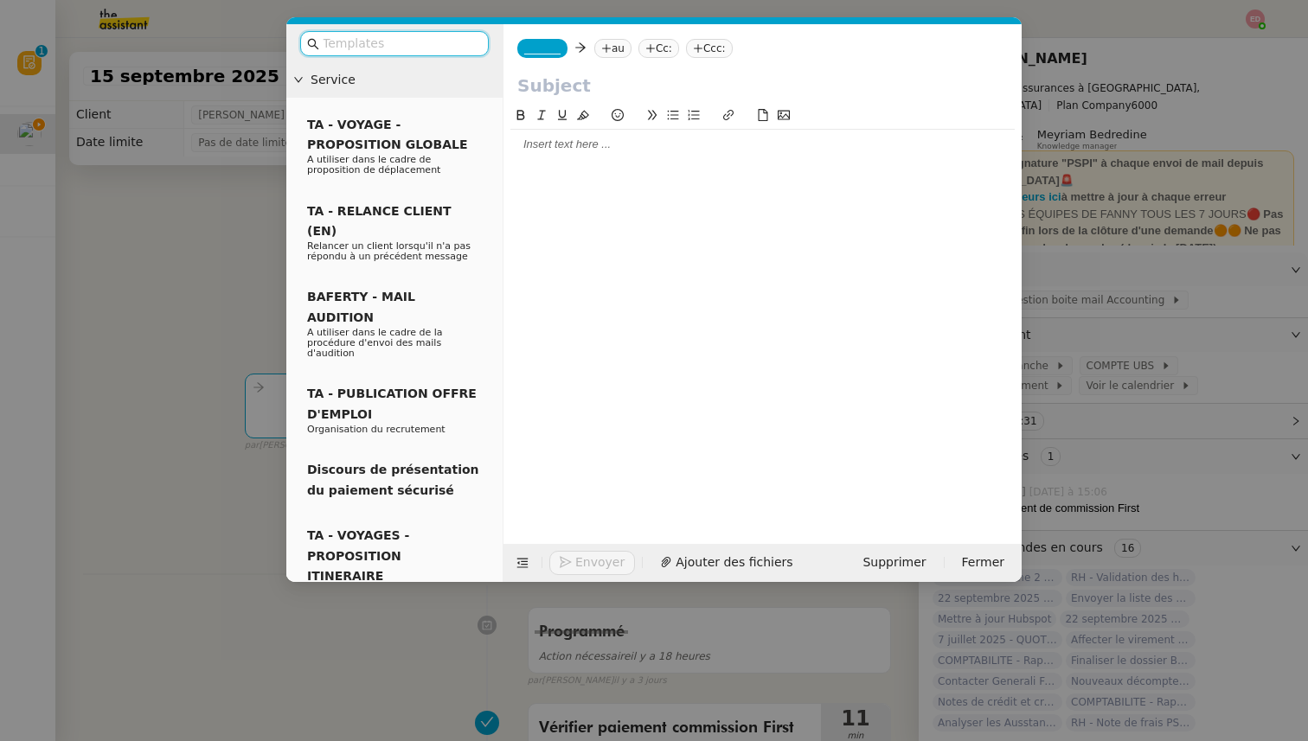
click at [543, 42] on span "_______" at bounding box center [542, 48] width 36 height 12
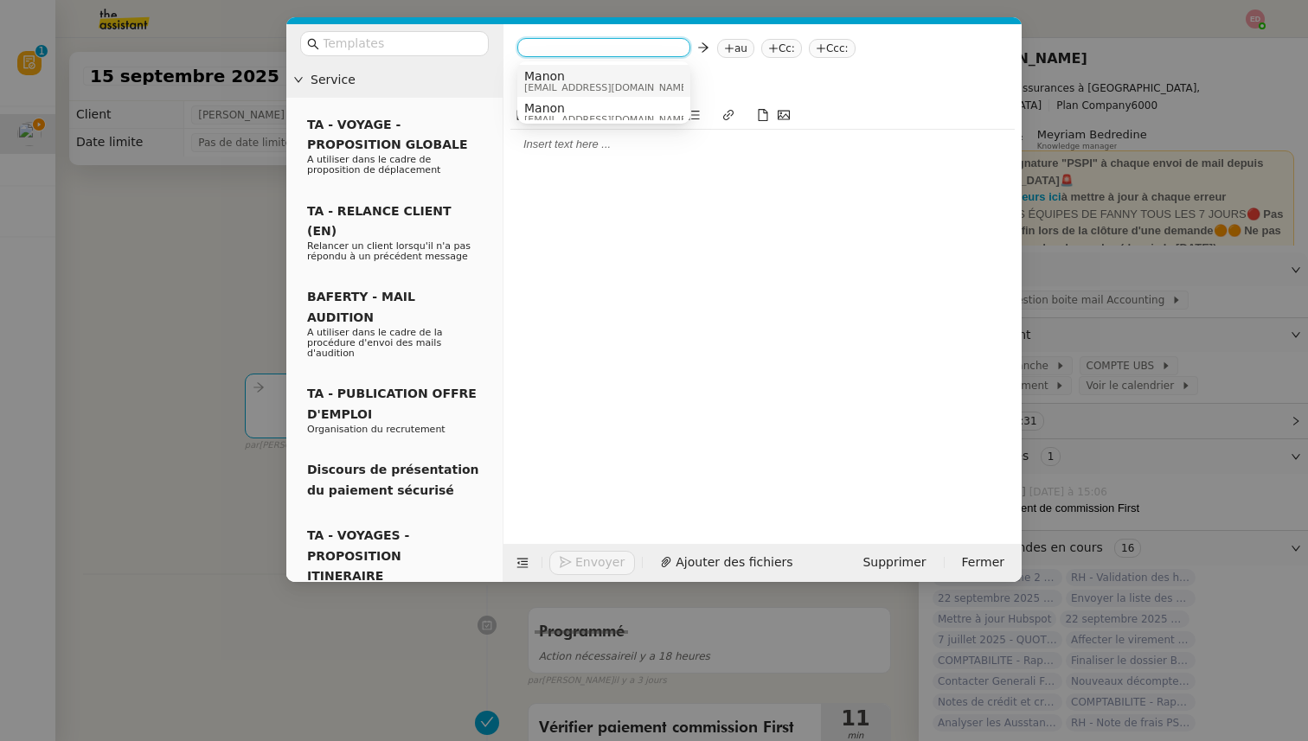
click at [580, 78] on span "Manon" at bounding box center [607, 76] width 166 height 14
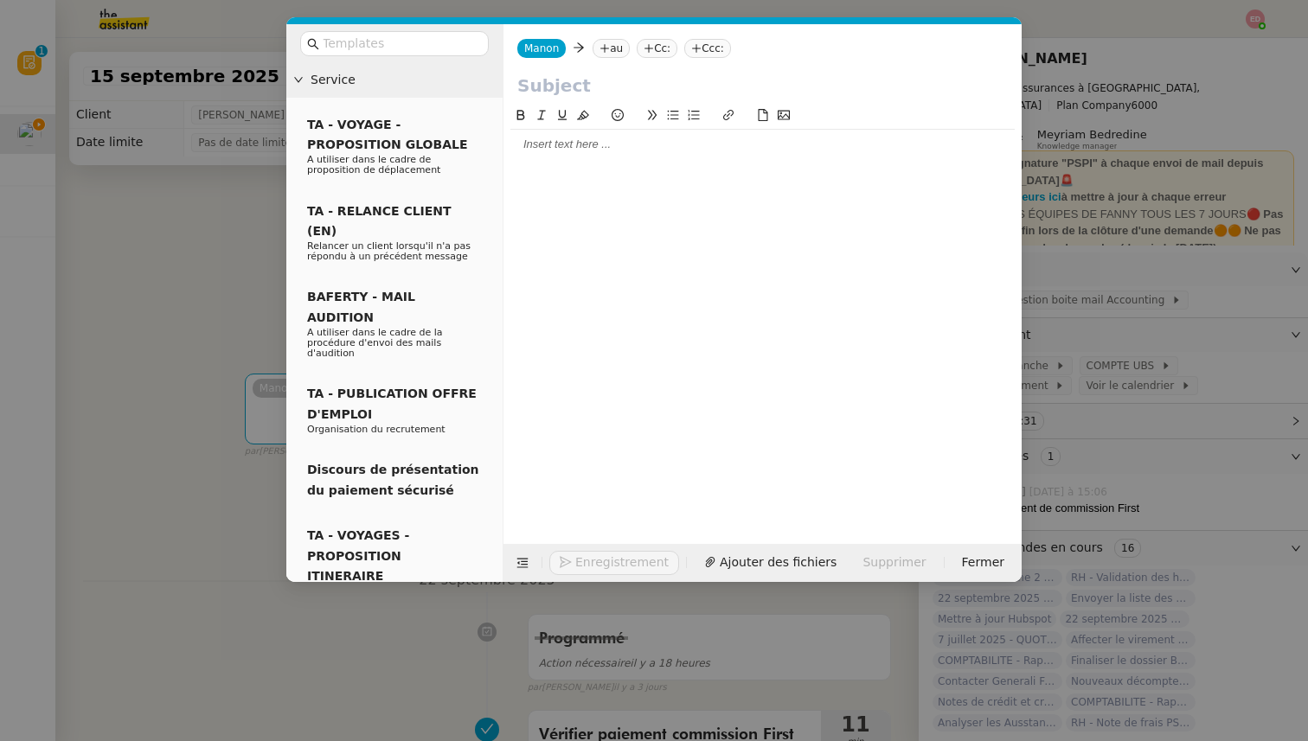
click at [608, 50] on nz-tag "au" at bounding box center [611, 48] width 37 height 19
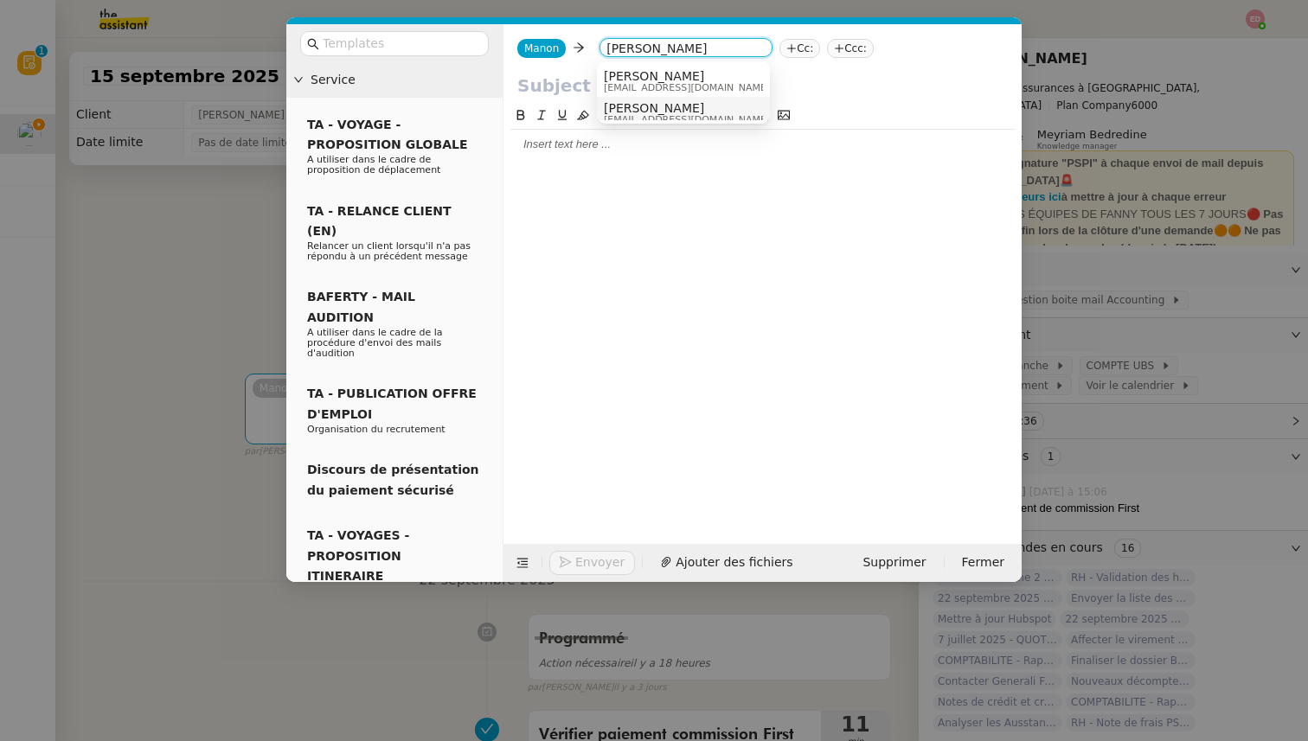
type input "[PERSON_NAME]"
click at [660, 111] on span "[PERSON_NAME]" at bounding box center [687, 108] width 166 height 14
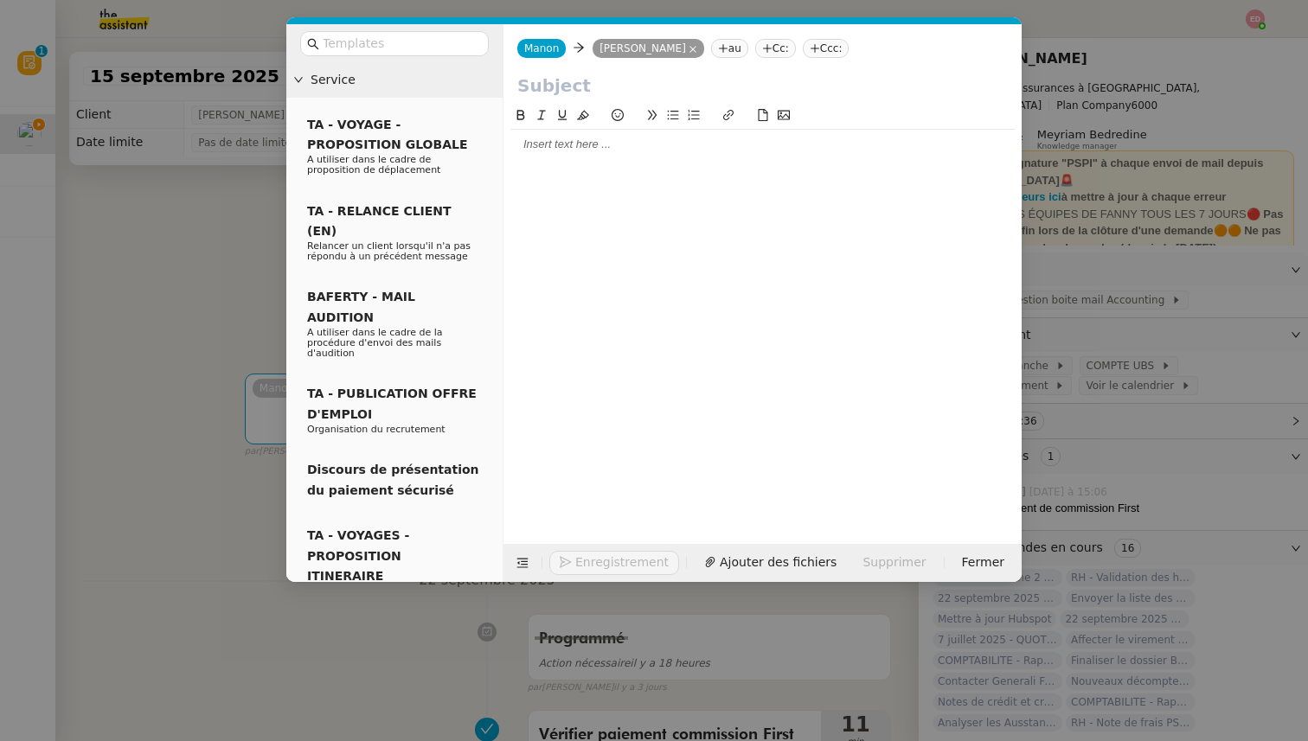
click at [571, 85] on input "text" at bounding box center [762, 86] width 490 height 26
type input "C"
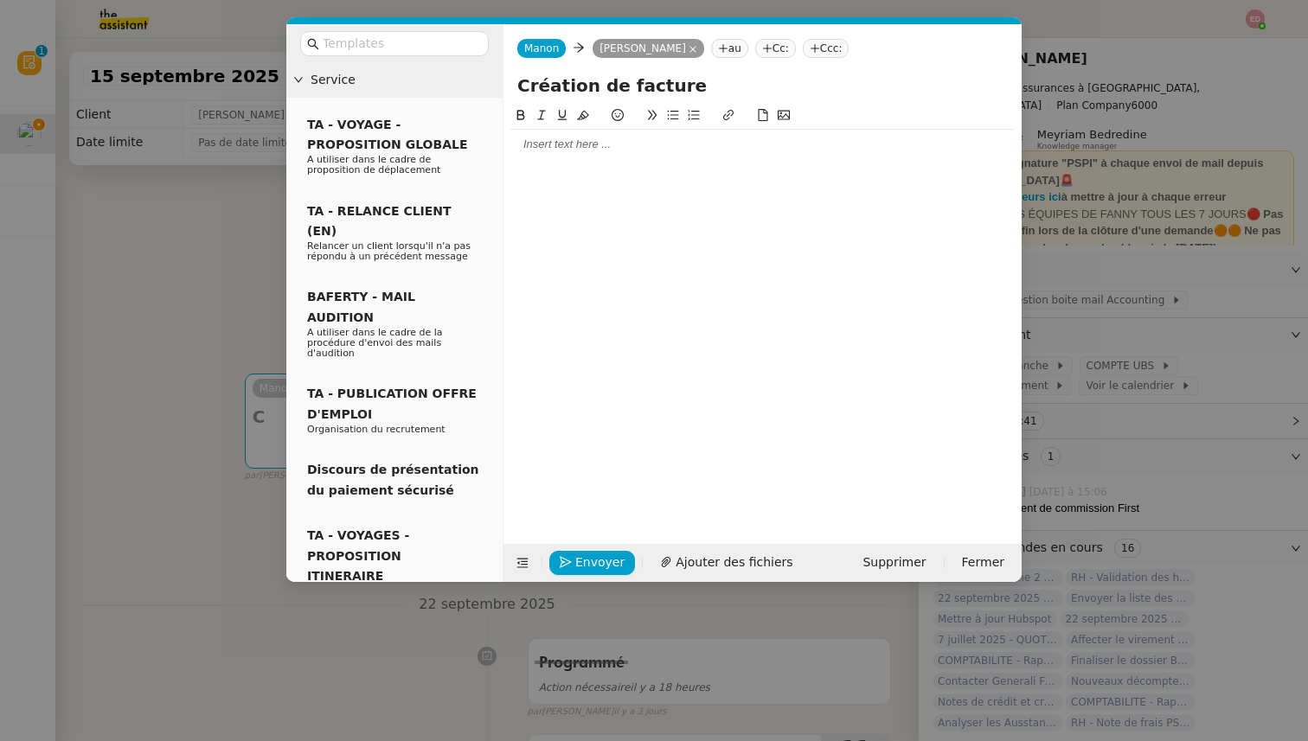
type input "Création de facture"
click at [561, 142] on div at bounding box center [762, 145] width 504 height 16
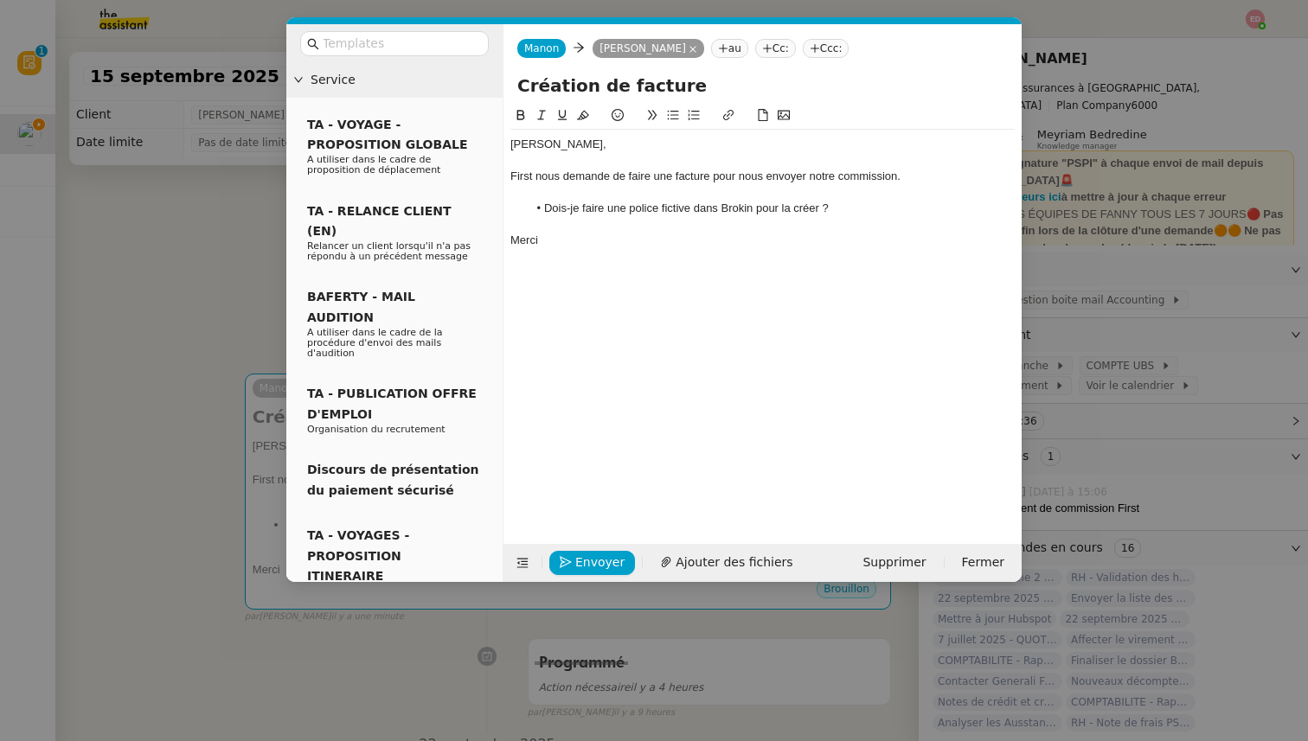
click at [133, 351] on nz-modal-container "Service TA - VOYAGE - PROPOSITION GLOBALE A utiliser dans le cadre de propositi…" at bounding box center [654, 370] width 1308 height 741
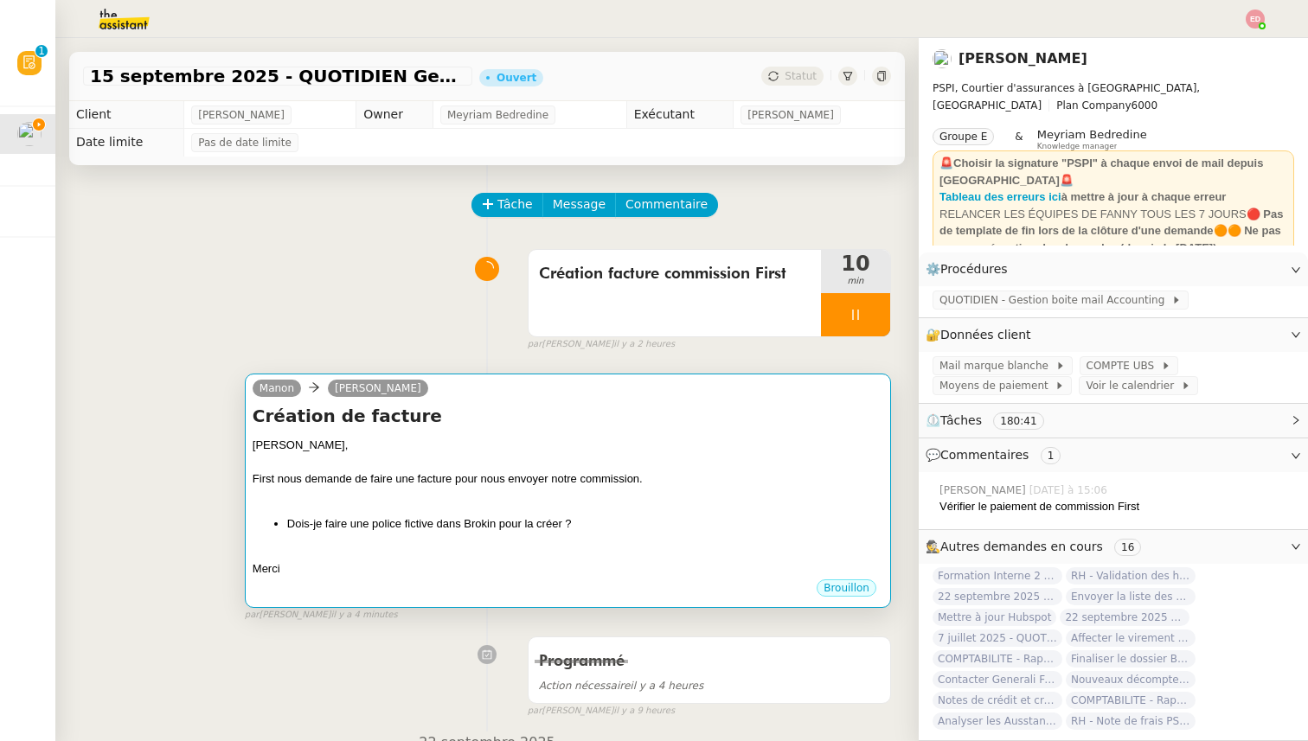
click at [603, 439] on div "[PERSON_NAME]," at bounding box center [568, 445] width 631 height 17
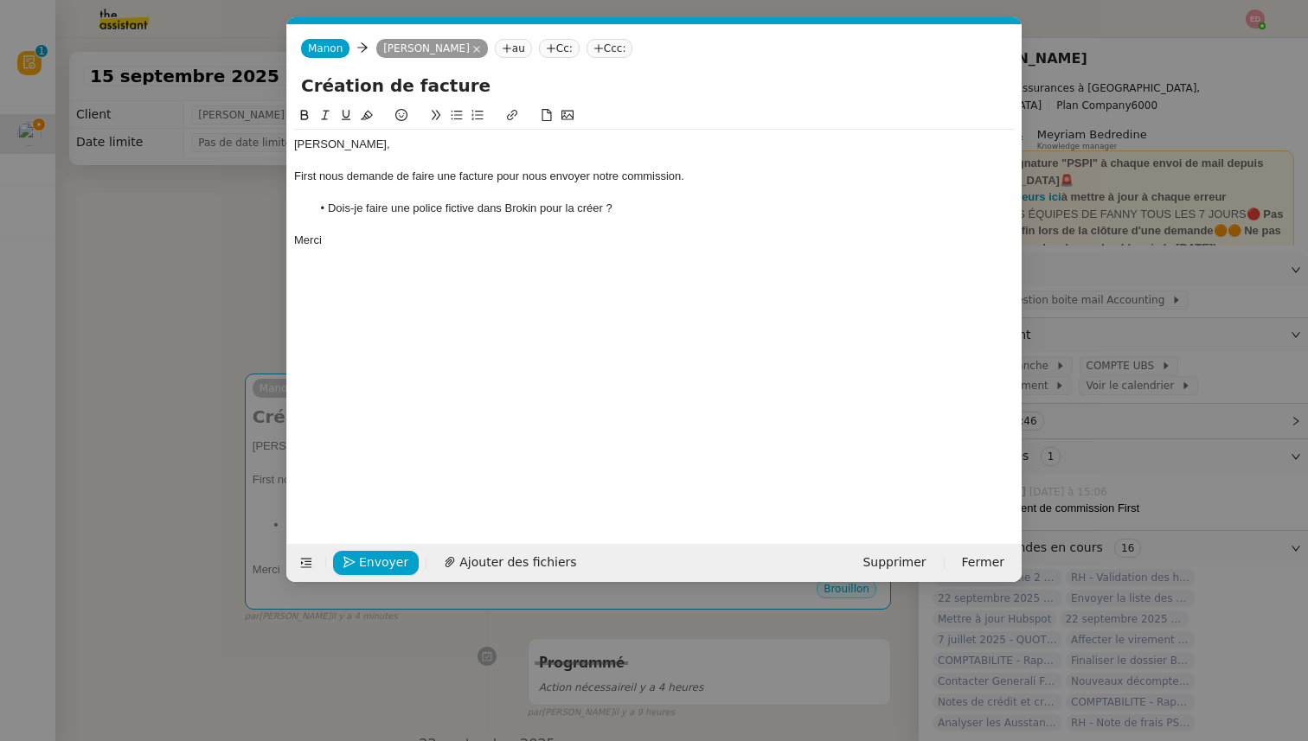
scroll to position [0, 36]
click at [381, 562] on span "Envoyer" at bounding box center [383, 563] width 49 height 20
click at [381, 562] on span "Confirmer l'envoi" at bounding box center [411, 563] width 104 height 20
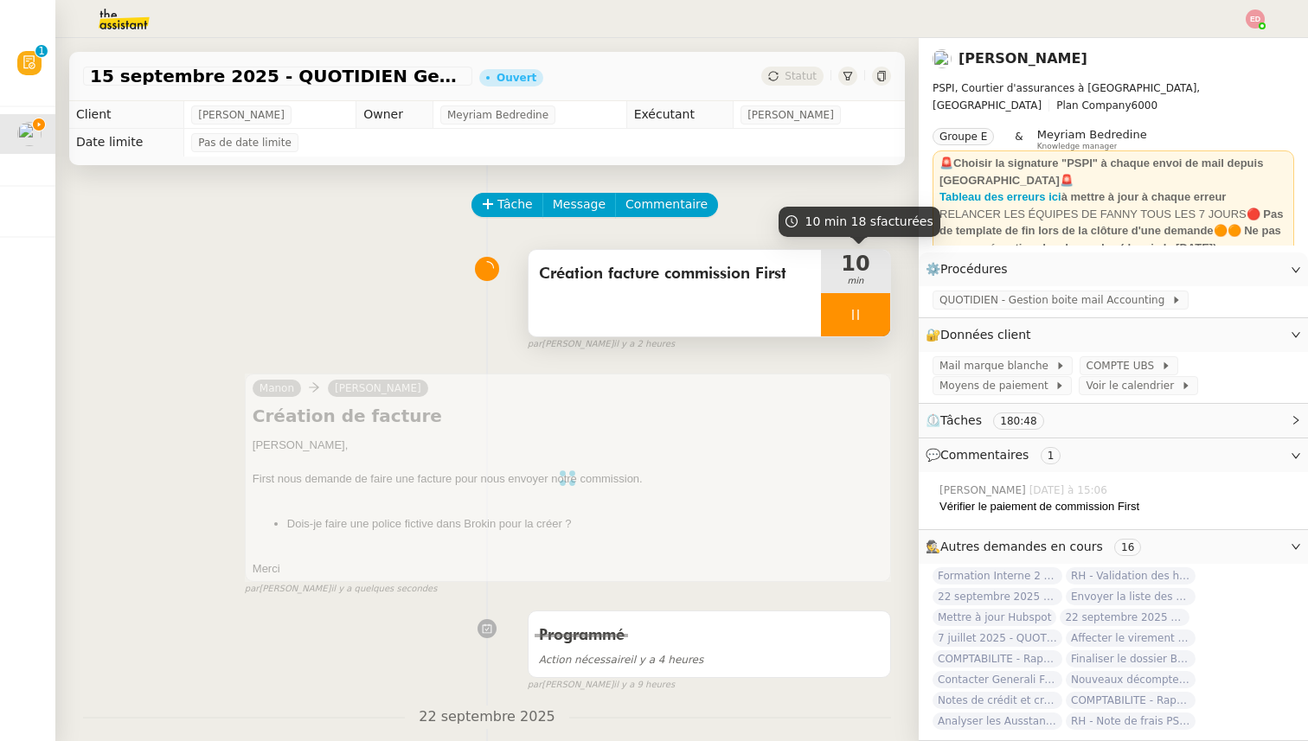
click at [869, 313] on div at bounding box center [855, 314] width 69 height 43
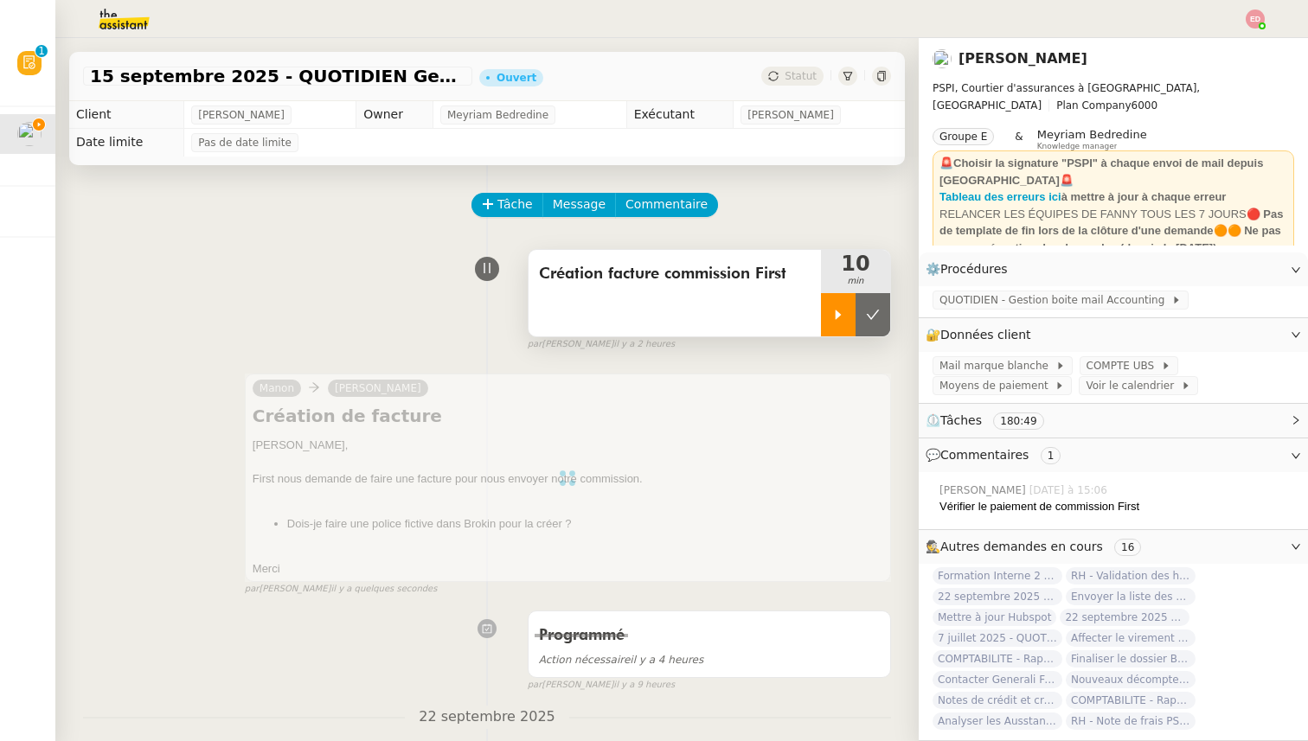
click at [869, 313] on icon at bounding box center [873, 315] width 14 height 14
click at [811, 76] on span "Statut" at bounding box center [801, 76] width 32 height 12
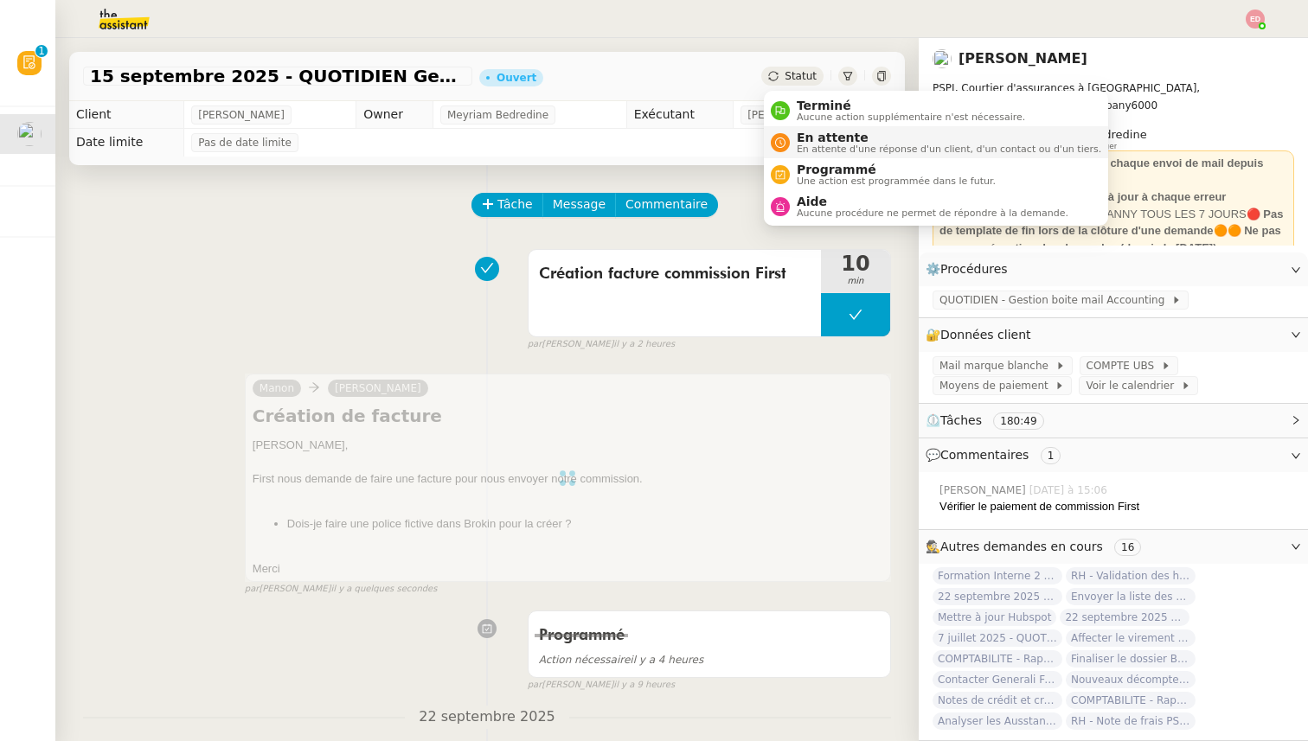
click at [811, 144] on span "En attente d'une réponse d'un client, d'un contact ou d'un tiers." at bounding box center [949, 149] width 304 height 10
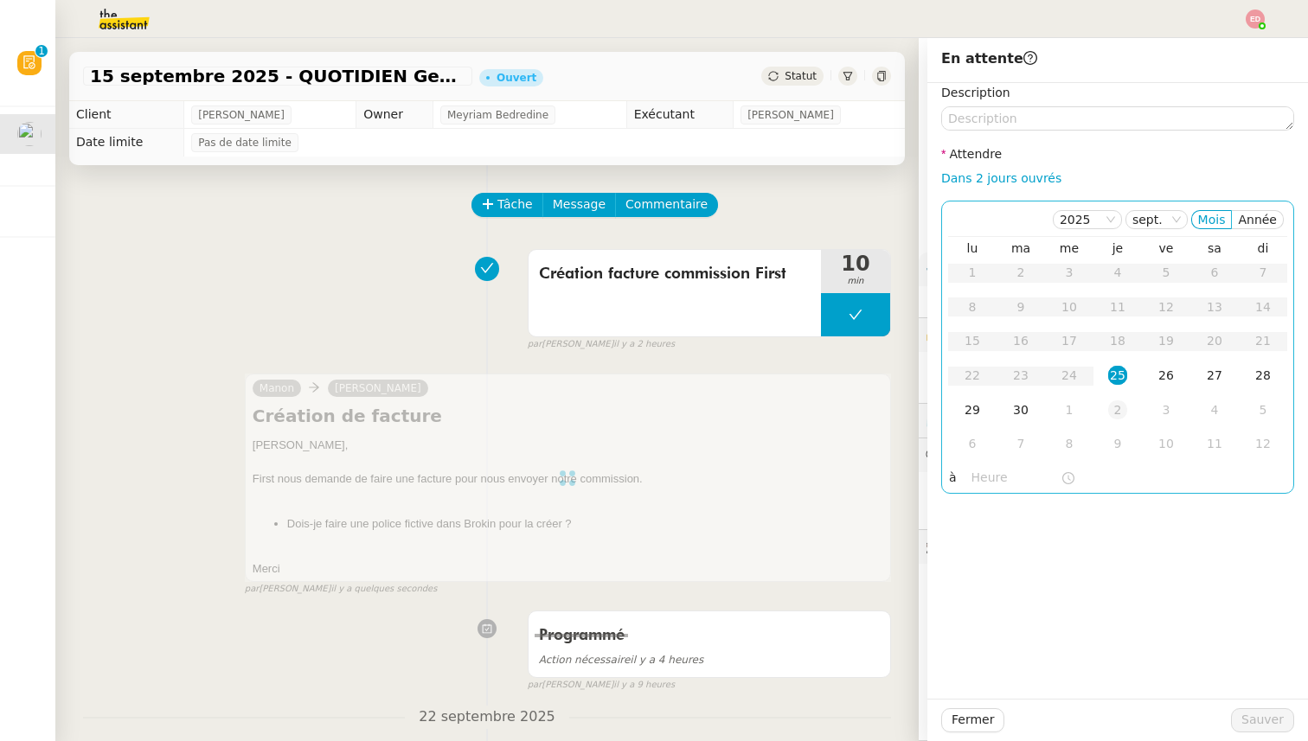
click at [1114, 408] on div "2" at bounding box center [1117, 410] width 19 height 19
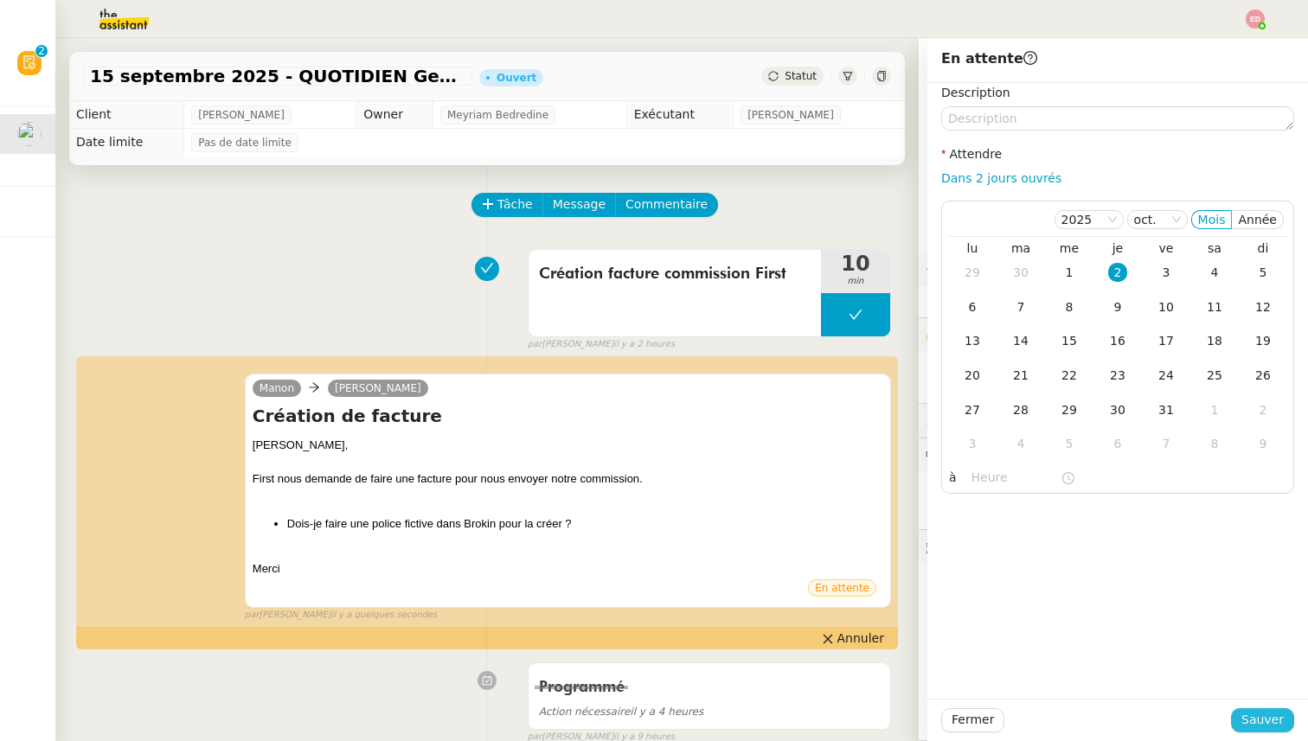
click at [1265, 713] on span "Sauver" at bounding box center [1262, 720] width 42 height 20
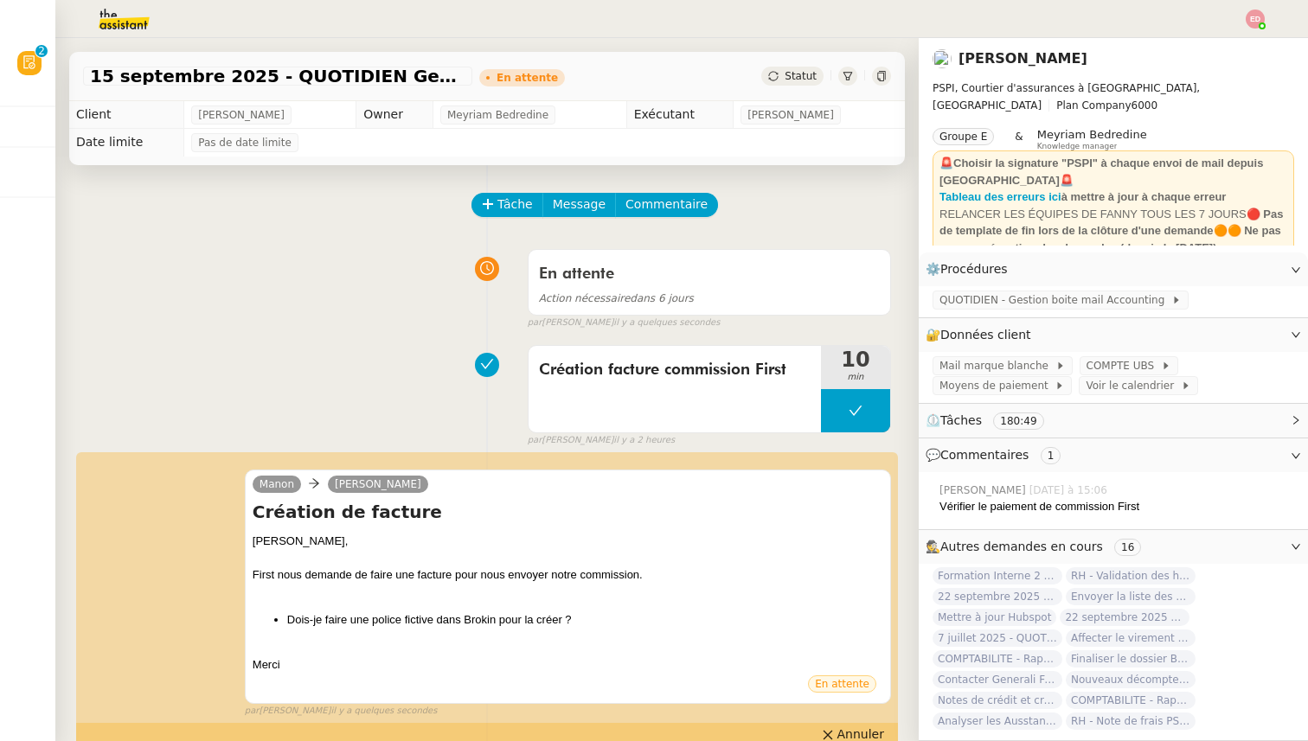
click at [1257, 21] on img at bounding box center [1255, 19] width 19 height 19
click at [1208, 50] on span "Suivi" at bounding box center [1193, 49] width 29 height 14
